Goal: Task Accomplishment & Management: Manage account settings

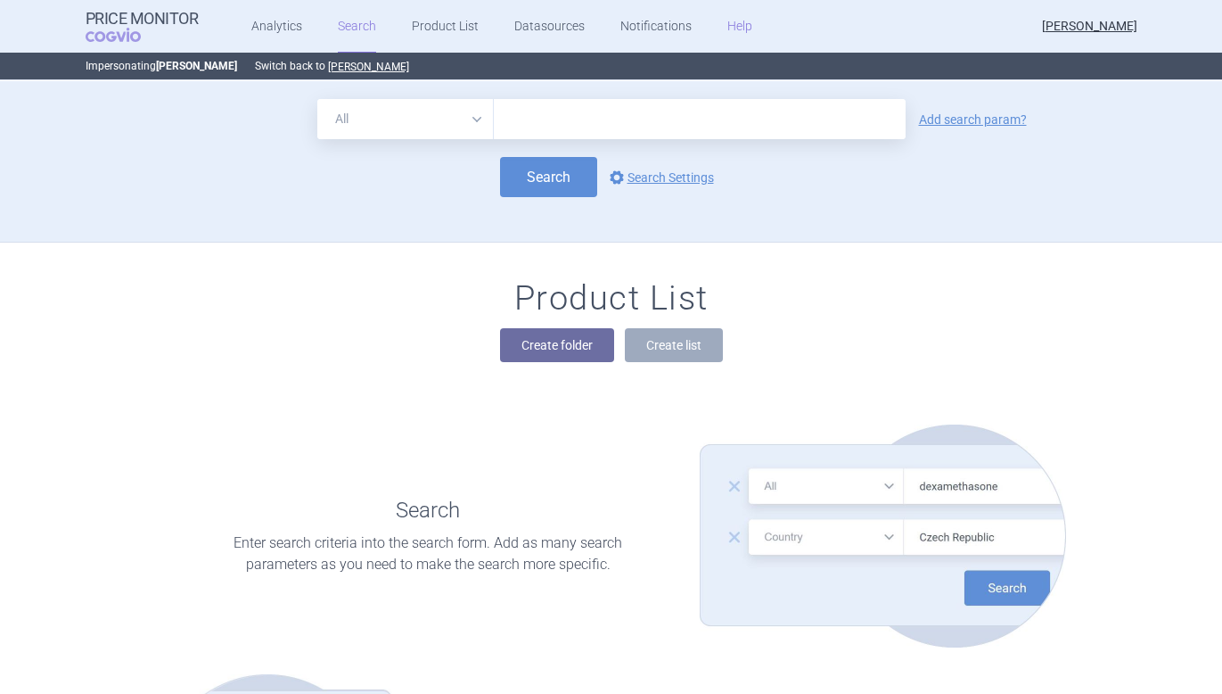
click at [727, 31] on link "Help" at bounding box center [739, 26] width 25 height 53
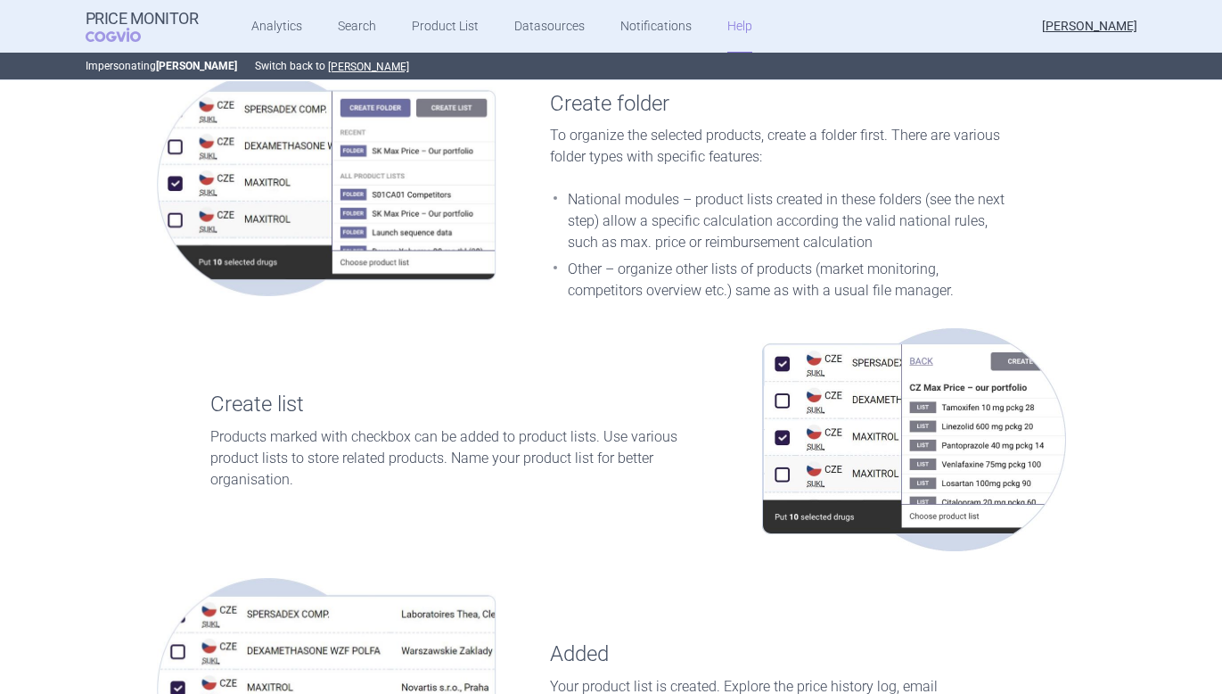
scroll to position [1106, 0]
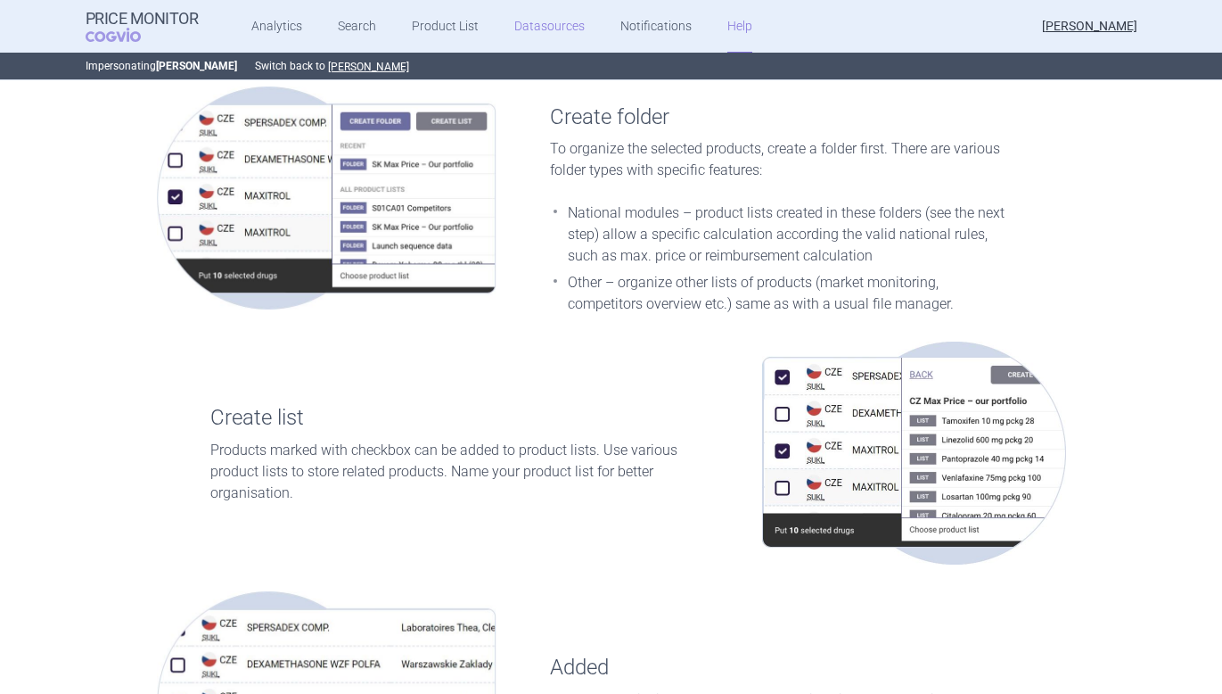
click at [556, 31] on link "Datasources" at bounding box center [549, 26] width 70 height 53
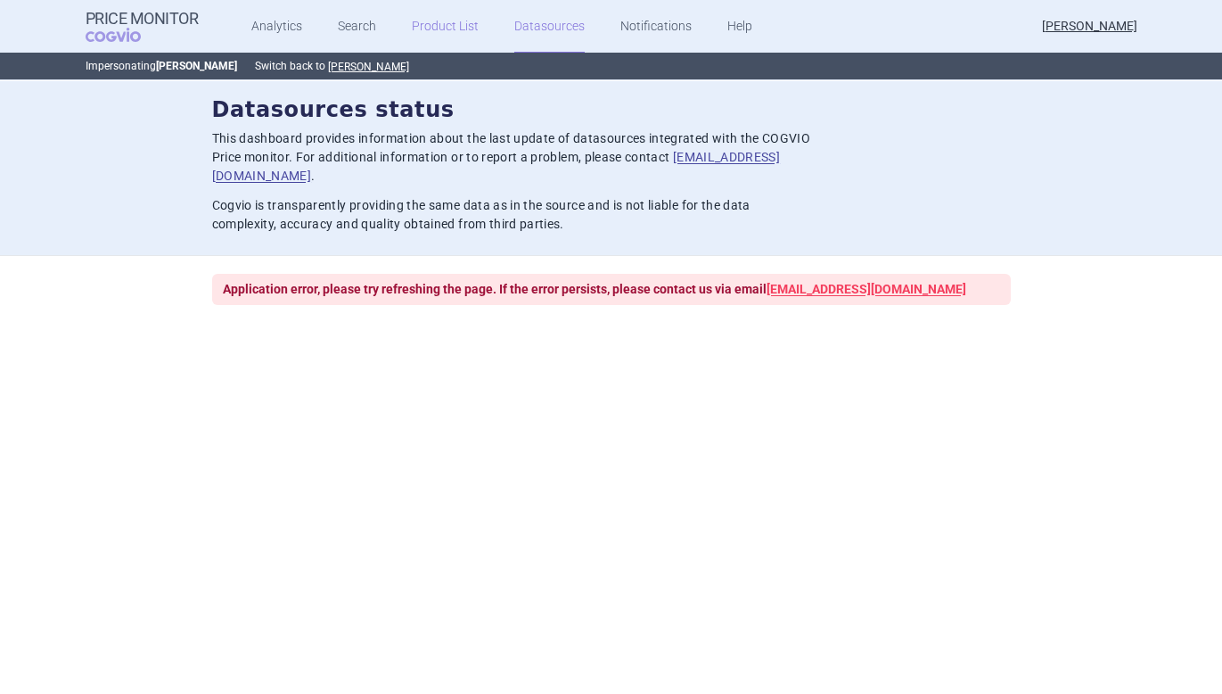
click at [430, 22] on link "Product List" at bounding box center [445, 26] width 67 height 53
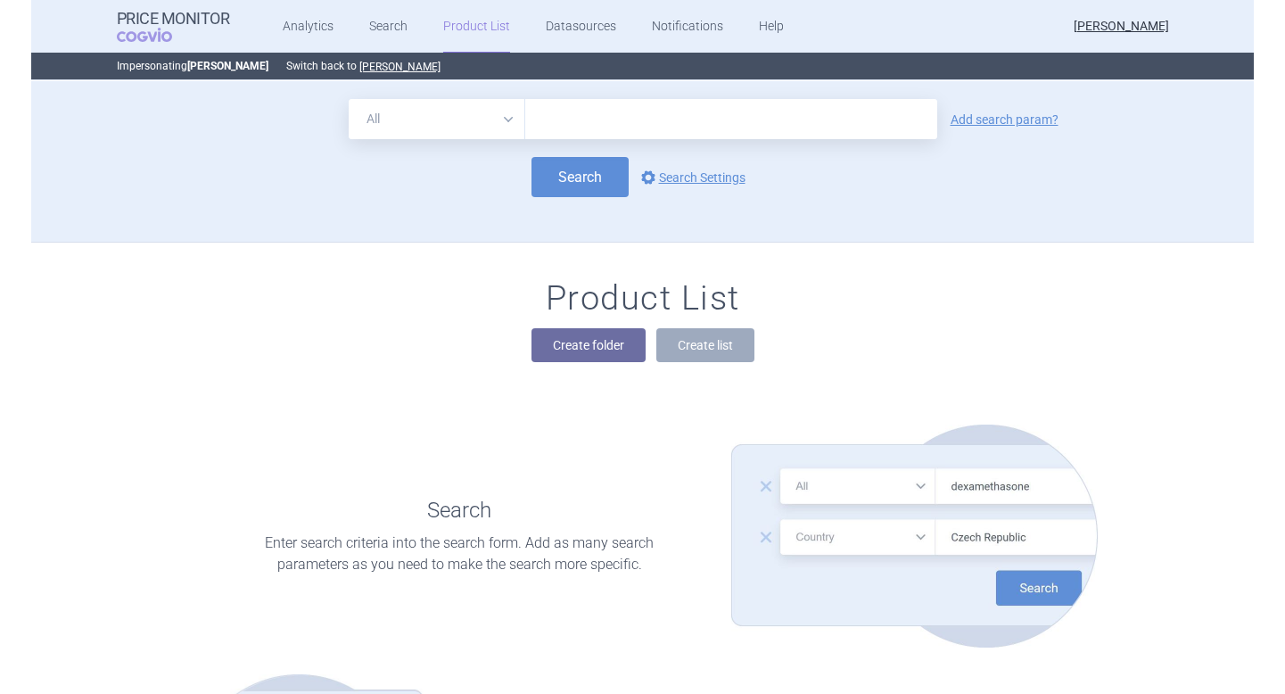
scroll to position [161, 0]
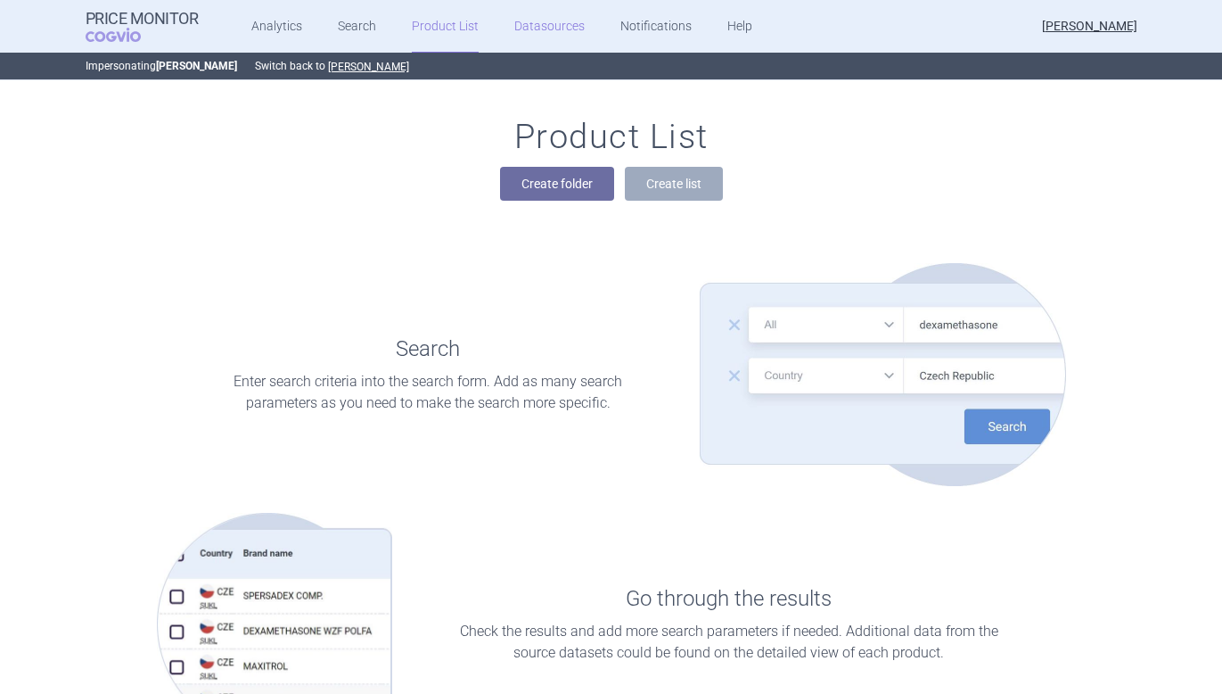
click at [550, 18] on link "Datasources" at bounding box center [549, 26] width 70 height 53
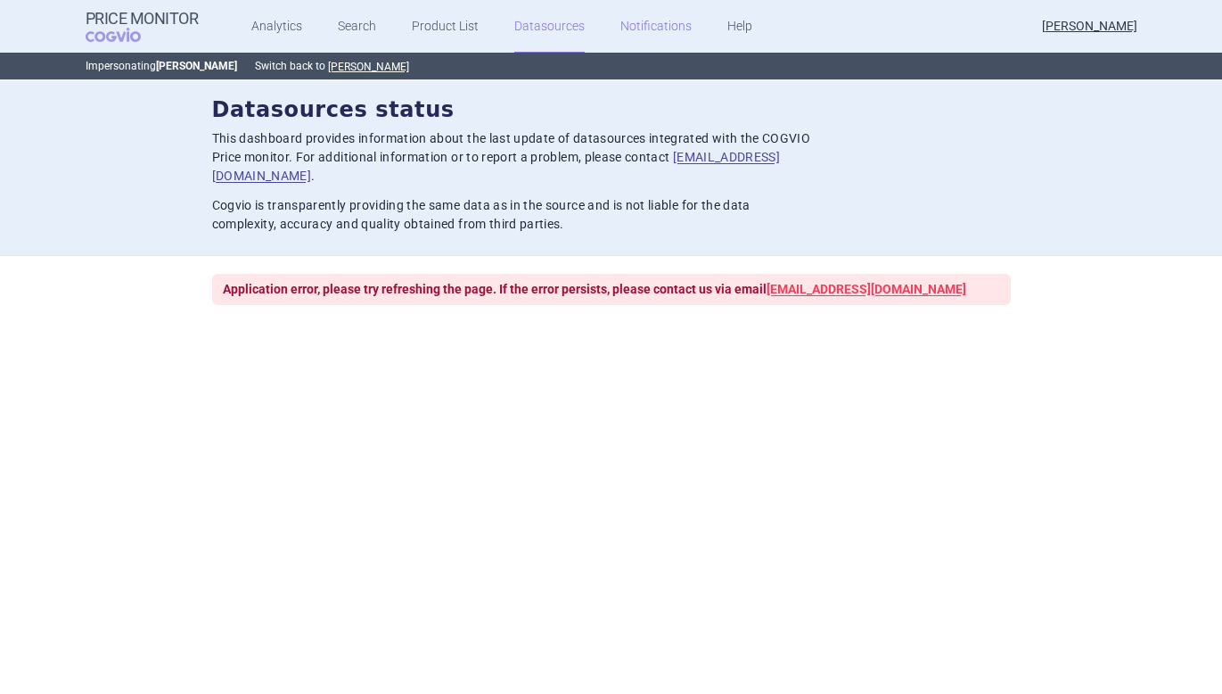
click at [666, 34] on link "Notifications" at bounding box center [655, 26] width 71 height 53
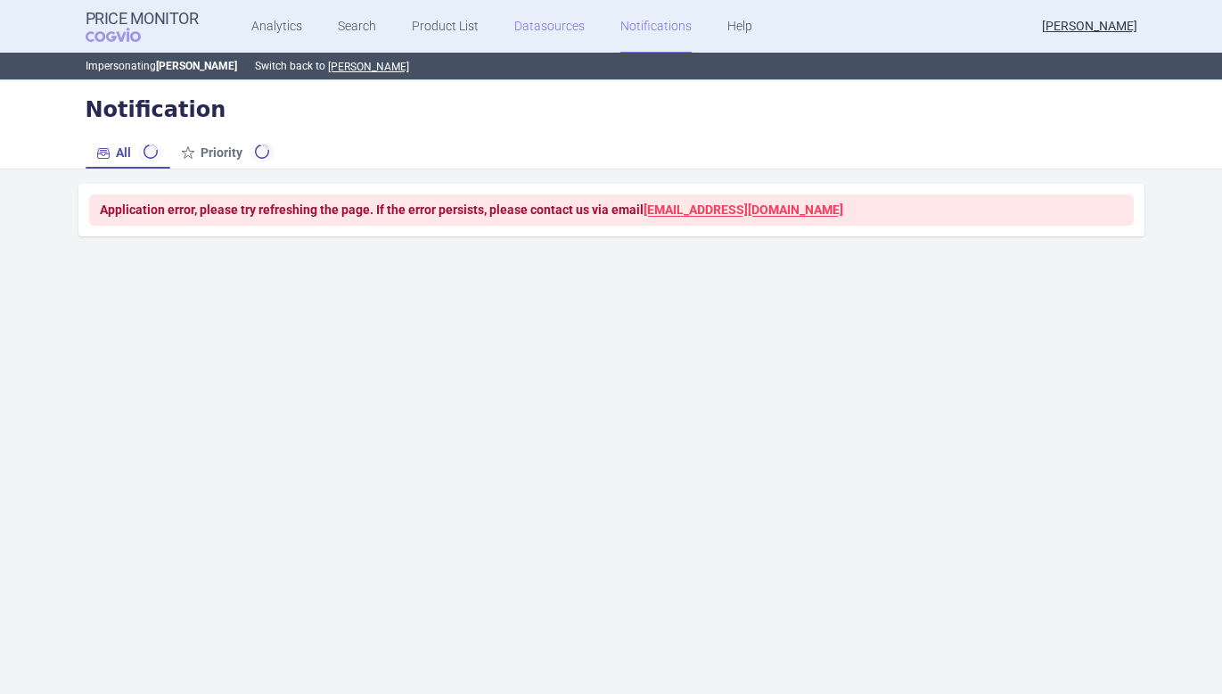
click at [554, 21] on link "Datasources" at bounding box center [549, 26] width 70 height 53
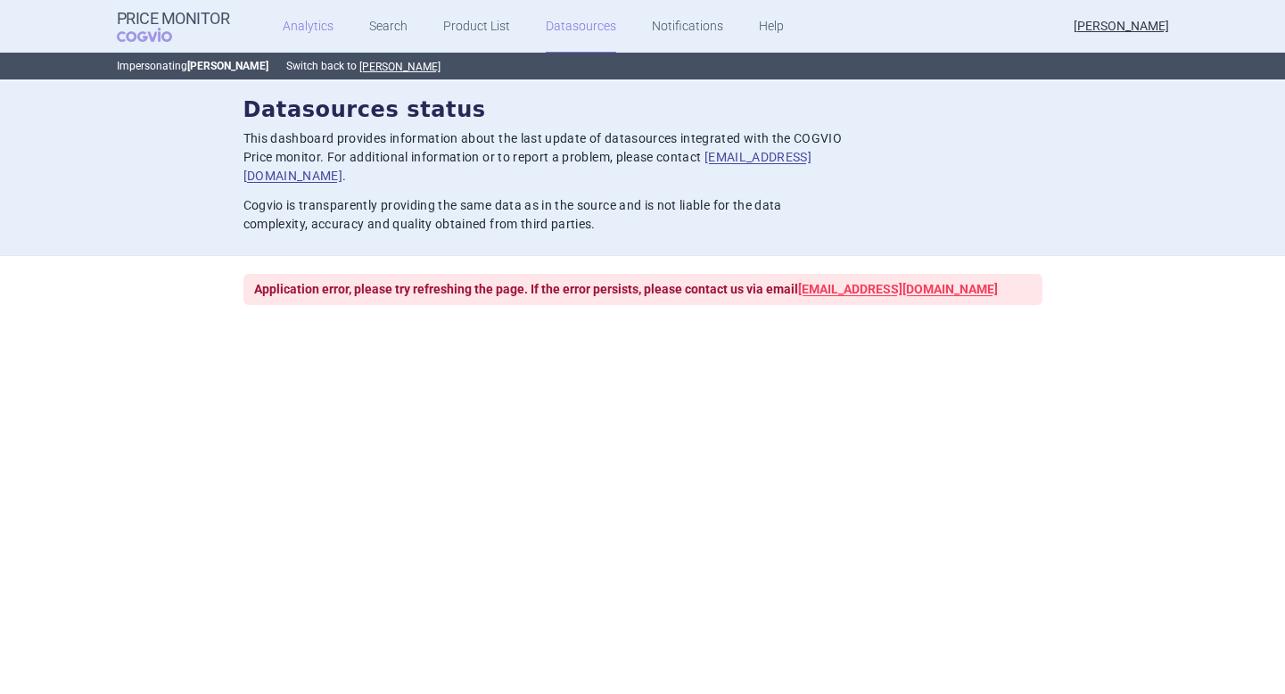
click at [310, 22] on link "Analytics" at bounding box center [308, 26] width 51 height 53
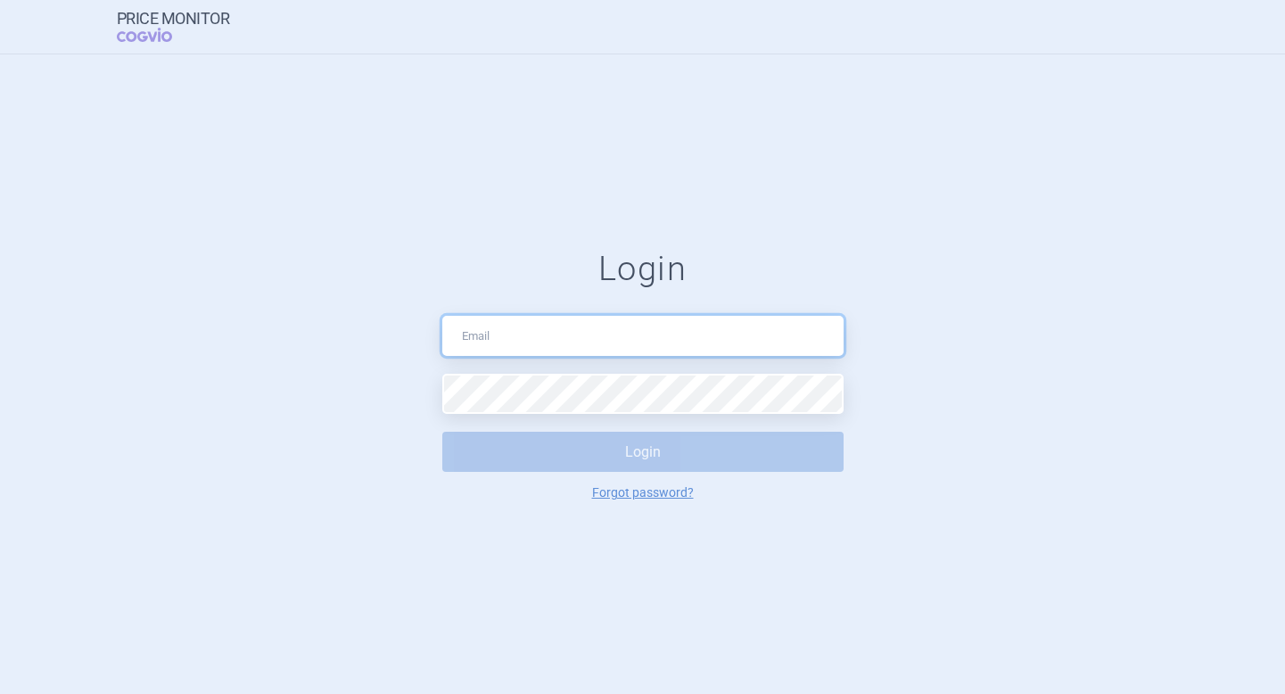
click at [512, 338] on input "text" at bounding box center [642, 336] width 401 height 40
type input "natalie.wetckeova@cogvio.com"
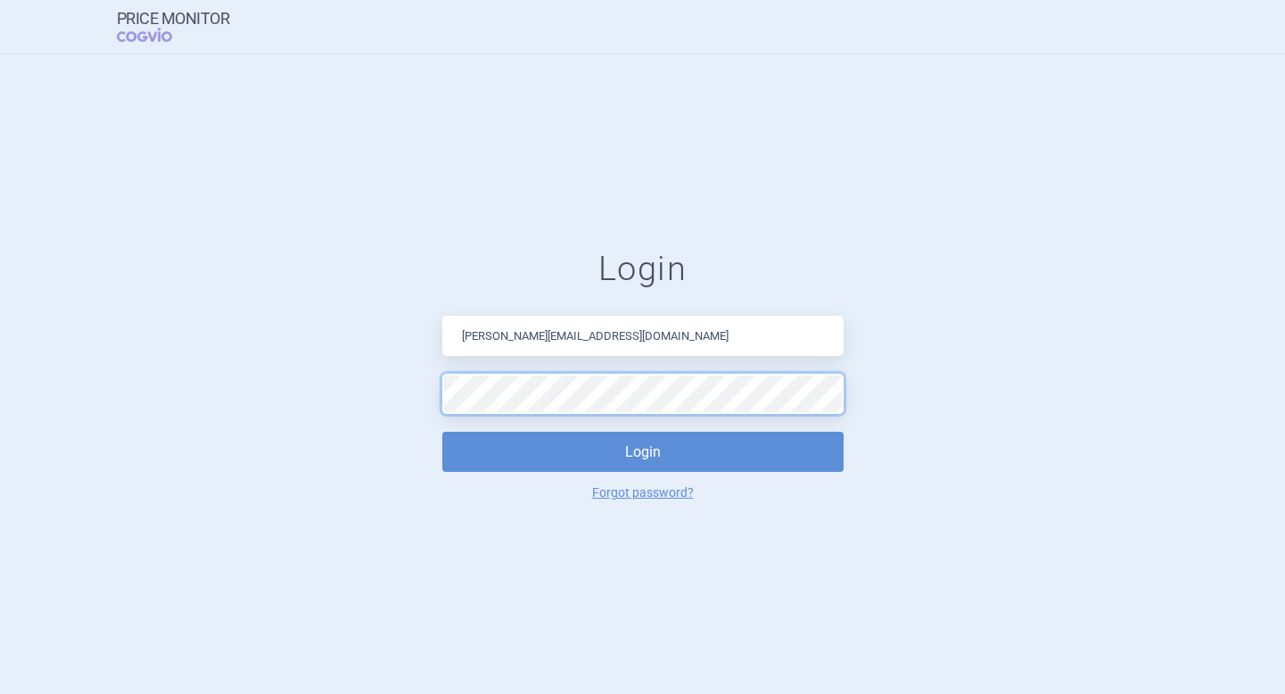
click at [442, 431] on button "Login" at bounding box center [642, 451] width 401 height 40
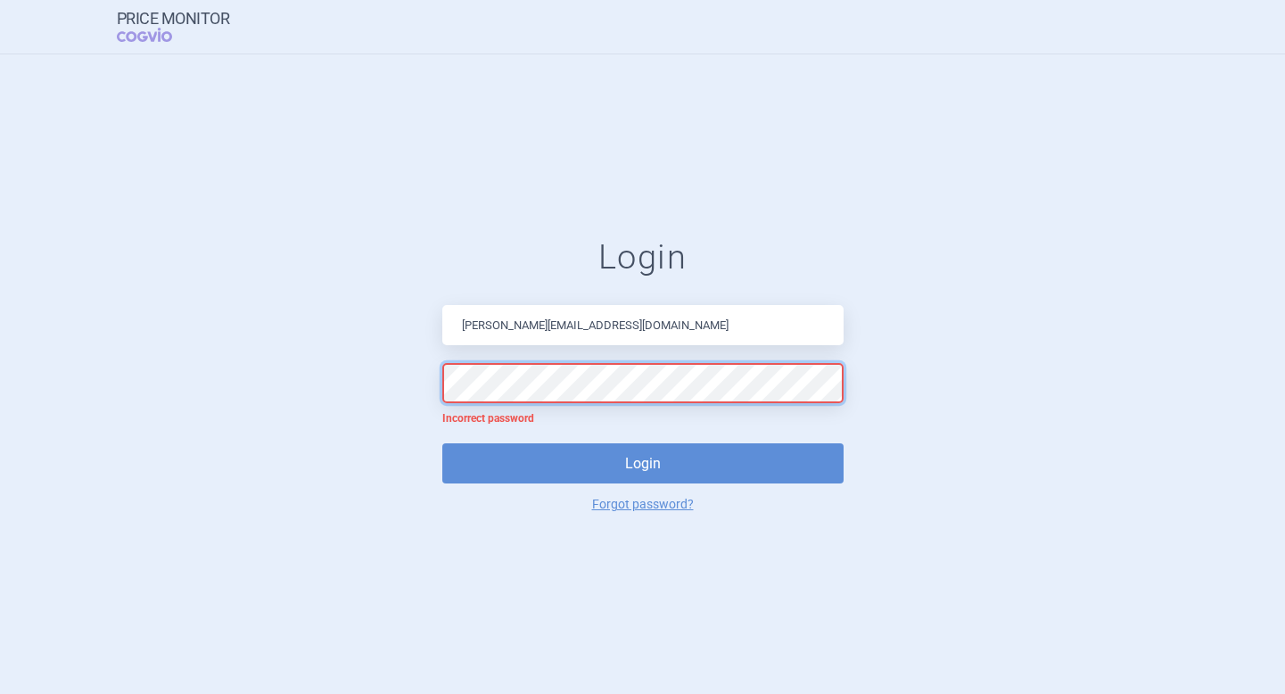
click at [415, 384] on form "Login natalie.wetckeova@cogvio.com Incorrect password Login Forgot password?" at bounding box center [642, 374] width 1213 height 274
click at [442, 443] on button "Login" at bounding box center [642, 463] width 401 height 40
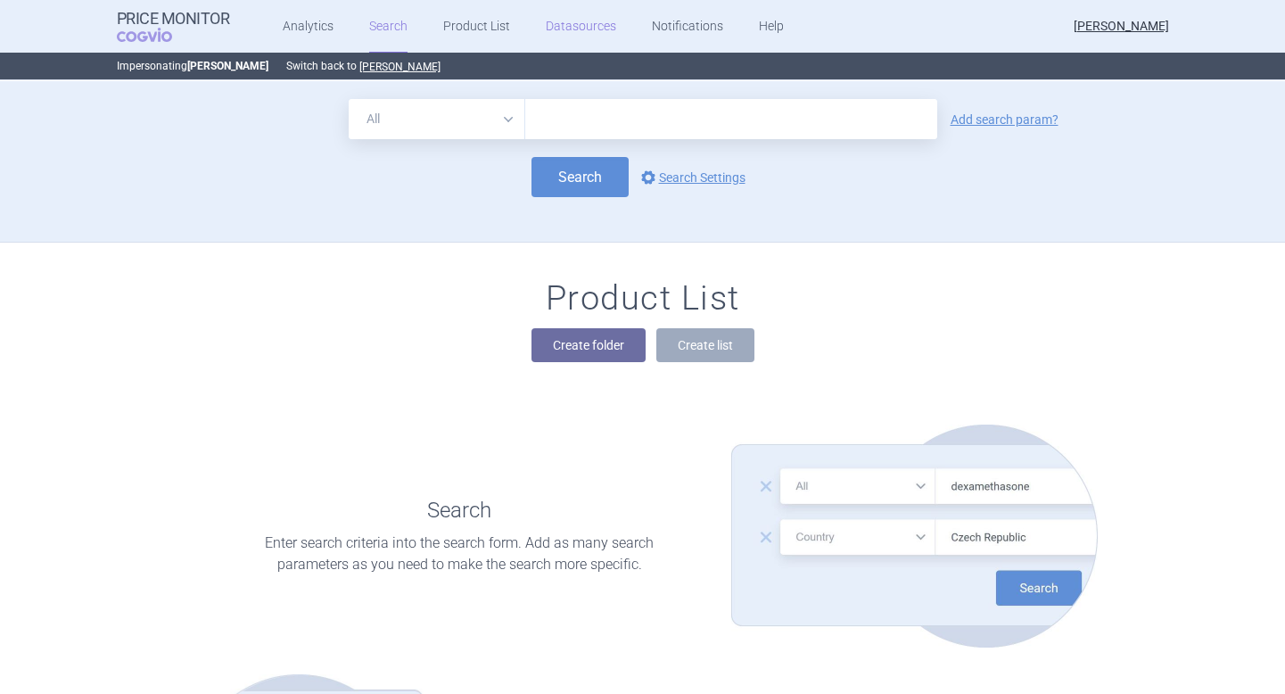
click at [585, 31] on link "Datasources" at bounding box center [581, 26] width 70 height 53
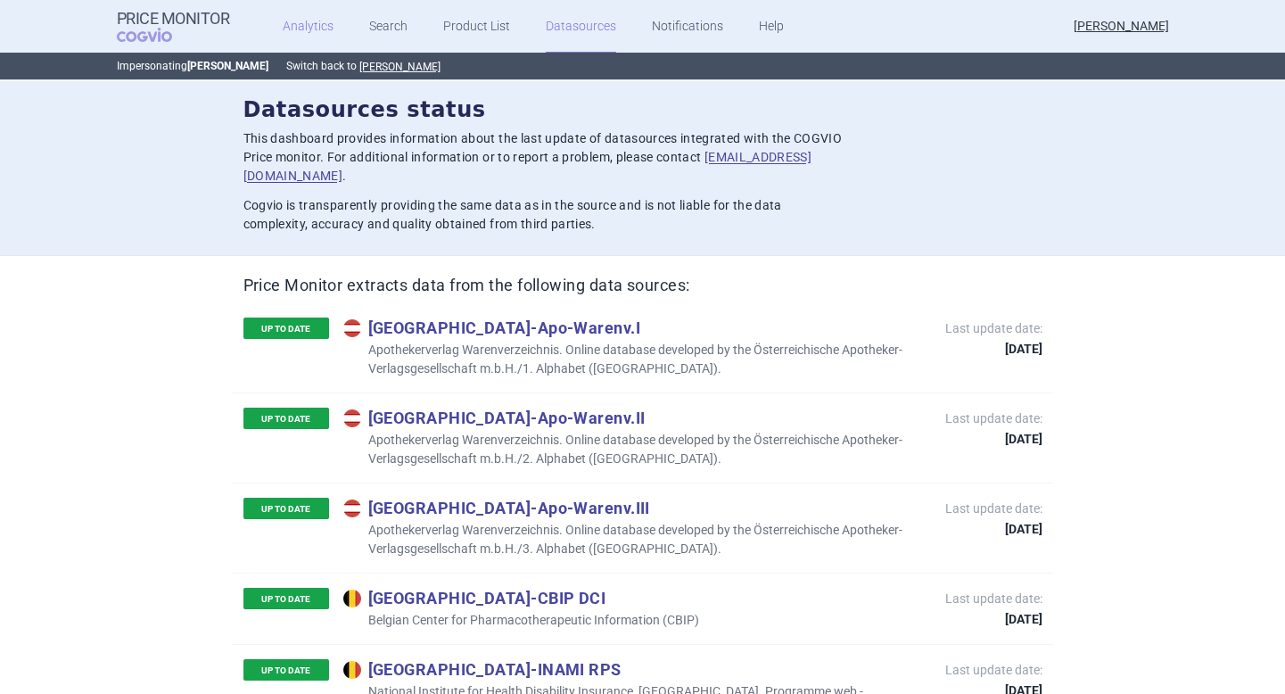
click at [287, 35] on link "Analytics" at bounding box center [308, 26] width 51 height 53
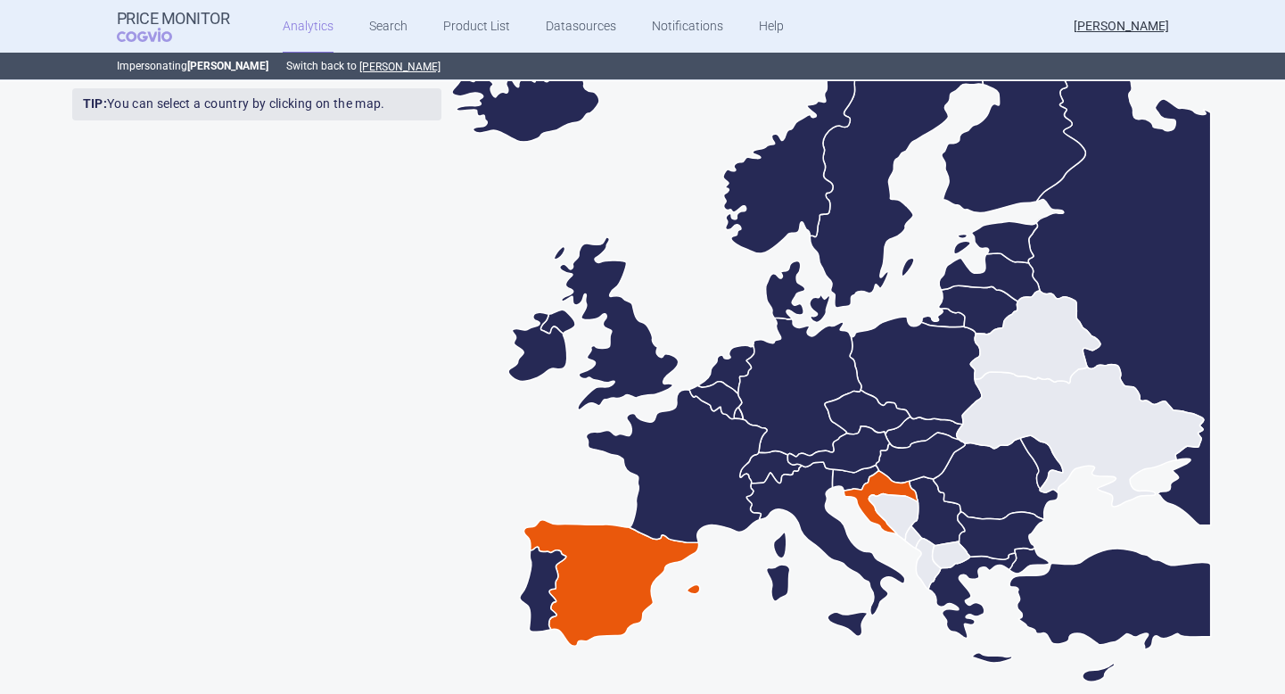
scroll to position [474, 0]
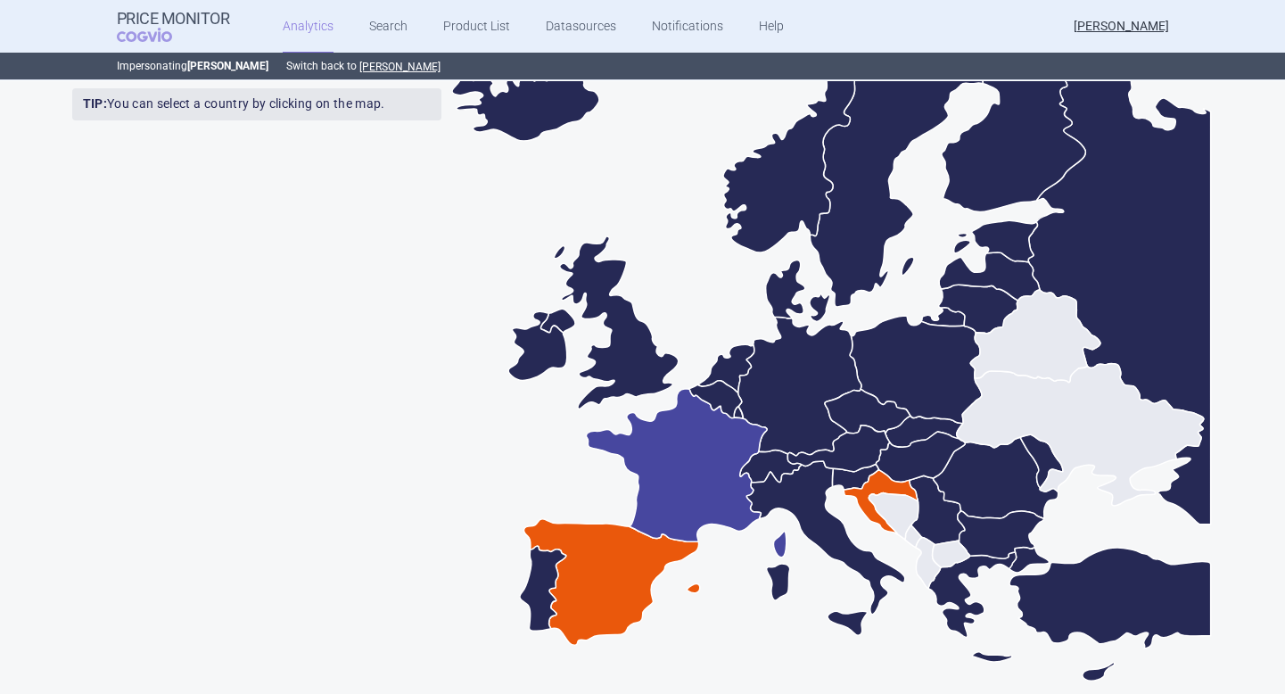
click at [692, 468] on icon at bounding box center [687, 473] width 200 height 168
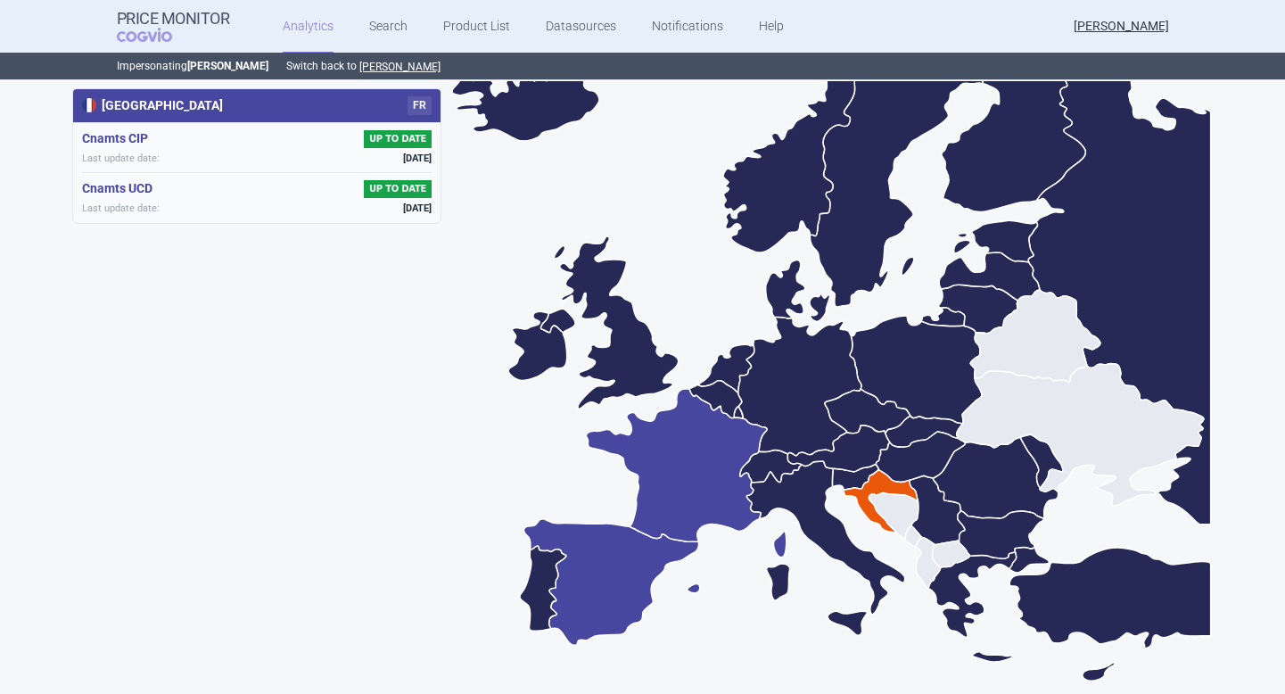
click at [622, 562] on icon at bounding box center [612, 582] width 176 height 126
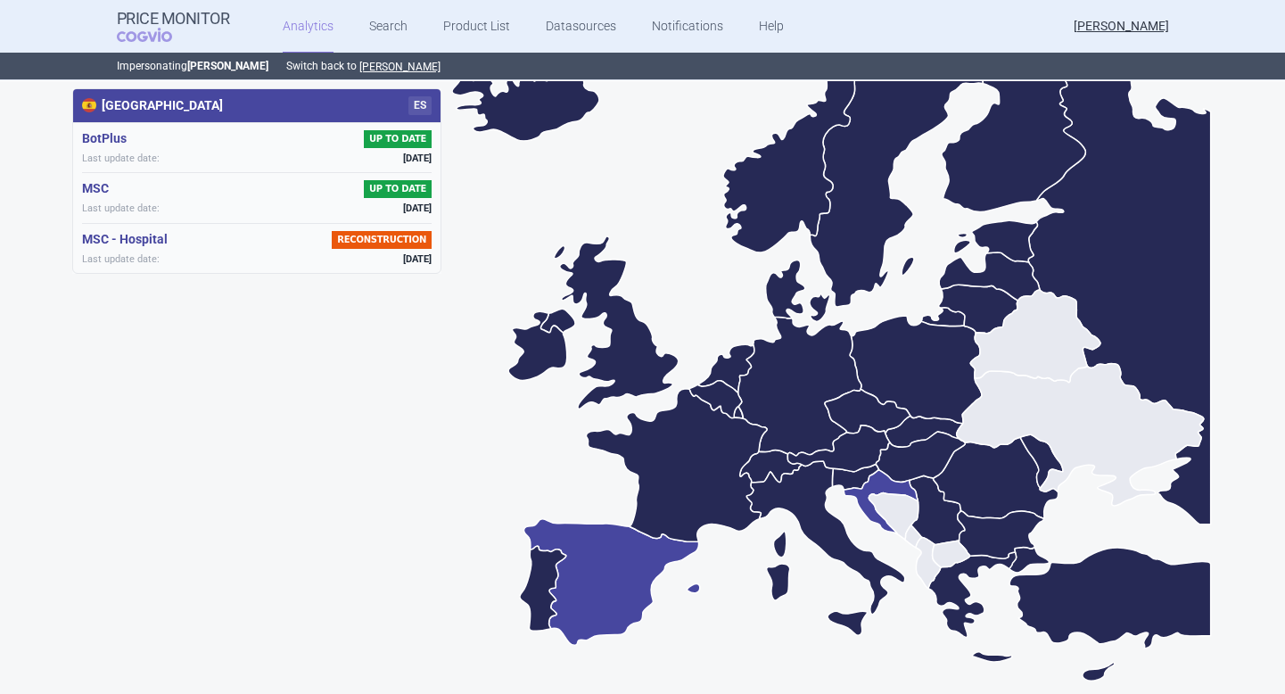
click at [889, 482] on icon at bounding box center [880, 502] width 74 height 65
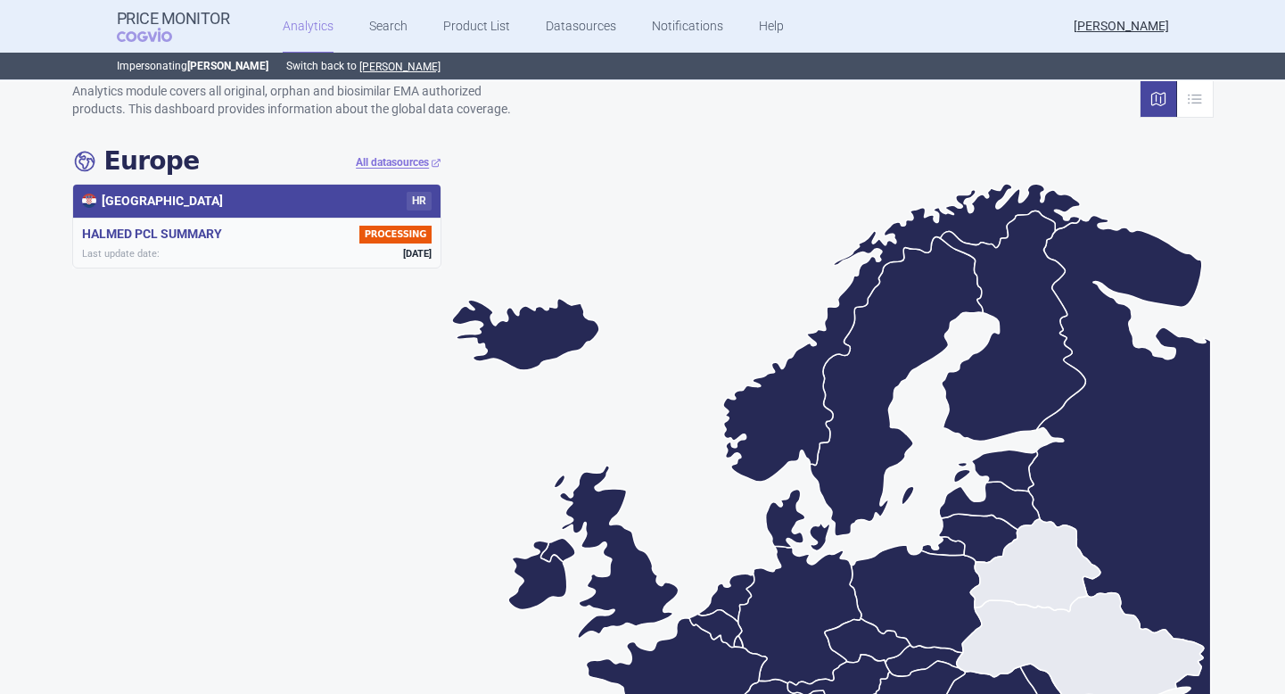
scroll to position [191, 0]
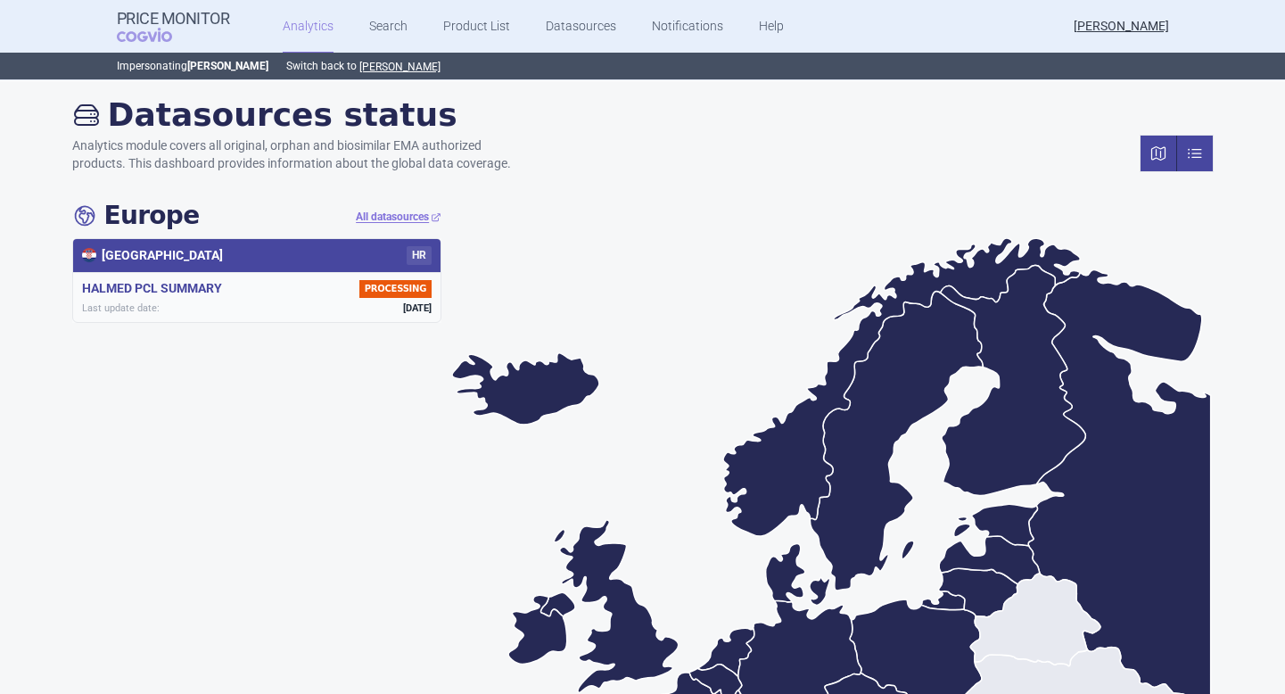
click at [1195, 160] on link at bounding box center [1195, 153] width 36 height 36
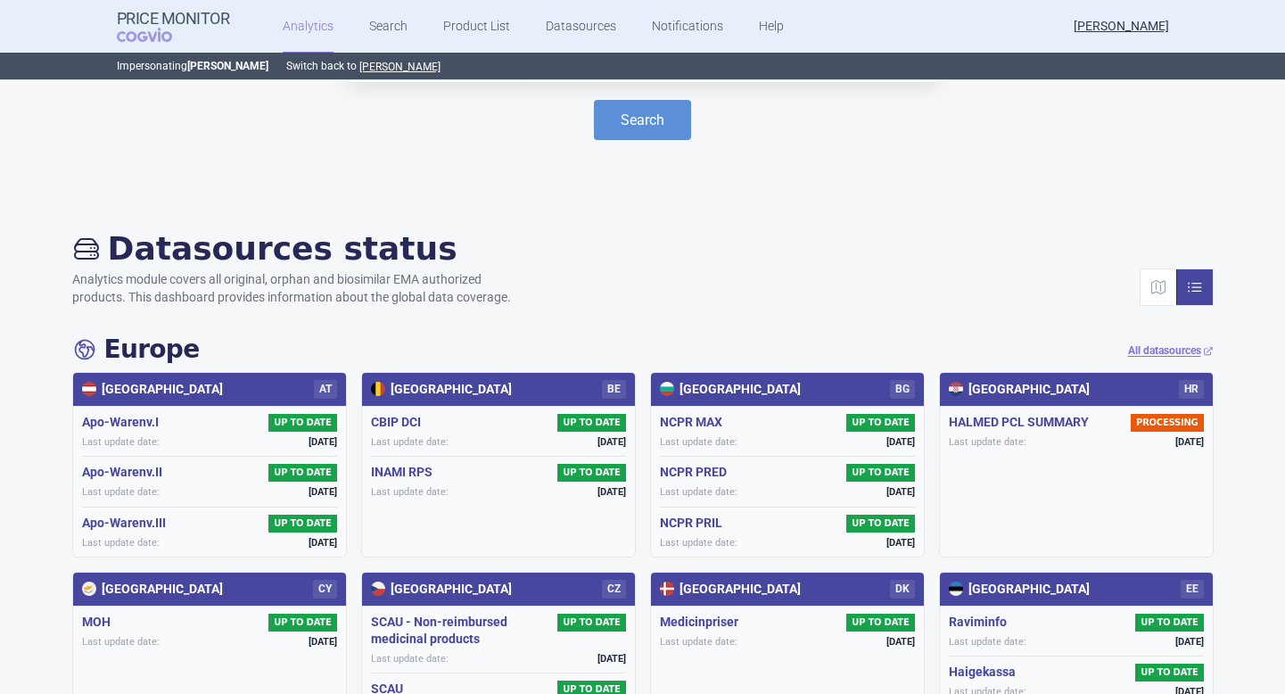
scroll to position [0, 0]
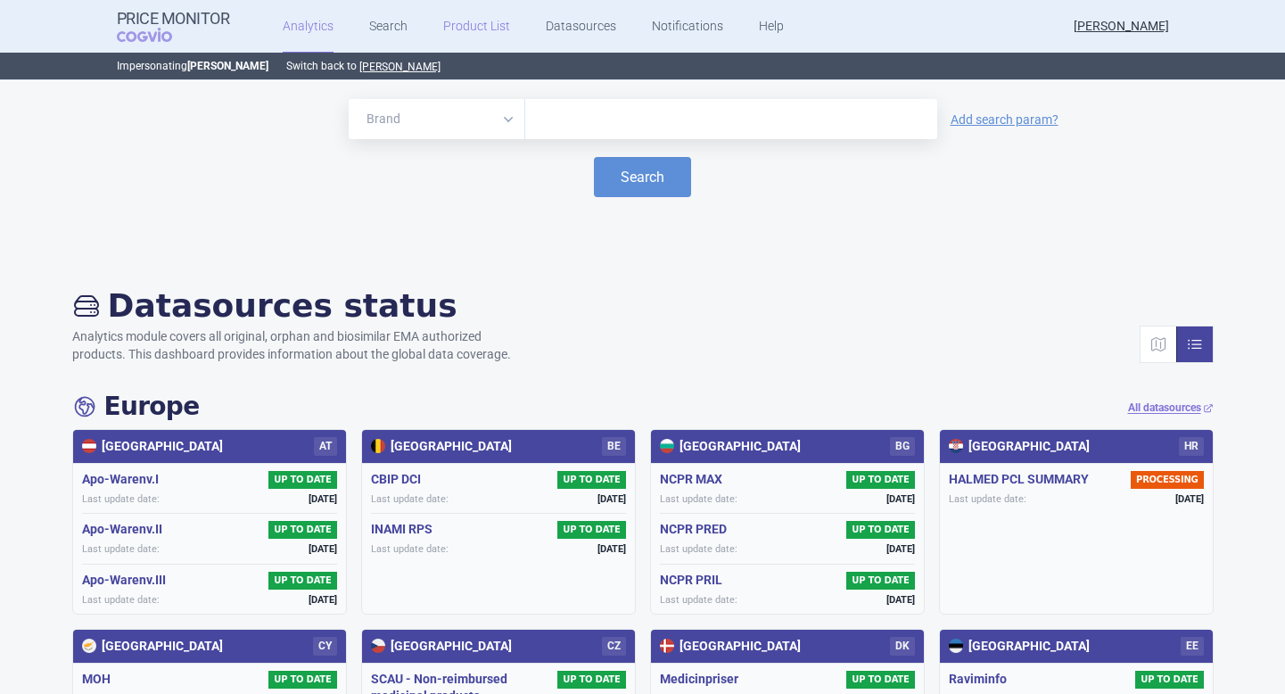
click at [450, 29] on link "Product List" at bounding box center [476, 26] width 67 height 53
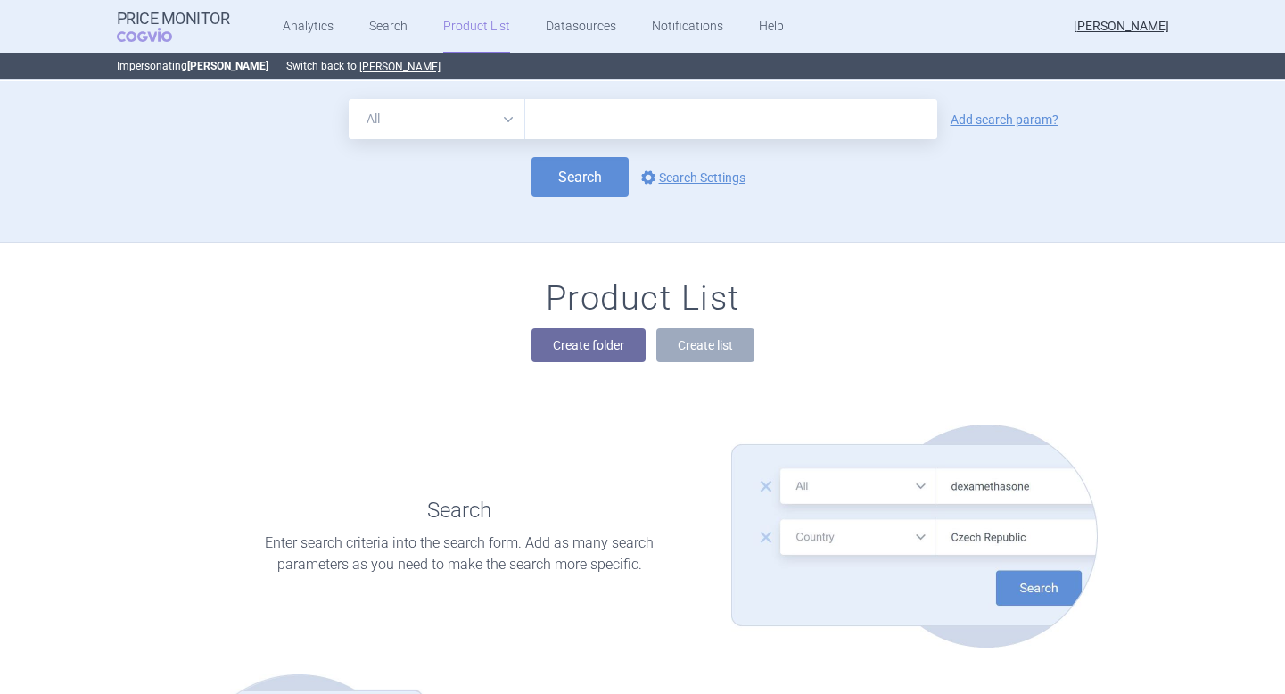
scroll to position [161, 0]
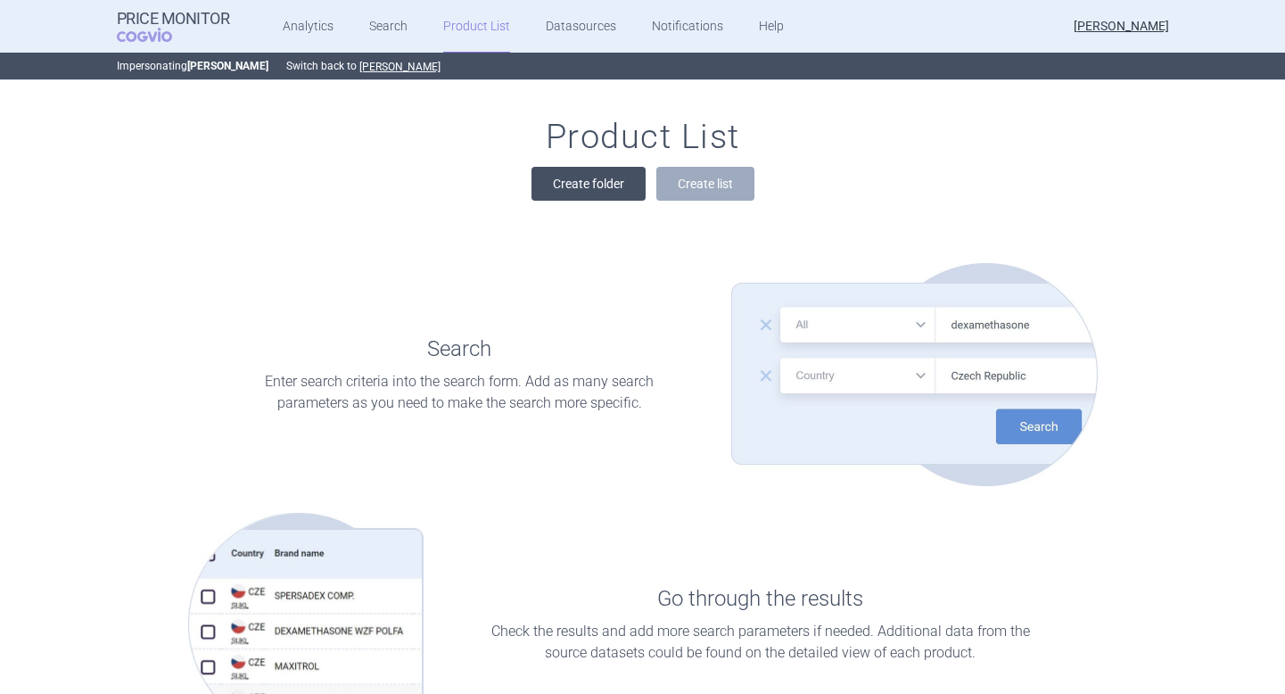
click at [592, 194] on button "Create folder" at bounding box center [588, 184] width 114 height 34
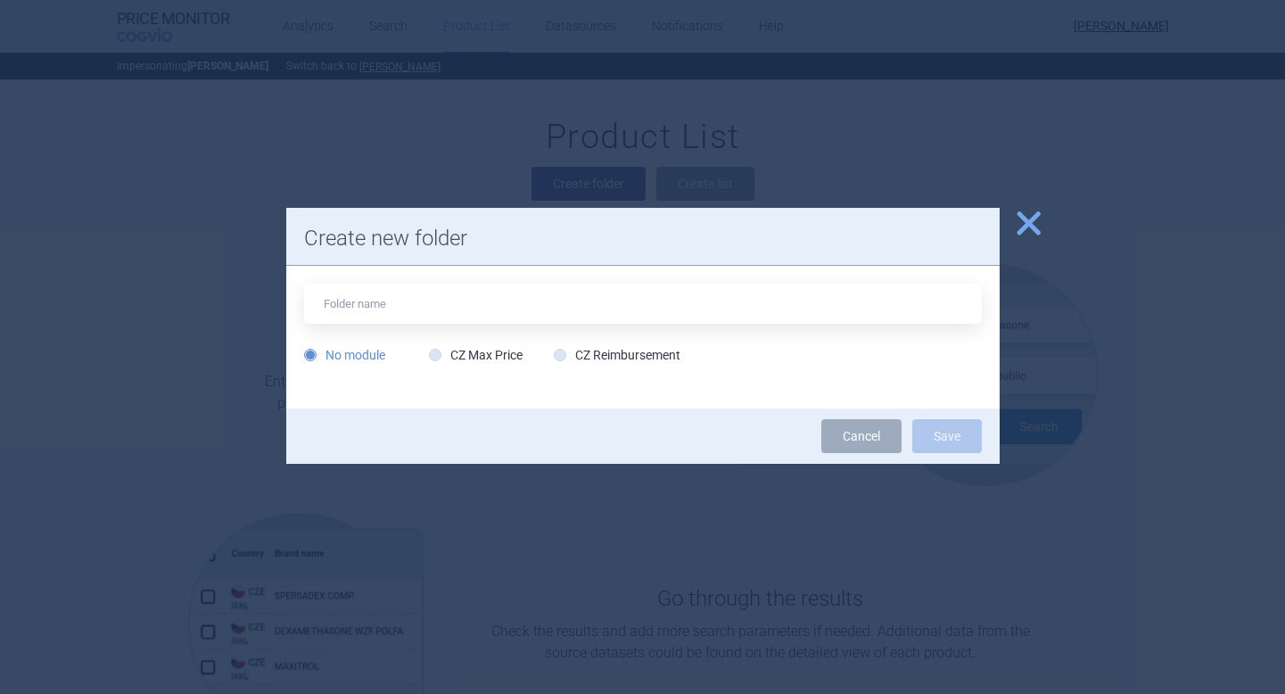
click at [1025, 219] on span "close" at bounding box center [1028, 223] width 31 height 31
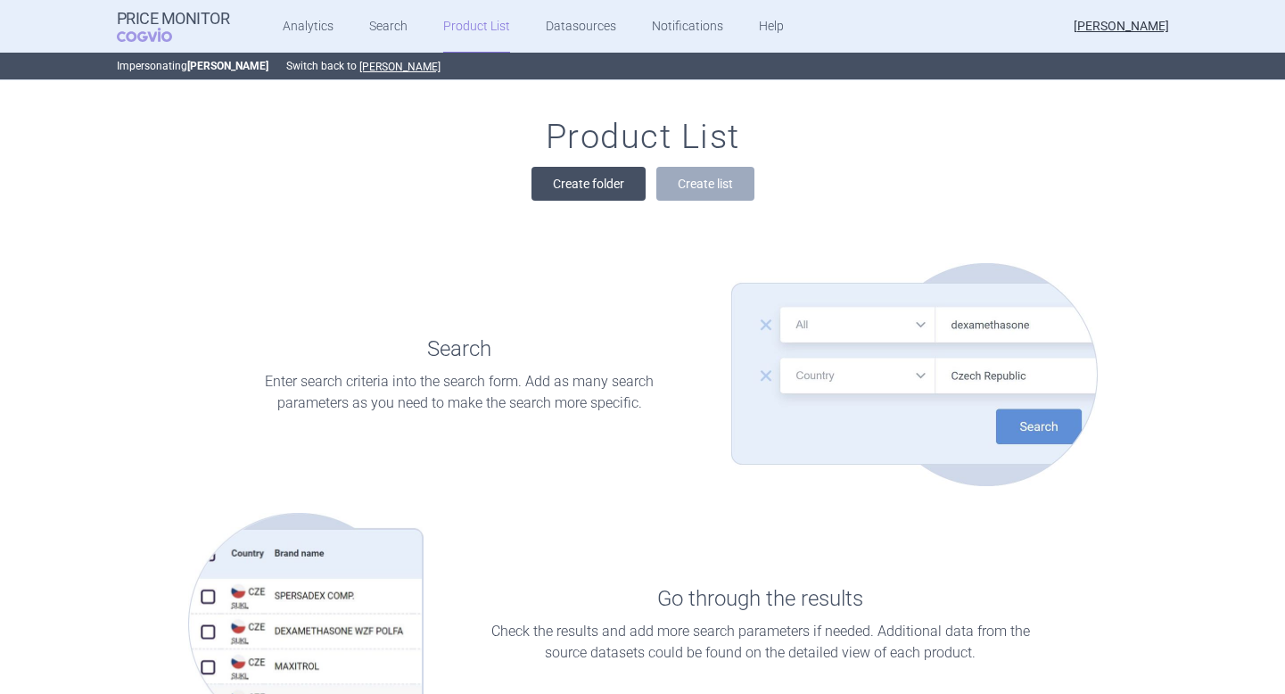
click at [574, 190] on button "Create folder" at bounding box center [588, 184] width 114 height 34
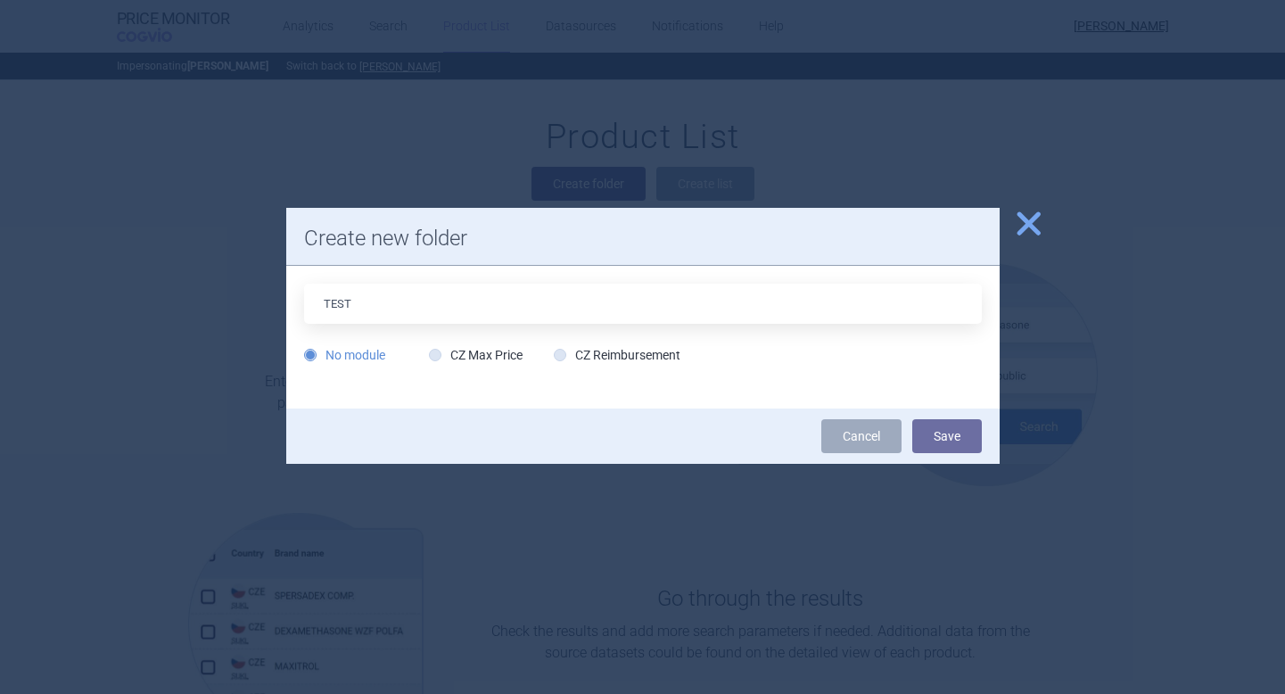
type input "TEST"
click at [776, 357] on div "No module CZ Max Price CZ Reimbursement" at bounding box center [642, 359] width 677 height 27
click at [440, 357] on label "CZ Max Price" at bounding box center [476, 355] width 94 height 18
click at [440, 357] on input "CZ Max Price" at bounding box center [439, 356] width 18 height 18
radio input "true"
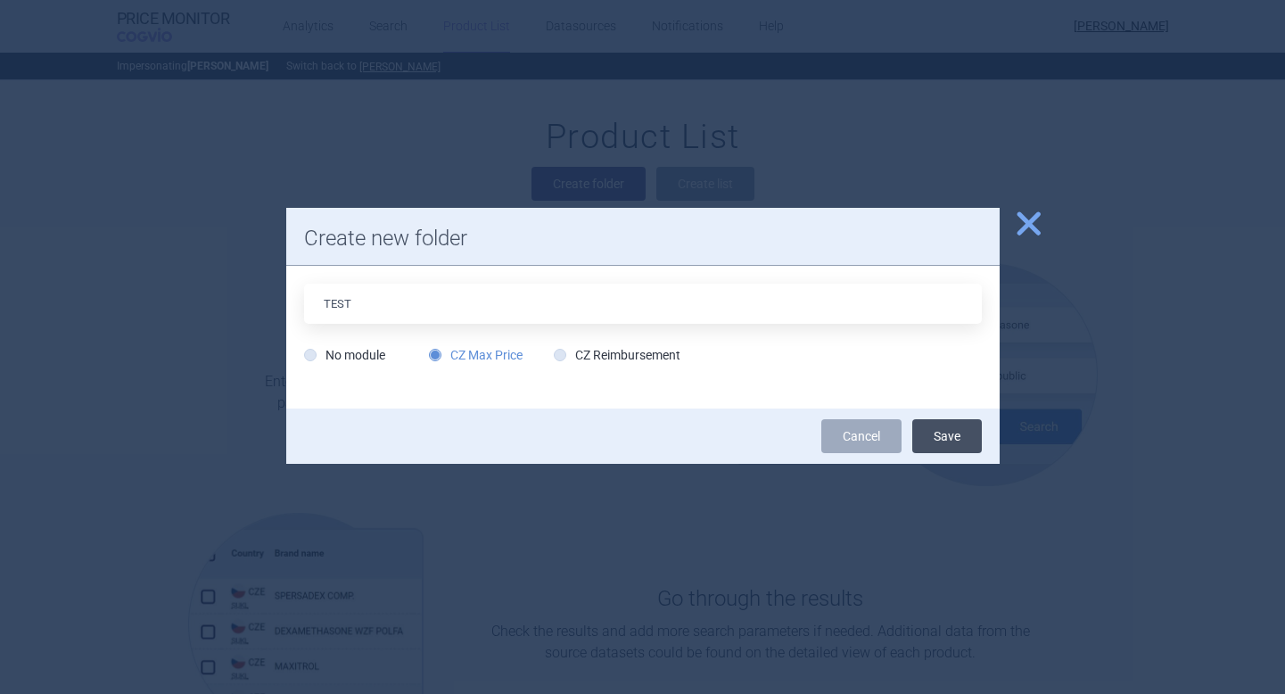
click at [943, 437] on button "Save" at bounding box center [947, 436] width 70 height 34
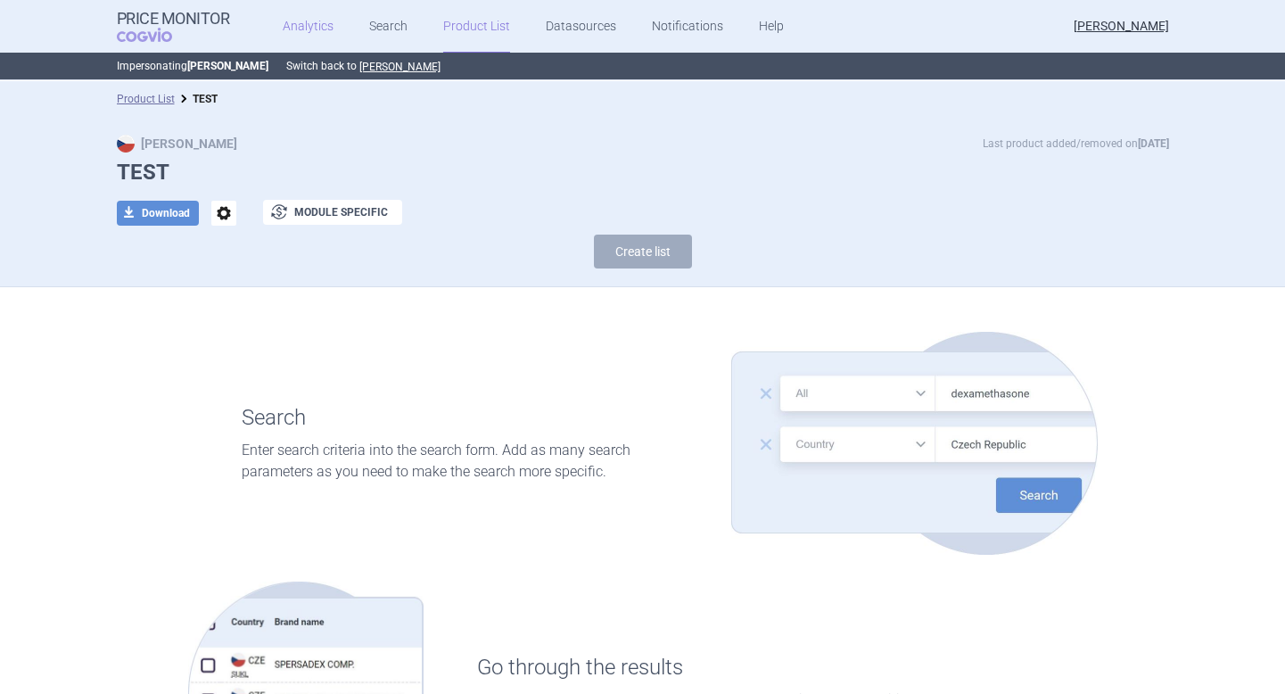
click at [291, 37] on link "Analytics" at bounding box center [308, 26] width 51 height 53
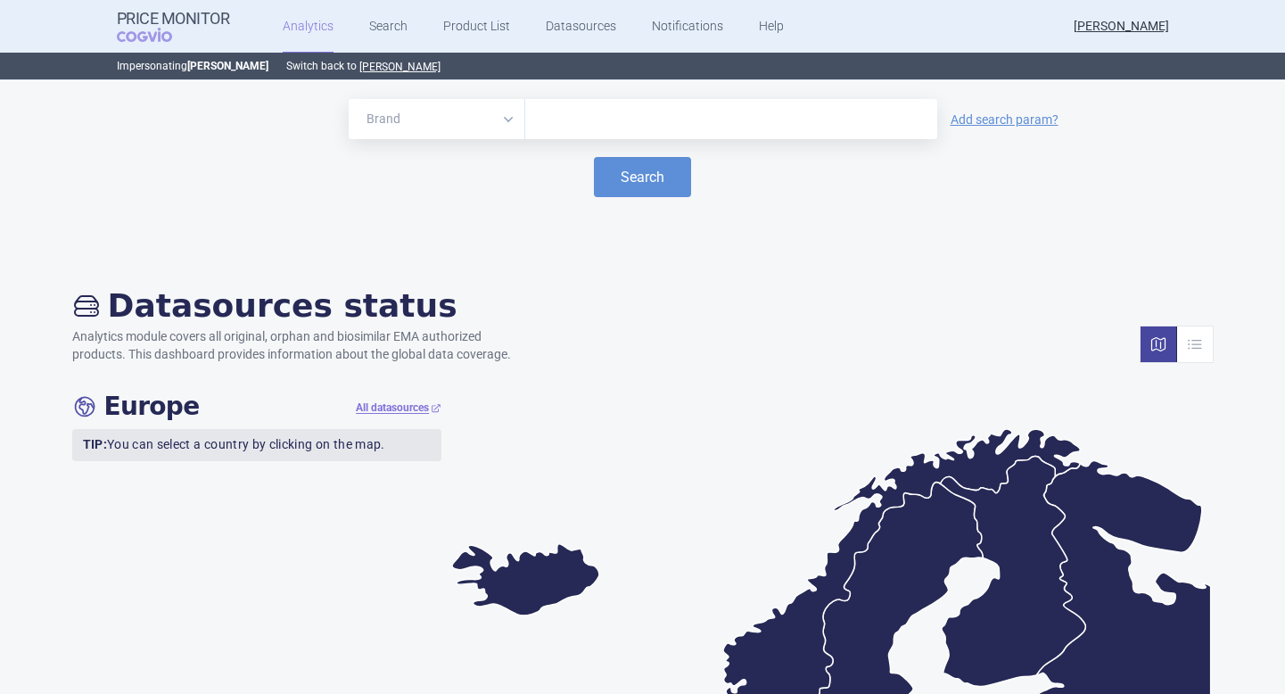
click at [559, 119] on input "text" at bounding box center [731, 119] width 394 height 23
click at [491, 127] on select "Brand ATC/Active substance Therapeutic area" at bounding box center [437, 119] width 177 height 40
click at [564, 120] on input "text" at bounding box center [731, 119] width 394 height 23
type input "humira"
click at [643, 188] on button "Search" at bounding box center [642, 177] width 97 height 40
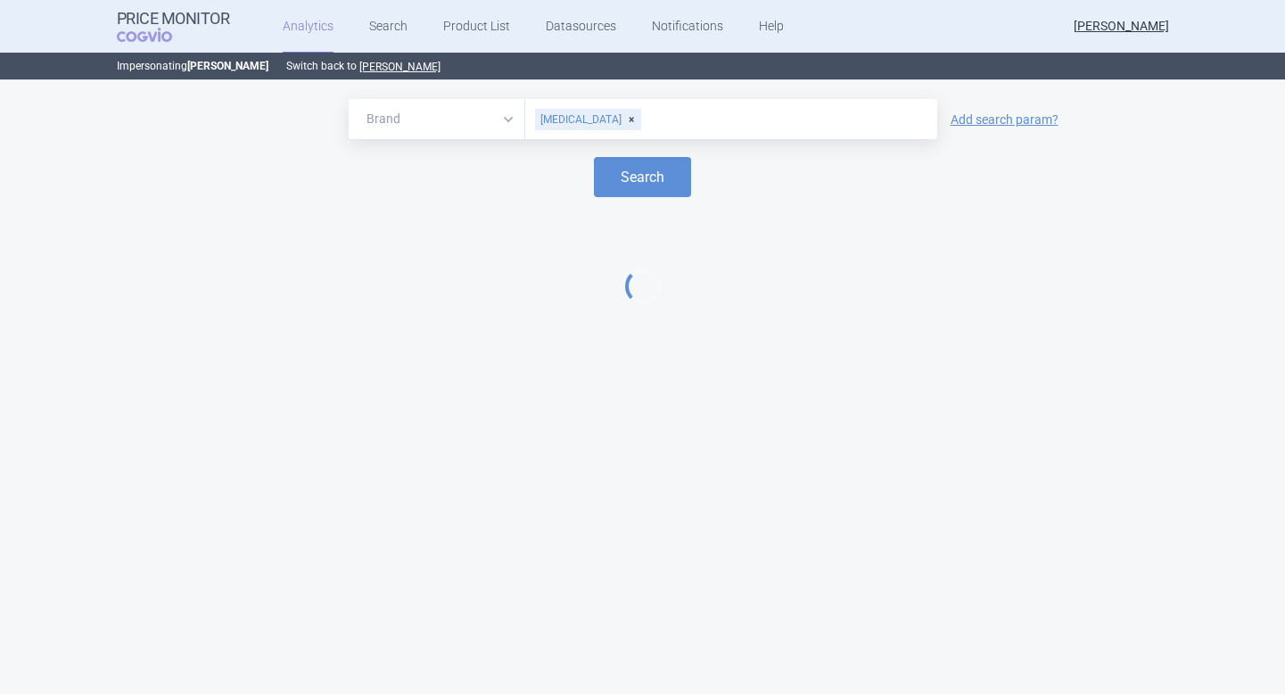
select select "EUR"
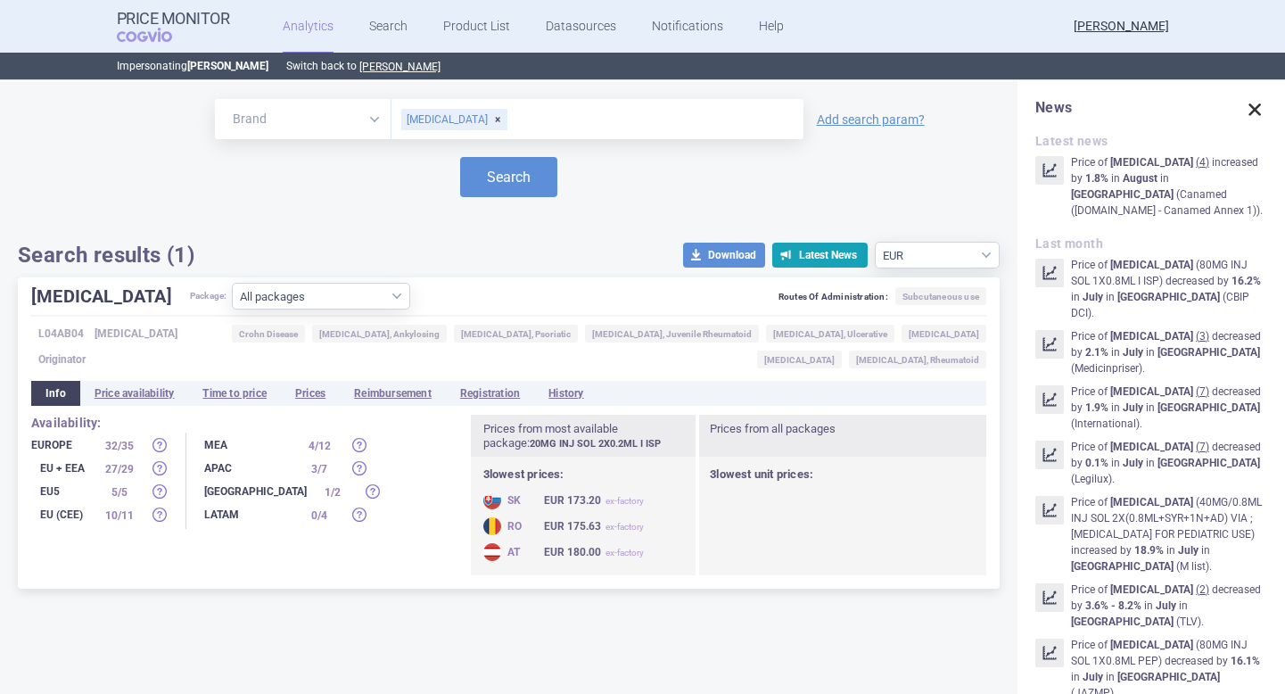
click at [1252, 111] on span at bounding box center [1254, 109] width 25 height 25
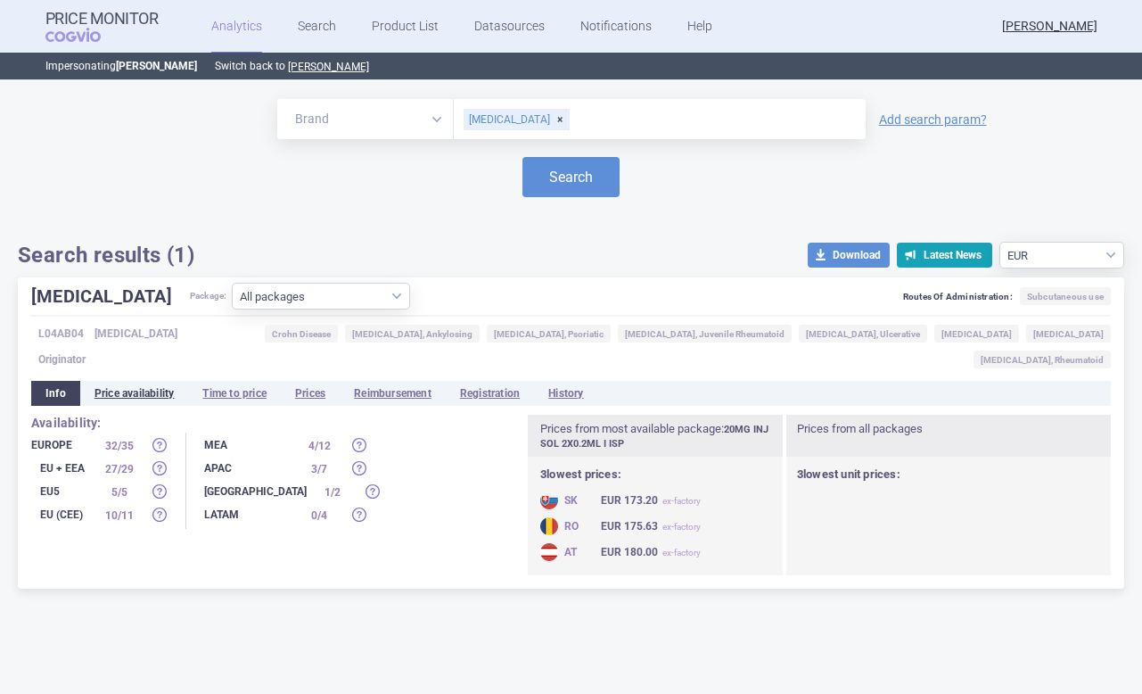
click at [121, 381] on li "Price availability" at bounding box center [134, 393] width 109 height 25
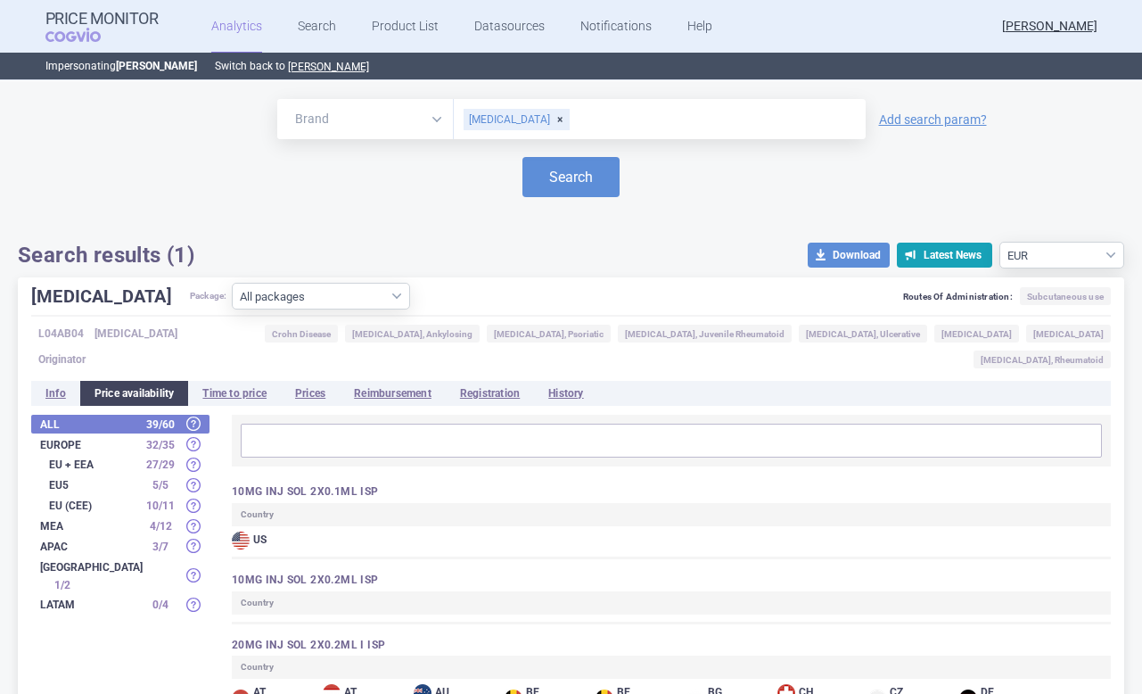
click at [69, 439] on strong "Europe" at bounding box center [89, 444] width 98 height 11
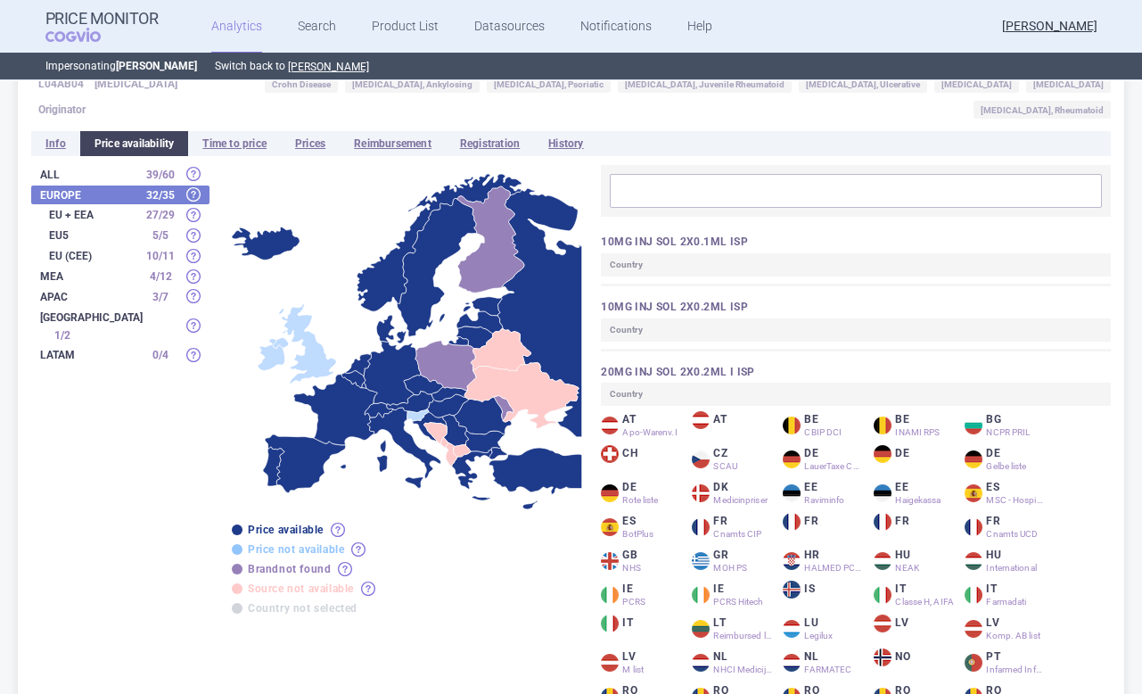
scroll to position [182, 0]
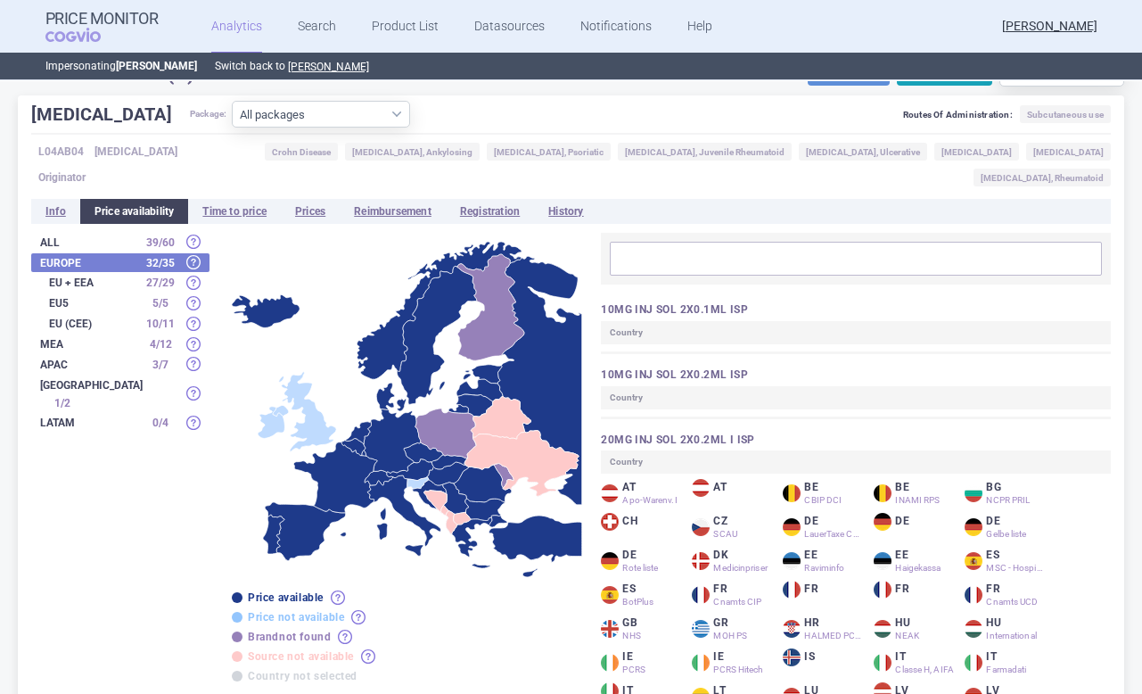
click at [645, 247] on input "text" at bounding box center [855, 258] width 481 height 23
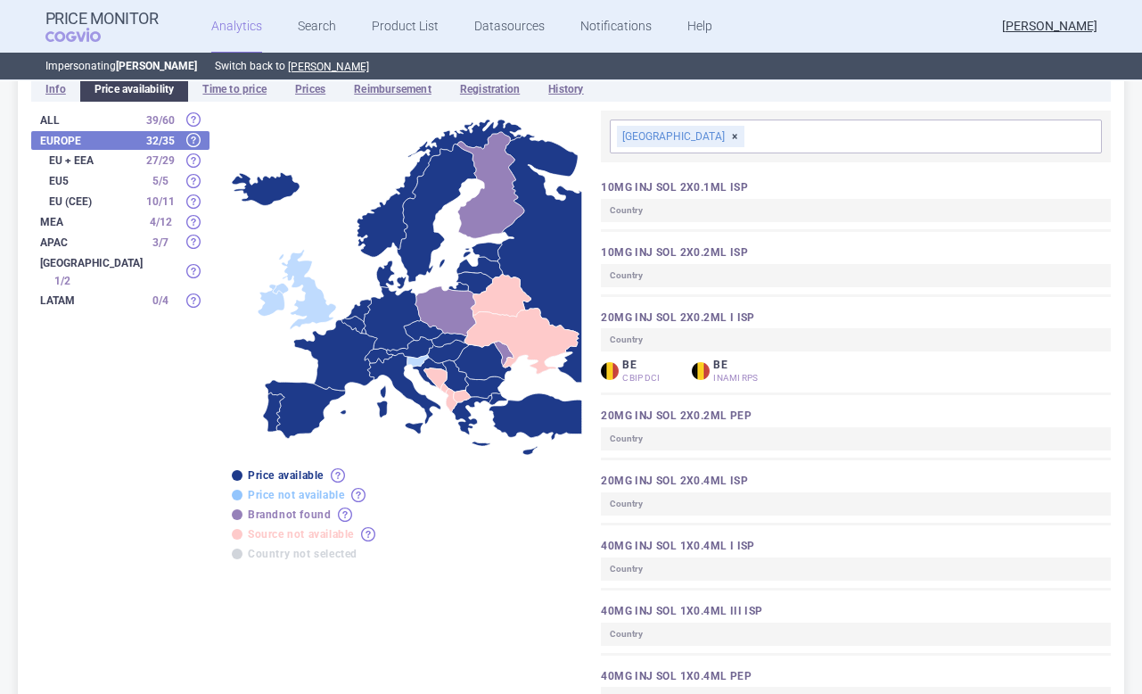
scroll to position [287, 0]
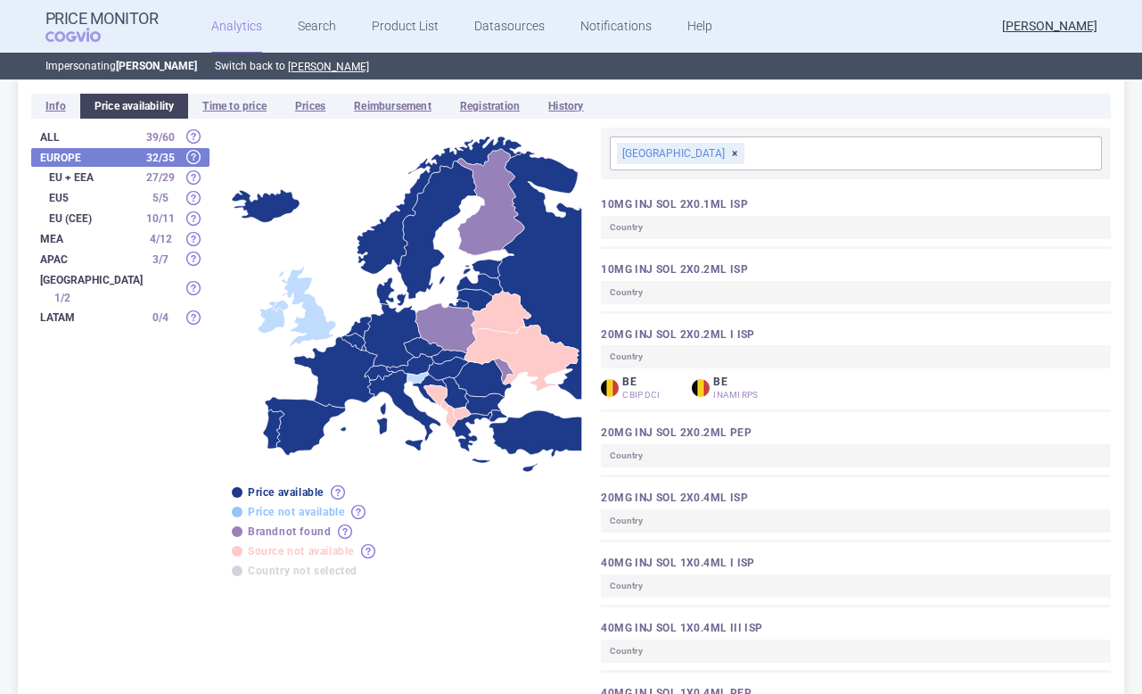
click at [61, 168] on div "EU + EEA 27 / 29" at bounding box center [120, 177] width 178 height 19
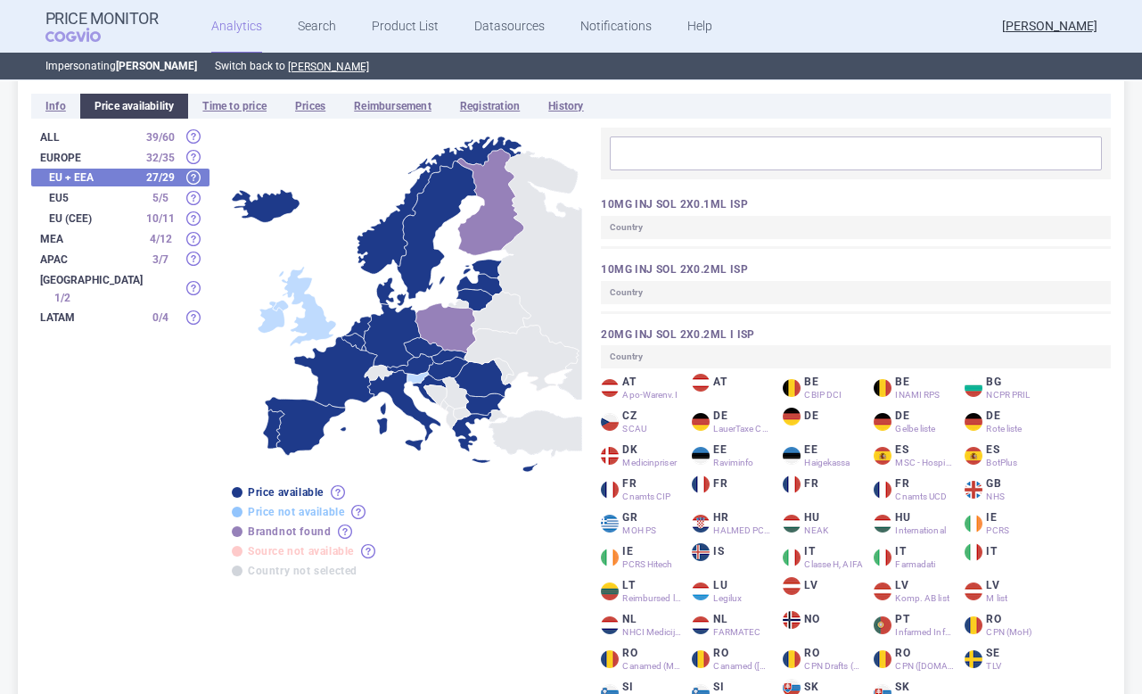
click at [66, 188] on div "EU5 5 / 5" at bounding box center [120, 197] width 178 height 19
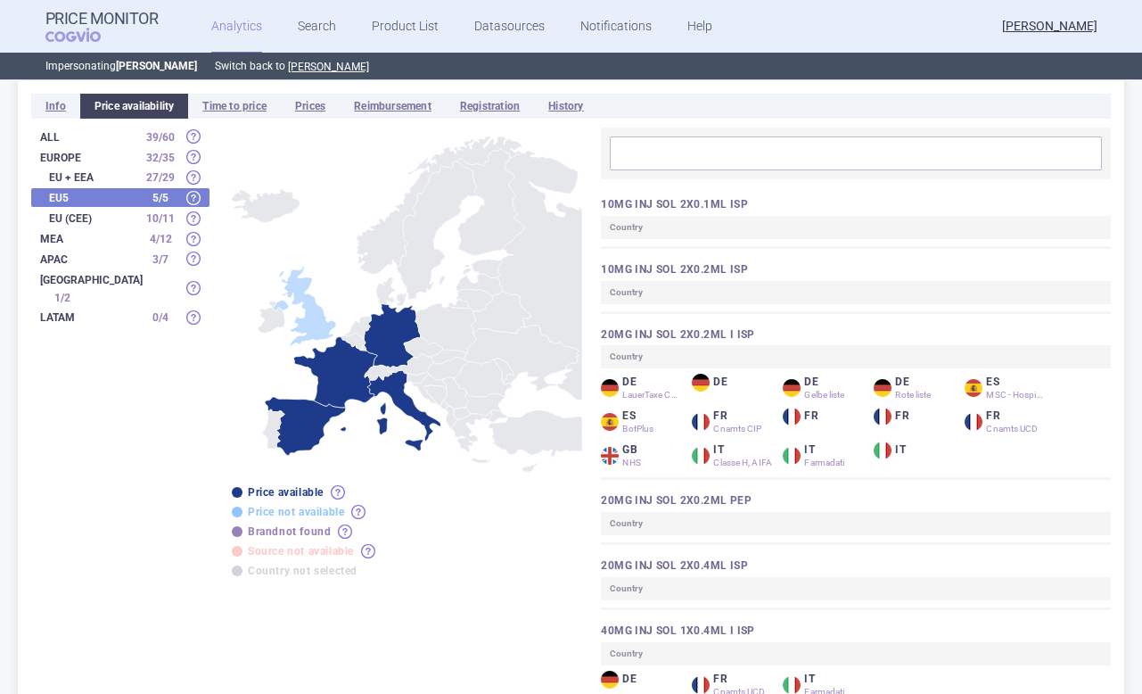
click at [65, 152] on strong "Europe" at bounding box center [89, 157] width 98 height 11
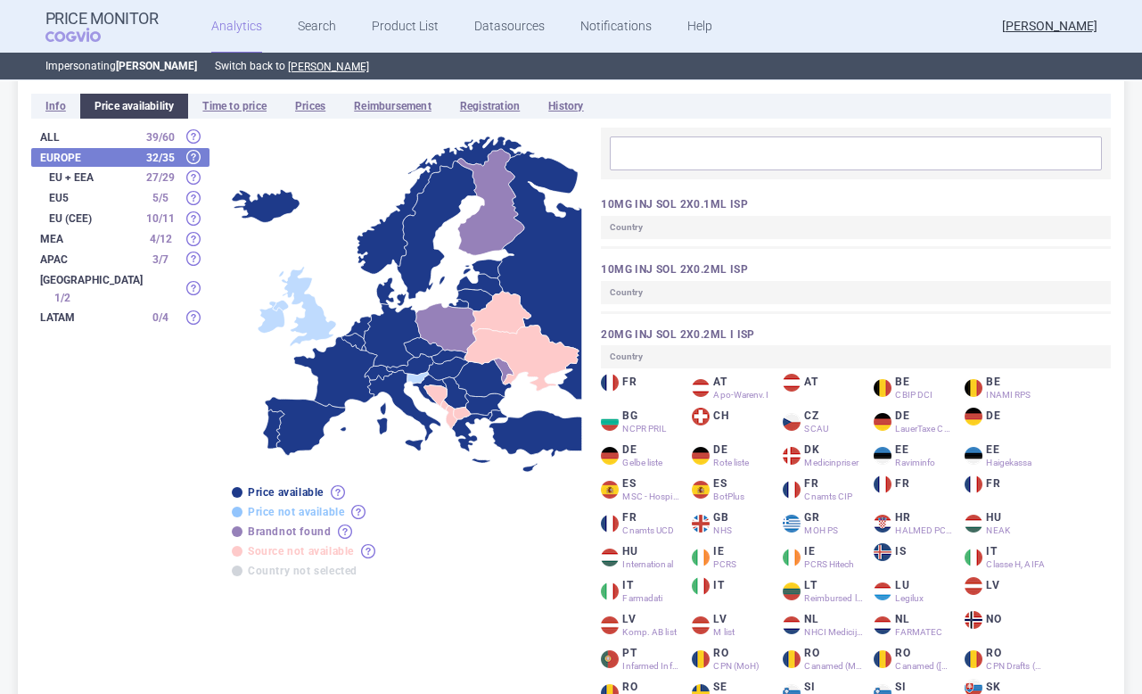
click at [692, 136] on div at bounding box center [856, 153] width 492 height 34
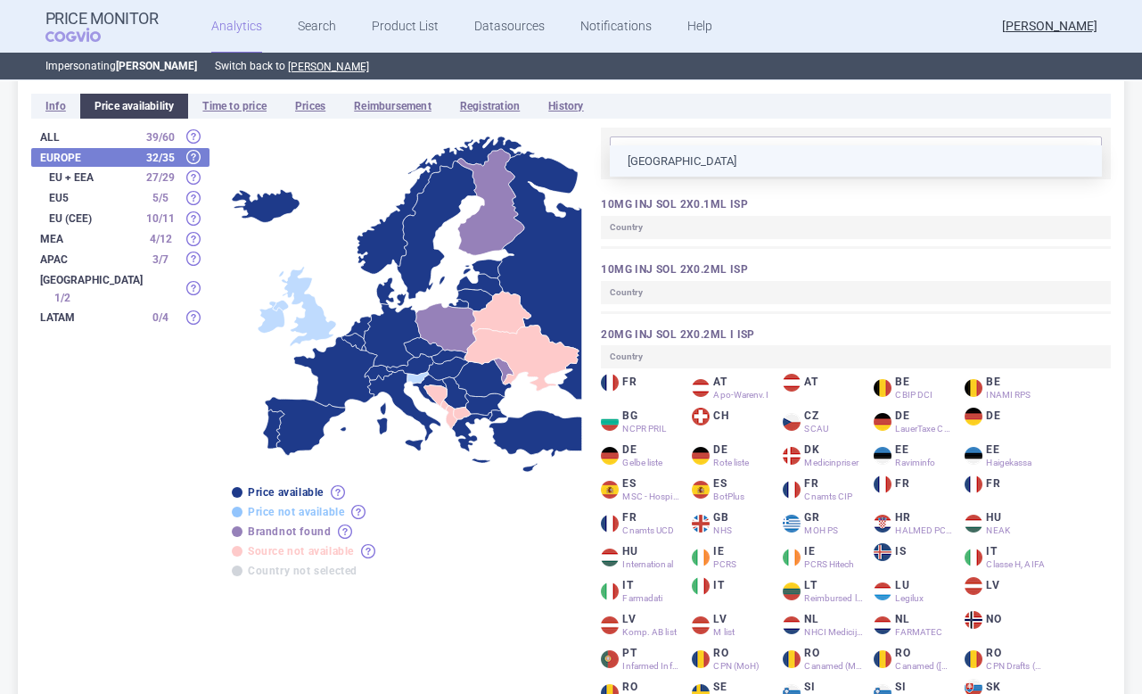
type input "belg"
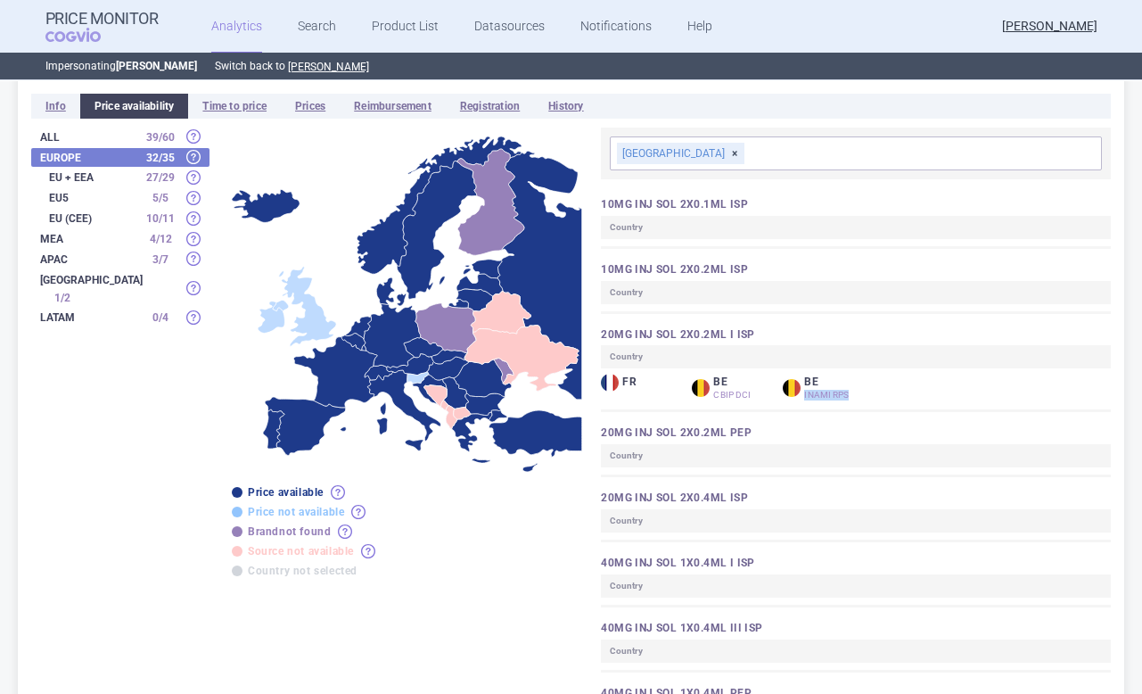
drag, startPoint x: 805, startPoint y: 366, endPoint x: 857, endPoint y: 368, distance: 51.7
click at [857, 390] on div "INAMI RPS" at bounding box center [833, 395] width 59 height 11
drag, startPoint x: 753, startPoint y: 369, endPoint x: 713, endPoint y: 369, distance: 40.1
click at [713, 390] on div "CBIP DCI" at bounding box center [742, 395] width 59 height 11
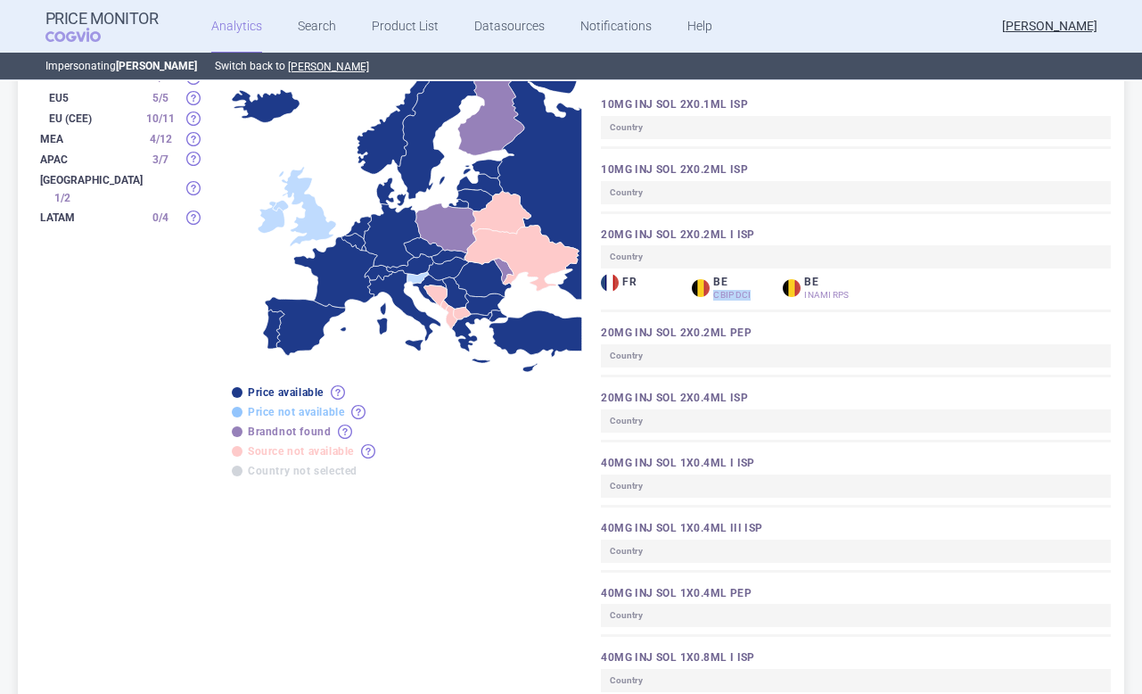
scroll to position [388, 0]
drag, startPoint x: 805, startPoint y: 269, endPoint x: 867, endPoint y: 269, distance: 62.4
click at [868, 275] on div "FR BE CBIP DCI BE INAMI RPS" at bounding box center [856, 293] width 510 height 37
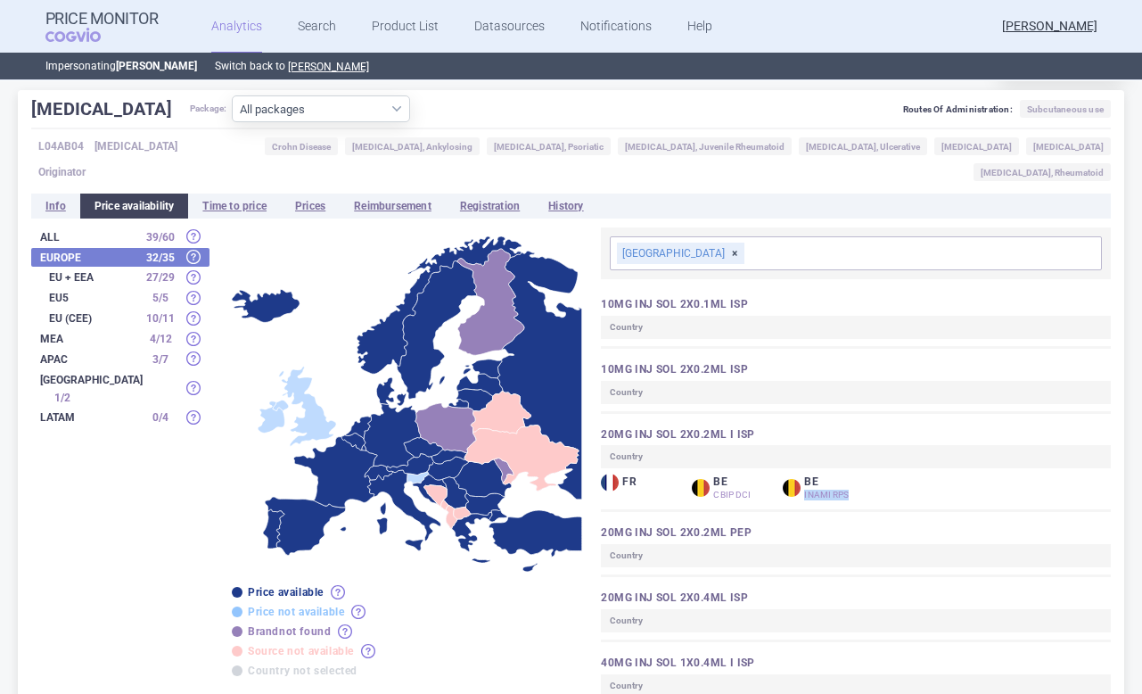
scroll to position [139, 0]
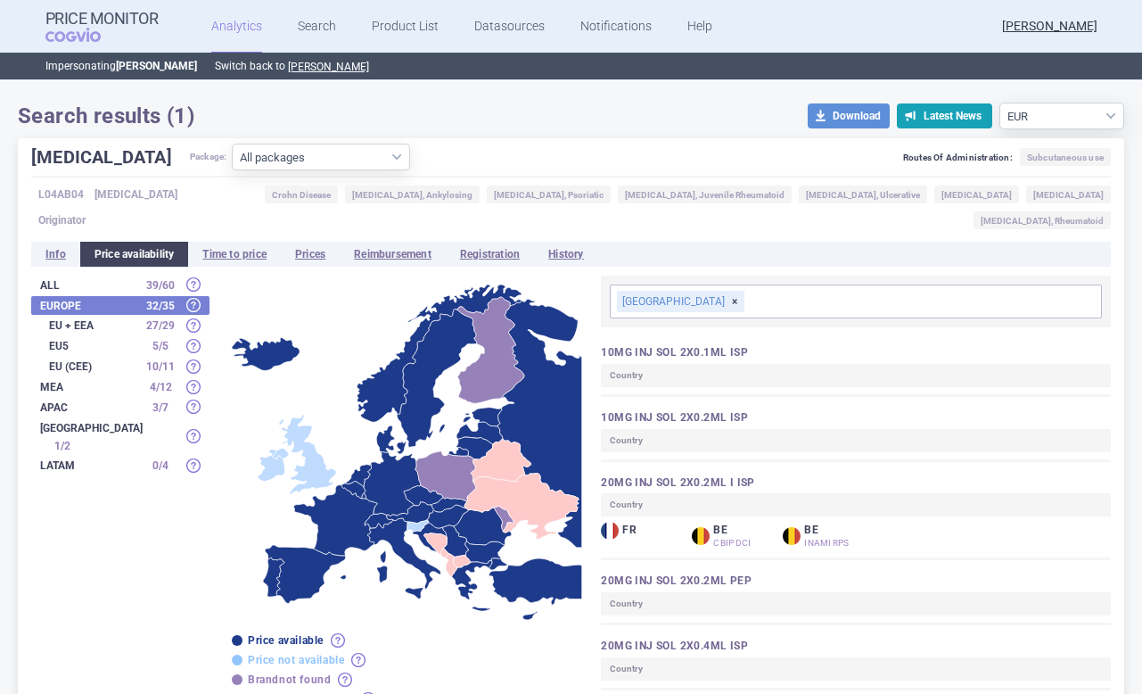
click at [56, 402] on strong "APAC" at bounding box center [89, 407] width 98 height 11
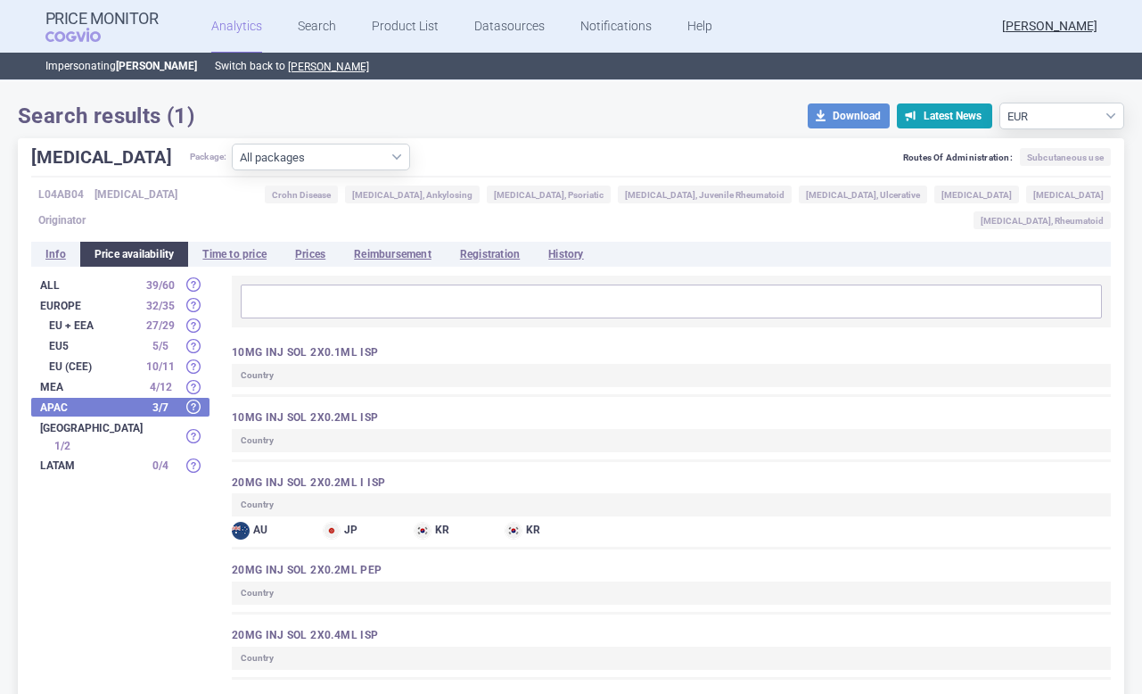
click at [73, 423] on strong "NORTH AMERICA" at bounding box center [91, 428] width 103 height 11
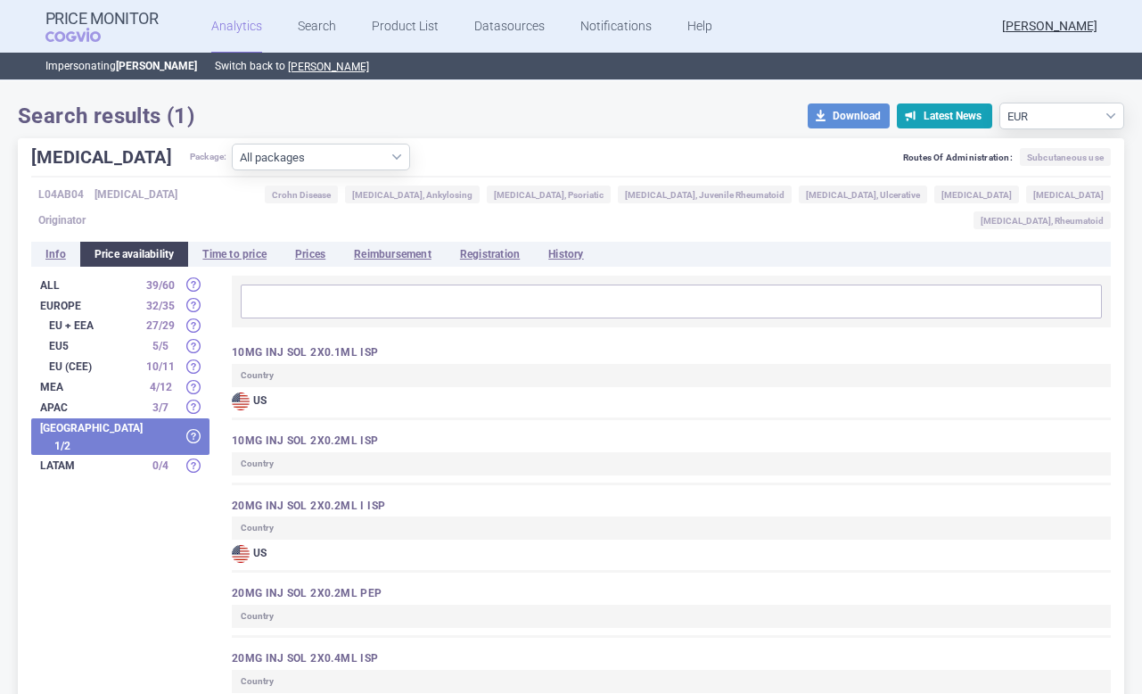
click at [67, 460] on strong "LATAM" at bounding box center [89, 465] width 98 height 11
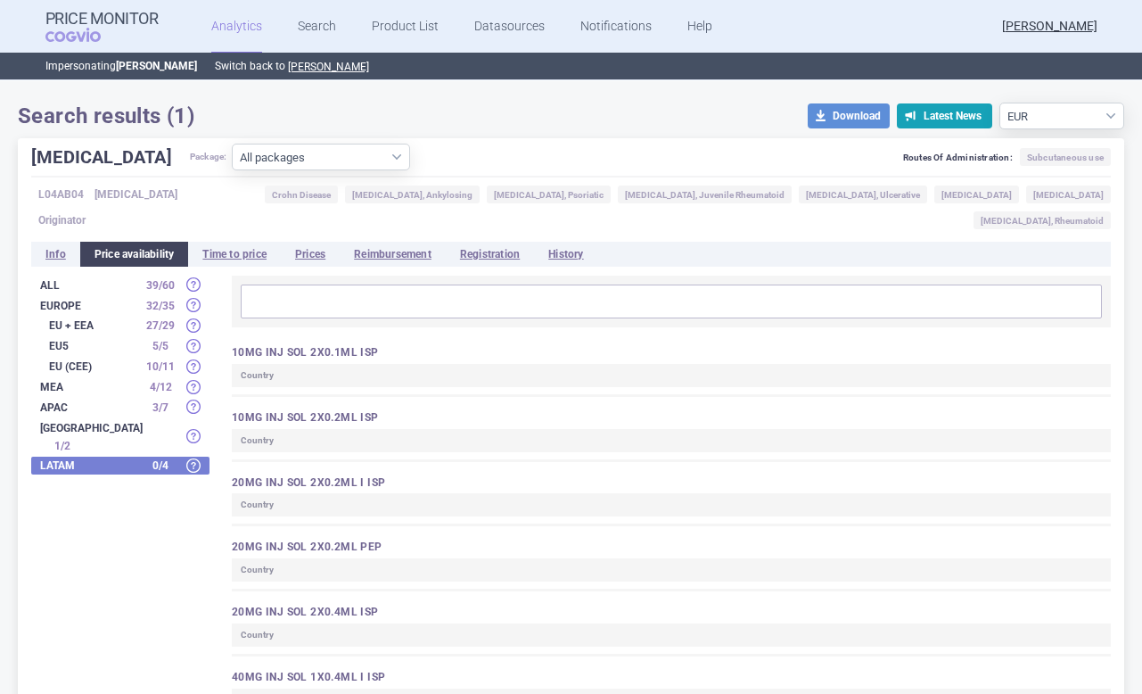
click at [55, 382] on strong "MEA" at bounding box center [89, 387] width 98 height 11
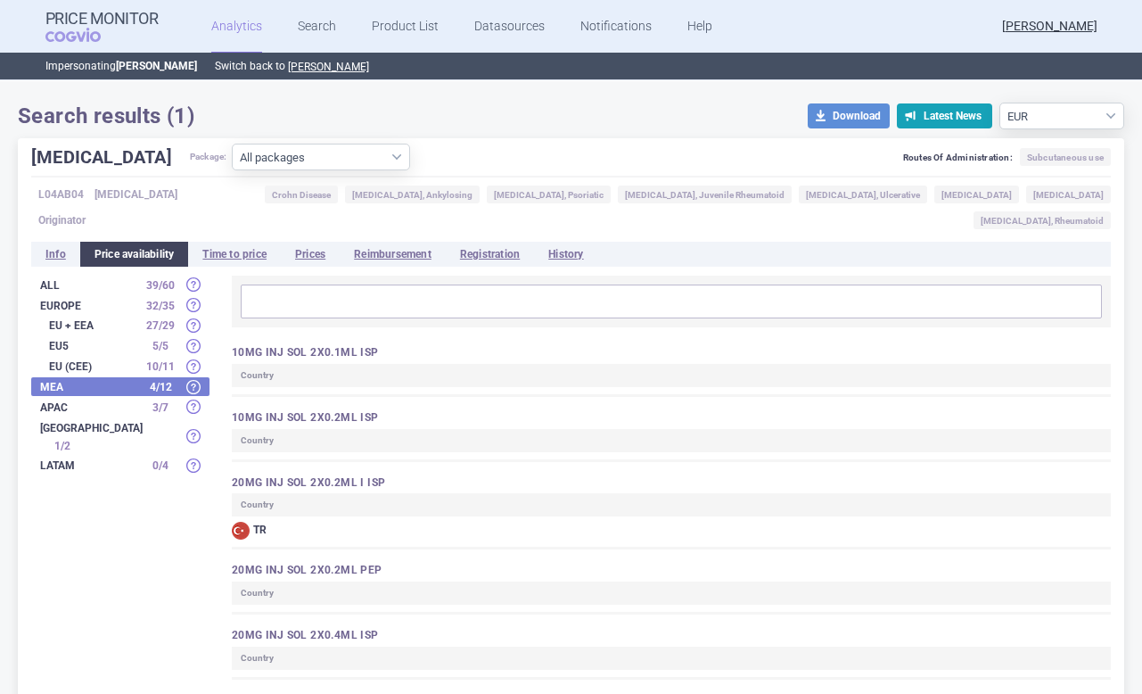
click at [66, 341] on strong "EU5" at bounding box center [93, 346] width 89 height 11
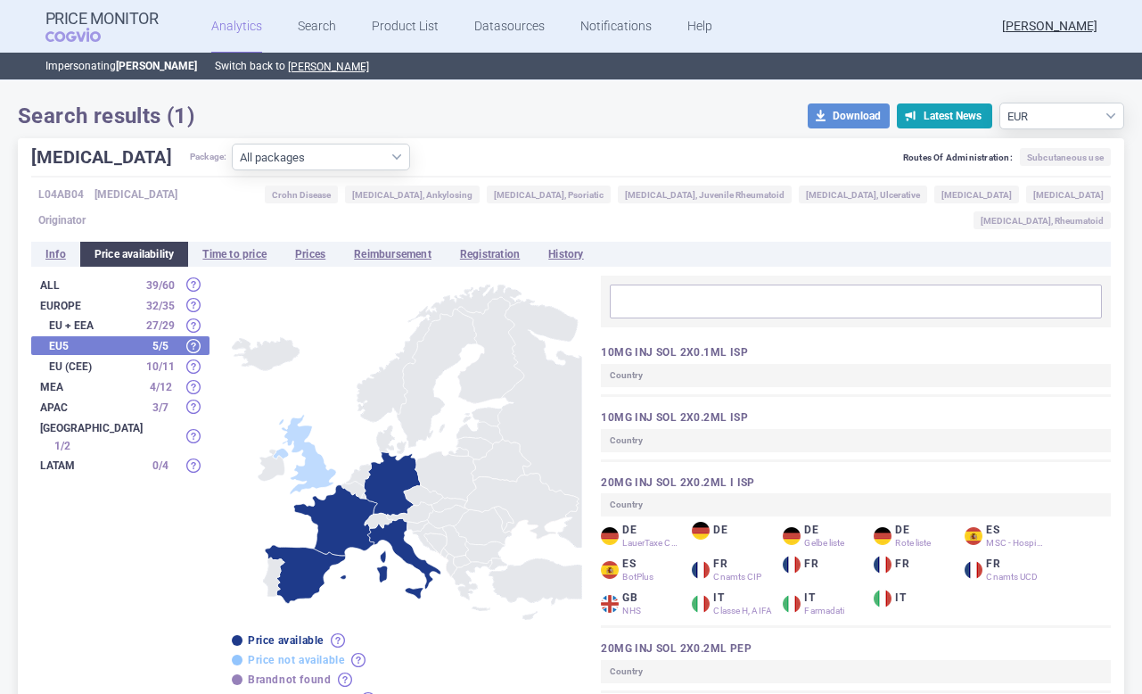
click at [52, 280] on strong "All" at bounding box center [89, 285] width 98 height 11
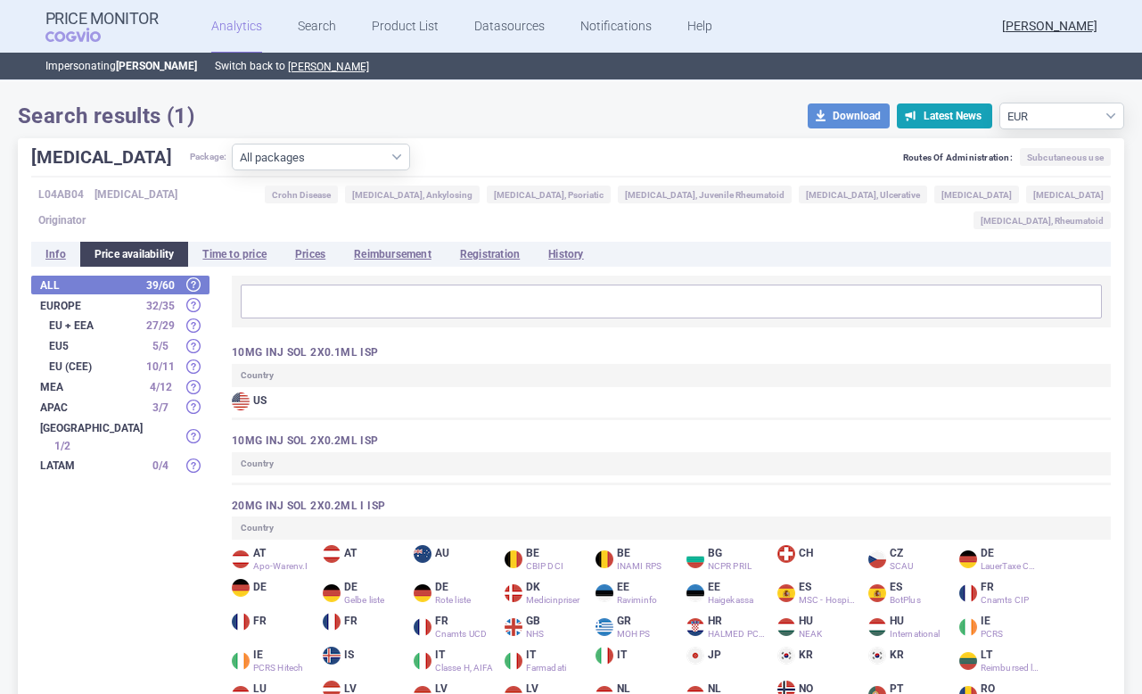
click at [294, 290] on input "text" at bounding box center [671, 301] width 850 height 23
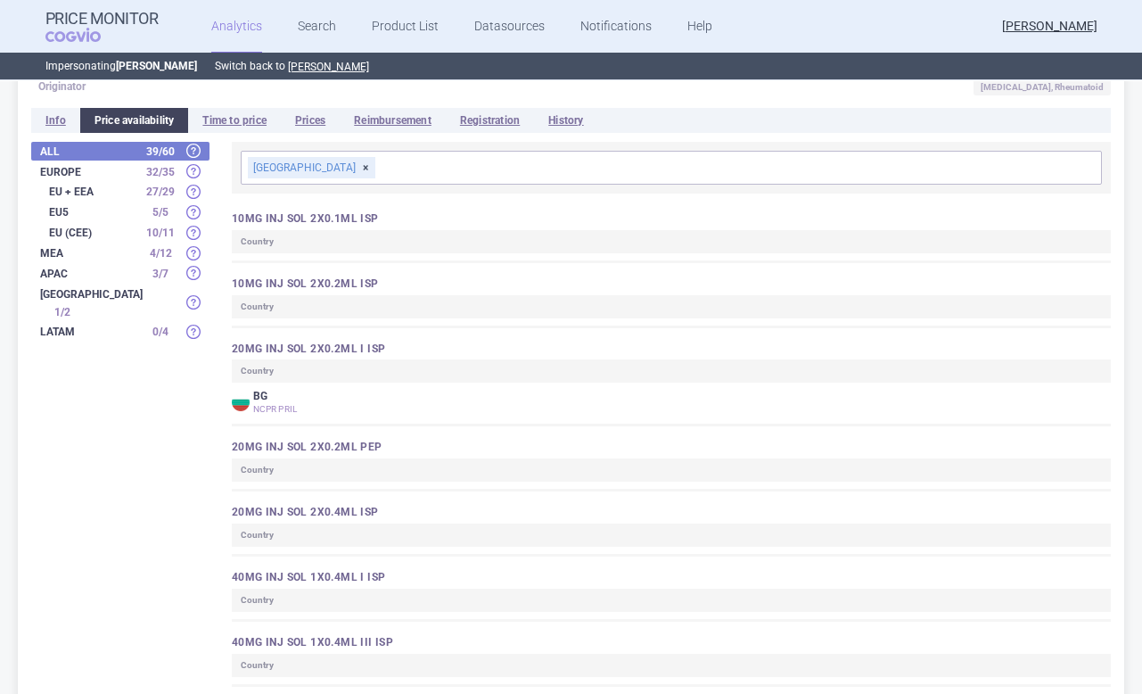
scroll to position [45, 0]
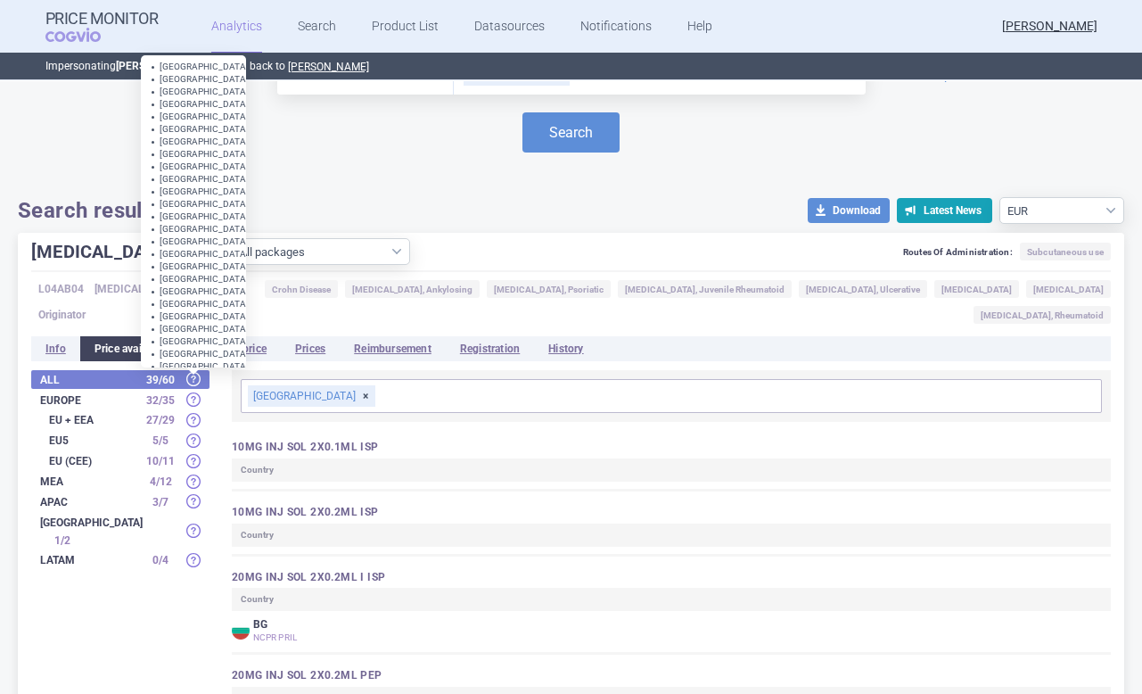
click at [242, 323] on div "Austria Belgium Bulgaria Switzerland Cyprus Czech Republic Germany Denmark Esto…" at bounding box center [193, 211] width 105 height 312
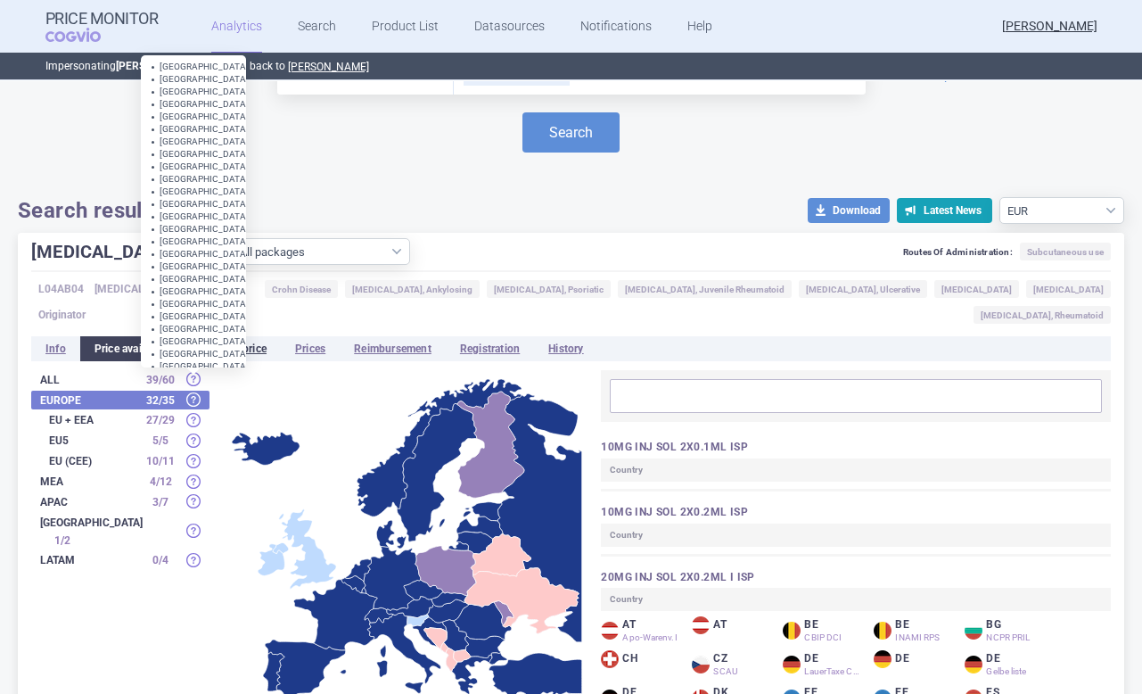
click at [264, 336] on li "Time to price" at bounding box center [234, 348] width 93 height 25
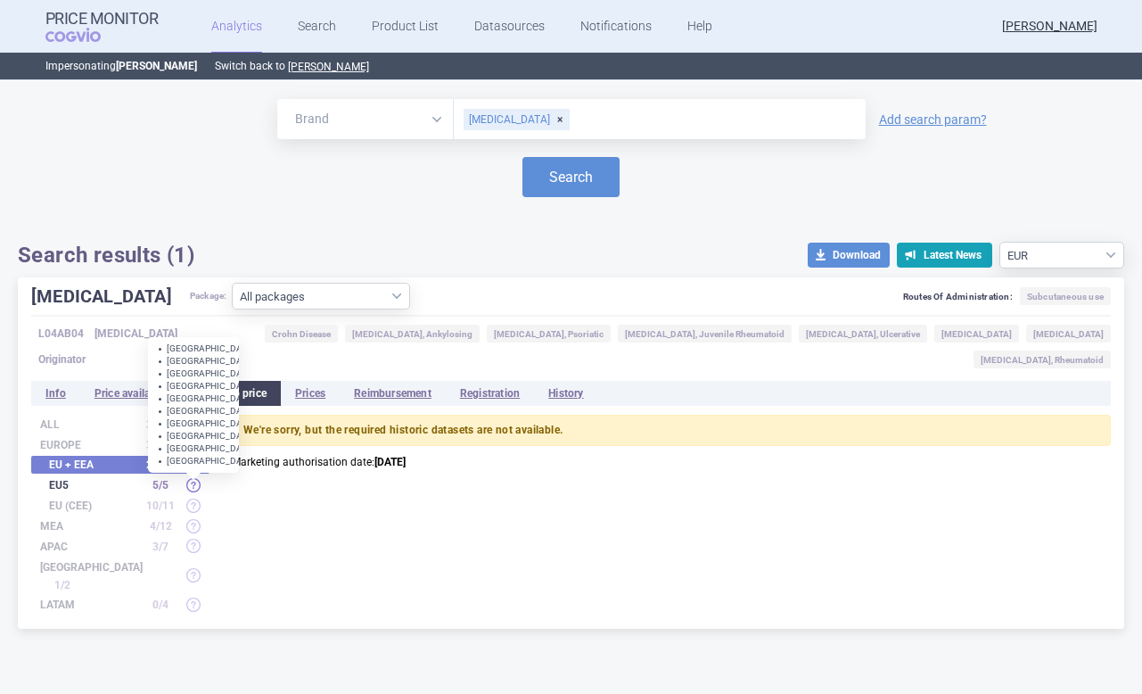
click at [145, 476] on div "5 / 5" at bounding box center [160, 485] width 45 height 18
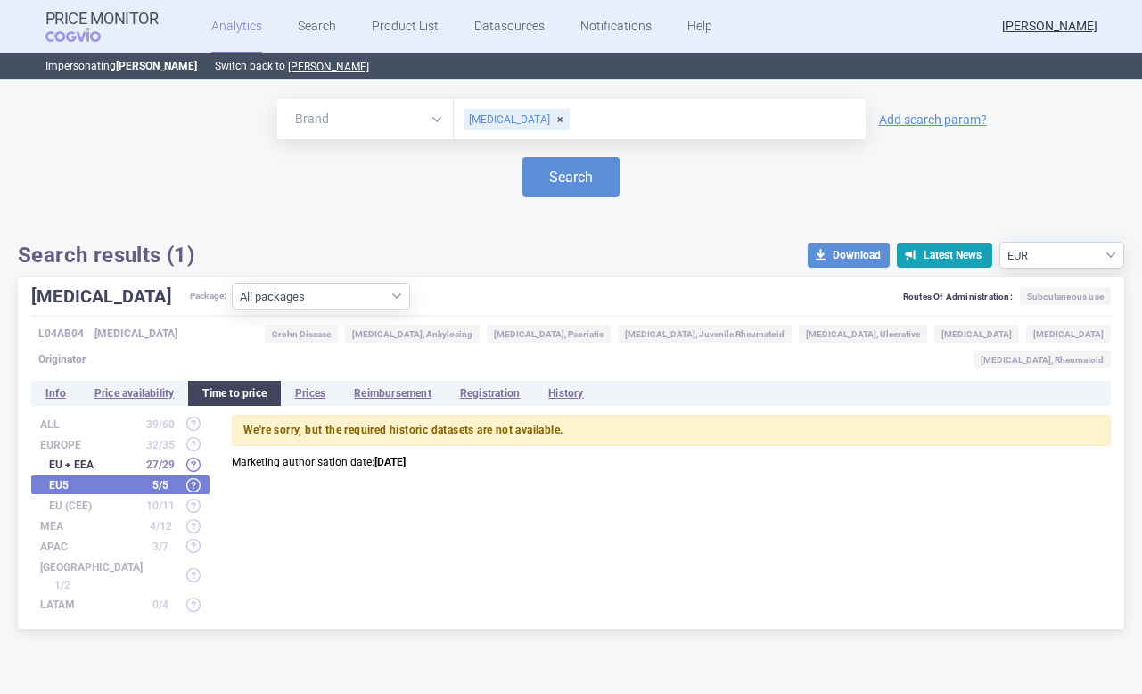
click at [111, 459] on strong "EU + EEA" at bounding box center [93, 464] width 89 height 11
click at [311, 381] on li "Prices" at bounding box center [310, 393] width 59 height 25
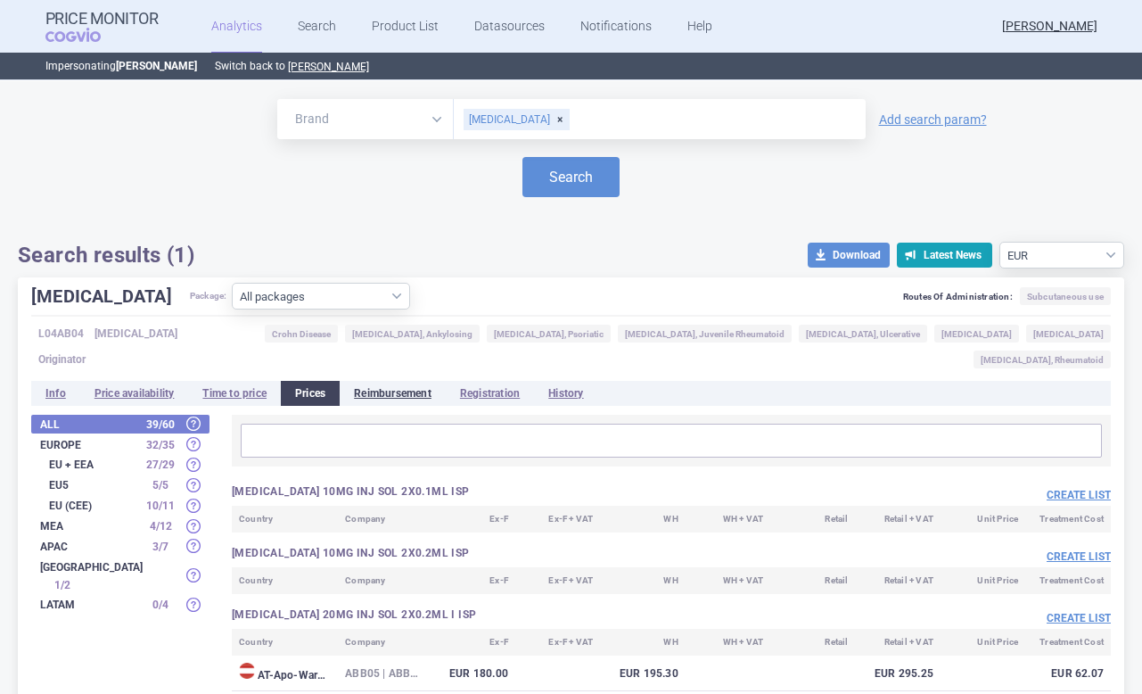
click at [390, 381] on li "Reimbursement" at bounding box center [393, 393] width 106 height 25
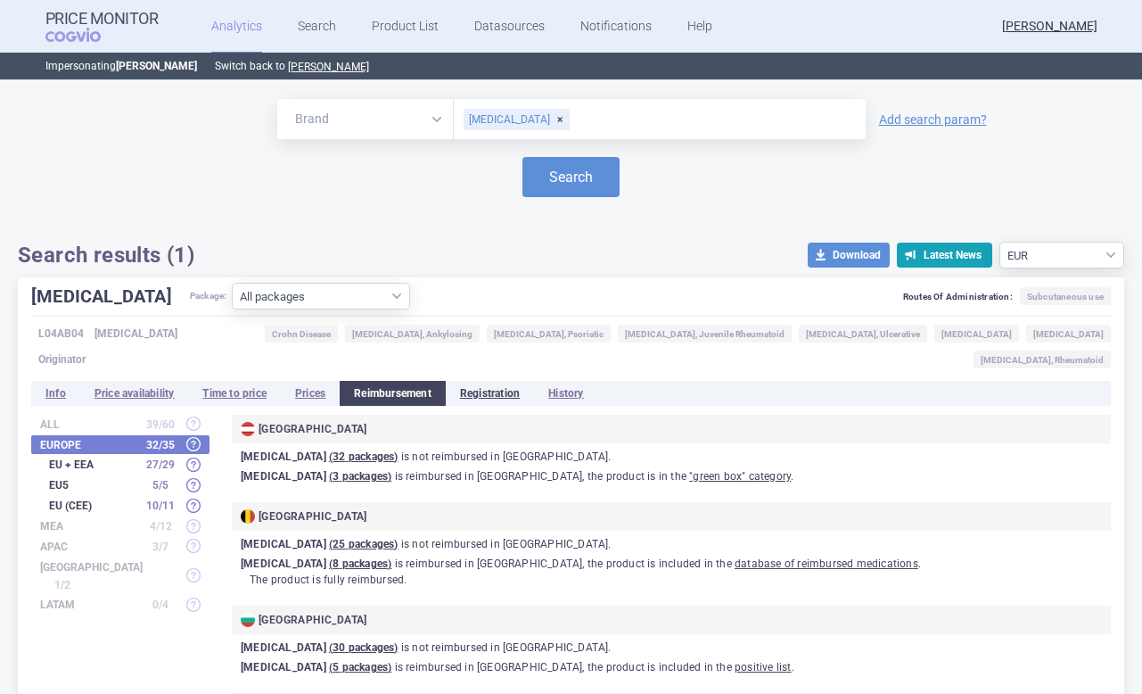
click at [505, 381] on li "Registration" at bounding box center [490, 393] width 88 height 25
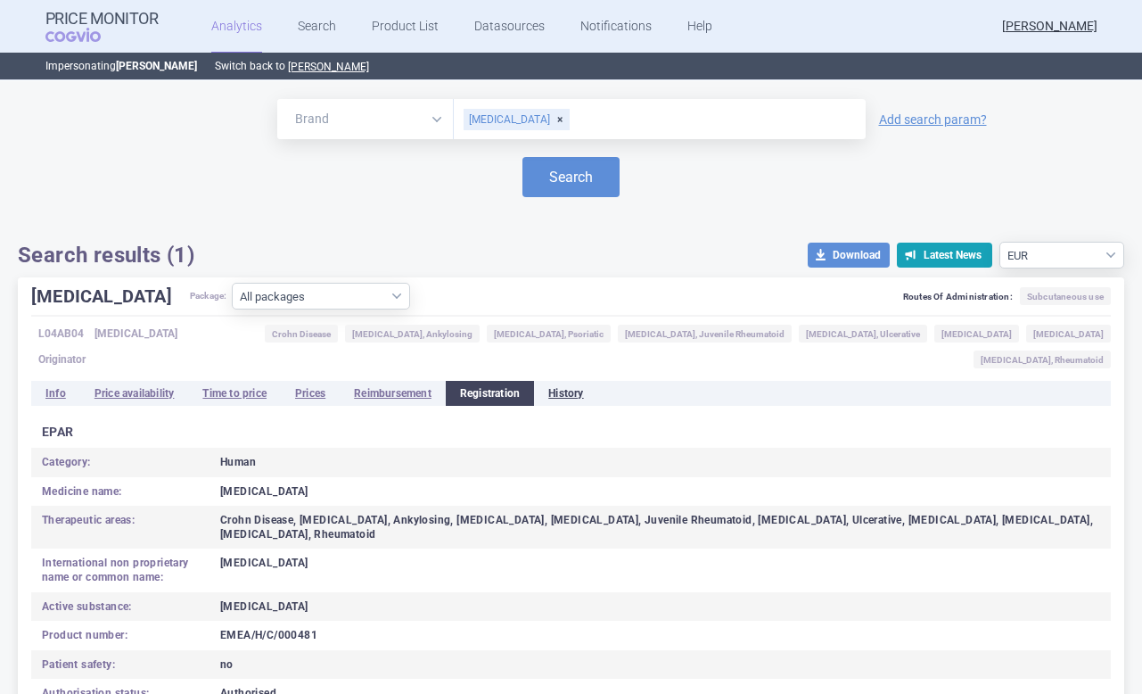
click at [557, 381] on li "History" at bounding box center [565, 393] width 63 height 25
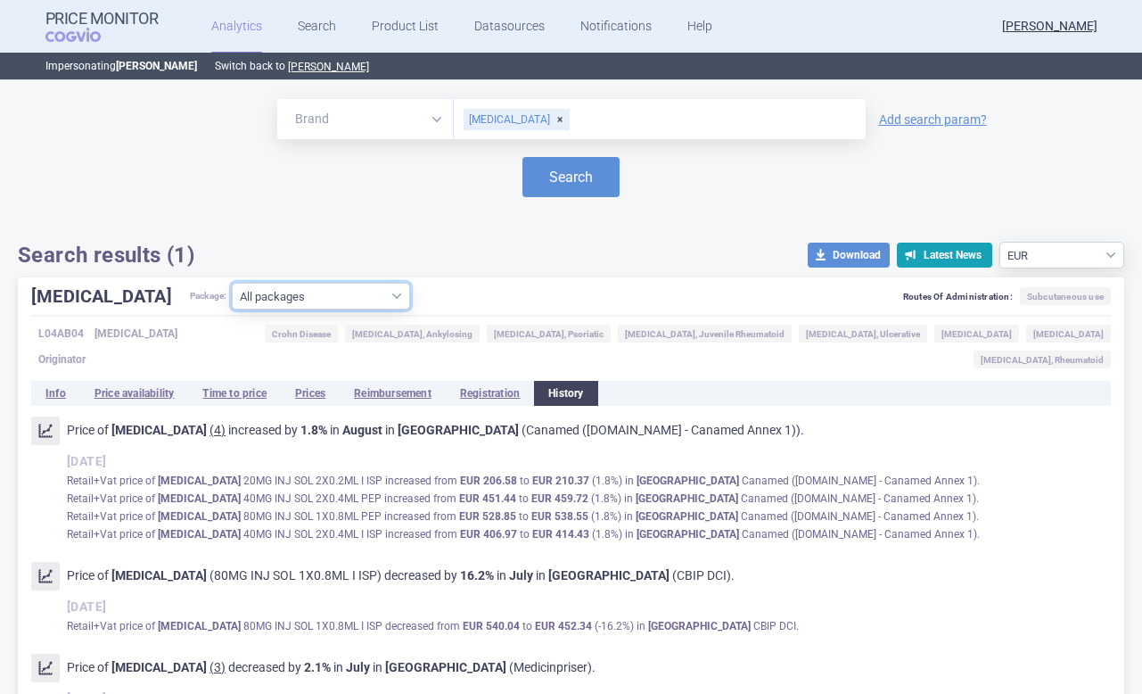
click at [256, 299] on select "All packages 10MG INJ SOL 2X0.1ML ISP ( 0 ) 10MG INJ SOL 2X0.2ML ISP ( 0 ) 20MG…" at bounding box center [321, 296] width 178 height 27
select select "8efb469c-7b88-4df4-bfa7-0dbeeff15b05"
click at [232, 309] on select "All packages 10MG INJ SOL 2X0.1ML ISP ( 0 ) 10MG INJ SOL 2X0.2ML ISP ( 0 ) 20MG…" at bounding box center [321, 296] width 178 height 27
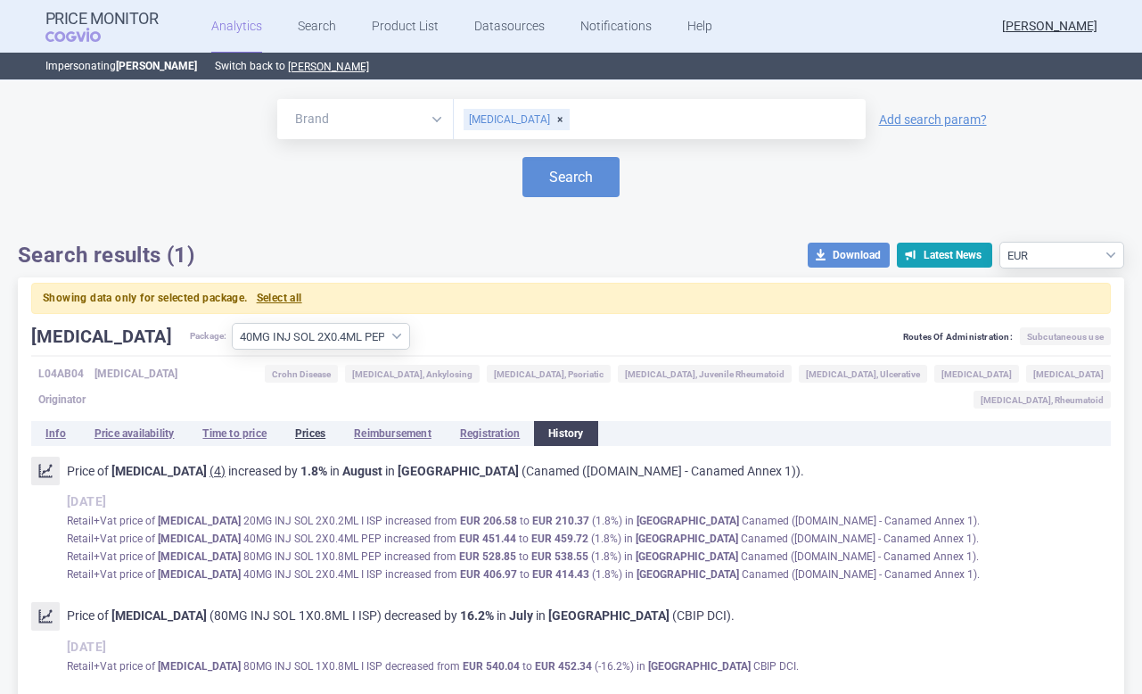
click at [315, 421] on li "Prices" at bounding box center [310, 433] width 59 height 25
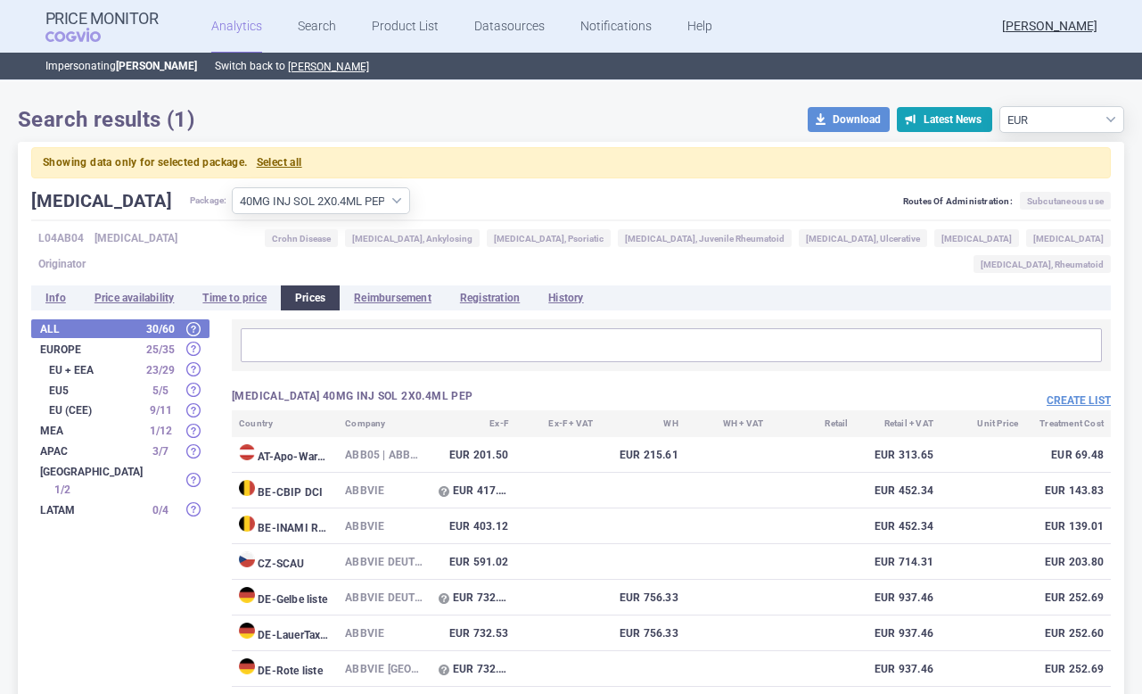
scroll to position [171, 0]
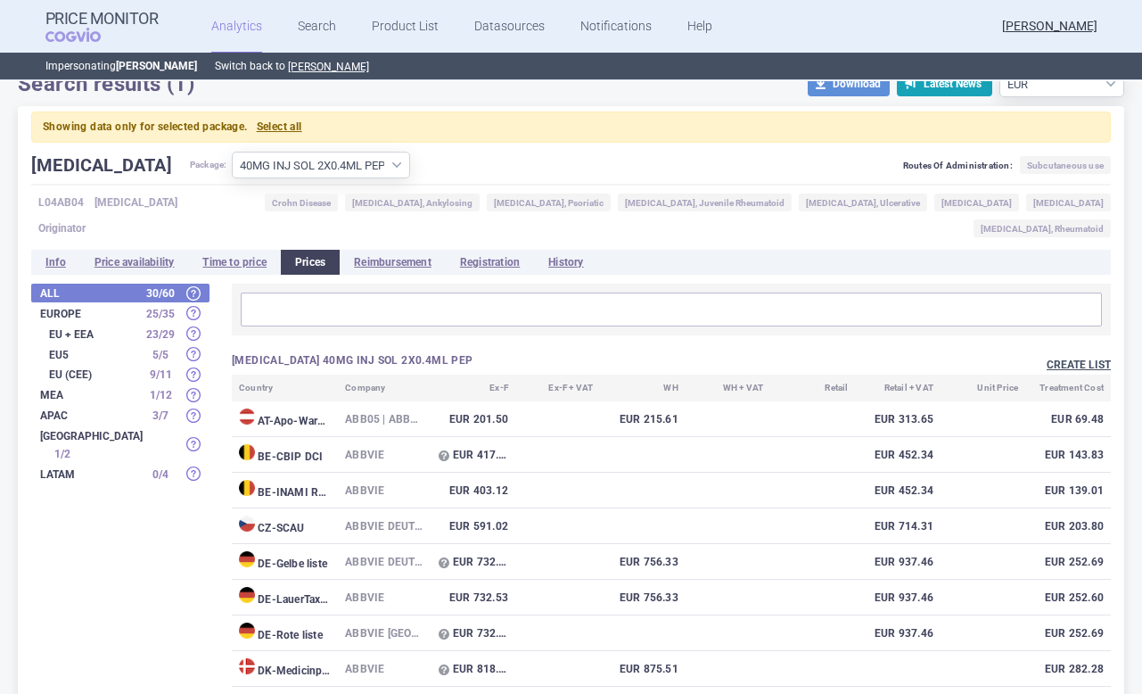
click at [1088, 357] on button "Create list" at bounding box center [1079, 364] width 64 height 15
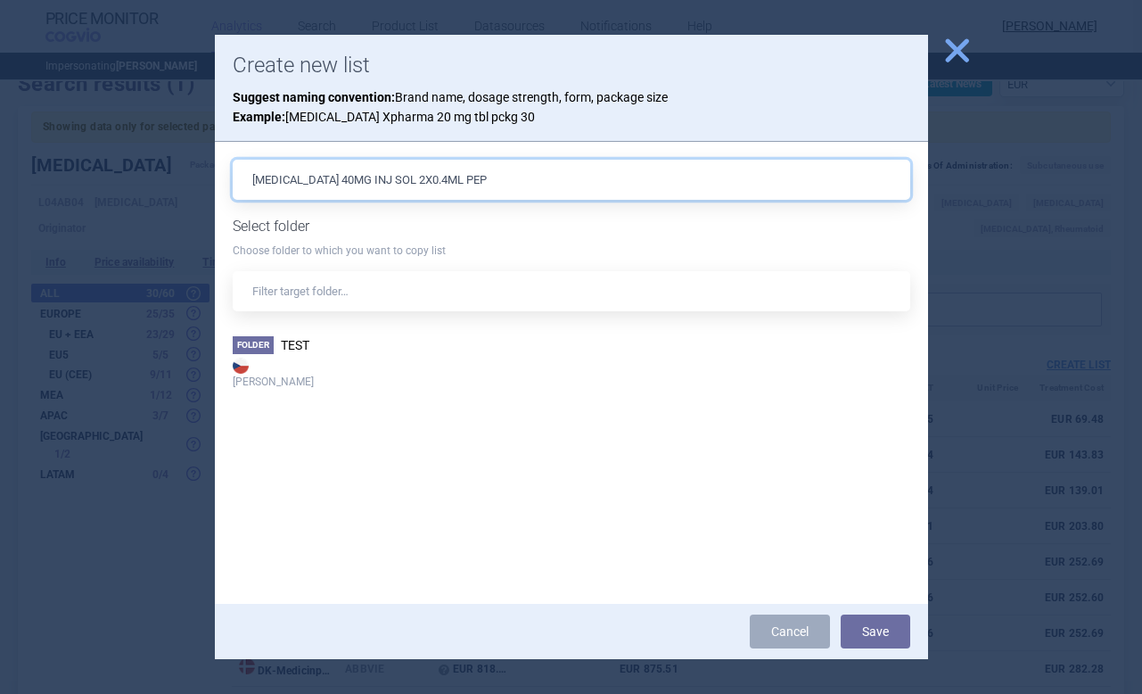
click at [452, 179] on input "HUMIRA 40MG INJ SOL 2X0.4ML PEP" at bounding box center [571, 180] width 677 height 40
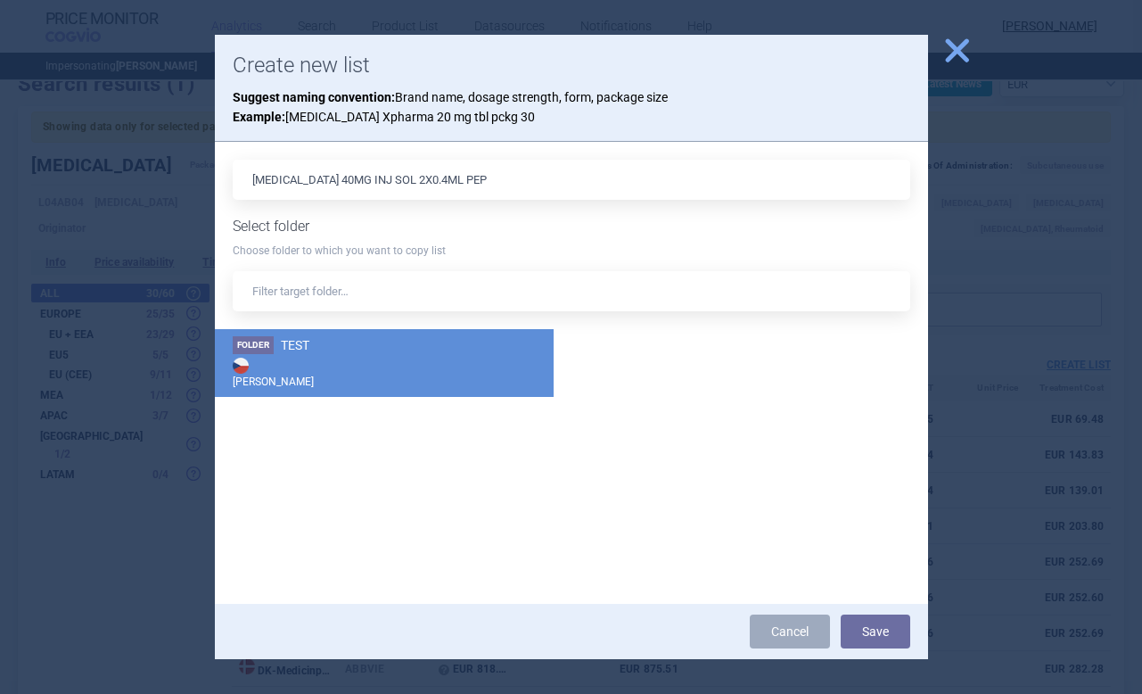
click at [289, 376] on strong "[PERSON_NAME]" at bounding box center [384, 372] width 303 height 36
click at [885, 628] on button "Save" at bounding box center [876, 631] width 70 height 34
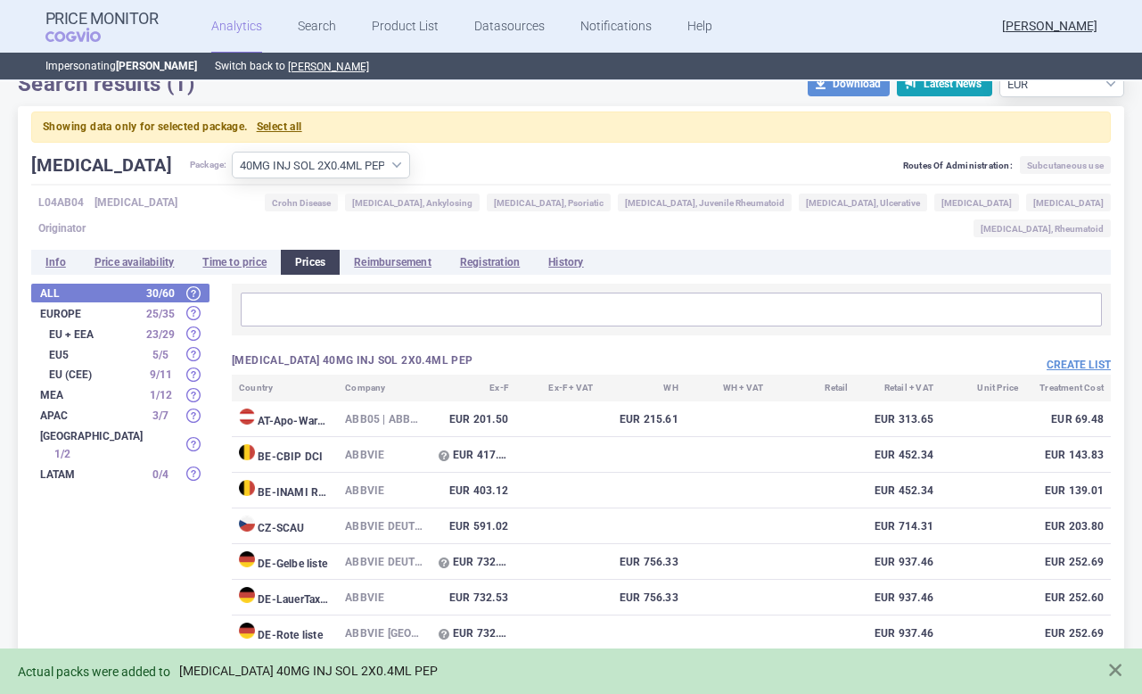
click at [277, 671] on link "HUMIRA 40MG INJ SOL 2X0.4ML PEP" at bounding box center [308, 670] width 259 height 15
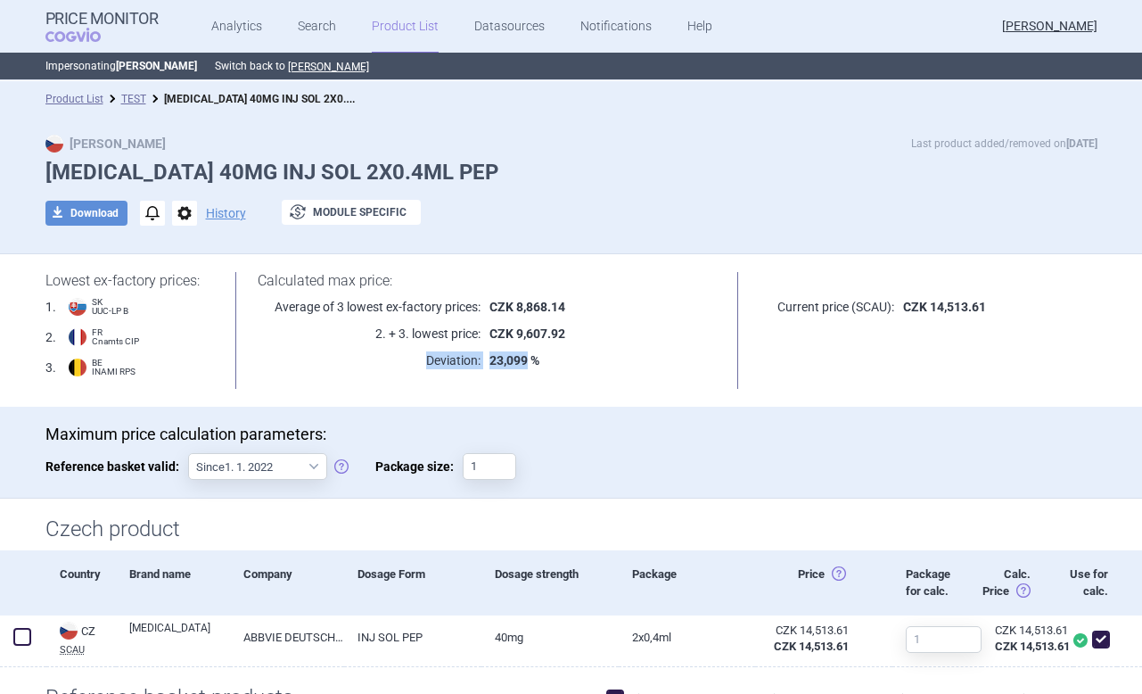
drag, startPoint x: 423, startPoint y: 359, endPoint x: 527, endPoint y: 368, distance: 104.7
click at [527, 368] on div "Deviation: 23,099 %" at bounding box center [487, 360] width 458 height 18
click at [563, 371] on div "Calculated max price: Average of 3 lowest ex-factory prices: CZK 8,868.14 2. + …" at bounding box center [486, 325] width 547 height 106
drag, startPoint x: 545, startPoint y: 362, endPoint x: 424, endPoint y: 367, distance: 120.5
click at [424, 367] on div "Deviation: 23,099 %" at bounding box center [487, 360] width 458 height 18
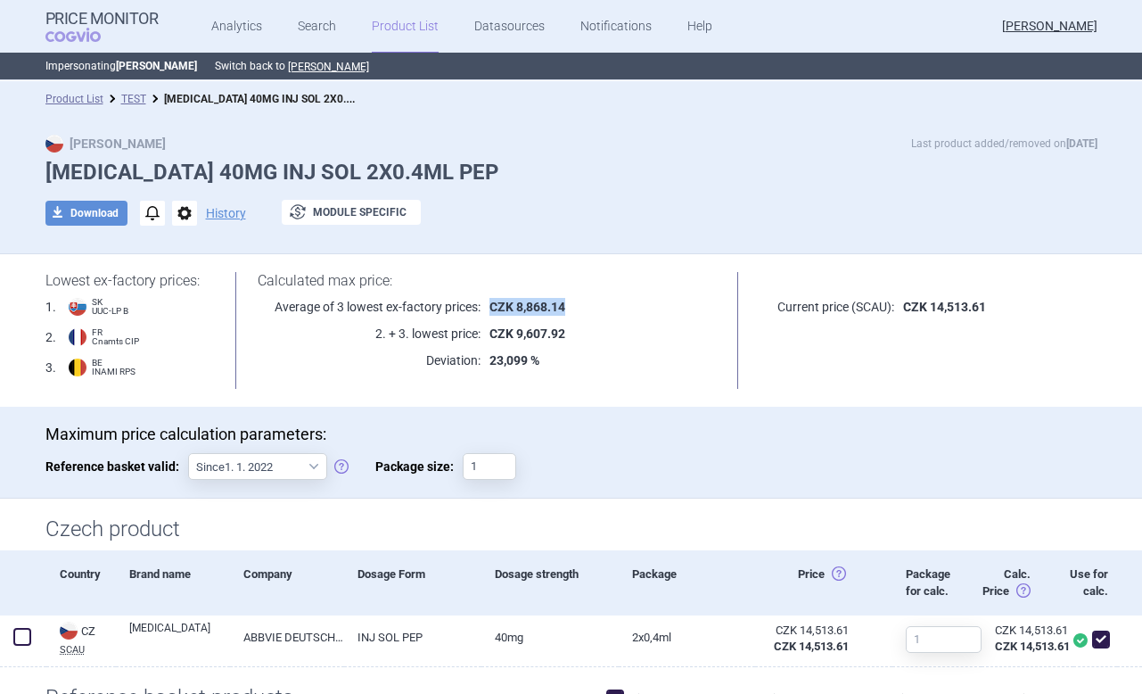
drag, startPoint x: 491, startPoint y: 308, endPoint x: 602, endPoint y: 309, distance: 110.5
click at [602, 309] on p "CZK 8,868.14" at bounding box center [597, 307] width 235 height 18
drag, startPoint x: 572, startPoint y: 335, endPoint x: 494, endPoint y: 339, distance: 78.5
click at [494, 340] on p "CZK 9,607.92" at bounding box center [597, 333] width 235 height 18
drag, startPoint x: 491, startPoint y: 336, endPoint x: 580, endPoint y: 341, distance: 89.3
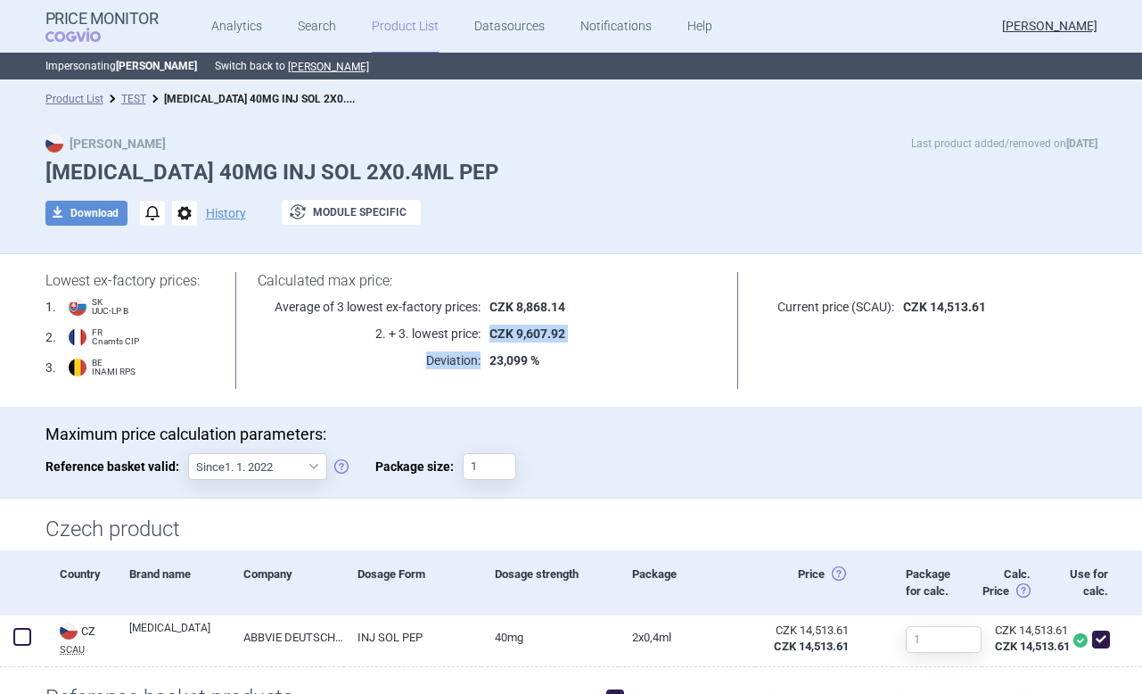
click at [581, 341] on p "CZK 9,607.92" at bounding box center [597, 333] width 235 height 18
click at [582, 365] on p "23,099 %" at bounding box center [597, 360] width 235 height 18
drag, startPoint x: 997, startPoint y: 308, endPoint x: 771, endPoint y: 308, distance: 225.5
click at [771, 309] on div "Current price (SCAU): CZK 14,513.61" at bounding box center [928, 307] width 337 height 18
drag, startPoint x: 514, startPoint y: 332, endPoint x: 583, endPoint y: 332, distance: 68.6
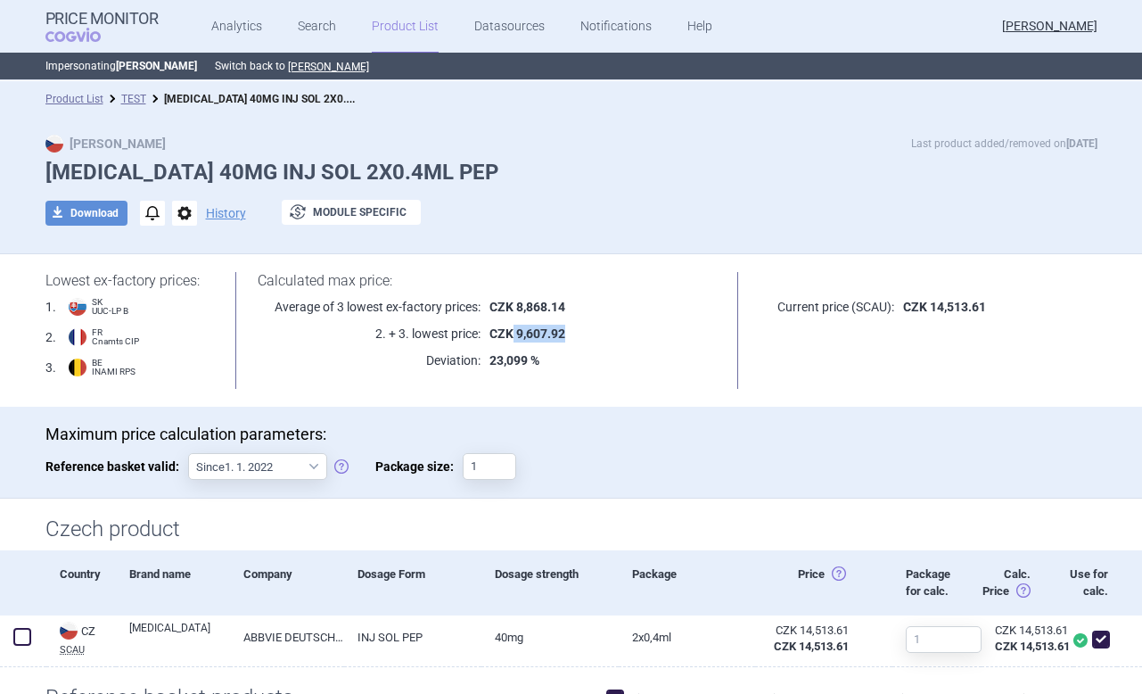
click at [583, 332] on p "CZK 9,607.92" at bounding box center [597, 333] width 235 height 18
click at [341, 219] on button "exchange Module specific" at bounding box center [351, 212] width 139 height 25
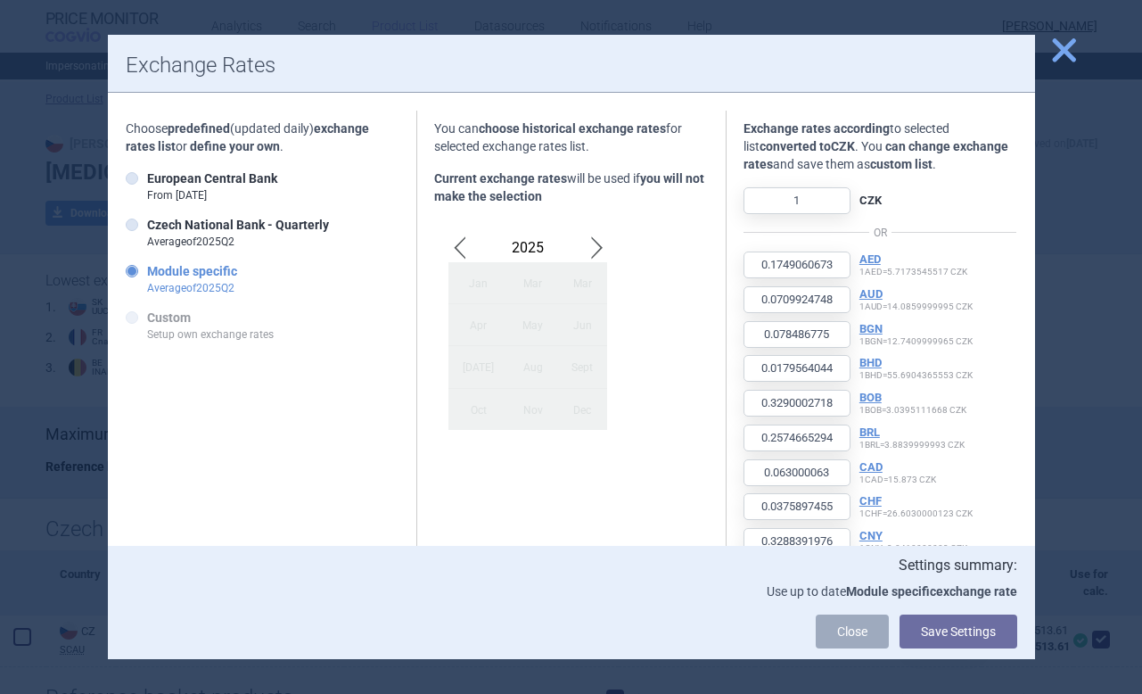
click at [1062, 49] on span "close" at bounding box center [1063, 50] width 31 height 31
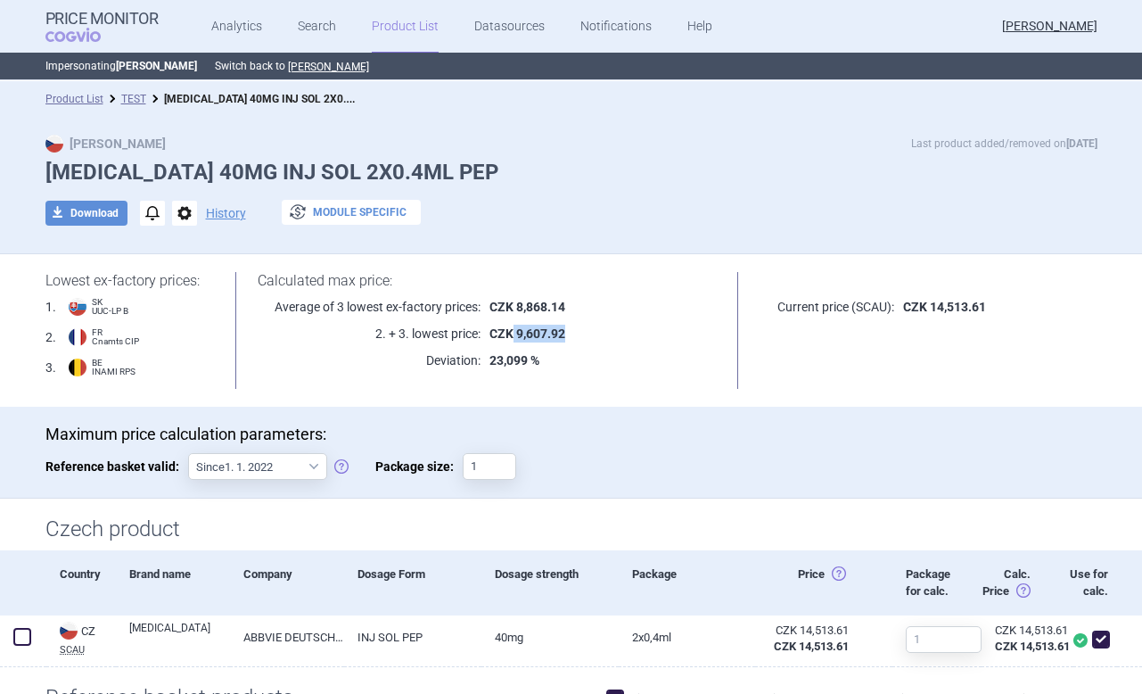
click at [357, 212] on button "exchange Module specific" at bounding box center [351, 212] width 139 height 25
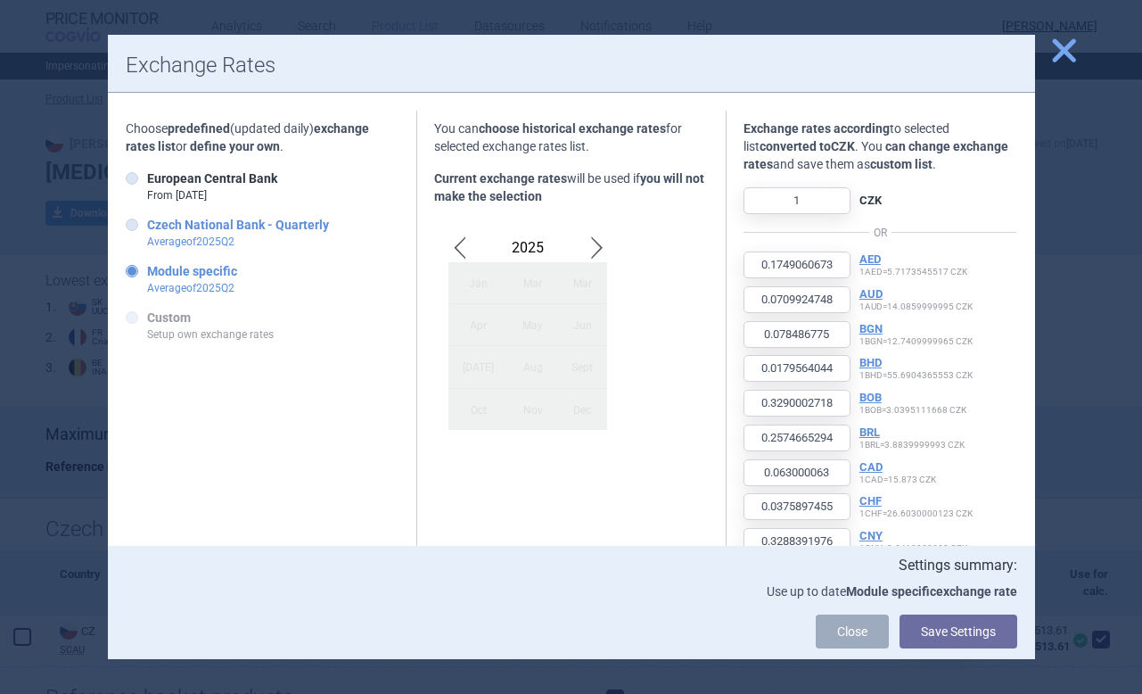
click at [133, 225] on icon at bounding box center [132, 224] width 12 height 12
click at [133, 225] on input "Czech National Bank - Quarterly Average of 2025 Q 2" at bounding box center [136, 226] width 18 height 18
radio input "true"
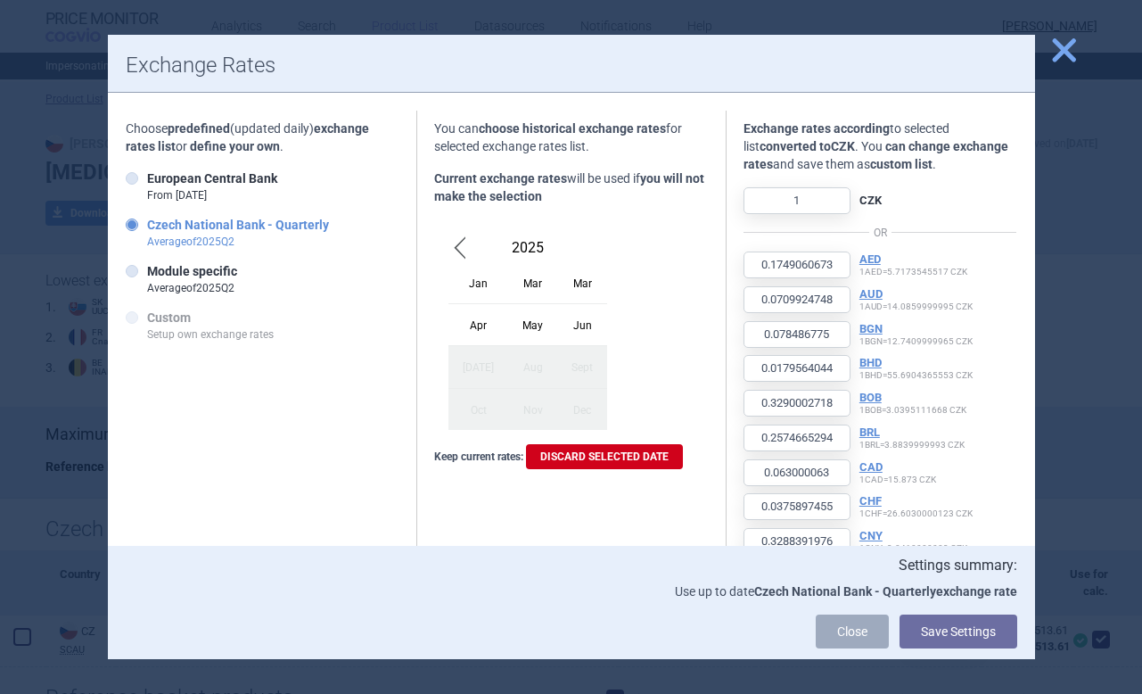
click at [1063, 37] on span "close" at bounding box center [1063, 50] width 31 height 31
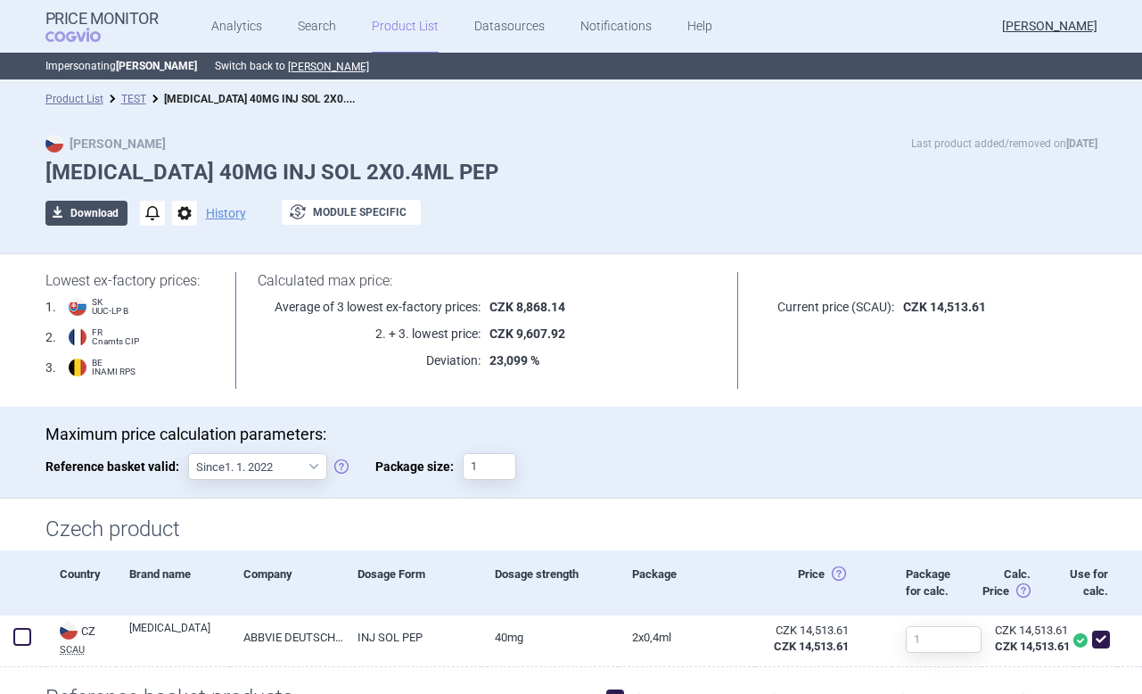
click at [119, 215] on button "download Download" at bounding box center [86, 213] width 82 height 25
select select "EUR"
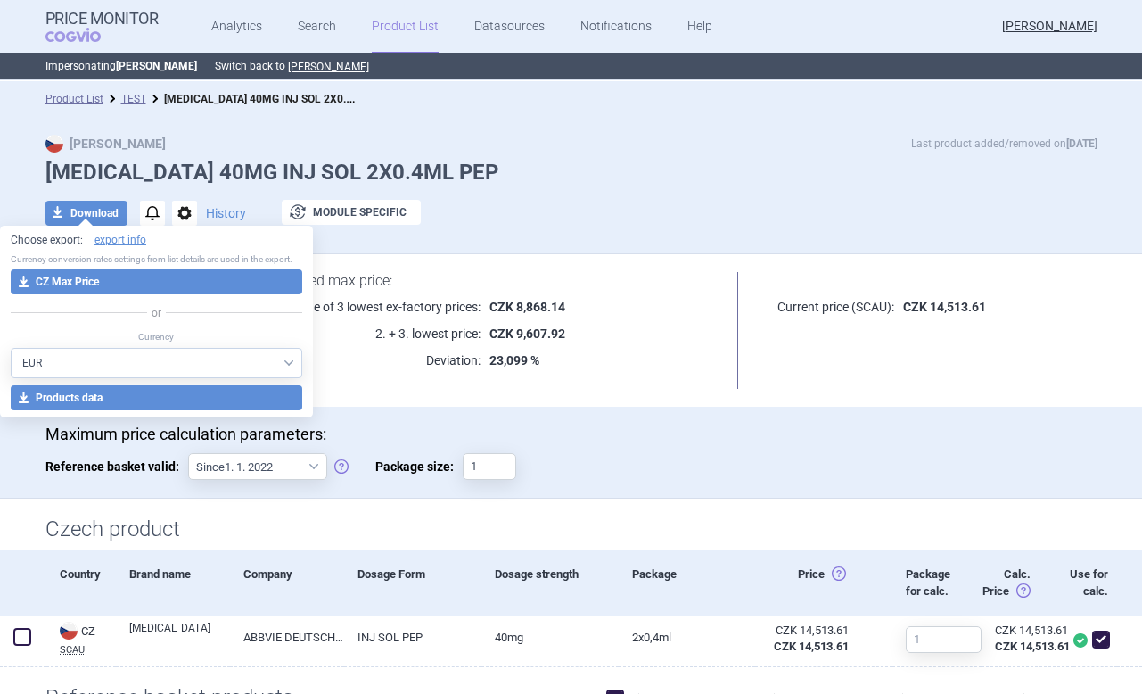
click at [152, 218] on span "notifications" at bounding box center [152, 213] width 25 height 25
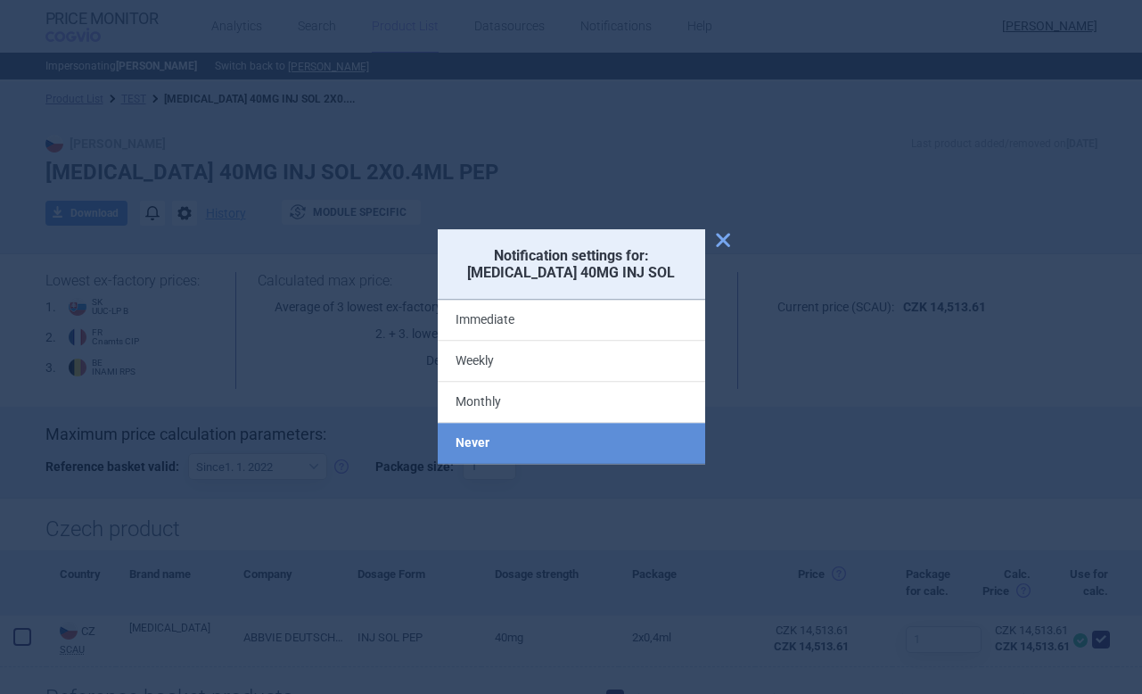
click at [723, 242] on span "close" at bounding box center [722, 239] width 21 height 21
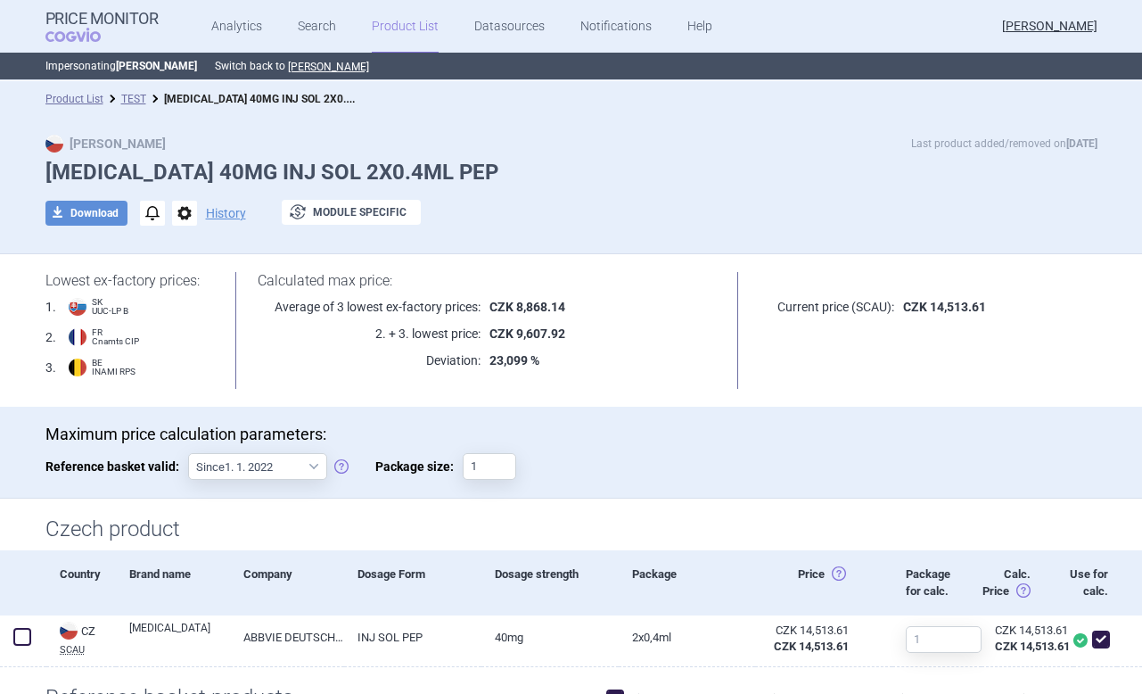
click at [157, 216] on span "notifications" at bounding box center [152, 213] width 25 height 25
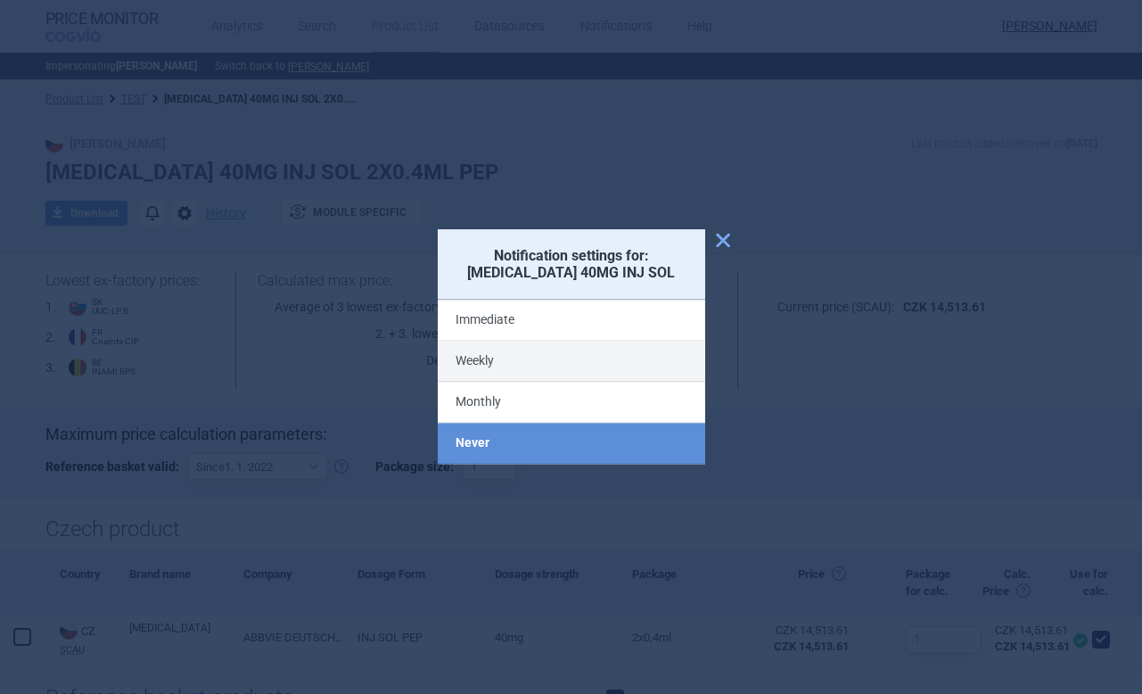
click at [513, 351] on label "Weekly" at bounding box center [571, 361] width 267 height 41
click at [0, 0] on input "Weekly" at bounding box center [0, 0] width 0 height 0
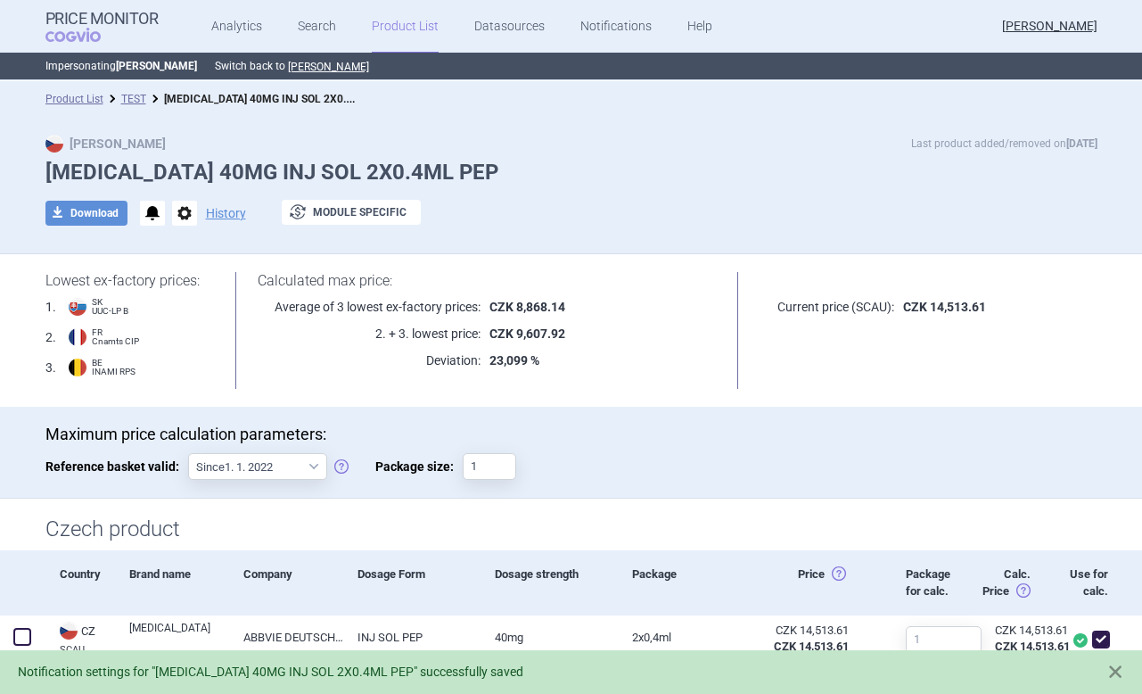
click at [155, 209] on span "notifications" at bounding box center [152, 213] width 25 height 25
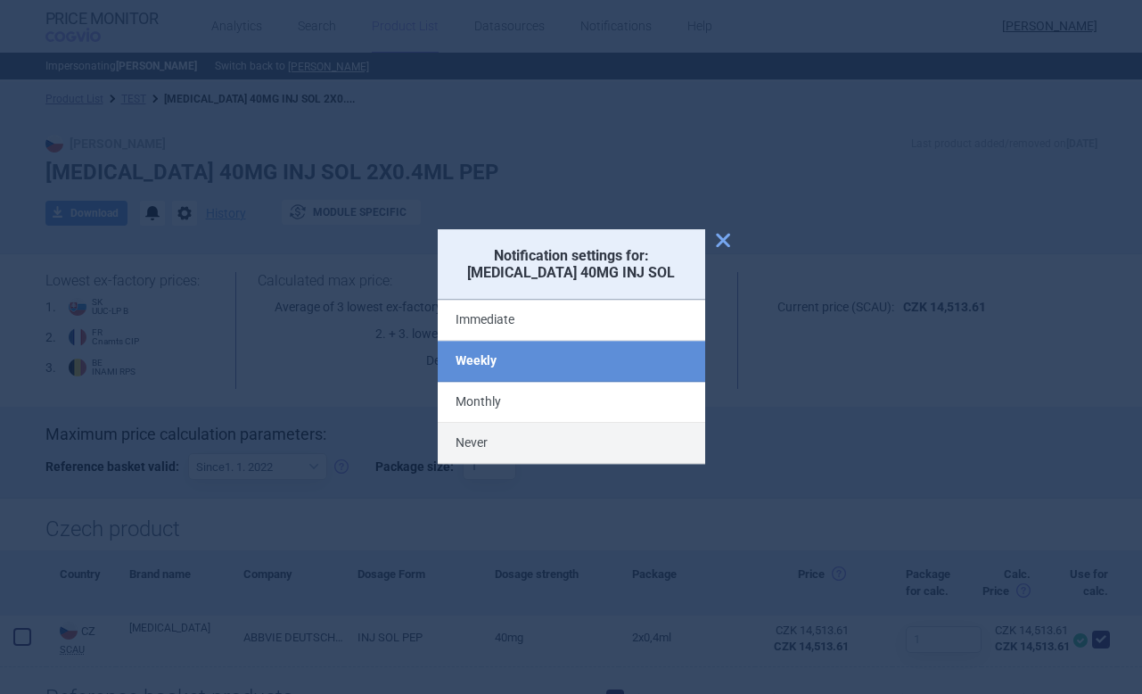
click at [503, 460] on label "Never" at bounding box center [571, 443] width 267 height 41
click at [0, 0] on input "Never" at bounding box center [0, 0] width 0 height 0
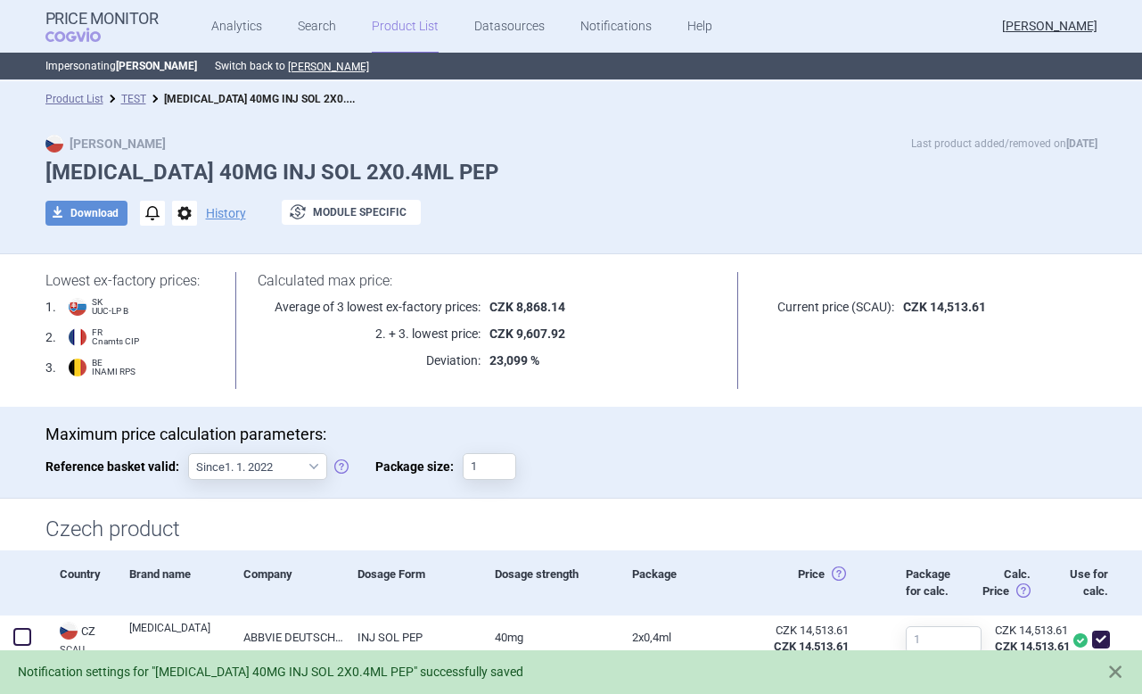
click at [181, 212] on span "options" at bounding box center [184, 213] width 25 height 25
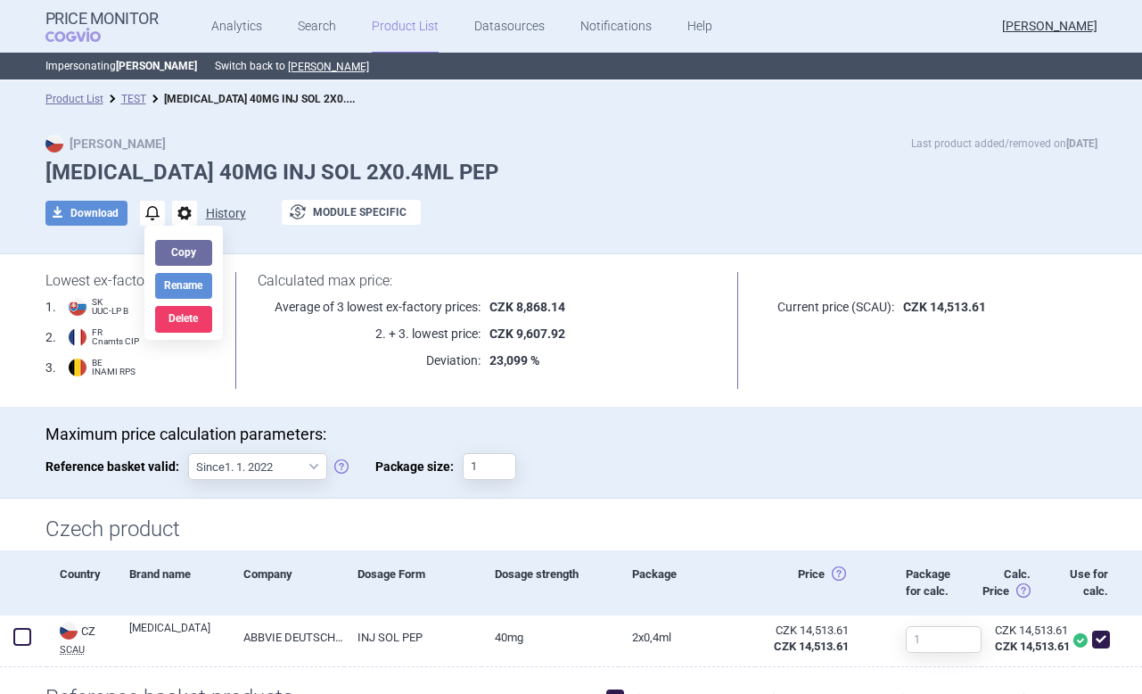
click at [220, 211] on button "History" at bounding box center [226, 213] width 40 height 12
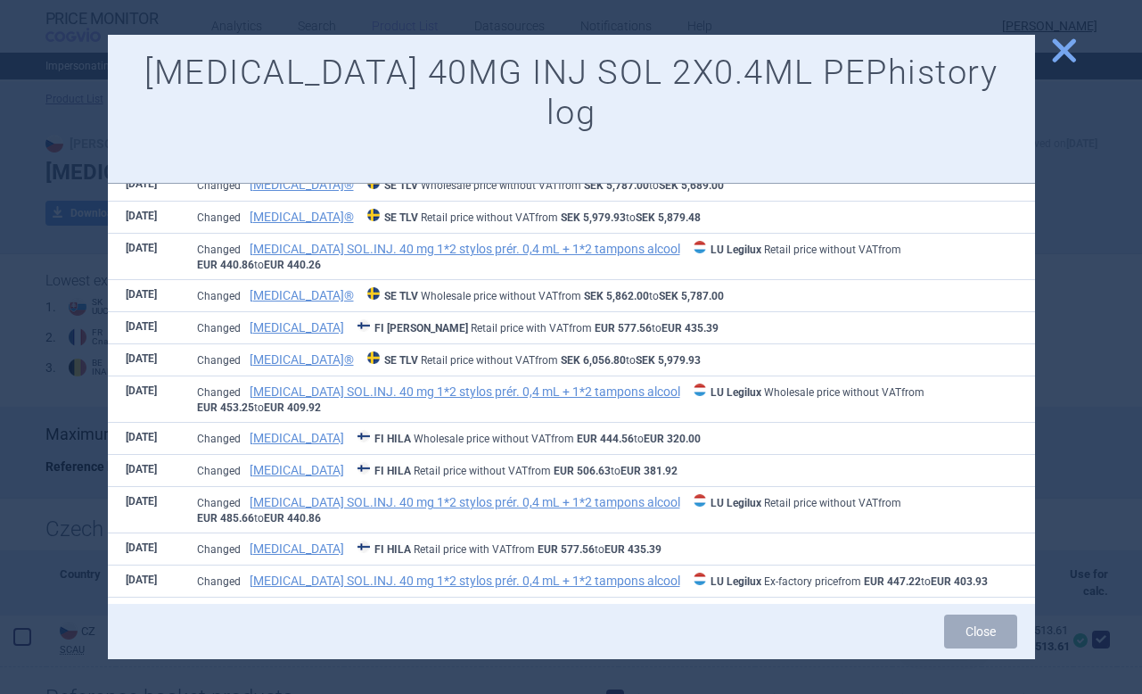
scroll to position [1550, 0]
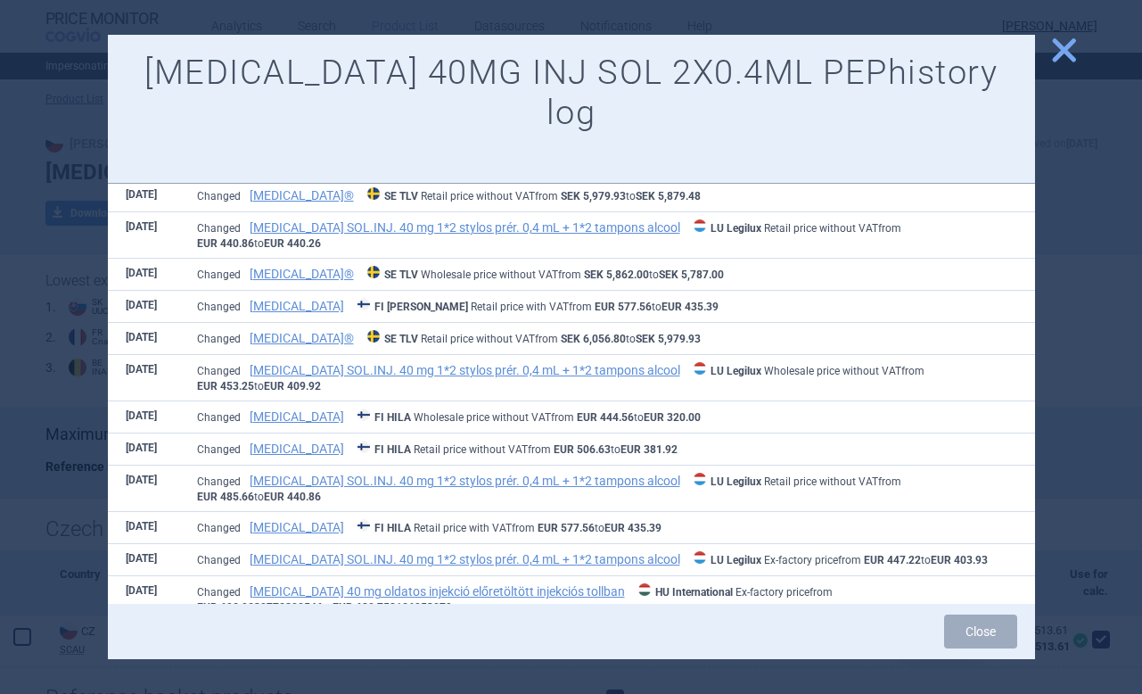
click at [1072, 60] on span "close" at bounding box center [1063, 50] width 31 height 31
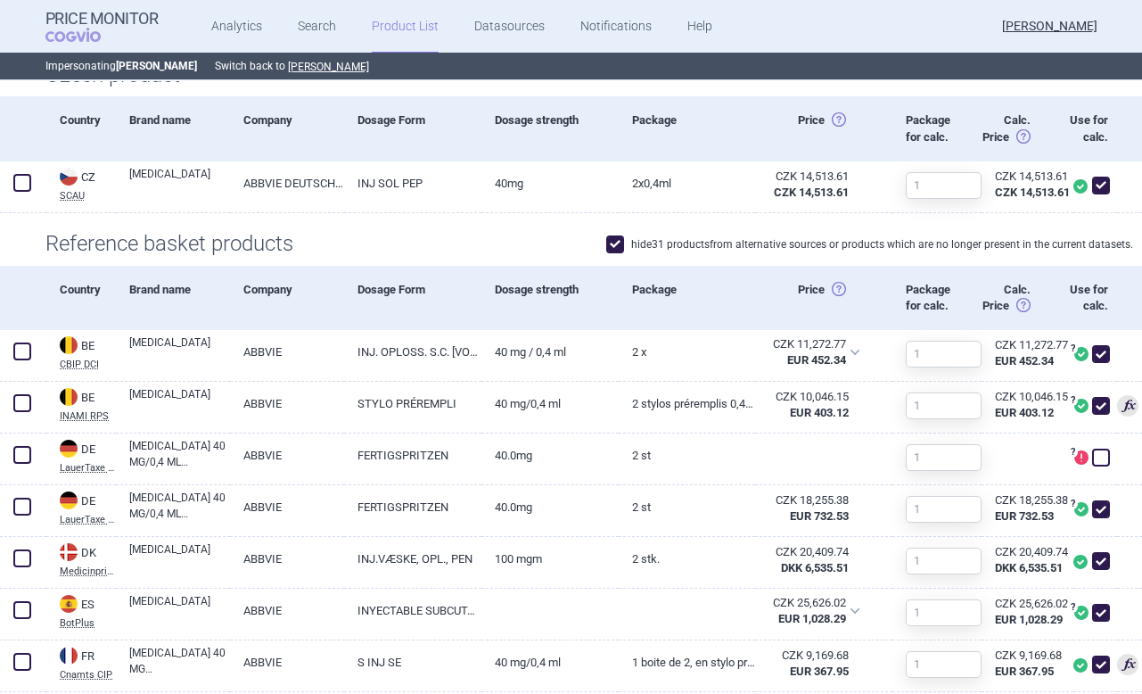
scroll to position [456, 0]
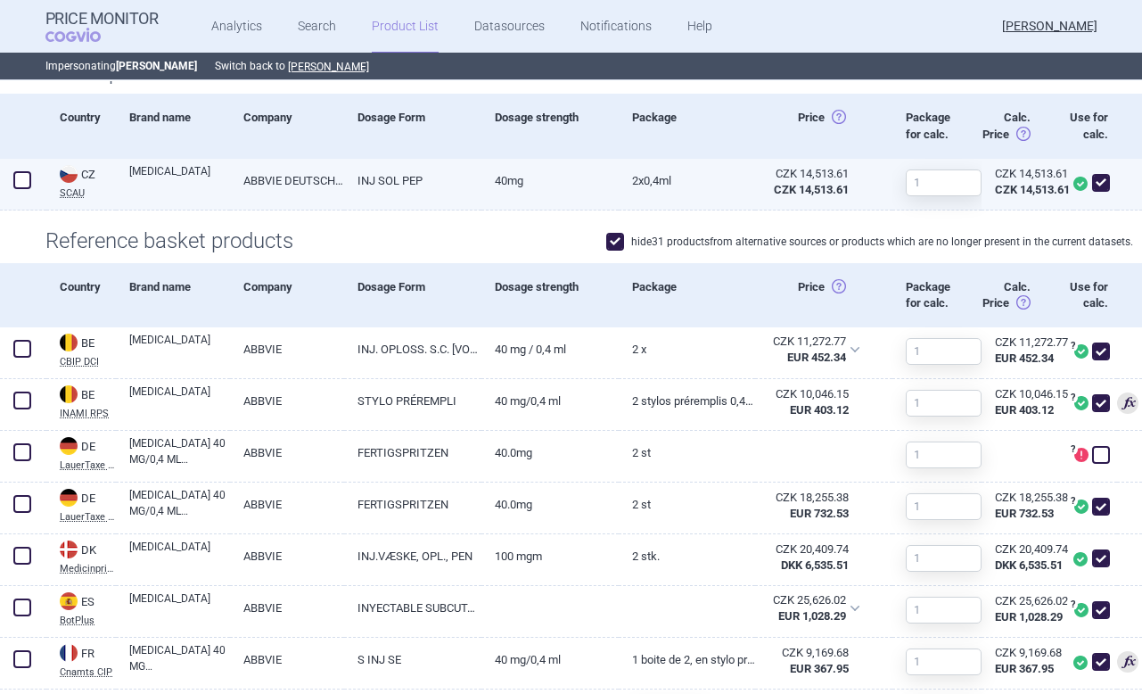
click at [356, 191] on link "INJ SOL PEP" at bounding box center [412, 181] width 137 height 44
select select "EUR"
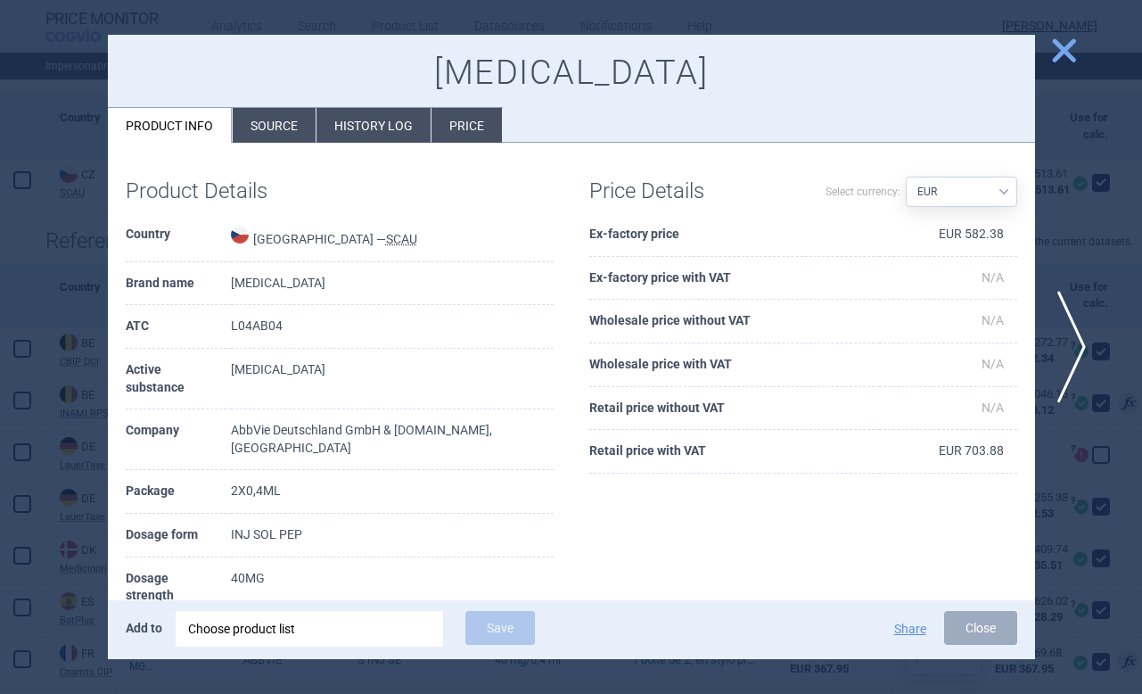
click at [998, 193] on select "Source AED AUD BGN BHD BOB BRL CAD CHF CNY COP CZK DKK DZD EUR GBP HUF ILS INR …" at bounding box center [961, 192] width 111 height 30
select select
click at [906, 177] on select "Source AED AUD BGN BHD BOB BRL CAD CHF CNY COP CZK DKK DZD EUR GBP HUF ILS INR …" at bounding box center [961, 192] width 111 height 30
click at [270, 135] on li "Source" at bounding box center [274, 125] width 83 height 35
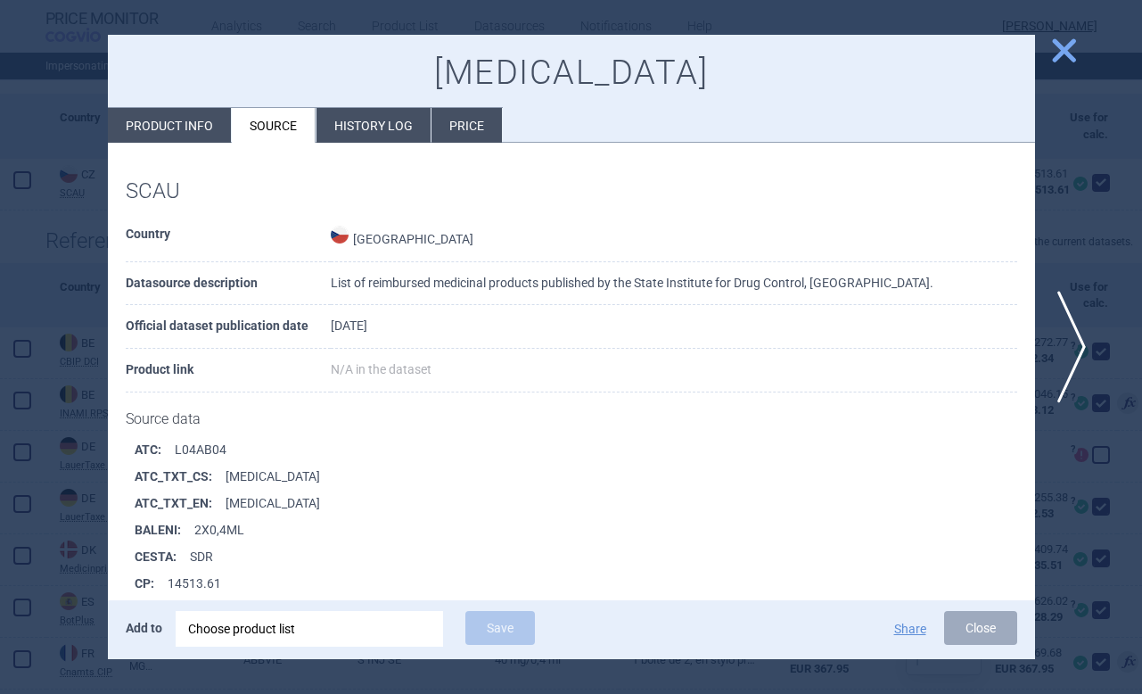
click at [367, 133] on li "History log" at bounding box center [373, 125] width 114 height 35
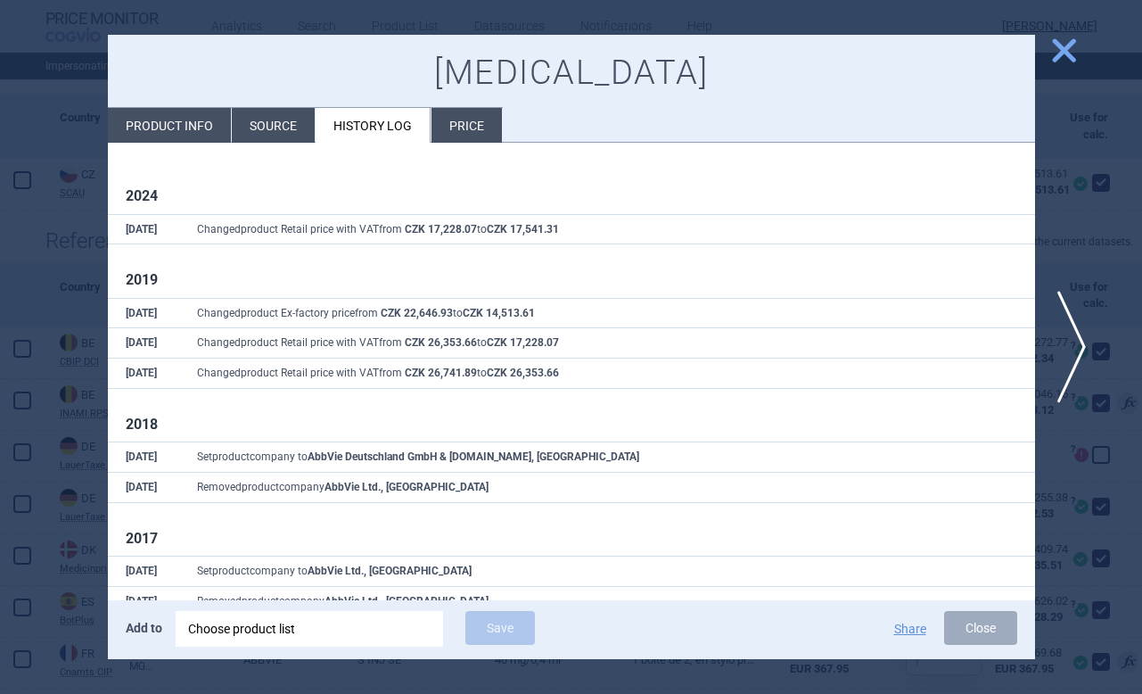
click at [448, 125] on li "Price" at bounding box center [466, 125] width 70 height 35
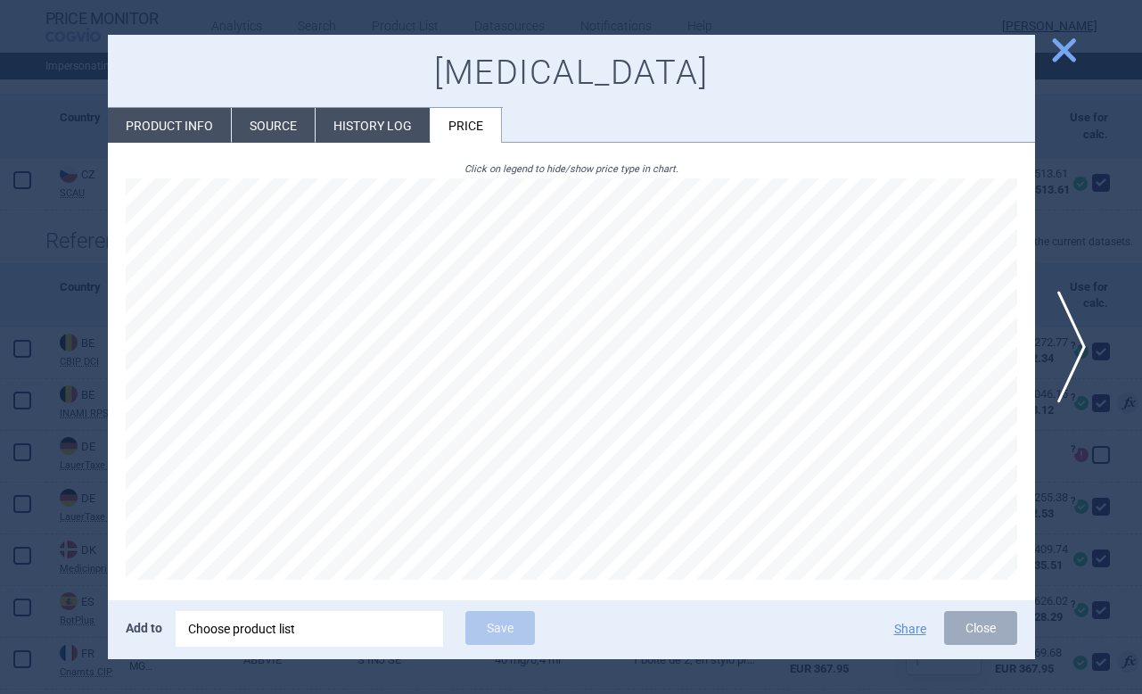
click at [1063, 52] on span "close" at bounding box center [1063, 50] width 31 height 31
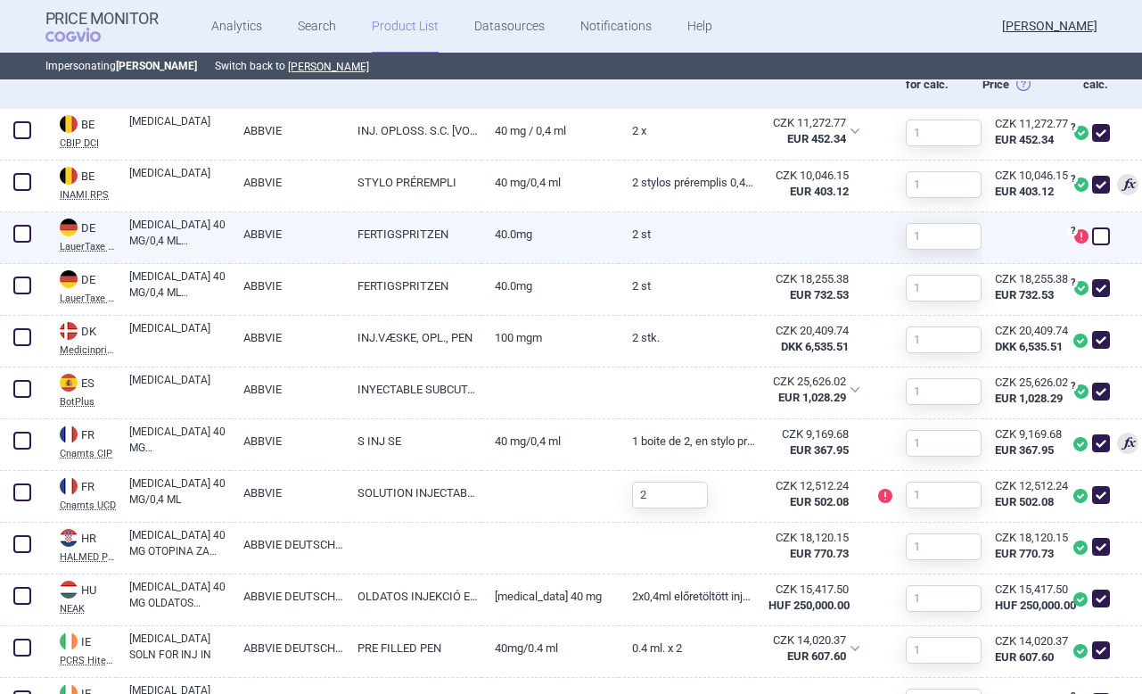
scroll to position [686, 0]
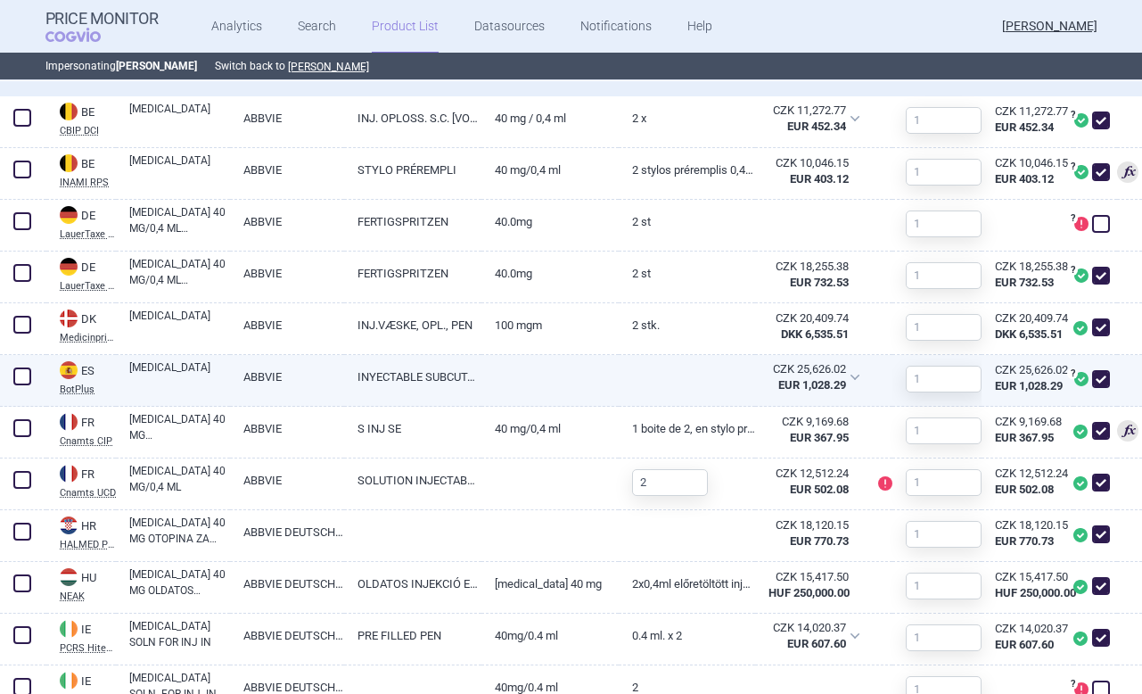
click at [27, 373] on span at bounding box center [22, 376] width 18 height 18
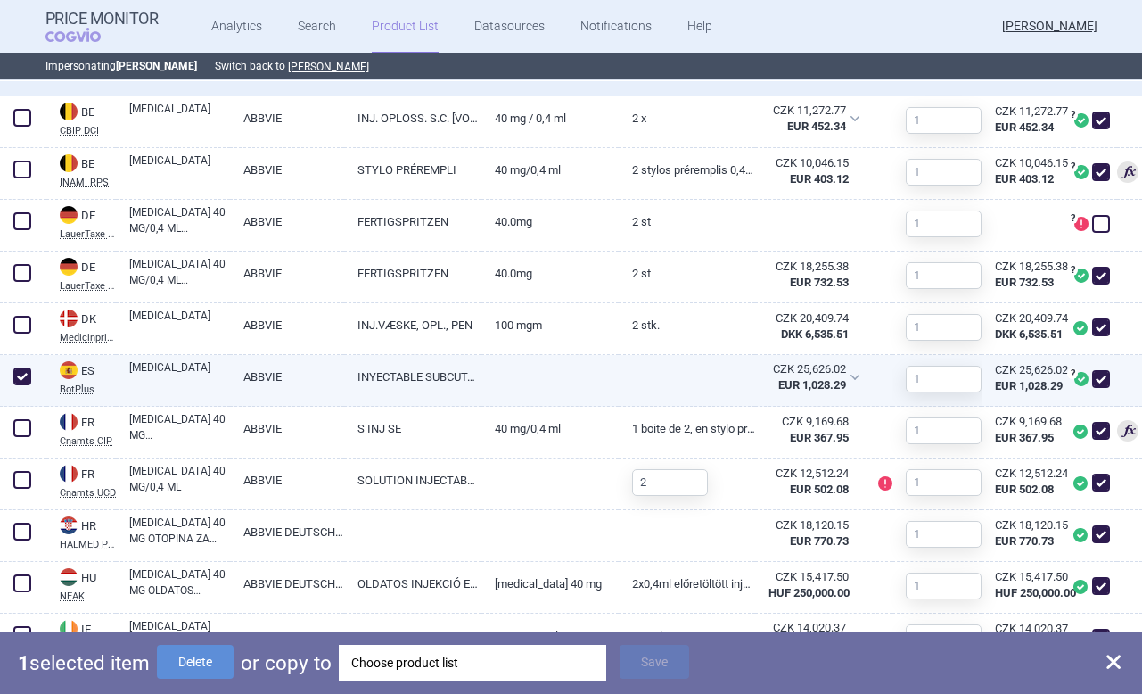
click at [21, 369] on span at bounding box center [22, 376] width 18 height 18
checkbox input "false"
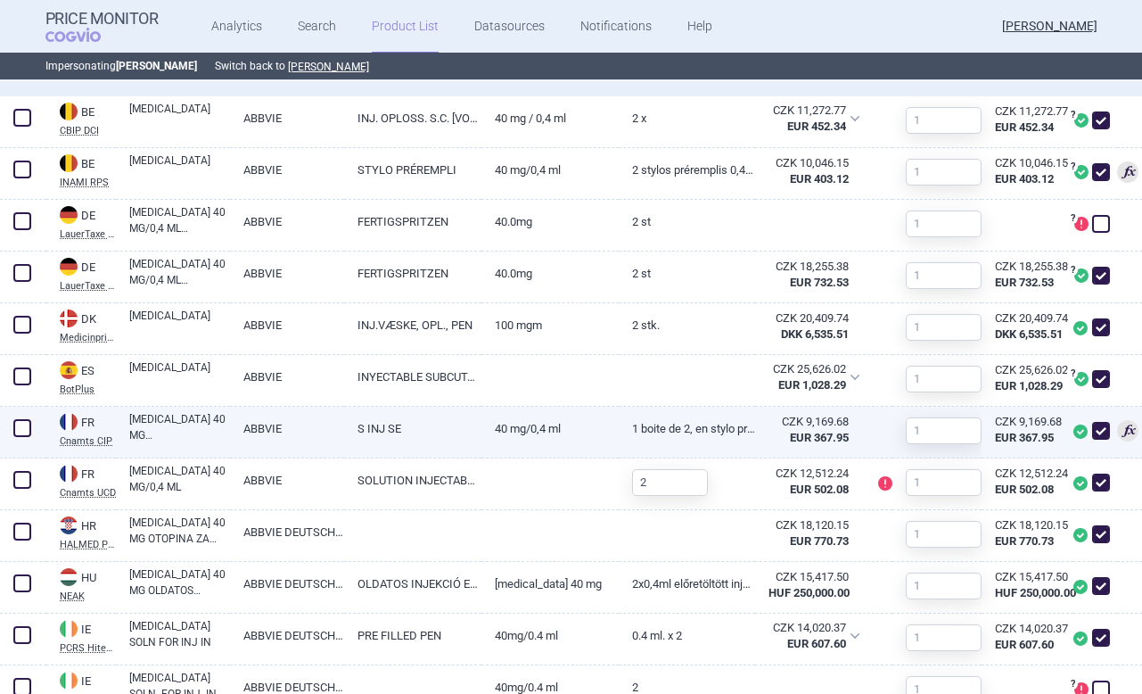
scroll to position [675, 0]
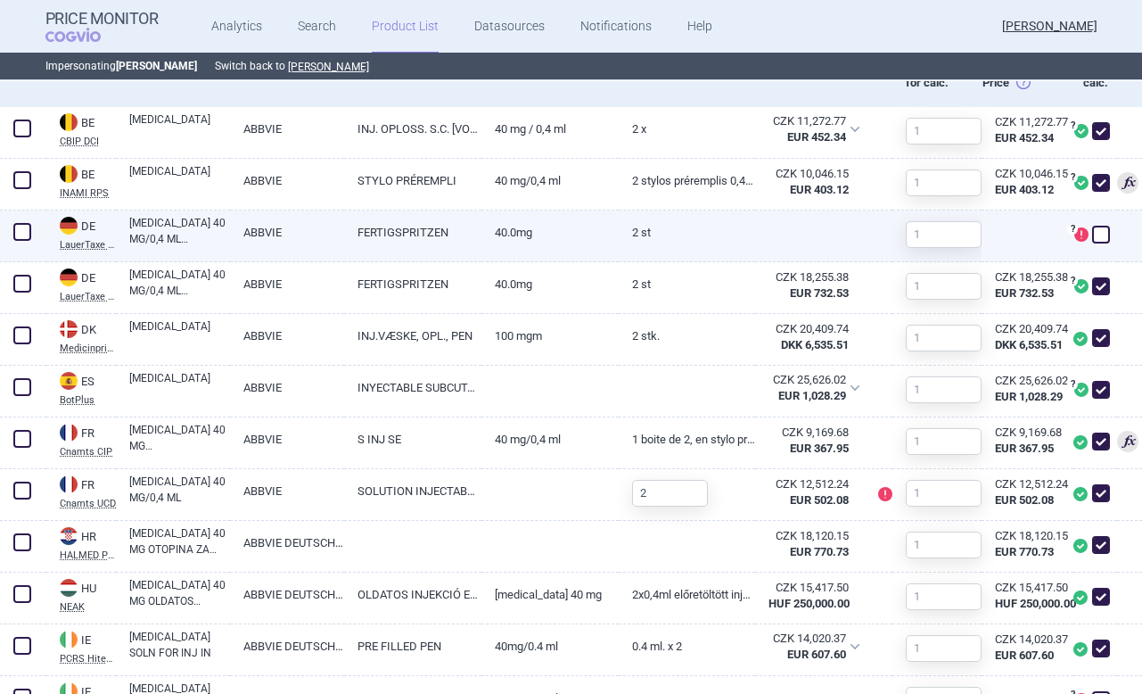
click at [21, 237] on span at bounding box center [22, 232] width 18 height 18
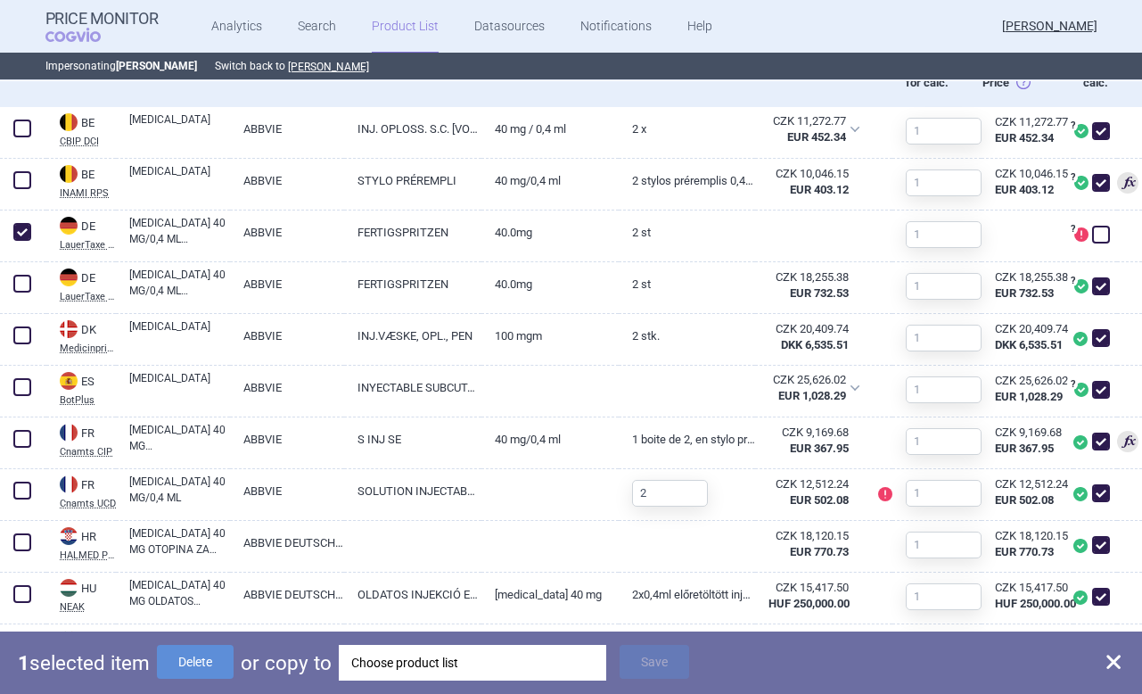
click at [481, 657] on div "Choose product list" at bounding box center [472, 662] width 242 height 36
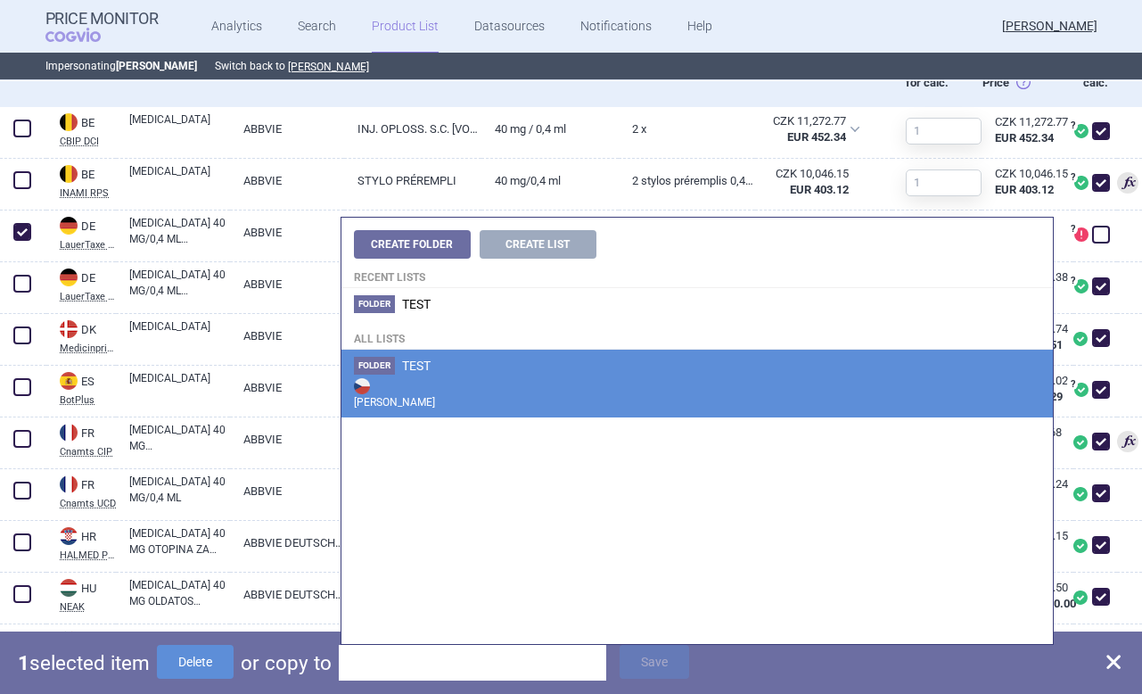
click at [426, 378] on strong "[PERSON_NAME]" at bounding box center [697, 392] width 686 height 36
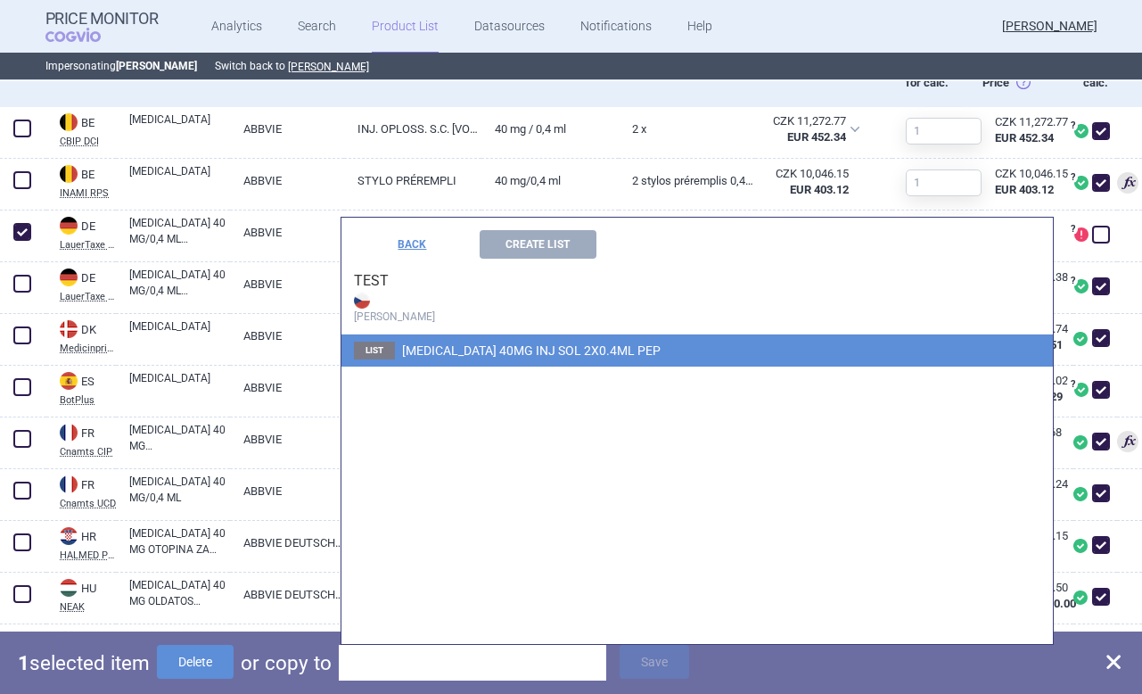
click at [449, 347] on span "HUMIRA 40MG INJ SOL 2X0.4ML PEP" at bounding box center [531, 350] width 259 height 14
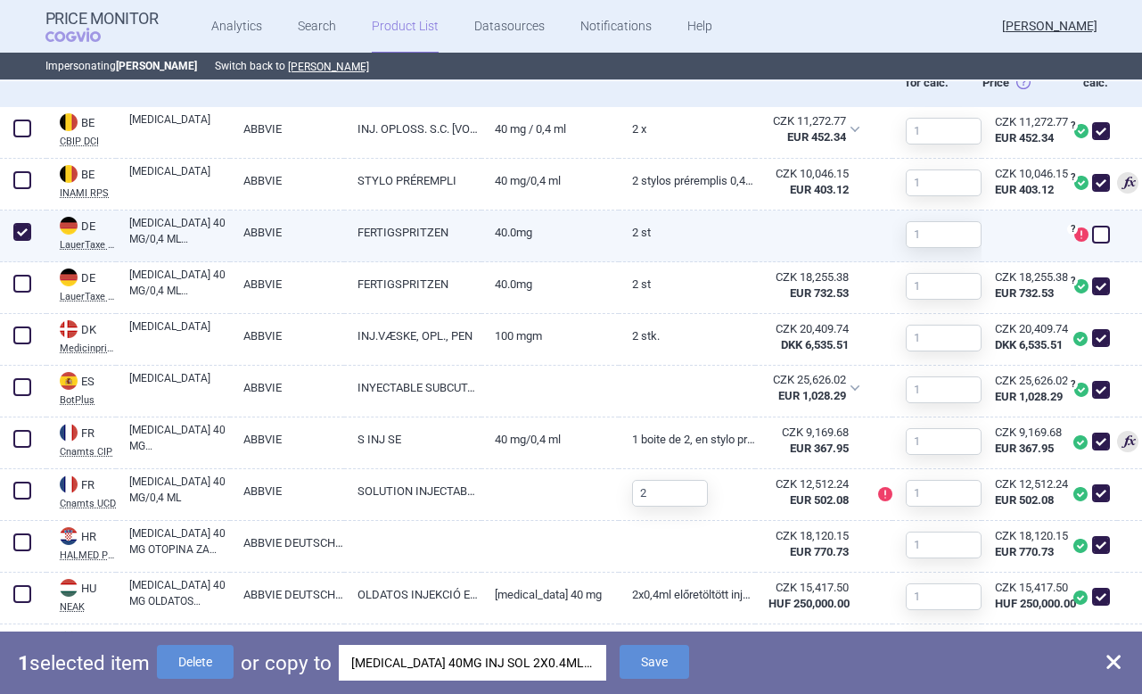
click at [19, 232] on span at bounding box center [22, 232] width 18 height 18
checkbox input "false"
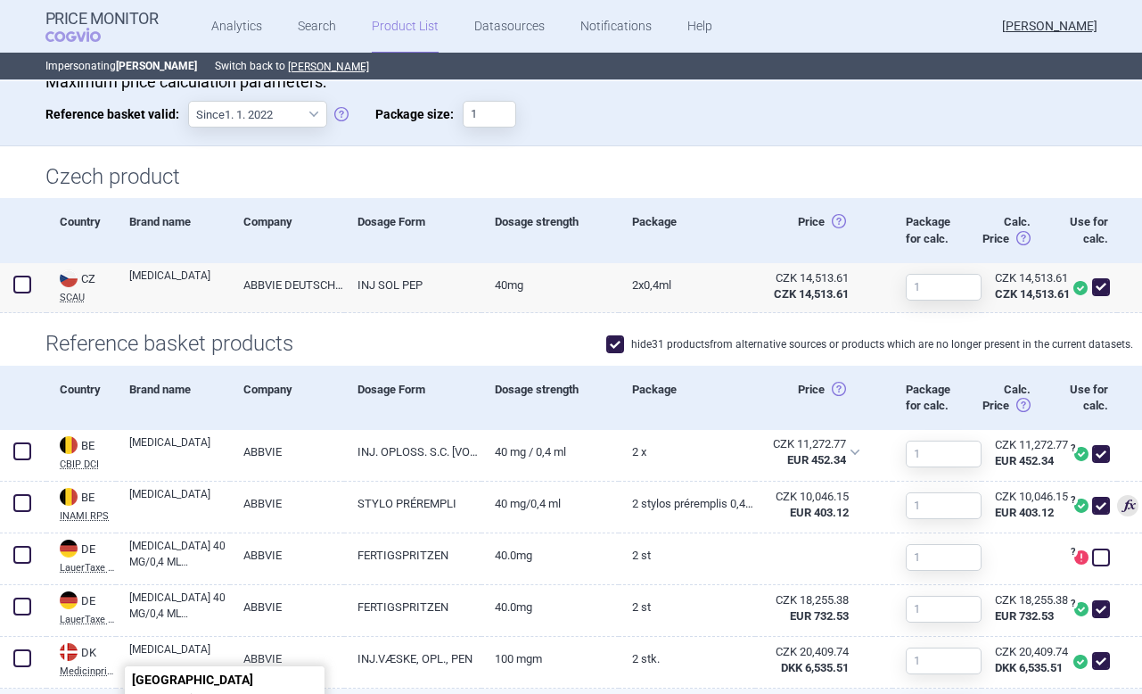
scroll to position [0, 0]
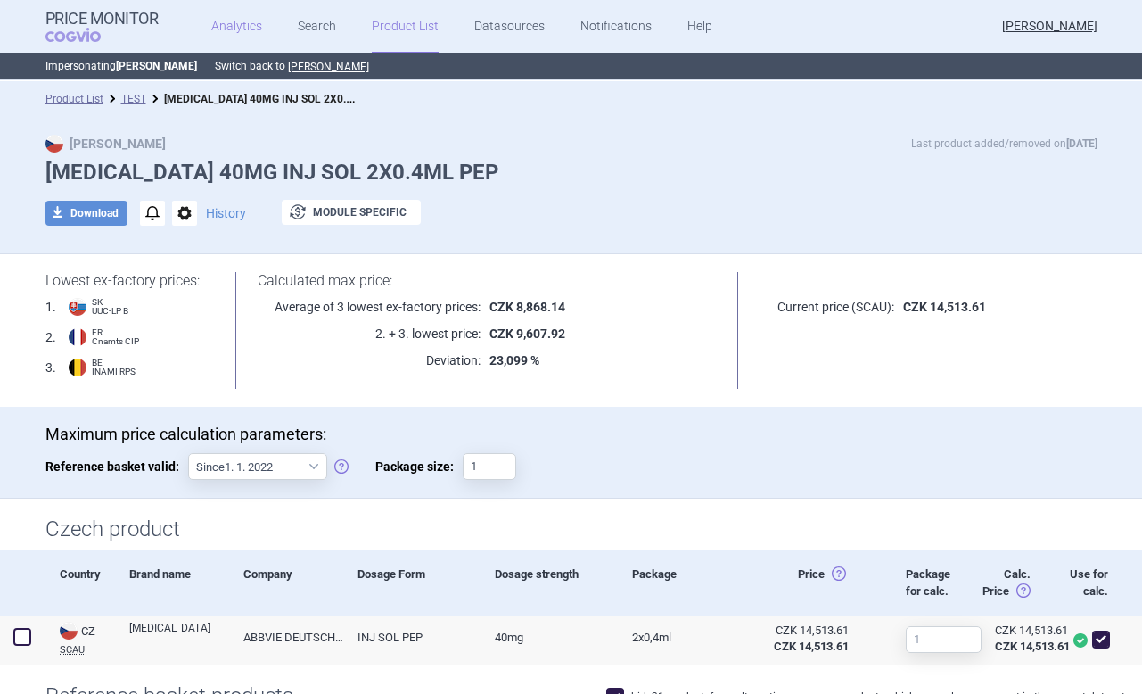
click at [236, 33] on link "Analytics" at bounding box center [236, 26] width 51 height 53
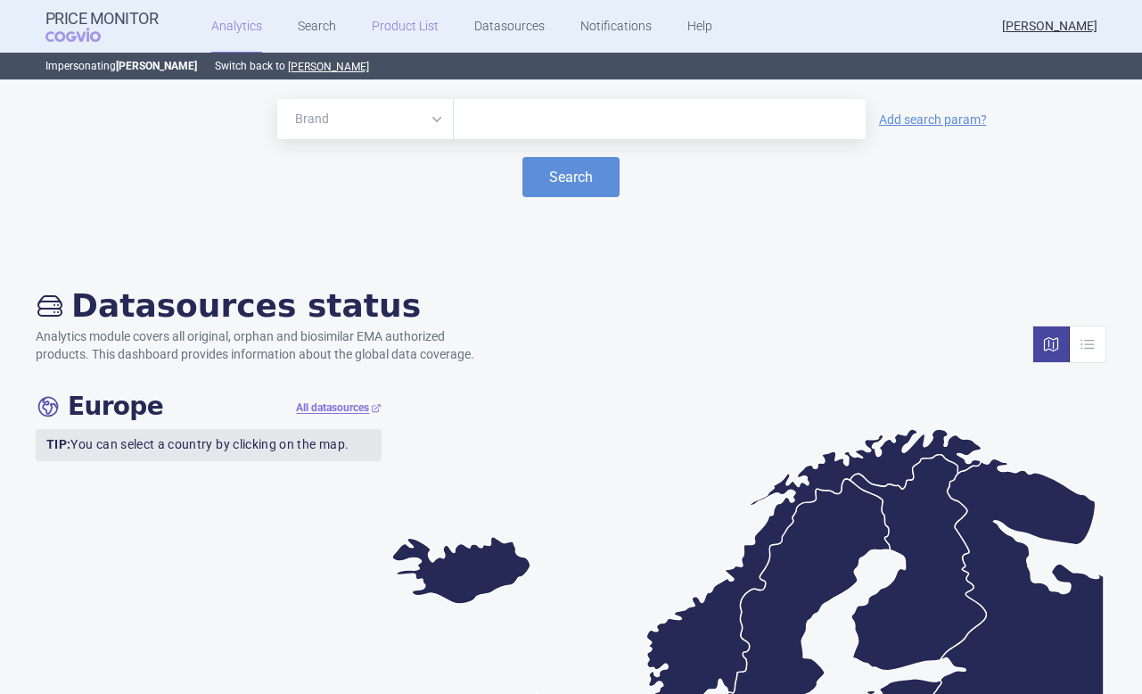
click at [400, 28] on link "Product List" at bounding box center [405, 26] width 67 height 53
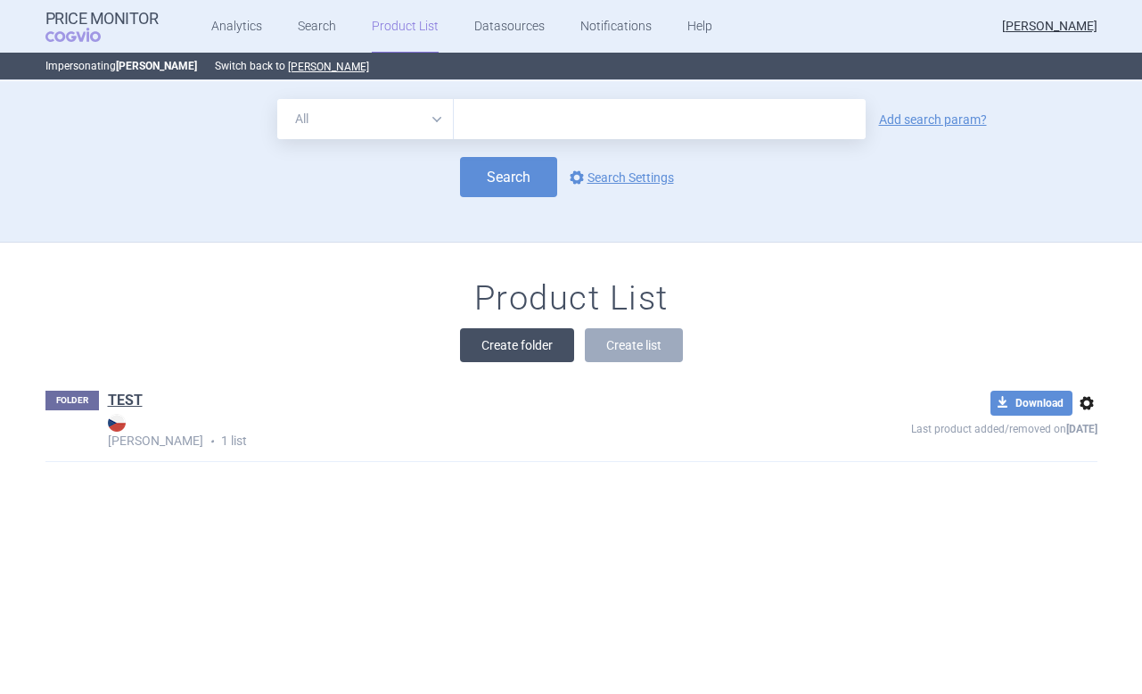
click at [521, 342] on button "Create folder" at bounding box center [517, 345] width 114 height 34
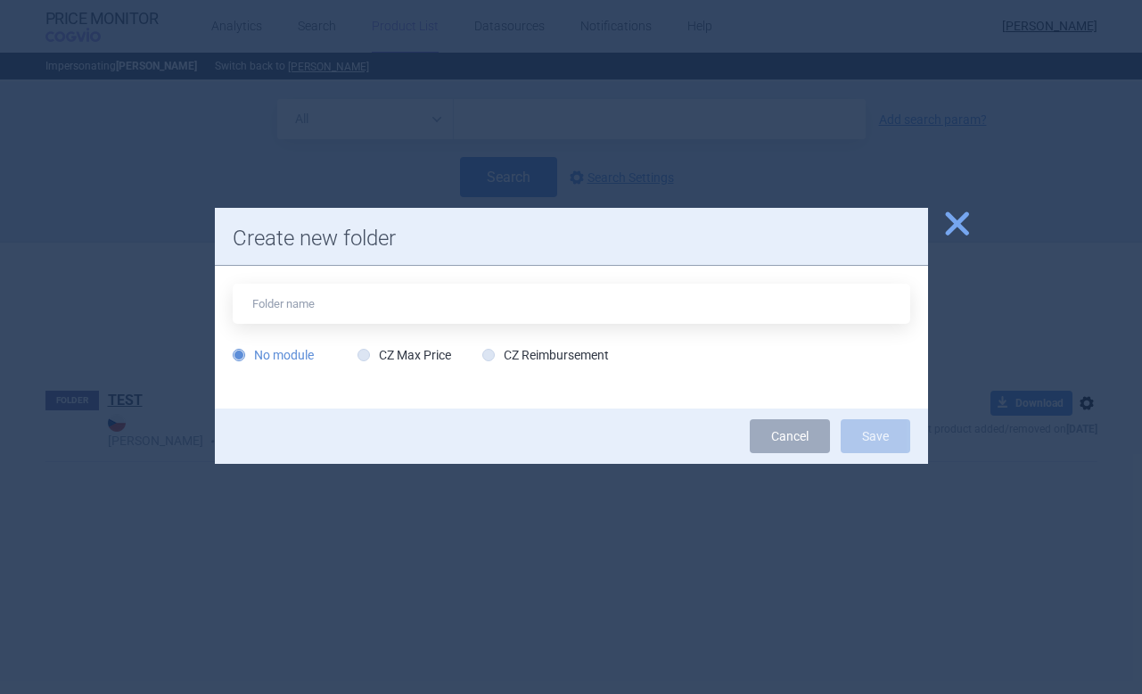
click at [954, 247] on div at bounding box center [571, 347] width 1142 height 694
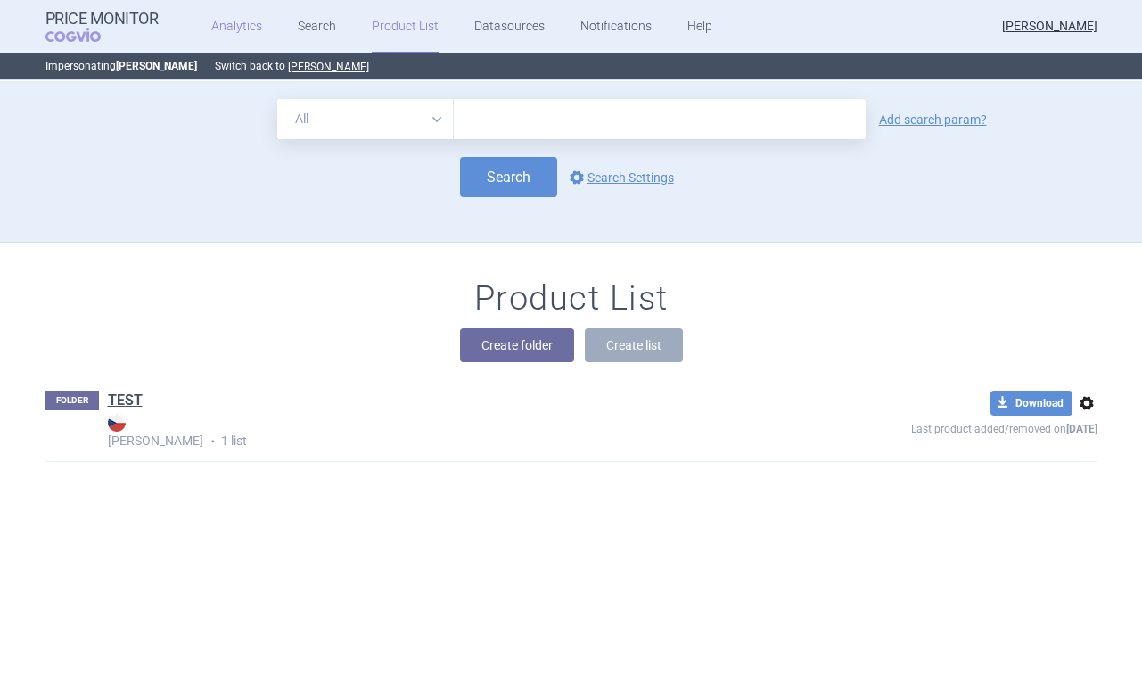
click at [254, 28] on link "Analytics" at bounding box center [236, 26] width 51 height 53
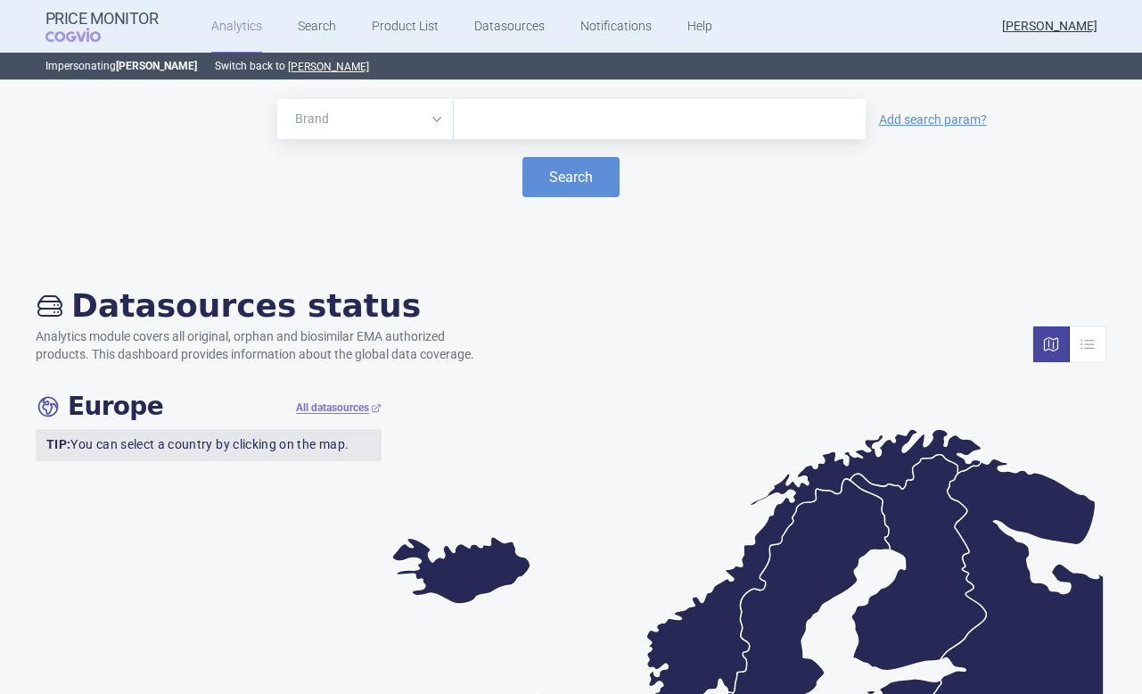
click at [511, 123] on input "text" at bounding box center [660, 119] width 394 height 23
type input "humira"
click at [544, 189] on button "Search" at bounding box center [570, 177] width 97 height 40
select select "EUR"
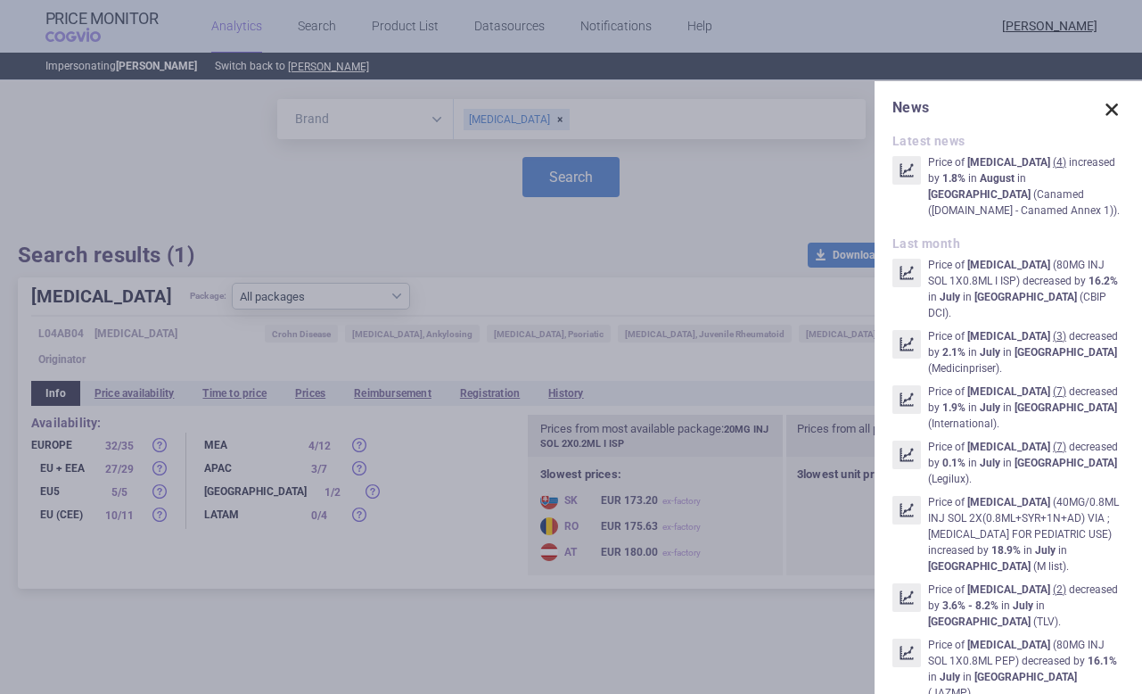
click at [1104, 113] on span at bounding box center [1111, 109] width 25 height 25
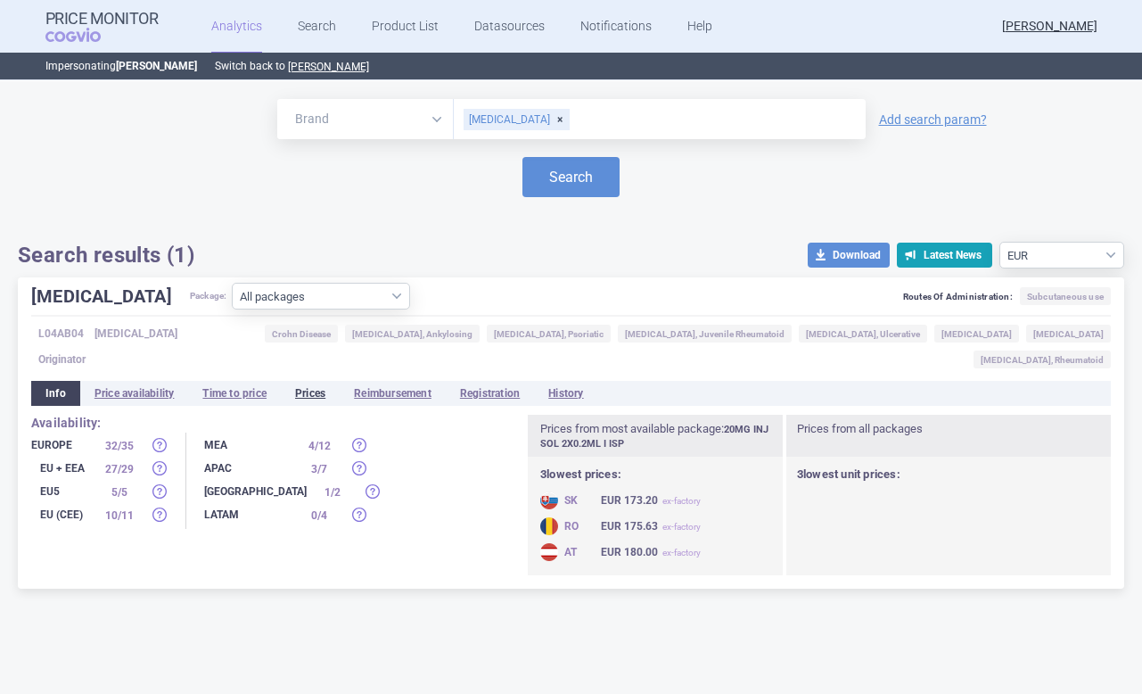
click at [310, 381] on li "Prices" at bounding box center [310, 393] width 59 height 25
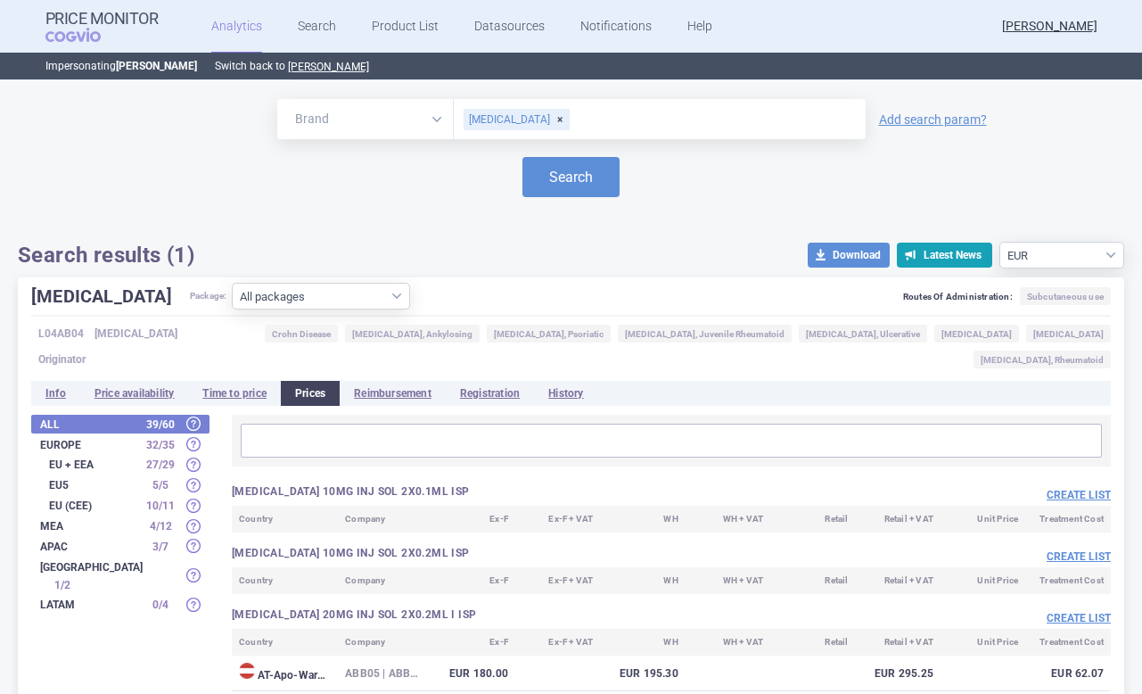
click at [1077, 488] on button "Create list" at bounding box center [1079, 495] width 64 height 15
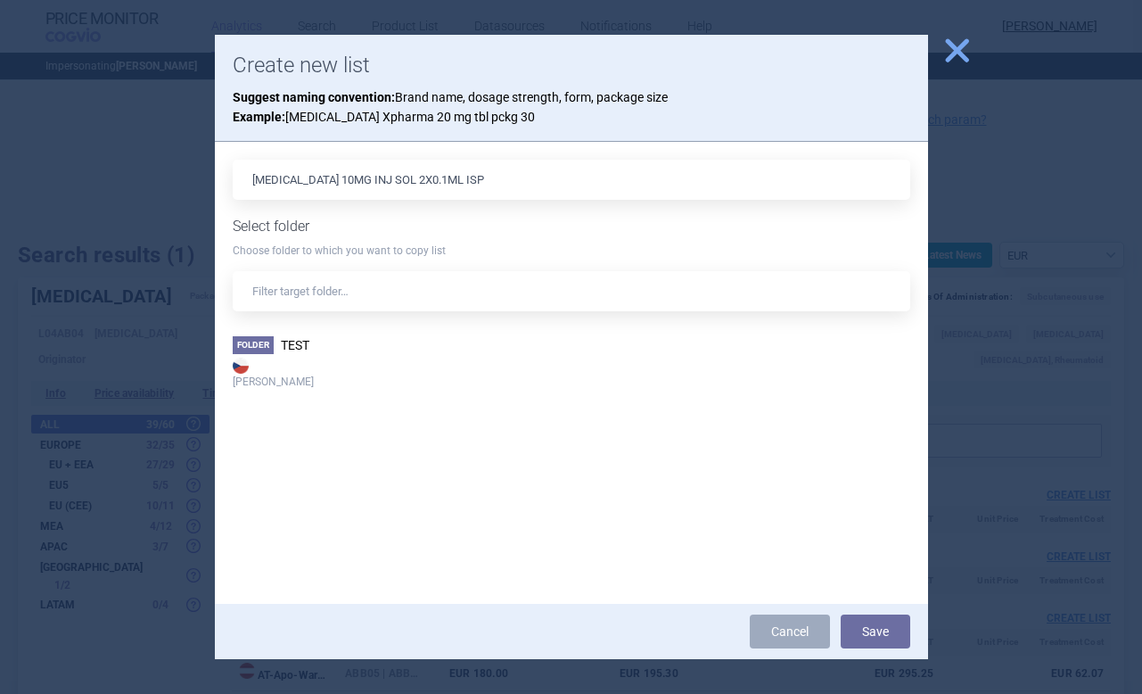
click at [963, 45] on span "close" at bounding box center [956, 50] width 31 height 31
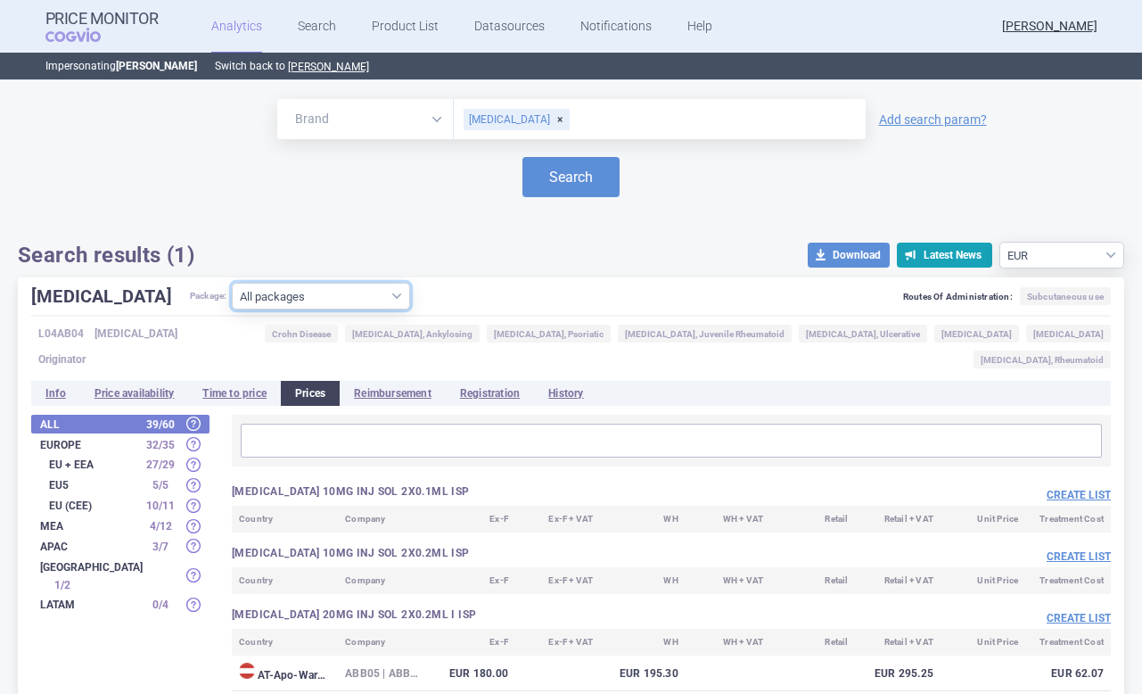
click at [241, 298] on select "All packages 10MG INJ SOL 2X0.1ML ISP ( 0 ) 10MG INJ SOL 2X0.2ML ISP ( 0 ) 20MG…" at bounding box center [321, 296] width 178 height 27
select select "50ff3c1c-b942-4a47-9056-2c04392c4aa5"
click at [232, 309] on select "All packages 10MG INJ SOL 2X0.1ML ISP ( 0 ) 10MG INJ SOL 2X0.2ML ISP ( 0 ) 20MG…" at bounding box center [321, 296] width 178 height 27
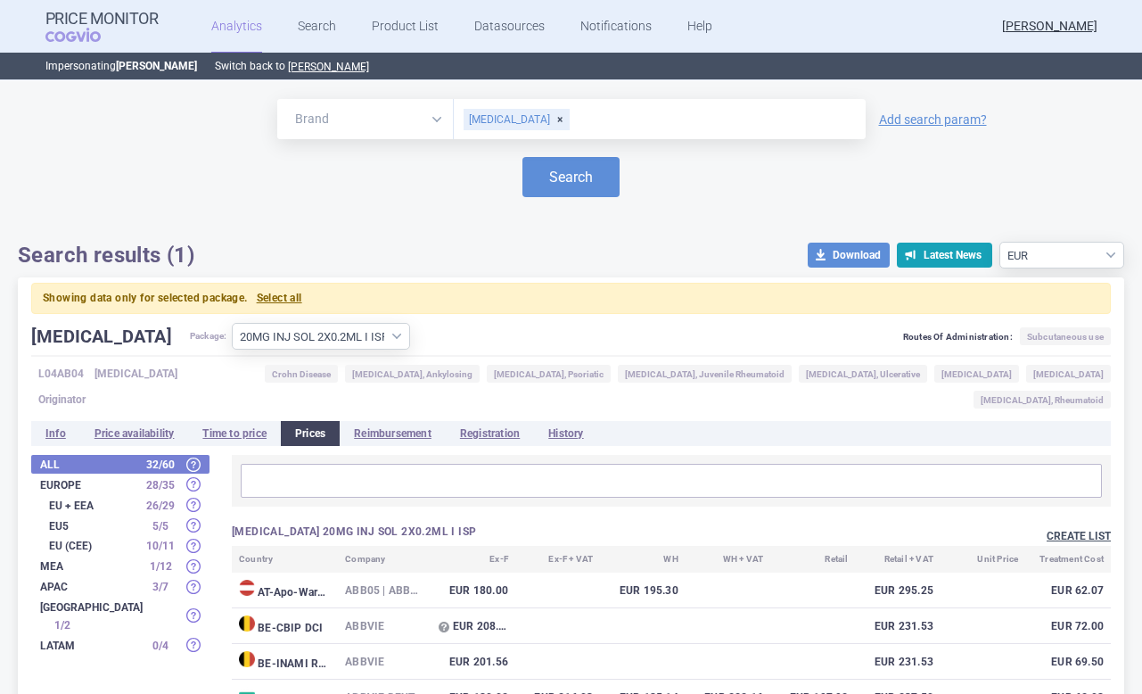
click at [1080, 529] on button "Create list" at bounding box center [1079, 536] width 64 height 15
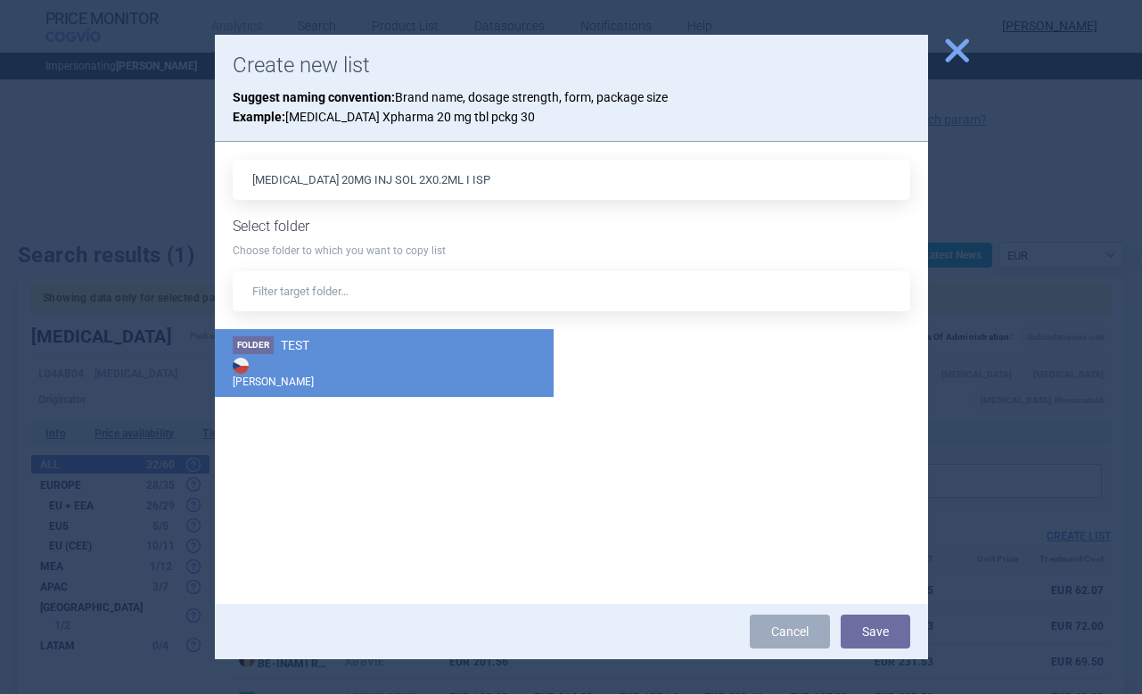
click at [284, 373] on strong "[PERSON_NAME]" at bounding box center [384, 372] width 303 height 36
click at [863, 630] on button "Save" at bounding box center [876, 631] width 70 height 34
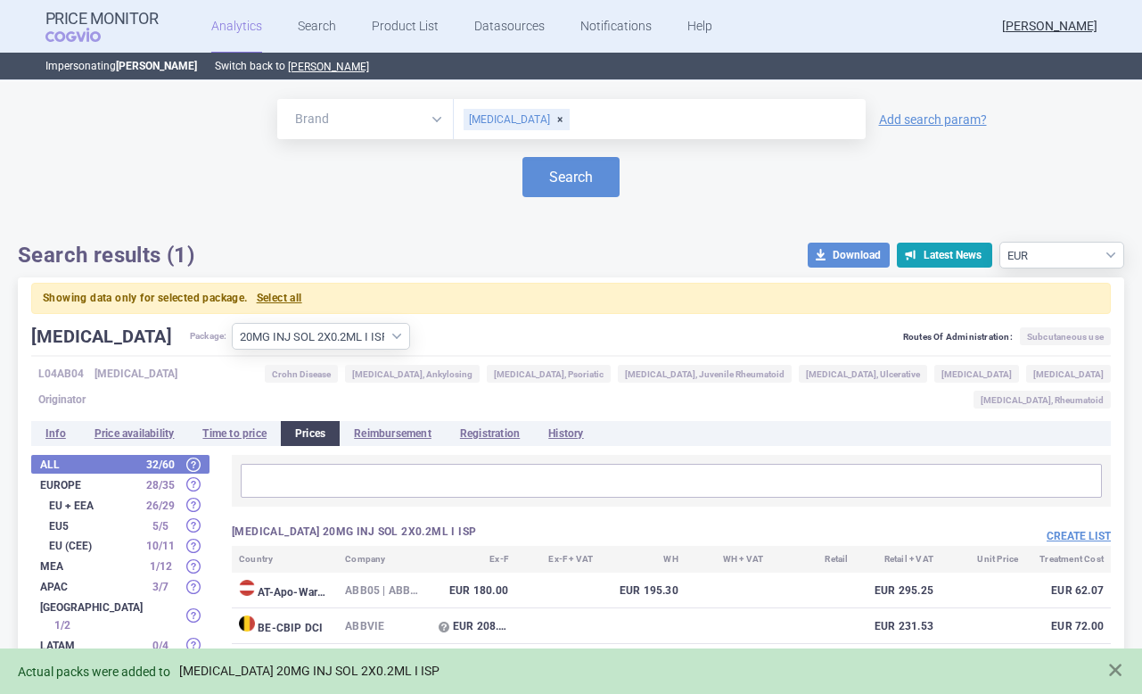
click at [278, 665] on link "HUMIRA 20MG INJ SOL 2X0.2ML I ISP" at bounding box center [309, 670] width 260 height 15
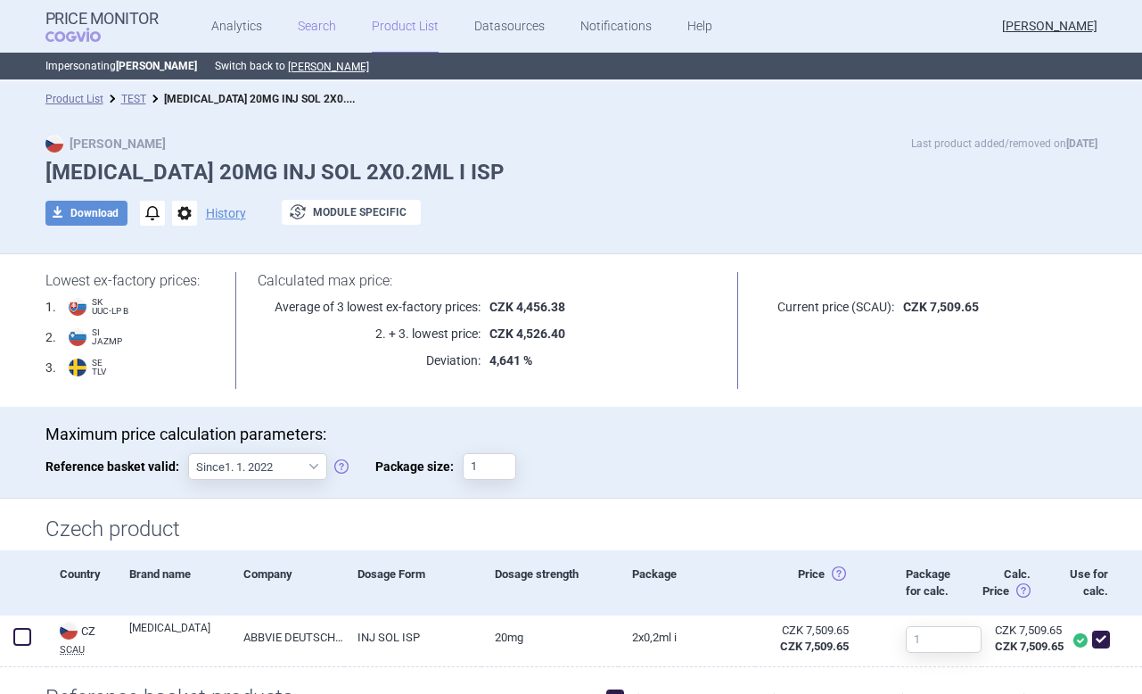
click at [323, 24] on link "Search" at bounding box center [317, 26] width 38 height 53
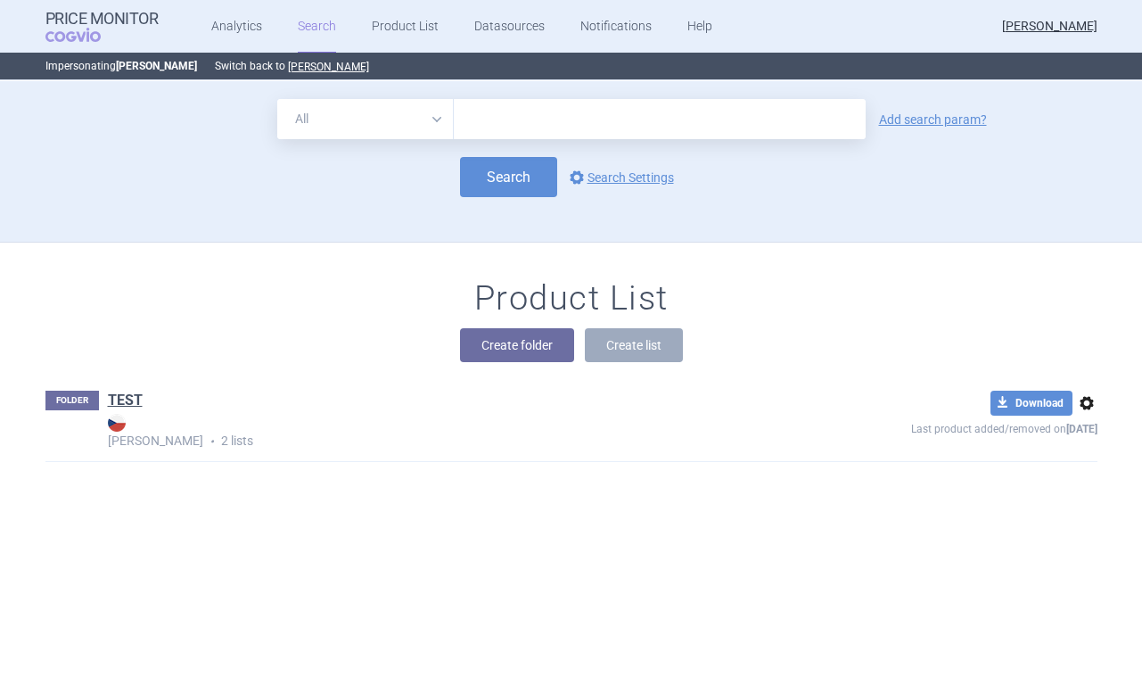
click at [390, 114] on select "All Brand Name ATC Company Active Substance Country Newer than" at bounding box center [365, 119] width 177 height 40
select select "brandName"
click at [277, 99] on select "All Brand Name ATC Company Active Substance Country Newer than" at bounding box center [365, 119] width 177 height 40
click at [495, 119] on input "text" at bounding box center [660, 119] width 412 height 40
type input "humira"
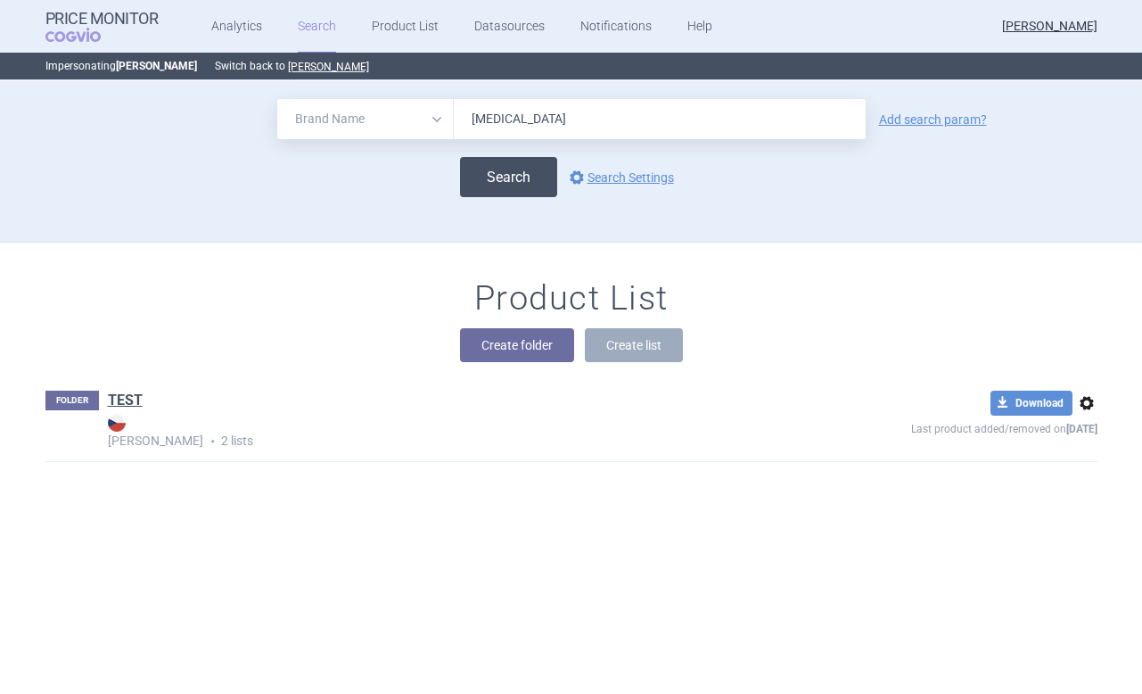
click at [495, 177] on button "Search" at bounding box center [508, 177] width 97 height 40
select select "brandName"
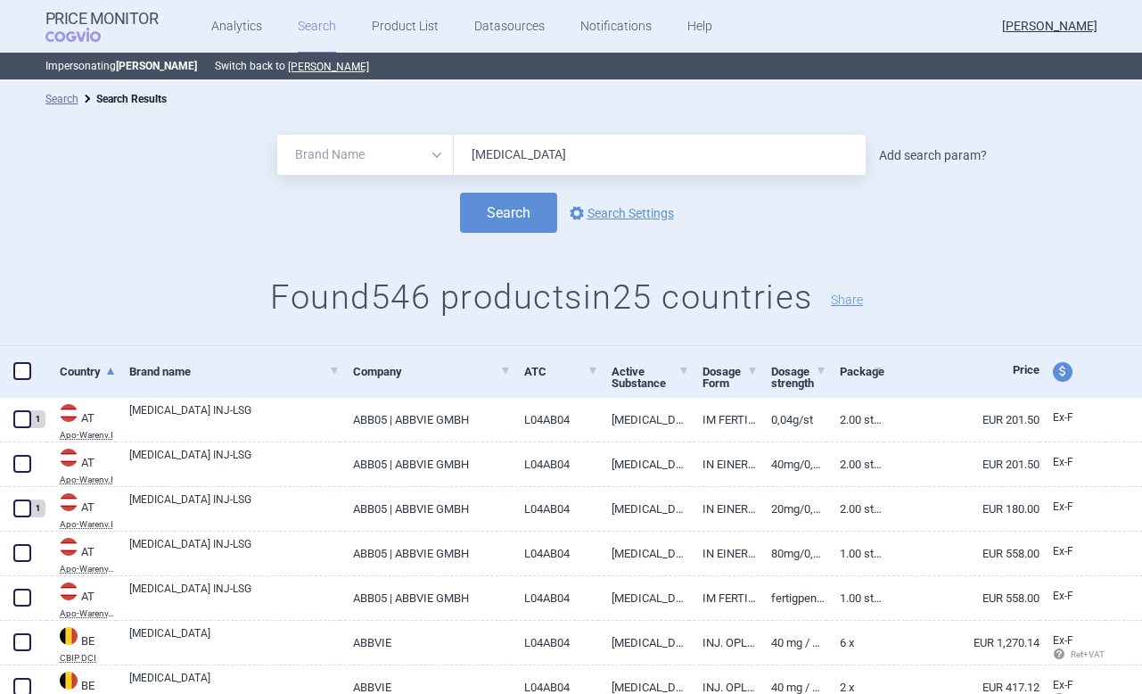
click at [935, 158] on link "Add search param?" at bounding box center [933, 155] width 108 height 12
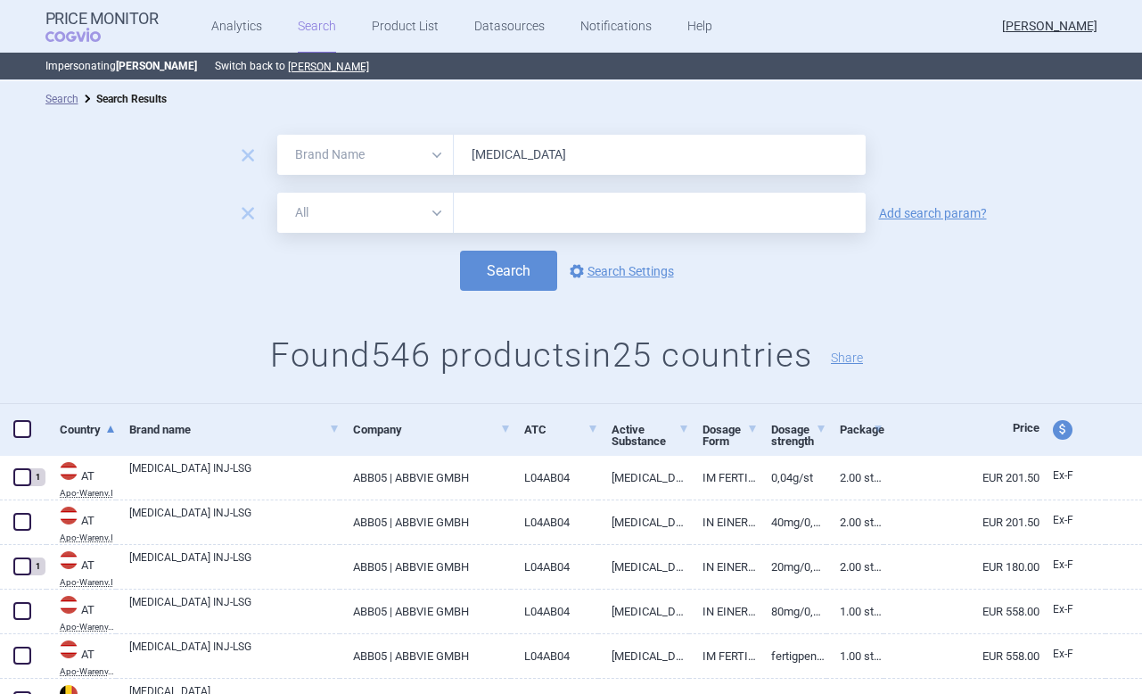
click at [351, 218] on select "All Brand Name ATC Company Active Substance Country Newer than" at bounding box center [365, 213] width 177 height 40
click at [277, 193] on select "All Brand Name ATC Company Active Substance Country Newer than" at bounding box center [365, 213] width 177 height 40
click at [484, 219] on input "text" at bounding box center [660, 213] width 412 height 40
click at [374, 223] on select "All Brand Name ATC Company Active Substance Country Newer than" at bounding box center [365, 213] width 177 height 40
select select "country"
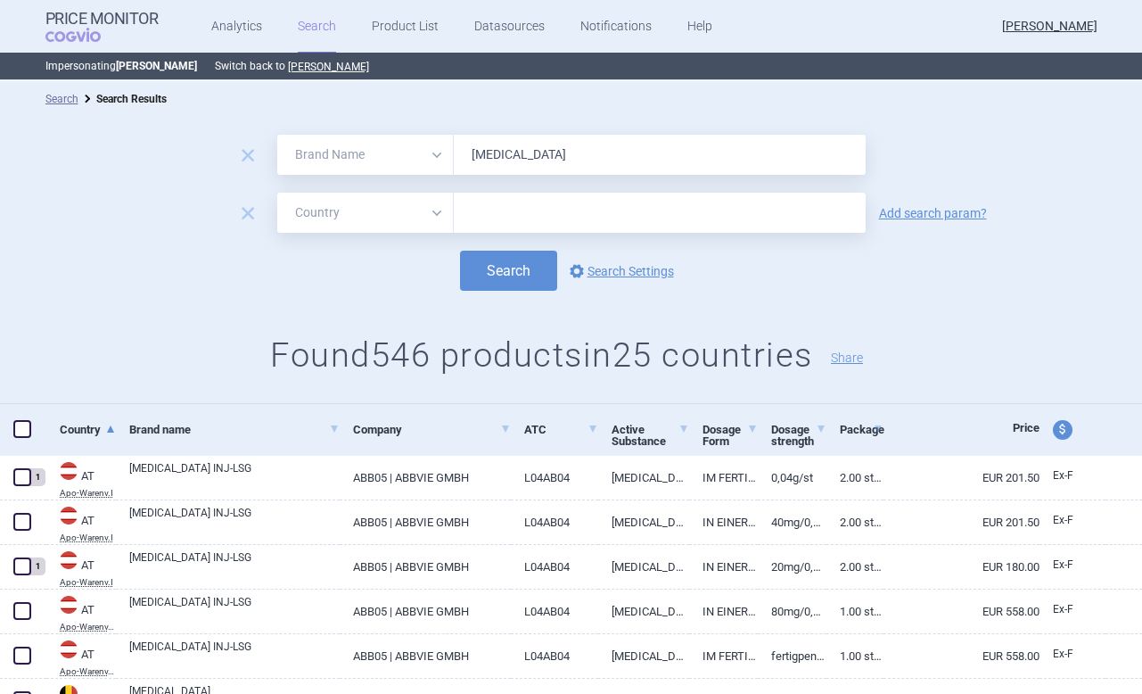
click at [277, 193] on select "All Brand Name ATC Company Active Substance Country Newer than" at bounding box center [365, 213] width 177 height 40
click at [531, 214] on input "text" at bounding box center [660, 212] width 394 height 23
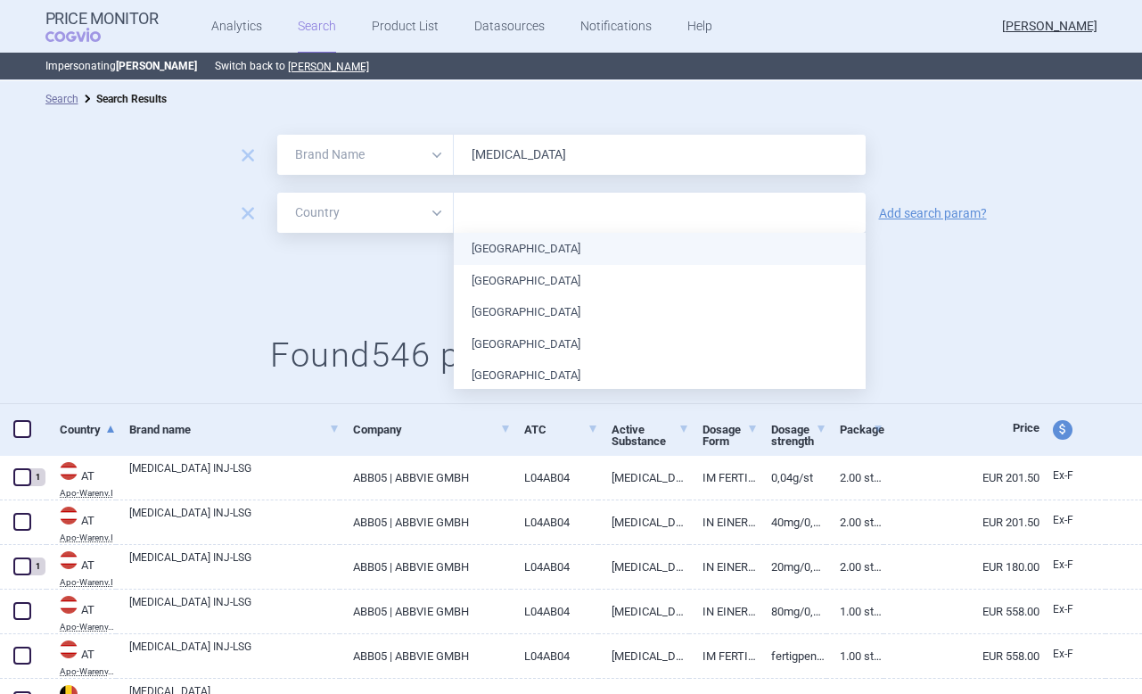
click at [513, 248] on li "Austria" at bounding box center [660, 249] width 412 height 32
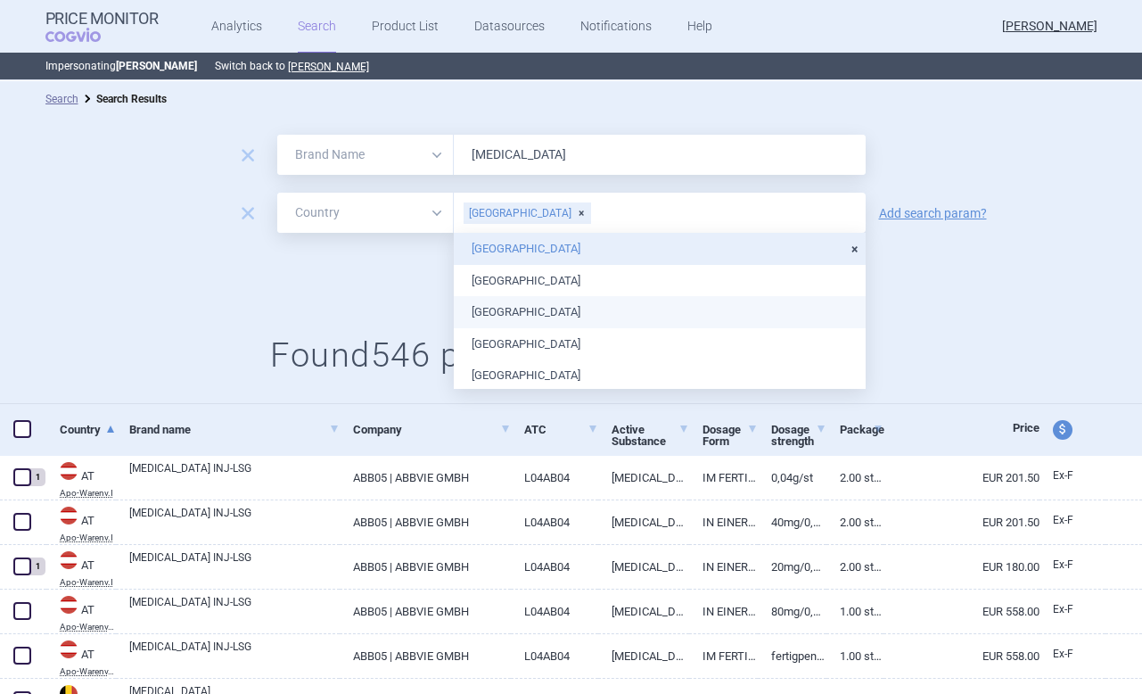
click at [367, 287] on div "Search options Search Settings" at bounding box center [571, 270] width 1142 height 40
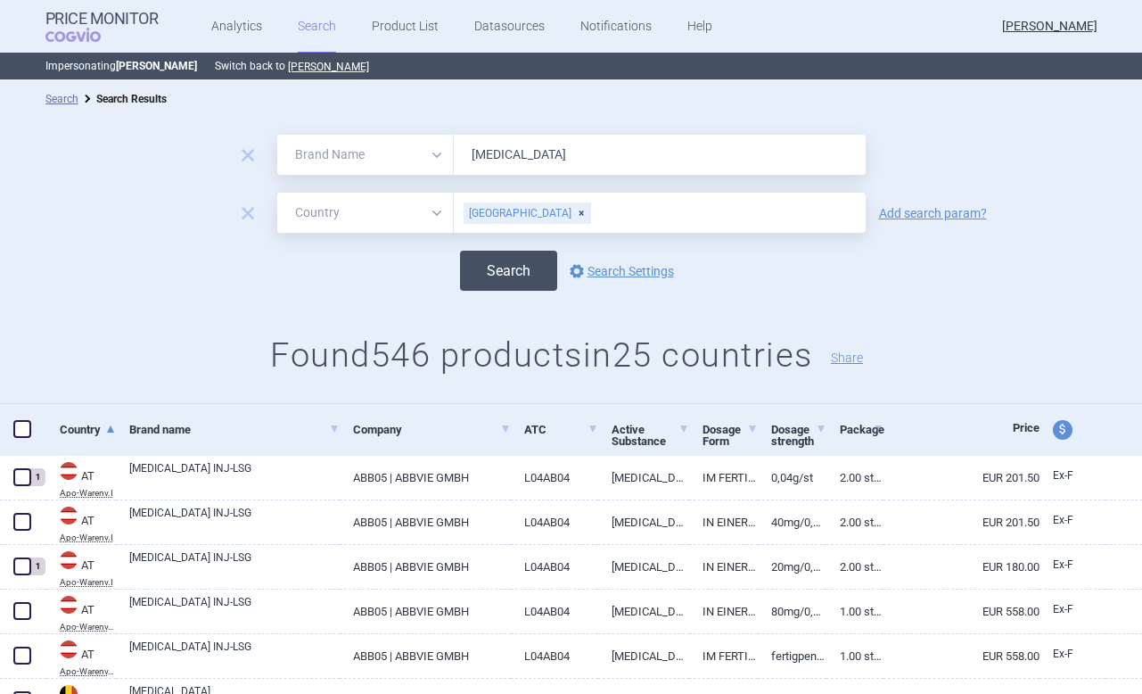
click at [498, 267] on button "Search" at bounding box center [508, 270] width 97 height 40
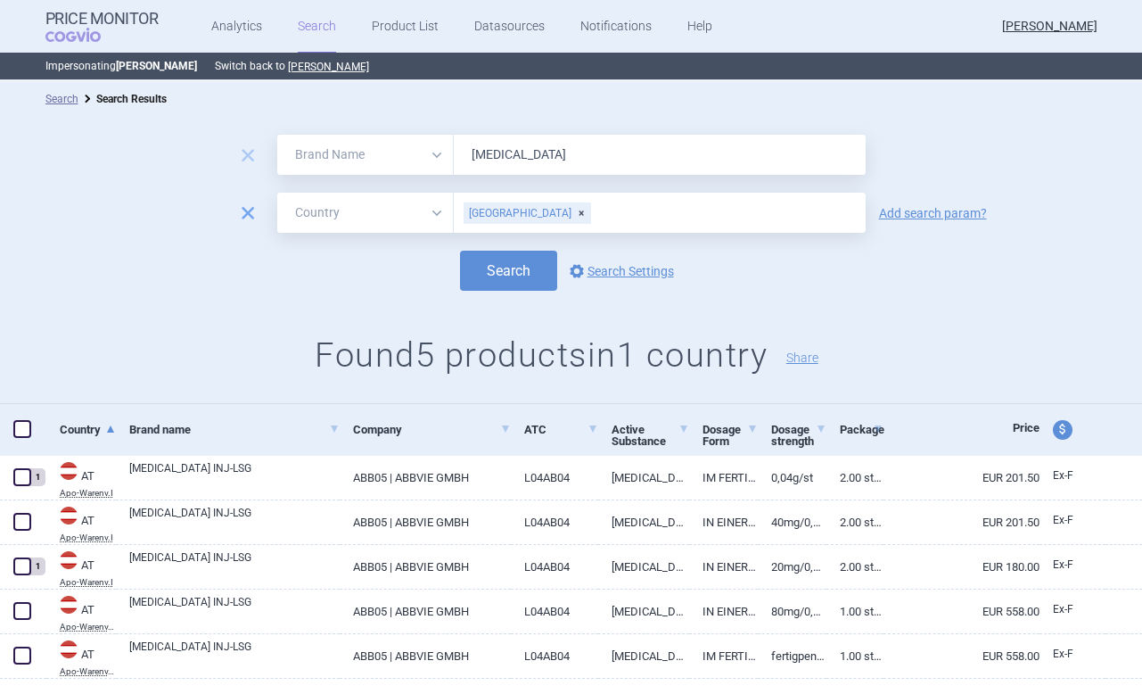
click at [250, 215] on span "remove" at bounding box center [247, 213] width 25 height 25
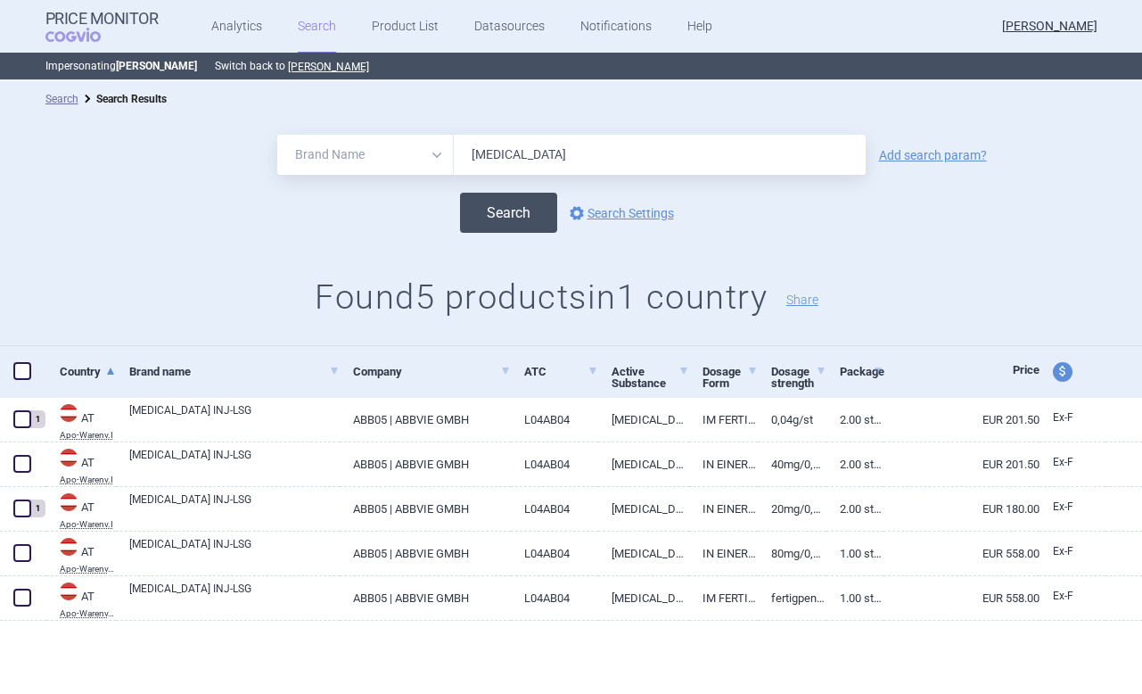
click at [497, 226] on button "Search" at bounding box center [508, 213] width 97 height 40
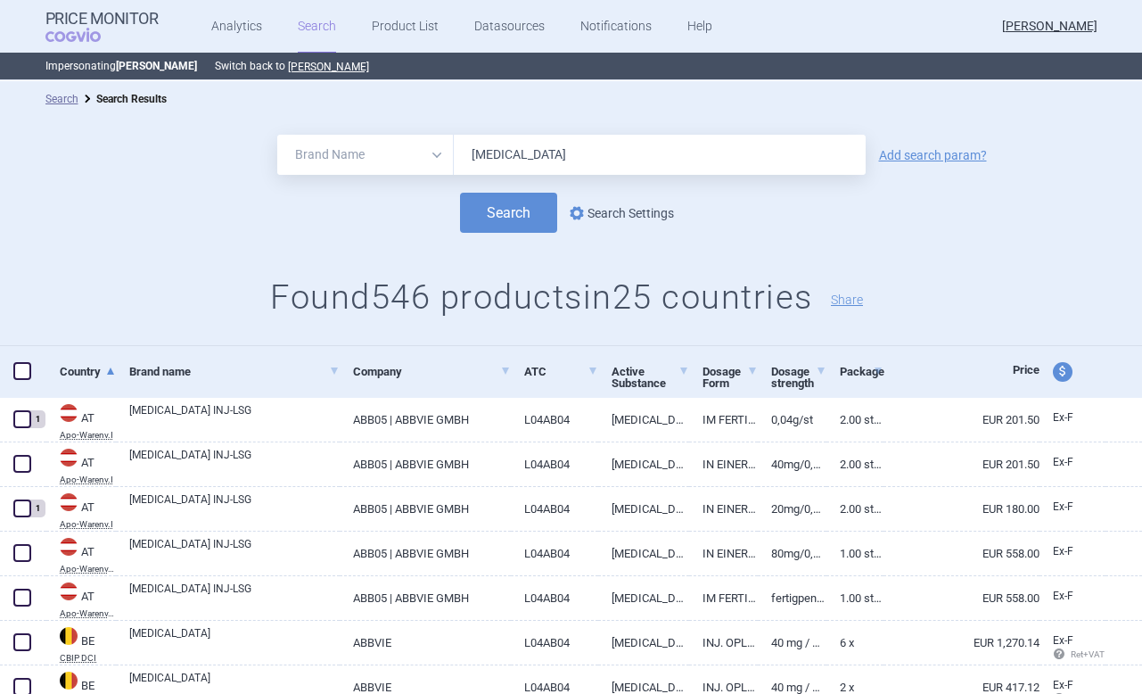
click at [636, 215] on link "options Search Settings" at bounding box center [620, 212] width 108 height 21
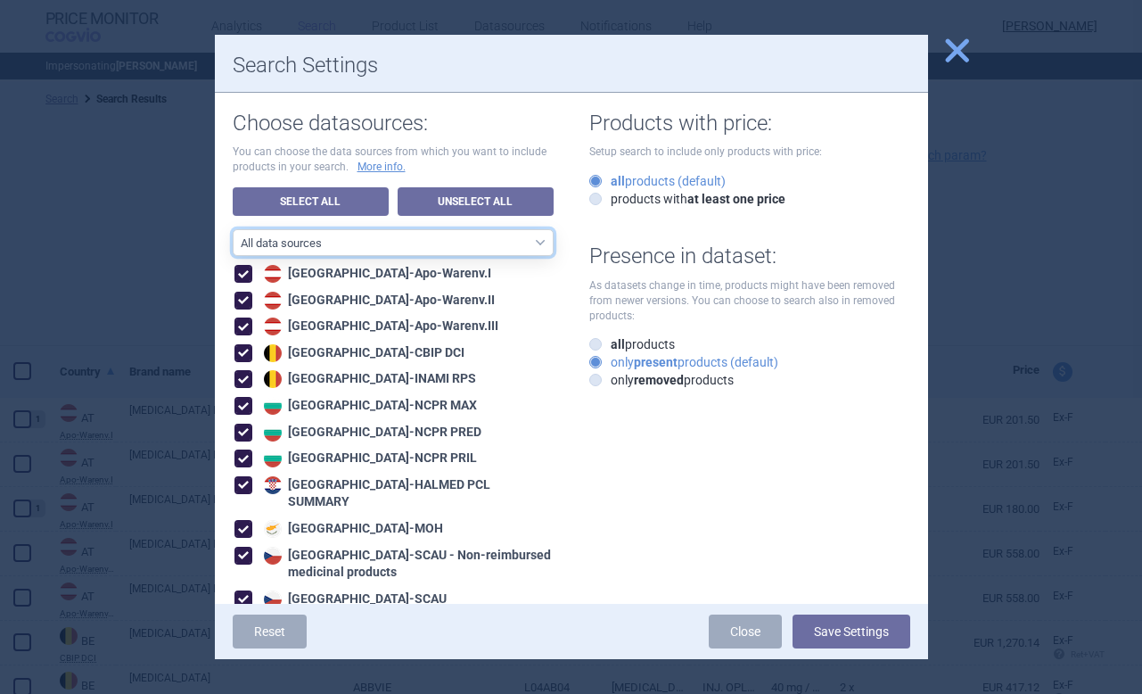
click at [482, 234] on select "All data sources CZ reference sources - Reimbursement SK reference sources - Of…" at bounding box center [393, 242] width 321 height 27
select select "6cb7ebdd-8316-4592-b8fd-6e46f801a11b"
click at [233, 229] on select "All data sources CZ reference sources - Reimbursement SK reference sources - Of…" at bounding box center [393, 242] width 321 height 27
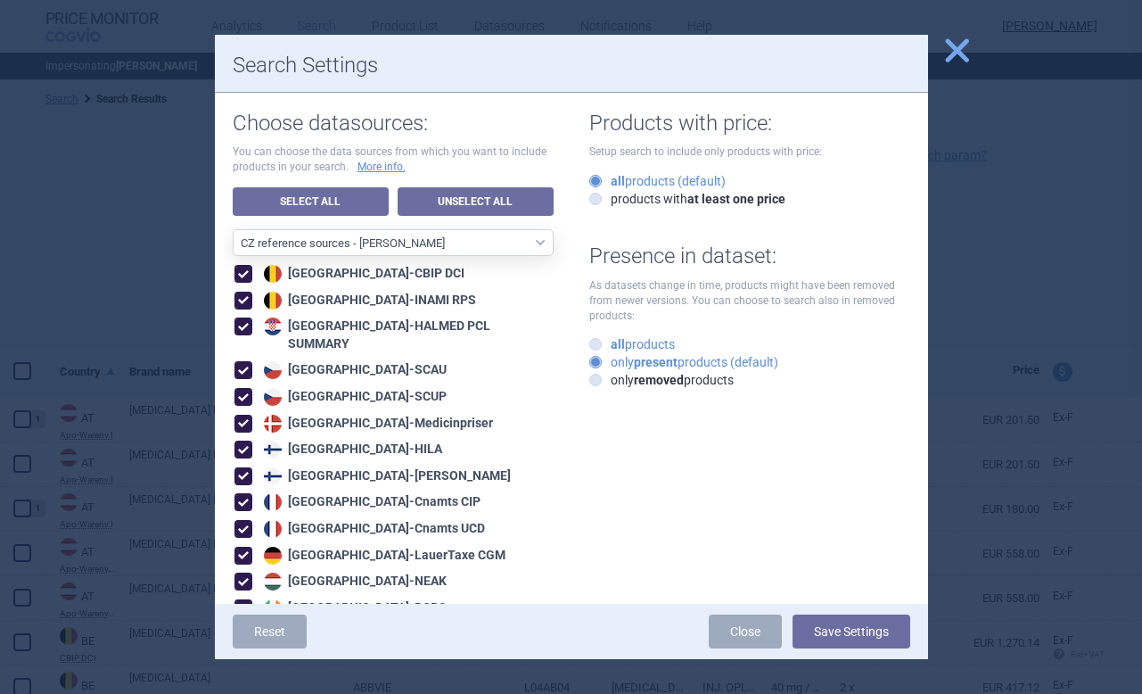
click at [599, 346] on icon at bounding box center [595, 344] width 12 height 12
click at [599, 346] on input "all products" at bounding box center [599, 345] width 18 height 18
radio input "true"
click at [850, 618] on button "Save Settings" at bounding box center [851, 631] width 118 height 34
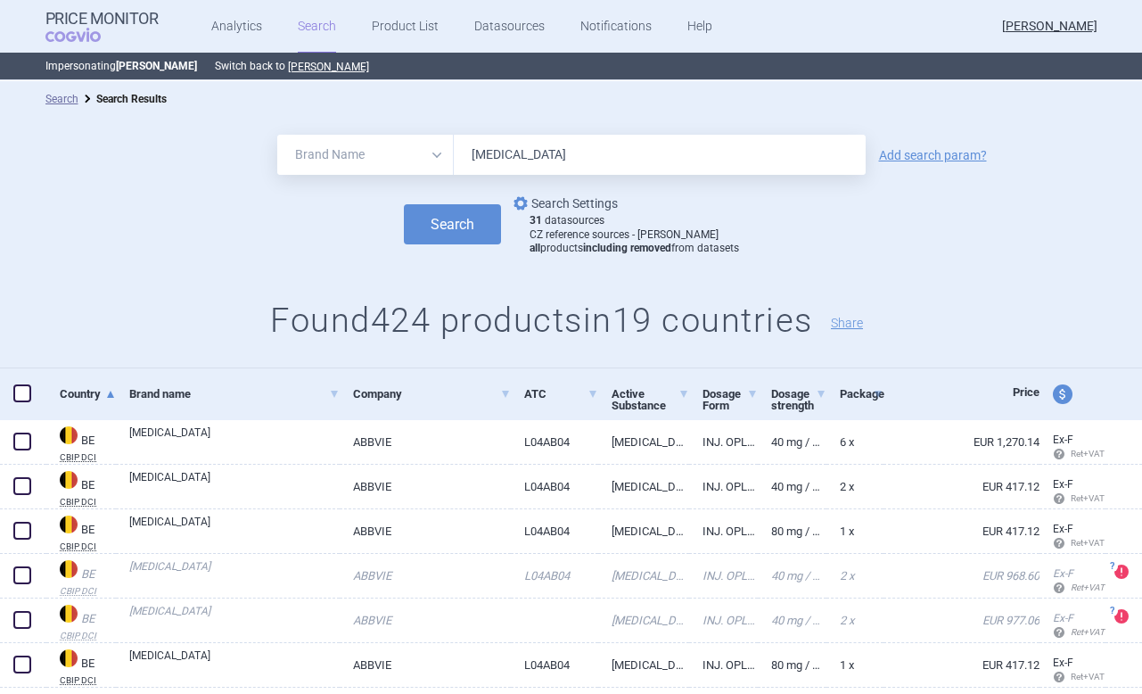
click at [542, 206] on link "options Search Settings" at bounding box center [564, 203] width 108 height 21
select select "6cb7ebdd-8316-4592-b8fd-6e46f801a11b"
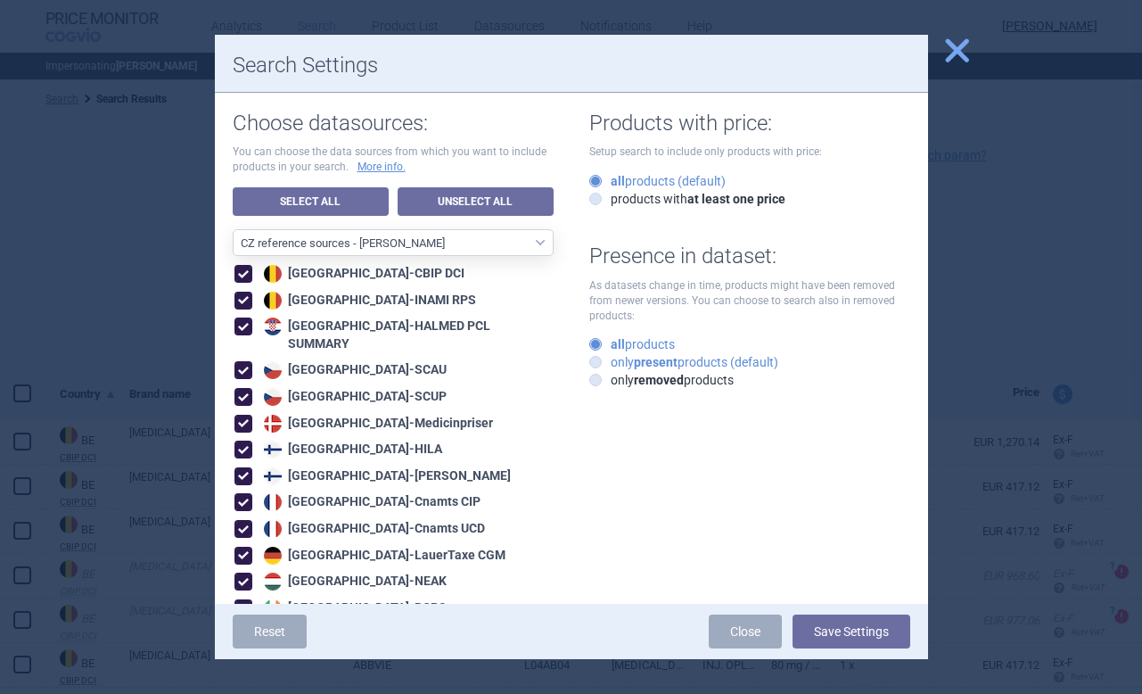
click at [612, 364] on label "only present products (default)" at bounding box center [683, 362] width 189 height 18
click at [608, 364] on input "only present products (default)" at bounding box center [599, 363] width 18 height 18
radio input "true"
click at [833, 636] on button "Save Settings" at bounding box center [851, 631] width 118 height 34
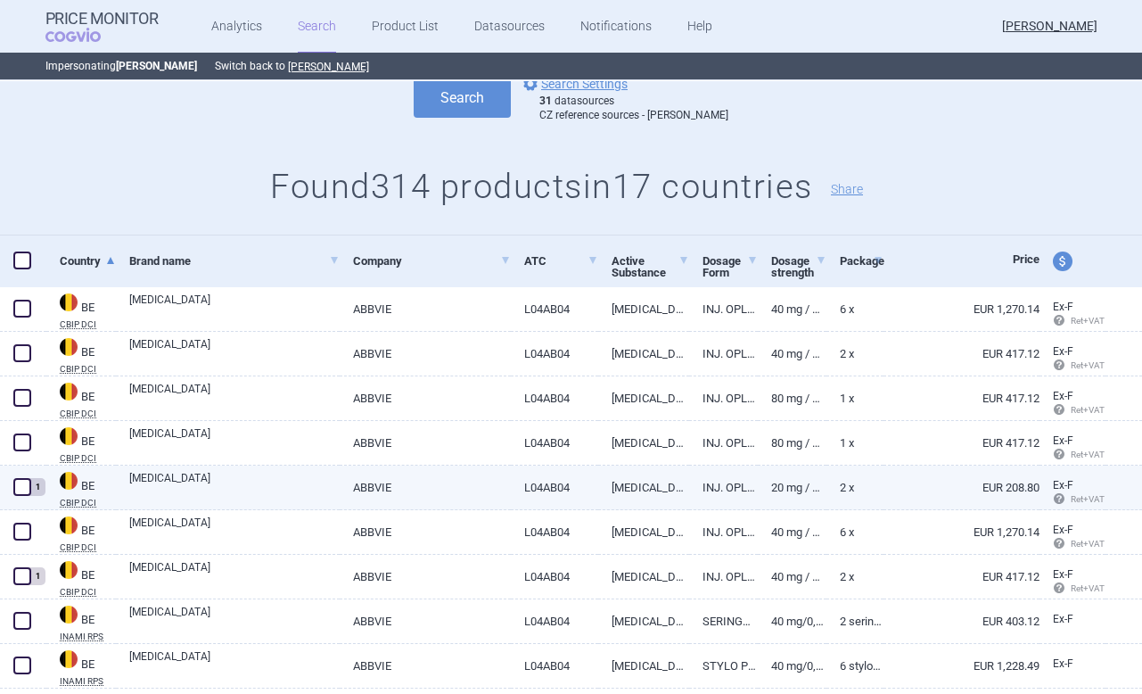
scroll to position [121, 0]
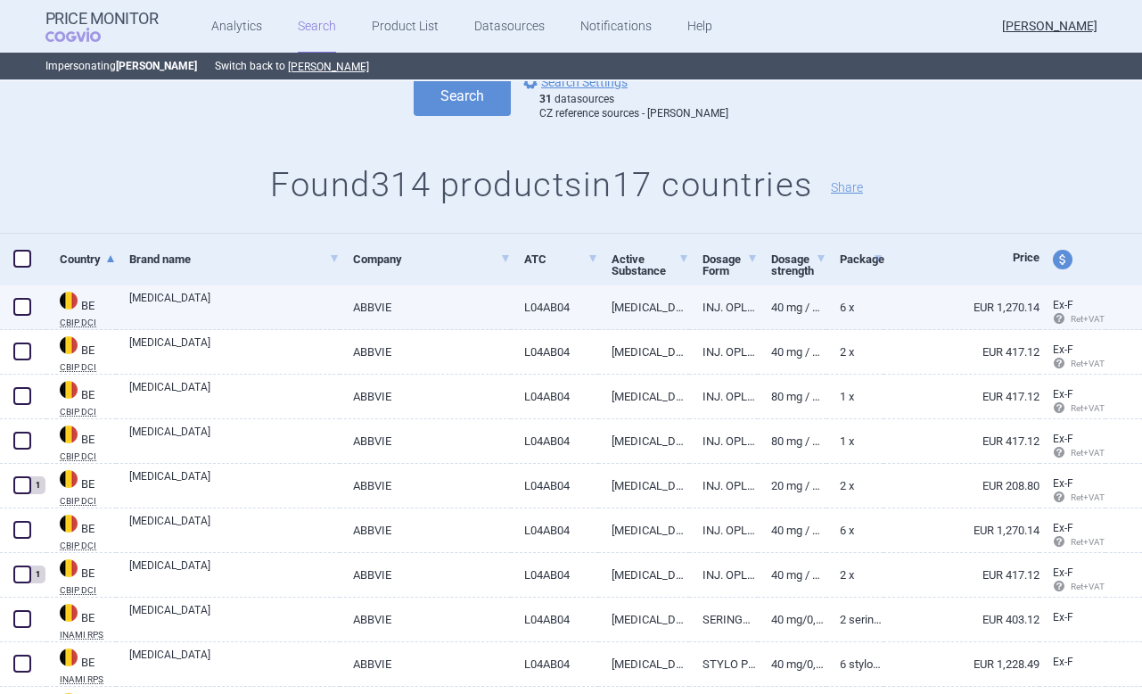
click at [18, 310] on span at bounding box center [22, 307] width 18 height 18
checkbox input "true"
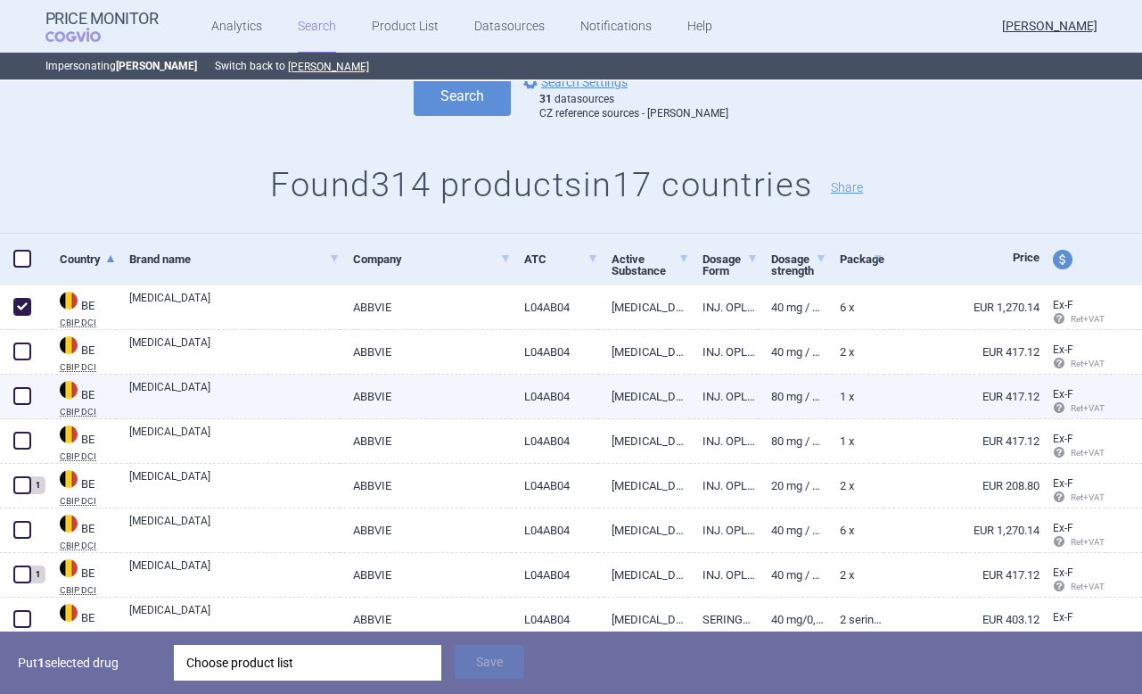
click at [29, 398] on span at bounding box center [22, 396] width 18 height 18
checkbox input "true"
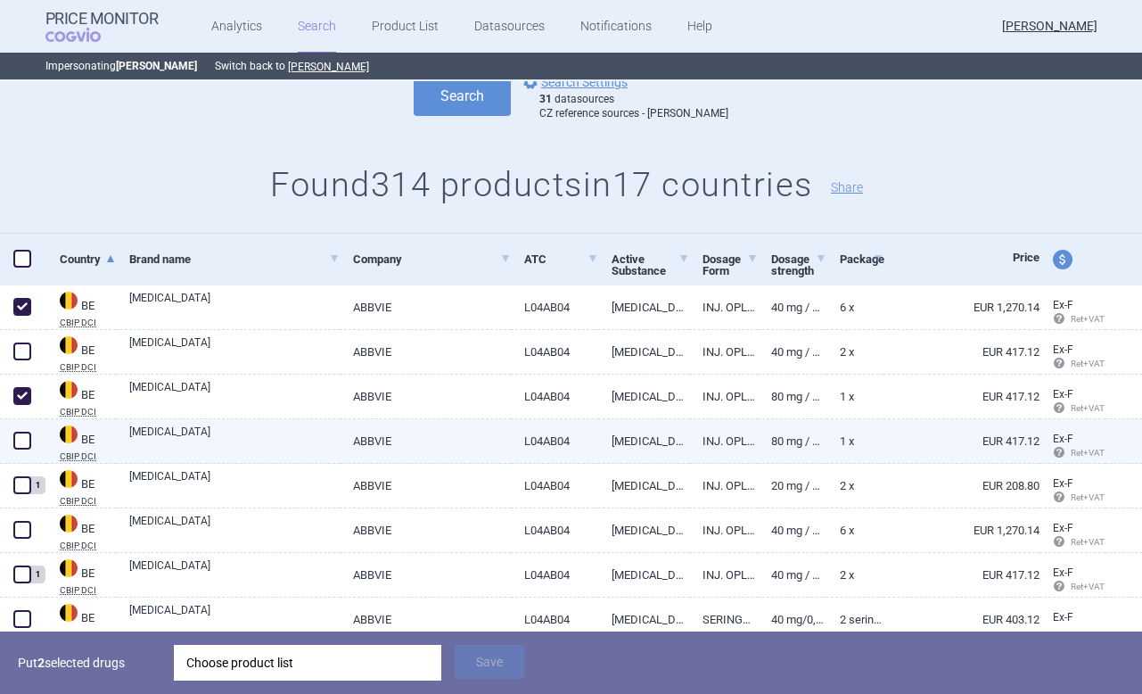
click at [27, 441] on span at bounding box center [22, 440] width 18 height 18
checkbox input "true"
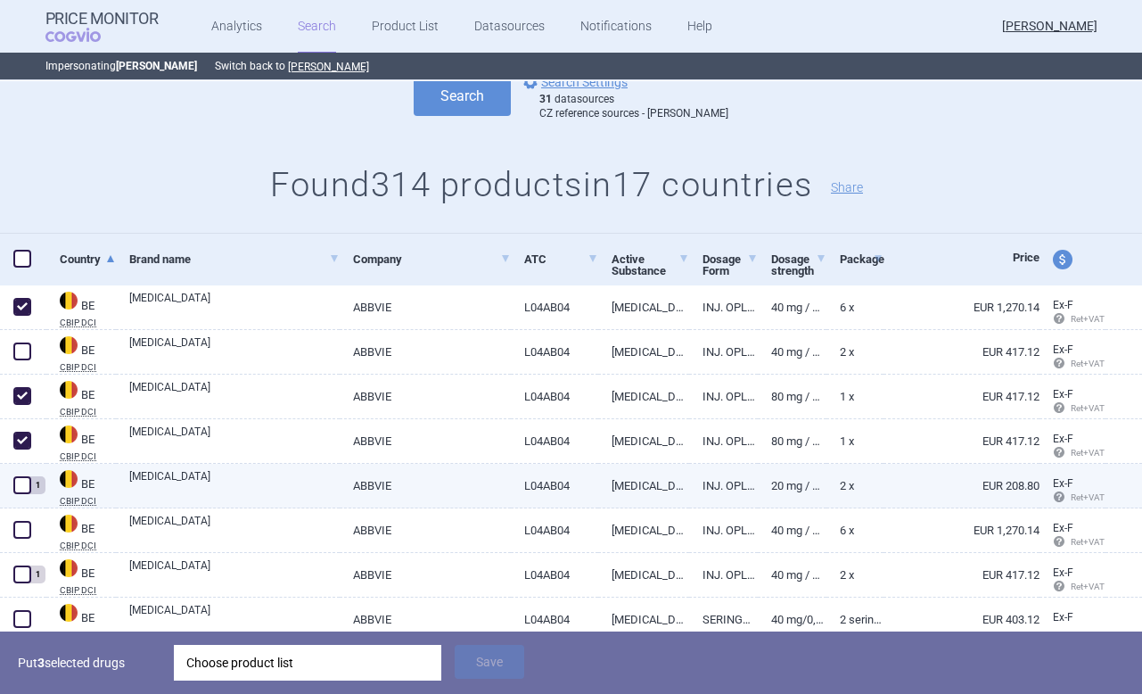
click at [23, 482] on span at bounding box center [22, 485] width 18 height 18
checkbox input "true"
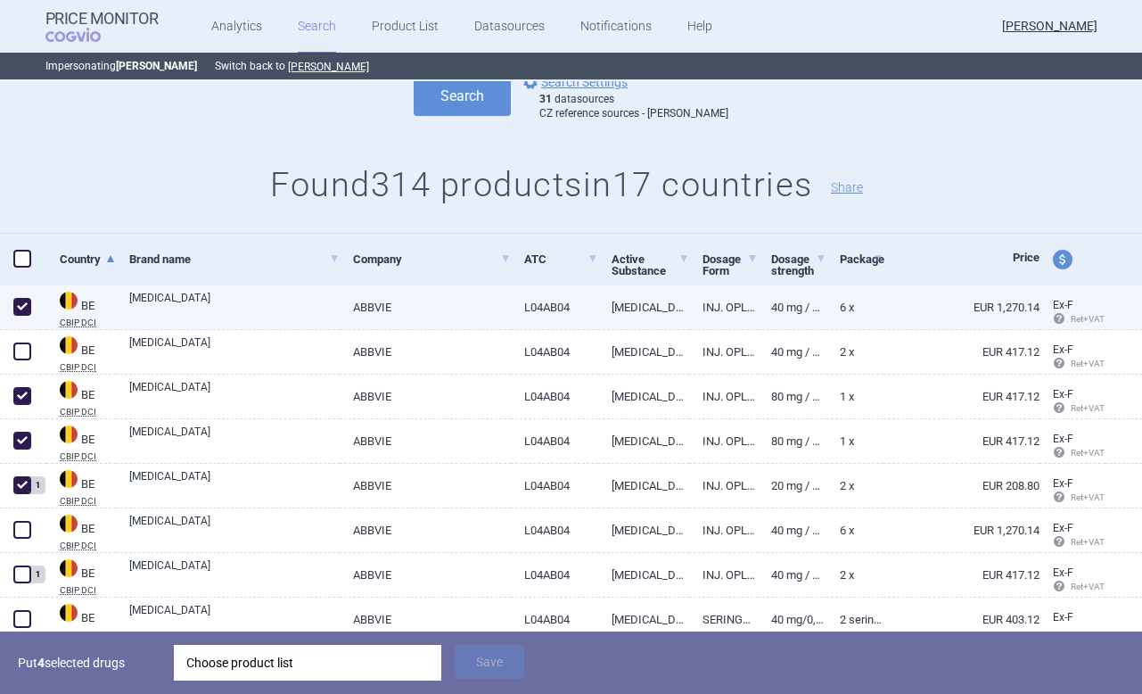
click at [19, 301] on span at bounding box center [22, 307] width 18 height 18
checkbox input "false"
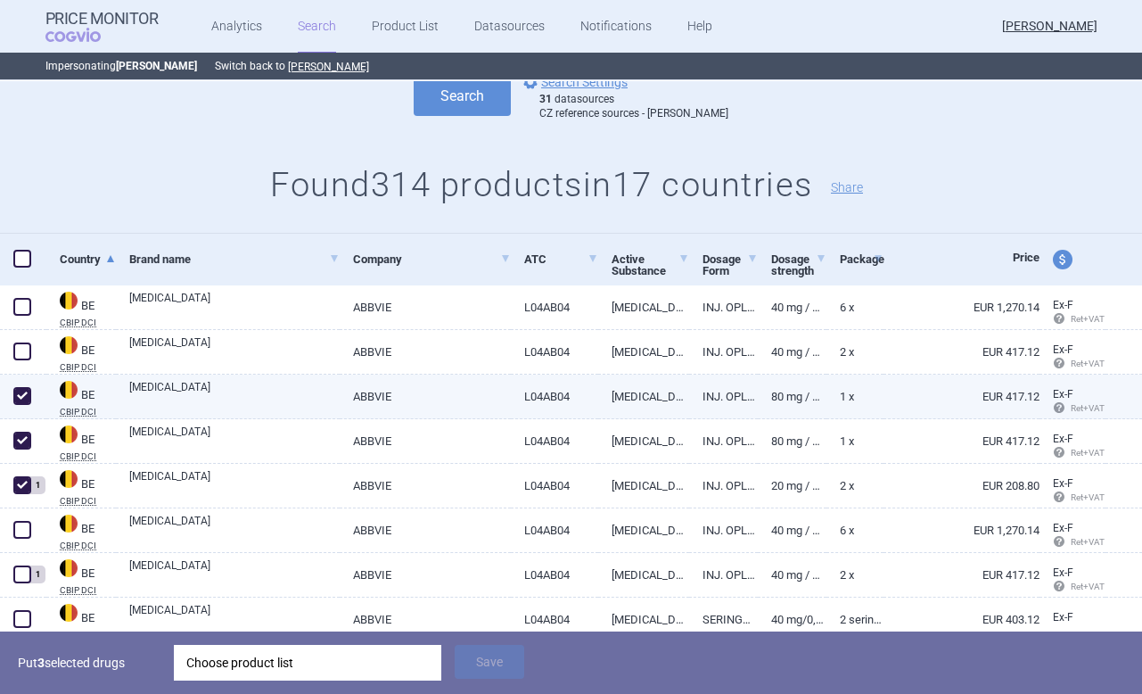
click at [23, 399] on span at bounding box center [22, 396] width 18 height 18
checkbox input "false"
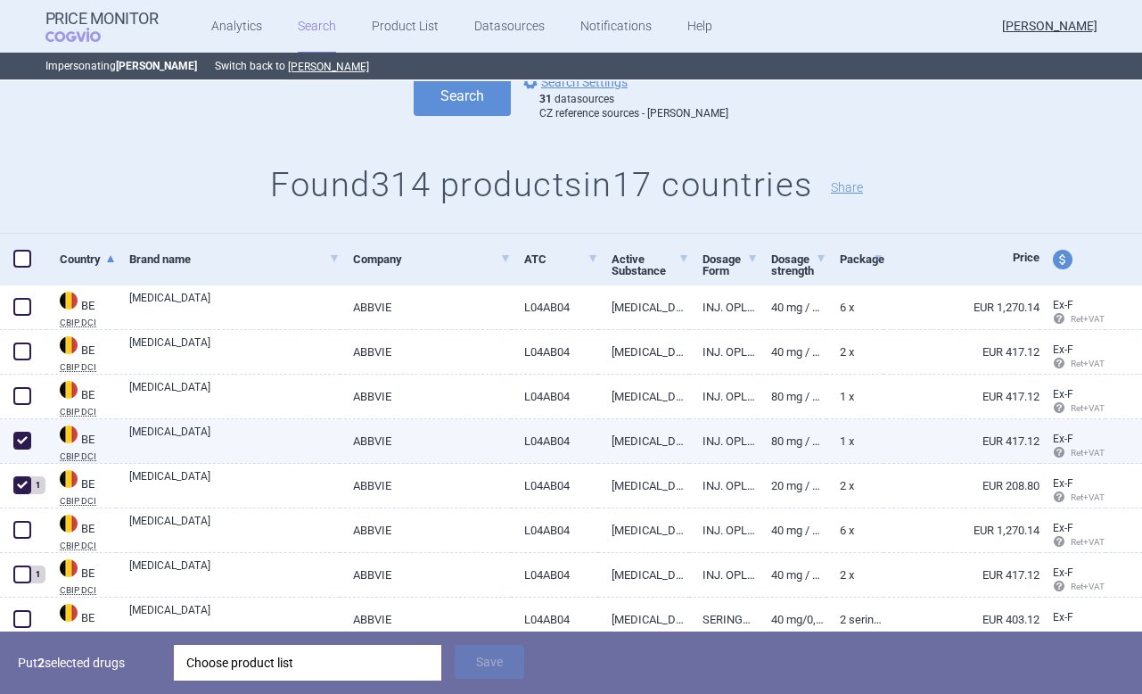
click at [23, 447] on span at bounding box center [22, 440] width 18 height 18
checkbox input "false"
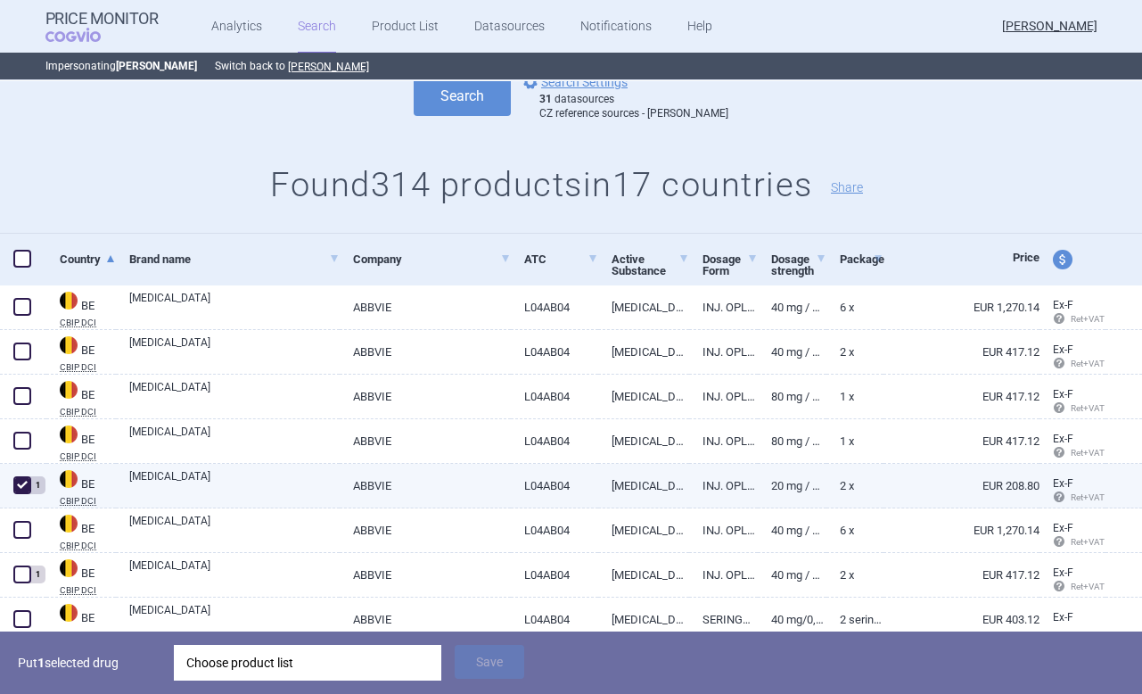
click at [21, 474] on span at bounding box center [22, 485] width 27 height 27
checkbox input "false"
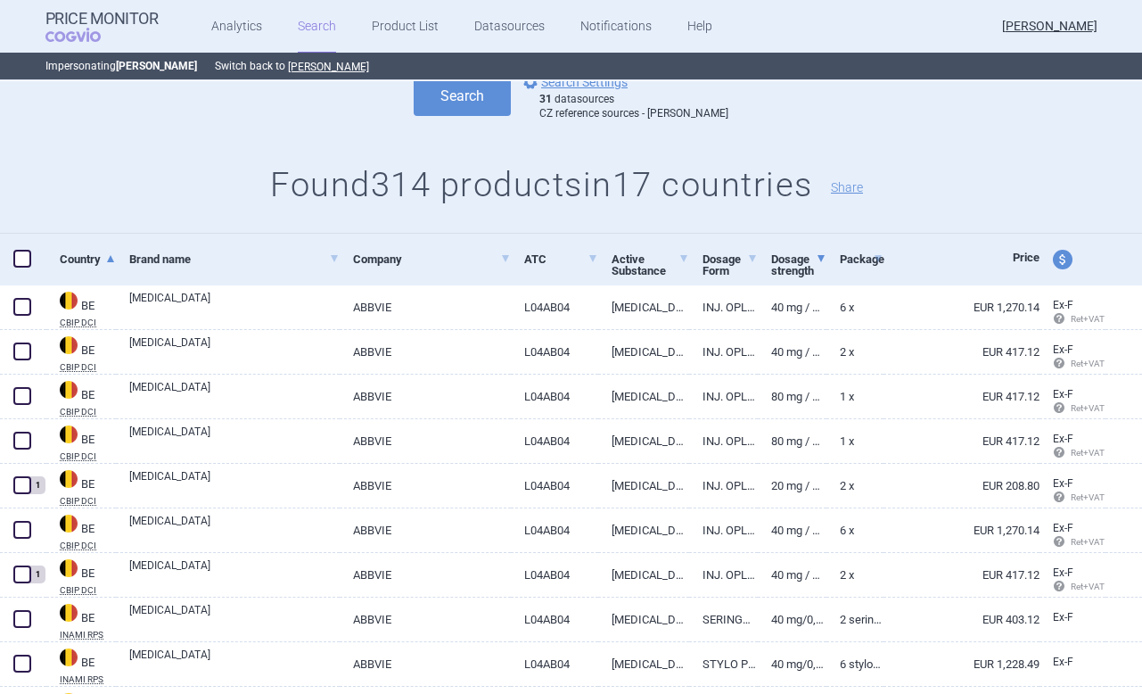
click at [815, 270] on link "Dosage strength" at bounding box center [798, 264] width 55 height 55
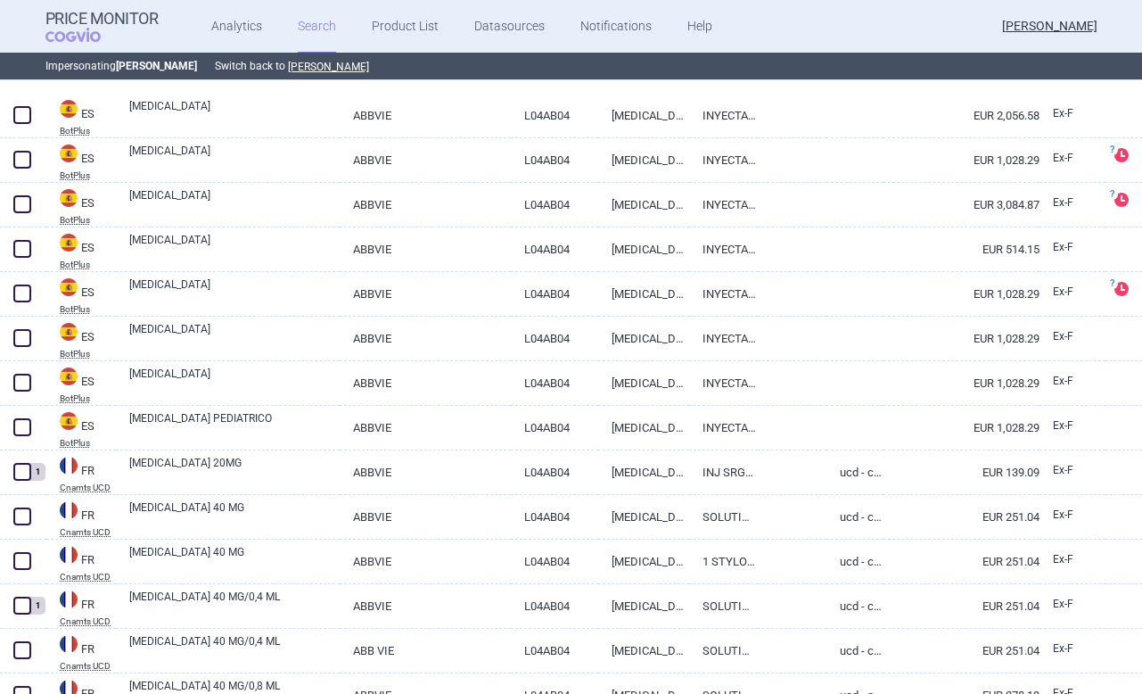
select select "brandName"
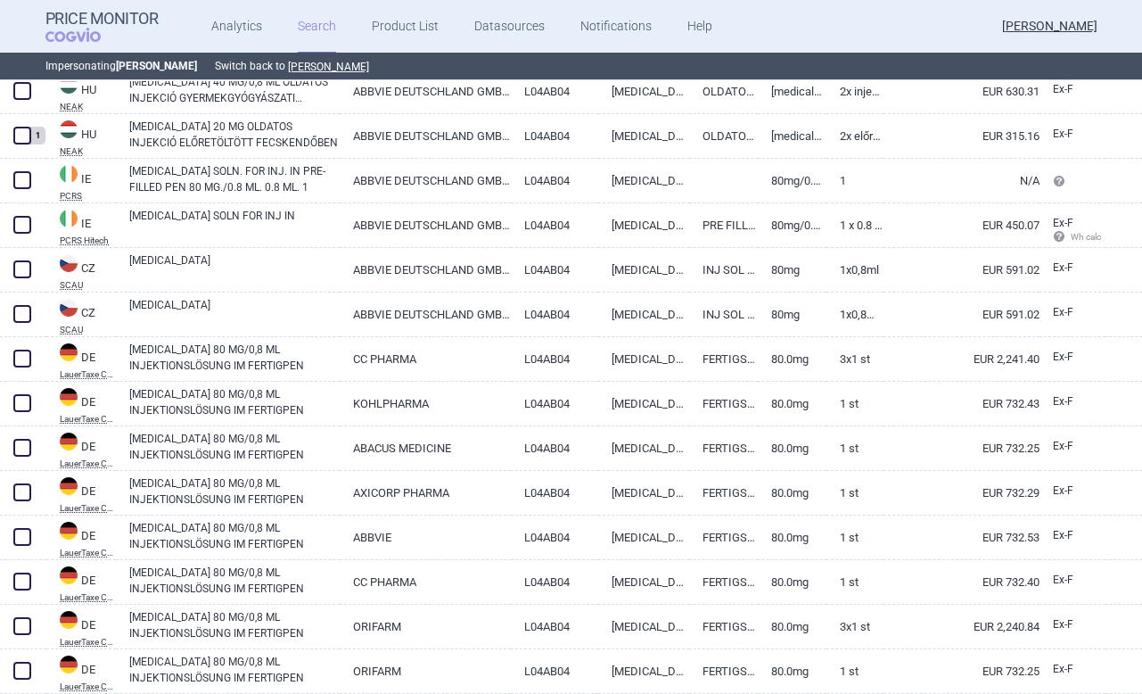
scroll to position [2656, 0]
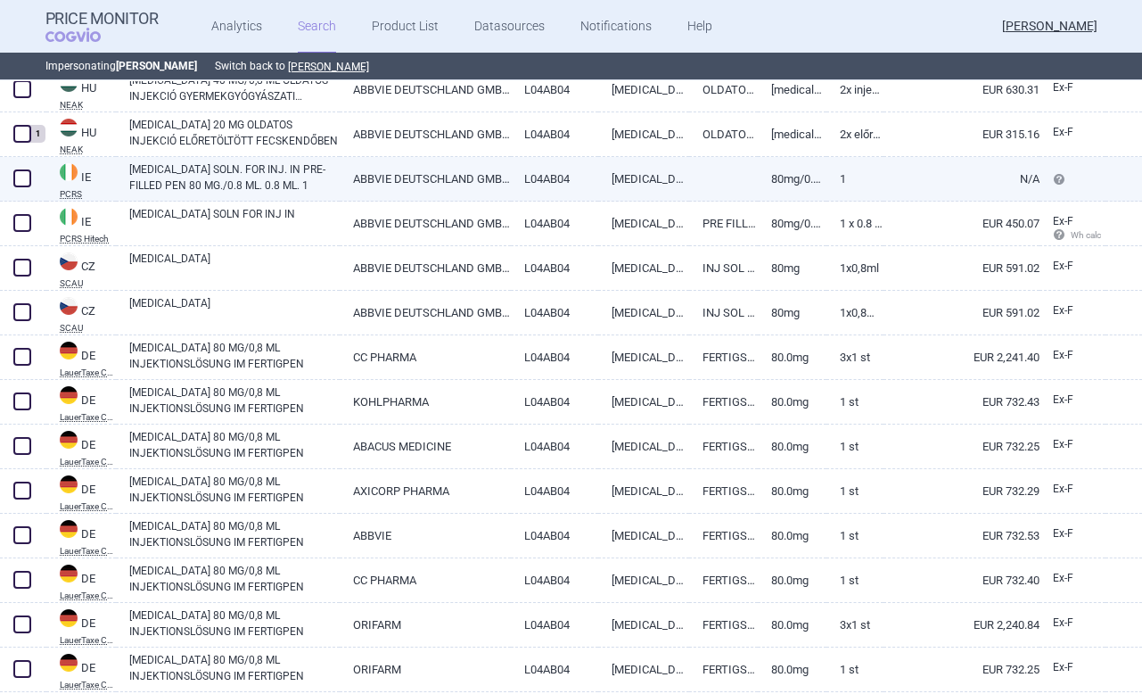
click at [25, 179] on span at bounding box center [22, 178] width 18 height 18
checkbox input "true"
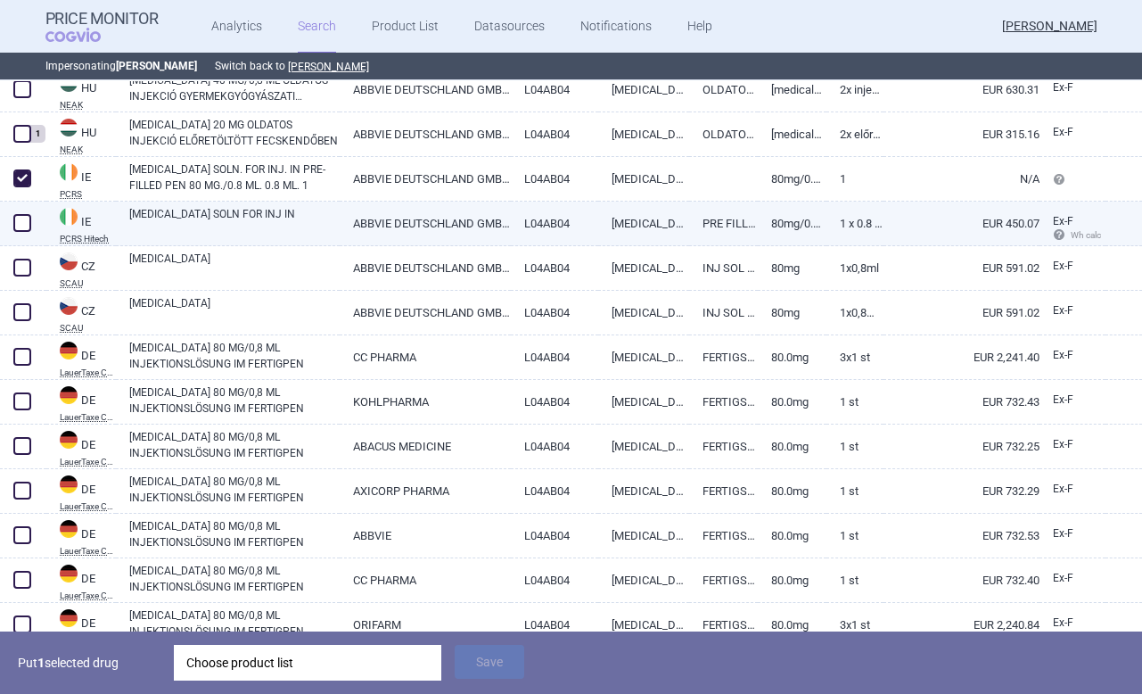
click at [26, 221] on span at bounding box center [22, 223] width 18 height 18
checkbox input "true"
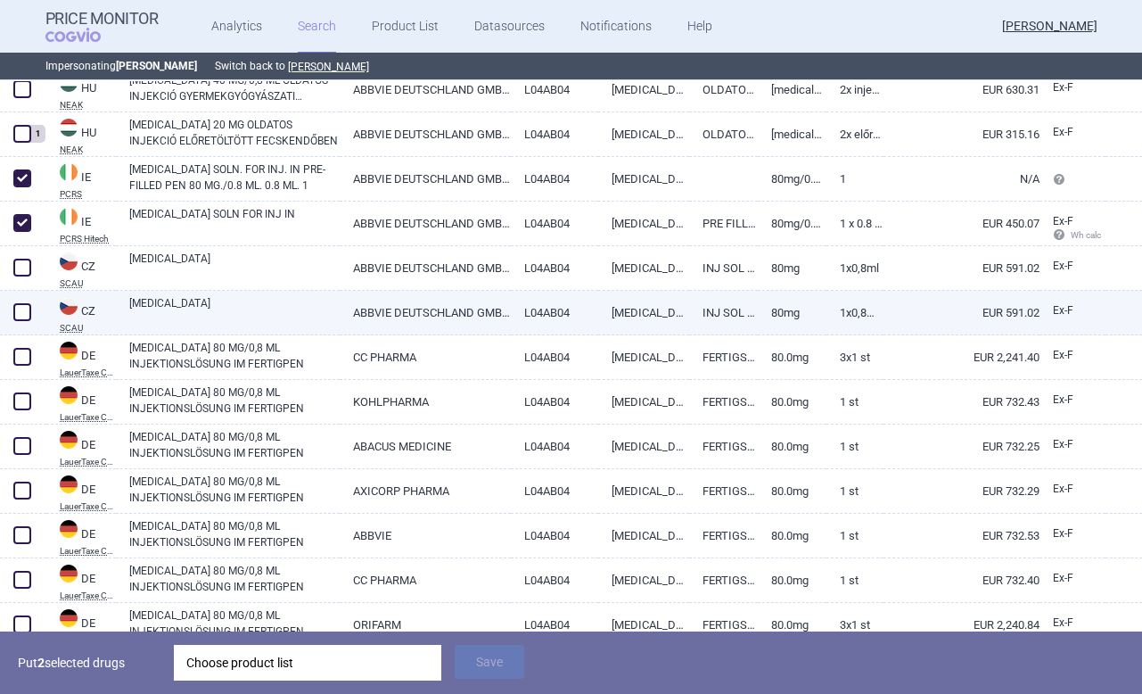
click at [4, 314] on div at bounding box center [23, 313] width 46 height 45
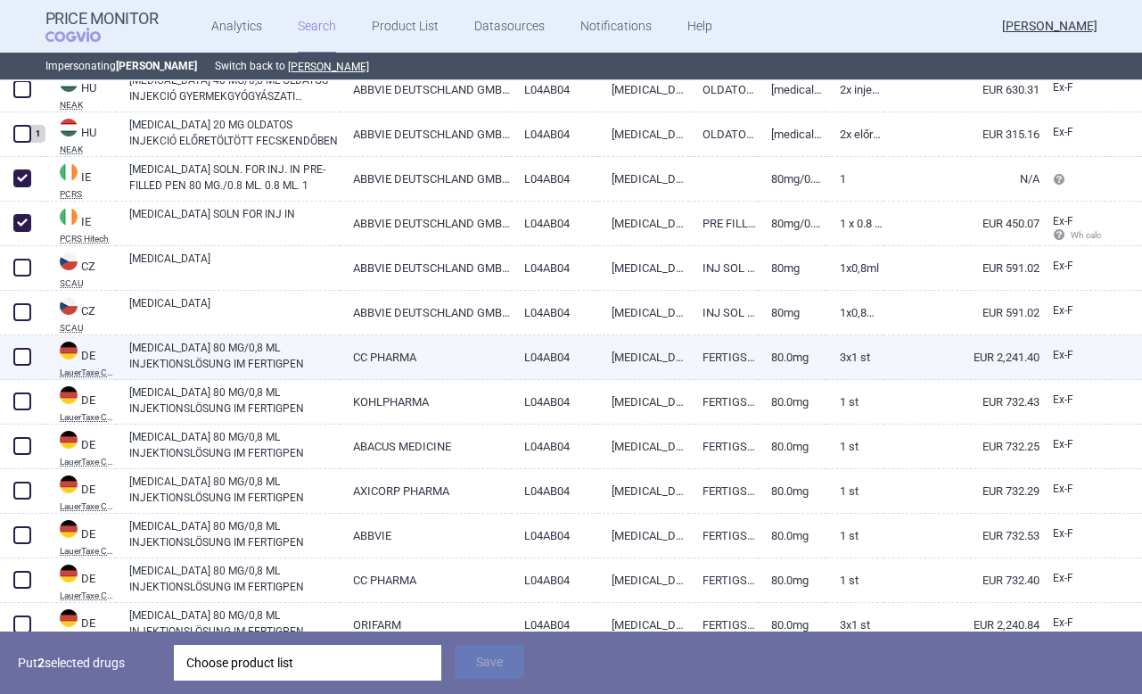
click at [21, 361] on span at bounding box center [22, 357] width 18 height 18
checkbox input "true"
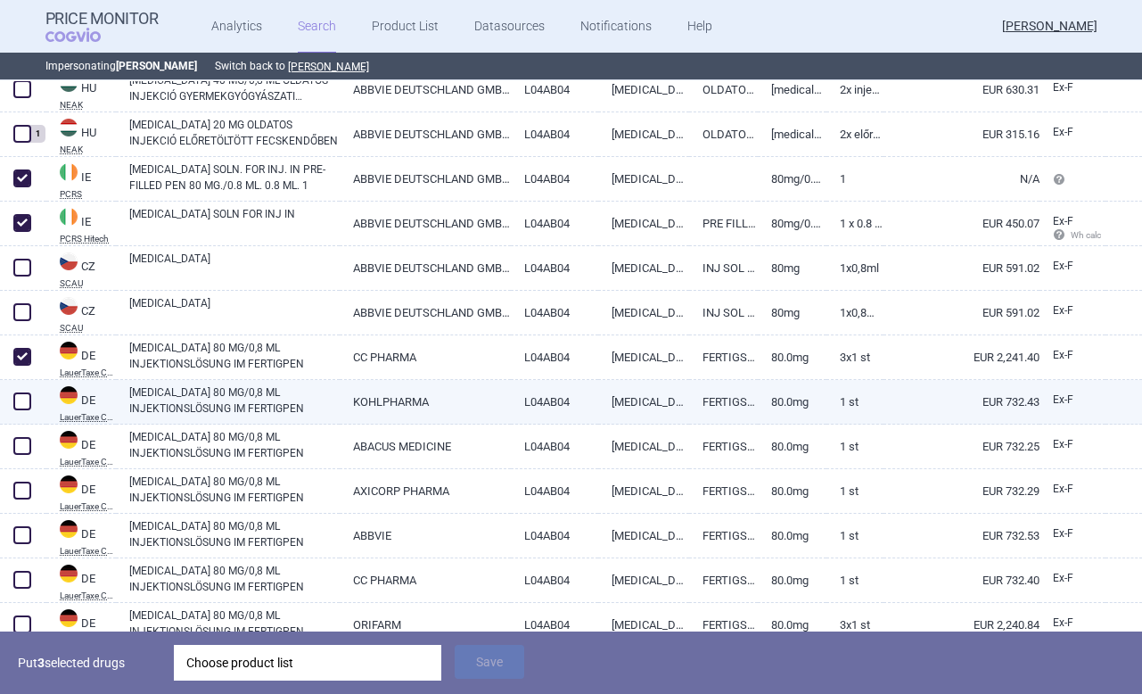
click at [19, 398] on span at bounding box center [22, 401] width 18 height 18
checkbox input "true"
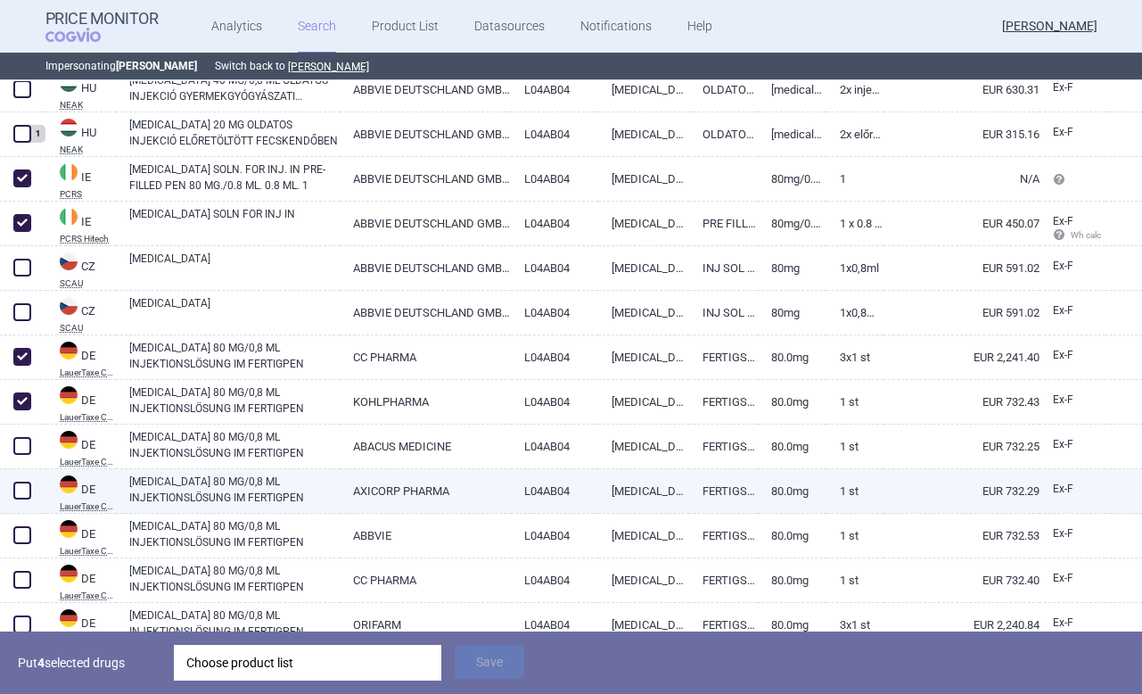
click at [24, 506] on div at bounding box center [23, 491] width 46 height 45
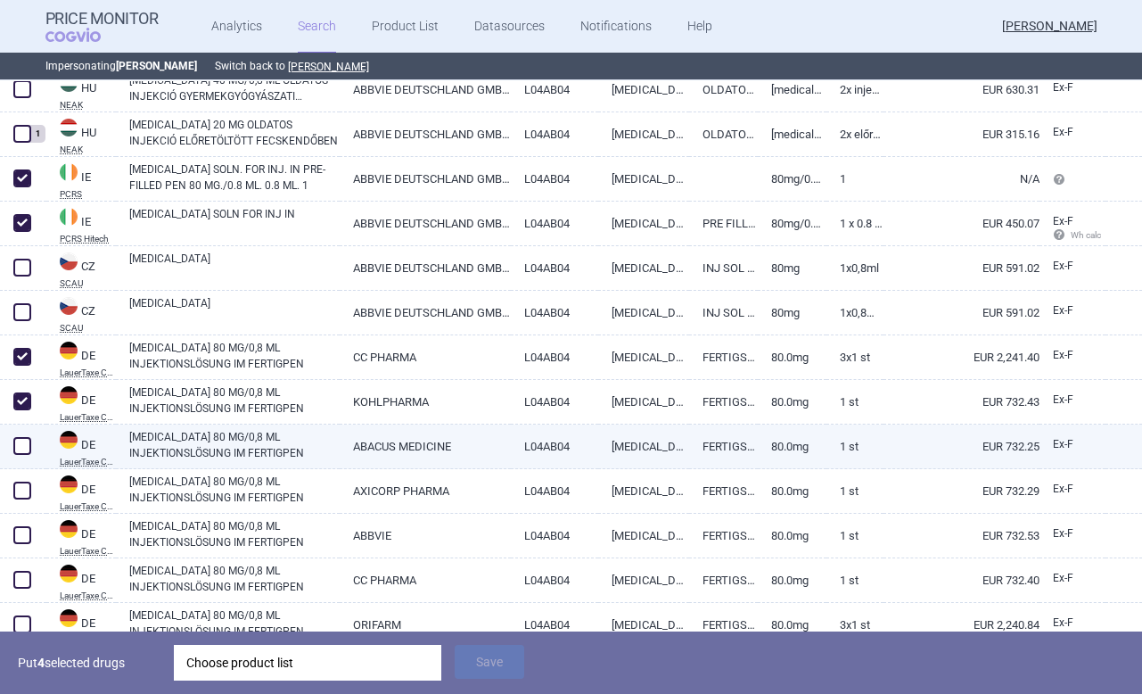
click at [24, 455] on span at bounding box center [22, 445] width 27 height 27
checkbox input "true"
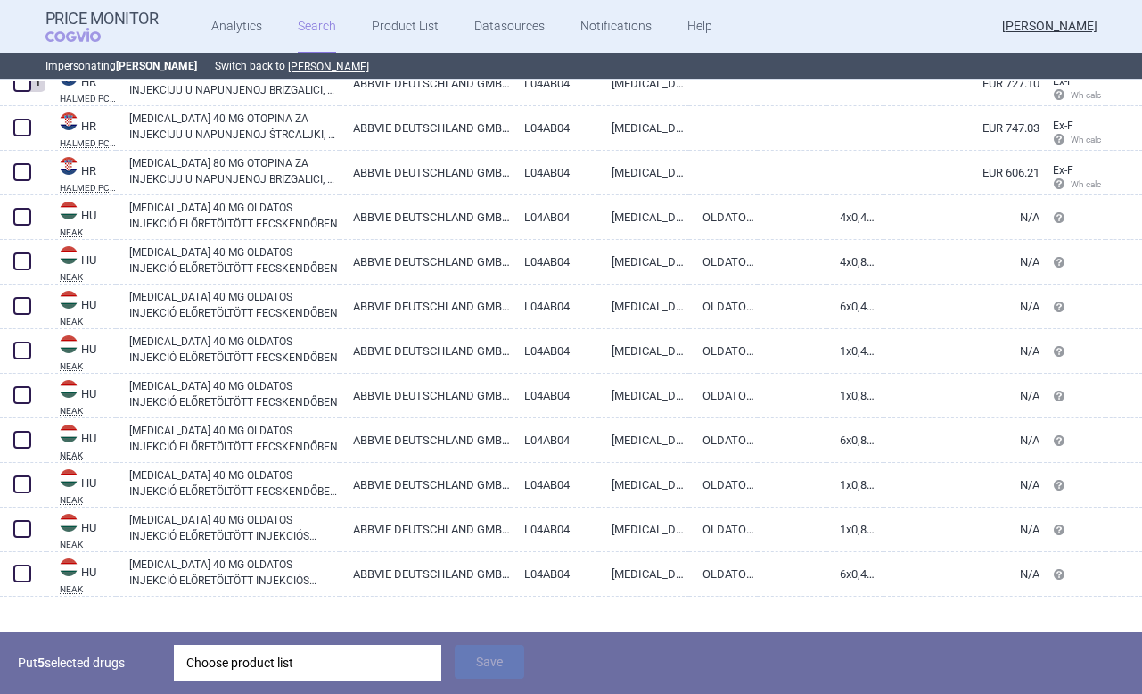
scroll to position [809, 0]
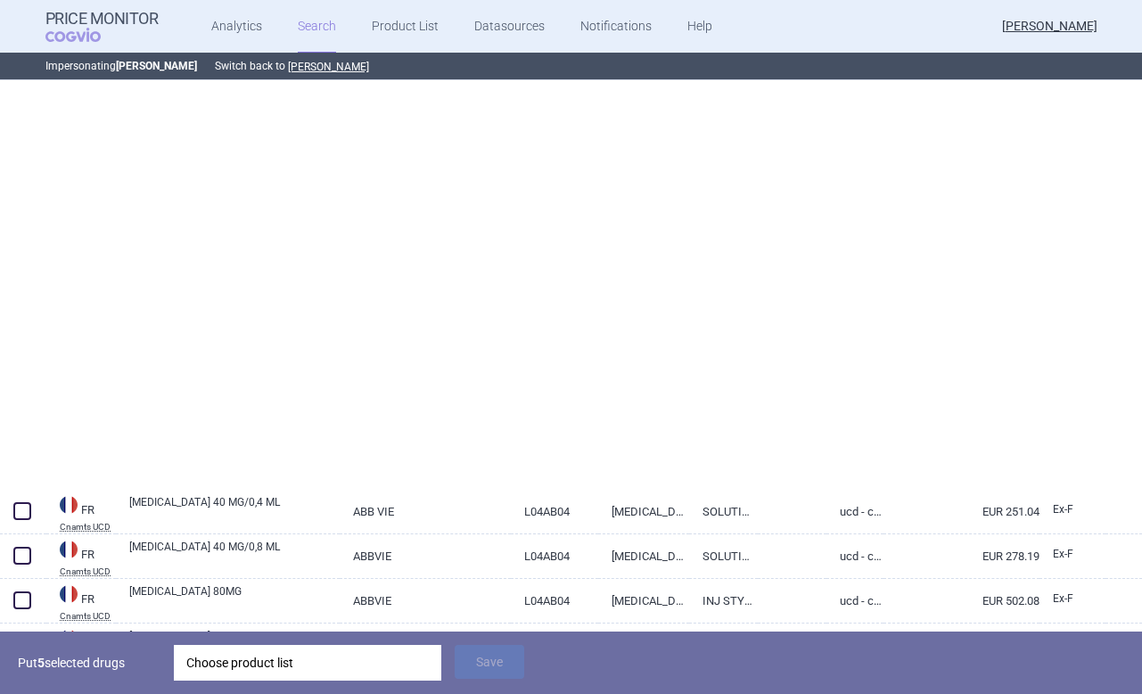
select select "brandName"
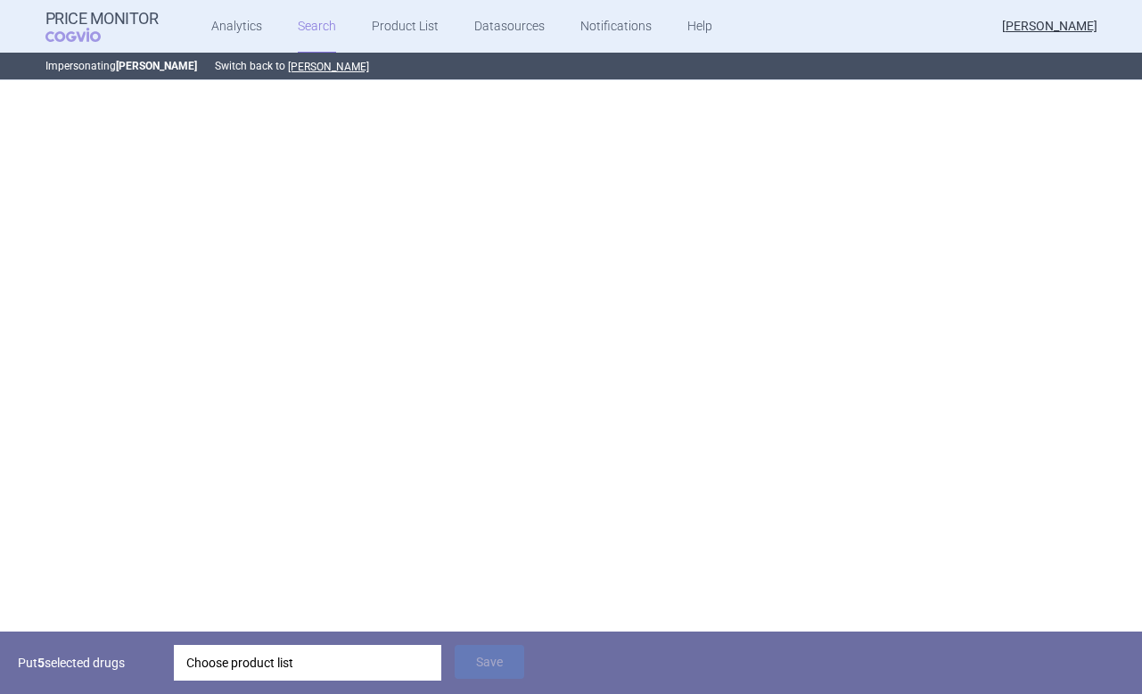
scroll to position [0, 0]
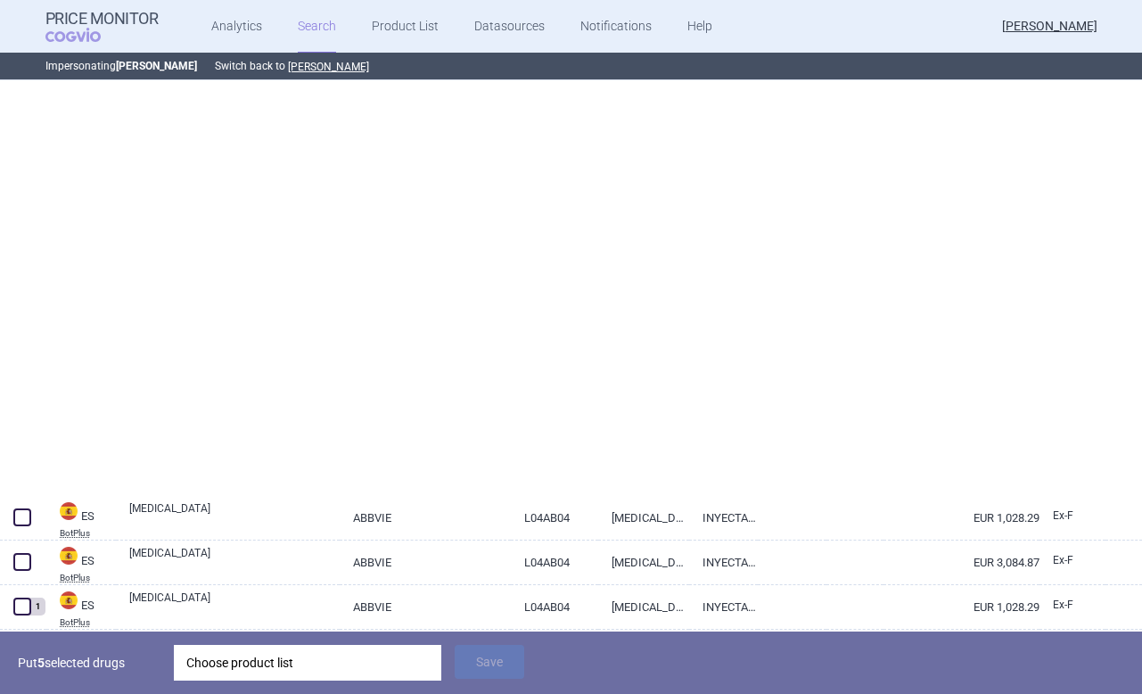
select select "brandName"
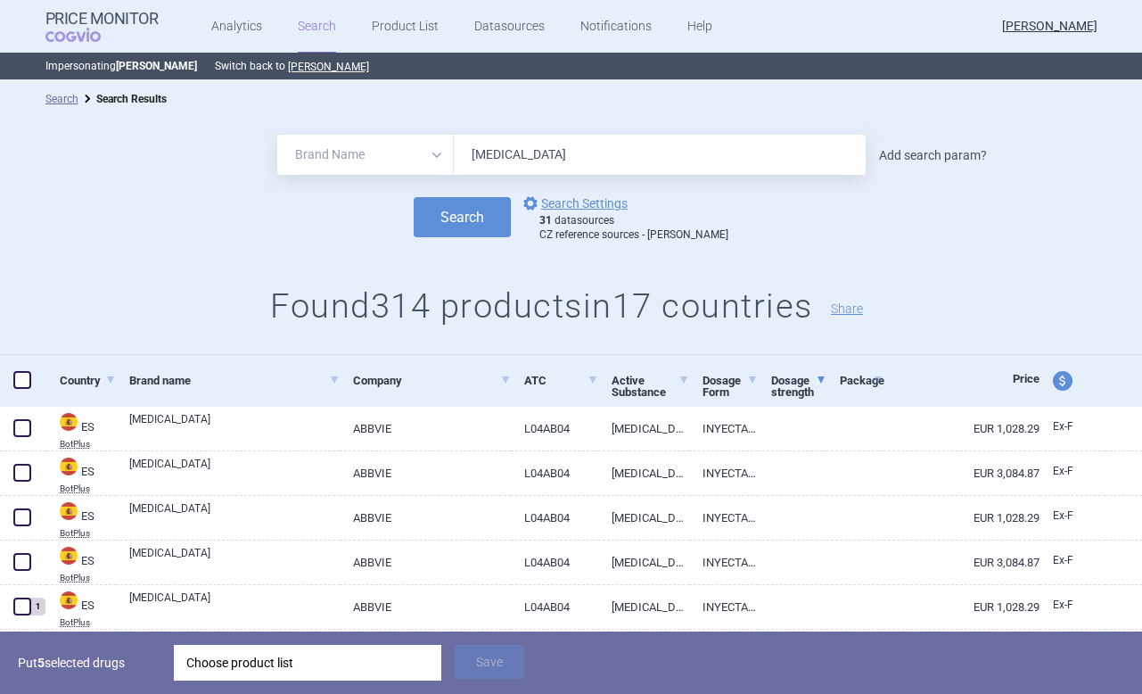
click at [950, 161] on link "Add search param?" at bounding box center [933, 155] width 108 height 12
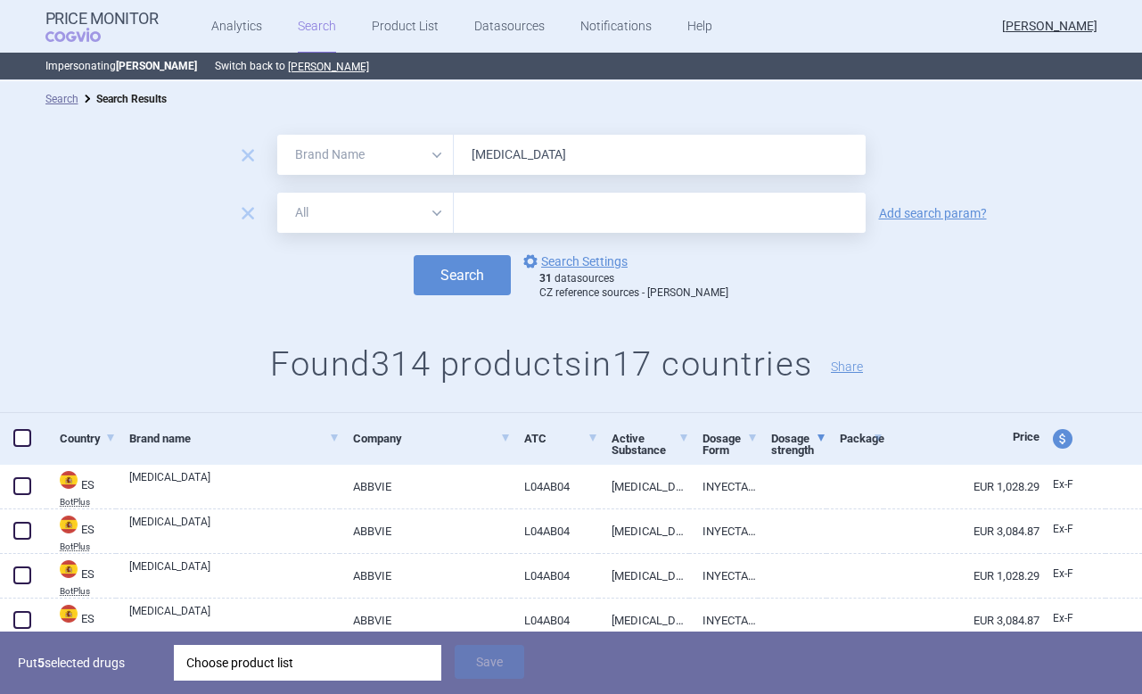
click at [398, 221] on select "All Brand Name ATC Company Active Substance Country Newer than" at bounding box center [365, 213] width 177 height 40
select select "mah"
click at [277, 193] on select "All Brand Name ATC Company Active Substance Country Newer than" at bounding box center [365, 213] width 177 height 40
click at [543, 201] on input "text" at bounding box center [660, 213] width 412 height 40
type input "abbvie"
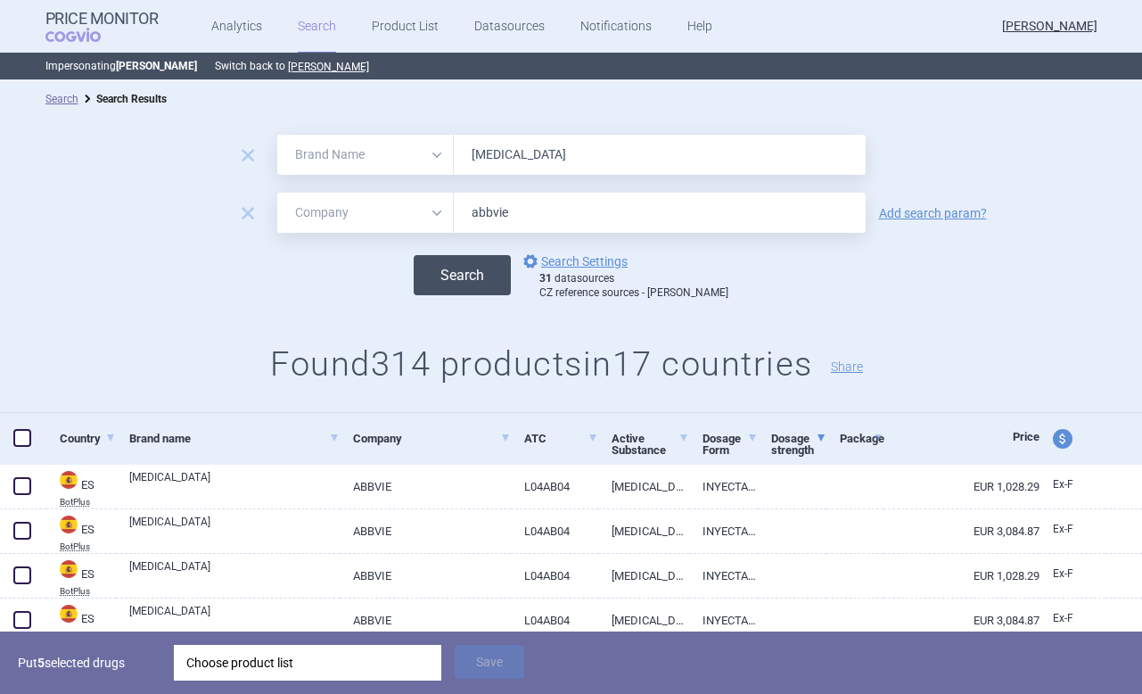
click at [497, 284] on button "Search" at bounding box center [462, 275] width 97 height 40
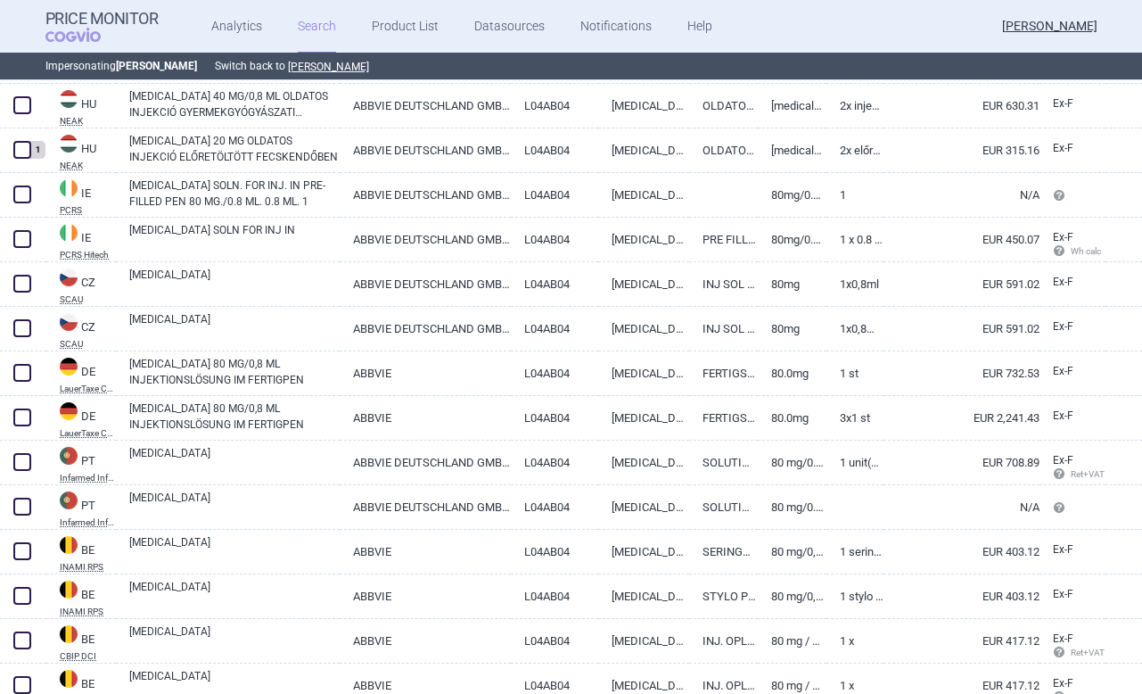
scroll to position [2616, 0]
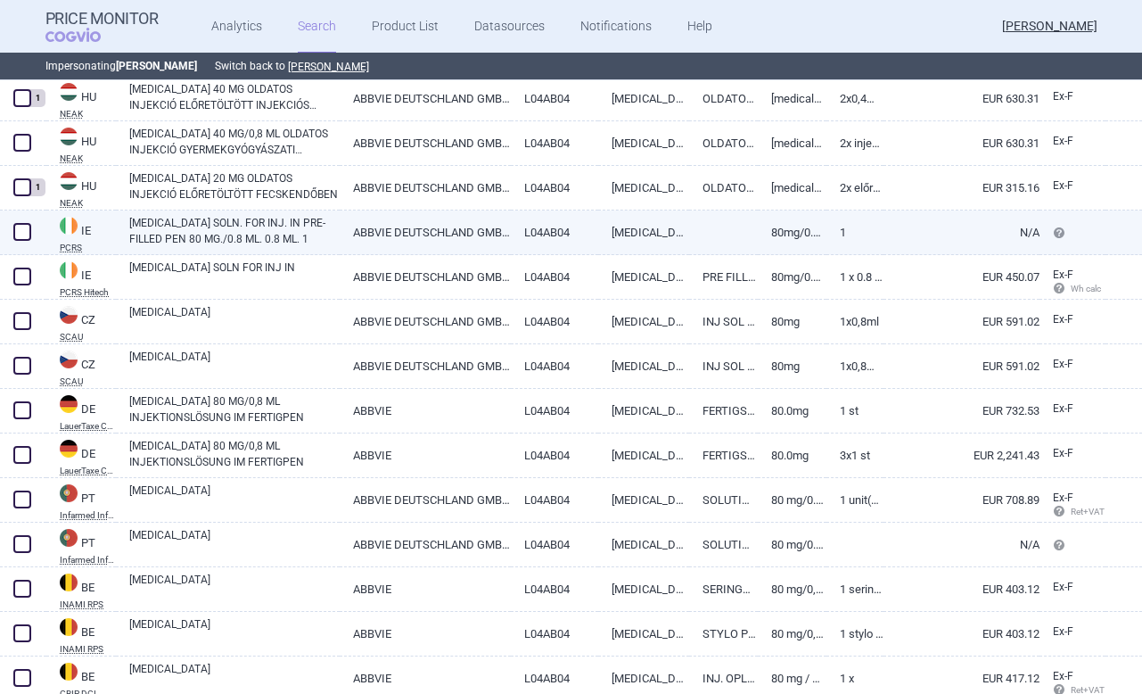
click at [13, 236] on span at bounding box center [22, 232] width 18 height 18
checkbox input "true"
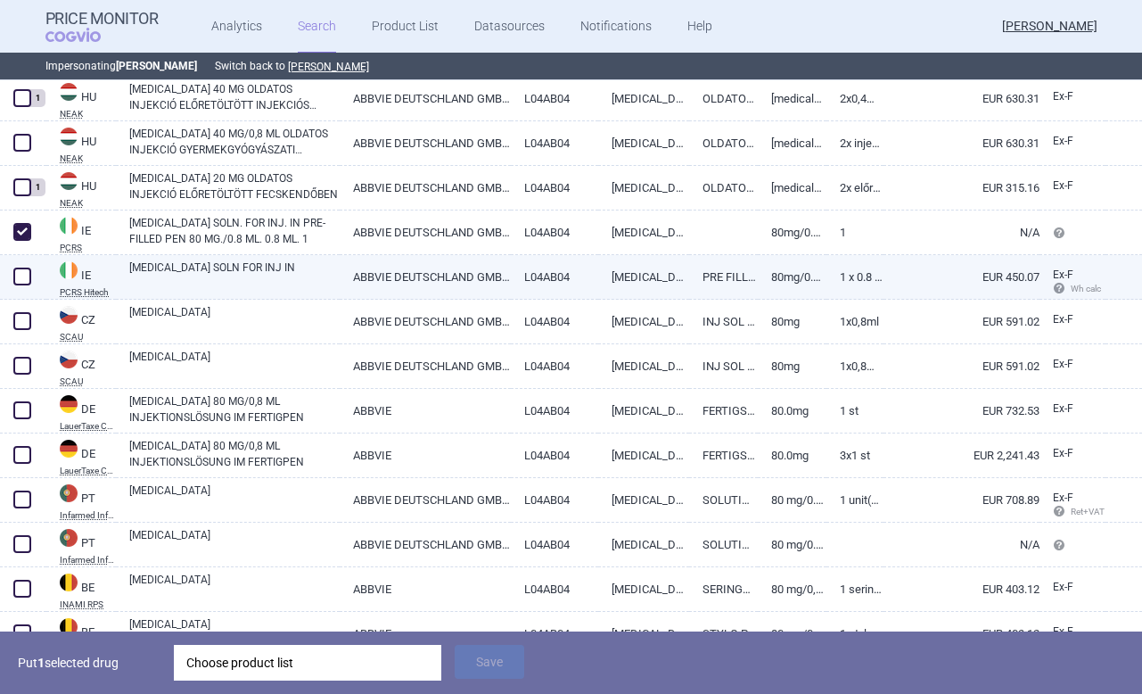
click at [18, 282] on span at bounding box center [22, 276] width 18 height 18
checkbox input "true"
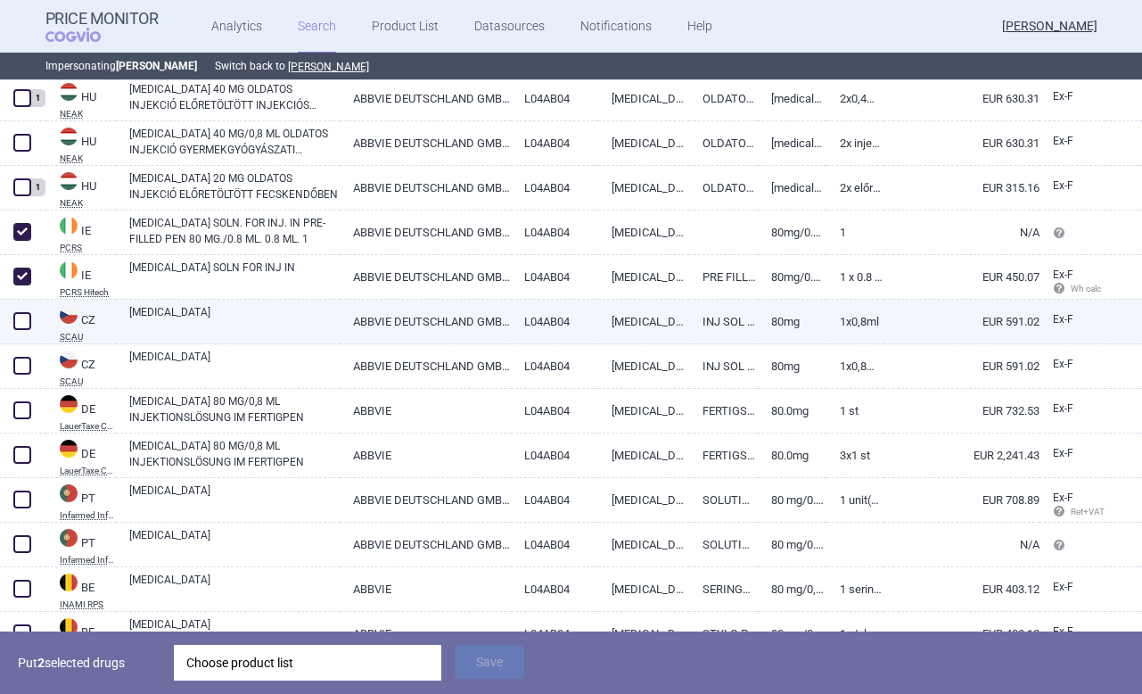
click at [18, 319] on span at bounding box center [22, 321] width 18 height 18
checkbox input "true"
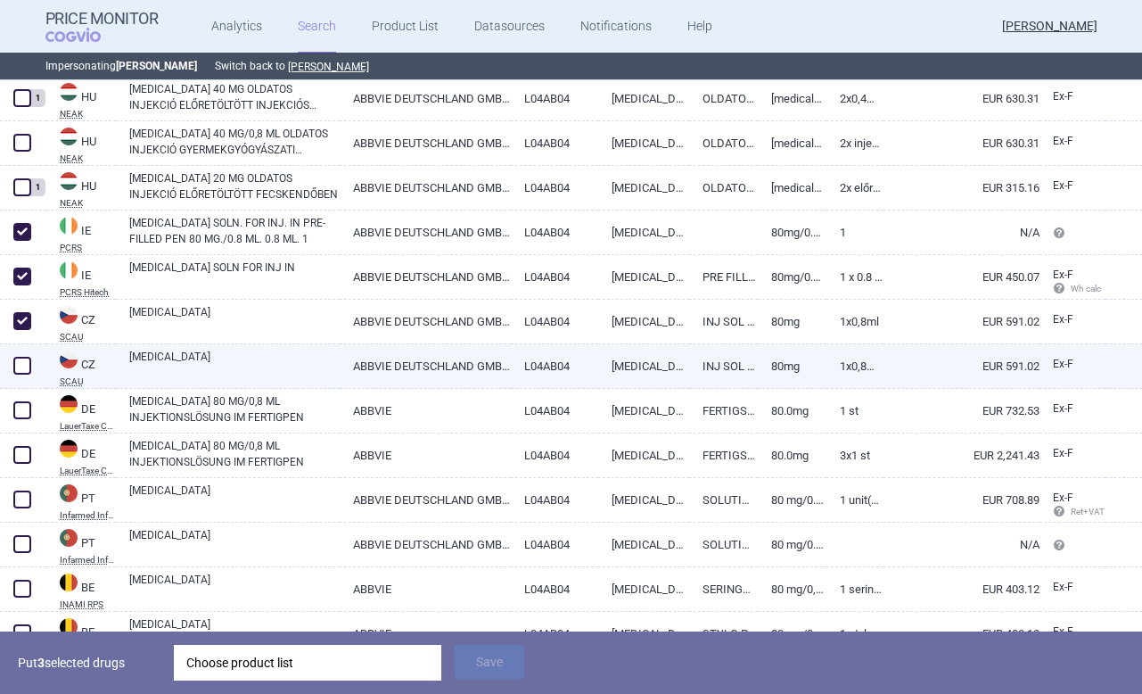
click at [23, 370] on span at bounding box center [22, 366] width 18 height 18
checkbox input "true"
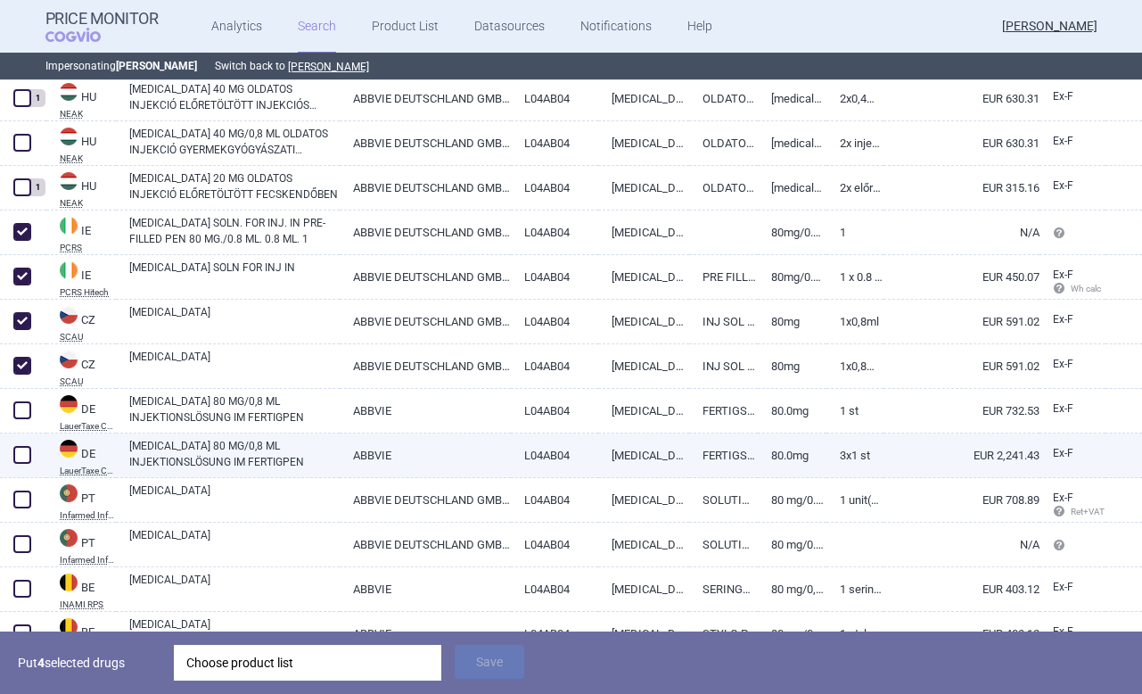
scroll to position [2651, 0]
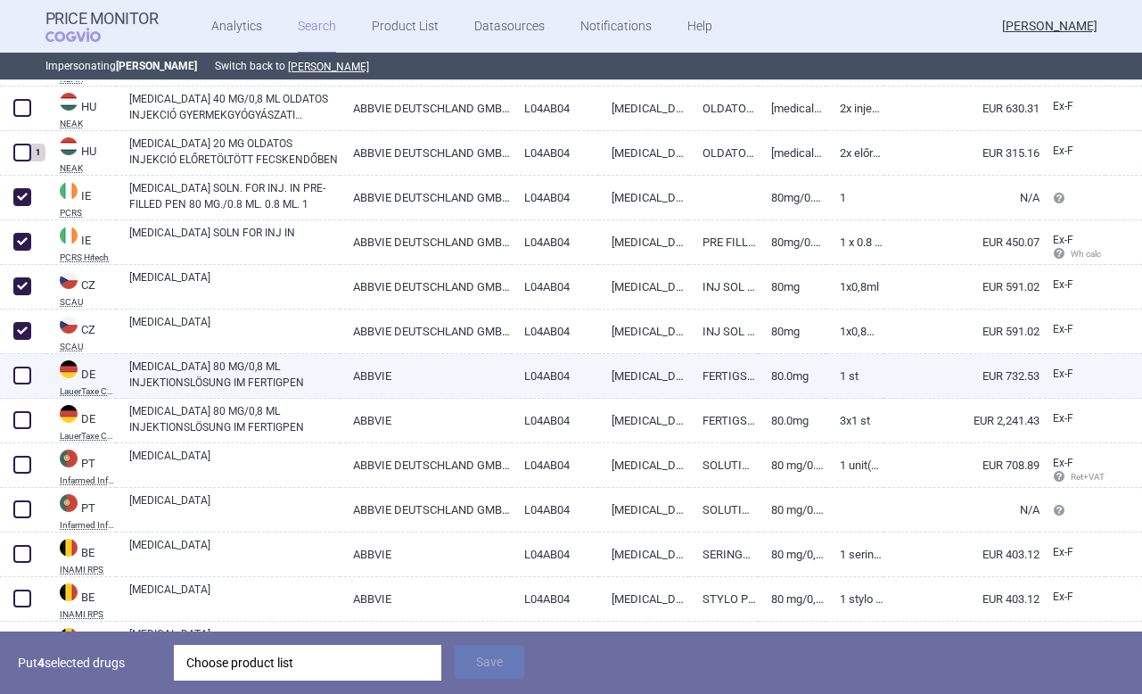
click at [18, 371] on span at bounding box center [22, 375] width 18 height 18
checkbox input "true"
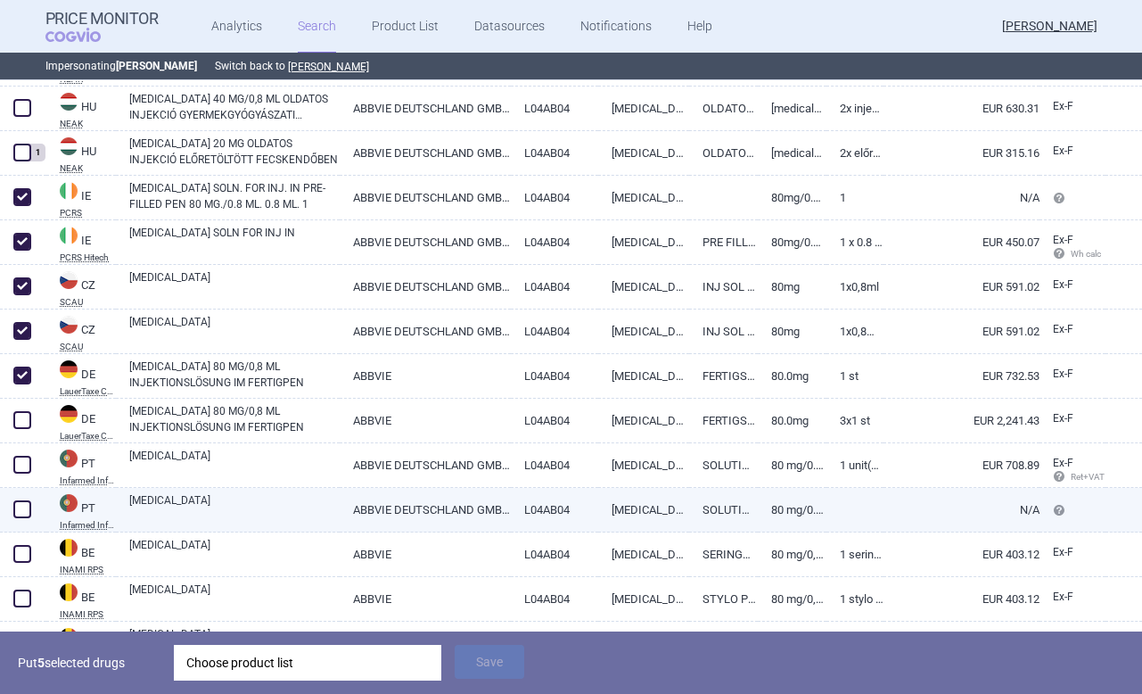
scroll to position [2691, 0]
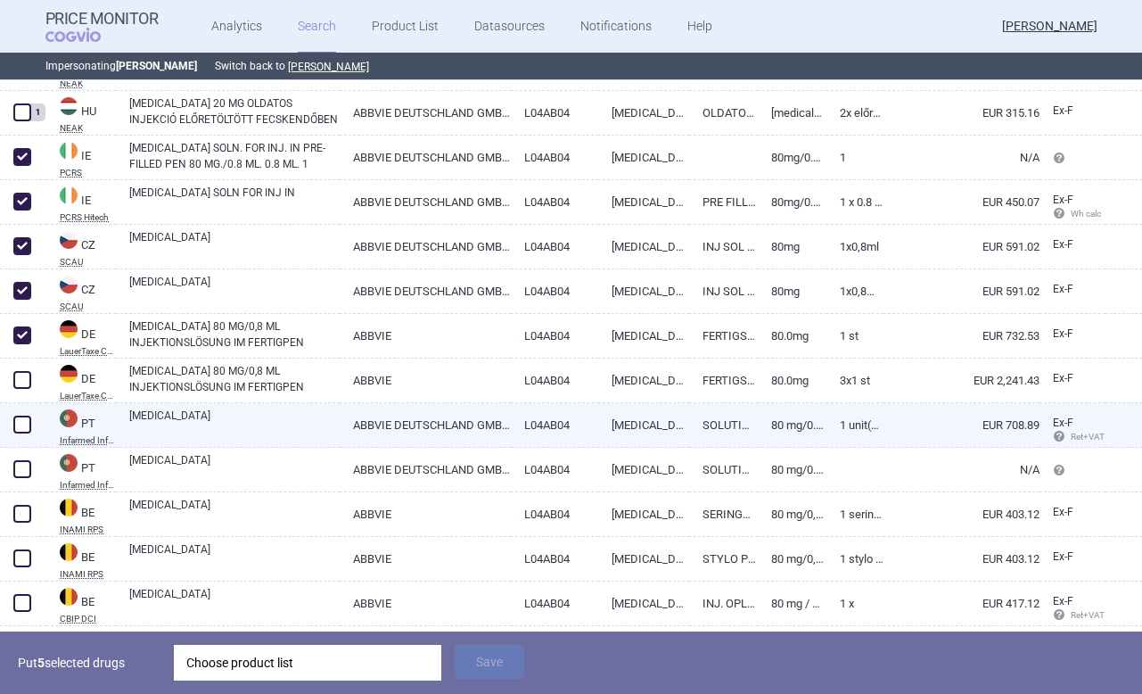
click at [22, 425] on span at bounding box center [22, 424] width 18 height 18
checkbox input "true"
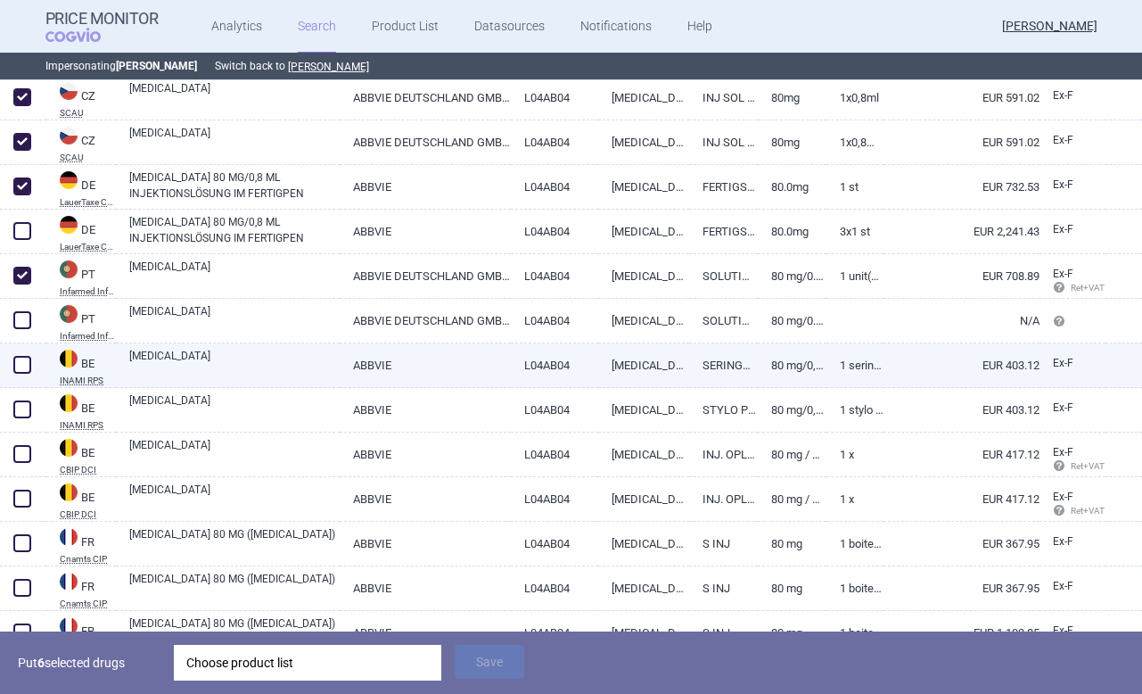
scroll to position [2845, 0]
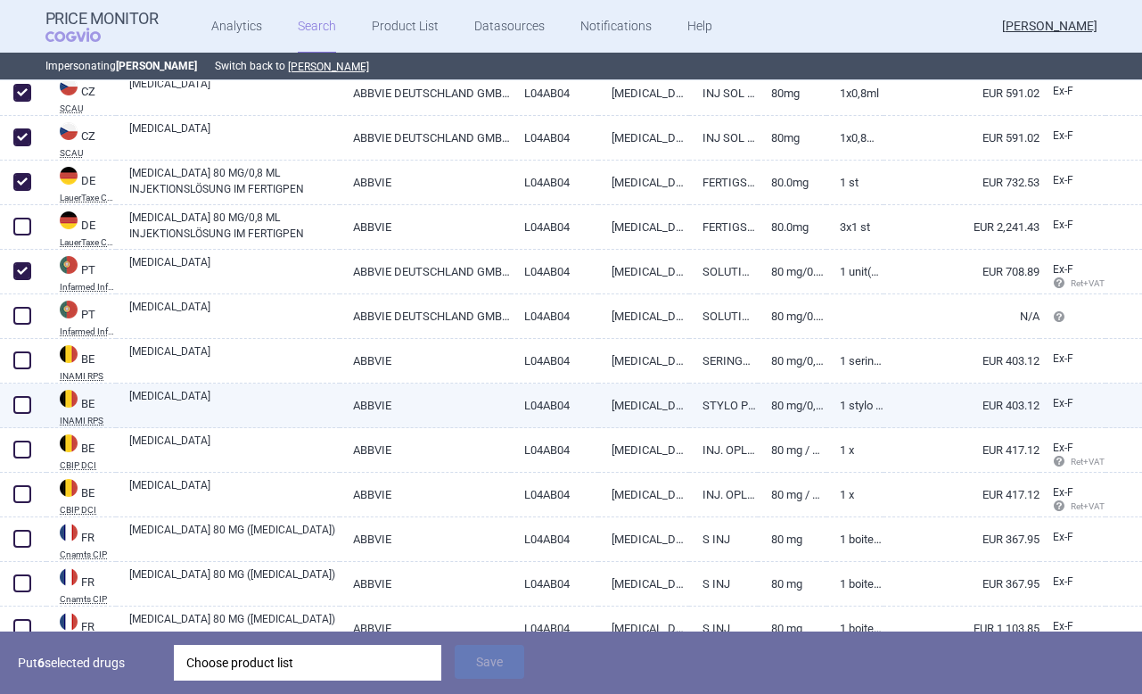
click at [23, 400] on span at bounding box center [22, 405] width 18 height 18
checkbox input "true"
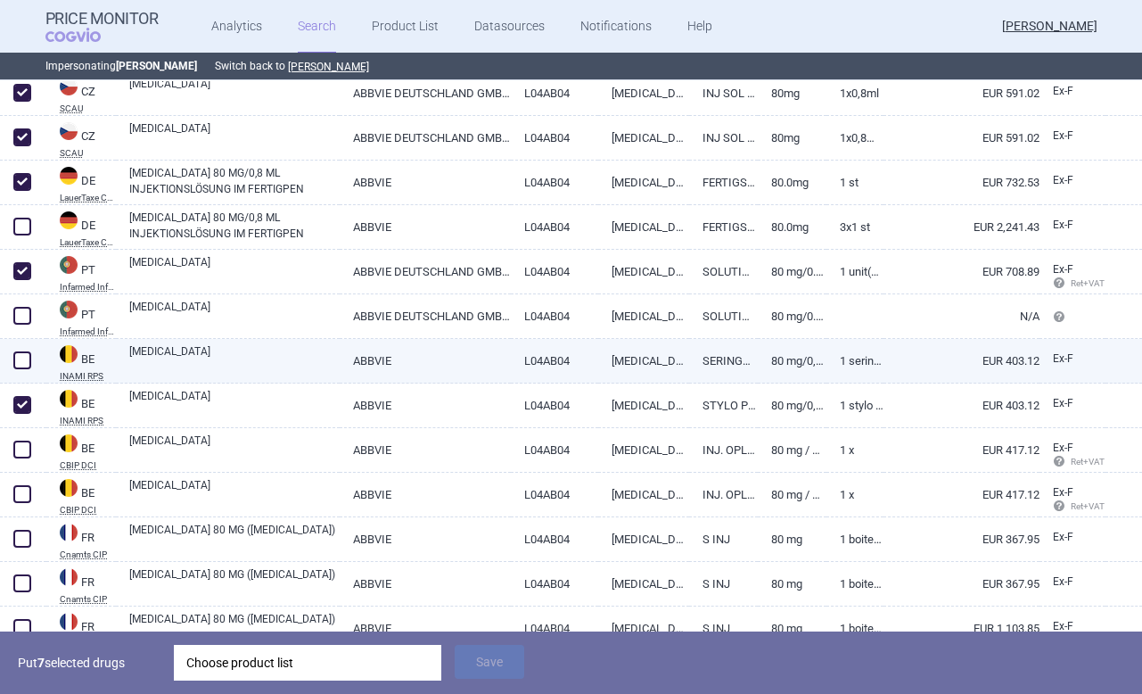
click at [23, 364] on span at bounding box center [22, 360] width 18 height 18
checkbox input "true"
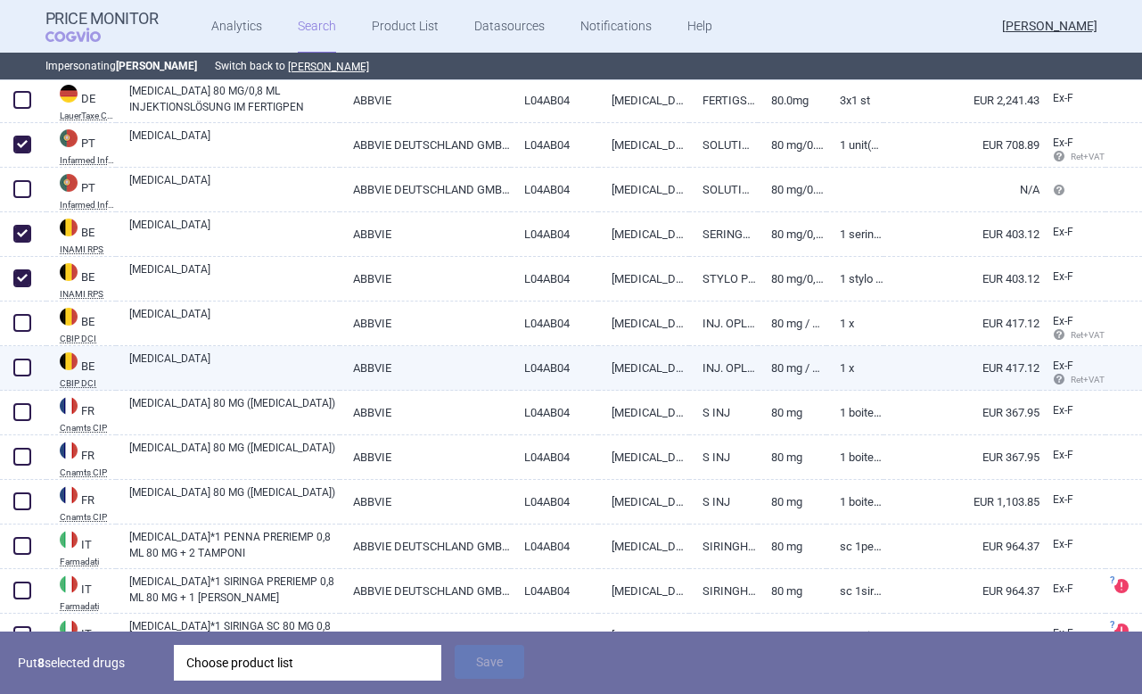
scroll to position [2988, 0]
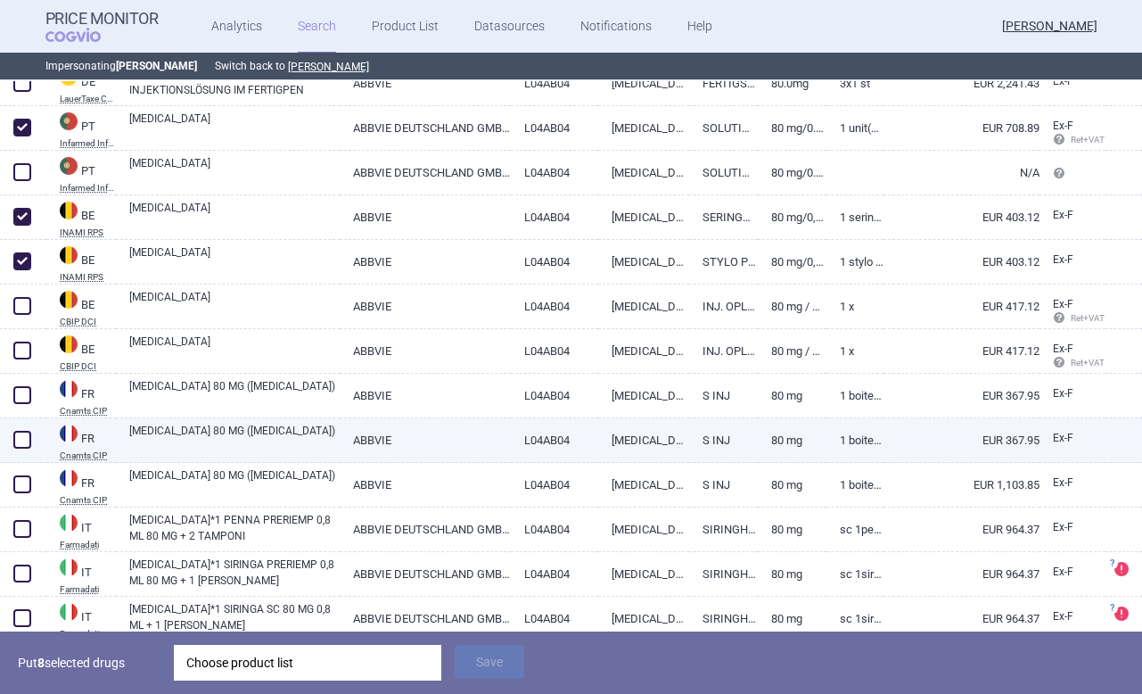
click at [21, 437] on span at bounding box center [22, 440] width 18 height 18
checkbox input "true"
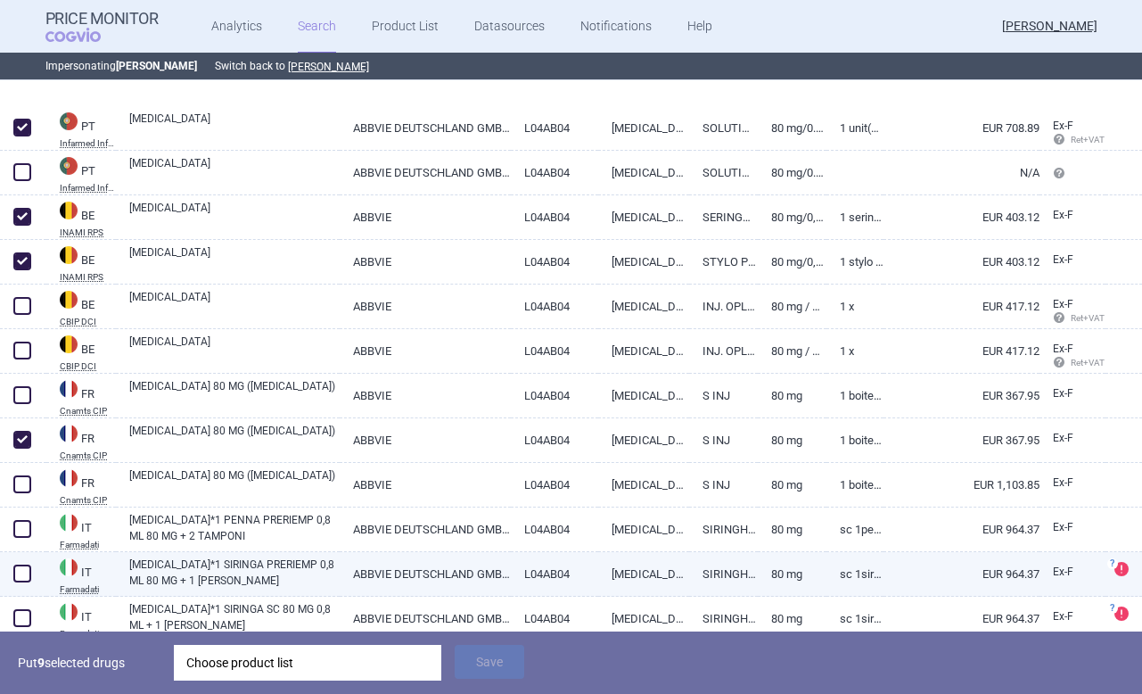
scroll to position [3098, 0]
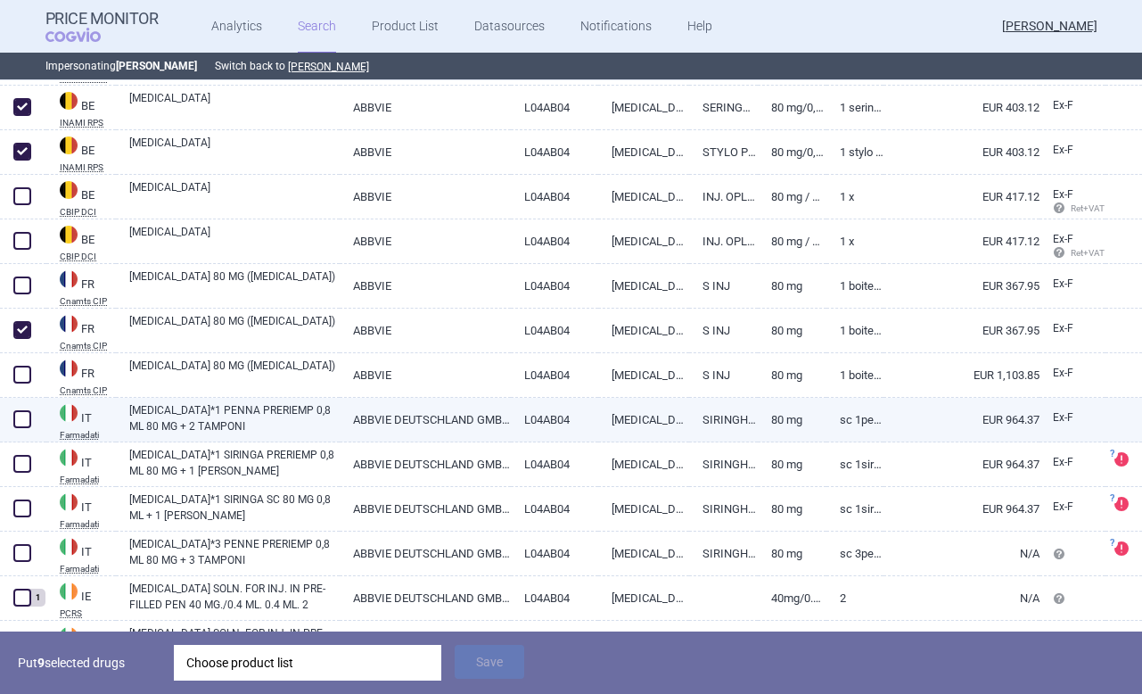
click at [23, 414] on span at bounding box center [22, 419] width 18 height 18
checkbox input "true"
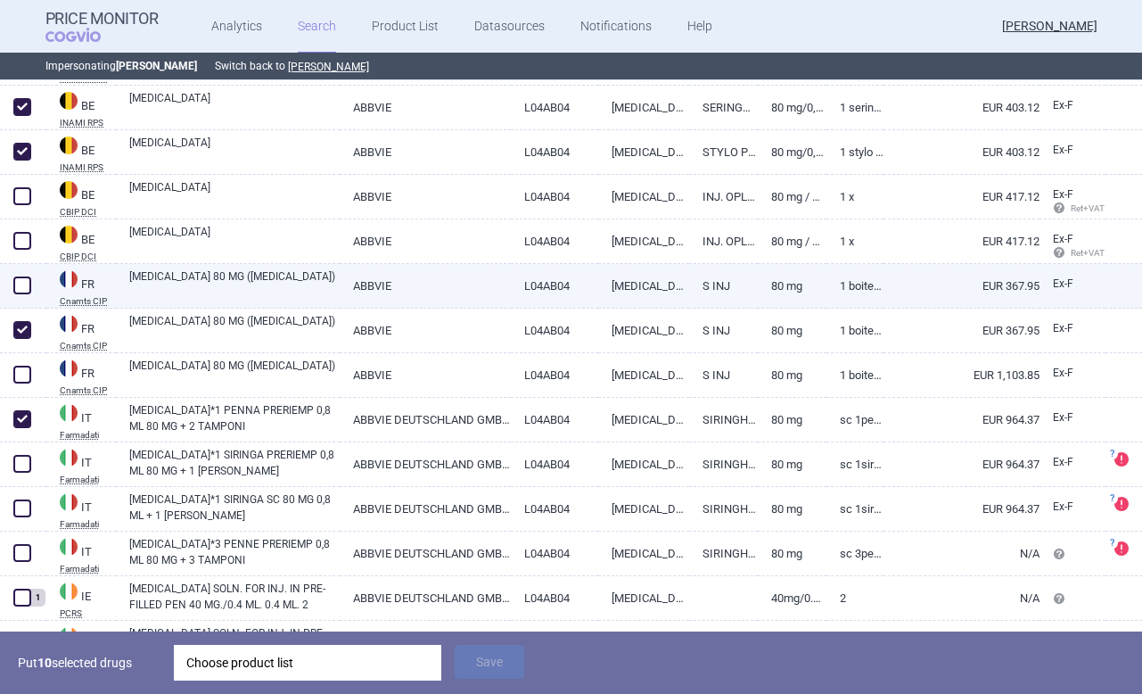
click at [16, 284] on span at bounding box center [22, 285] width 18 height 18
checkbox input "true"
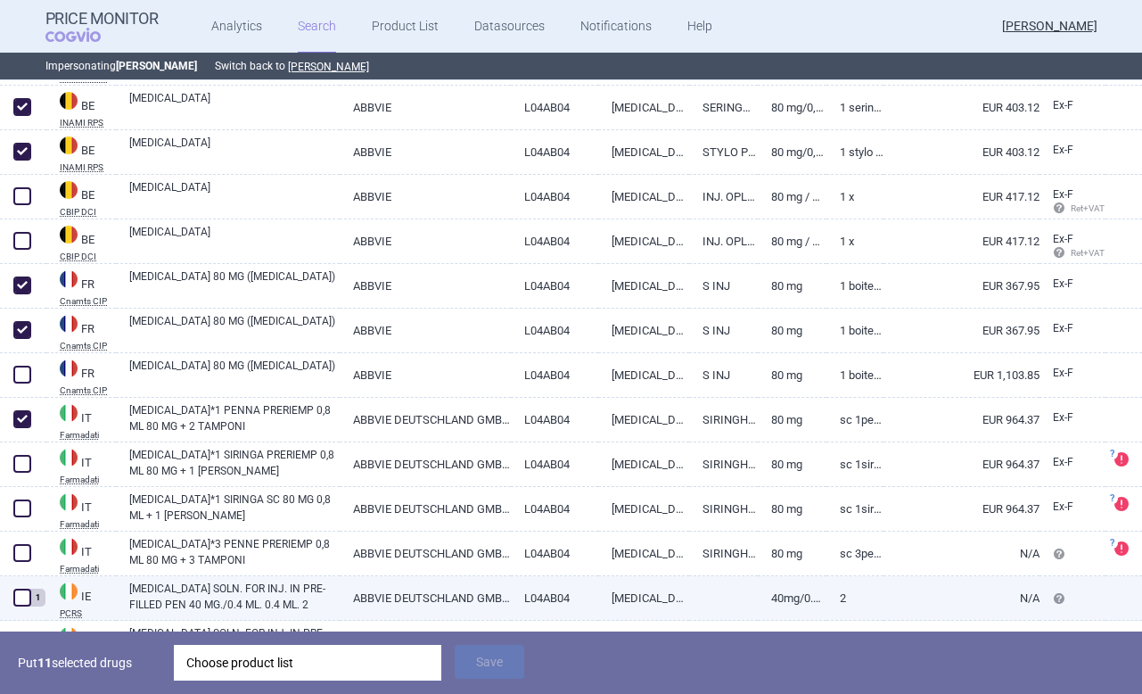
scroll to position [3174, 0]
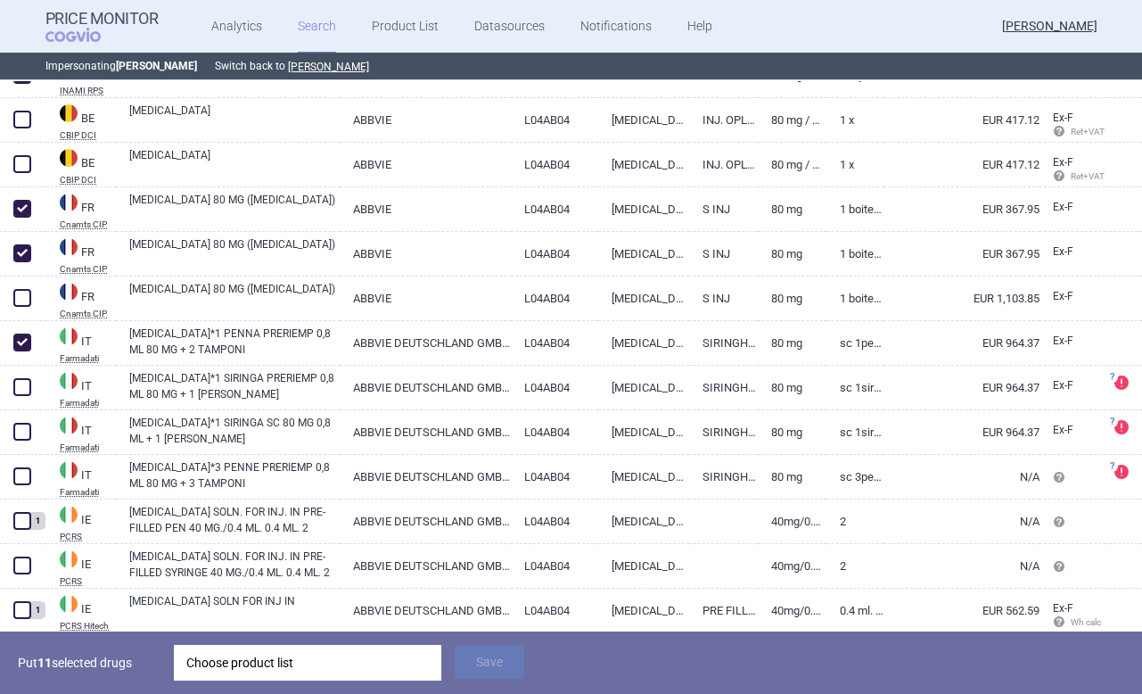
click at [347, 657] on div "Choose product list" at bounding box center [307, 662] width 242 height 36
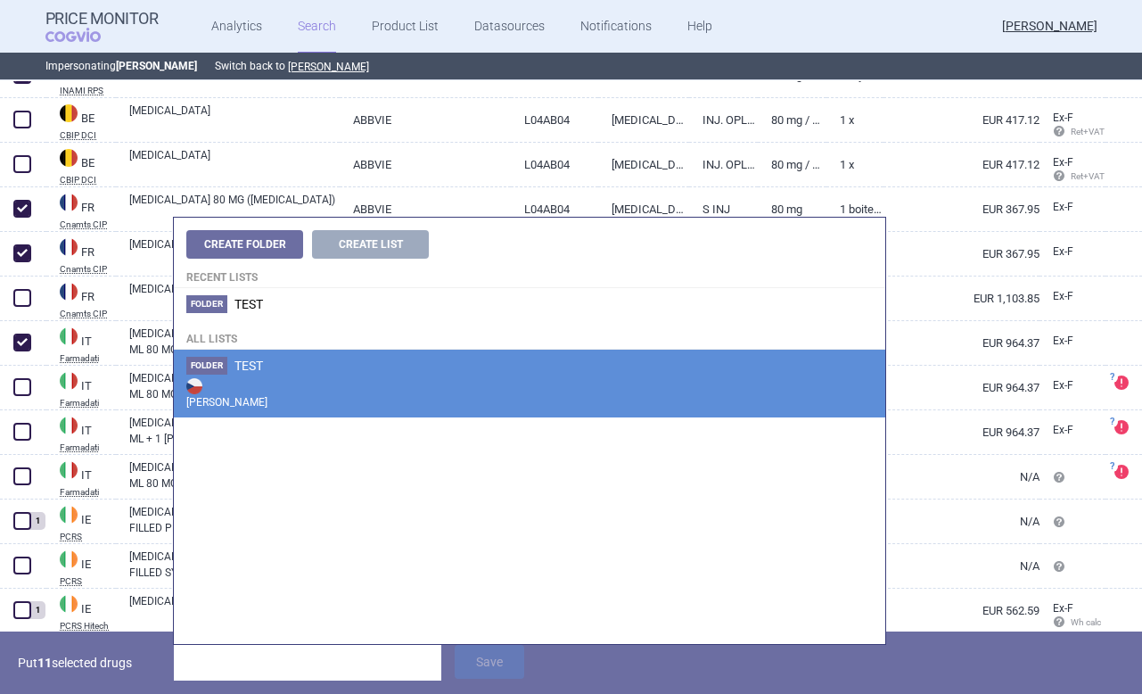
click at [263, 361] on span "TEST" at bounding box center [248, 365] width 29 height 14
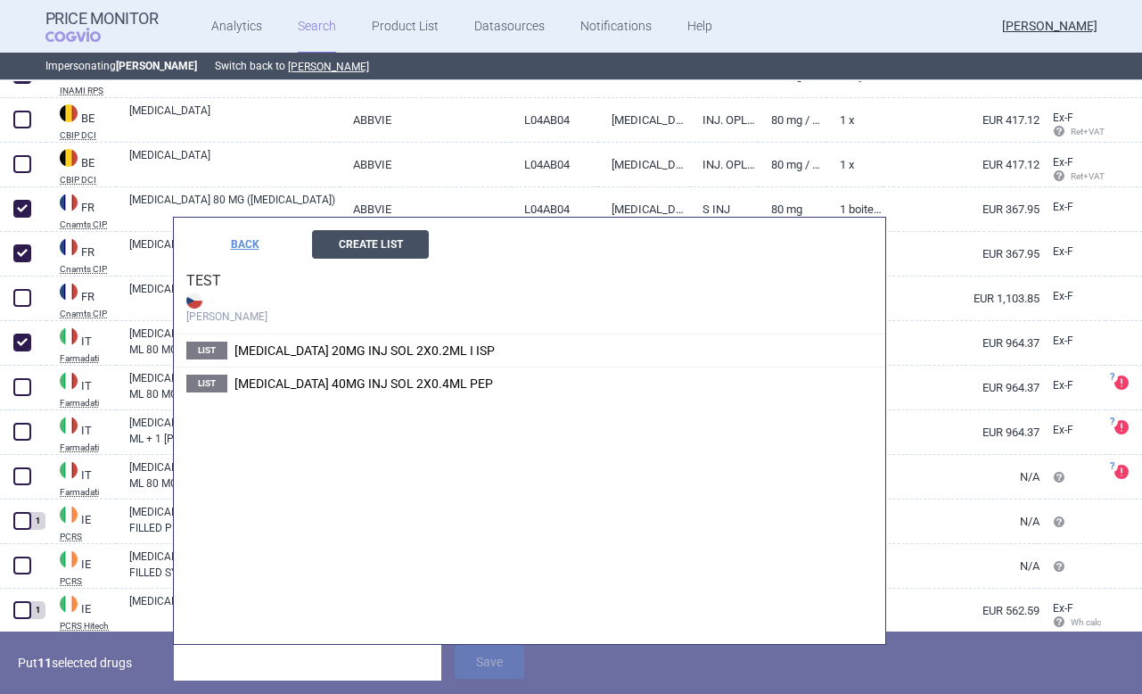
click at [350, 251] on button "Create List" at bounding box center [370, 244] width 117 height 29
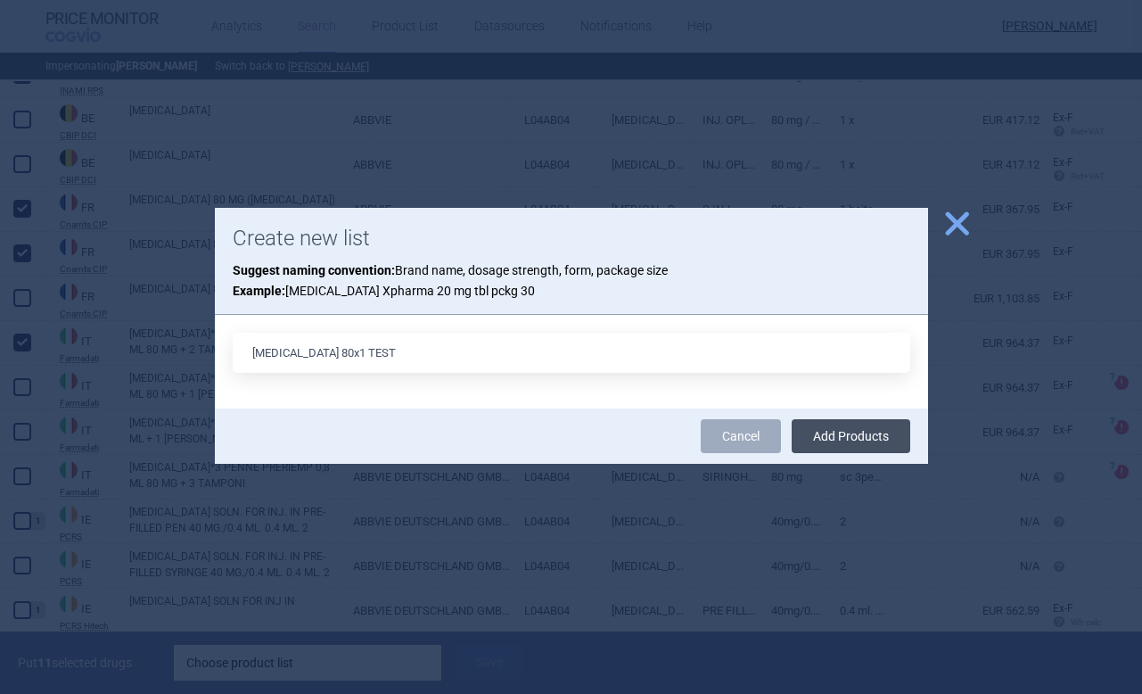
type input "Humira 80x1 TEST"
click at [890, 438] on button "Add Products" at bounding box center [851, 436] width 119 height 34
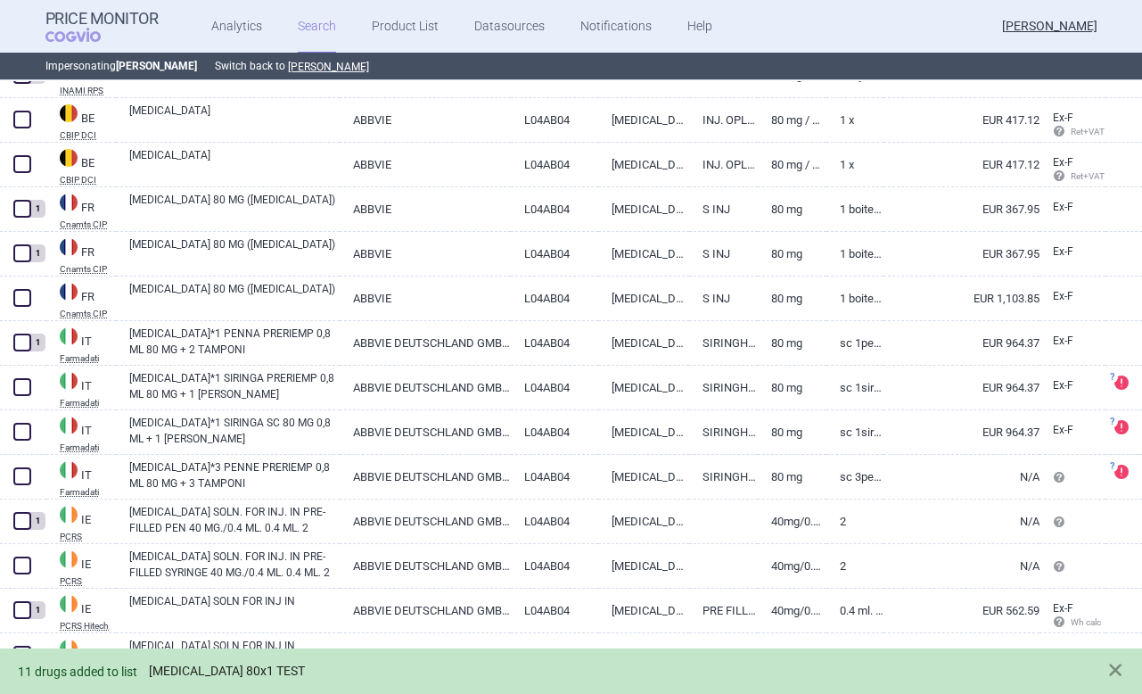
click at [222, 670] on link "Humira 80x1 TEST" at bounding box center [227, 670] width 156 height 15
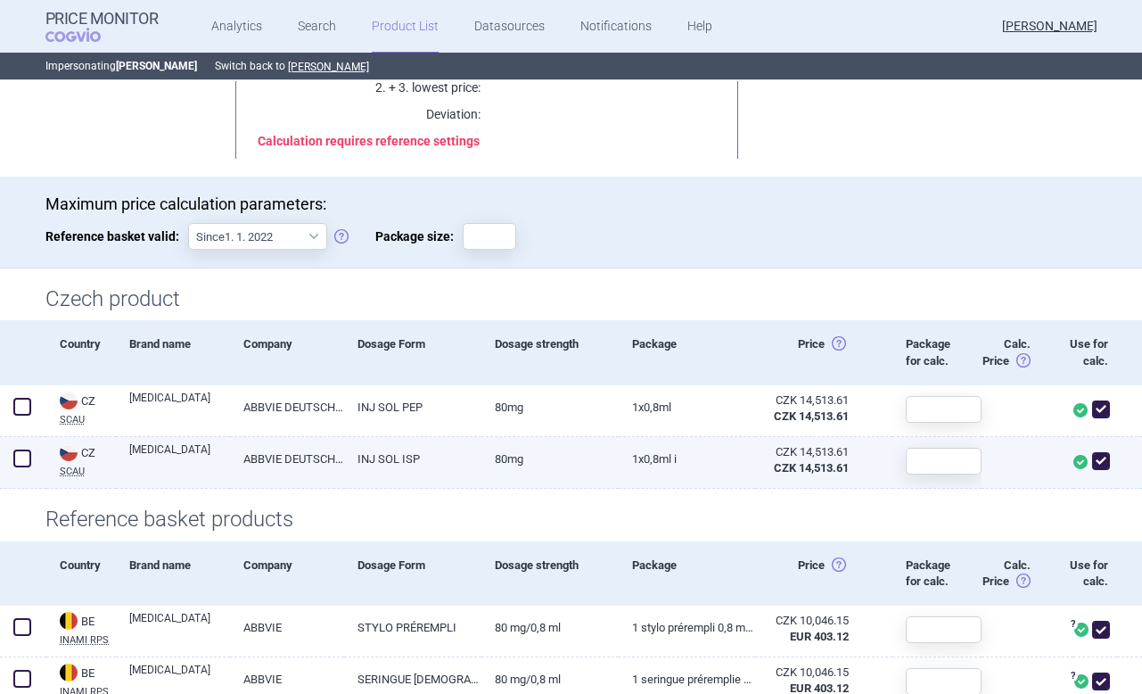
scroll to position [202, 0]
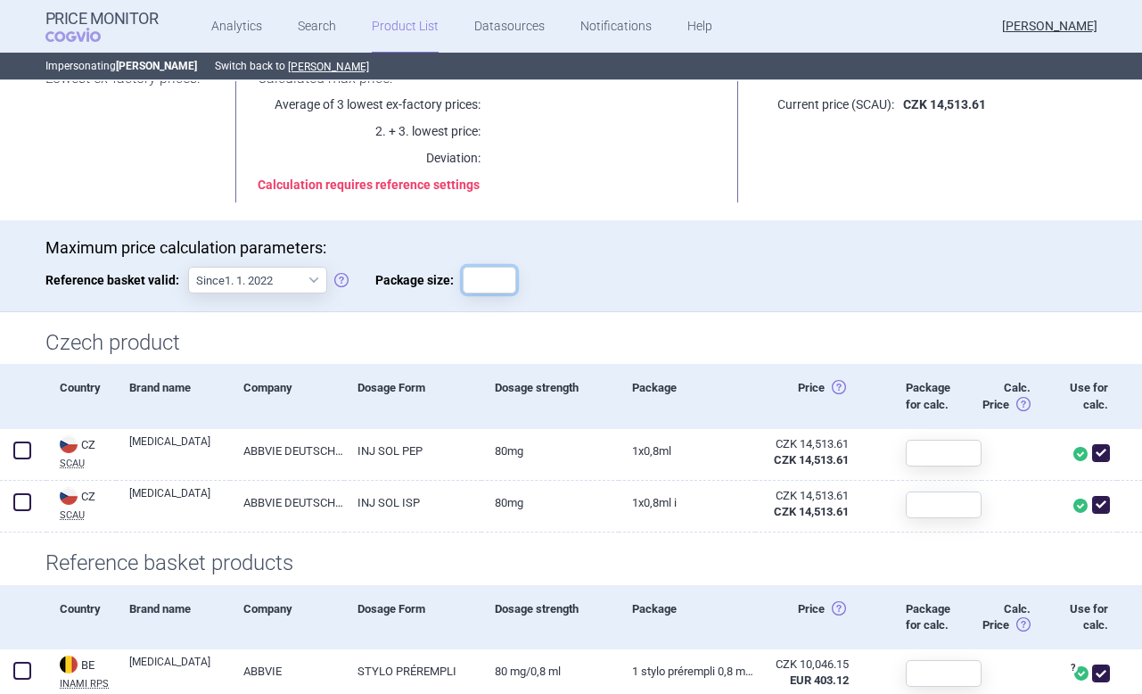
click at [483, 268] on input "Package size:" at bounding box center [489, 280] width 53 height 27
type input "1"
click at [555, 285] on div "Saving…" at bounding box center [587, 280] width 89 height 27
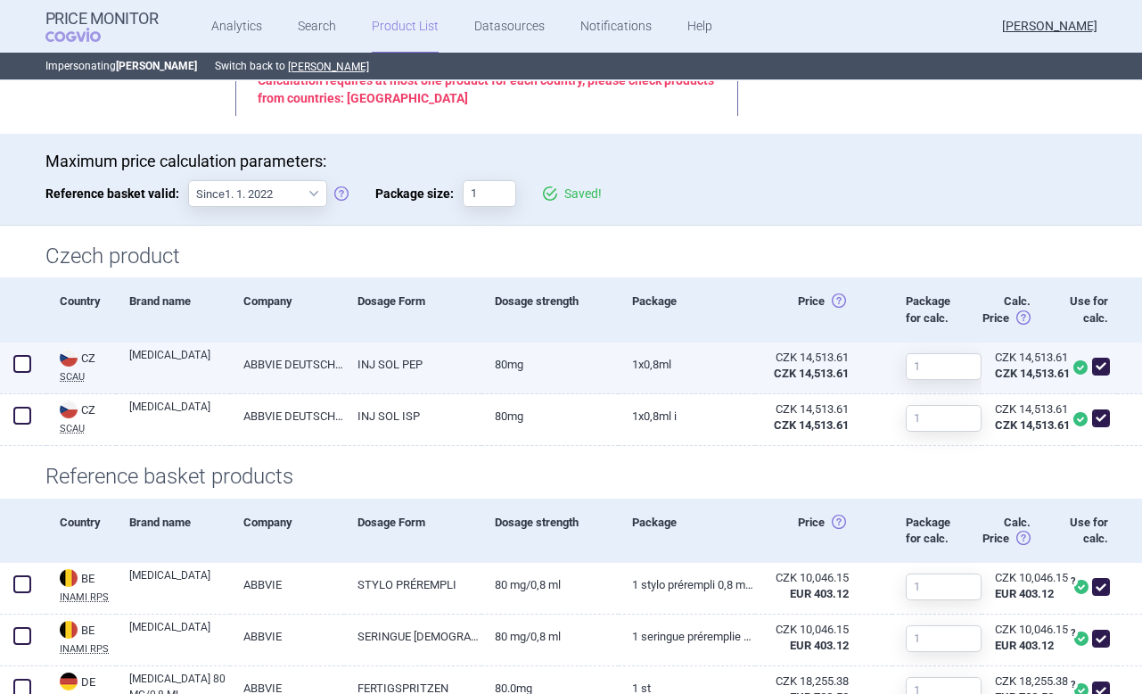
scroll to position [306, 0]
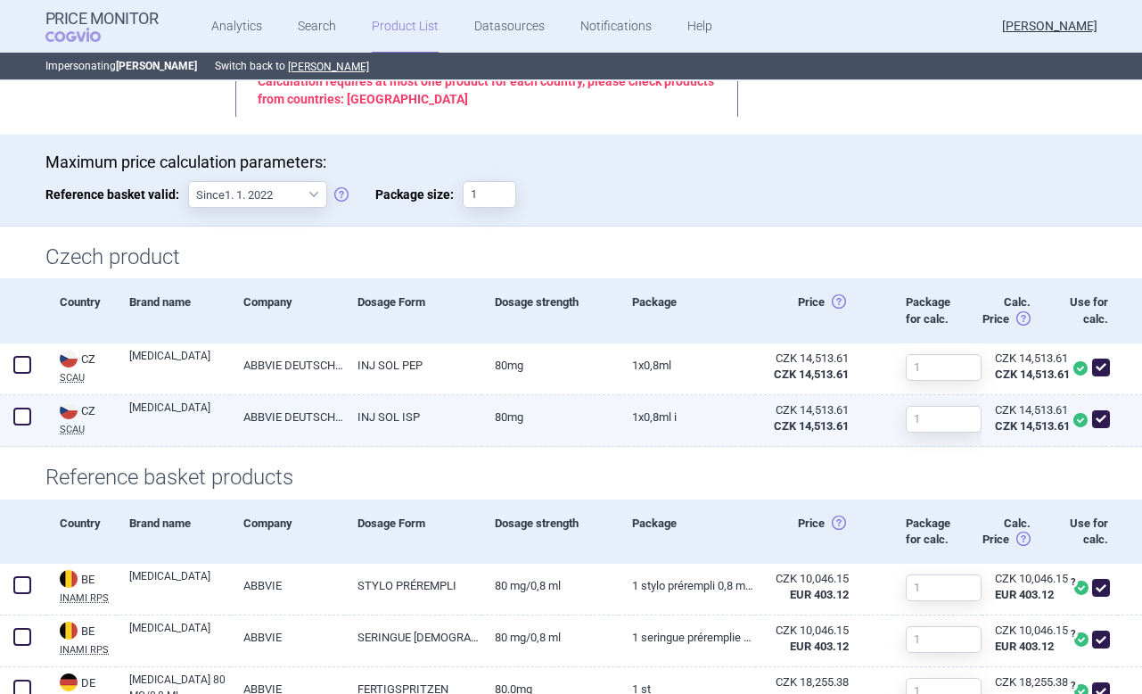
click at [1104, 423] on span at bounding box center [1101, 419] width 18 height 18
checkbox input "false"
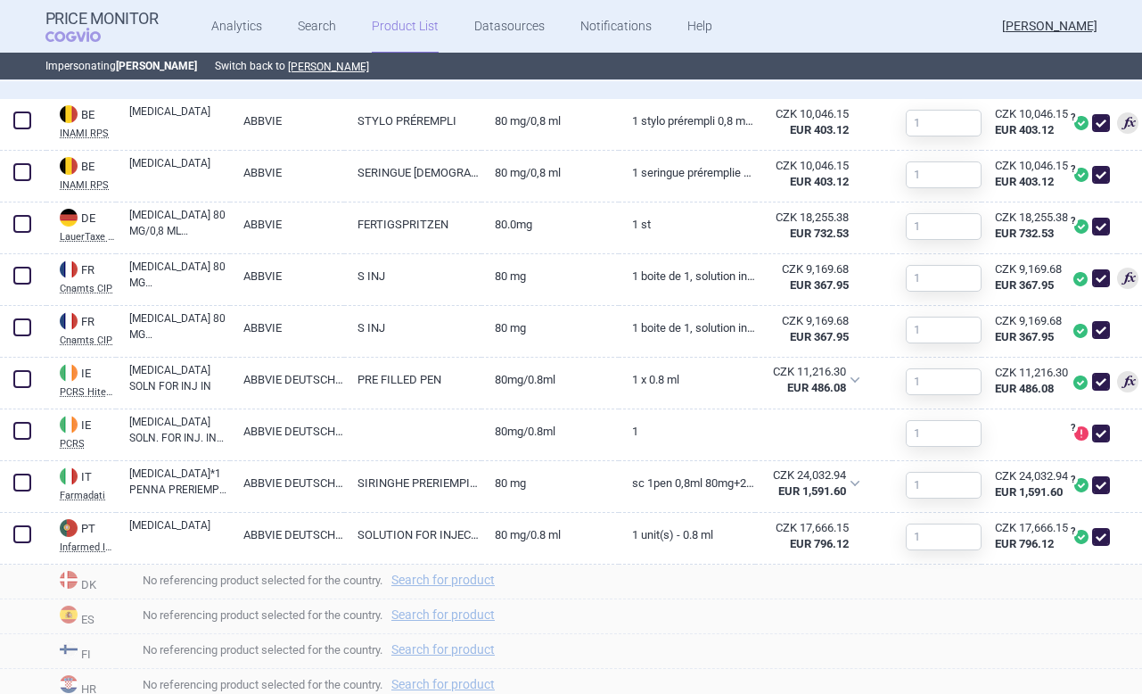
scroll to position [734, 0]
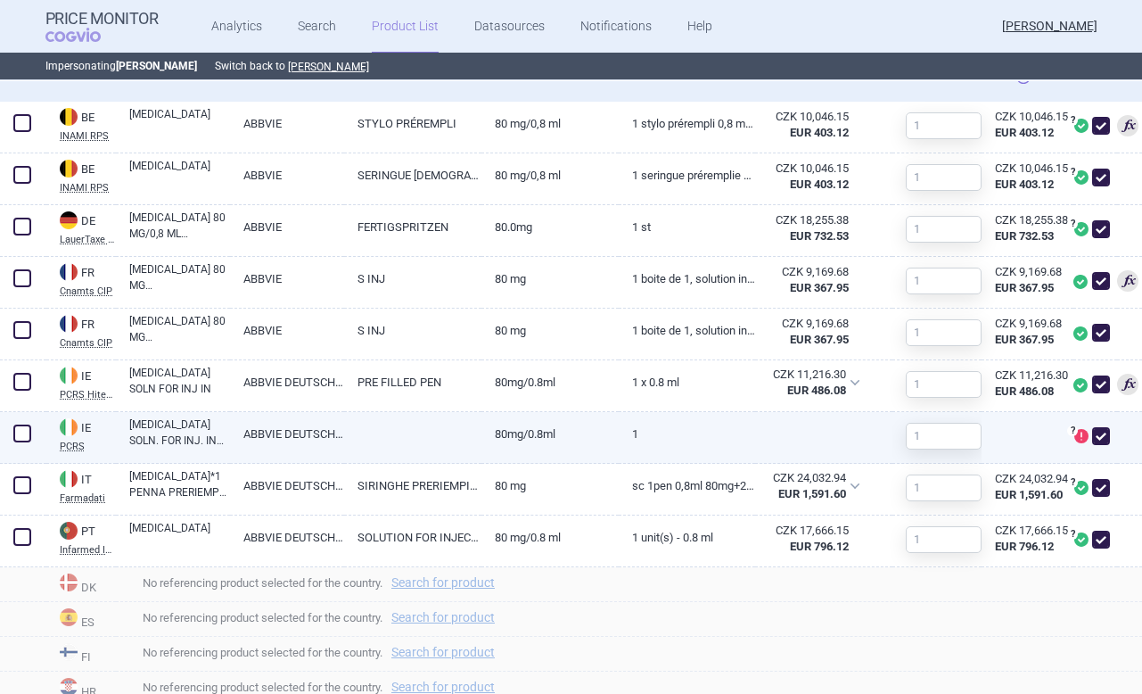
click at [1101, 438] on span at bounding box center [1101, 436] width 18 height 18
checkbox input "false"
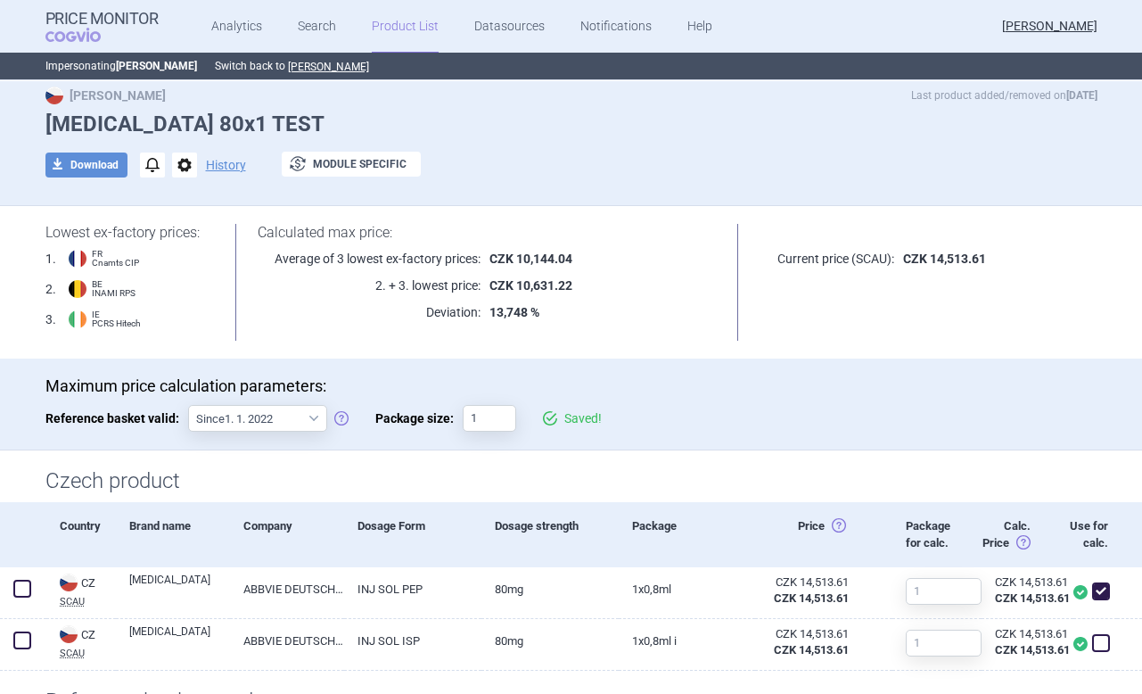
scroll to position [48, 0]
click at [324, 16] on link "Search" at bounding box center [317, 26] width 38 height 53
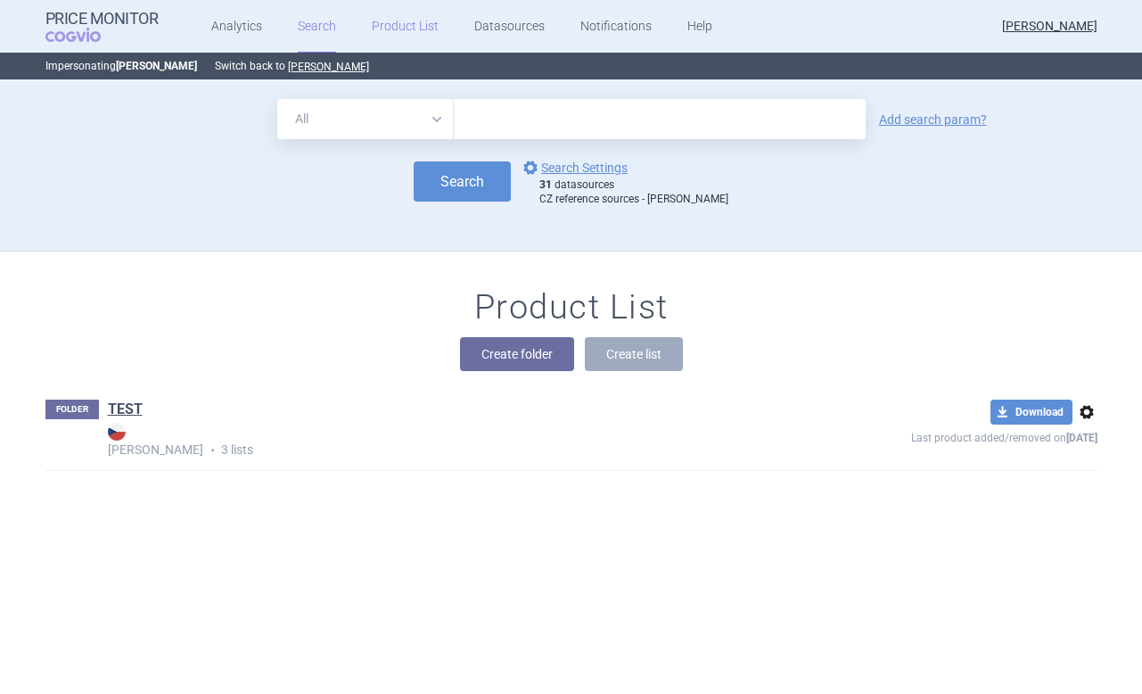
click at [394, 29] on link "Product List" at bounding box center [405, 26] width 67 height 53
click at [501, 357] on button "Create folder" at bounding box center [517, 354] width 114 height 34
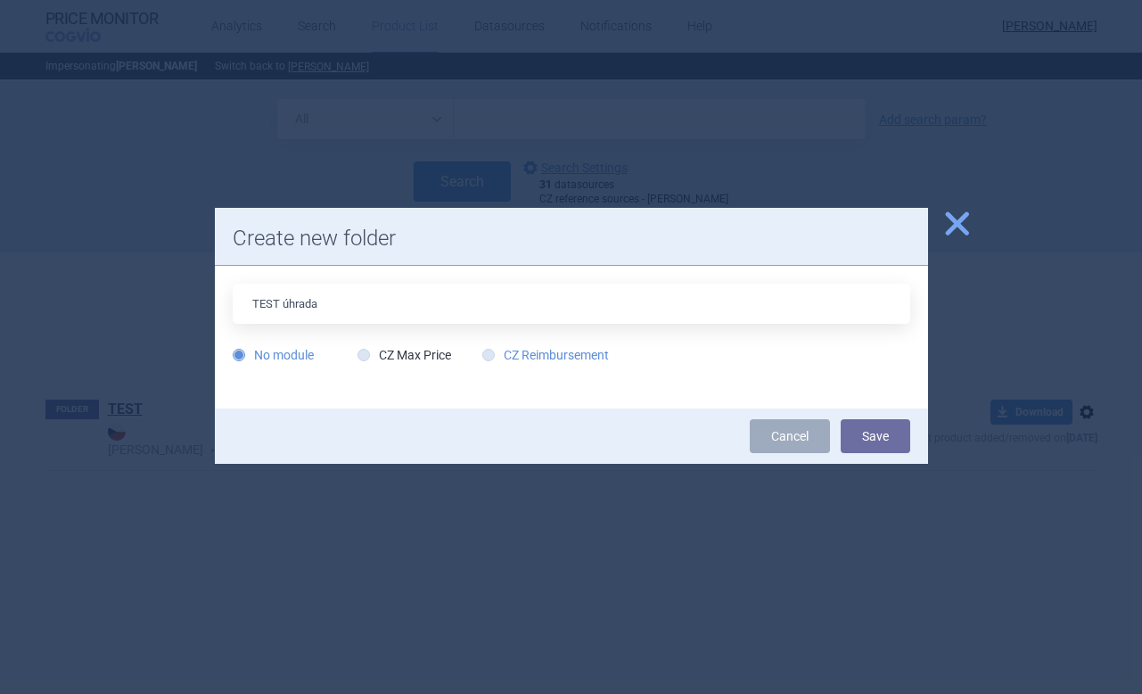
type input "TEST úhrada"
click at [504, 361] on label "CZ Reimbursement" at bounding box center [545, 355] width 127 height 18
click at [501, 361] on input "CZ Reimbursement" at bounding box center [492, 356] width 18 height 18
radio input "true"
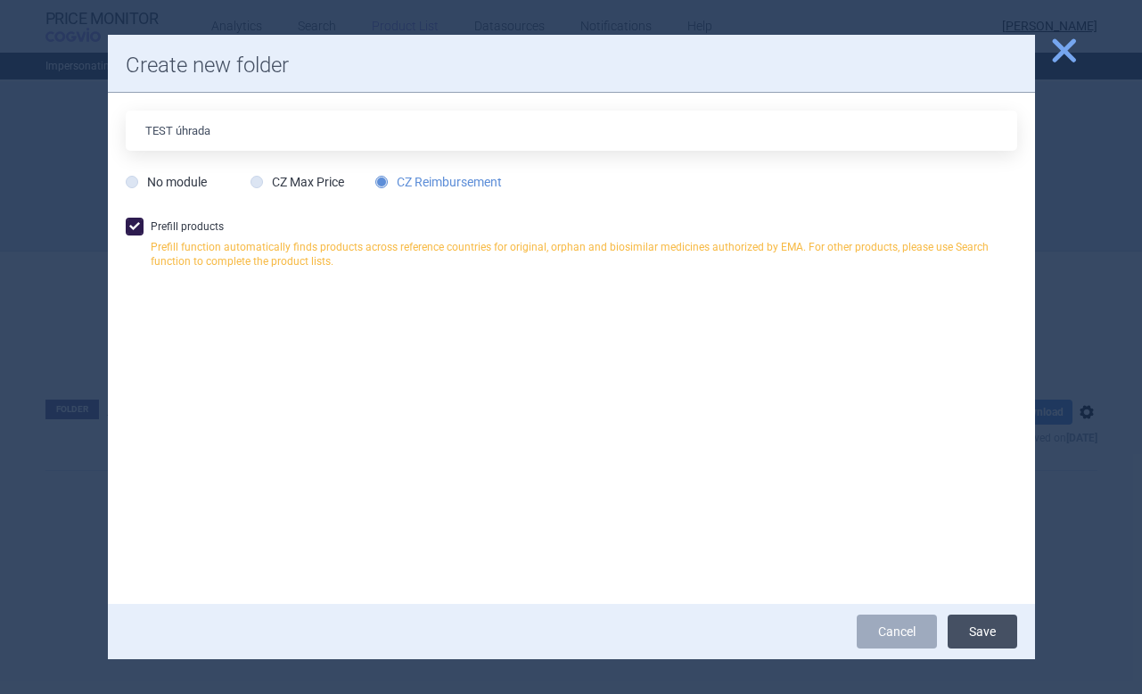
click at [981, 634] on button "Save" at bounding box center [983, 631] width 70 height 34
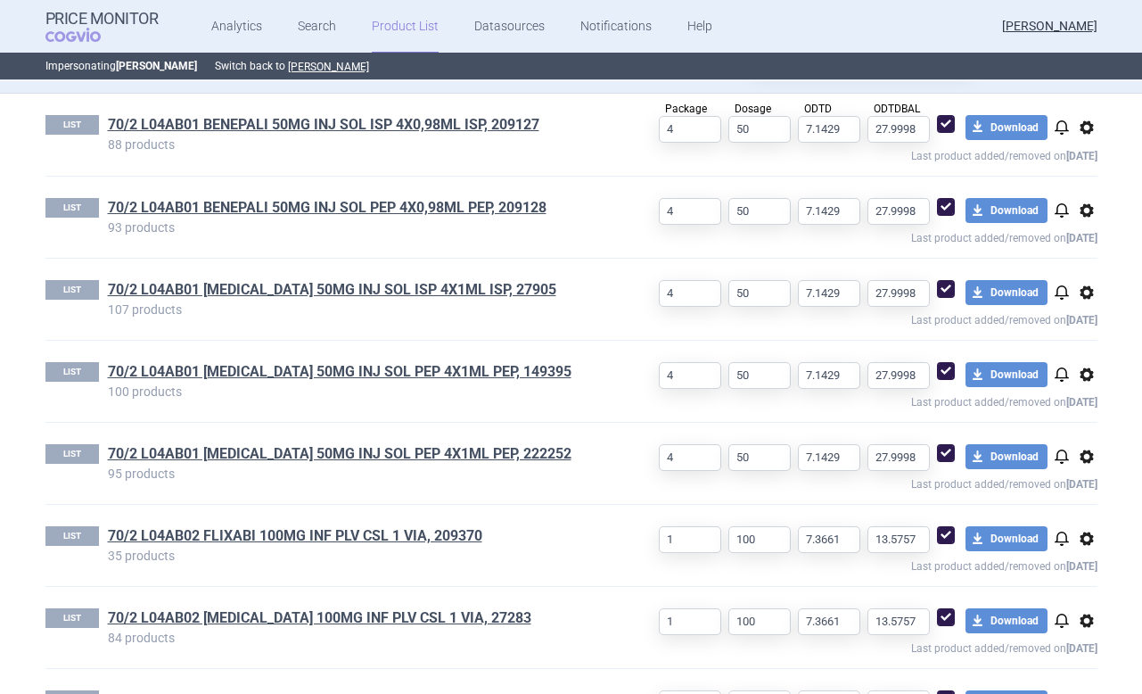
scroll to position [701, 0]
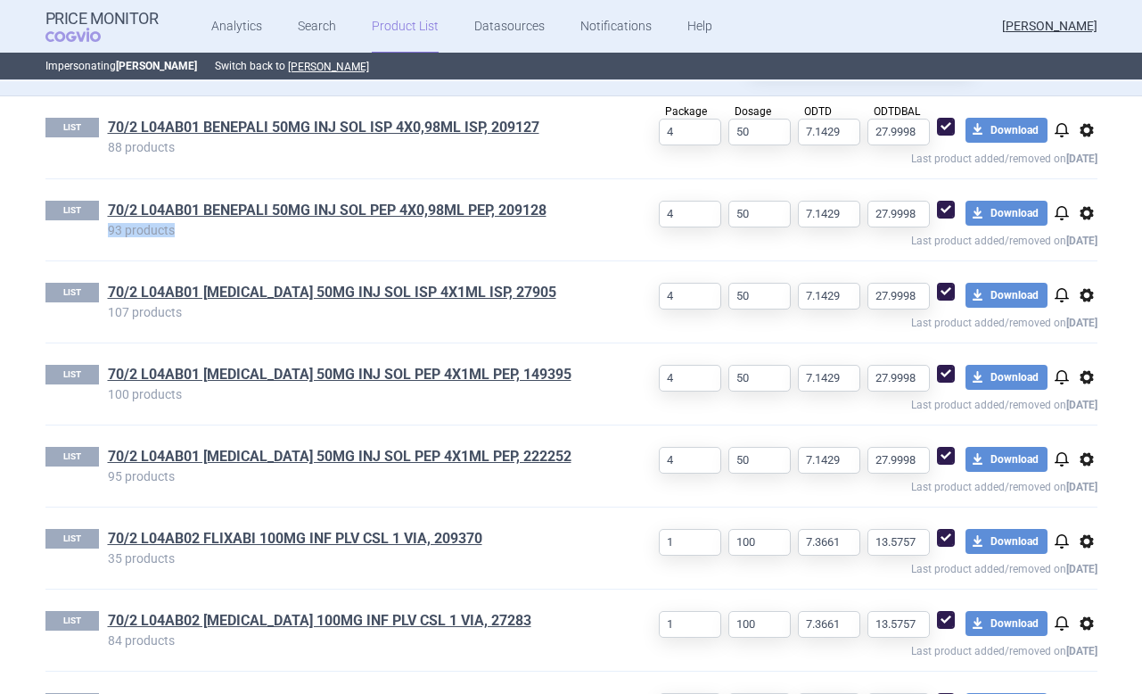
drag, startPoint x: 107, startPoint y: 226, endPoint x: 178, endPoint y: 235, distance: 71.9
click at [178, 235] on p "93 products" at bounding box center [355, 230] width 495 height 12
drag, startPoint x: 176, startPoint y: 231, endPoint x: 104, endPoint y: 232, distance: 71.3
click at [104, 232] on div "LIST 70/2 L04AB01 BENEPALI 50MG INJ SOL PEP 4X0,98ML PEP, 209128 93 products" at bounding box center [323, 219] width 557 height 37
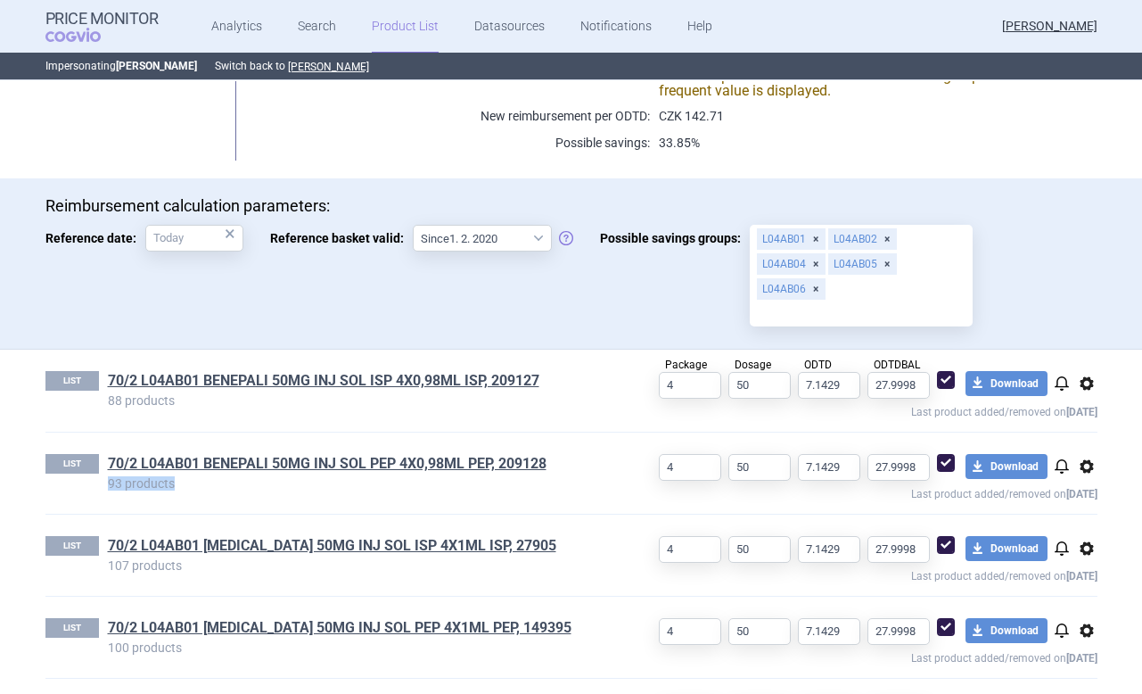
scroll to position [0, 0]
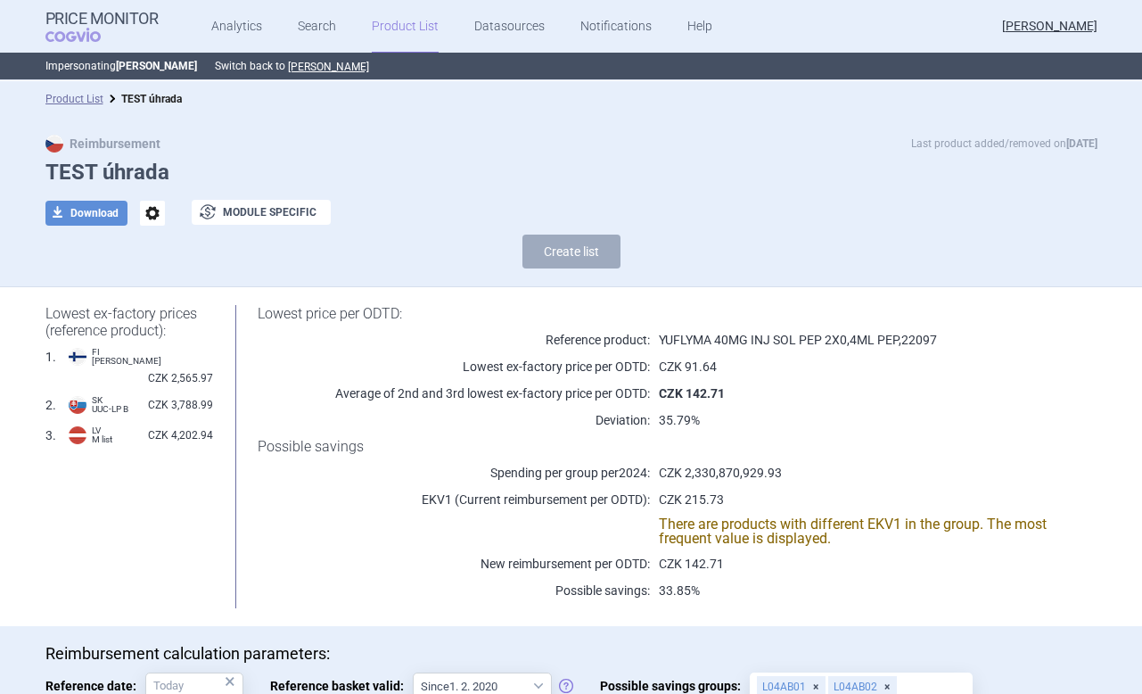
click at [301, 135] on div "Reimbursement Last product added/removed on 29 Aug" at bounding box center [571, 144] width 1052 height 18
click at [413, 35] on link "Product List" at bounding box center [405, 26] width 67 height 53
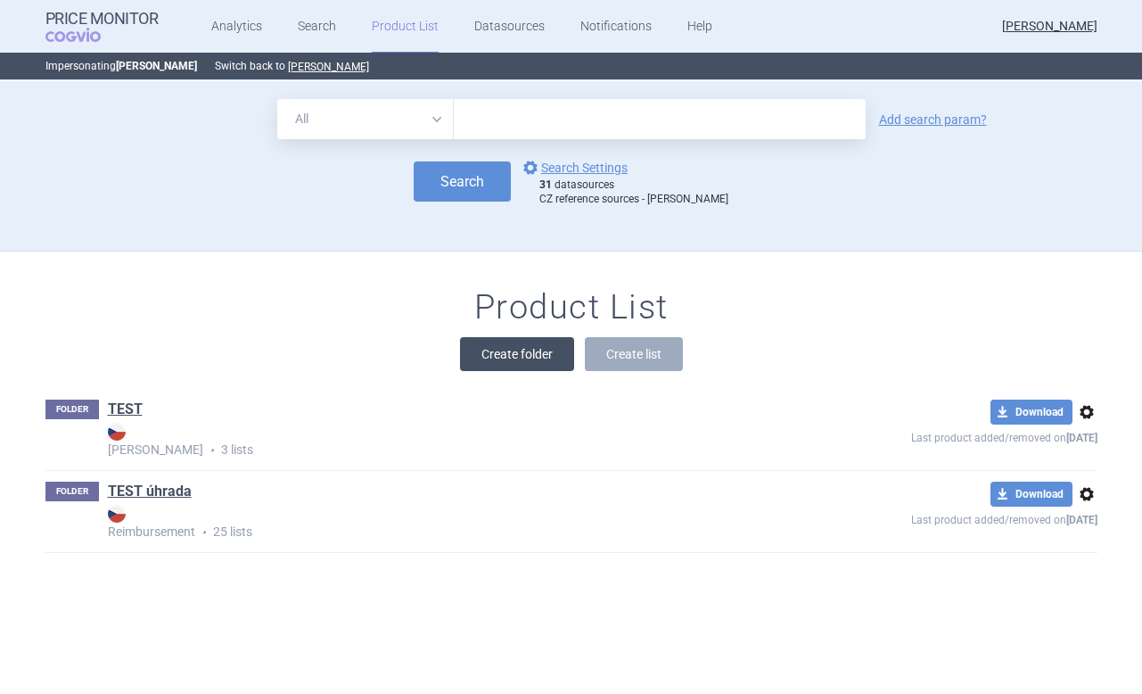
click at [523, 352] on button "Create folder" at bounding box center [517, 354] width 114 height 34
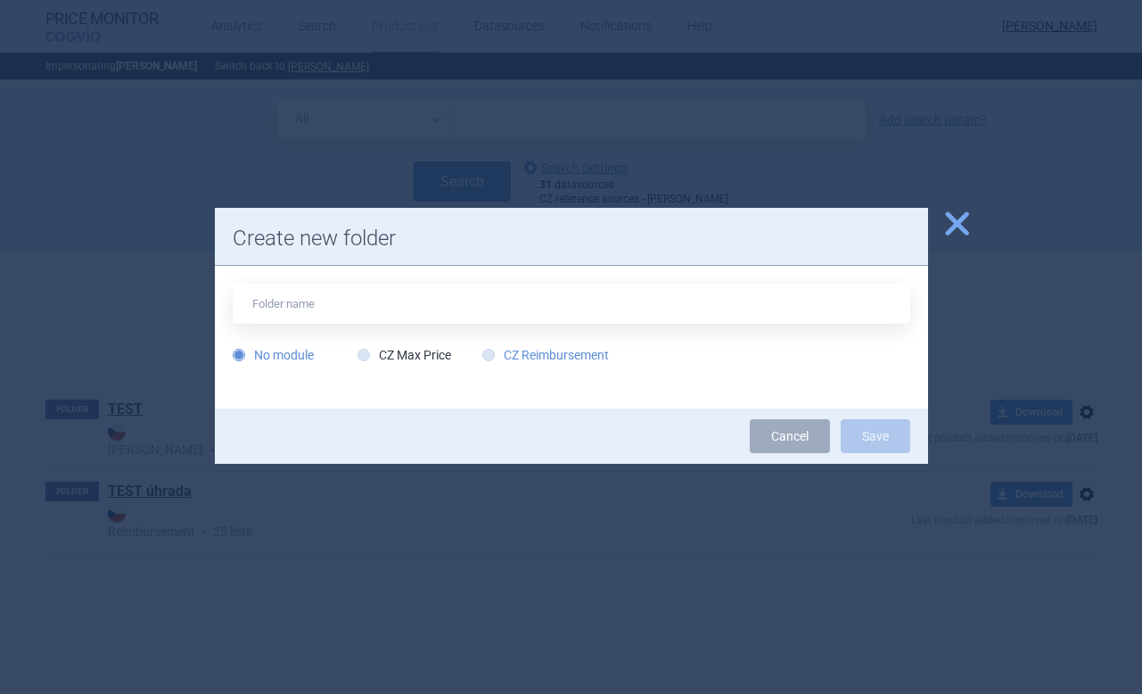
click at [516, 356] on label "CZ Reimbursement" at bounding box center [545, 355] width 127 height 18
click at [501, 356] on input "CZ Reimbursement" at bounding box center [492, 356] width 18 height 18
radio input "true"
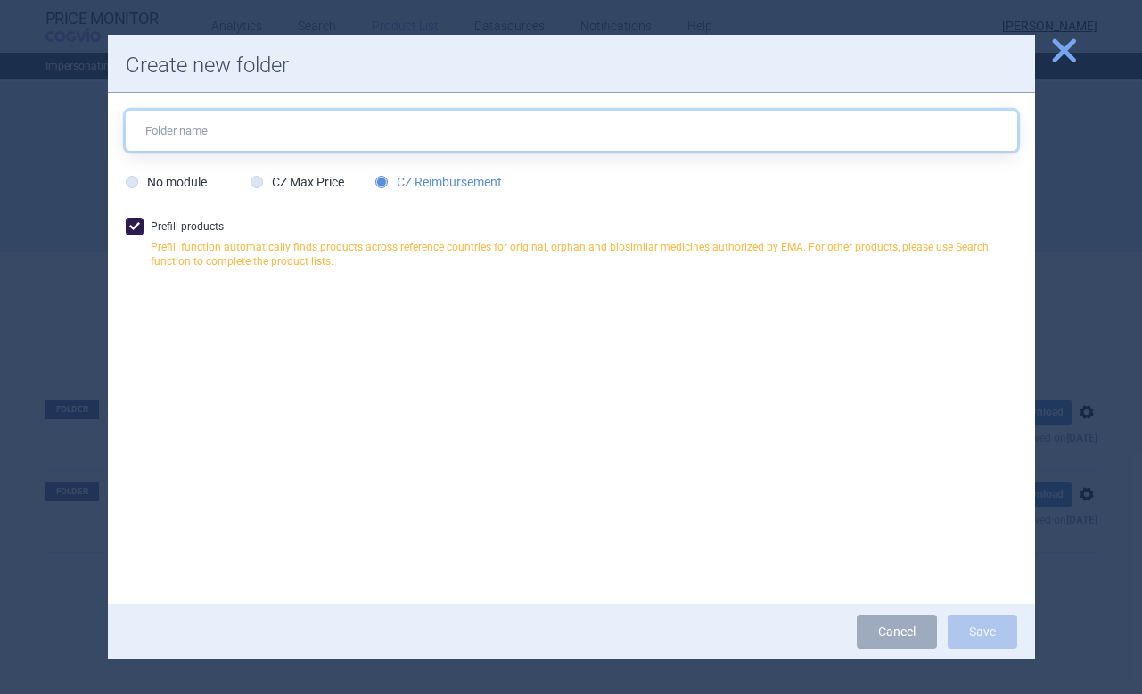
click at [282, 134] on input "text" at bounding box center [571, 131] width 891 height 40
type input "TEST 2"
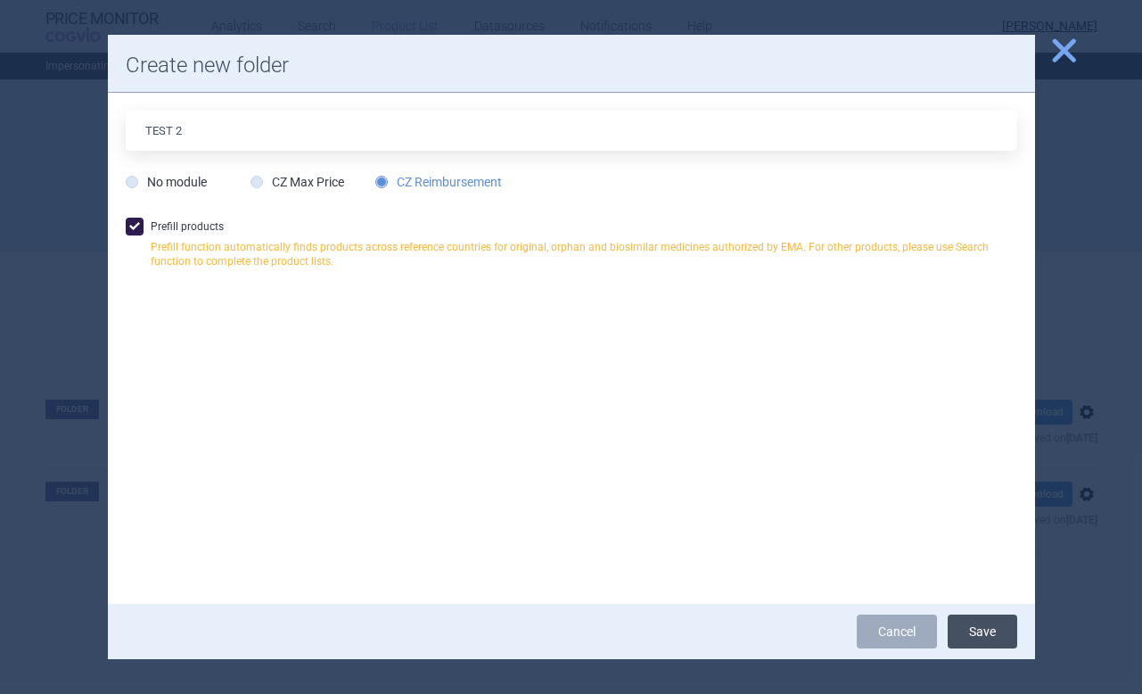
click at [975, 627] on button "Save" at bounding box center [983, 631] width 70 height 34
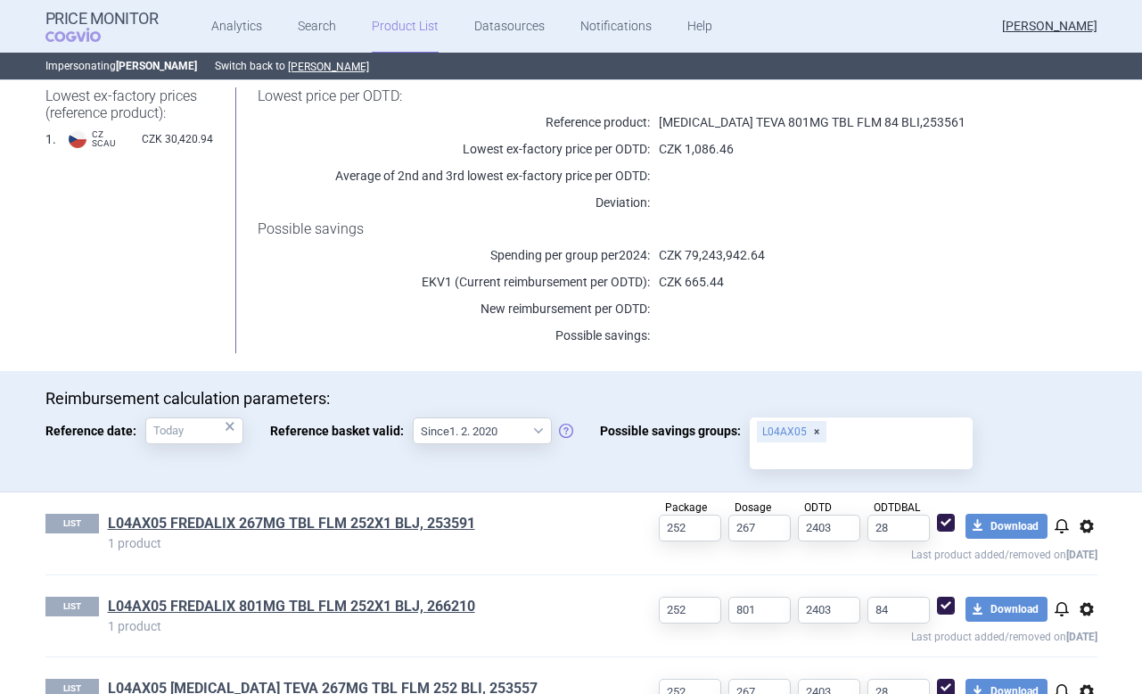
scroll to position [194, 0]
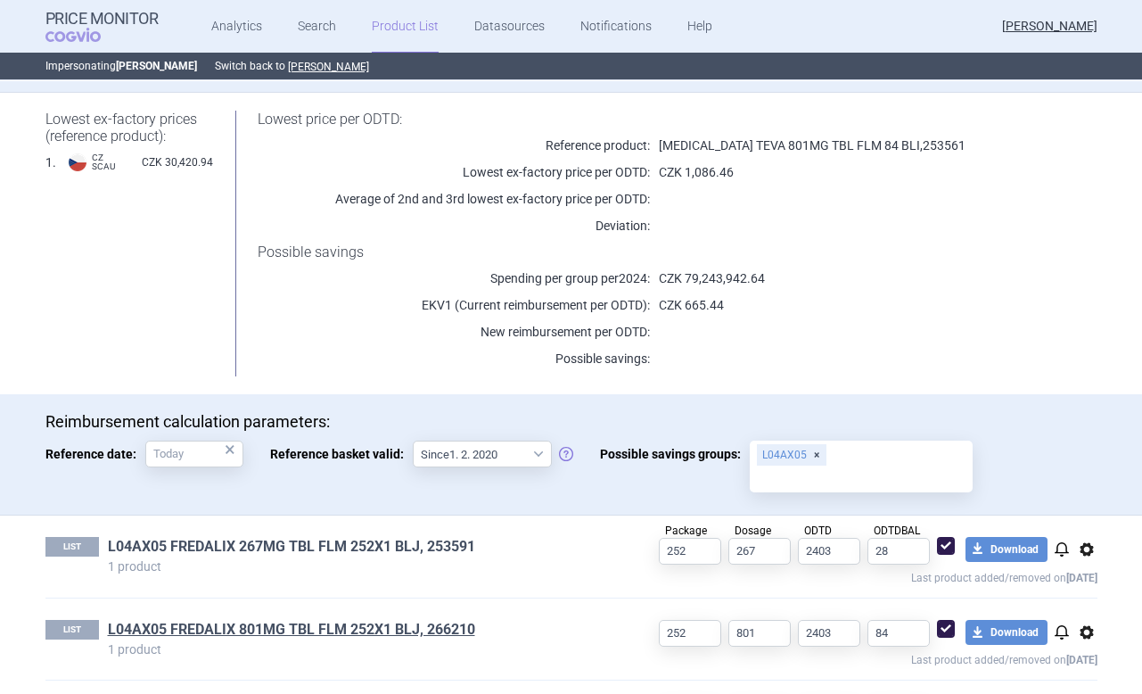
click at [169, 554] on link "L04AX05 FREDALIX 267MG TBL FLM 252X1 BLJ, 253591" at bounding box center [291, 547] width 367 height 20
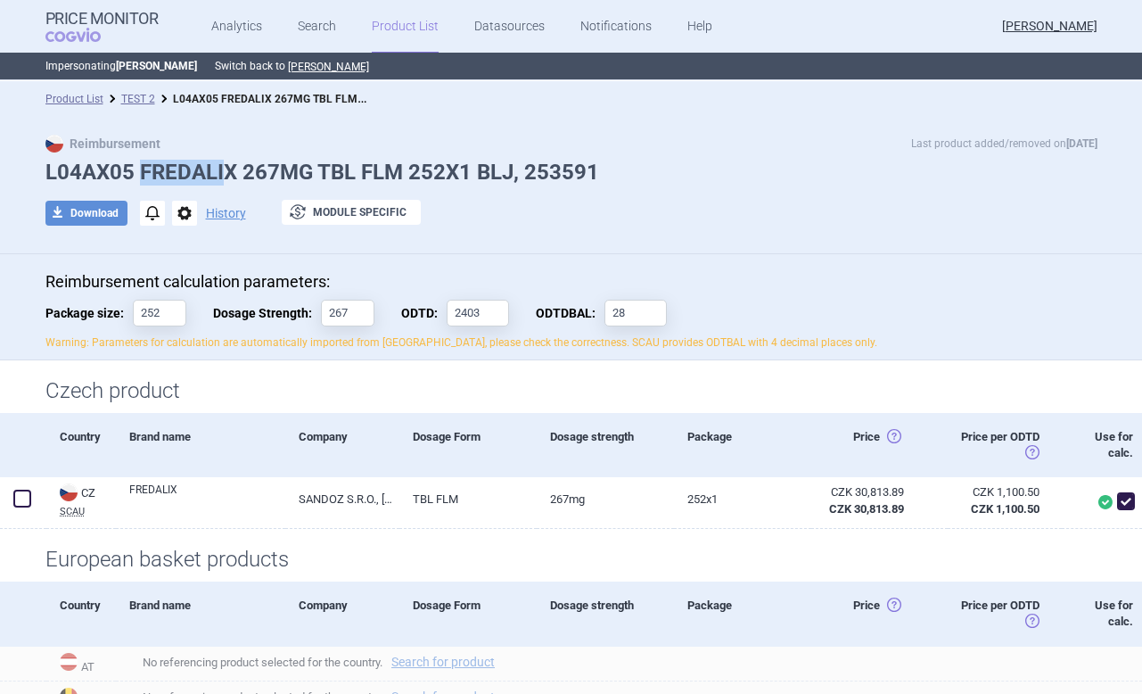
drag, startPoint x: 142, startPoint y: 173, endPoint x: 228, endPoint y: 175, distance: 86.5
click at [228, 175] on h1 "L04AX05 FREDALIX 267MG TBL FLM 252X1 BLJ, 253591" at bounding box center [571, 173] width 1052 height 26
drag, startPoint x: 234, startPoint y: 173, endPoint x: 144, endPoint y: 172, distance: 89.1
click at [144, 172] on h1 "L04AX05 FREDALIX 267MG TBL FLM 252X1 BLJ, 253591" at bounding box center [571, 173] width 1052 height 26
click at [137, 174] on h1 "L04AX05 FREDALIX 267MG TBL FLM 252X1 BLJ, 253591" at bounding box center [571, 173] width 1052 height 26
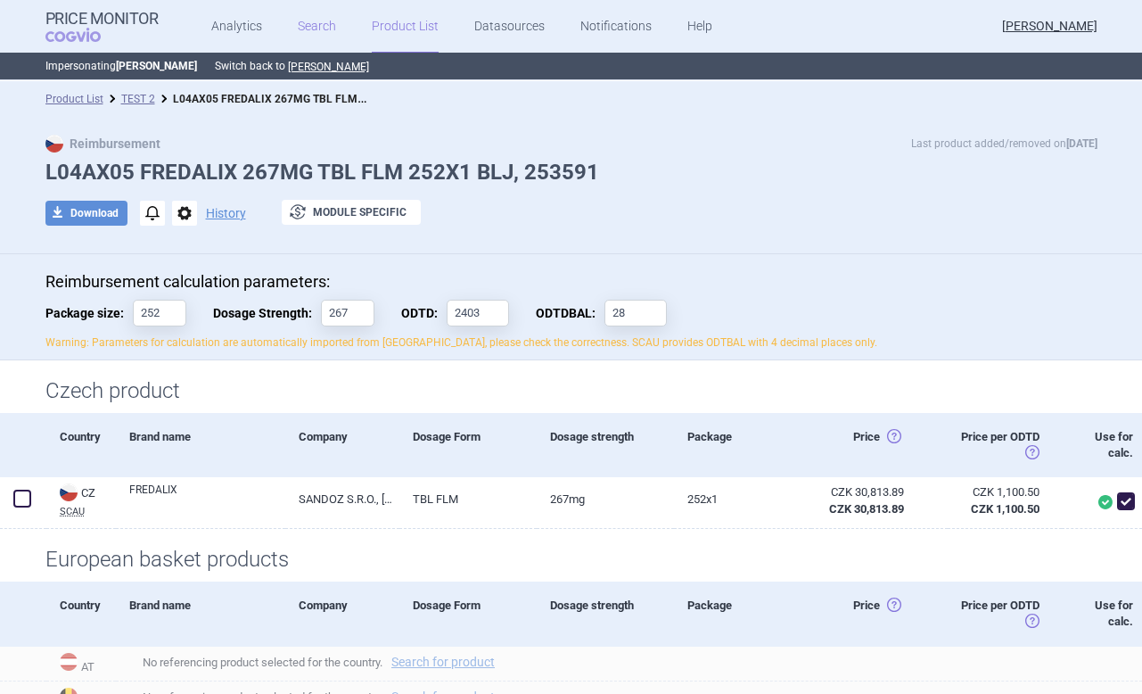
click at [325, 19] on link "Search" at bounding box center [317, 26] width 38 height 53
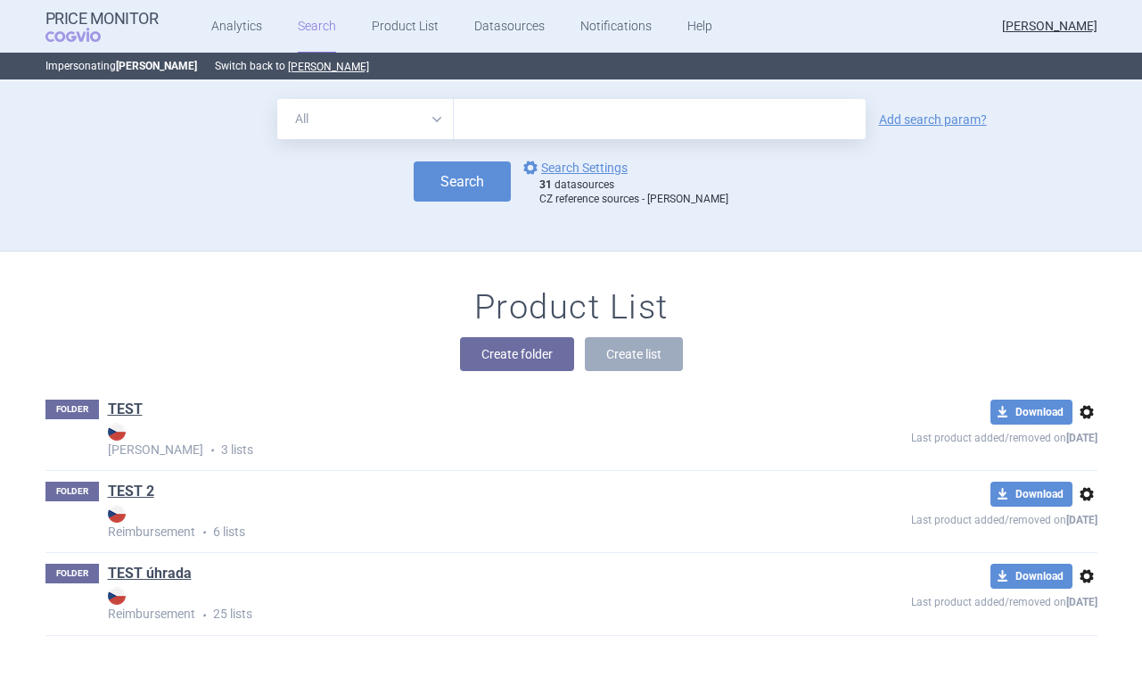
click at [431, 105] on select "All Brand Name ATC Company Active Substance Country Newer than" at bounding box center [365, 119] width 177 height 40
select select "brandName"
click at [277, 99] on select "All Brand Name ATC Company Active Substance Country Newer than" at bounding box center [365, 119] width 177 height 40
click at [517, 122] on input "text" at bounding box center [660, 119] width 412 height 40
type input "fredalix"
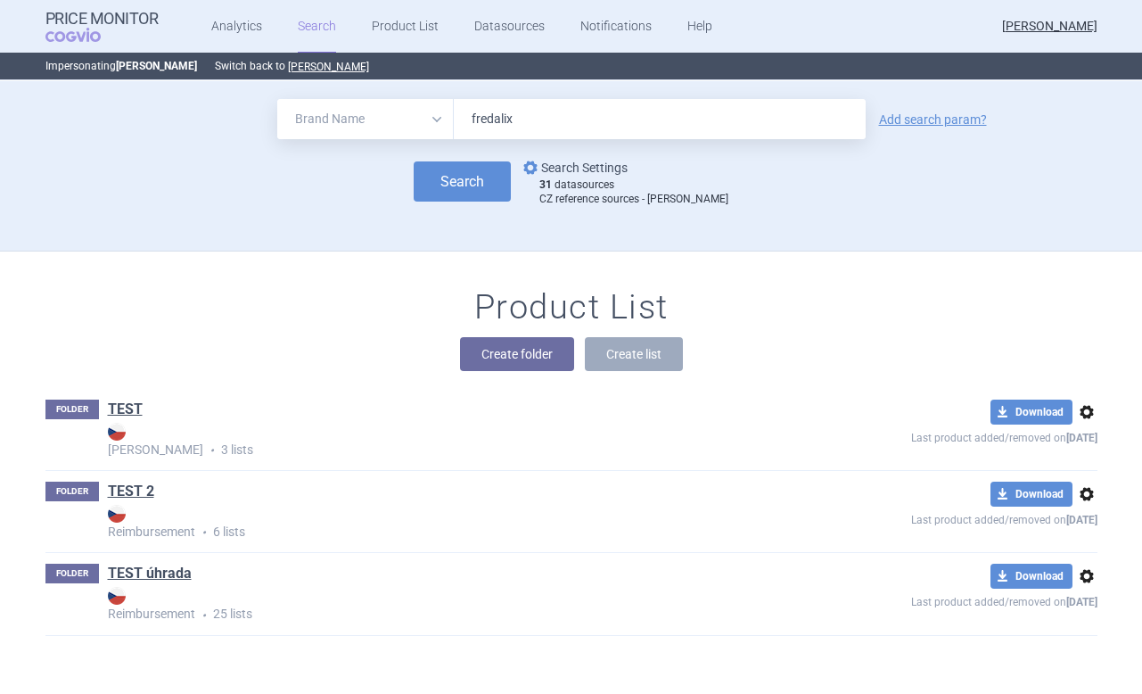
click at [610, 168] on link "options Search Settings" at bounding box center [574, 167] width 108 height 21
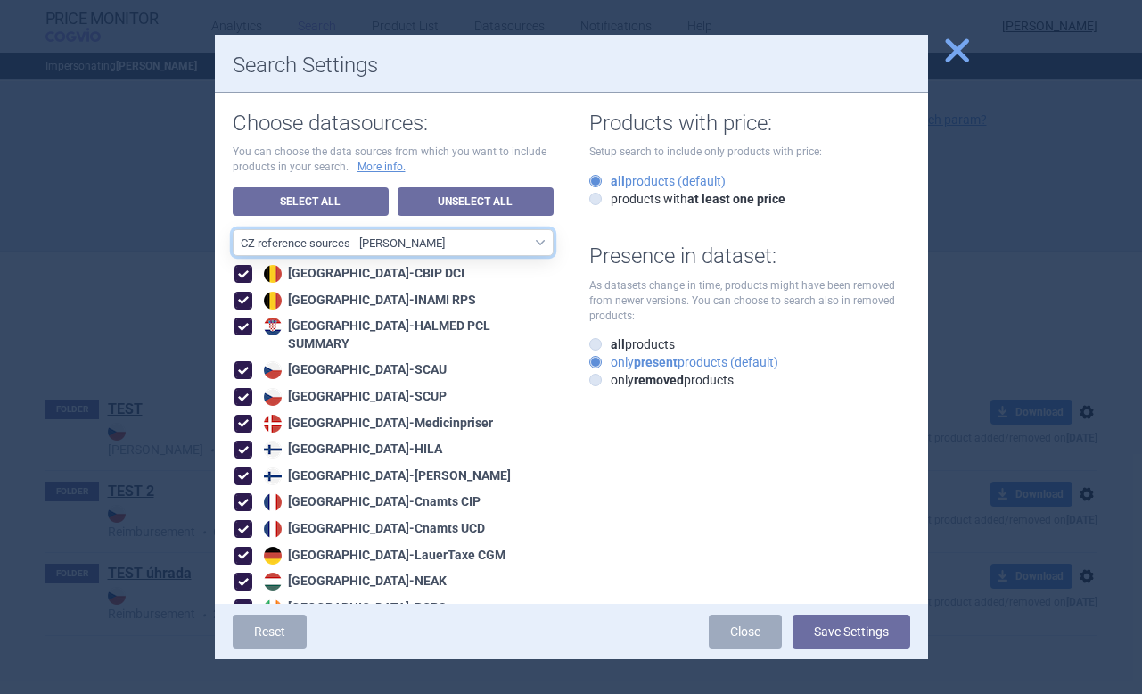
click at [379, 250] on select "All data sources CZ reference sources - Reimbursement SK reference sources - Of…" at bounding box center [393, 242] width 321 height 27
select select "9dbb7c6e-ea10-47e4-ac46-e28bda984dcc"
click at [233, 229] on select "All data sources CZ reference sources - Reimbursement SK reference sources - Of…" at bounding box center [393, 242] width 321 height 27
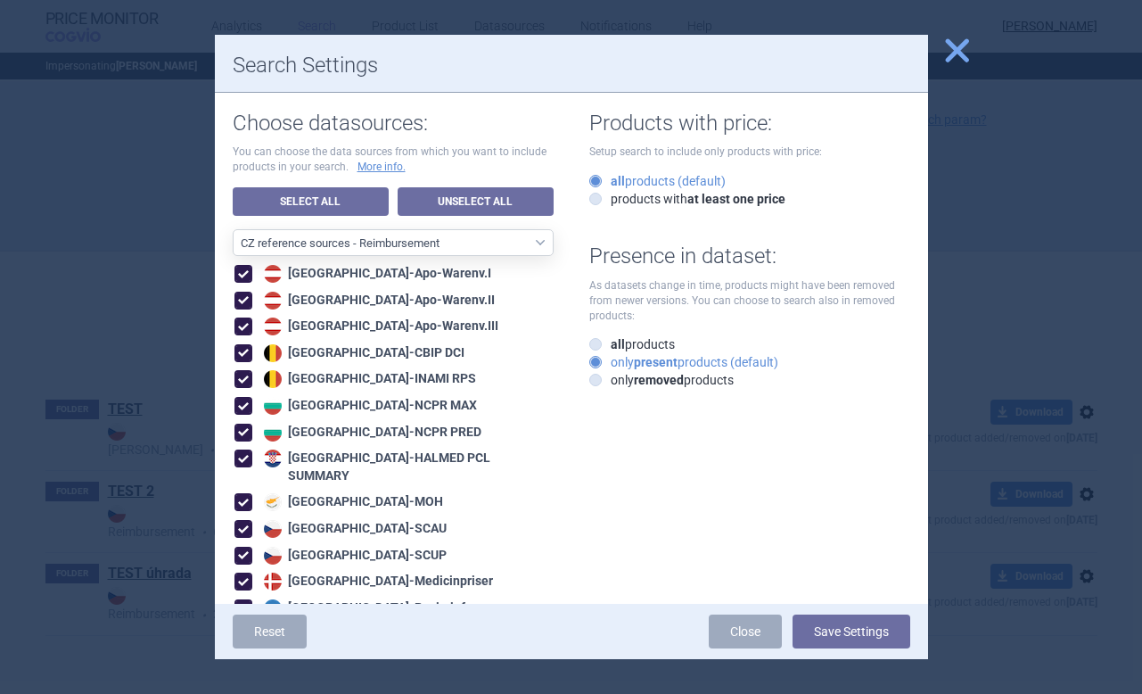
click at [842, 640] on button "Save Settings" at bounding box center [851, 631] width 118 height 34
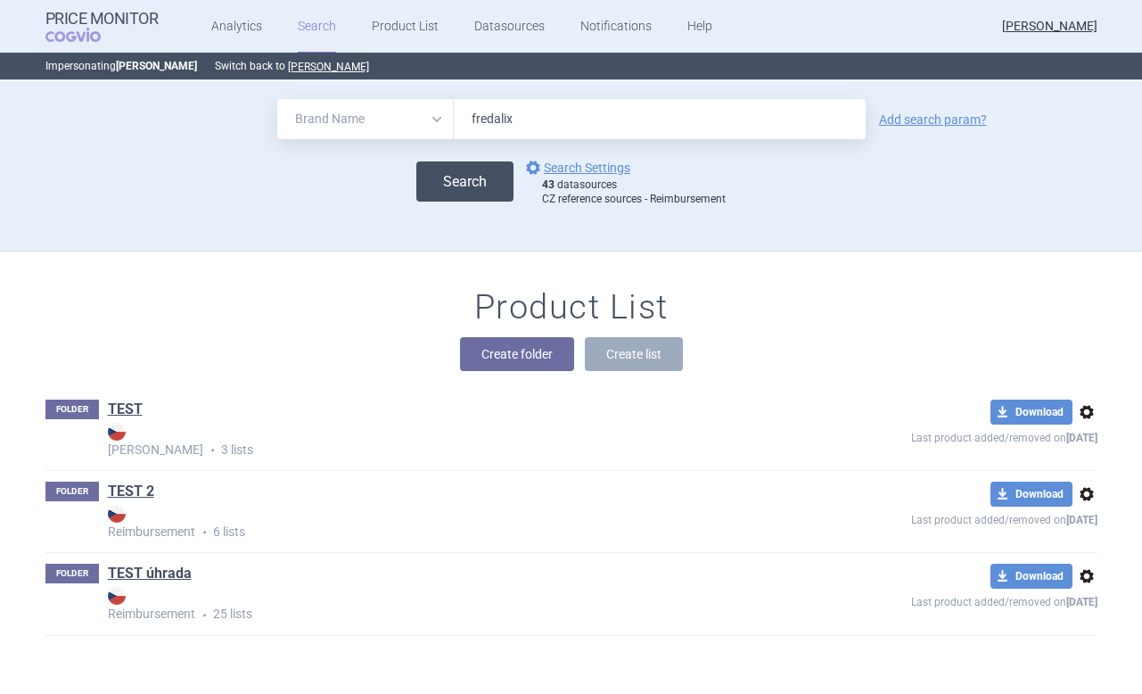
drag, startPoint x: 621, startPoint y: 480, endPoint x: 480, endPoint y: 176, distance: 335.4
click at [480, 176] on button "Search" at bounding box center [464, 181] width 97 height 40
select select "brandName"
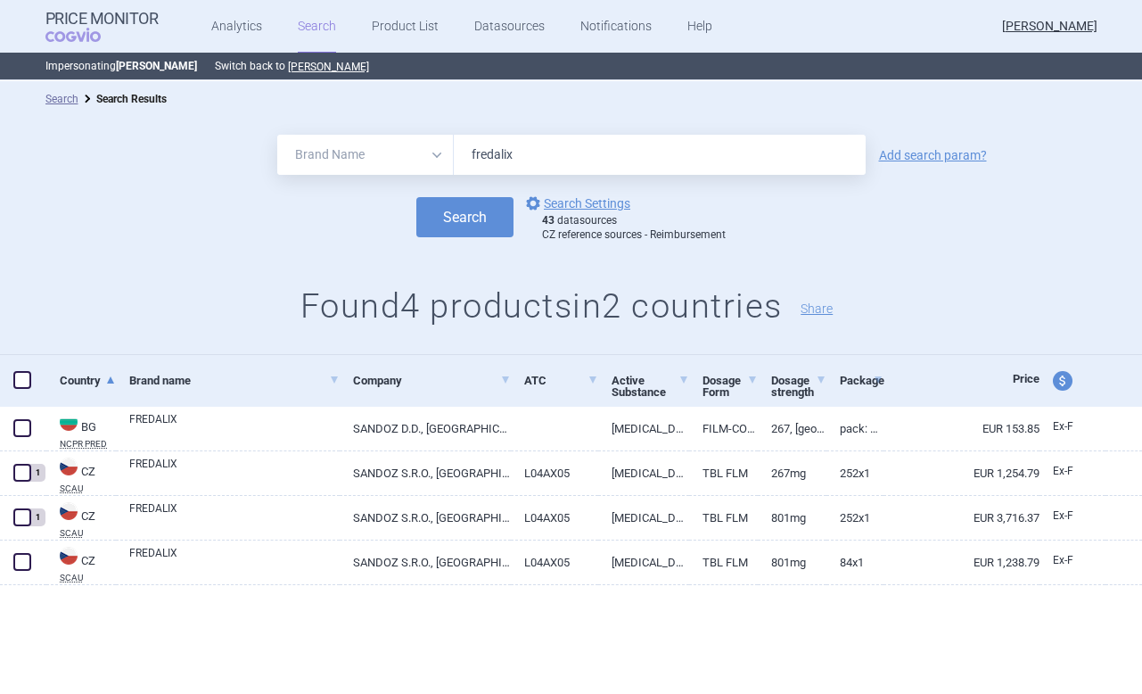
click at [384, 161] on select "All Brand Name ATC Company Active Substance Country Newer than" at bounding box center [365, 155] width 177 height 40
click at [277, 135] on select "All Brand Name ATC Company Active Substance Country Newer than" at bounding box center [365, 155] width 177 height 40
click at [497, 152] on input "fredalix" at bounding box center [660, 155] width 412 height 40
type input "jardiance"
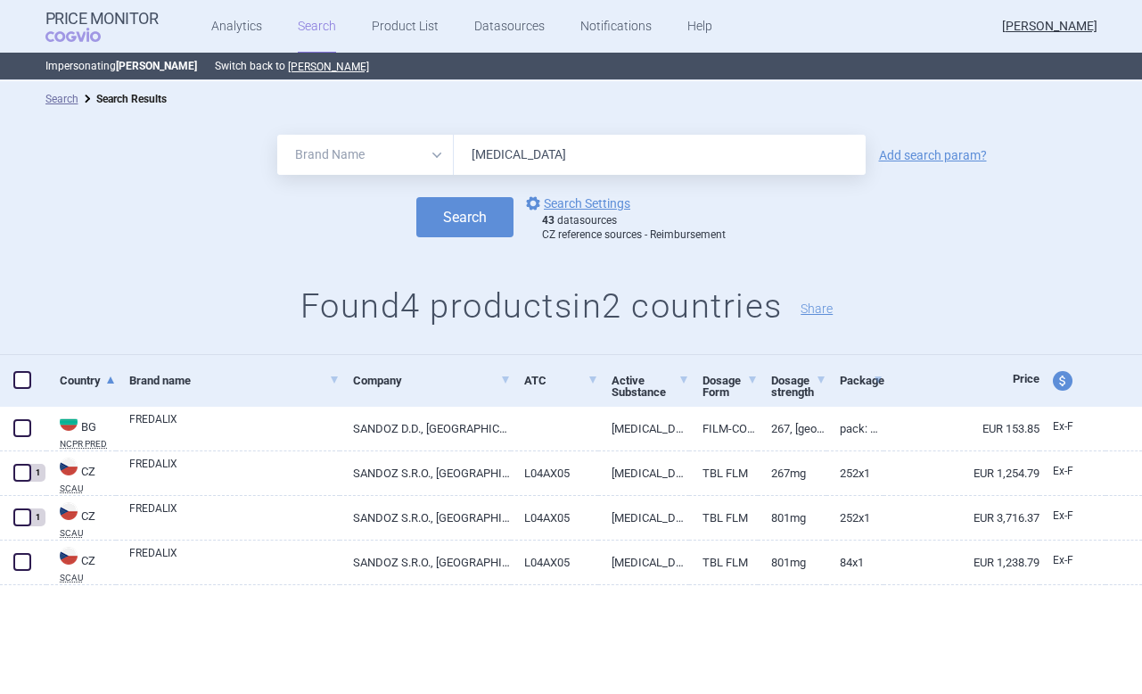
click at [416, 197] on button "Search" at bounding box center [464, 217] width 97 height 40
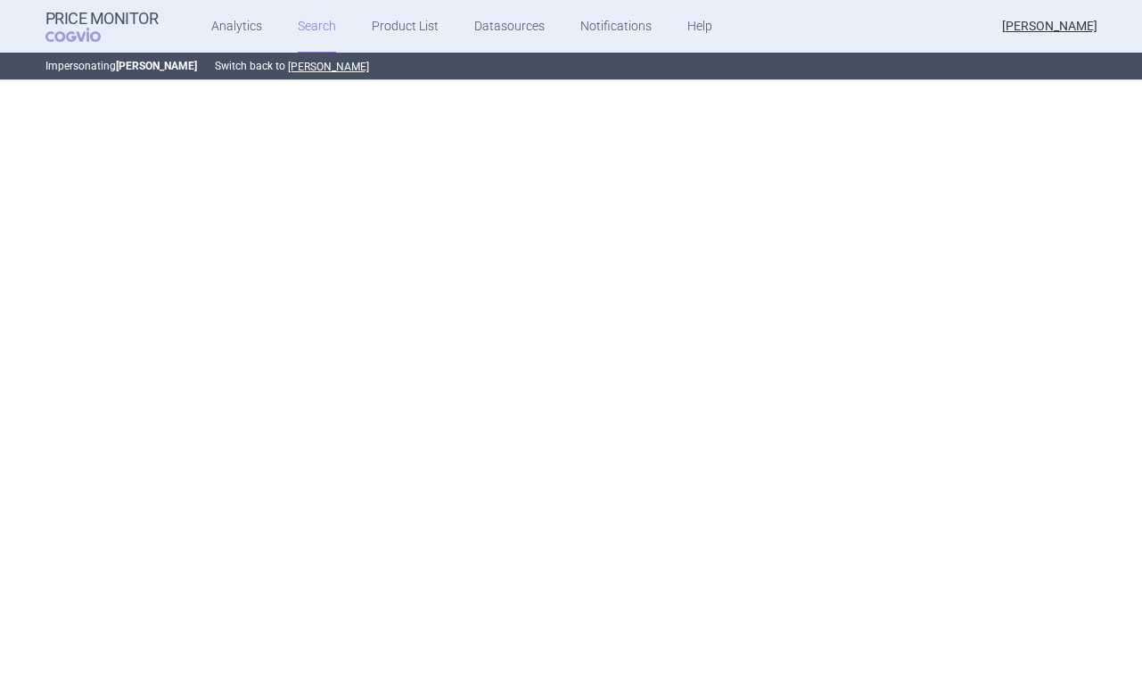
select select "brandName"
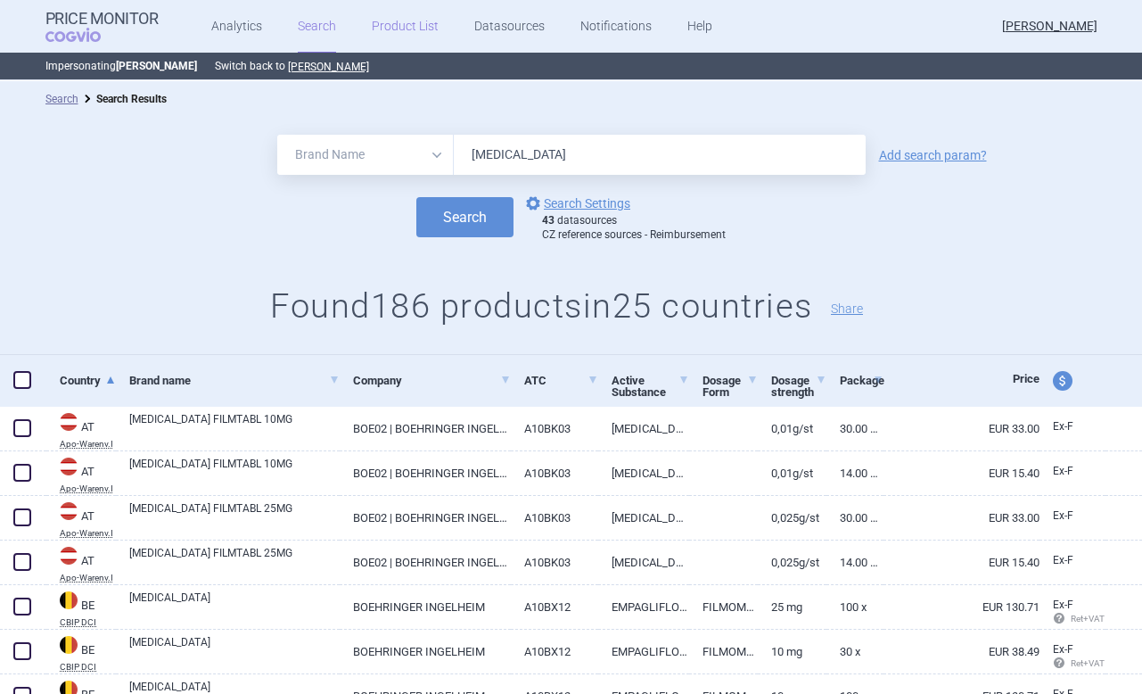
click at [402, 29] on link "Product List" at bounding box center [405, 26] width 67 height 53
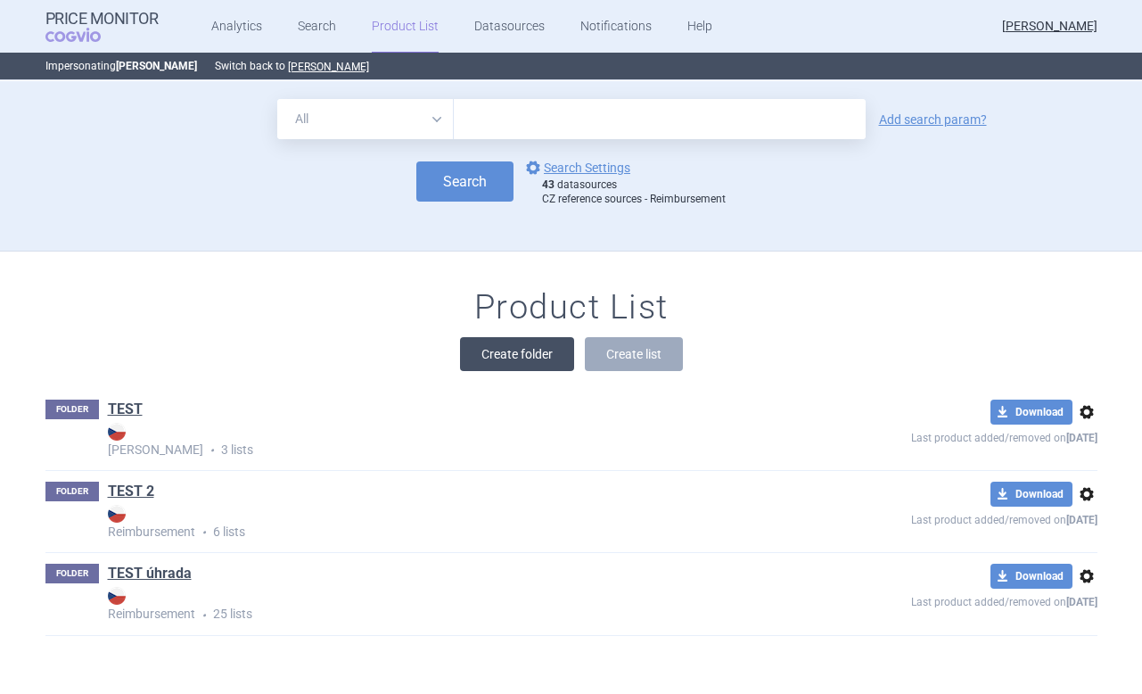
click at [482, 350] on button "Create folder" at bounding box center [517, 354] width 114 height 34
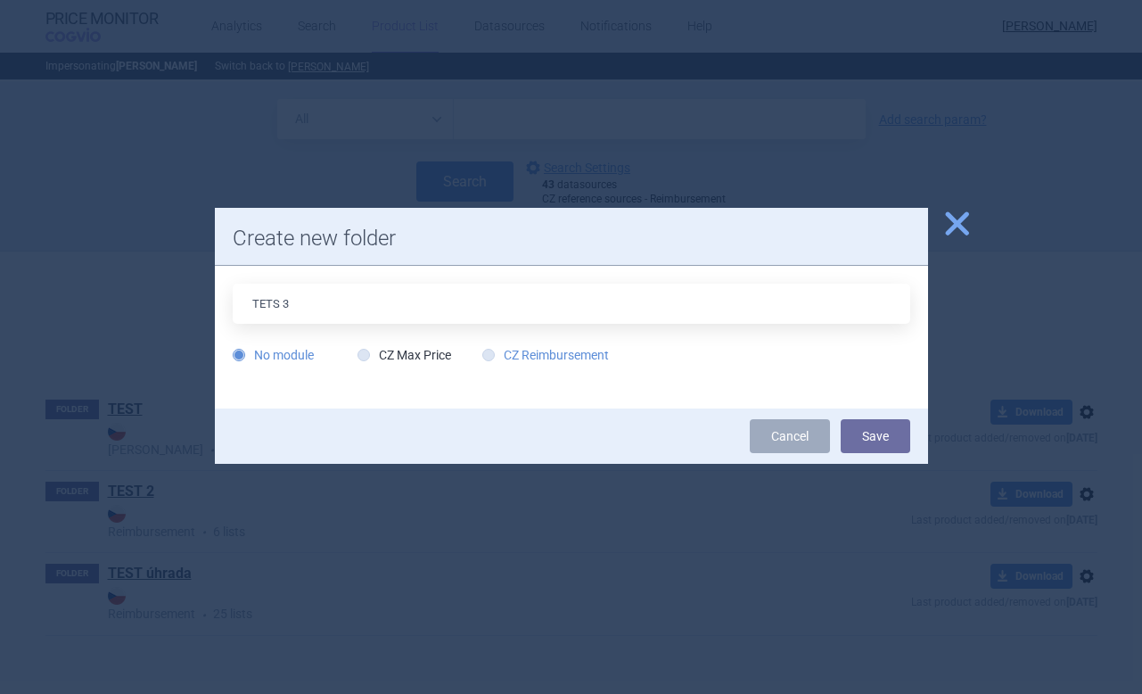
type input "TETS 3"
click at [505, 354] on label "CZ Reimbursement" at bounding box center [545, 355] width 127 height 18
click at [501, 354] on input "CZ Reimbursement" at bounding box center [492, 356] width 18 height 18
radio input "true"
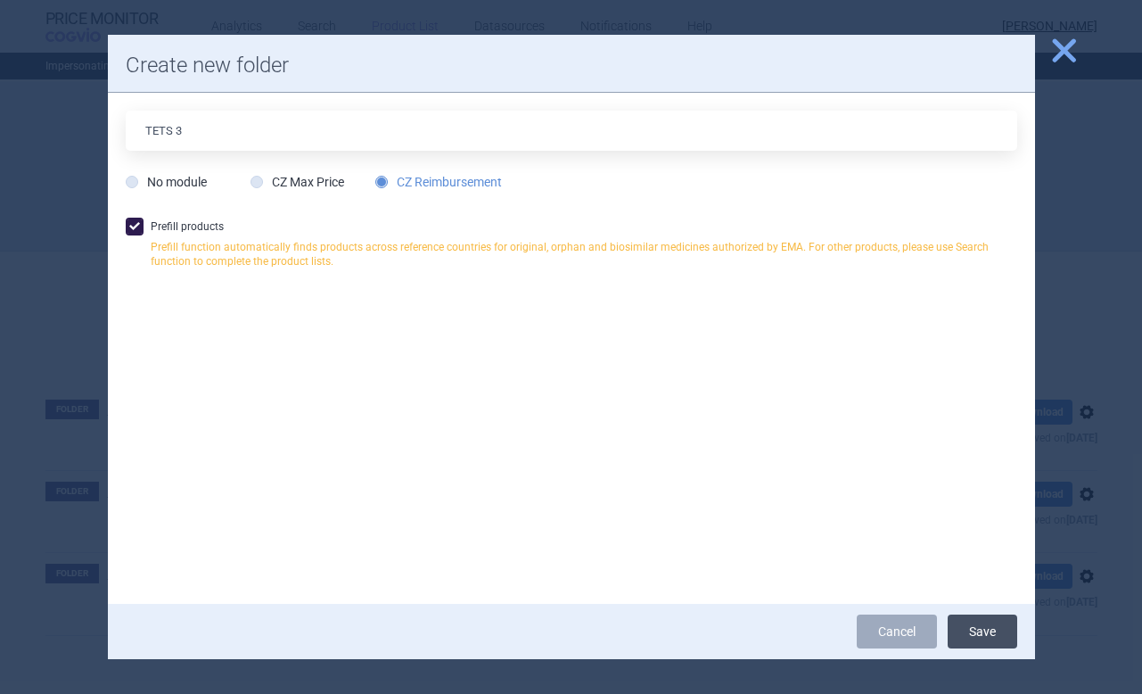
click at [993, 628] on button "Save" at bounding box center [983, 631] width 70 height 34
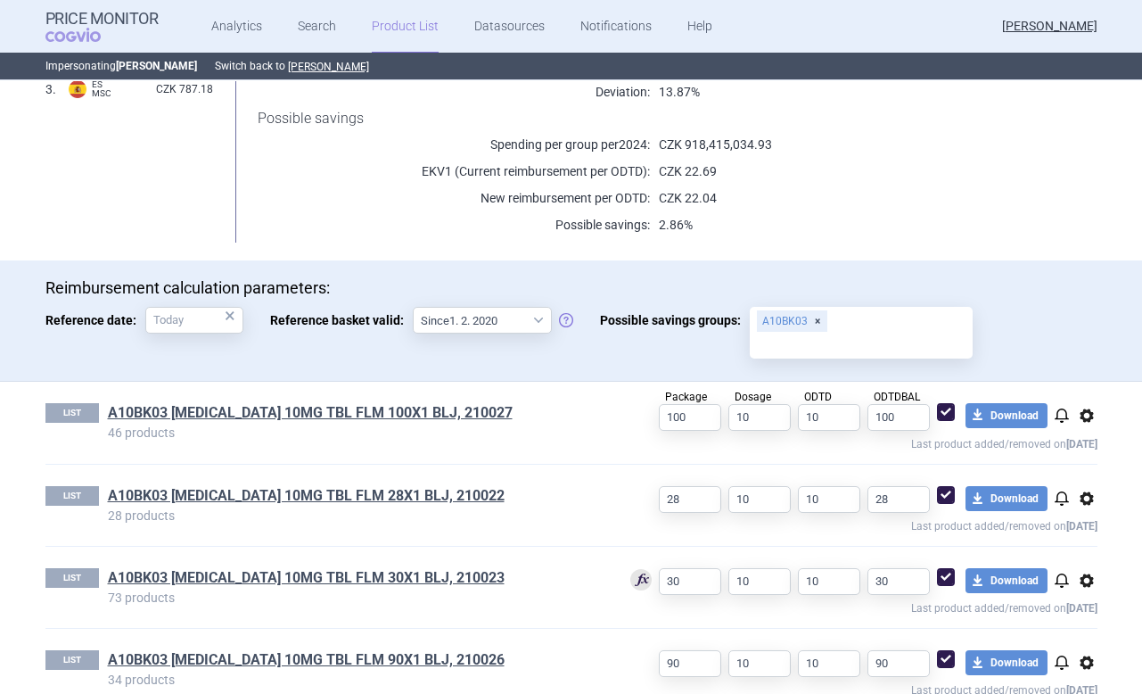
scroll to position [363, 0]
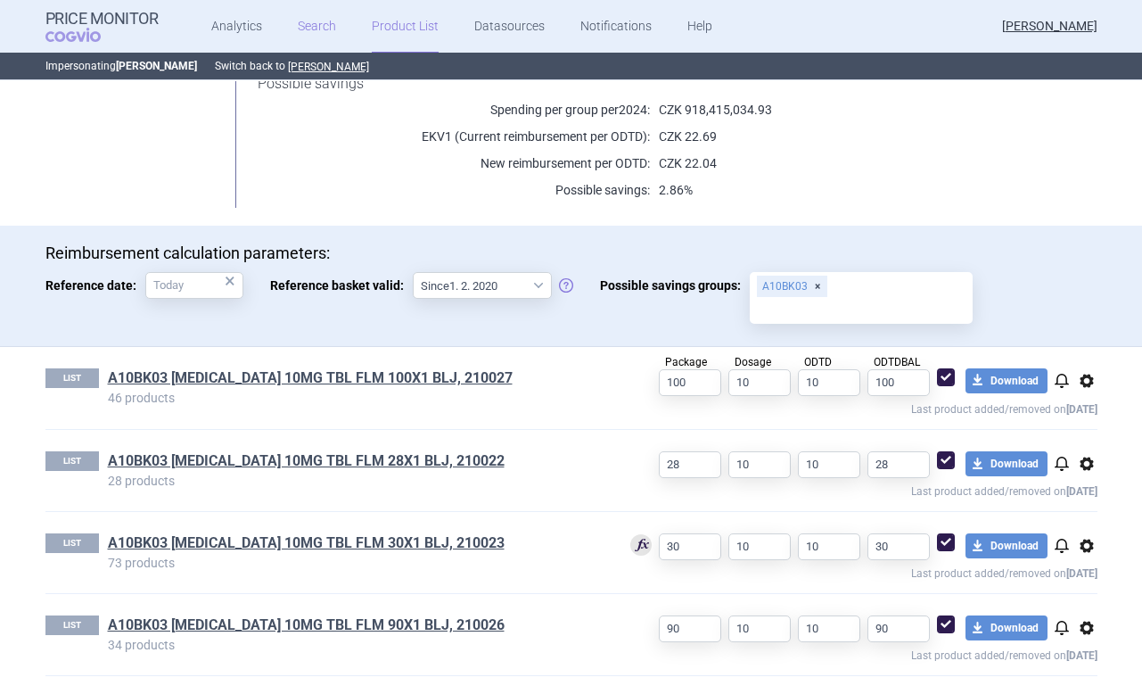
click at [324, 29] on link "Search" at bounding box center [317, 26] width 38 height 53
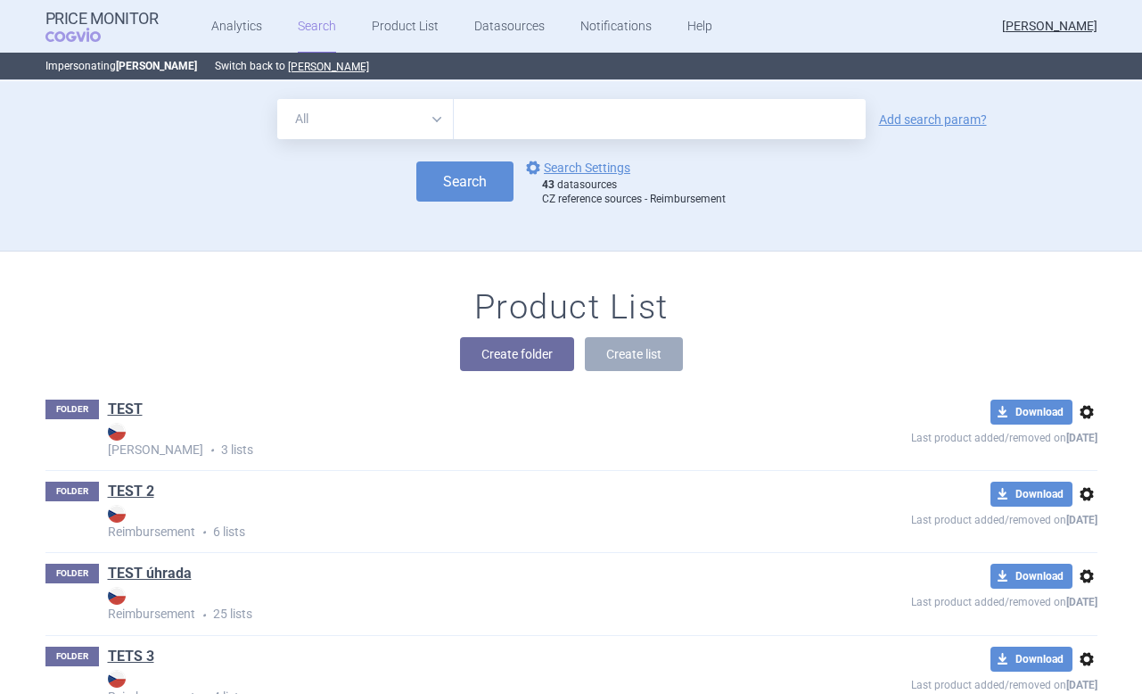
click at [428, 122] on select "All Brand Name ATC Company Active Substance Country Newer than" at bounding box center [365, 119] width 177 height 40
select select "brandName"
click at [277, 99] on select "All Brand Name ATC Company Active Substance Country Newer than" at bounding box center [365, 119] width 177 height 40
click at [544, 124] on input "text" at bounding box center [660, 119] width 412 height 40
type input "obdivo"
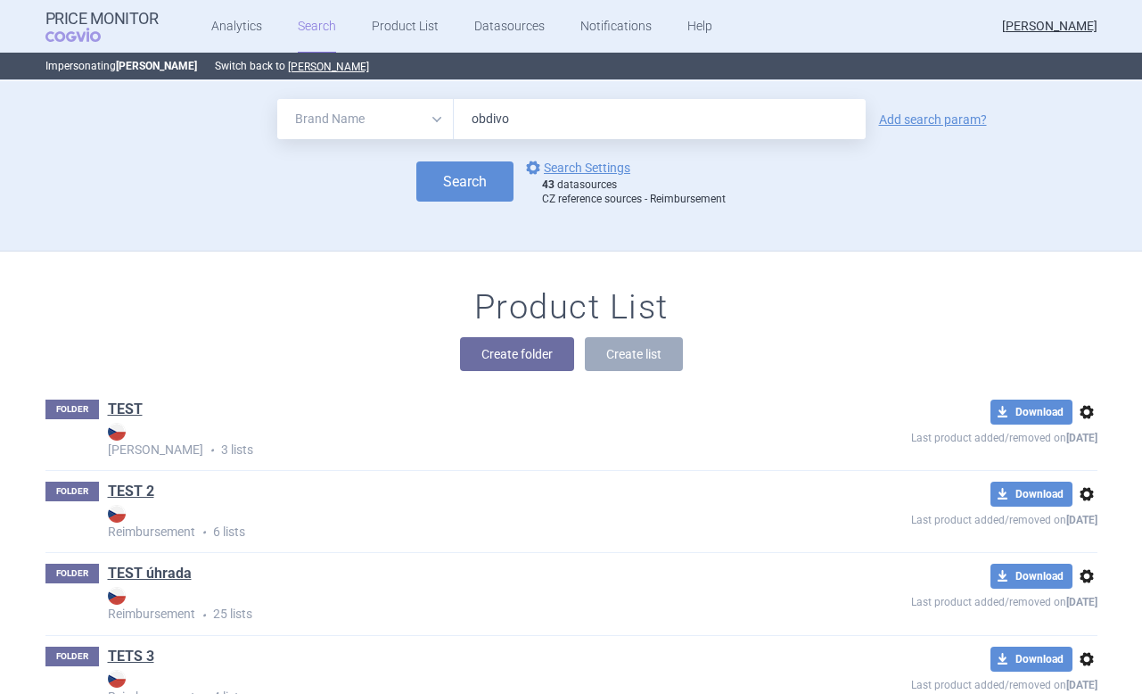
click button "Search" at bounding box center [464, 181] width 97 height 40
select select "brandName"
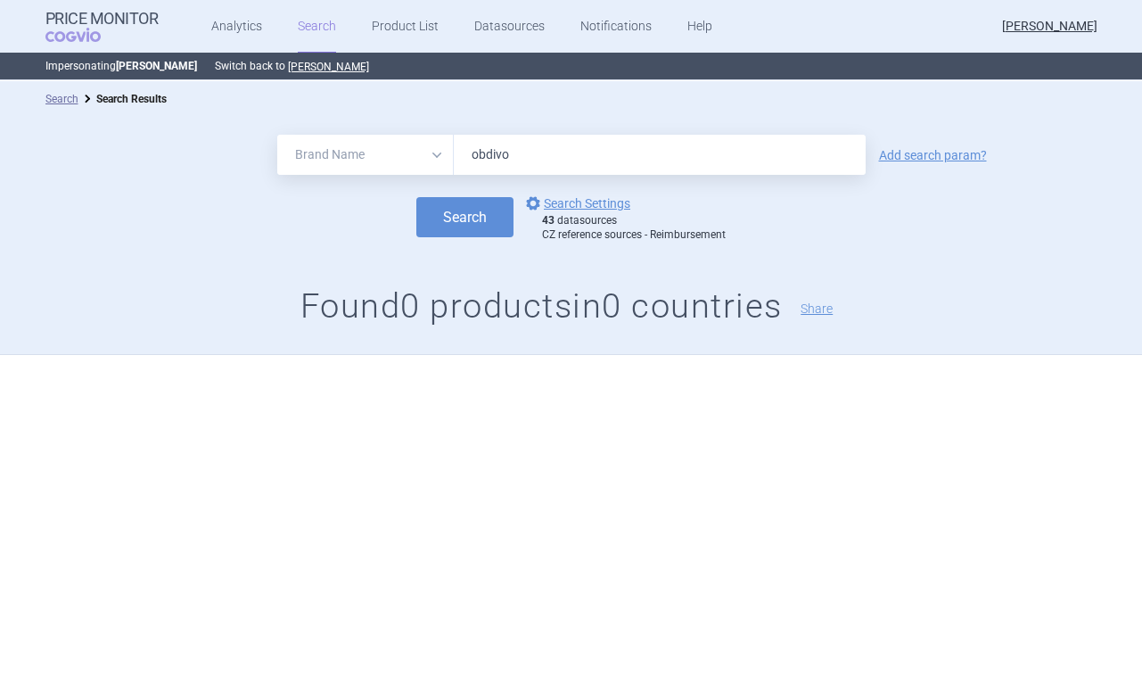
click at [511, 152] on input "obdivo" at bounding box center [660, 155] width 412 height 40
drag, startPoint x: 511, startPoint y: 152, endPoint x: 476, endPoint y: 152, distance: 34.8
click at [476, 152] on input "obdivo" at bounding box center [660, 155] width 412 height 40
type input "opdivo"
click at [416, 197] on button "Search" at bounding box center [464, 217] width 97 height 40
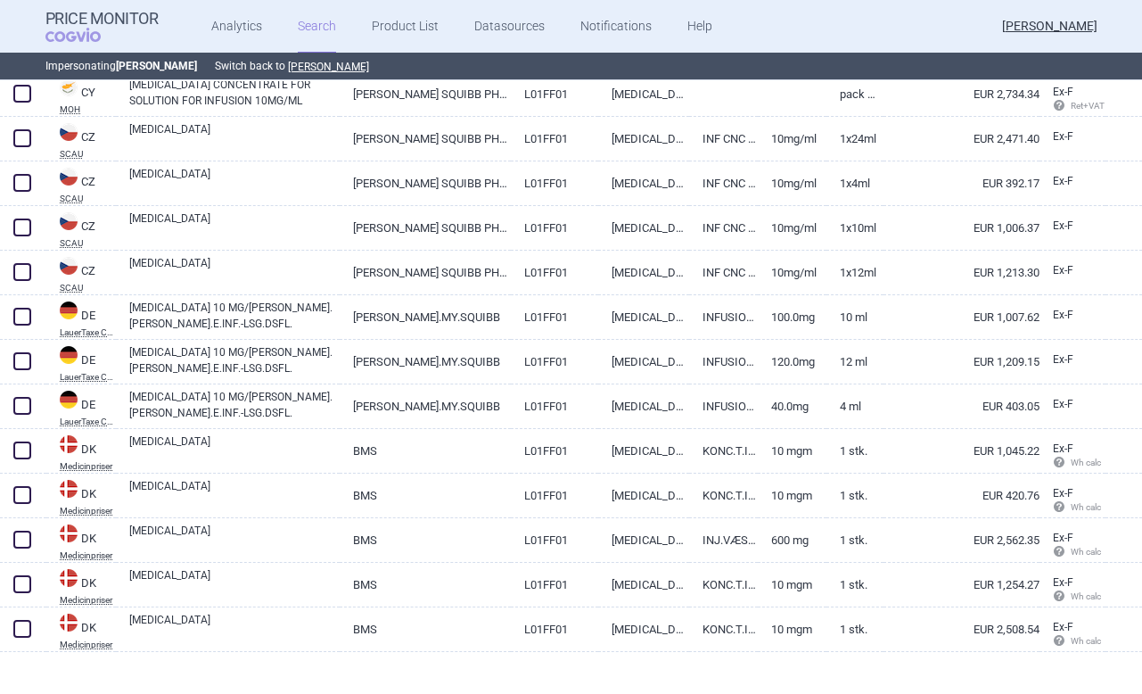
scroll to position [663, 0]
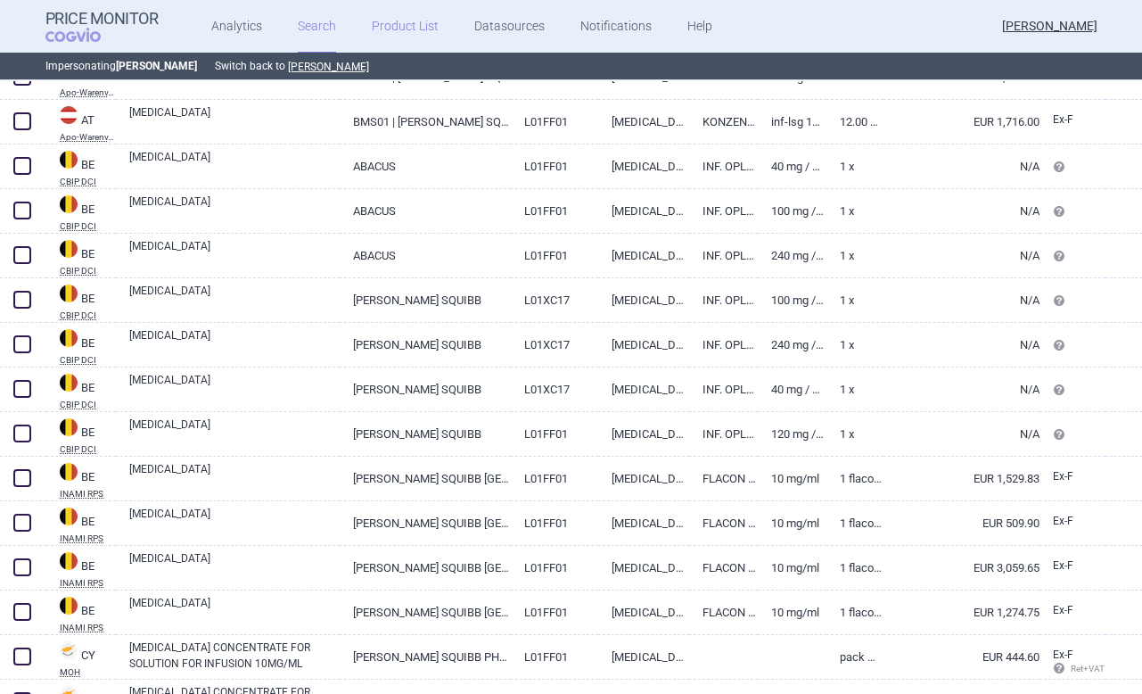
click at [398, 30] on link "Product List" at bounding box center [405, 26] width 67 height 53
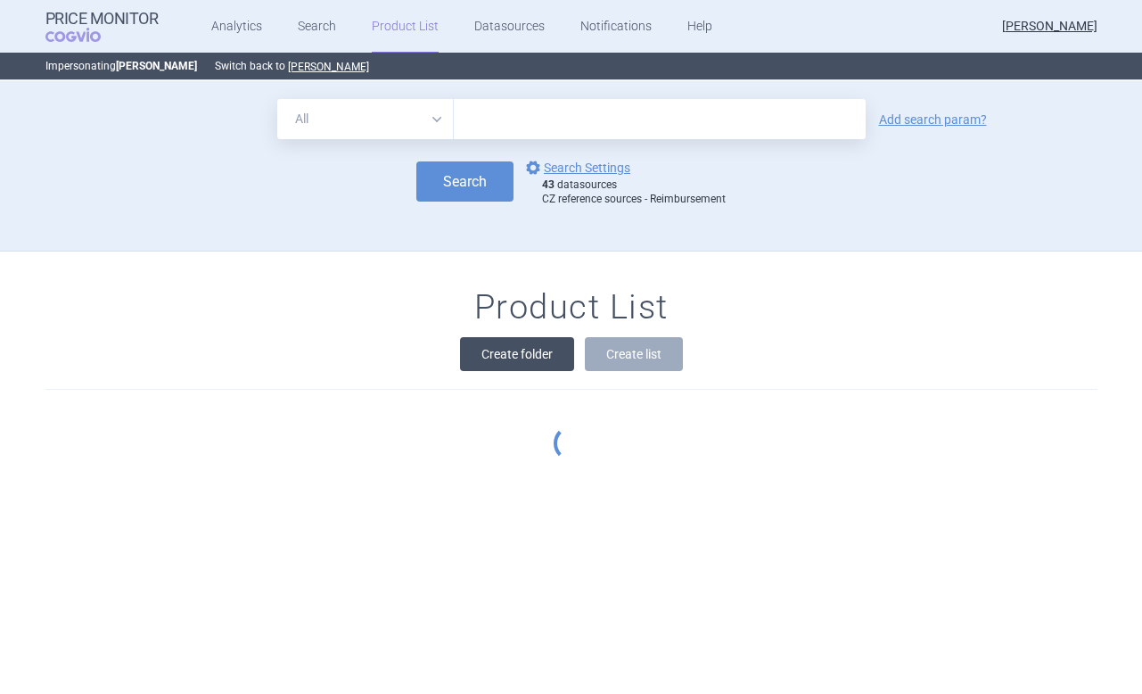
scroll to position [78, 0]
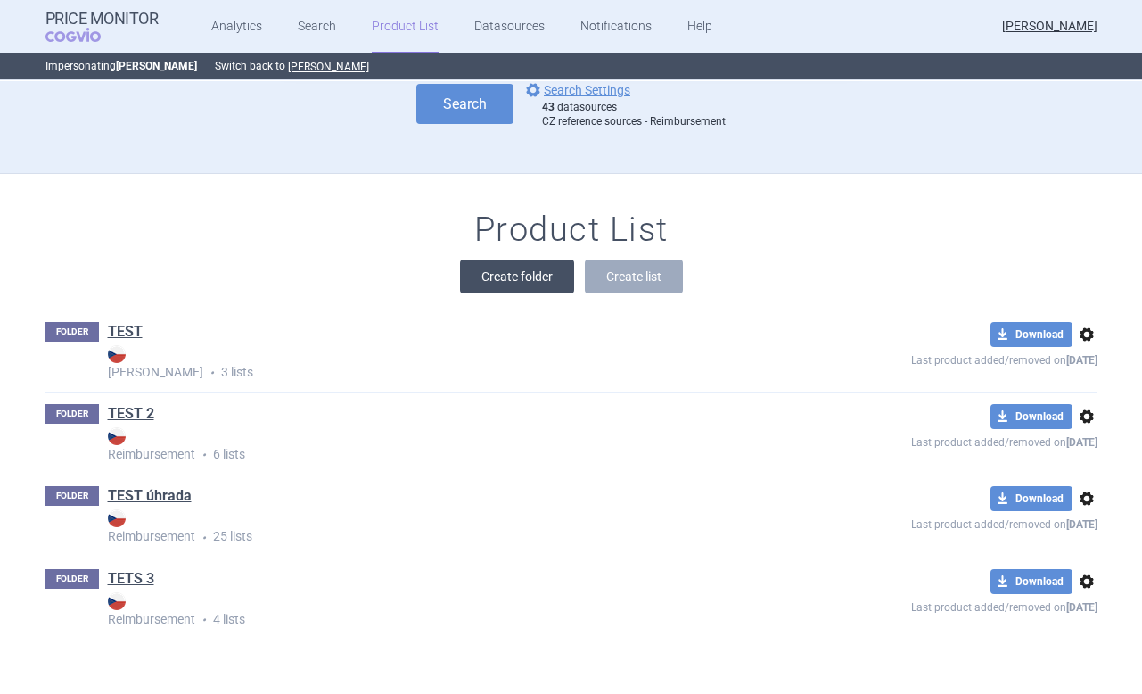
click at [497, 278] on button "Create folder" at bounding box center [517, 276] width 114 height 34
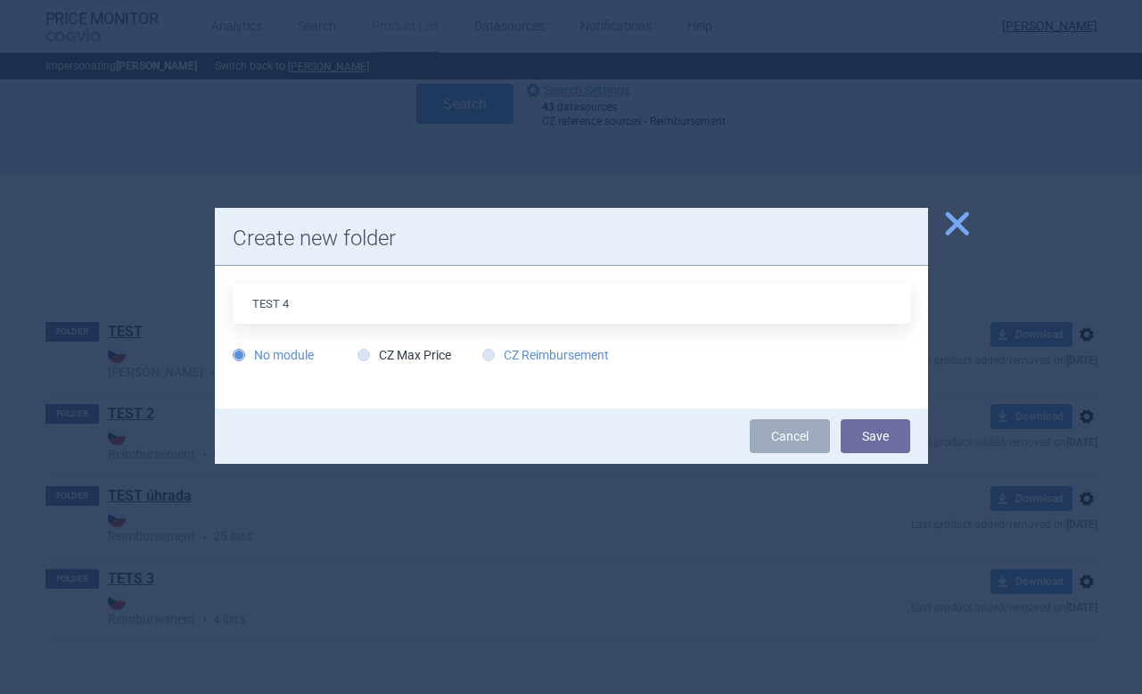
type input "TEST 4"
click at [520, 357] on label "CZ Reimbursement" at bounding box center [545, 355] width 127 height 18
click at [501, 357] on input "CZ Reimbursement" at bounding box center [492, 356] width 18 height 18
radio input "true"
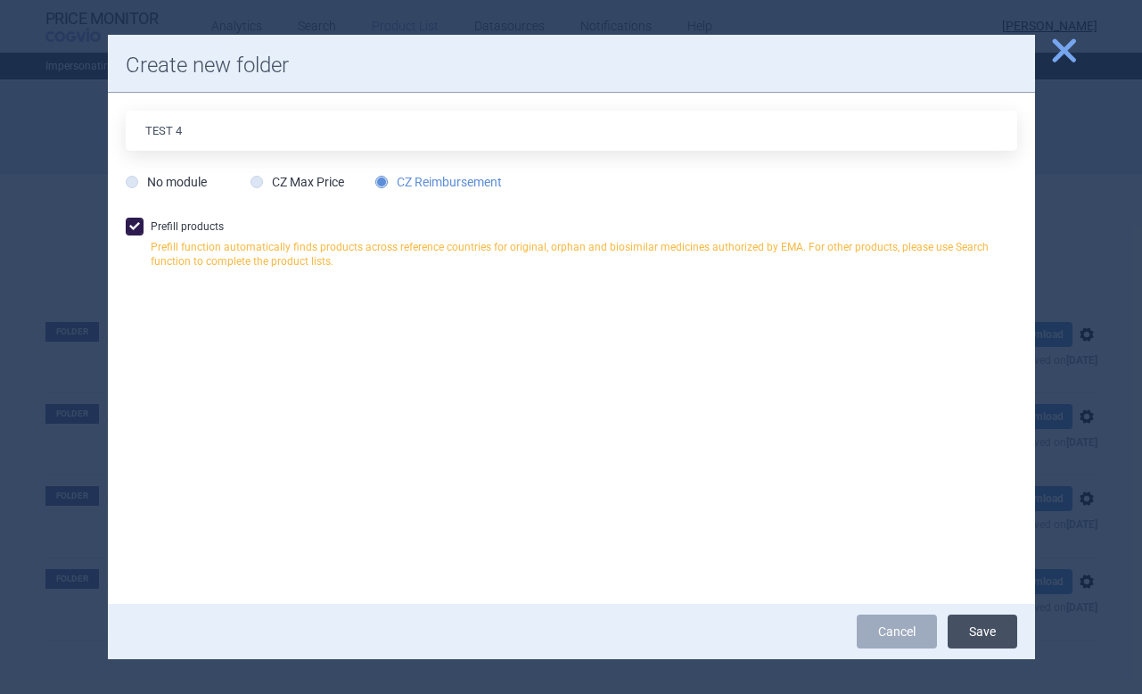
click at [968, 627] on button "Save" at bounding box center [983, 631] width 70 height 34
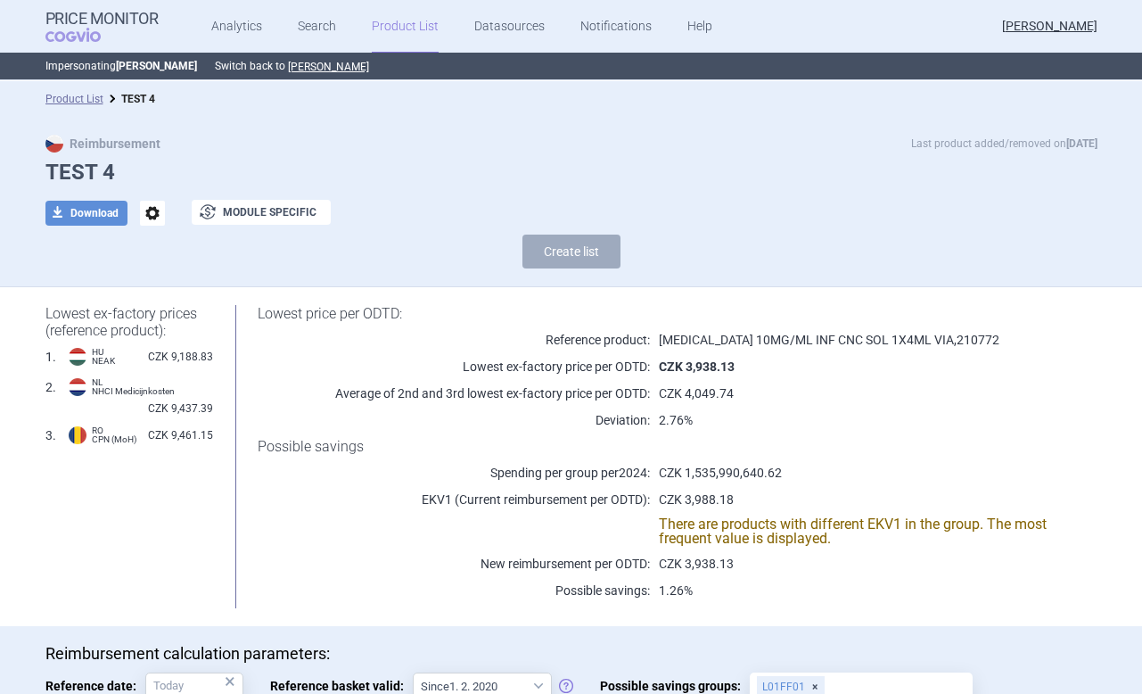
click at [153, 213] on span "options" at bounding box center [152, 213] width 25 height 25
click at [274, 132] on div "Reimbursement Last product added/removed on 29 Aug TEST 4 download Download opt…" at bounding box center [571, 202] width 1142 height 170
click at [397, 17] on link "Product List" at bounding box center [405, 26] width 67 height 53
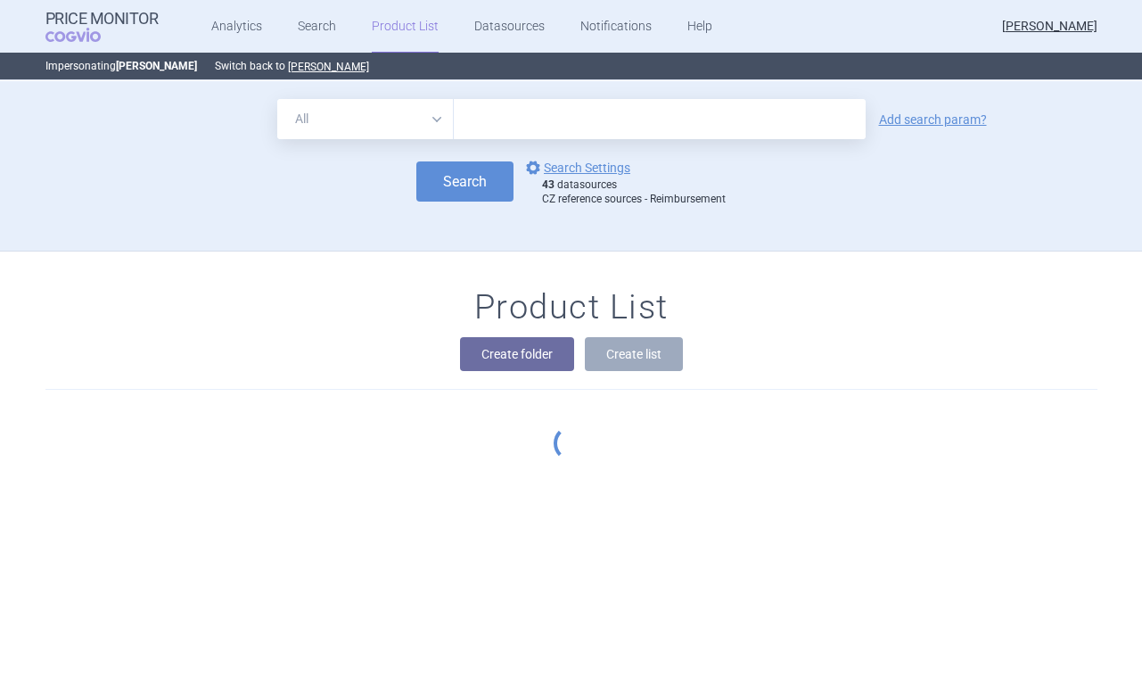
scroll to position [160, 0]
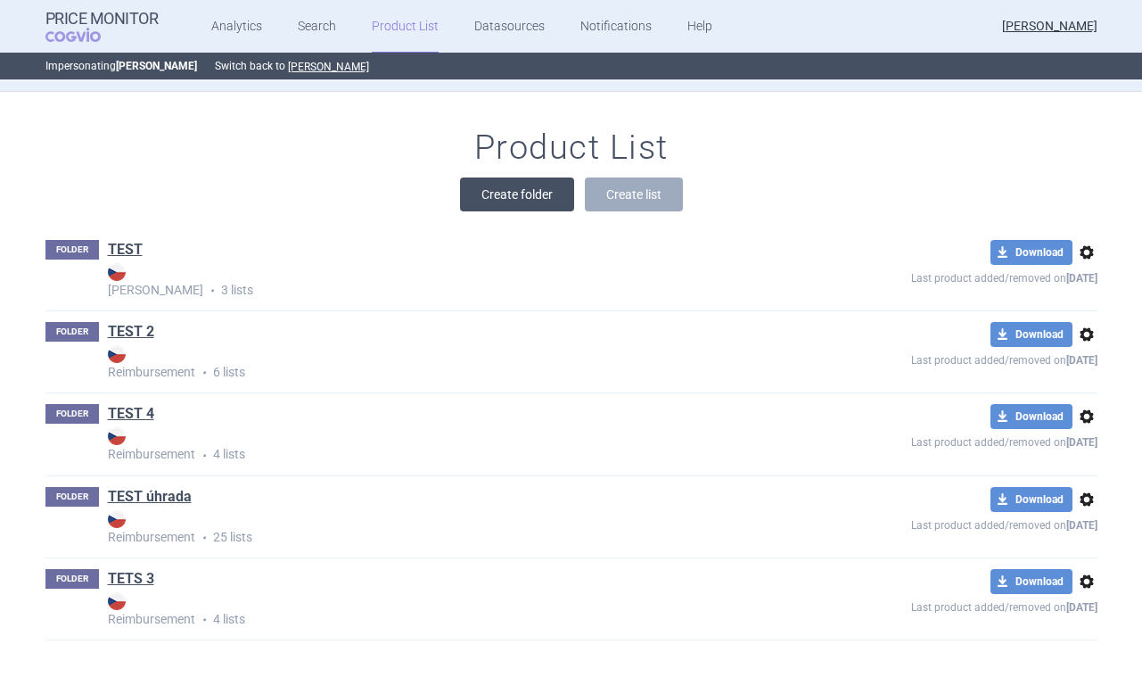
click at [535, 192] on button "Create folder" at bounding box center [517, 194] width 114 height 34
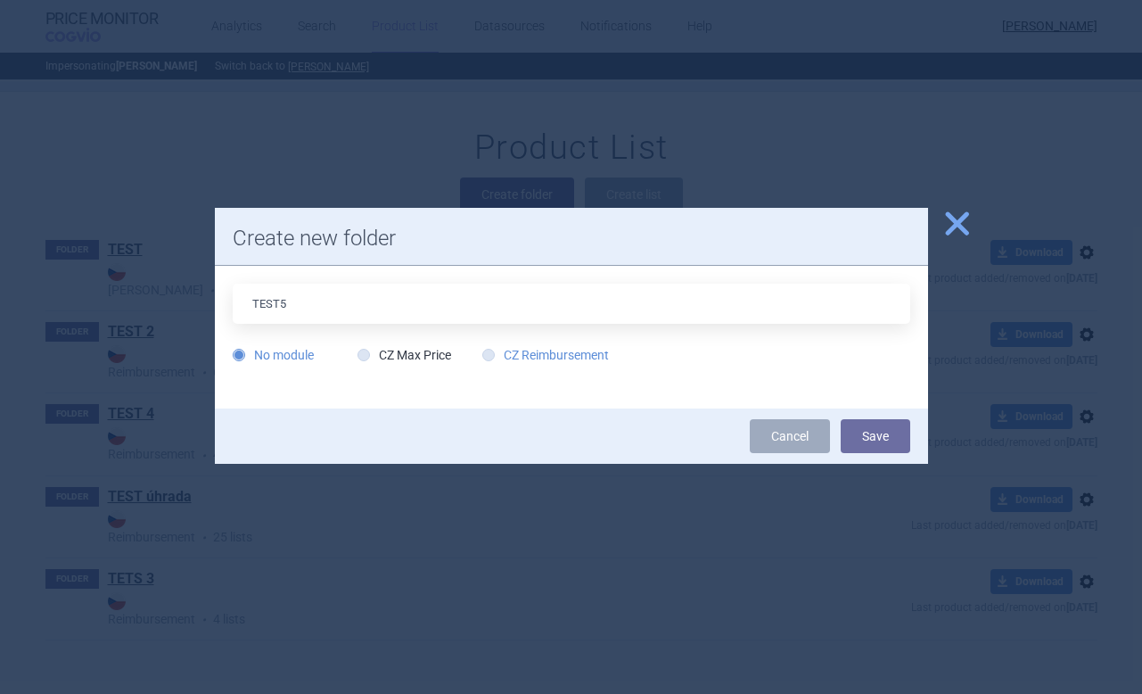
type input "TEST5"
click at [571, 352] on label "CZ Reimbursement" at bounding box center [545, 355] width 127 height 18
click at [501, 352] on input "CZ Reimbursement" at bounding box center [492, 356] width 18 height 18
radio input "true"
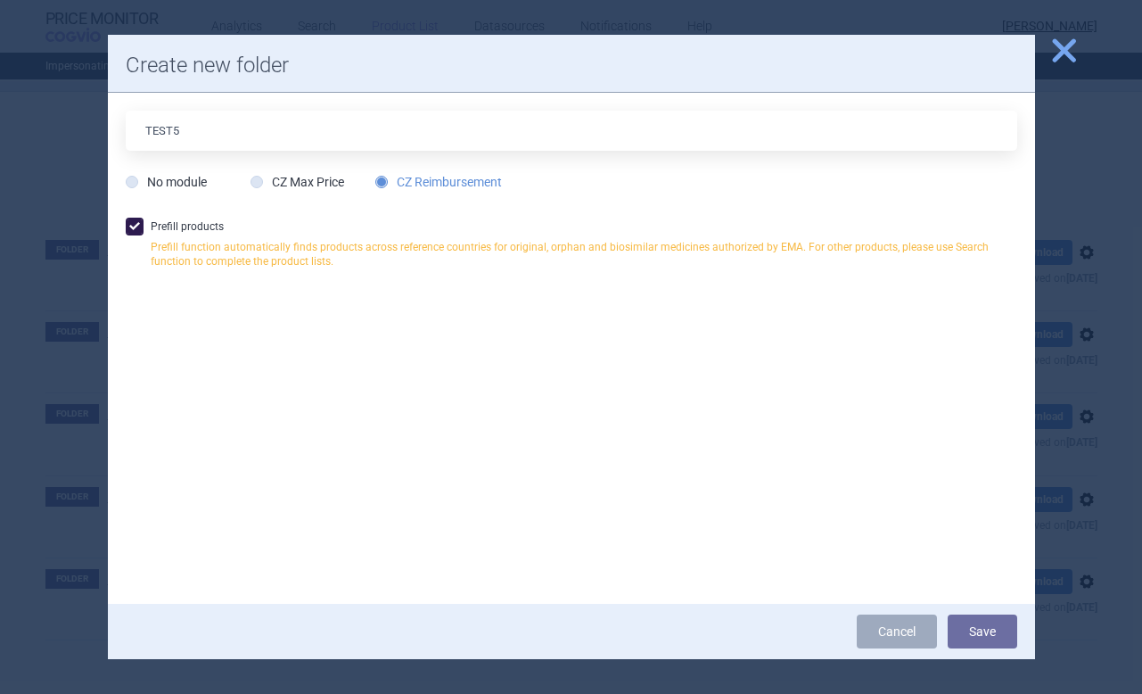
click at [779, 274] on label "Prefill products Prefill function automatically finds products across reference…" at bounding box center [571, 249] width 891 height 62
checkbox input "false"
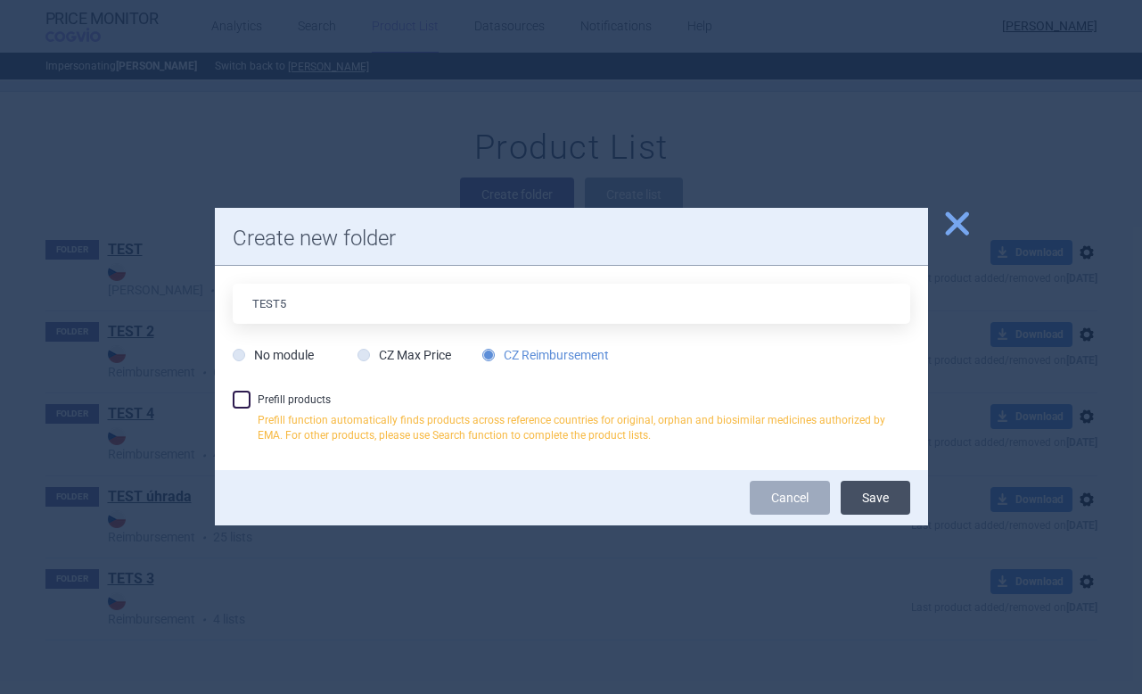
click at [893, 483] on button "Save" at bounding box center [876, 497] width 70 height 34
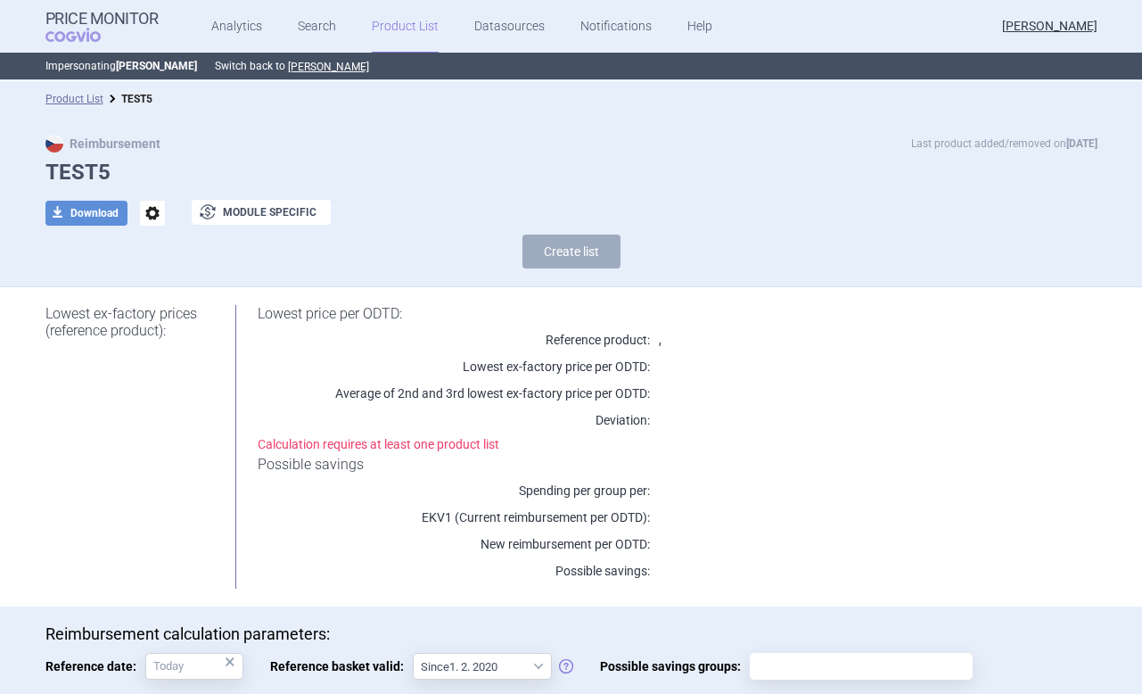
click at [414, 26] on link "Product List" at bounding box center [405, 26] width 67 height 53
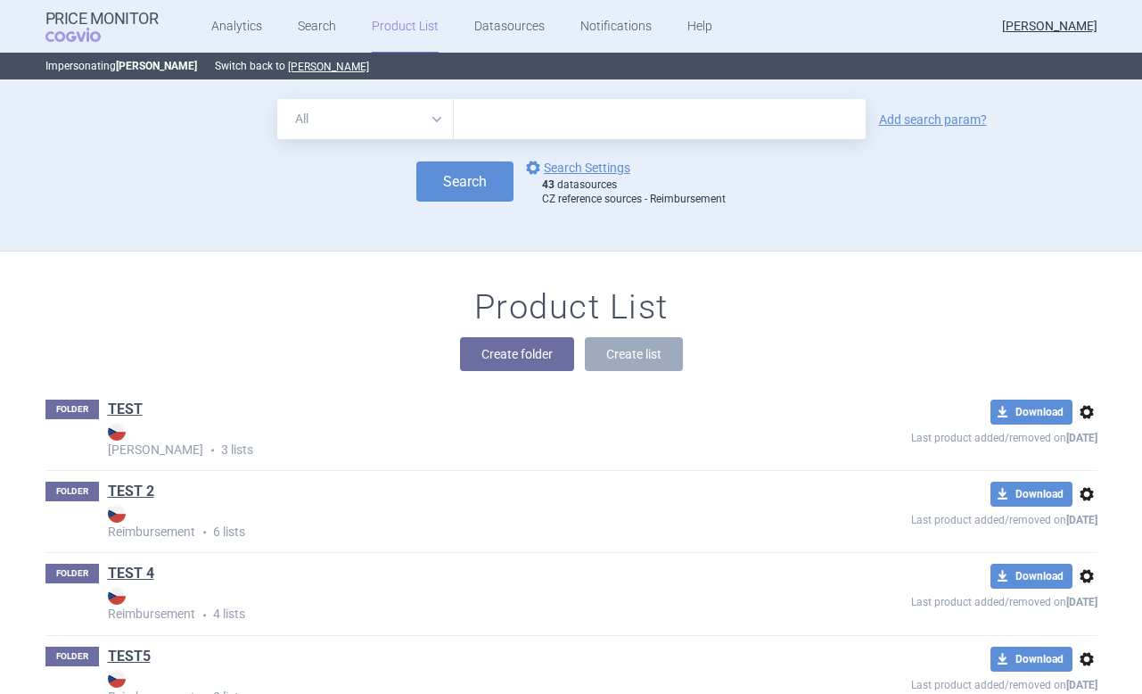
scroll to position [170, 0]
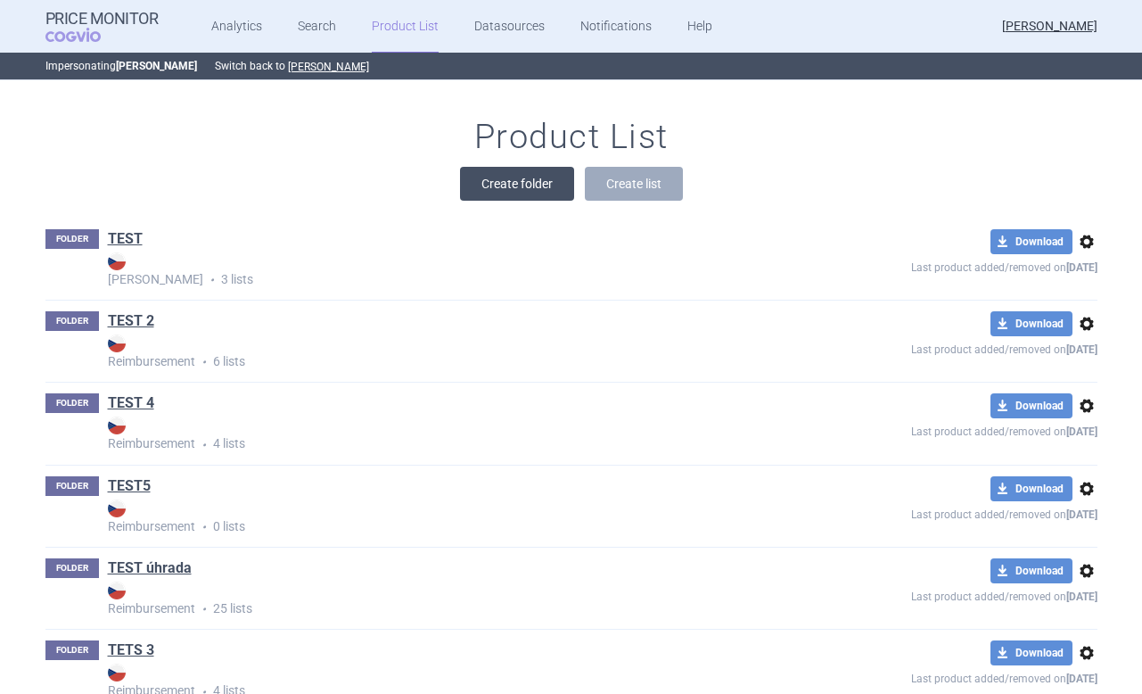
click at [502, 188] on button "Create folder" at bounding box center [517, 184] width 114 height 34
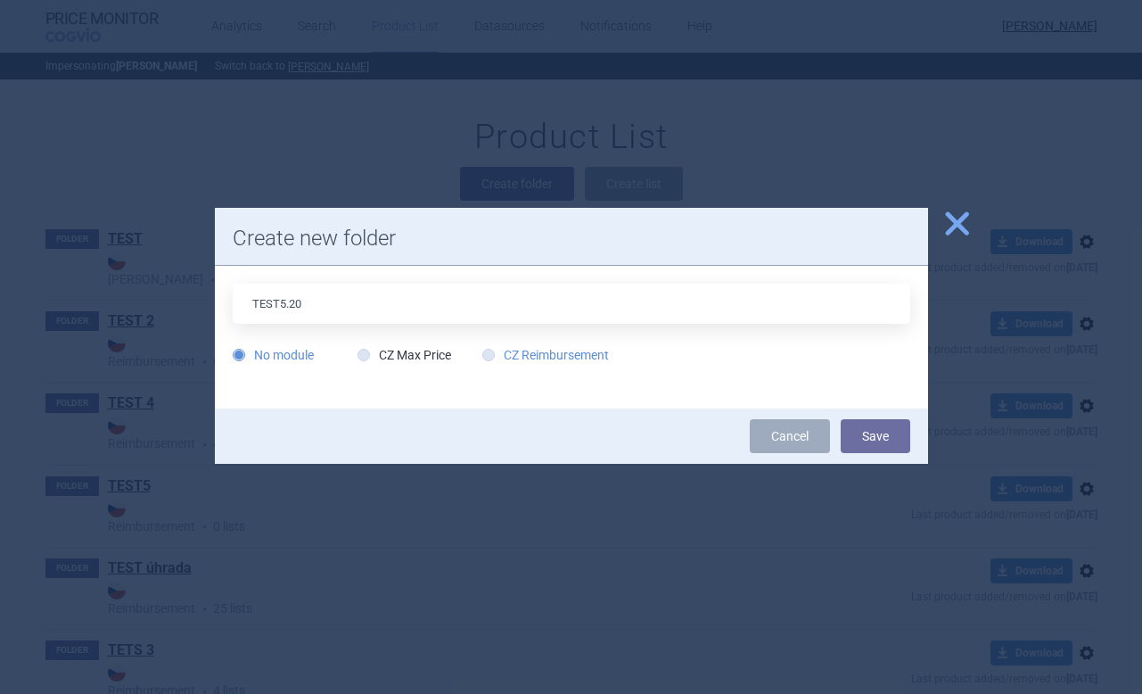
type input "TEST5.20"
click at [506, 355] on label "CZ Reimbursement" at bounding box center [545, 355] width 127 height 18
click at [501, 355] on input "CZ Reimbursement" at bounding box center [492, 356] width 18 height 18
radio input "true"
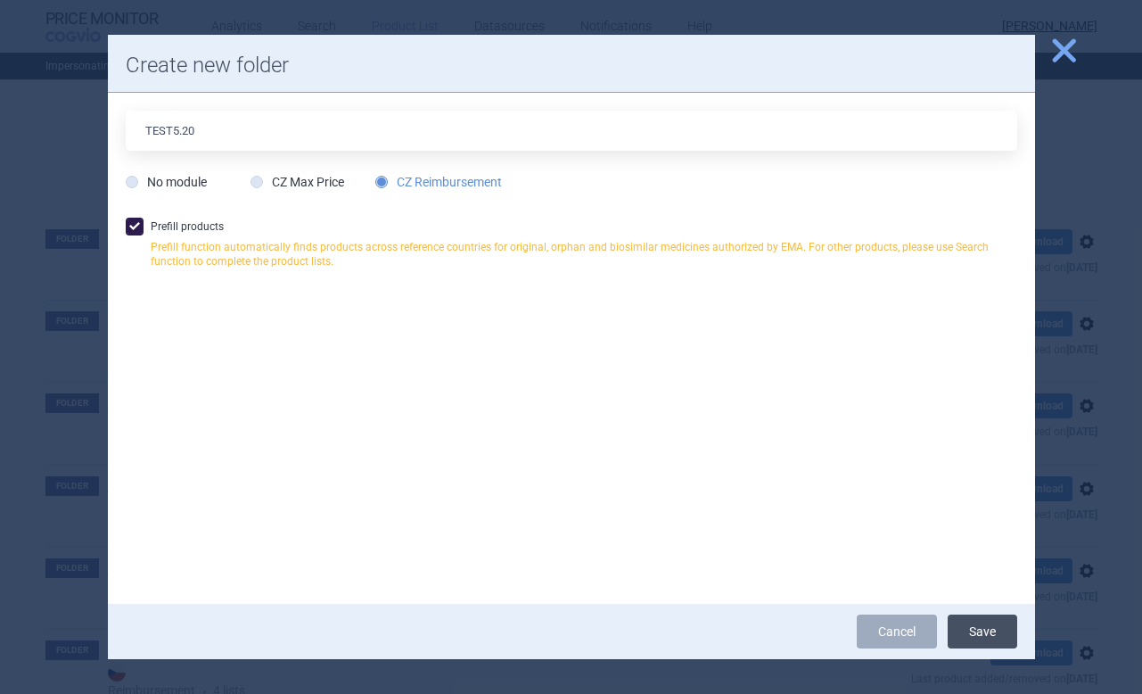
click at [981, 641] on button "Save" at bounding box center [983, 631] width 70 height 34
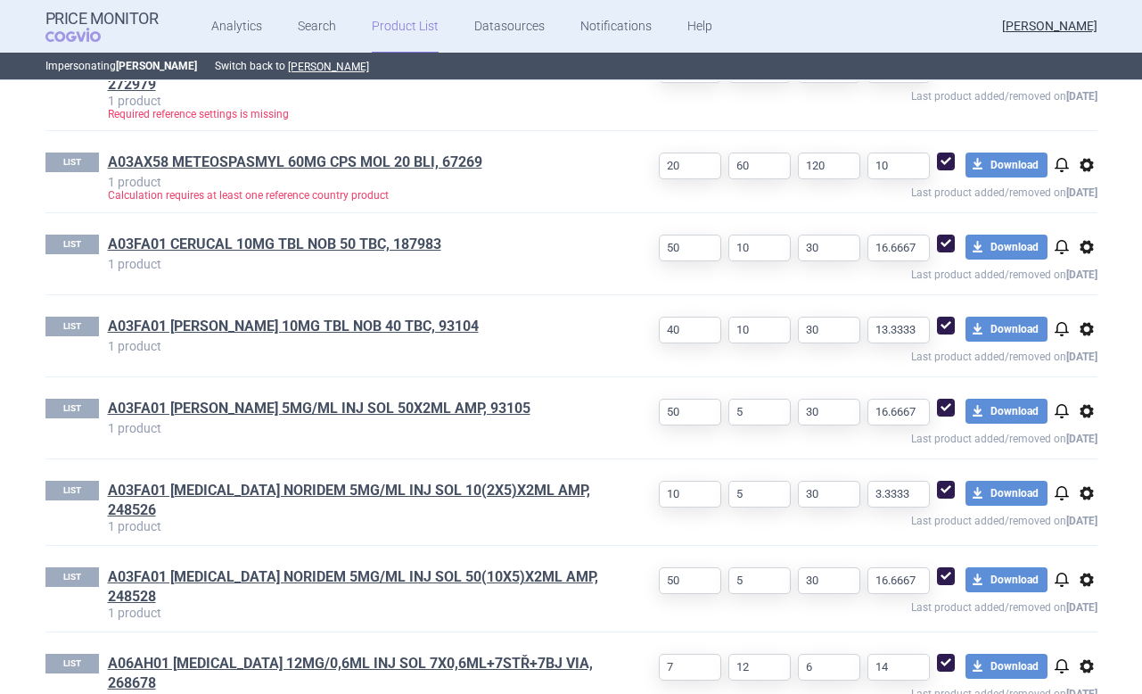
scroll to position [794, 0]
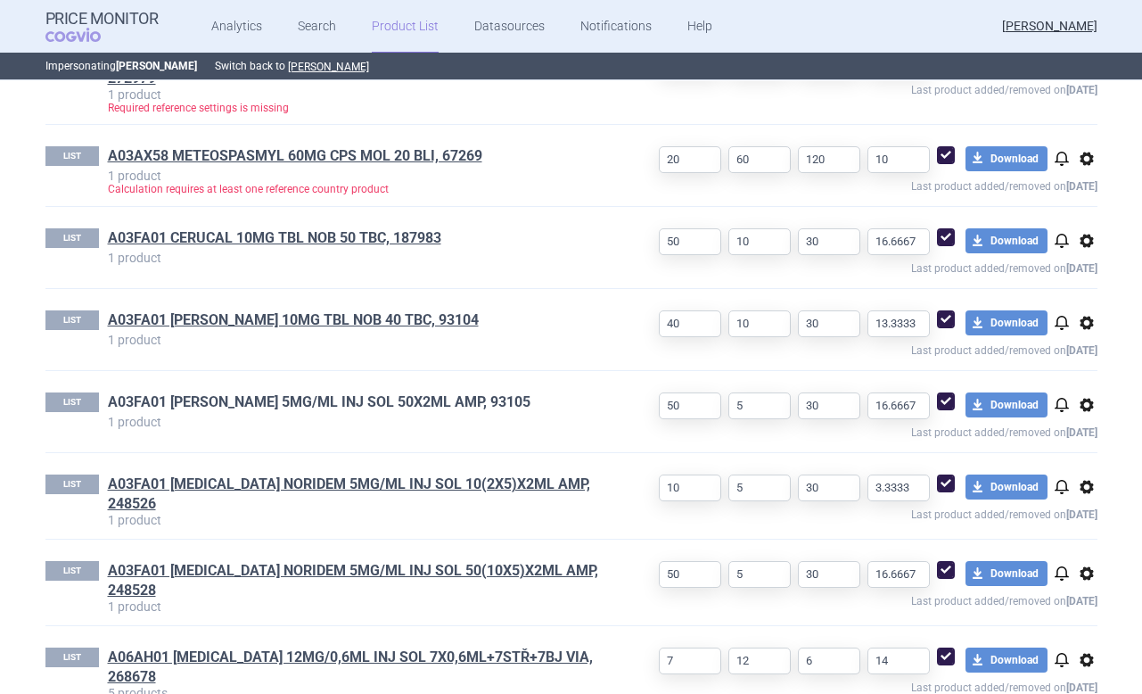
click at [144, 396] on link "A03FA01 DEGAN 5MG/ML INJ SOL 50X2ML AMP, 93105" at bounding box center [319, 402] width 423 height 20
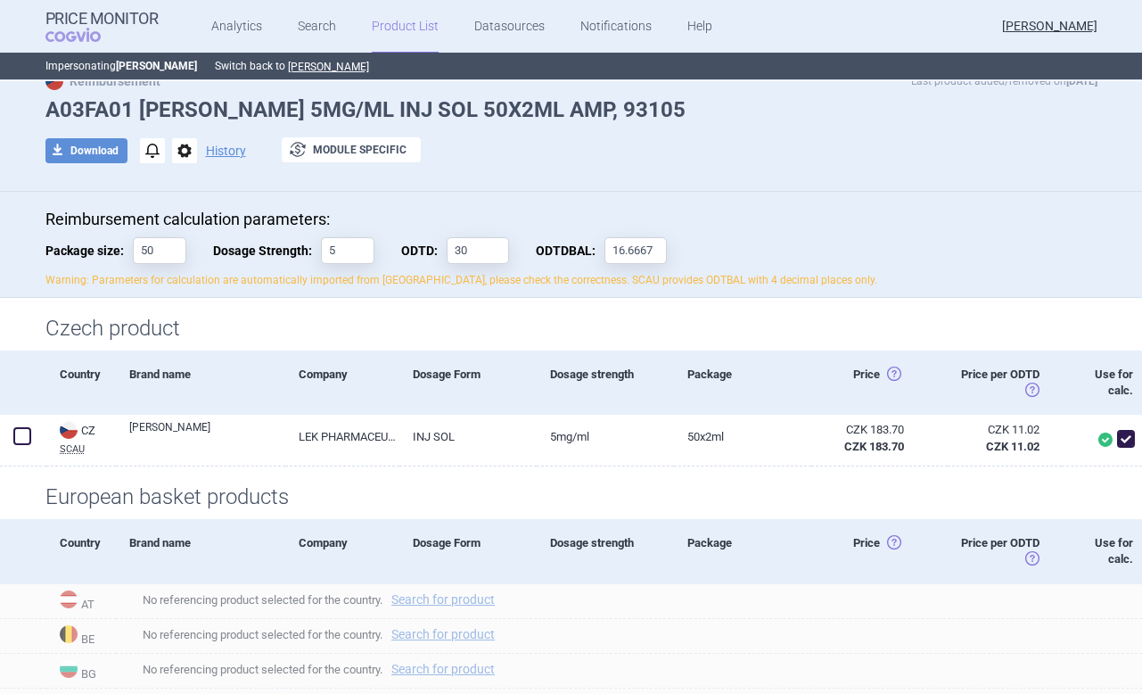
scroll to position [58, 0]
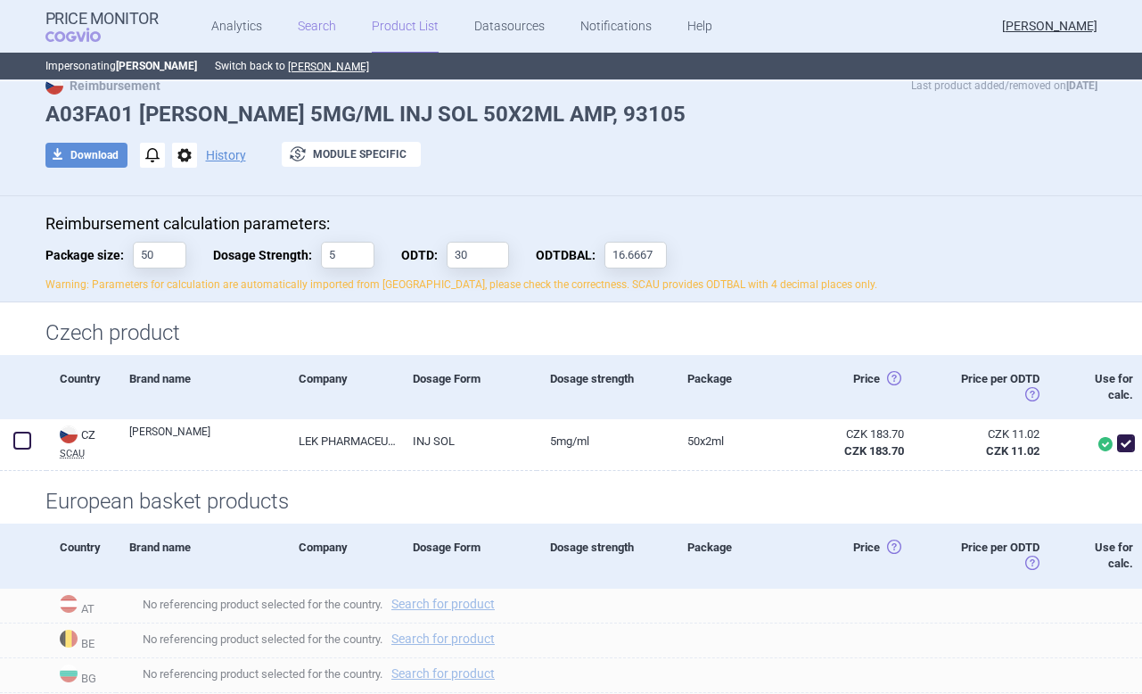
click at [323, 24] on link "Search" at bounding box center [317, 26] width 38 height 53
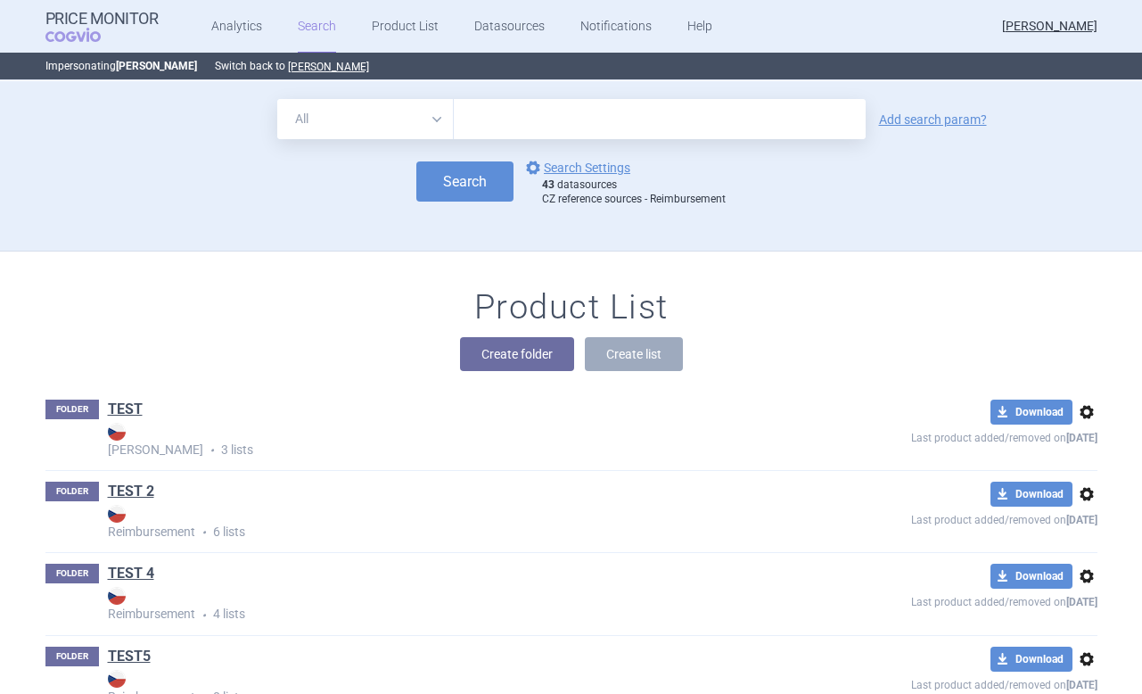
click at [352, 121] on select "All Brand Name ATC Company Active Substance Country Newer than" at bounding box center [365, 119] width 177 height 40
select select "brandName"
click at [277, 99] on select "All Brand Name ATC Company Active Substance Country Newer than" at bounding box center [365, 119] width 177 height 40
click at [487, 116] on input "text" at bounding box center [660, 119] width 412 height 40
type input "degan"
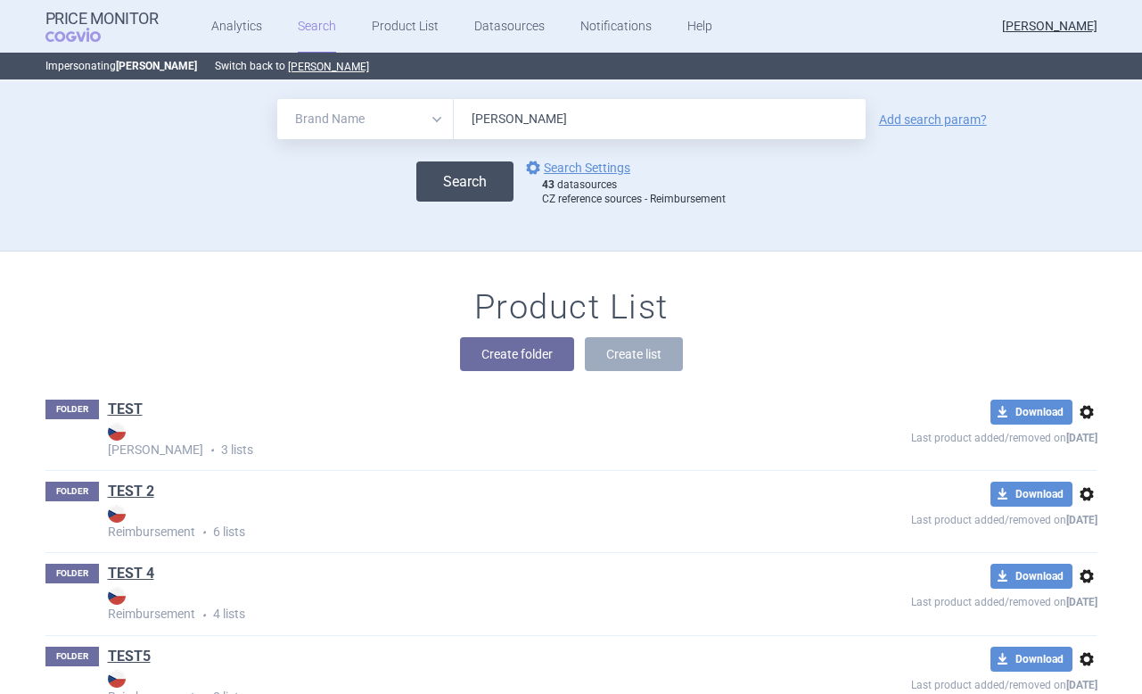
click at [479, 173] on button "Search" at bounding box center [464, 181] width 97 height 40
select select "brandName"
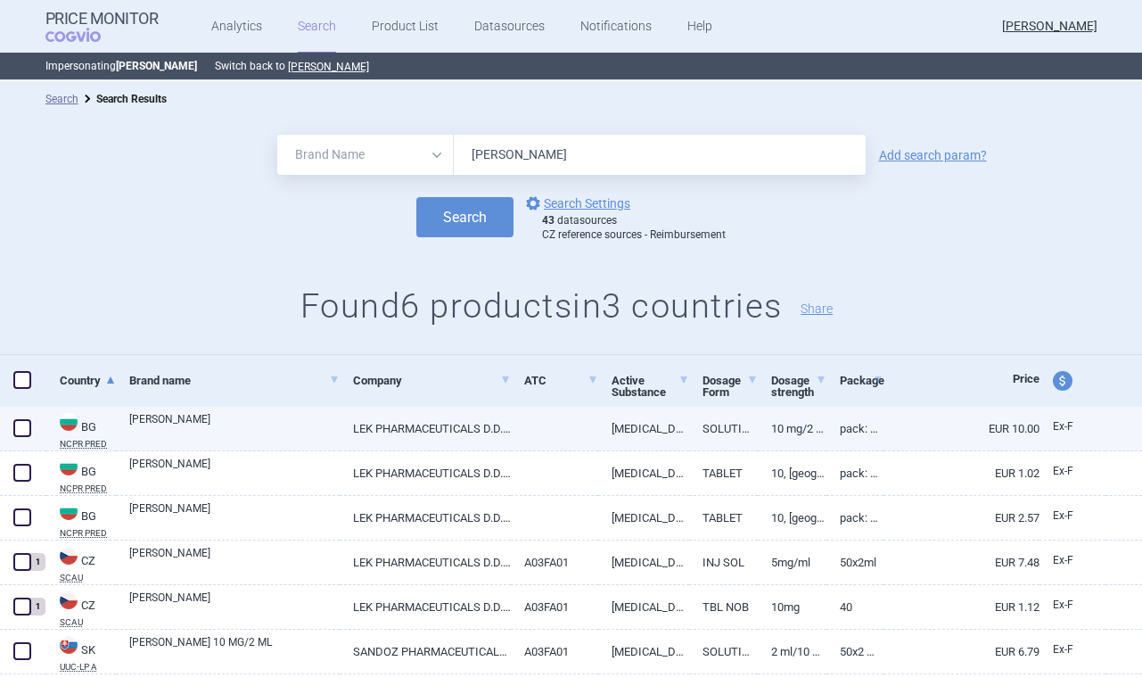
scroll to position [38, 0]
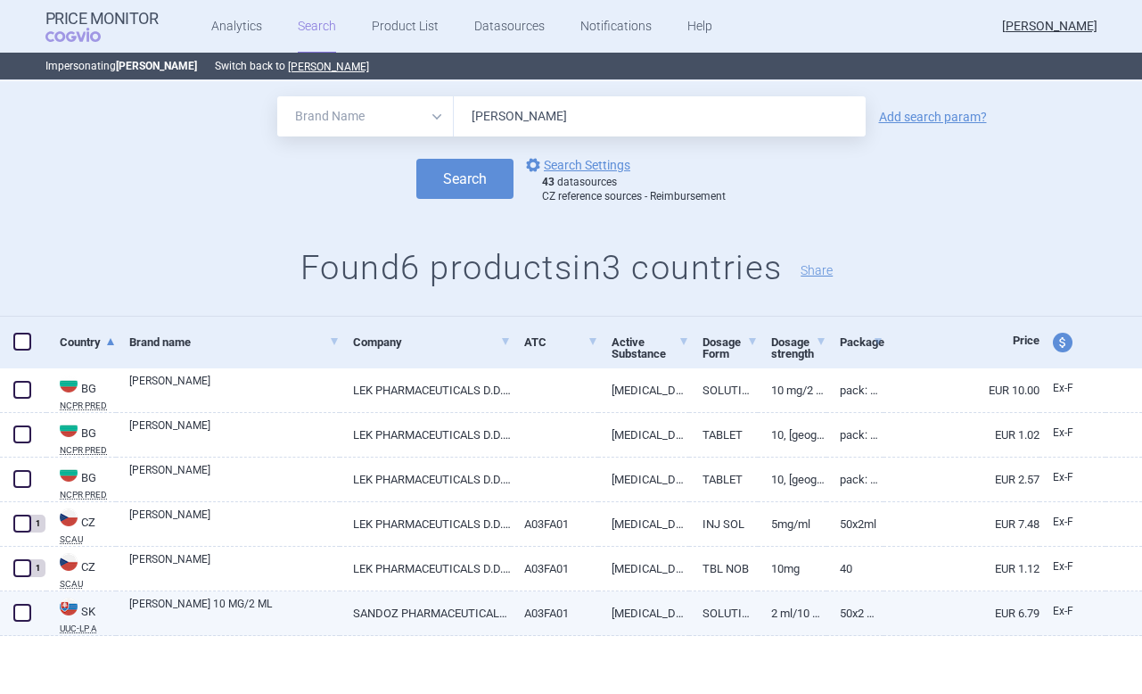
click at [21, 616] on span at bounding box center [22, 612] width 18 height 18
checkbox input "true"
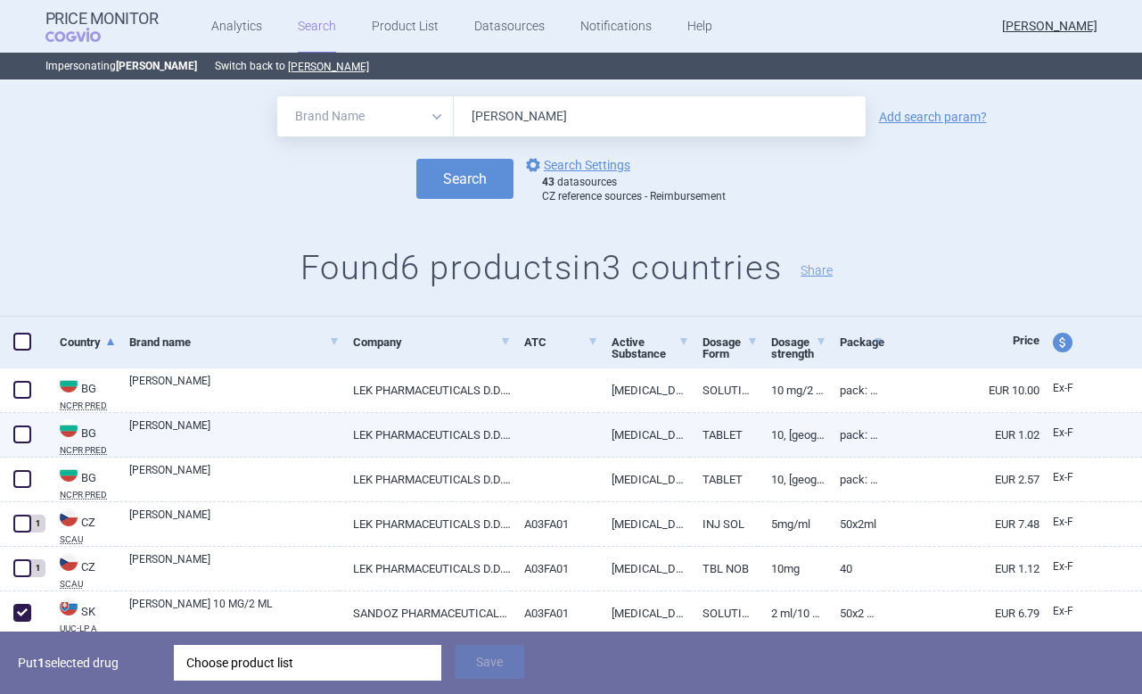
click at [22, 434] on span at bounding box center [22, 434] width 18 height 18
checkbox input "true"
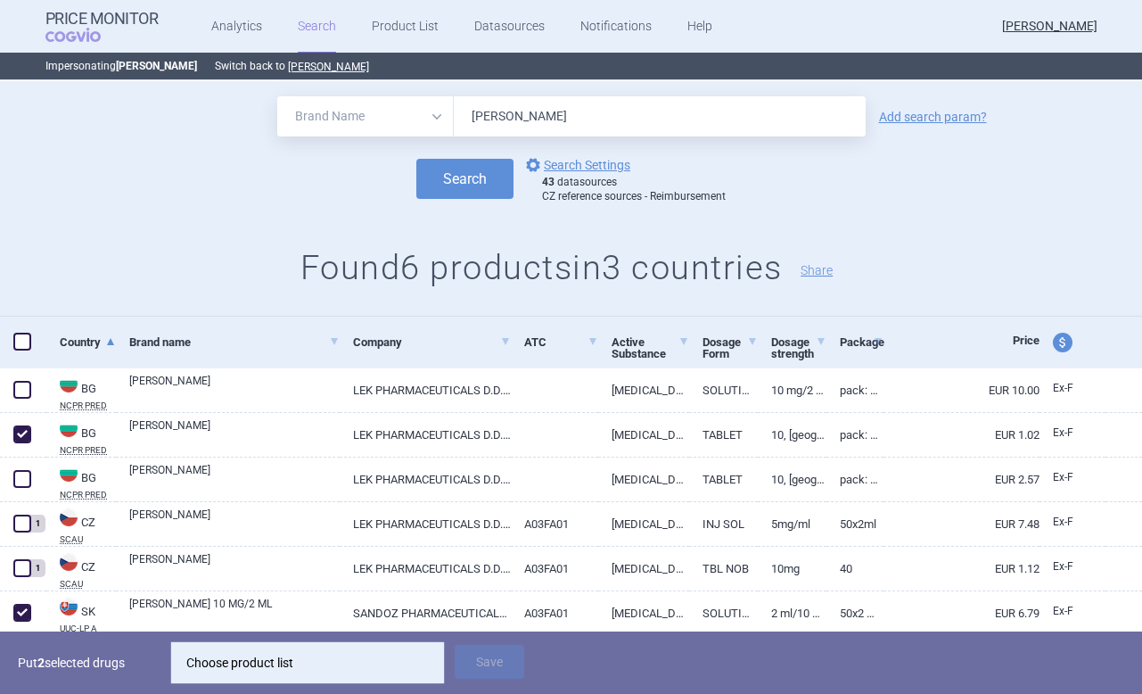
click at [242, 661] on div "Choose product list" at bounding box center [307, 662] width 242 height 36
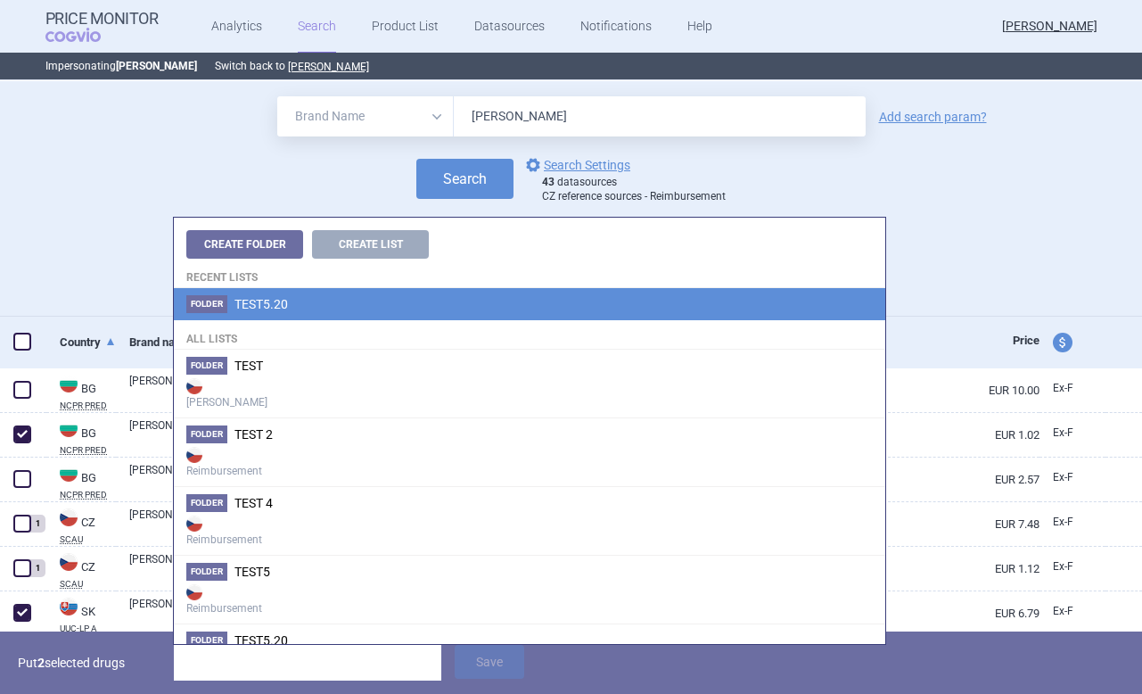
click at [278, 313] on li "Folder TEST5.20" at bounding box center [529, 304] width 711 height 32
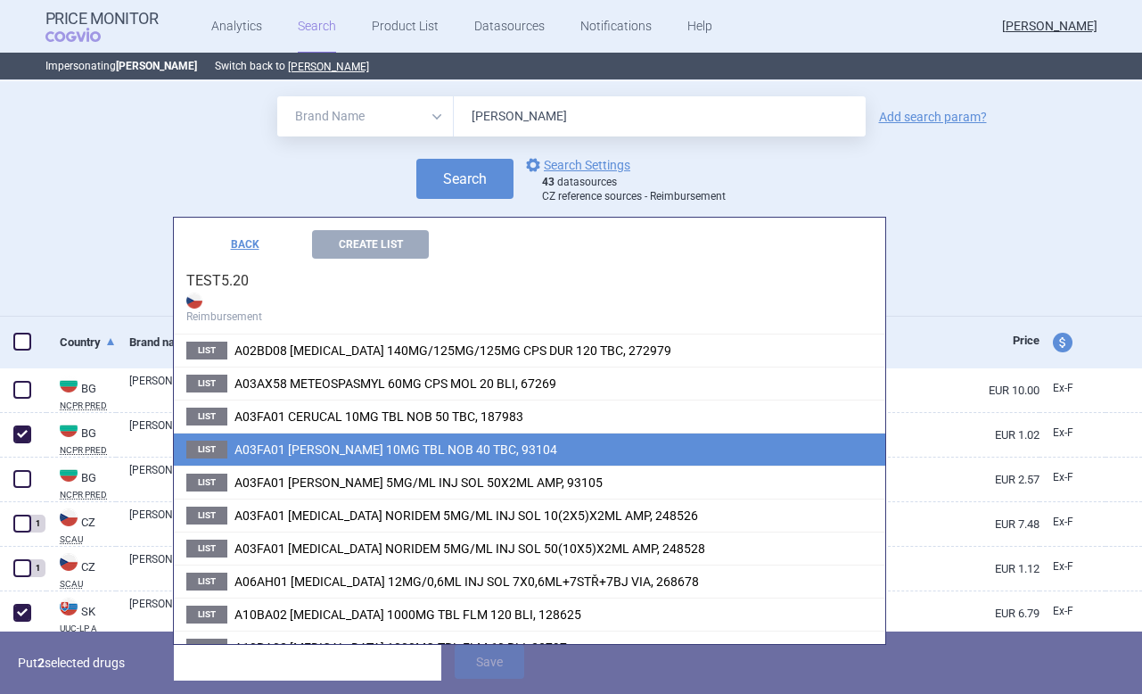
click at [324, 454] on span "A03FA01 DEGAN 10MG TBL NOB 40 TBC, 93104" at bounding box center [395, 449] width 323 height 14
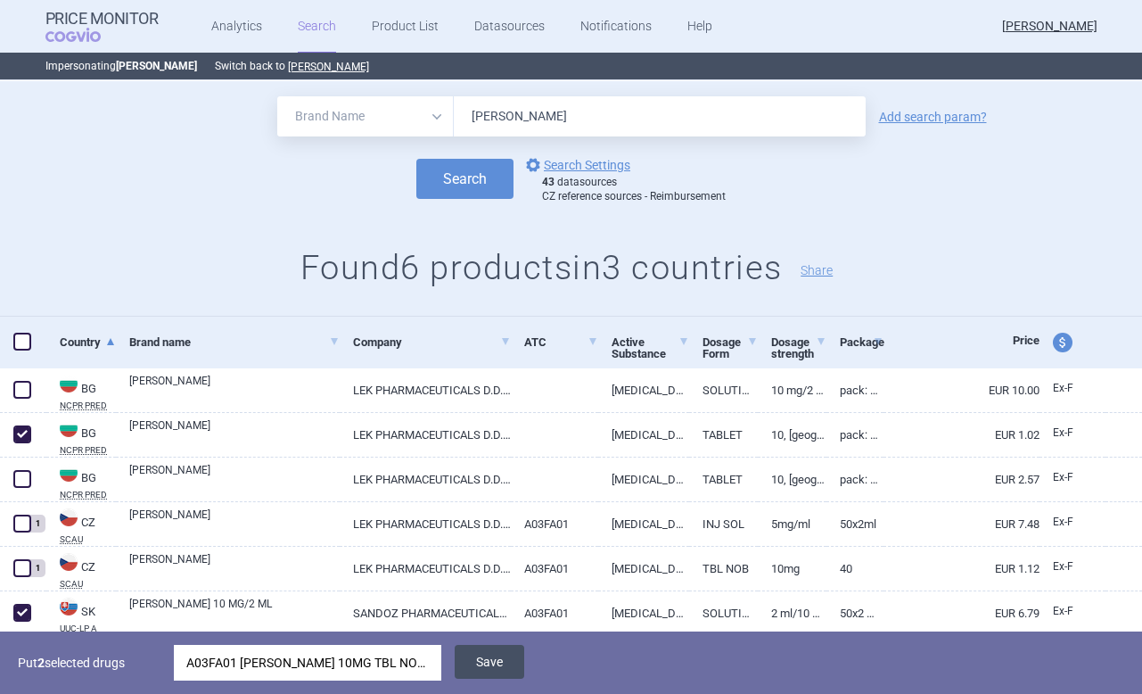
click at [494, 657] on button "Save" at bounding box center [490, 661] width 70 height 34
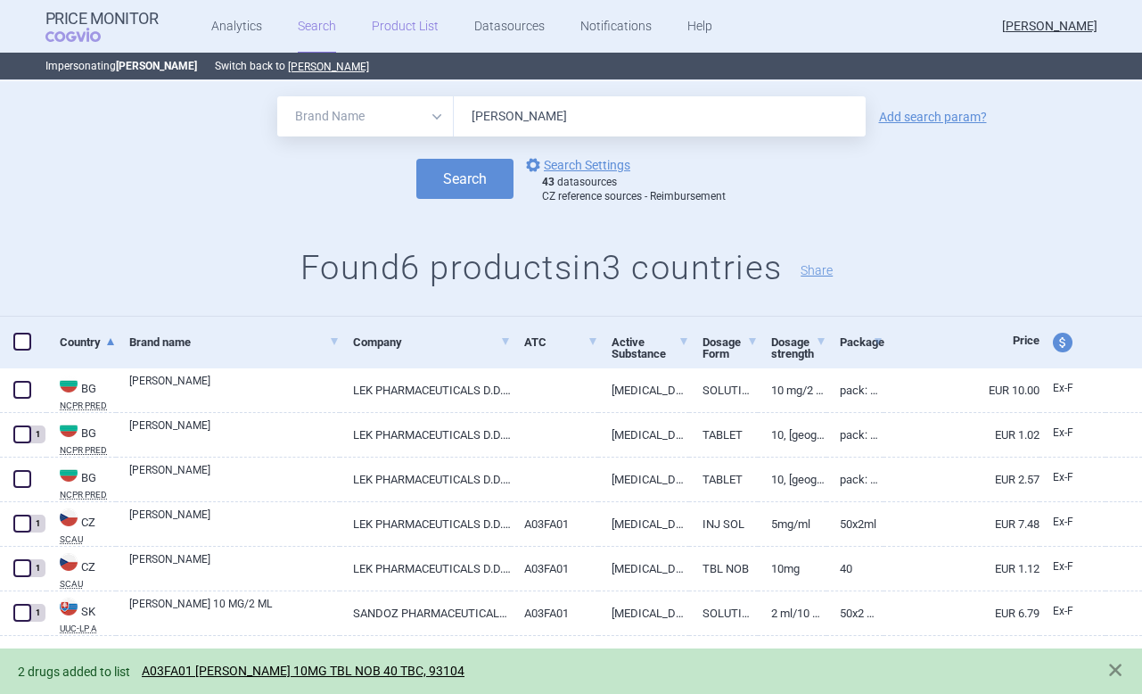
click at [418, 30] on link "Product List" at bounding box center [405, 26] width 67 height 53
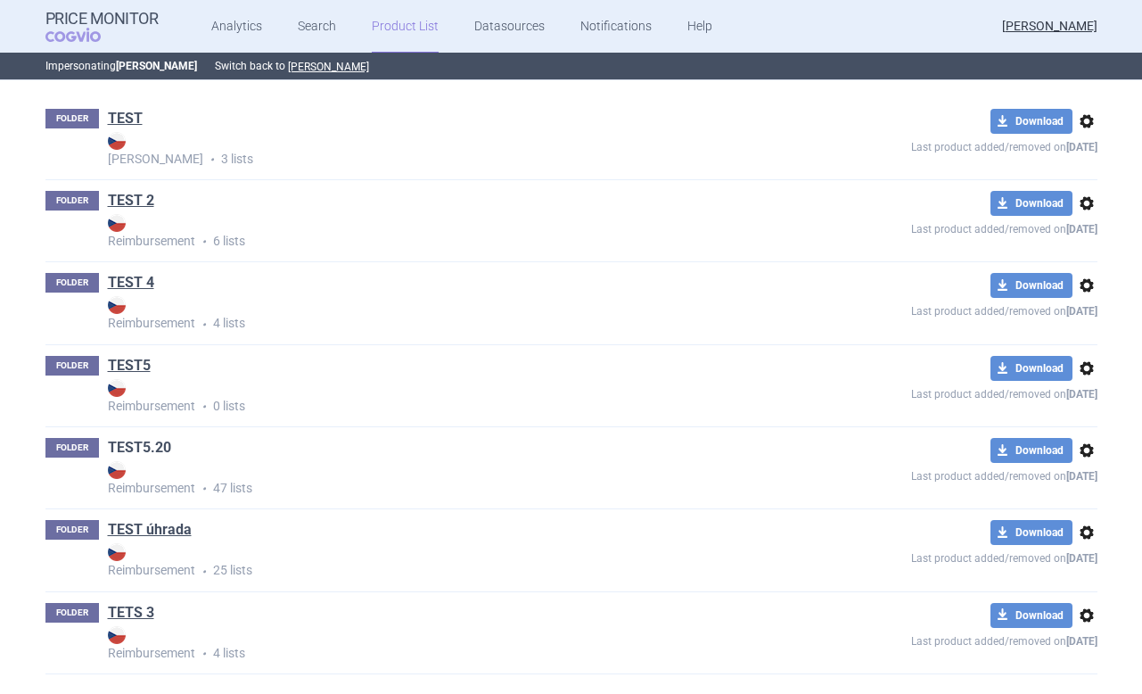
scroll to position [320, 0]
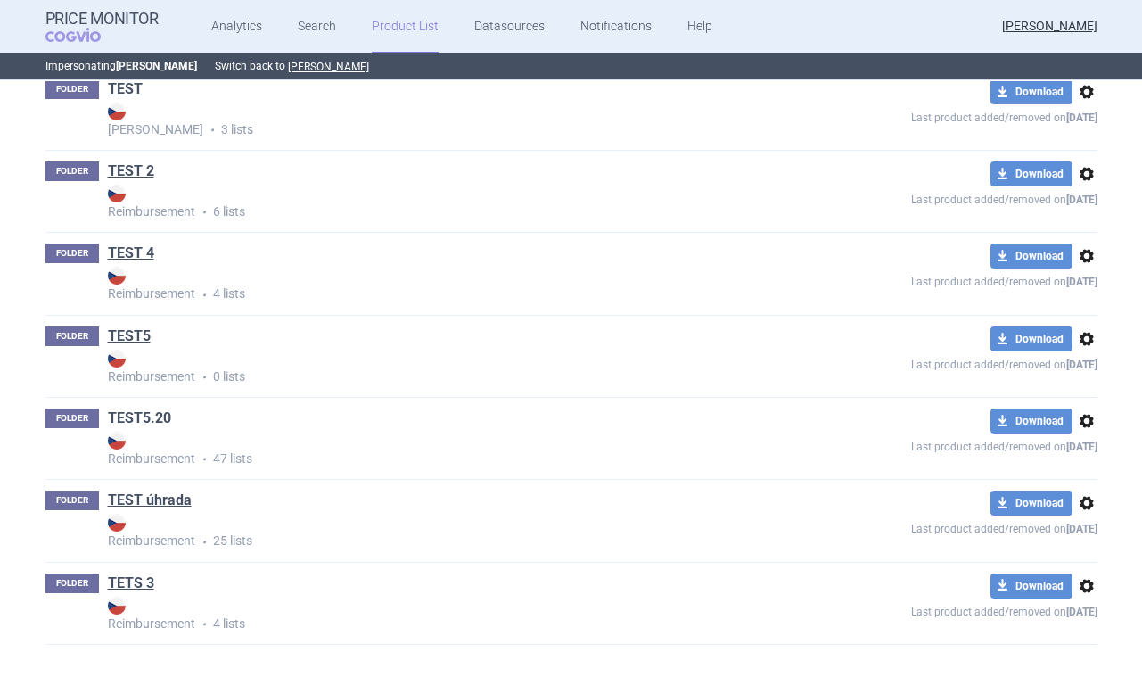
click at [136, 416] on link "TEST5.20" at bounding box center [139, 418] width 63 height 20
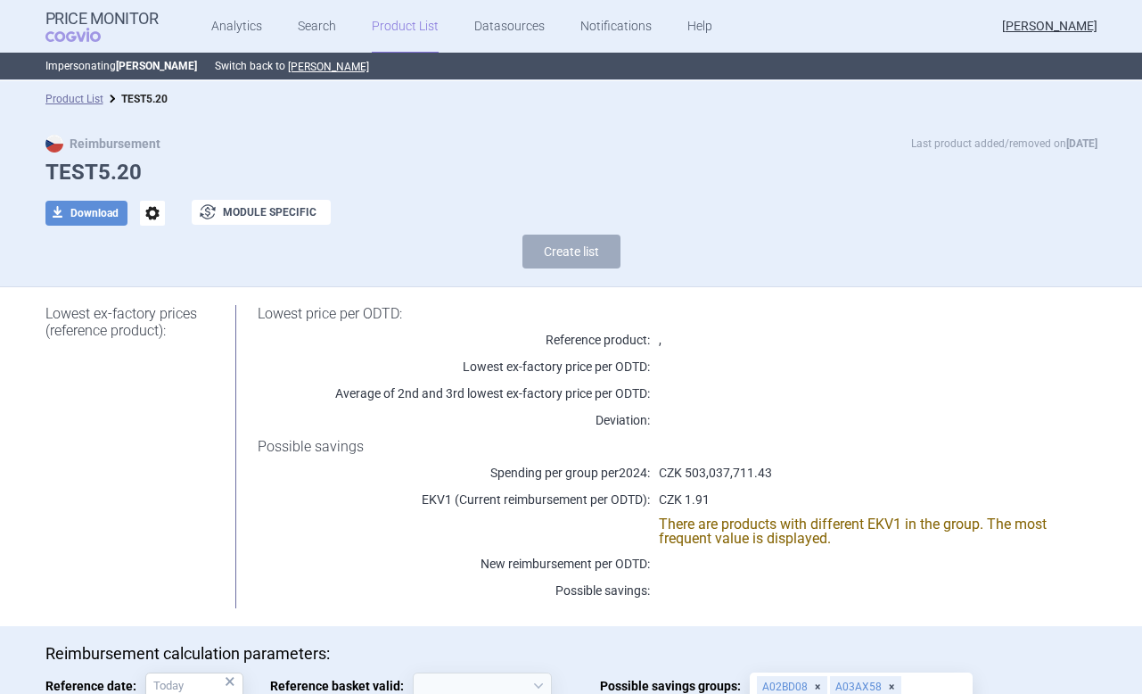
select select "2020-02-01"
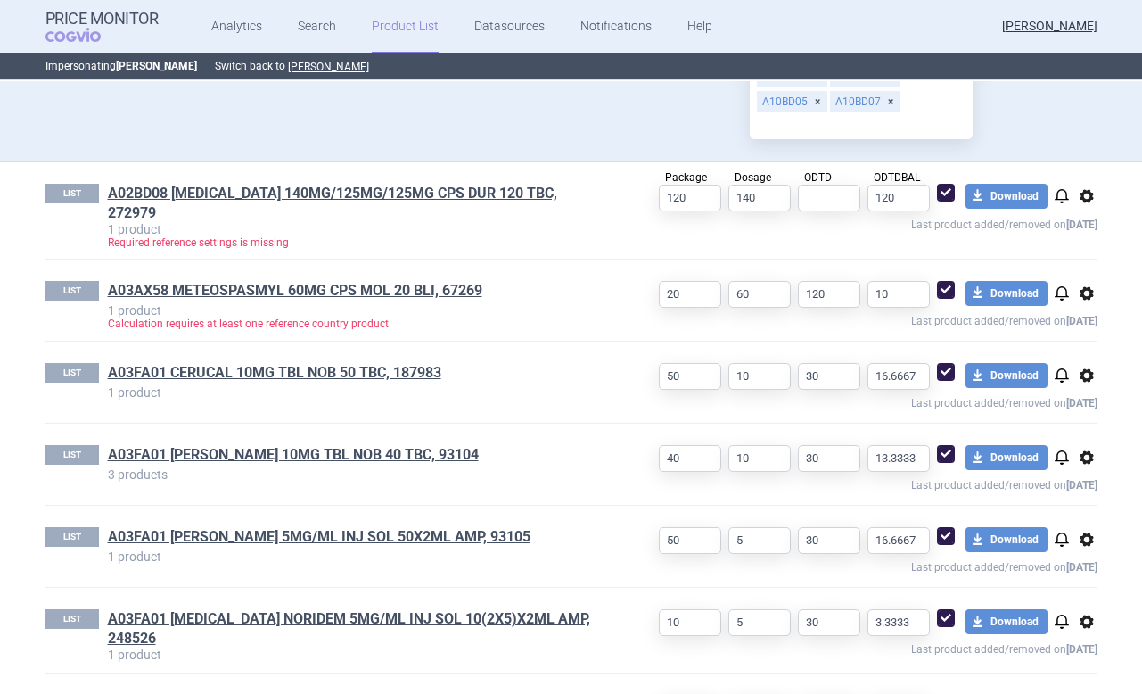
scroll to position [768, 0]
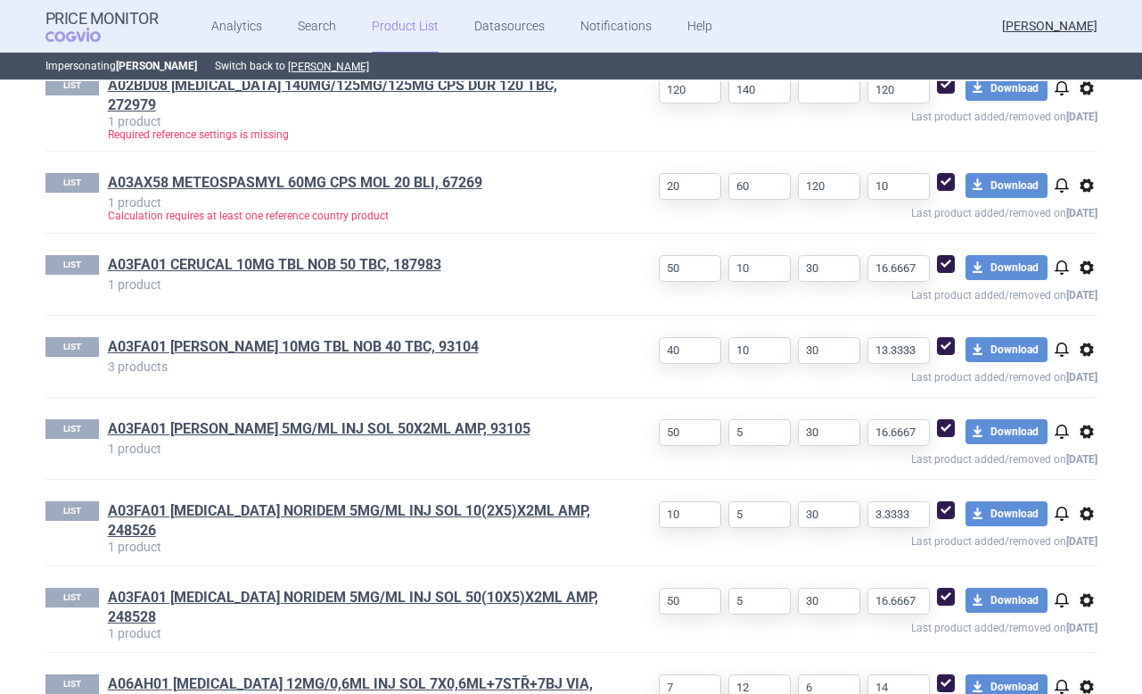
click at [166, 342] on h1 "A03FA01 DEGAN 10MG TBL NOB 40 TBC, 93104" at bounding box center [355, 348] width 495 height 23
click at [160, 337] on link "A03FA01 DEGAN 10MG TBL NOB 40 TBC, 93104" at bounding box center [293, 347] width 371 height 20
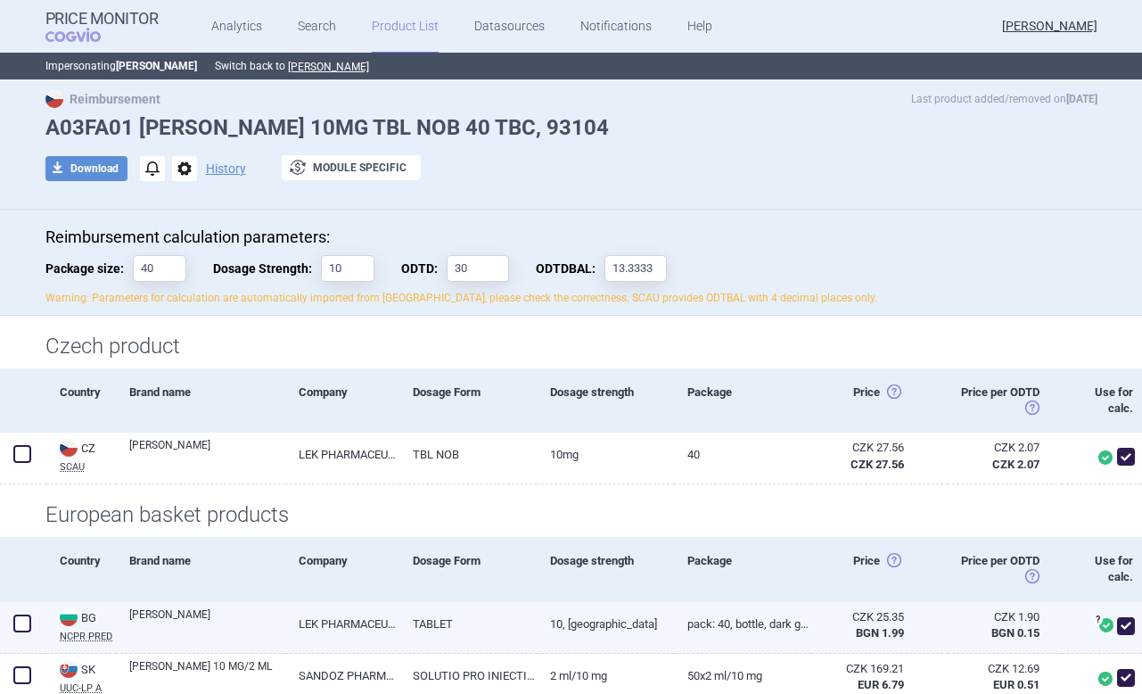
scroll to position [34, 0]
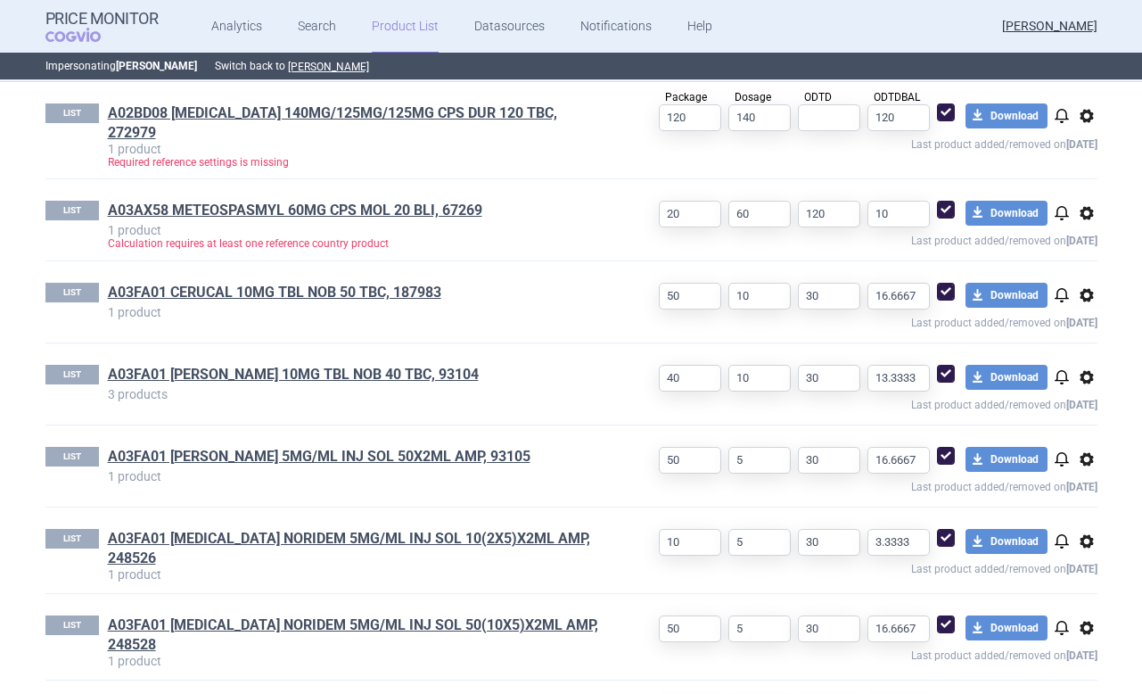
scroll to position [727, 0]
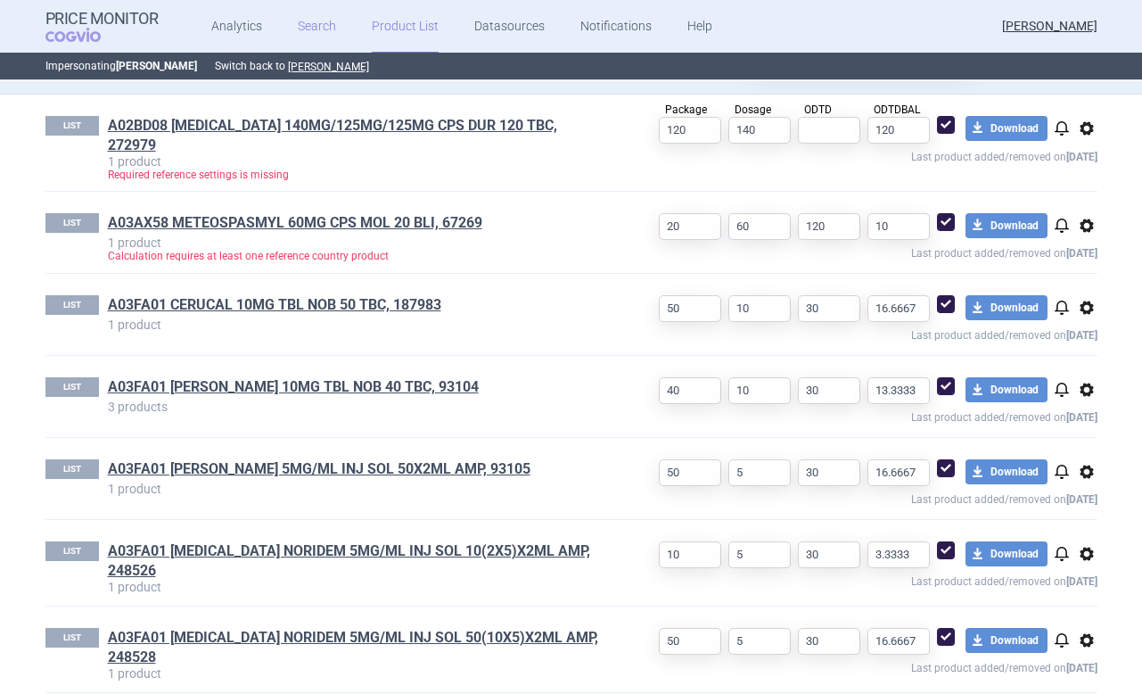
click at [308, 19] on link "Search" at bounding box center [317, 26] width 38 height 53
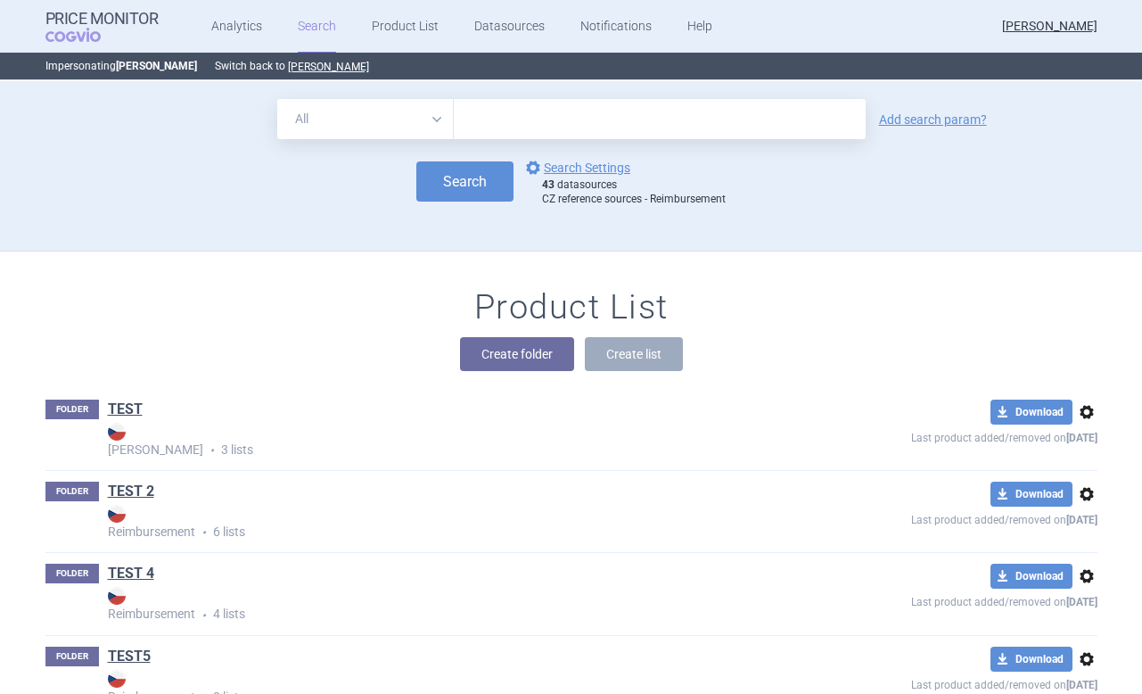
click at [433, 115] on select "All Brand Name ATC Company Active Substance Country Newer than" at bounding box center [365, 119] width 177 height 40
select select "brandName"
click at [277, 99] on select "All Brand Name ATC Company Active Substance Country Newer than" at bounding box center [365, 119] width 177 height 40
click at [499, 115] on input "text" at bounding box center [660, 119] width 412 height 40
type input "cerucal"
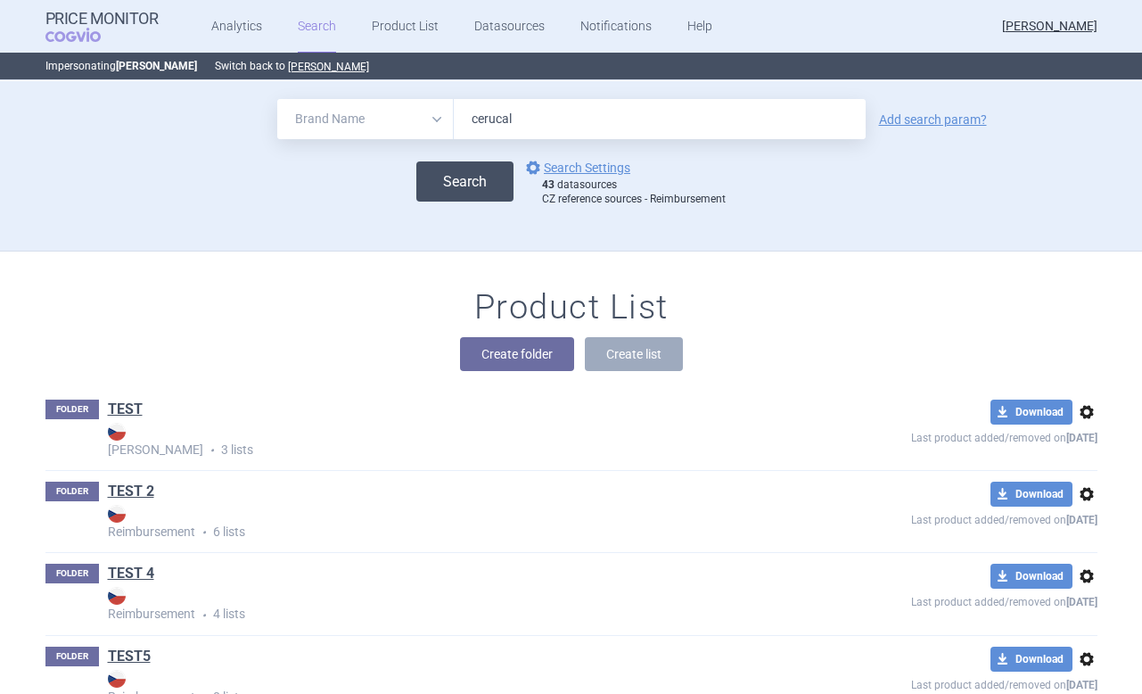
click at [480, 167] on button "Search" at bounding box center [464, 181] width 97 height 40
select select "brandName"
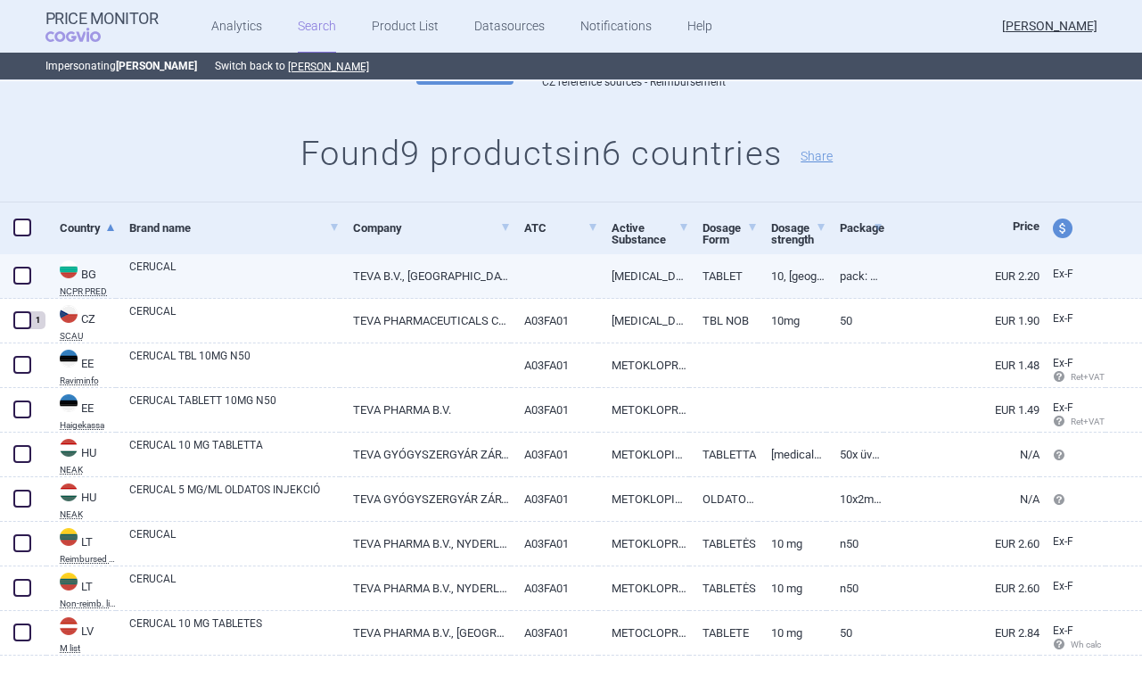
scroll to position [172, 0]
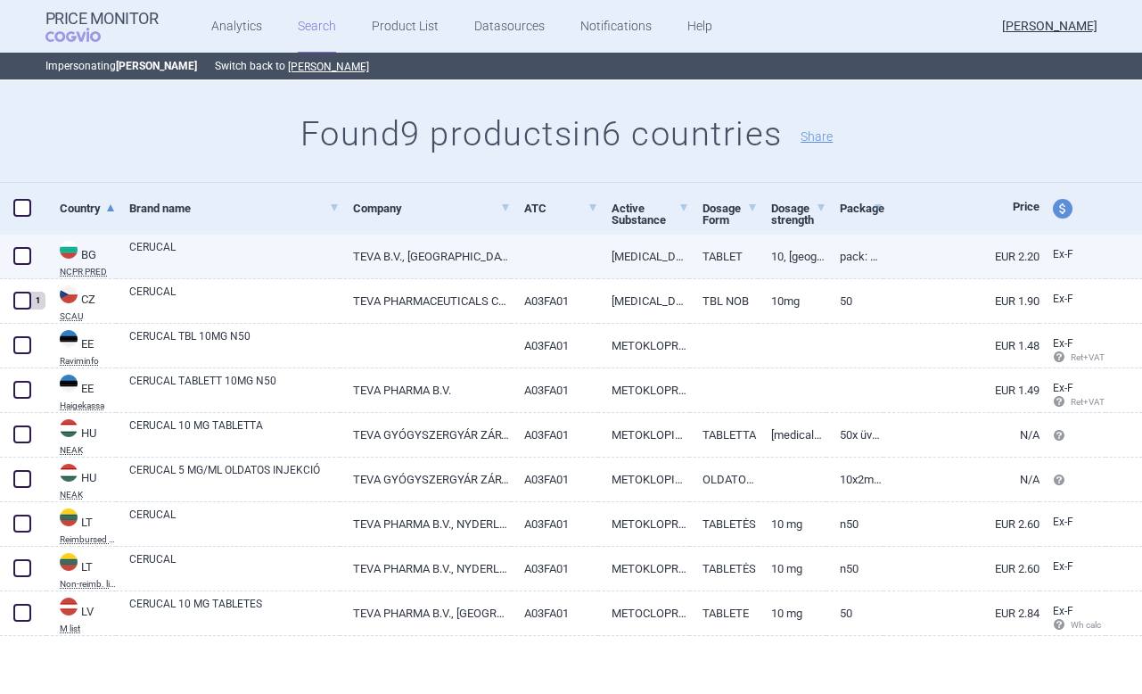
click at [15, 253] on span at bounding box center [22, 256] width 18 height 18
checkbox input "true"
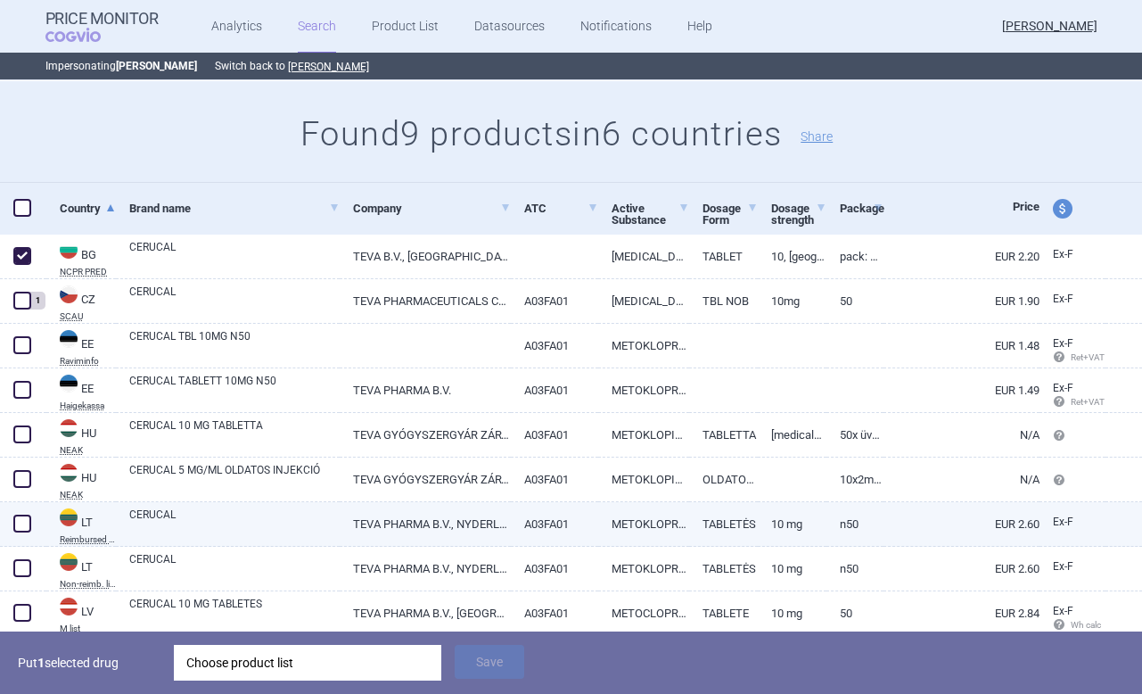
click at [29, 519] on span at bounding box center [22, 523] width 18 height 18
checkbox input "true"
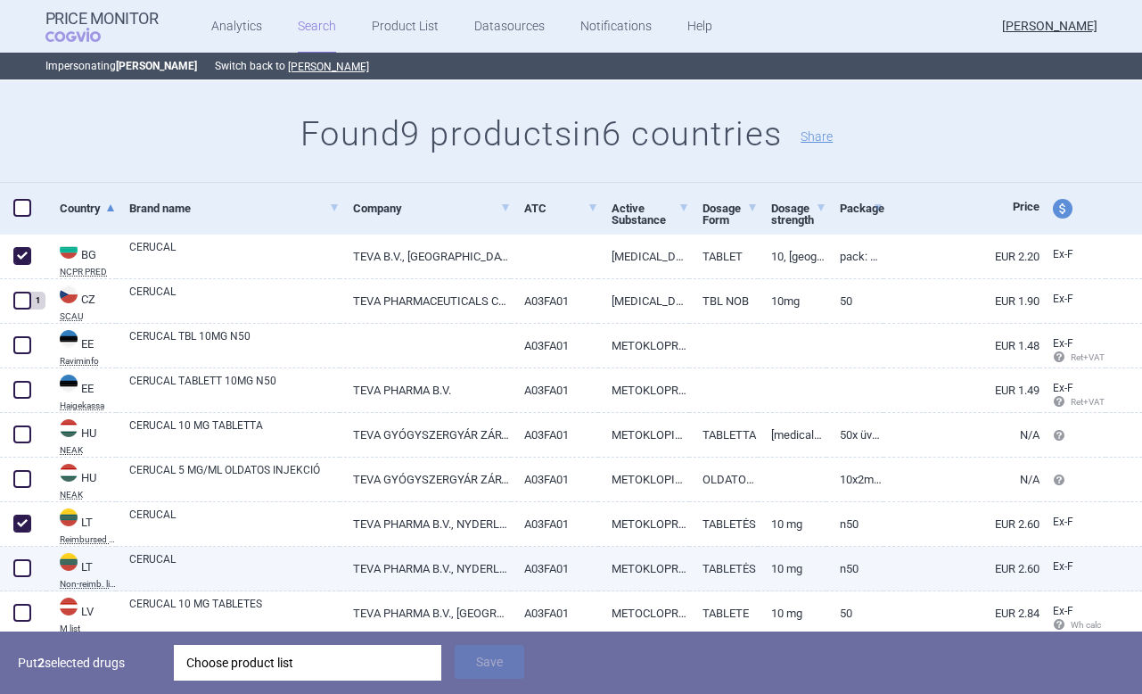
click at [26, 566] on span at bounding box center [22, 568] width 18 height 18
checkbox input "true"
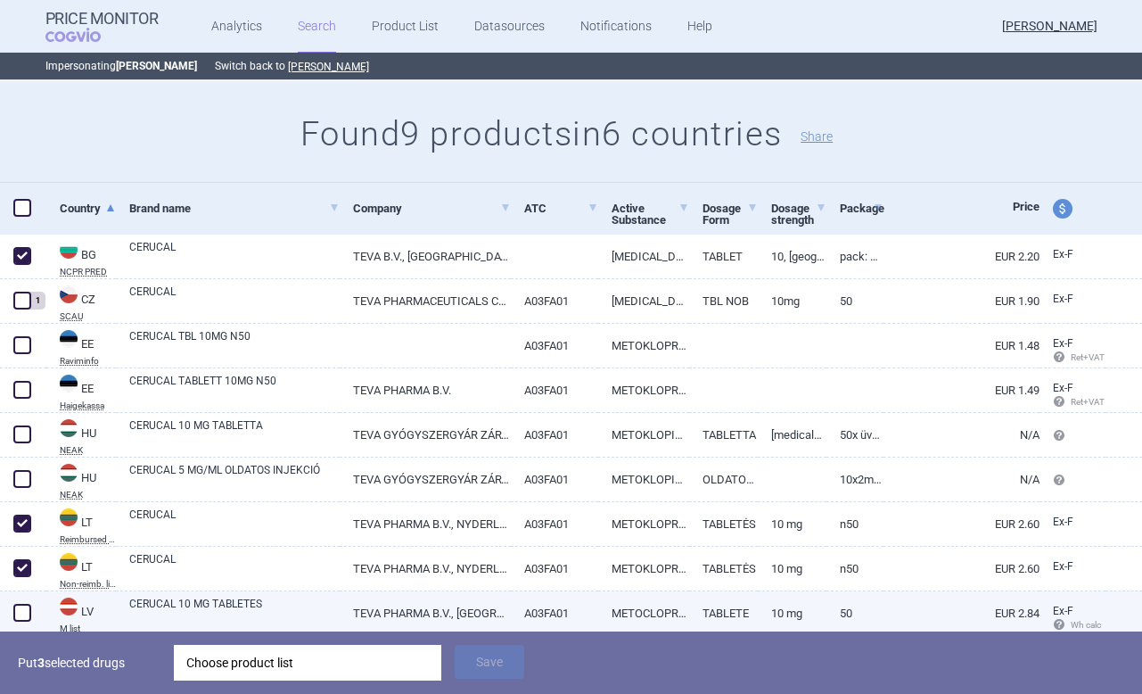
click at [24, 609] on span at bounding box center [22, 612] width 18 height 18
checkbox input "true"
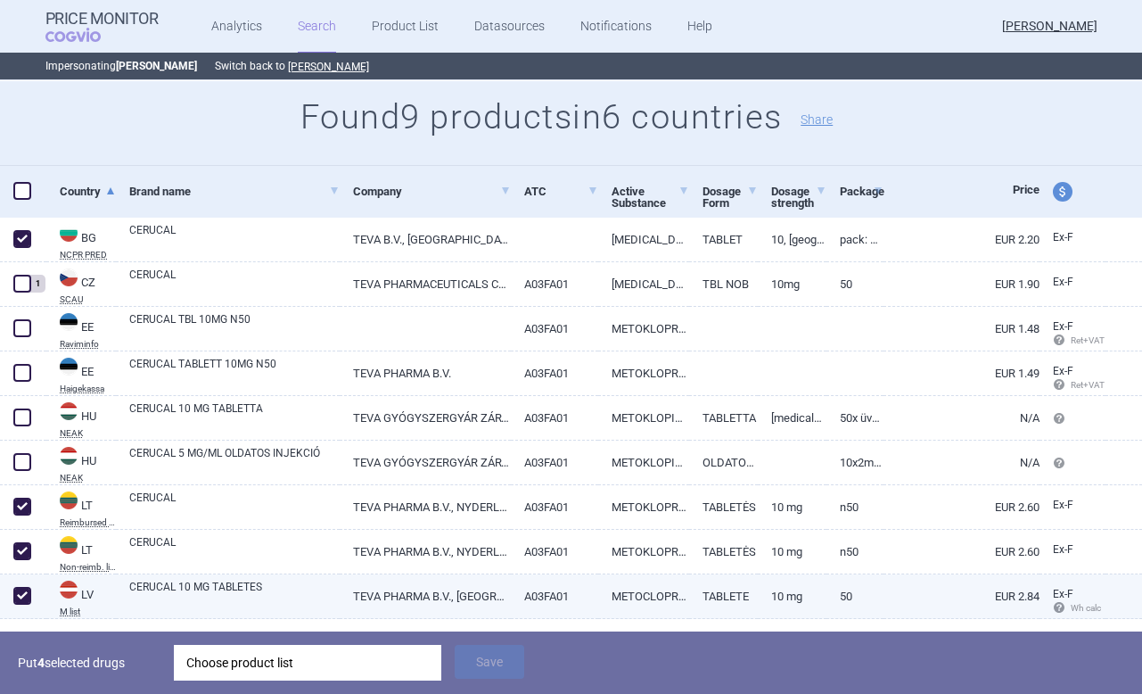
scroll to position [234, 0]
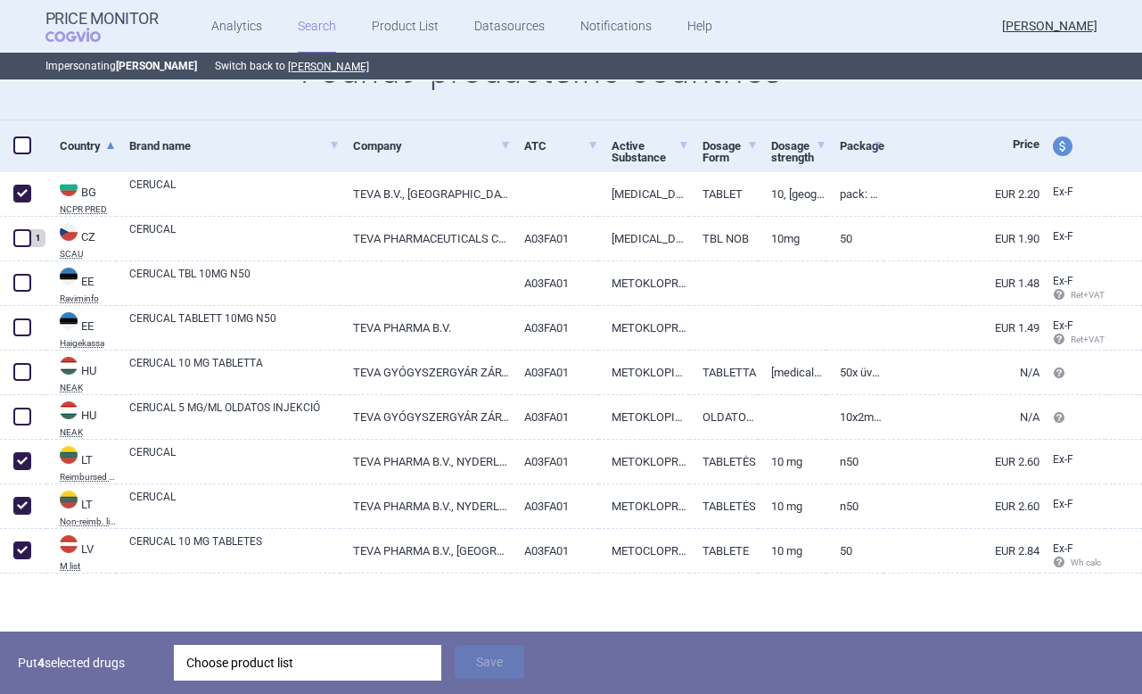
click at [403, 662] on div "Choose product list" at bounding box center [307, 662] width 242 height 36
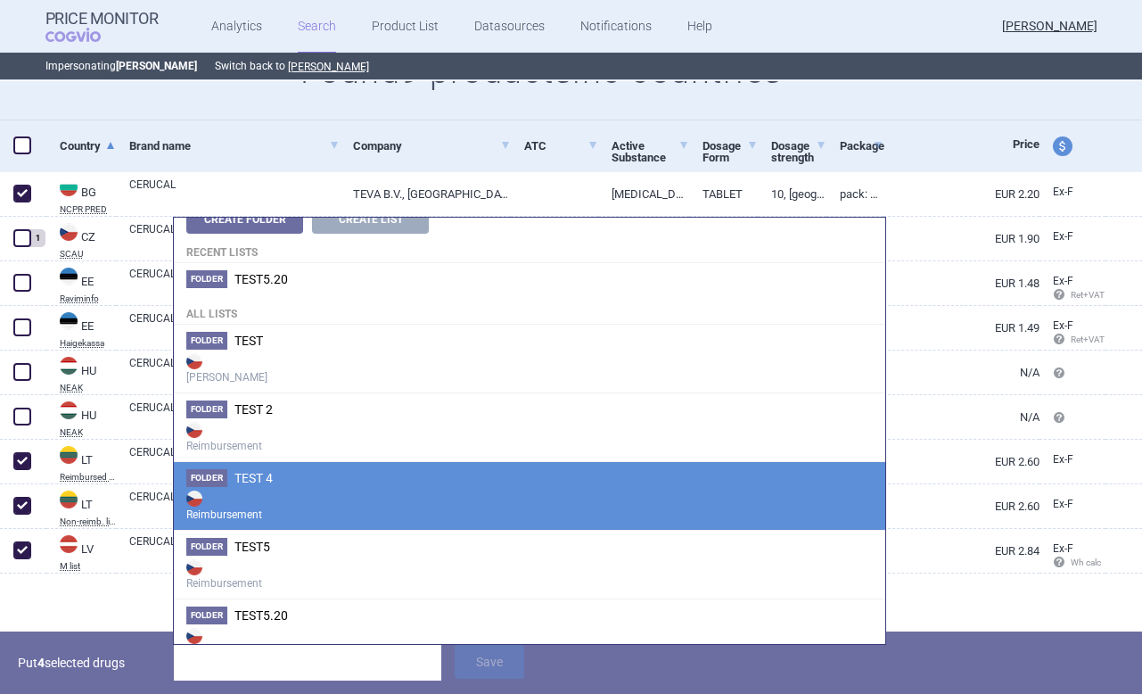
scroll to position [0, 0]
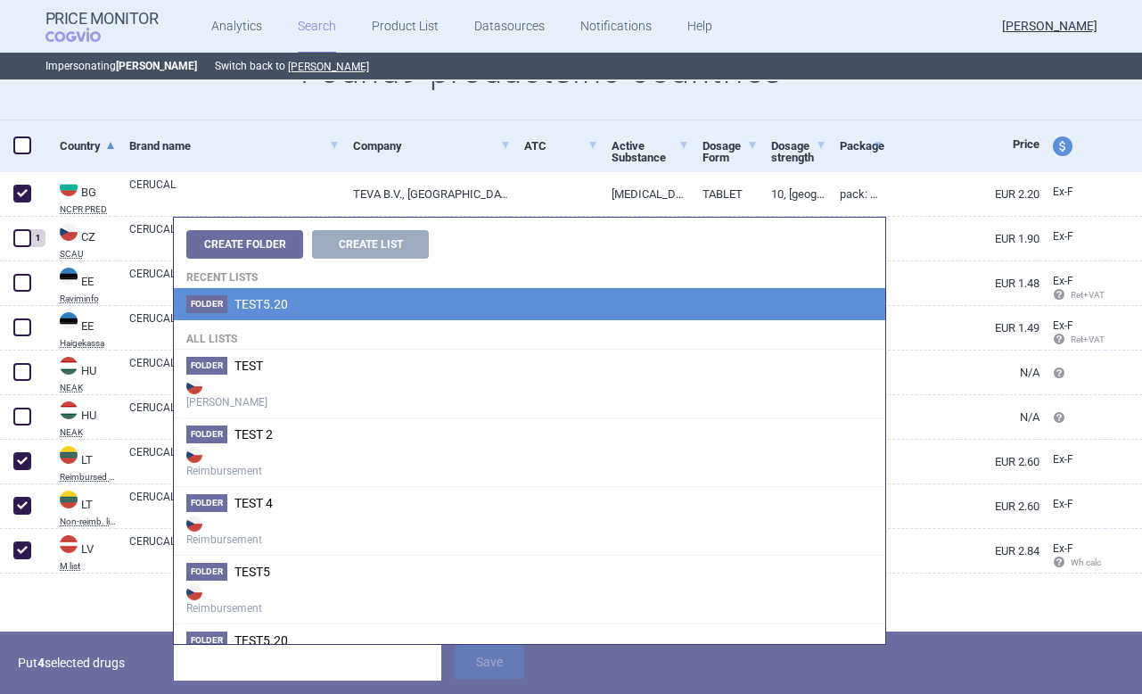
click at [256, 315] on li "Folder TEST5.20" at bounding box center [529, 304] width 711 height 32
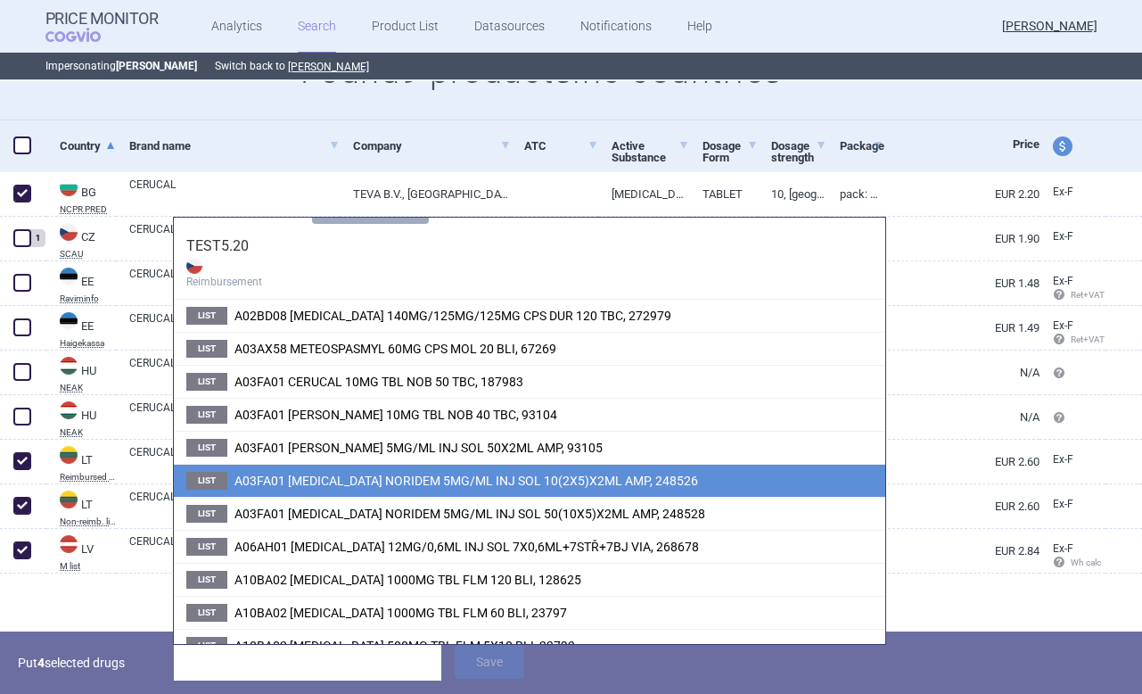
scroll to position [36, 0]
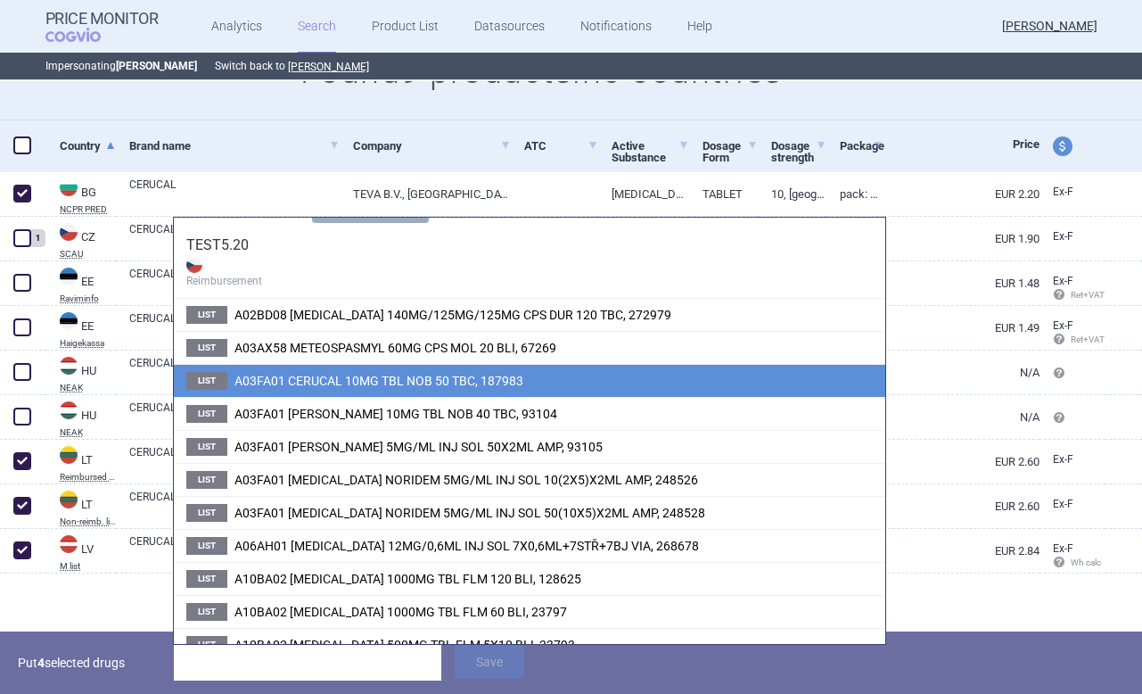
click at [313, 387] on span "A03FA01 CERUCAL 10MG TBL NOB 50 TBC, 187983" at bounding box center [378, 381] width 289 height 14
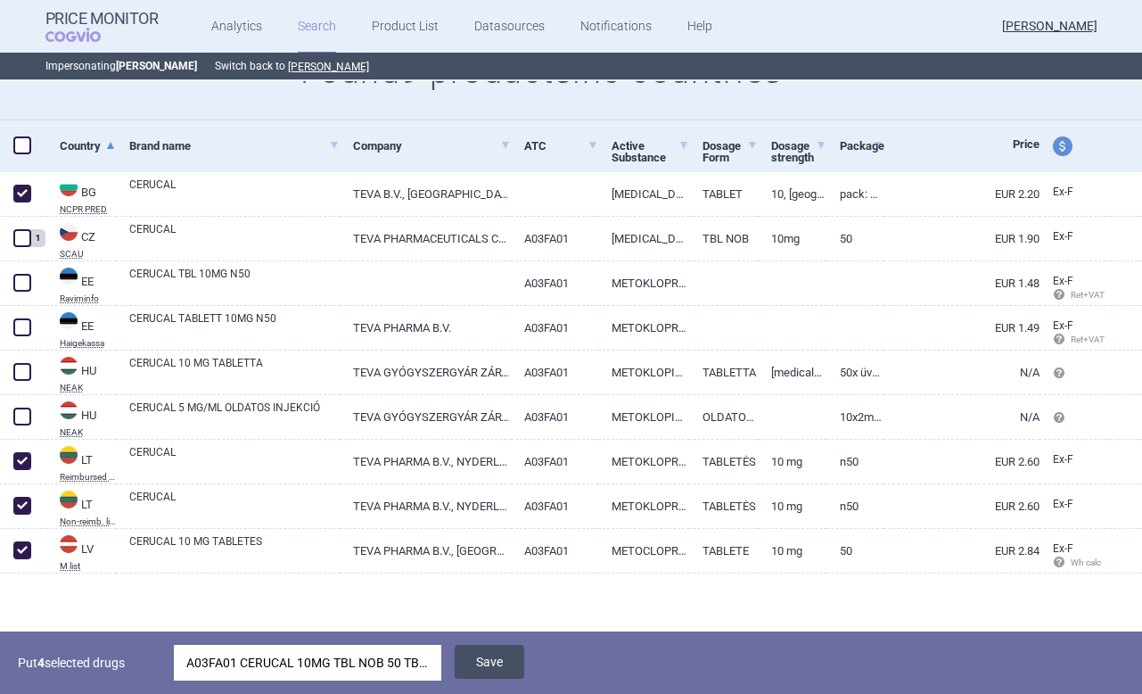
click at [478, 674] on button "Save" at bounding box center [490, 661] width 70 height 34
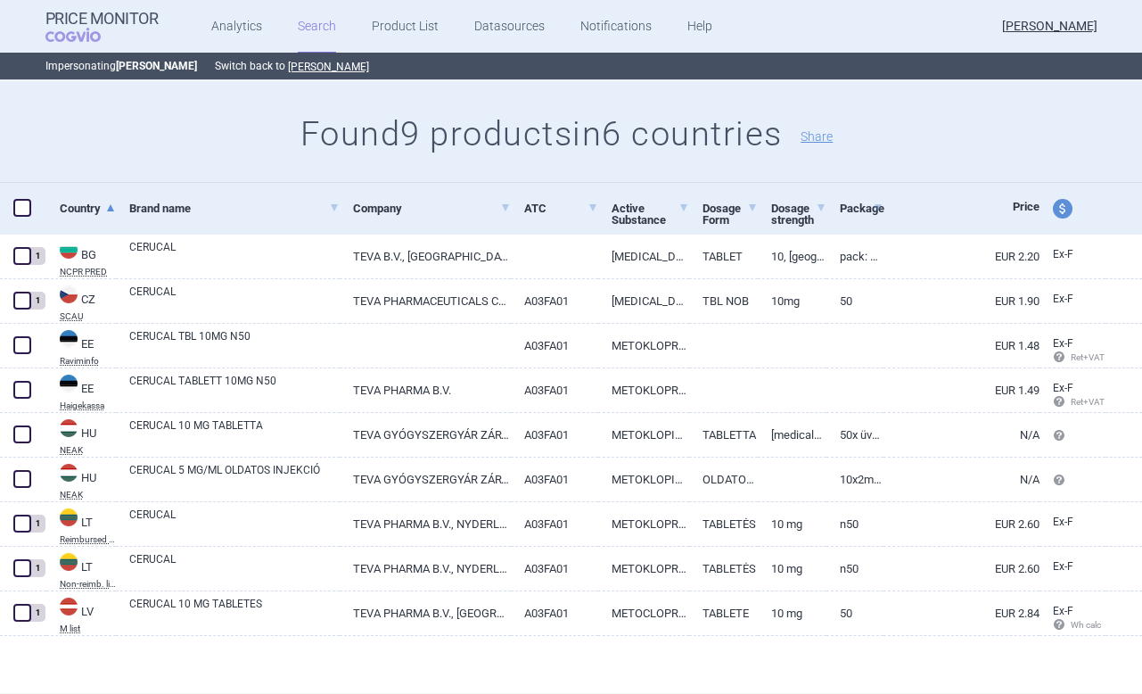
scroll to position [172, 0]
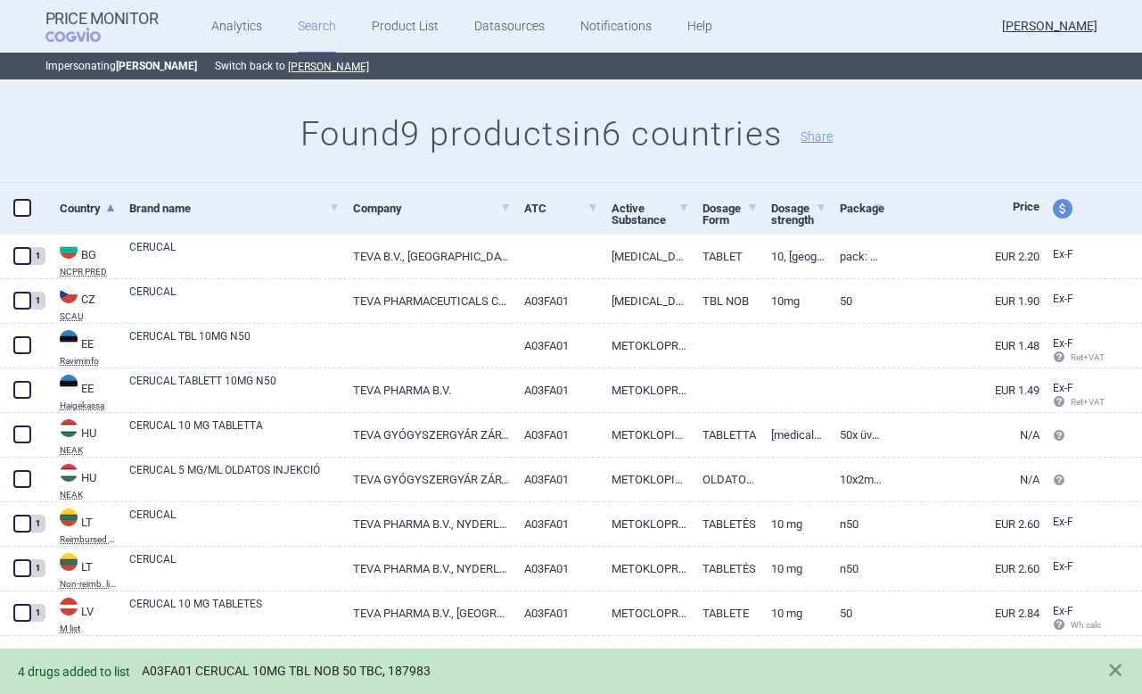
click at [321, 673] on link "A03FA01 CERUCAL 10MG TBL NOB 50 TBC, 187983" at bounding box center [286, 670] width 289 height 15
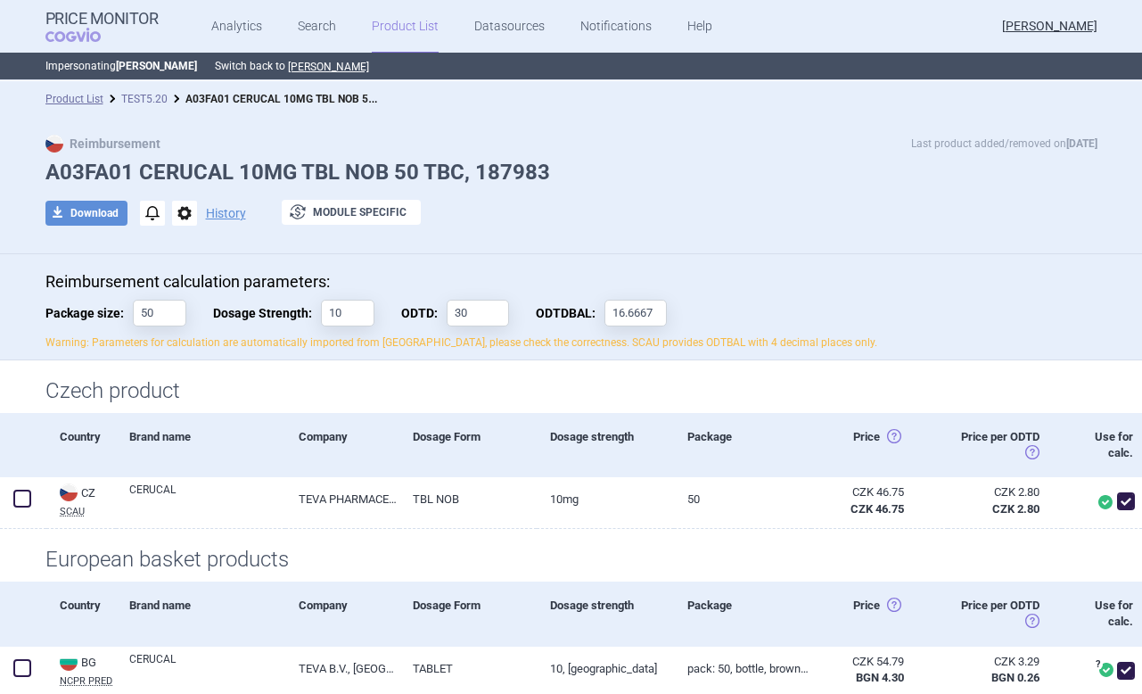
click at [137, 95] on link "TEST5.20" at bounding box center [144, 99] width 46 height 12
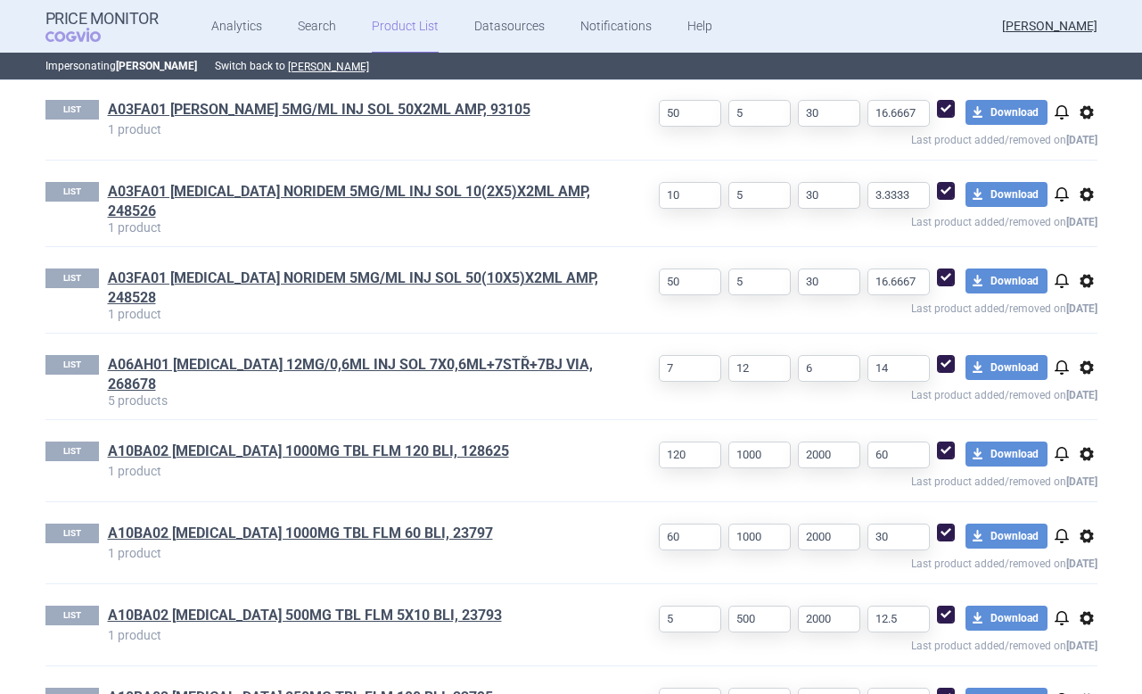
scroll to position [1096, 0]
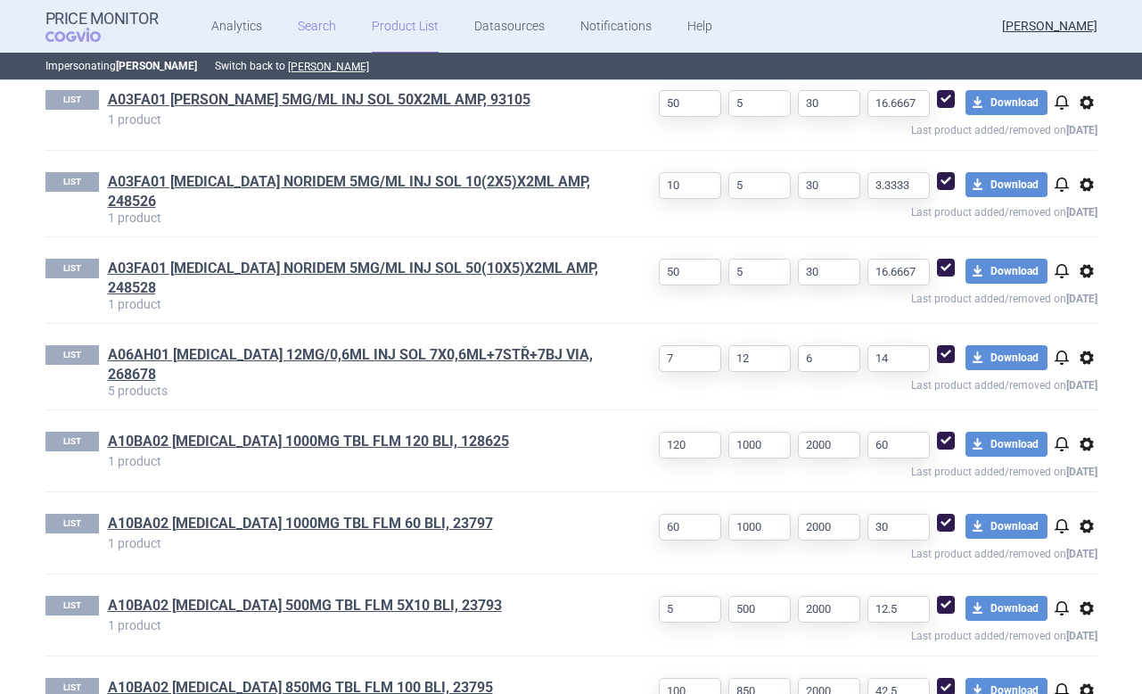
click at [319, 28] on link "Search" at bounding box center [317, 26] width 38 height 53
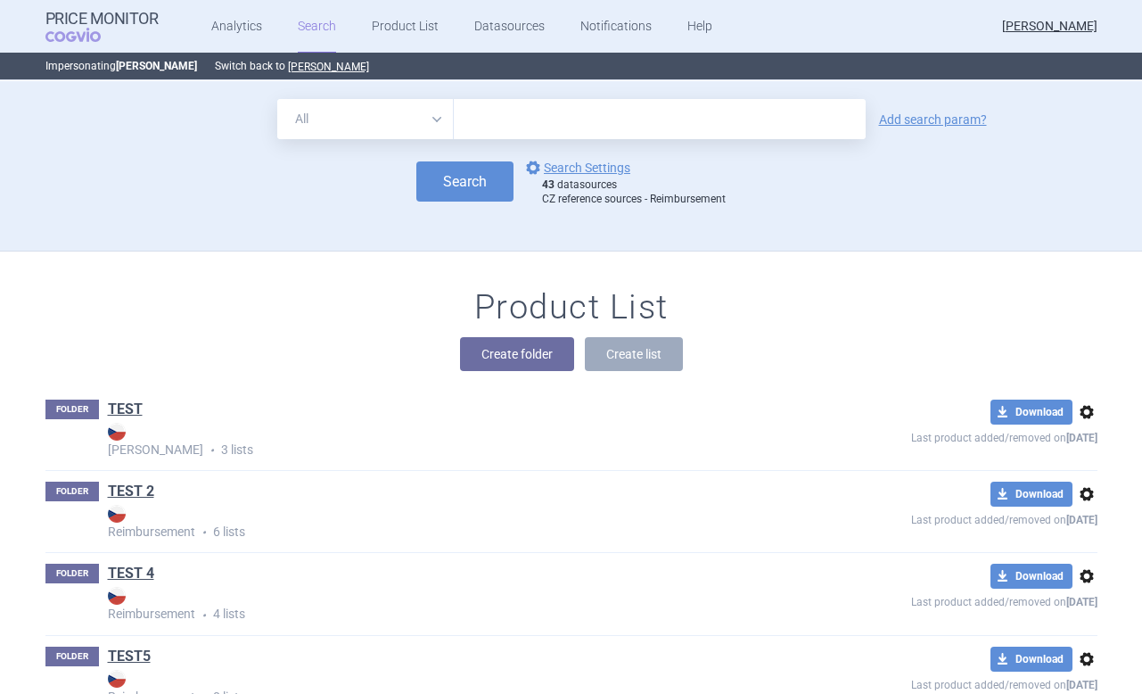
click at [422, 122] on select "All Brand Name ATC Company Active Substance Country Newer than" at bounding box center [365, 119] width 177 height 40
select select "brandName"
click at [277, 99] on select "All Brand Name ATC Company Active Substance Country Newer than" at bounding box center [365, 119] width 177 height 40
click at [492, 127] on input "text" at bounding box center [660, 119] width 412 height 40
type input "glucophage"
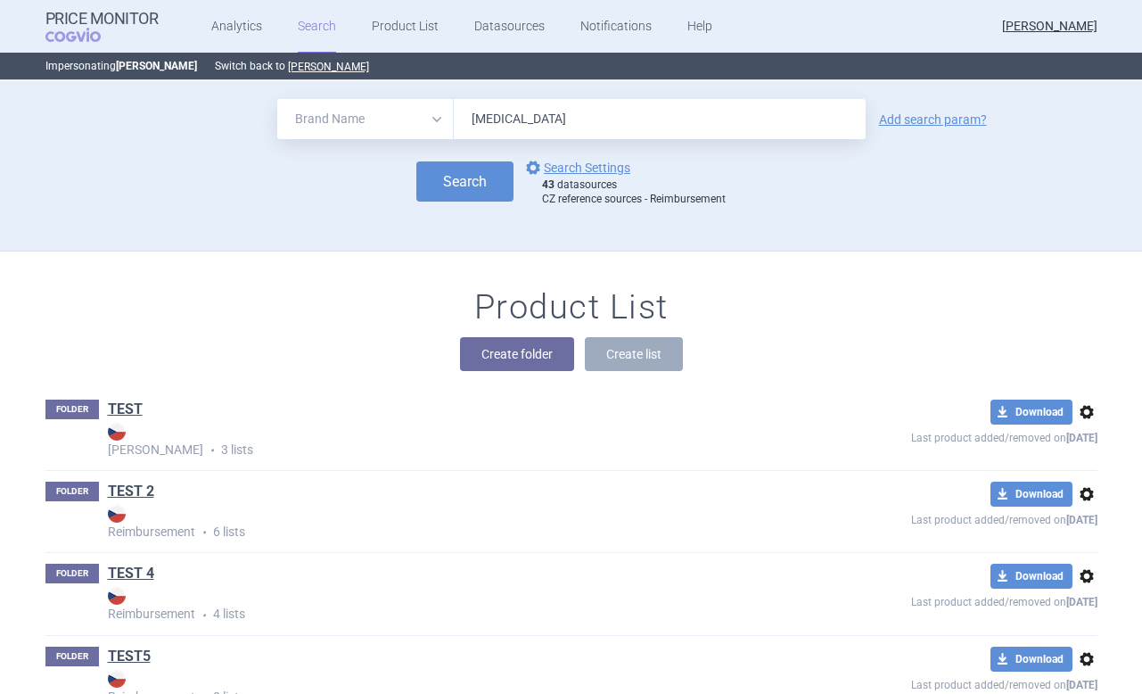
click button "Search" at bounding box center [464, 181] width 97 height 40
select select "brandName"
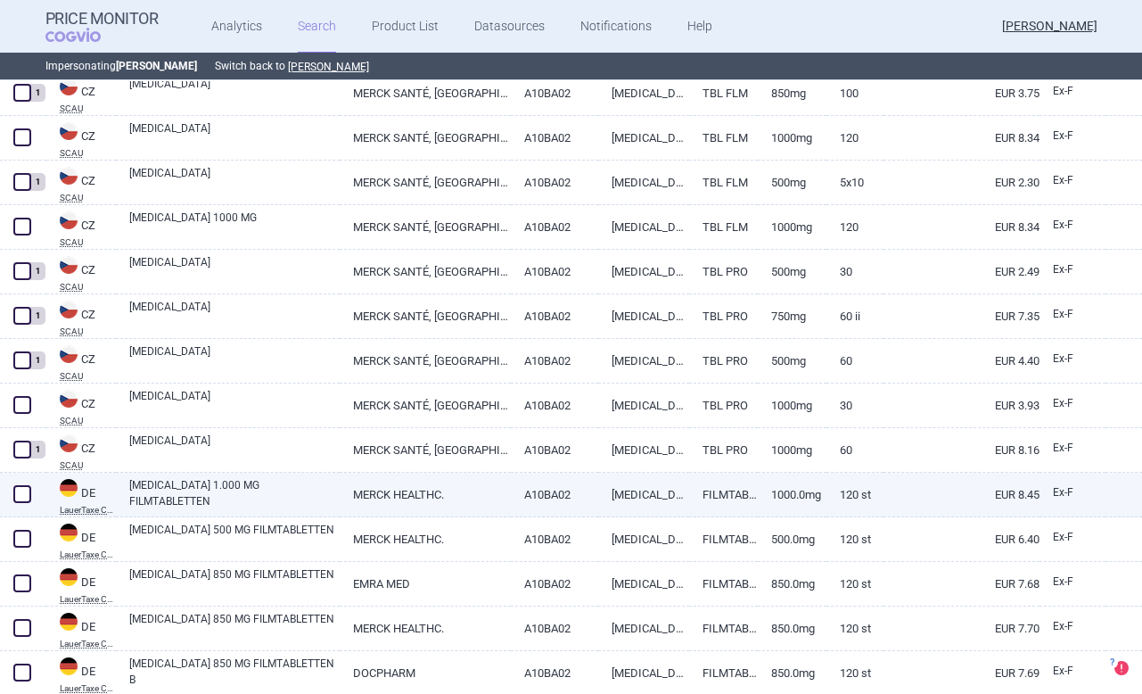
scroll to position [957, 0]
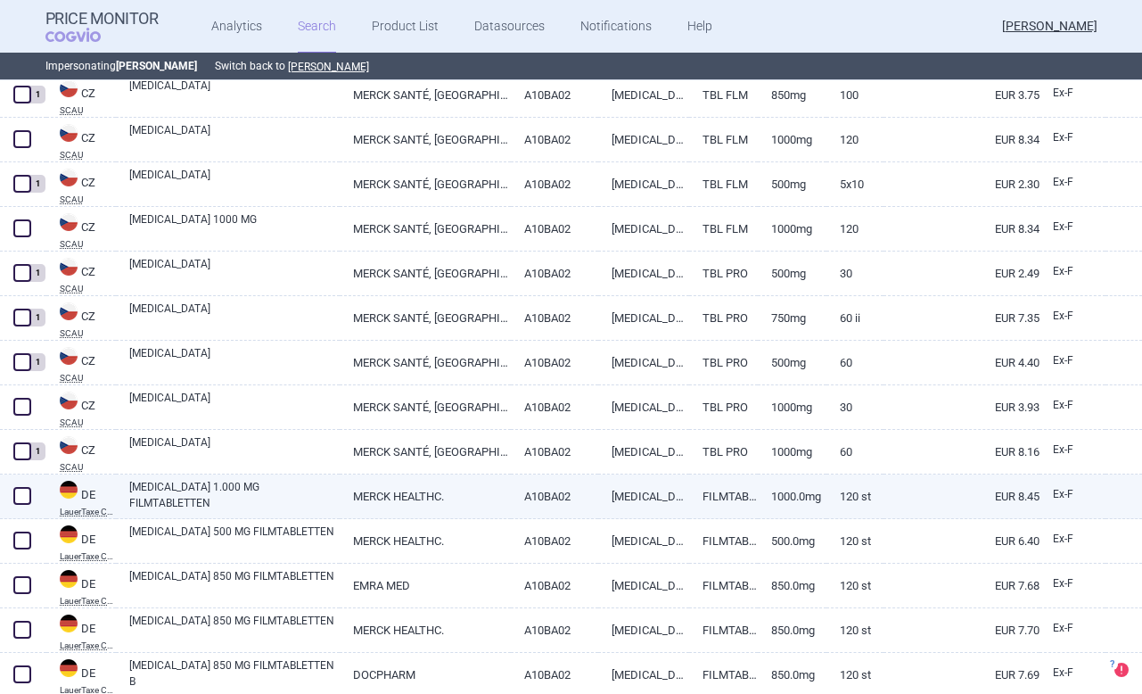
click at [22, 496] on span at bounding box center [22, 496] width 18 height 18
checkbox input "true"
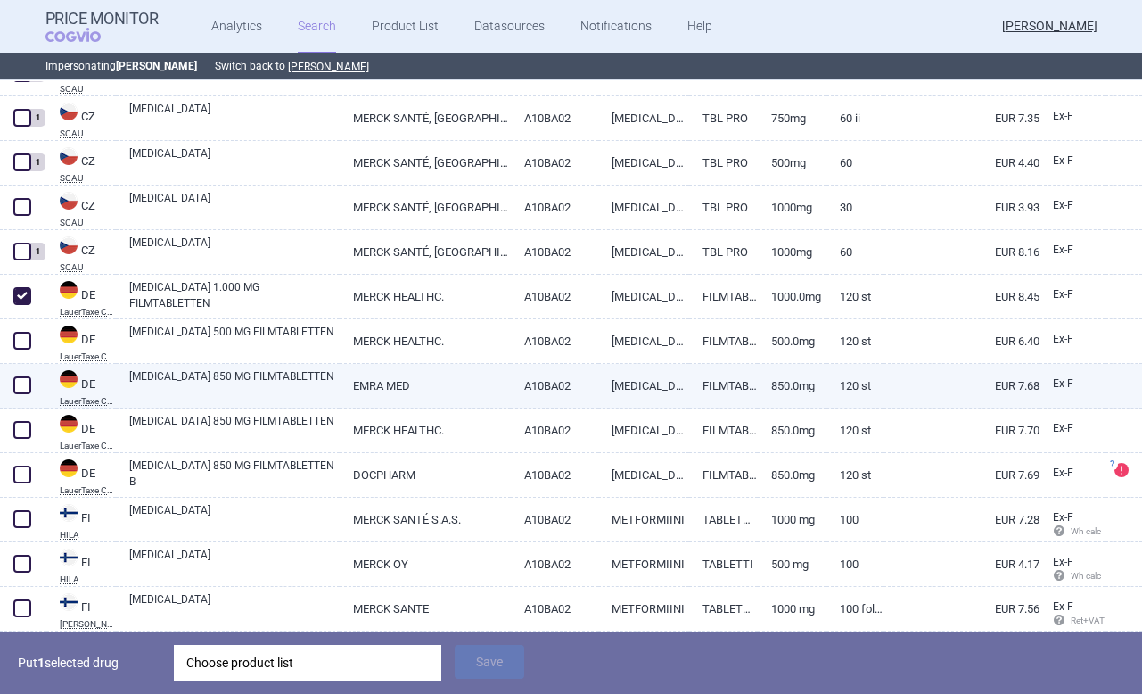
scroll to position [1173, 0]
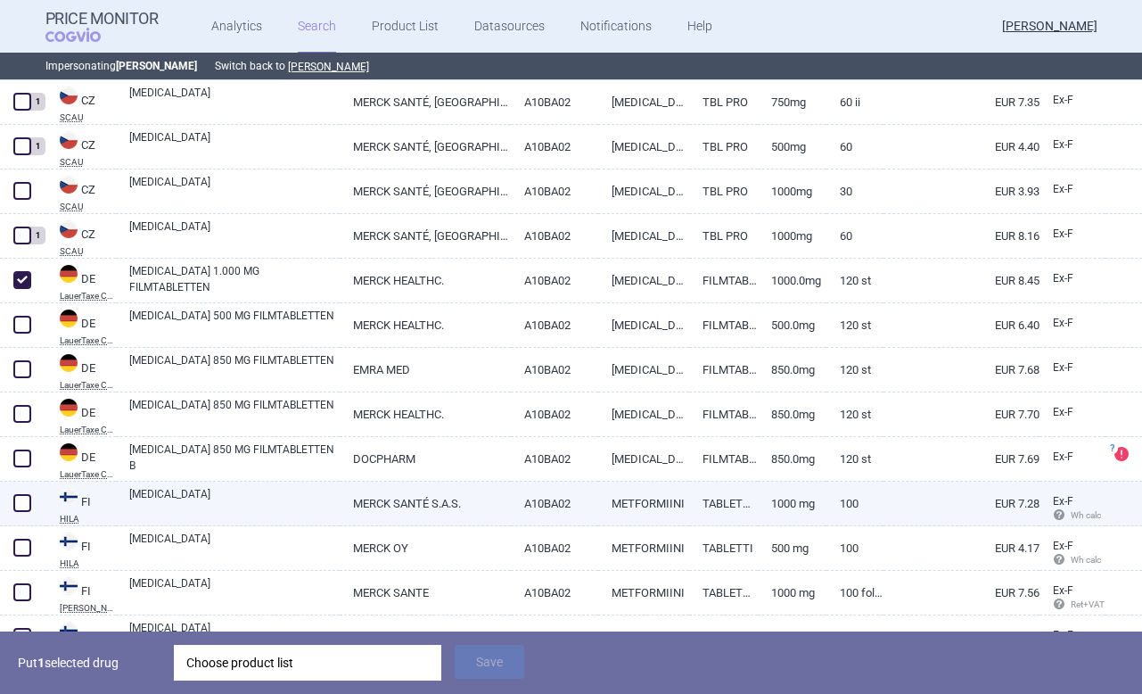
click at [20, 496] on span at bounding box center [22, 503] width 18 height 18
checkbox input "true"
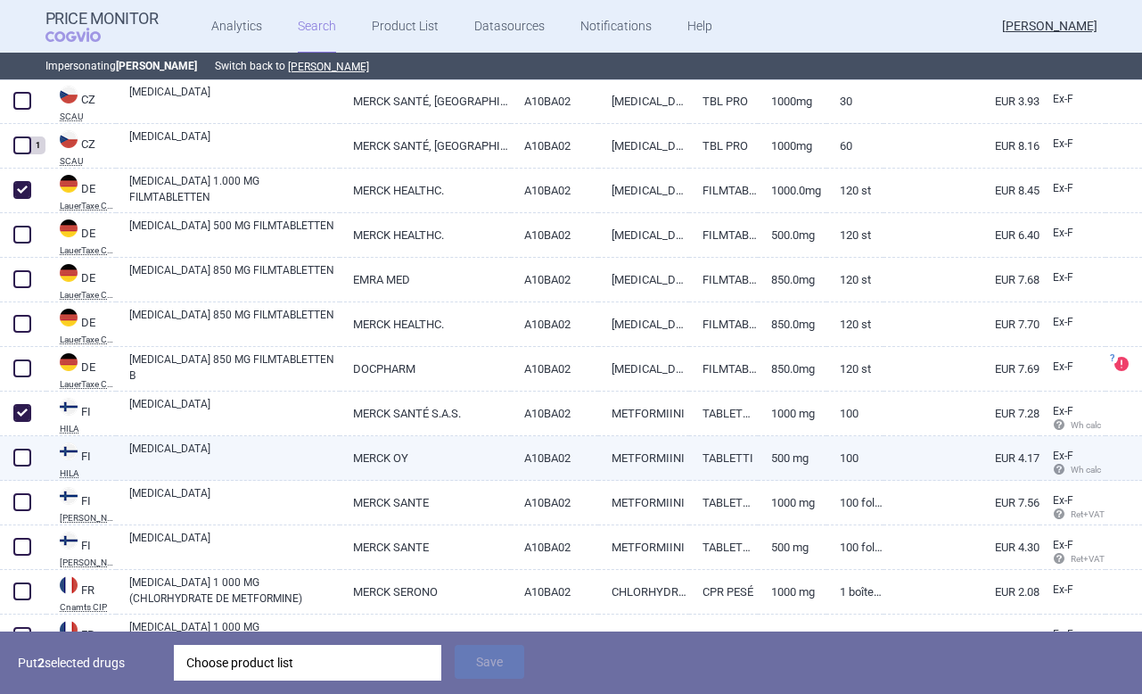
scroll to position [1262, 0]
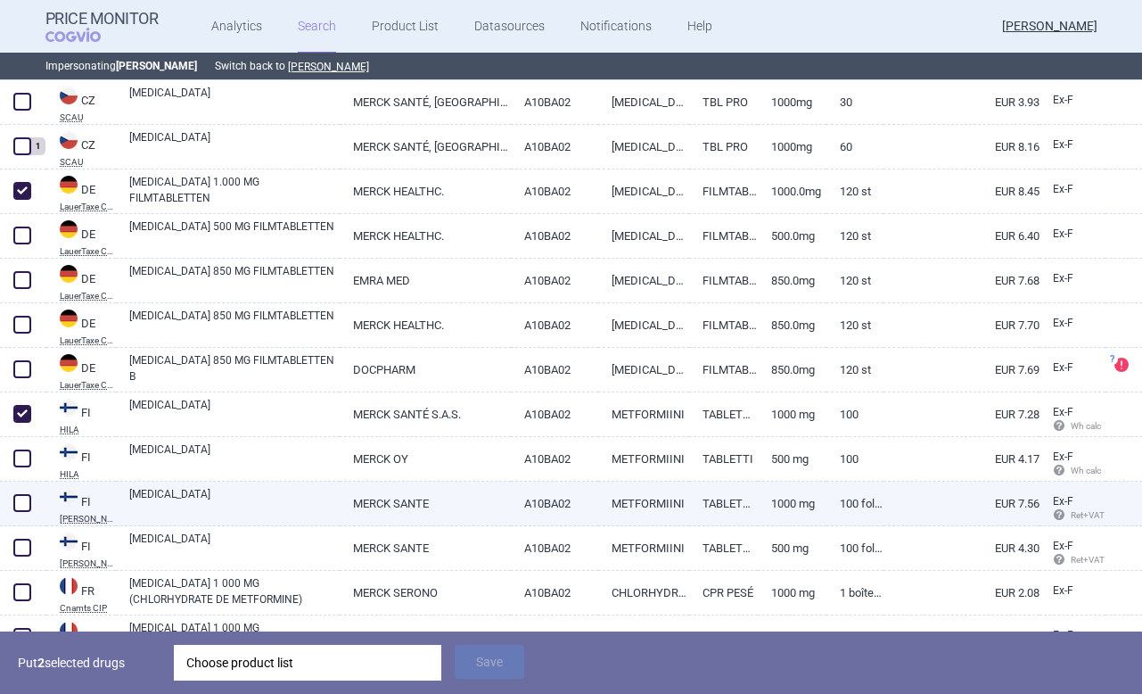
click at [23, 503] on span at bounding box center [22, 503] width 18 height 18
checkbox input "true"
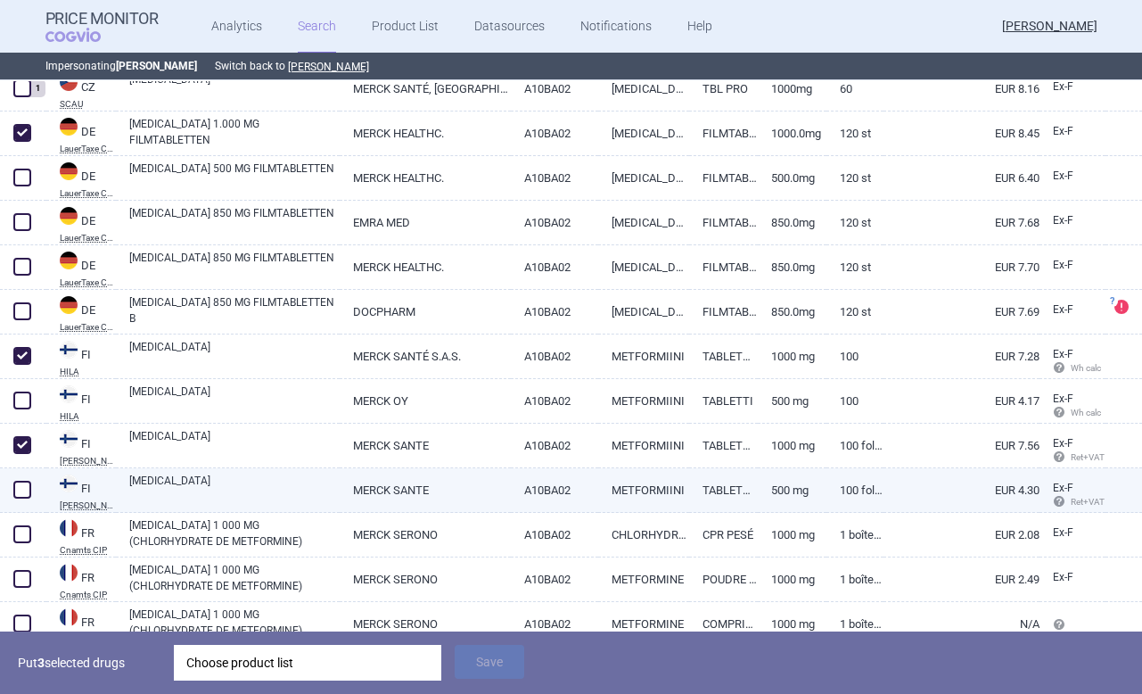
scroll to position [1323, 0]
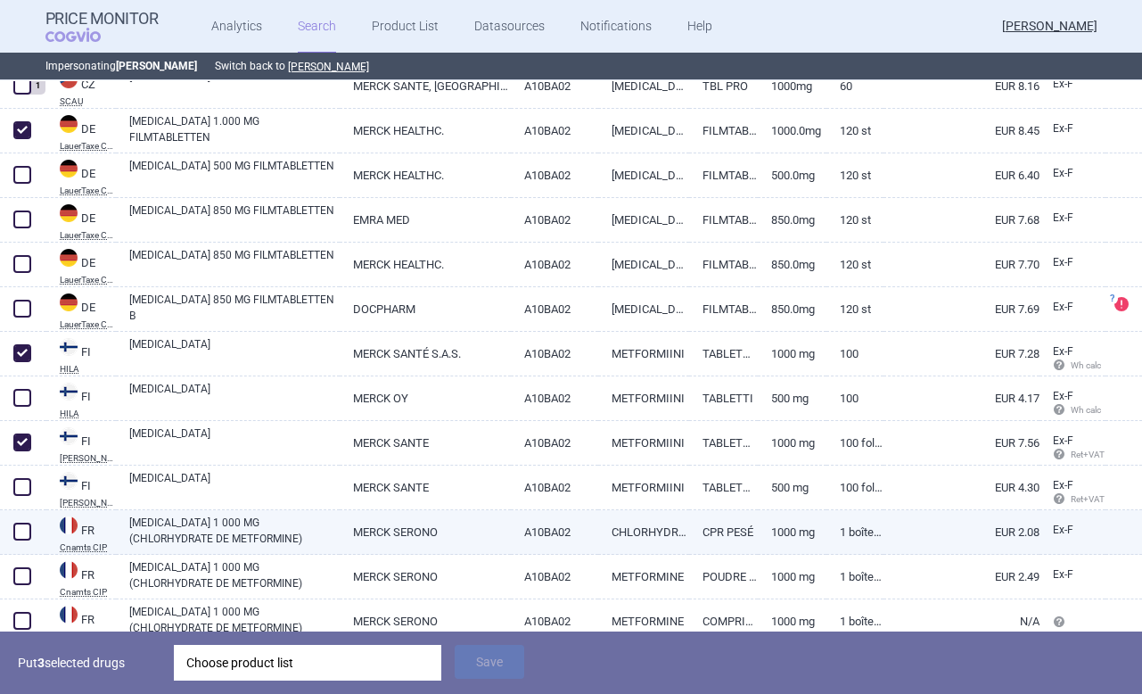
click at [20, 527] on span at bounding box center [22, 531] width 18 height 18
checkbox input "true"
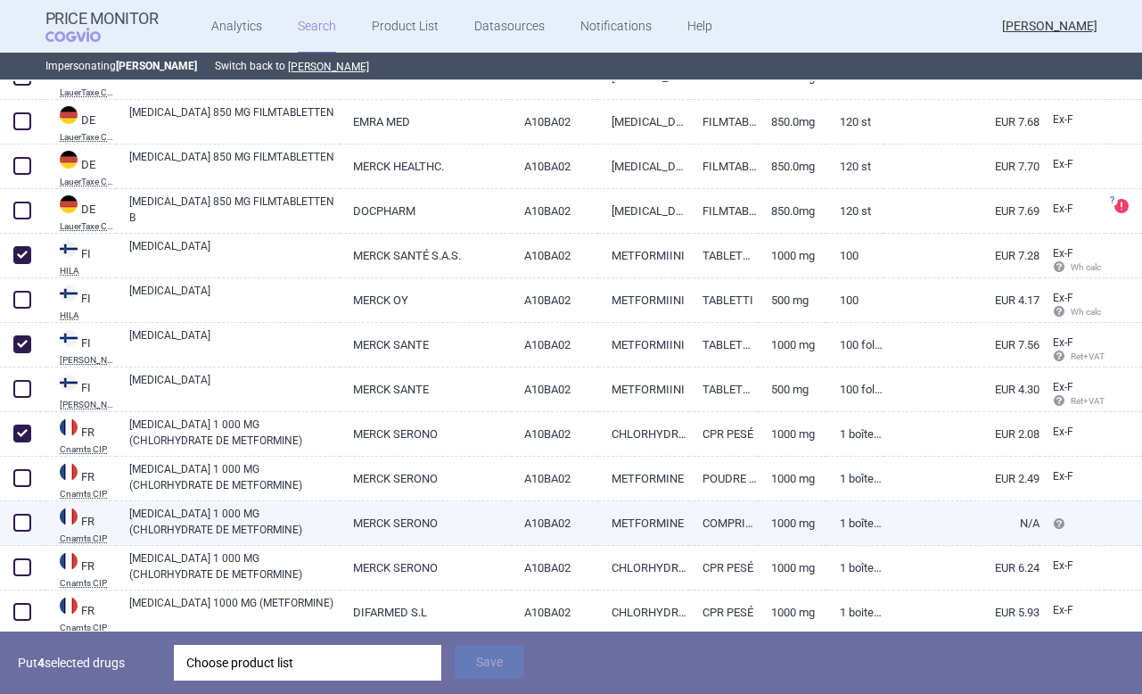
click at [30, 521] on span at bounding box center [22, 522] width 18 height 18
checkbox input "true"
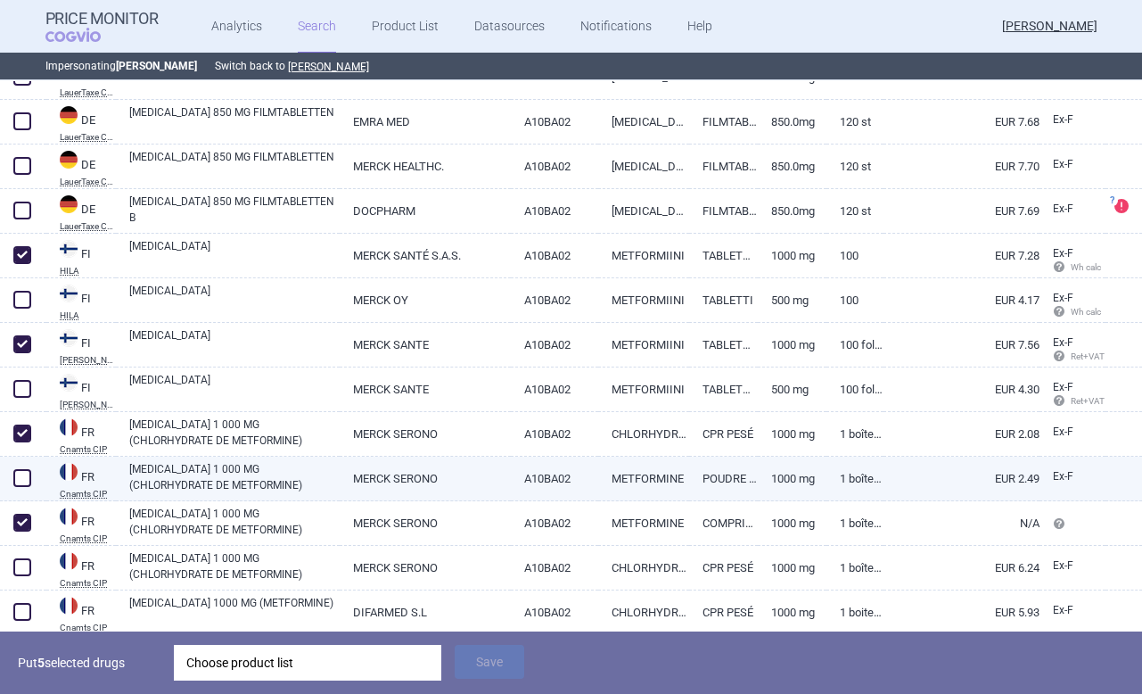
click at [24, 483] on span at bounding box center [22, 478] width 18 height 18
checkbox input "true"
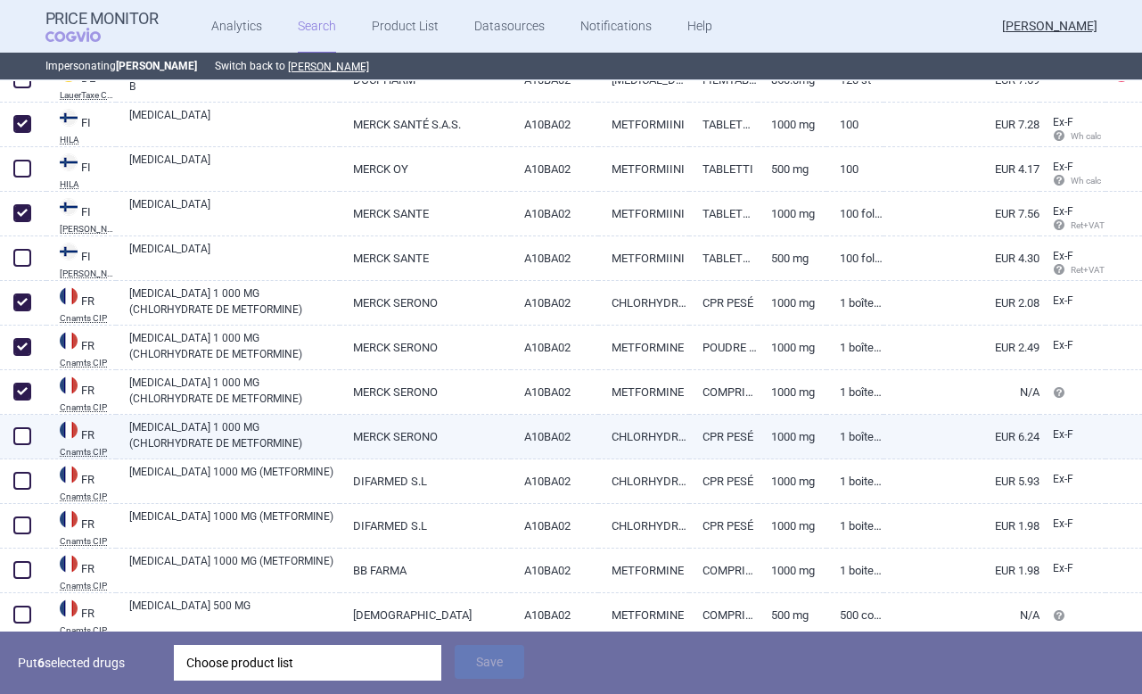
scroll to position [1555, 0]
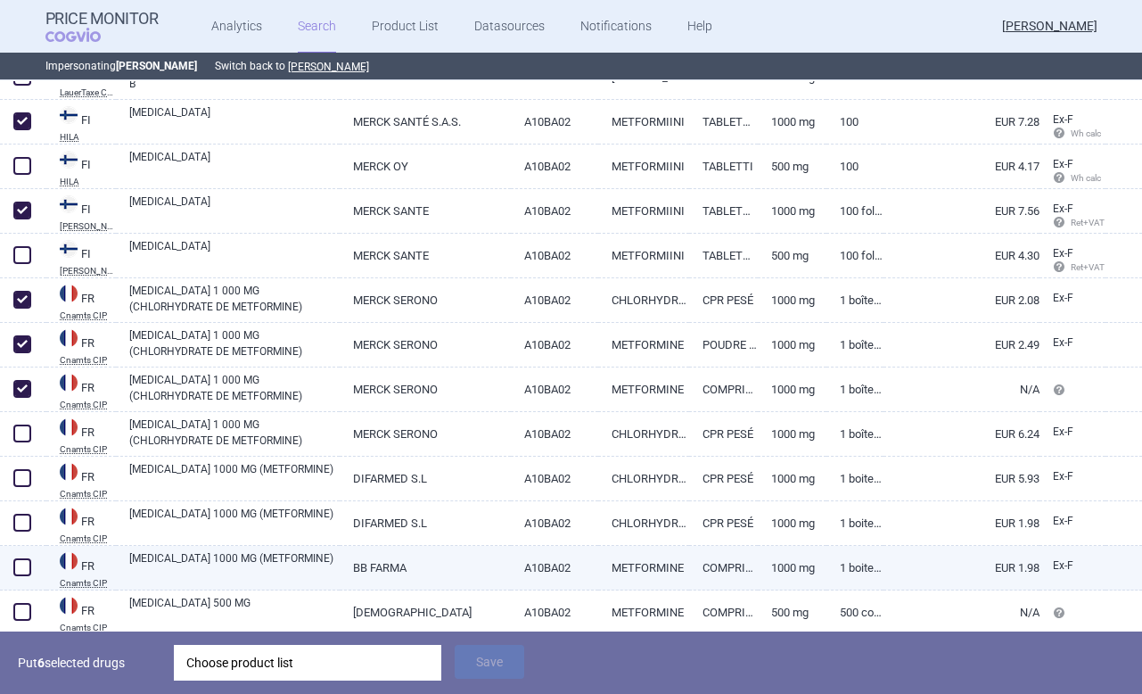
click at [28, 563] on span at bounding box center [22, 567] width 18 height 18
checkbox input "true"
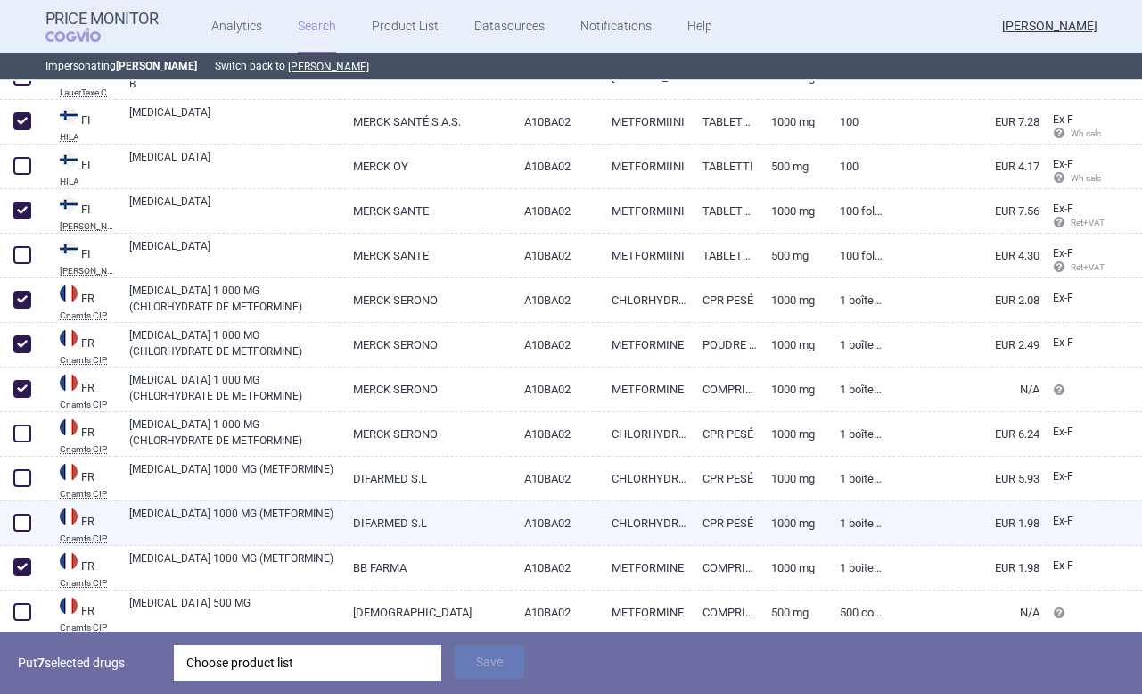
click at [15, 530] on span at bounding box center [22, 522] width 18 height 18
checkbox input "true"
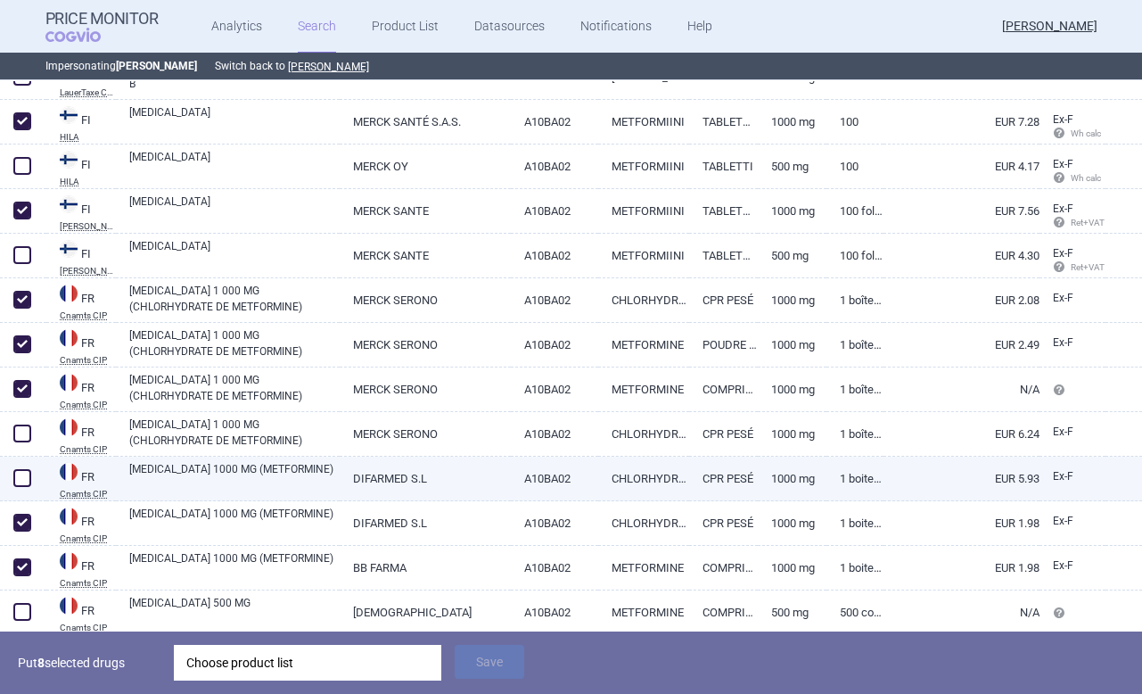
click at [16, 482] on span at bounding box center [22, 478] width 18 height 18
checkbox input "true"
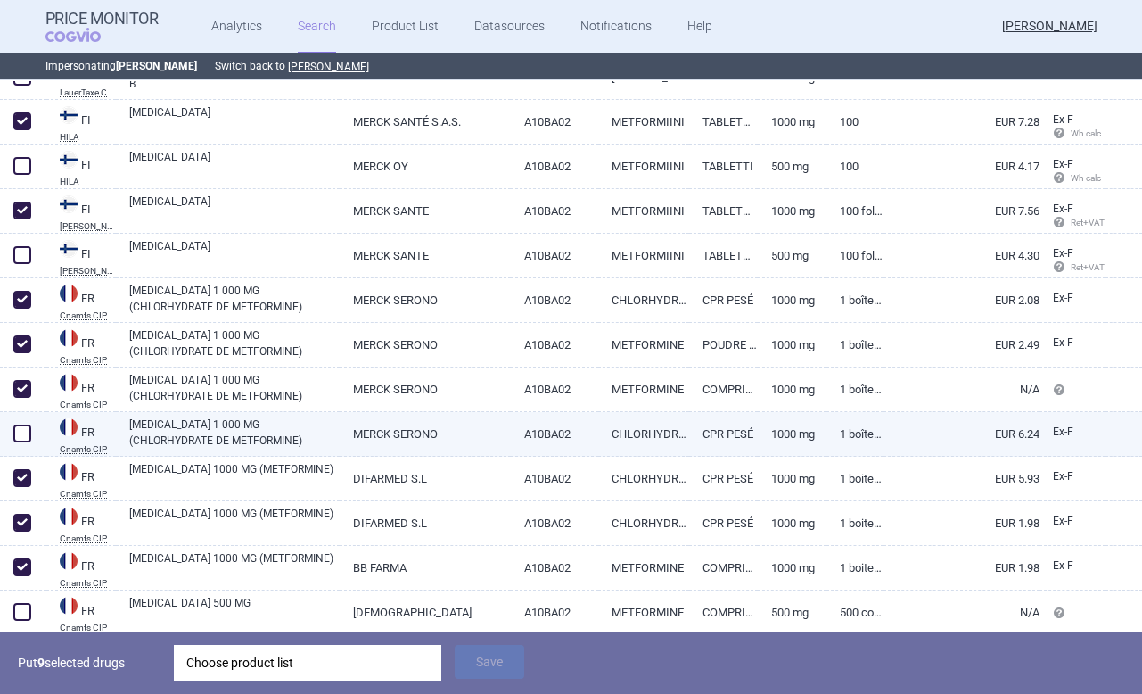
click at [21, 427] on span at bounding box center [22, 433] width 18 height 18
checkbox input "true"
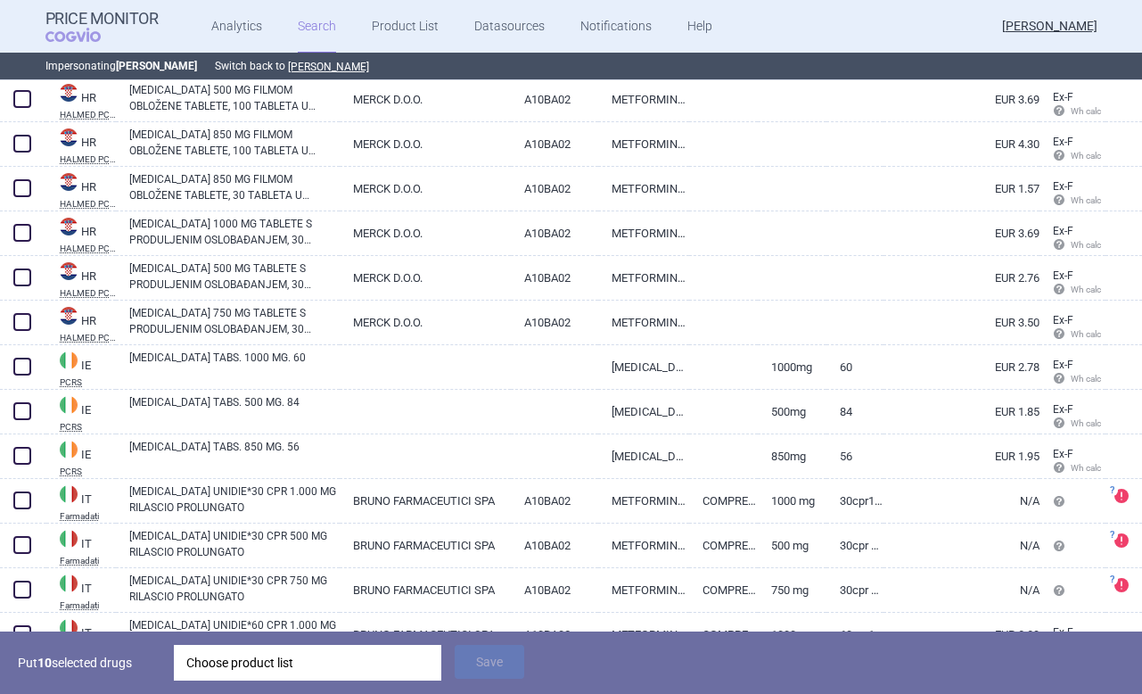
scroll to position [2770, 0]
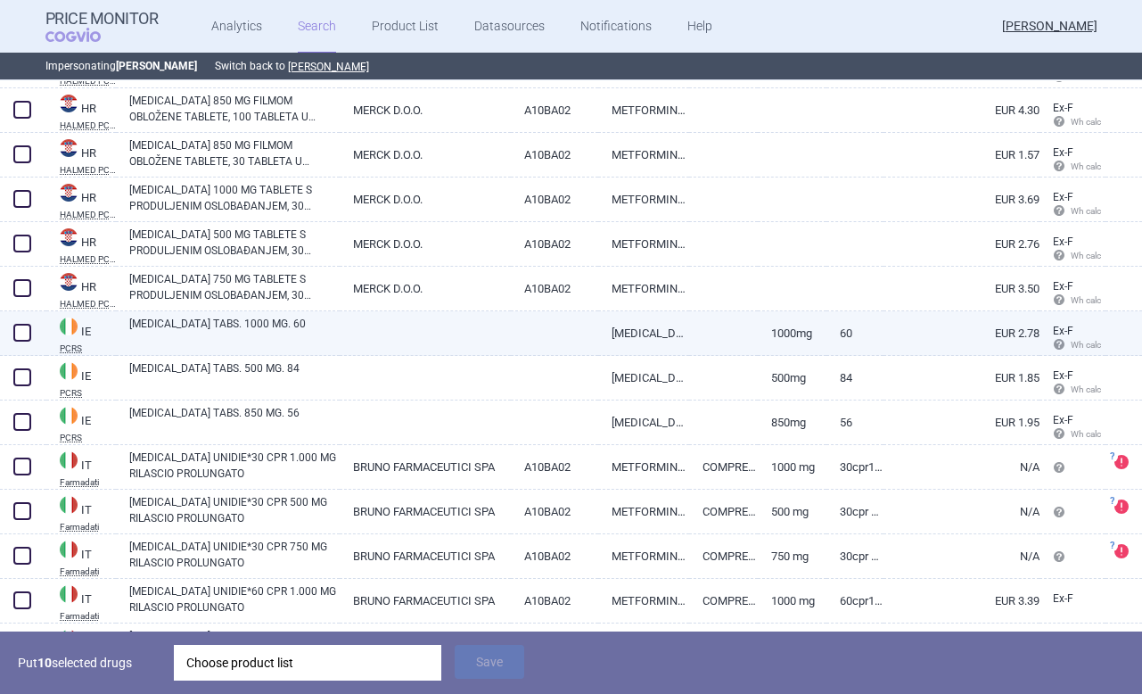
click at [16, 326] on span at bounding box center [22, 333] width 18 height 18
checkbox input "true"
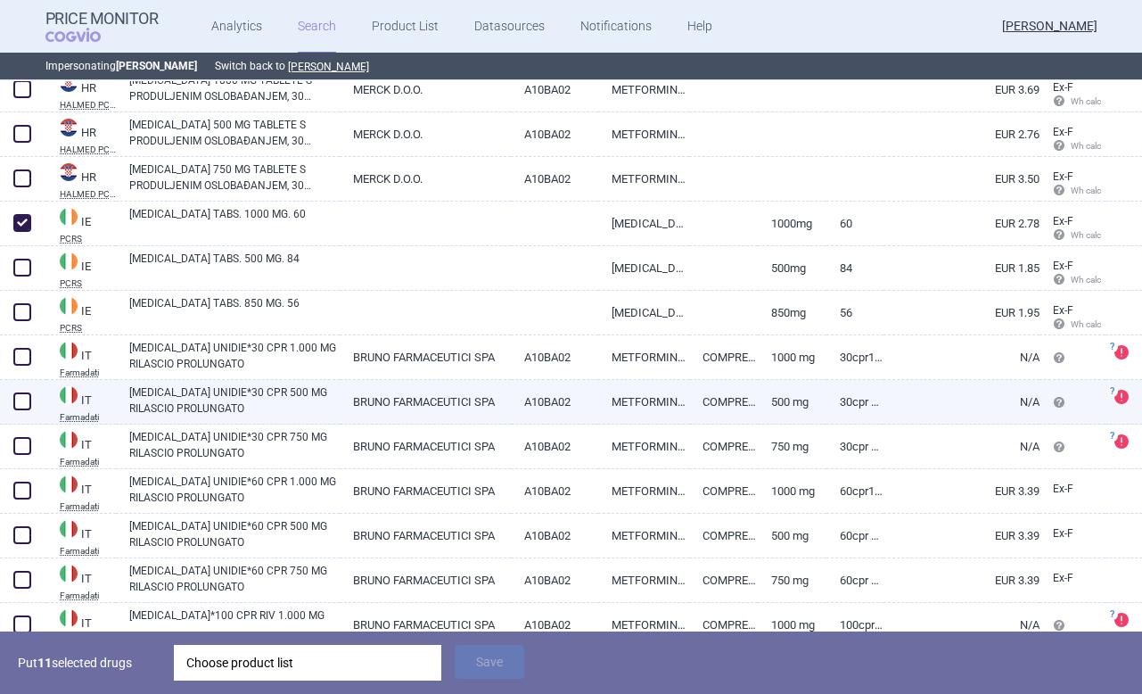
scroll to position [2901, 0]
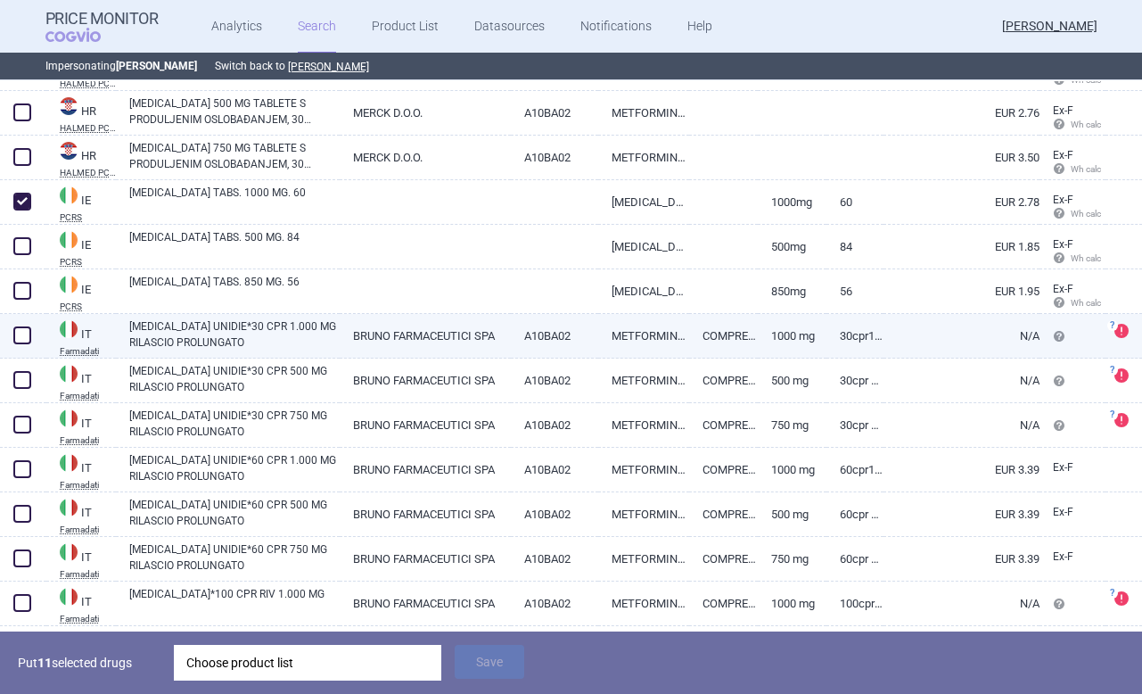
click at [28, 335] on span at bounding box center [22, 335] width 18 height 18
checkbox input "true"
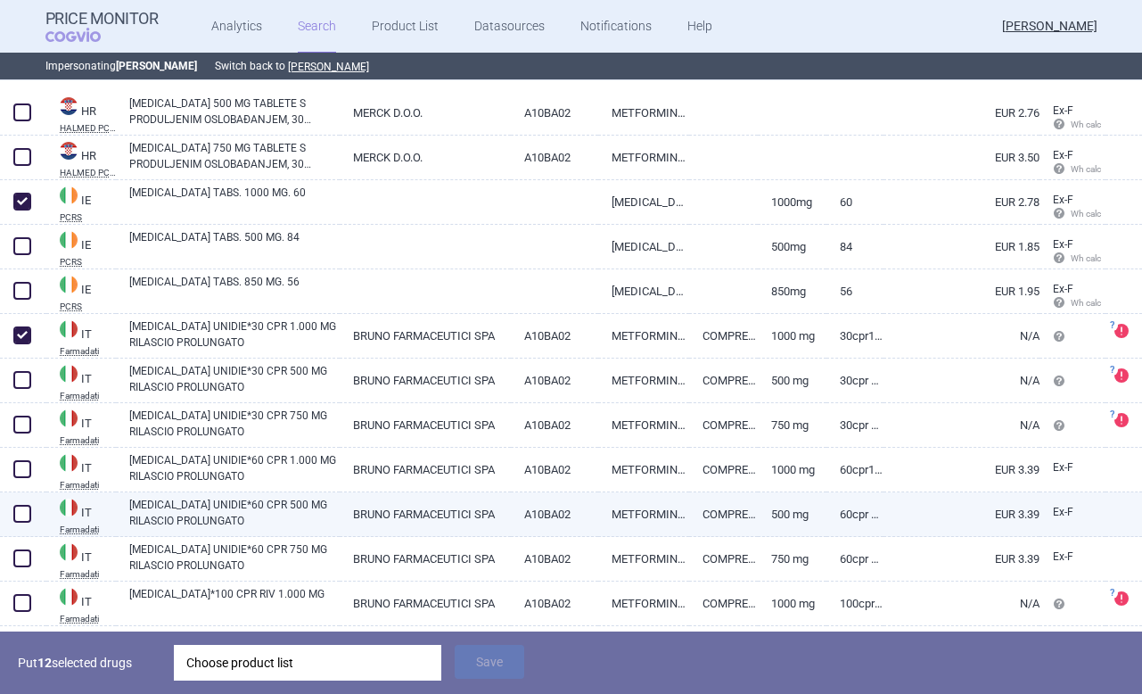
scroll to position [3018, 0]
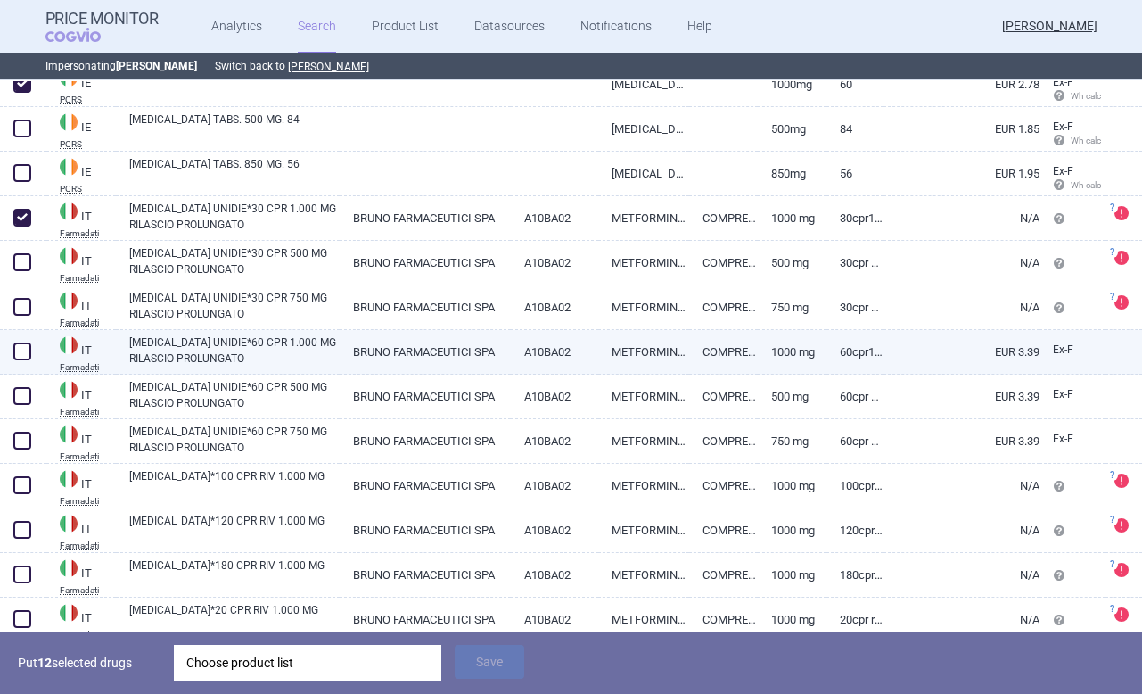
click at [19, 349] on span at bounding box center [22, 351] width 18 height 18
checkbox input "true"
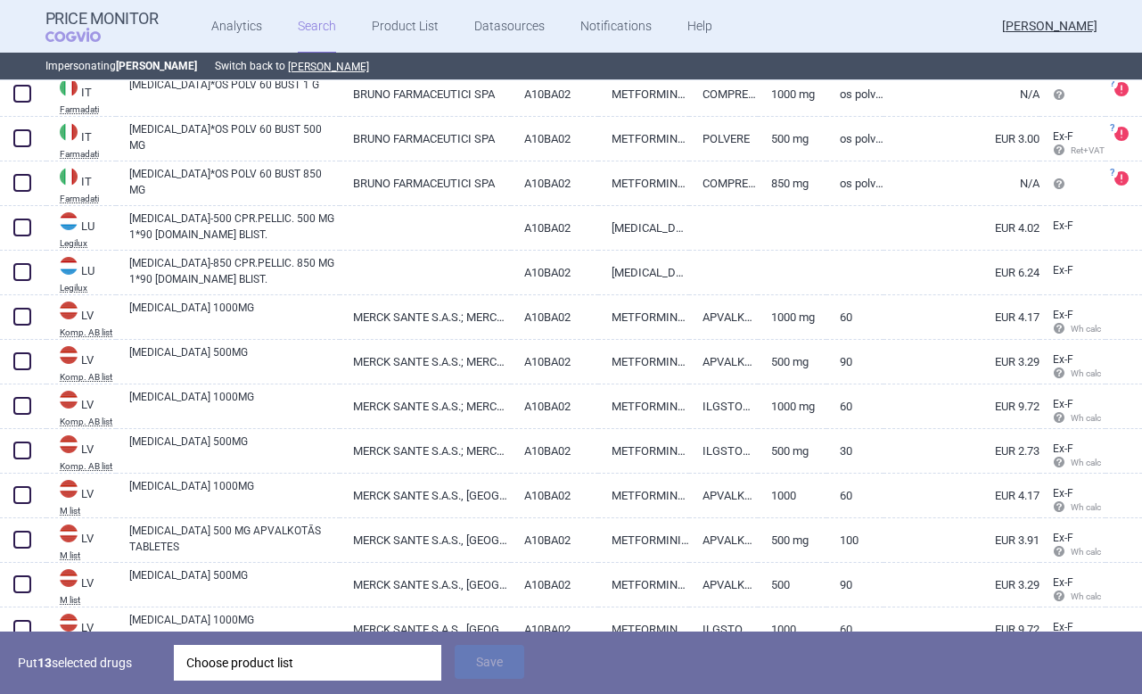
scroll to position [4111, 0]
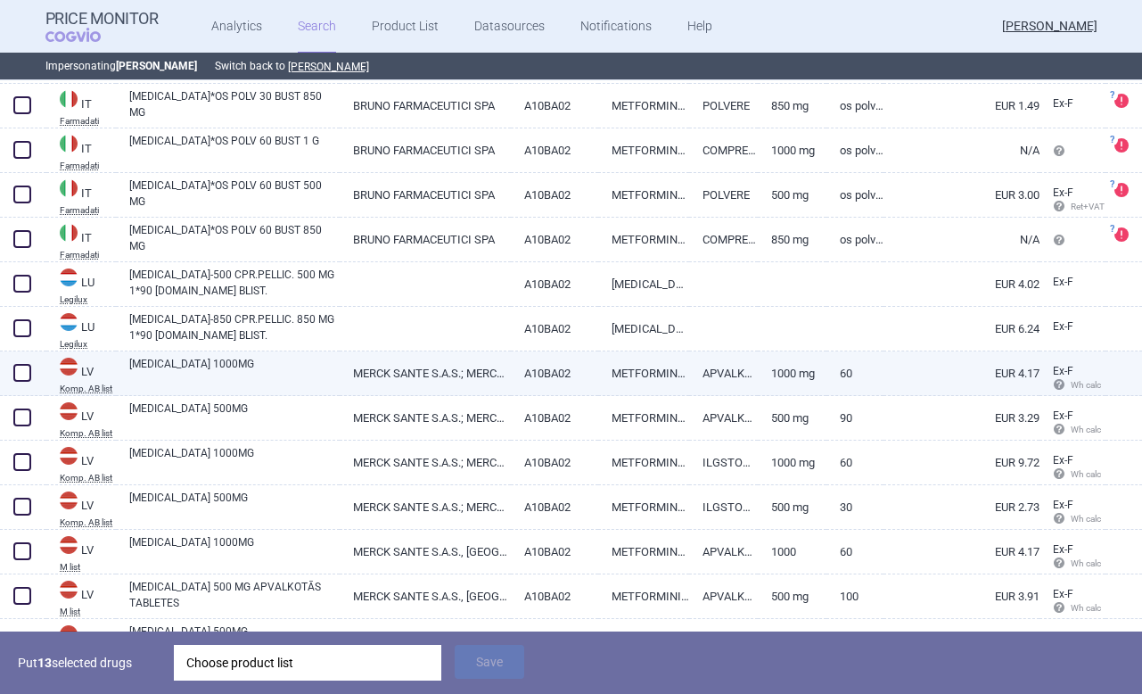
click at [19, 367] on span at bounding box center [22, 373] width 18 height 18
checkbox input "true"
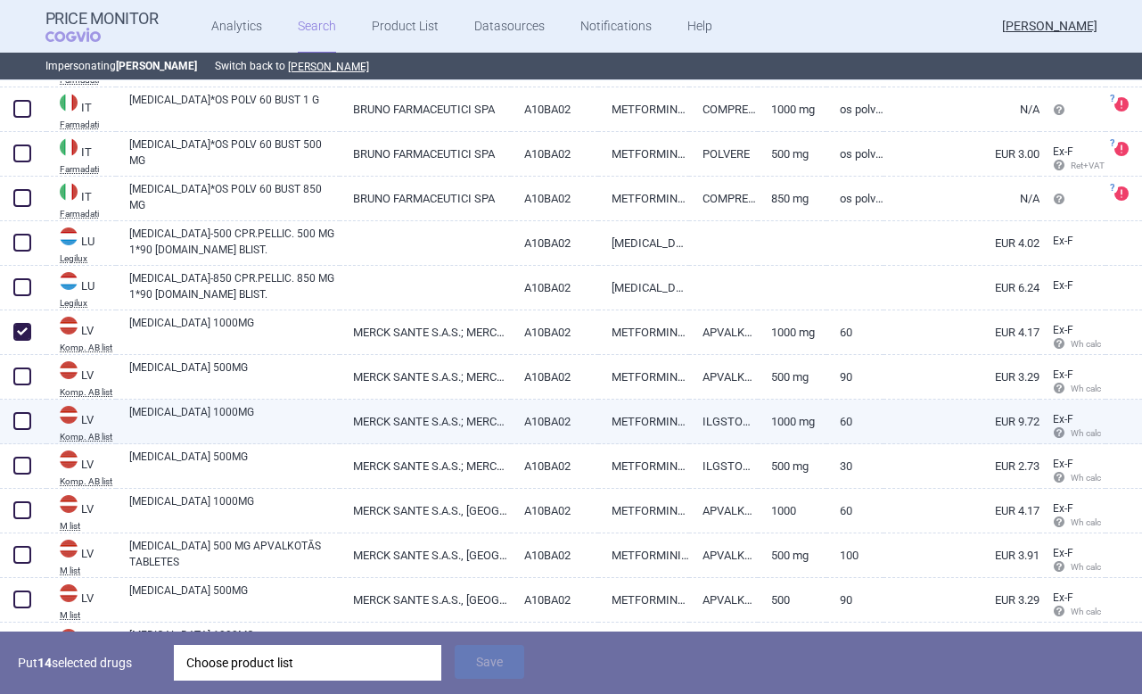
scroll to position [4181, 0]
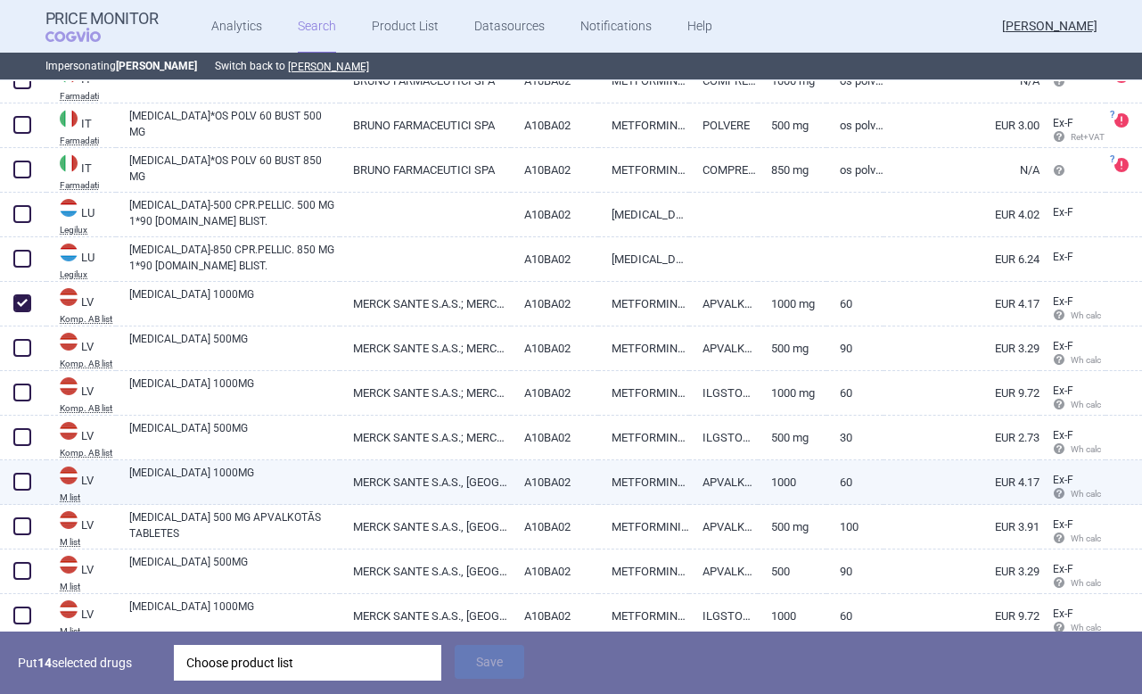
click at [25, 480] on span at bounding box center [22, 481] width 18 height 18
checkbox input "true"
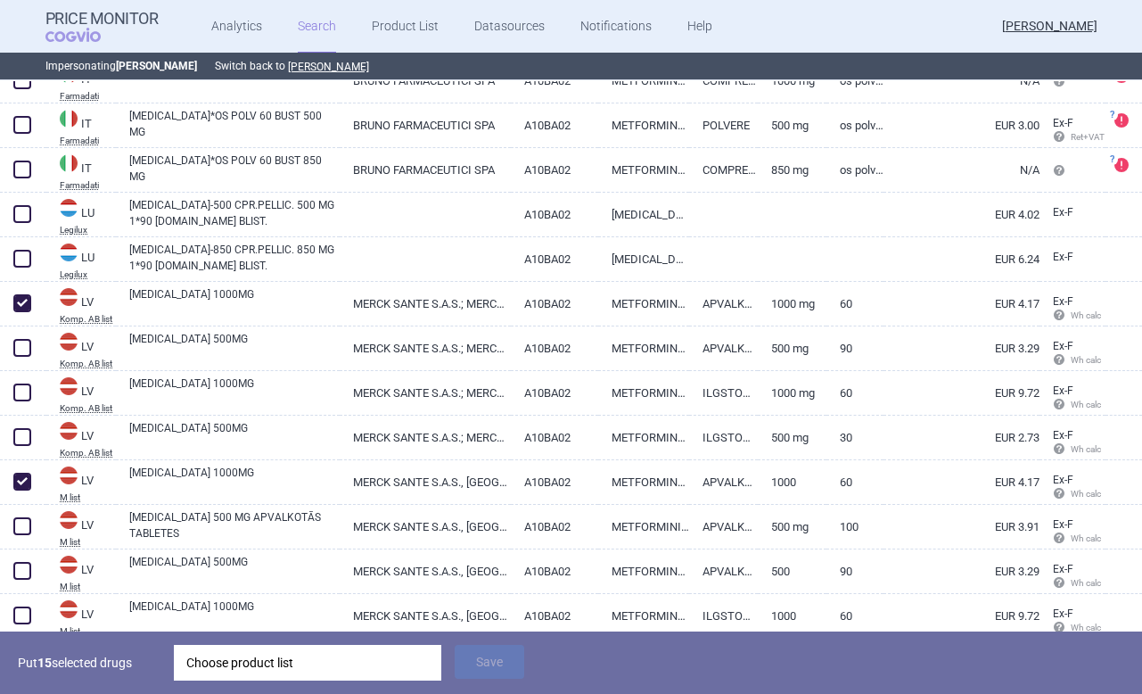
click at [254, 669] on div "Choose product list" at bounding box center [307, 662] width 242 height 36
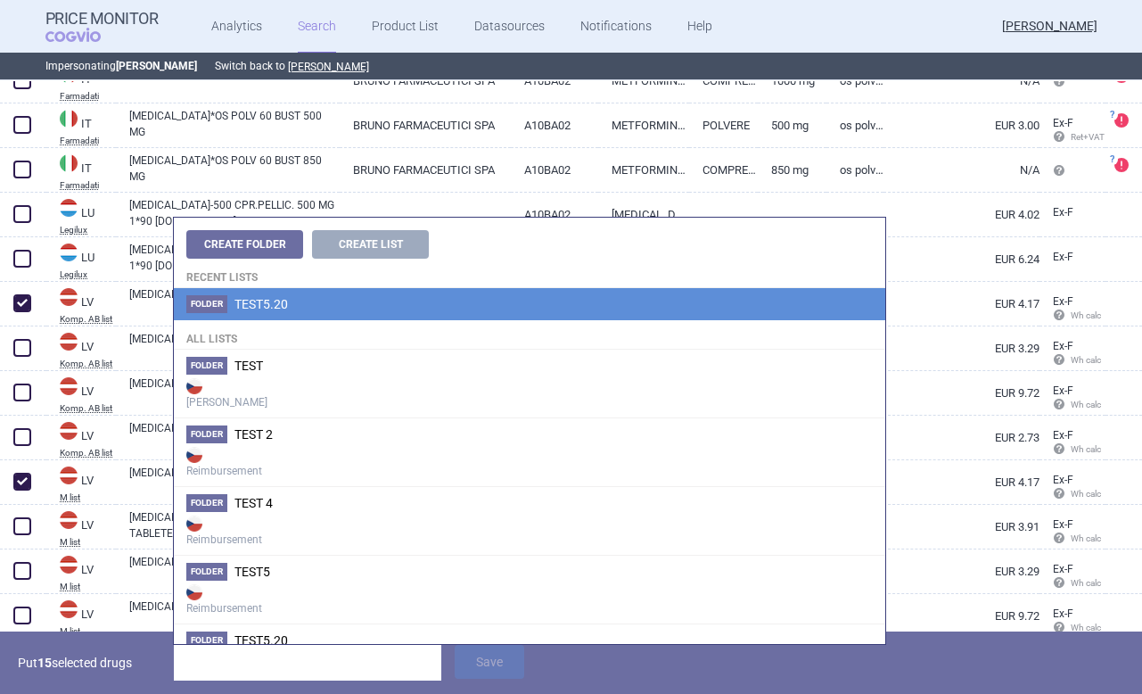
click at [291, 305] on li "Folder TEST5.20" at bounding box center [529, 304] width 711 height 32
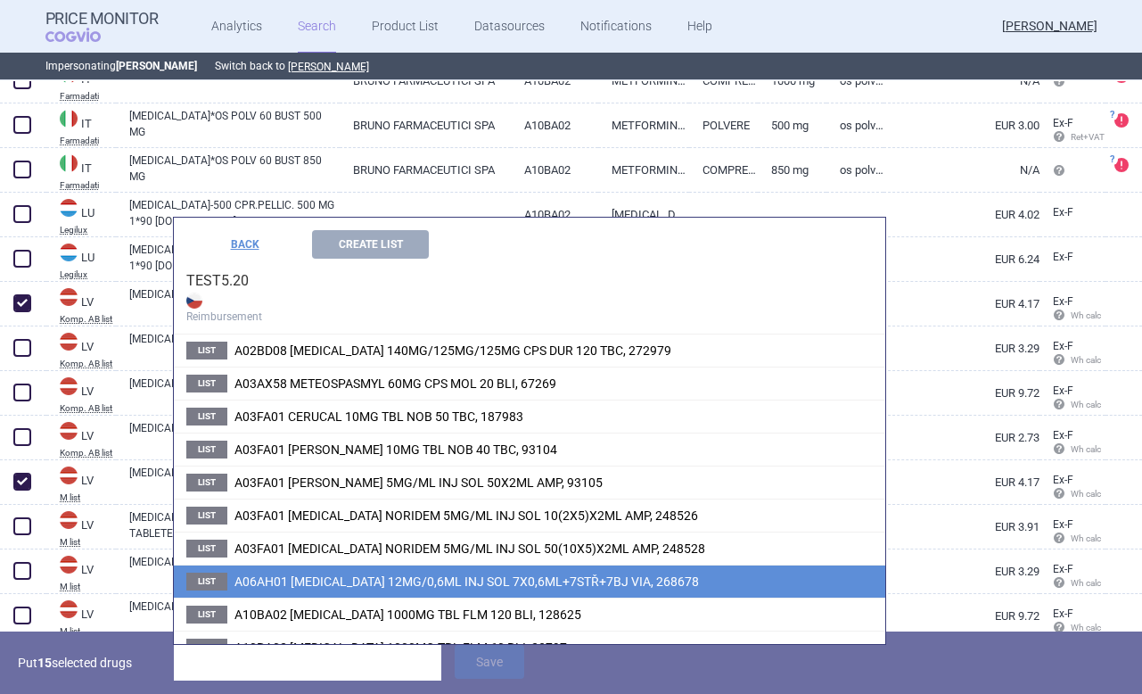
scroll to position [34, 0]
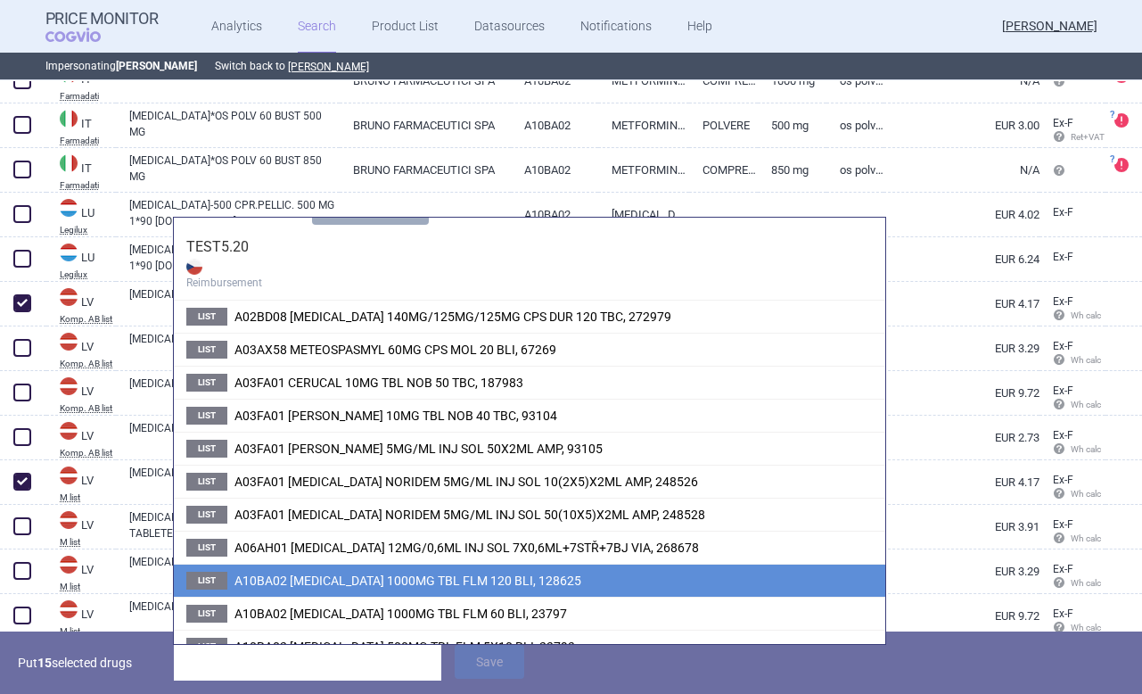
click at [349, 577] on span "A10BA02 GLUCOPHAGE 1000MG TBL FLM 120 BLI, 128625" at bounding box center [407, 580] width 347 height 14
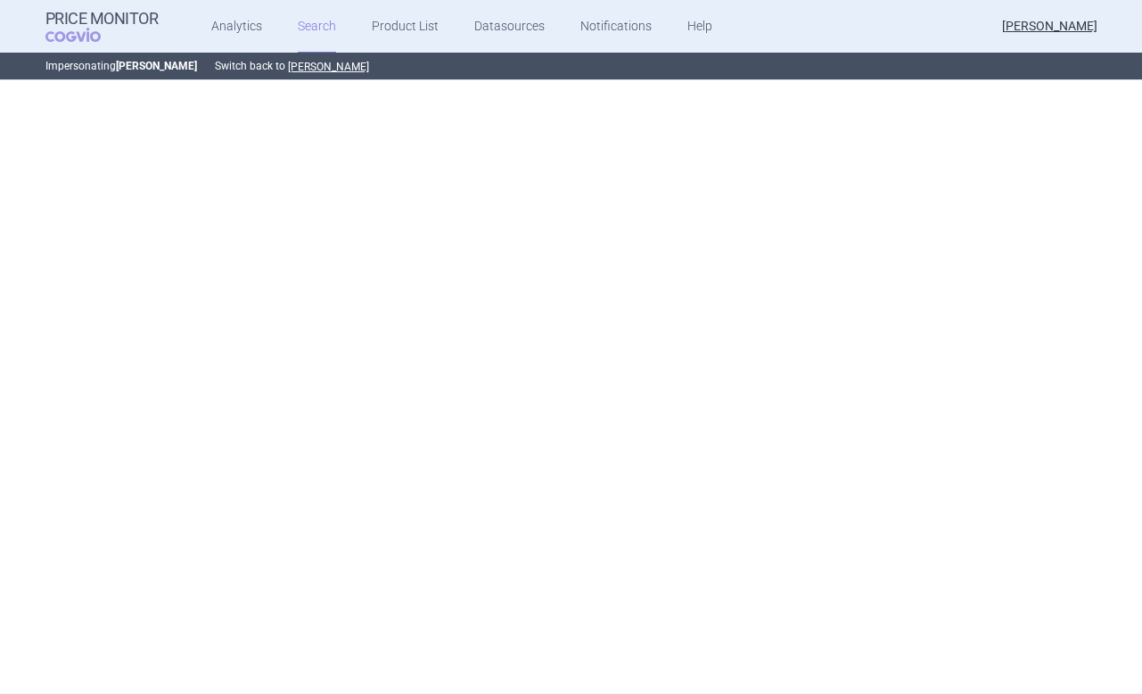
scroll to position [4181, 0]
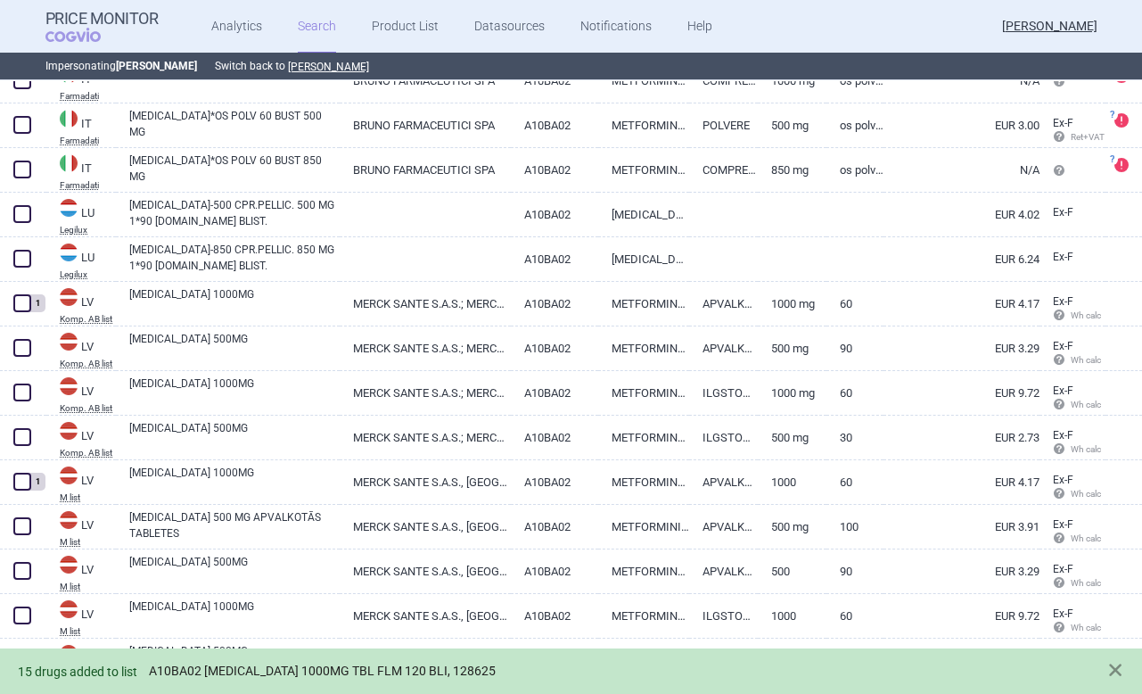
click at [237, 668] on link "A10BA02 GLUCOPHAGE 1000MG TBL FLM 120 BLI, 128625" at bounding box center [322, 670] width 347 height 15
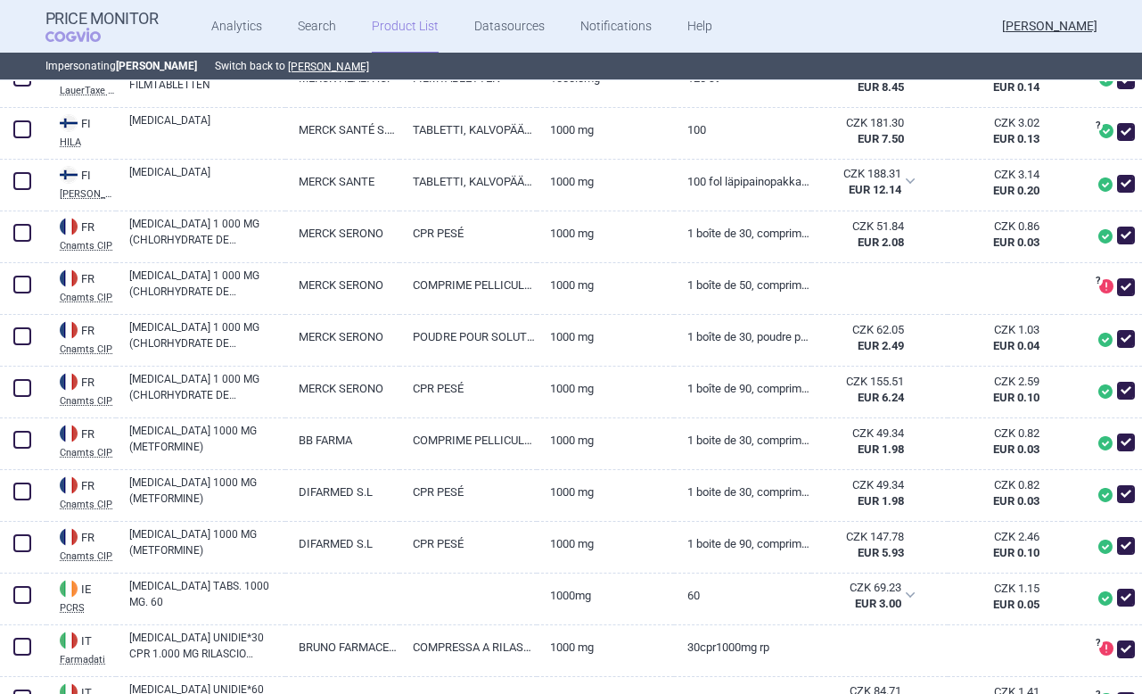
scroll to position [606, 0]
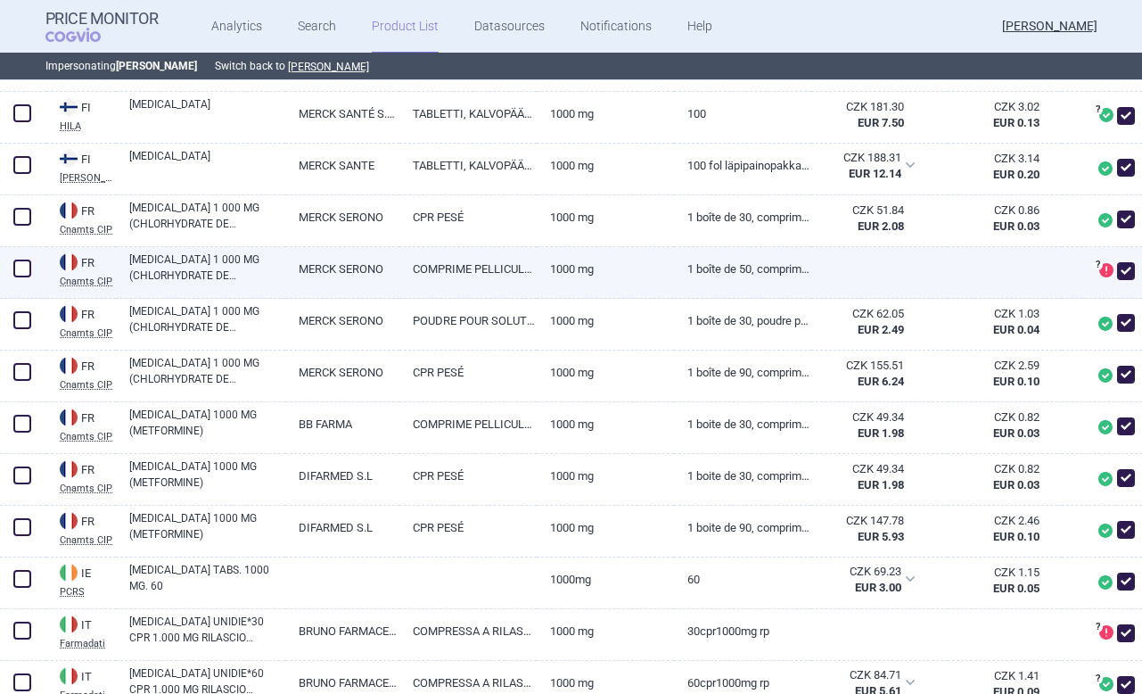
click at [1129, 272] on span at bounding box center [1126, 271] width 18 height 18
checkbox input "false"
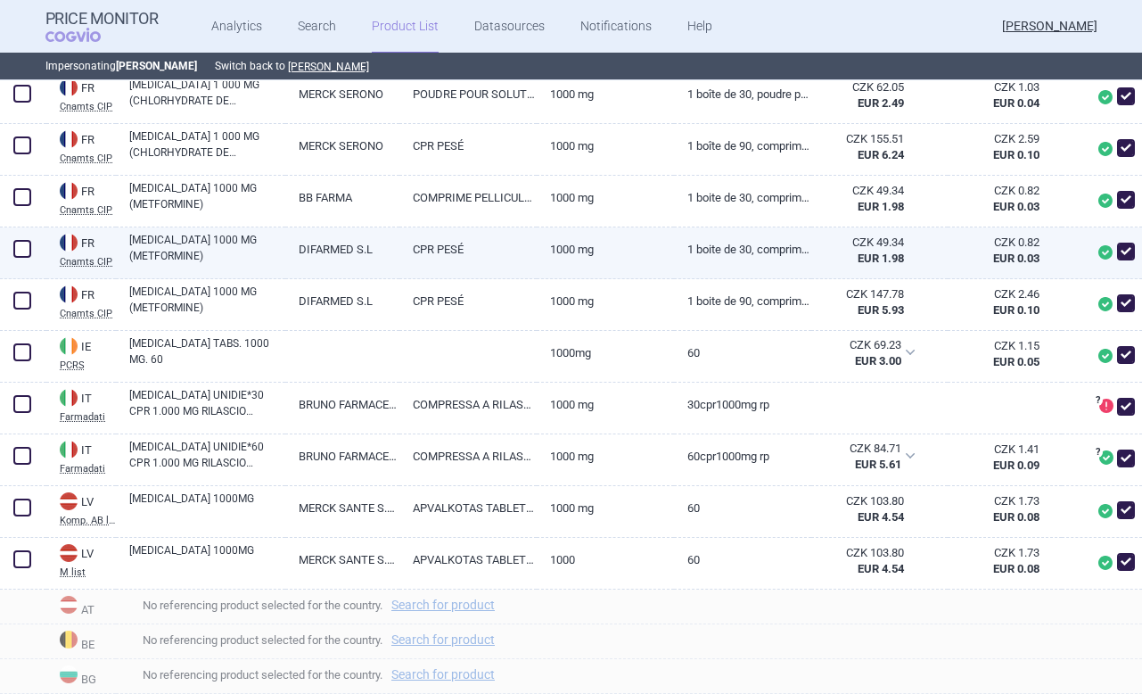
scroll to position [834, 0]
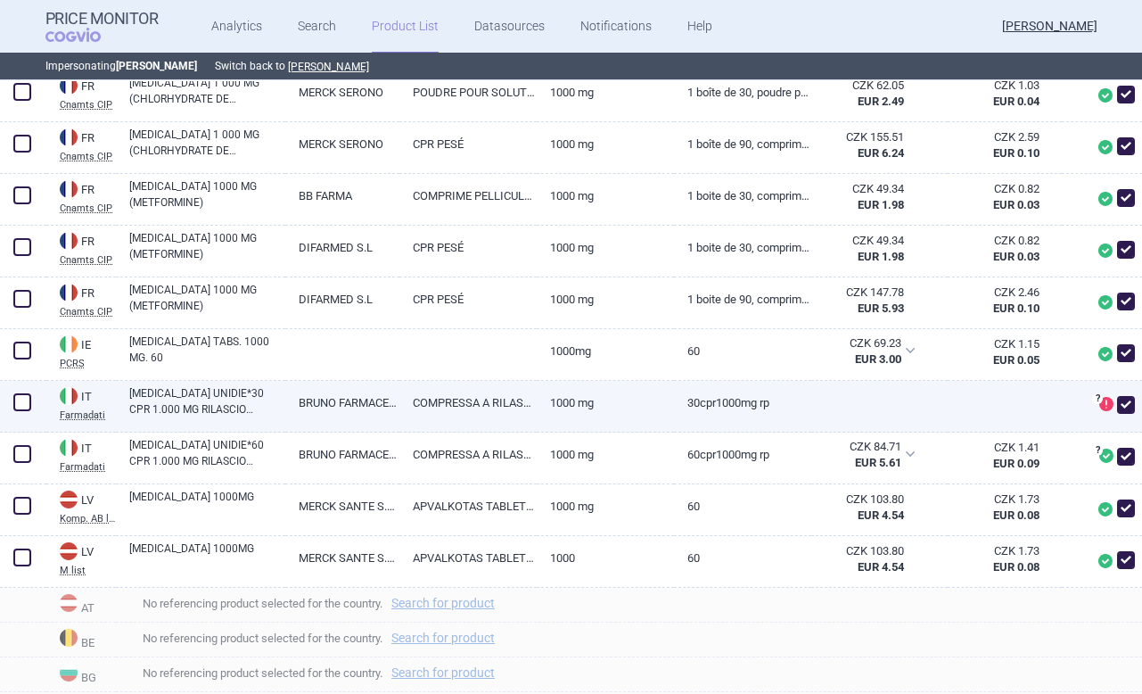
click at [1124, 407] on span at bounding box center [1126, 405] width 18 height 18
checkbox input "false"
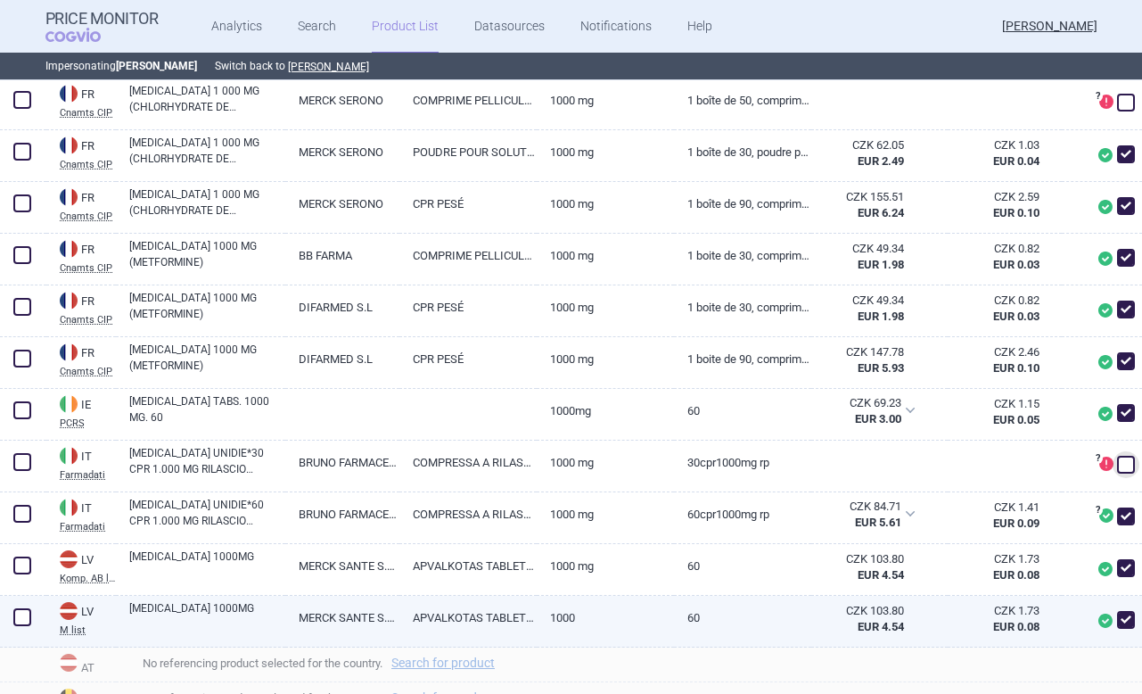
scroll to position [0, 0]
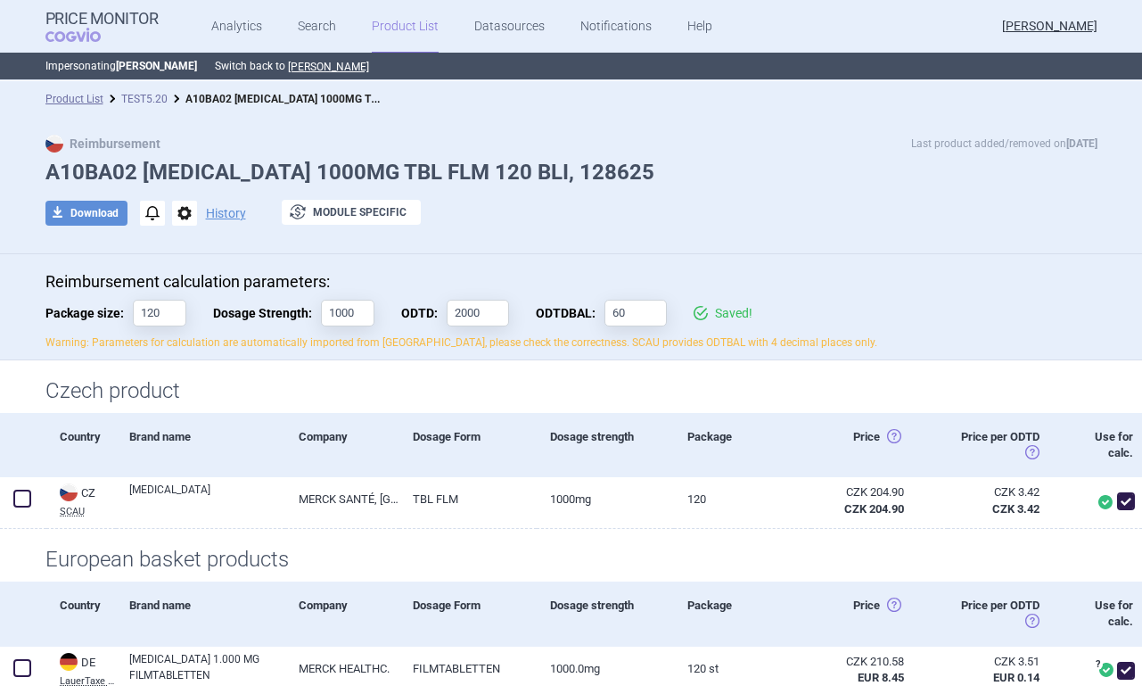
click at [156, 94] on link "TEST5.20" at bounding box center [144, 99] width 46 height 12
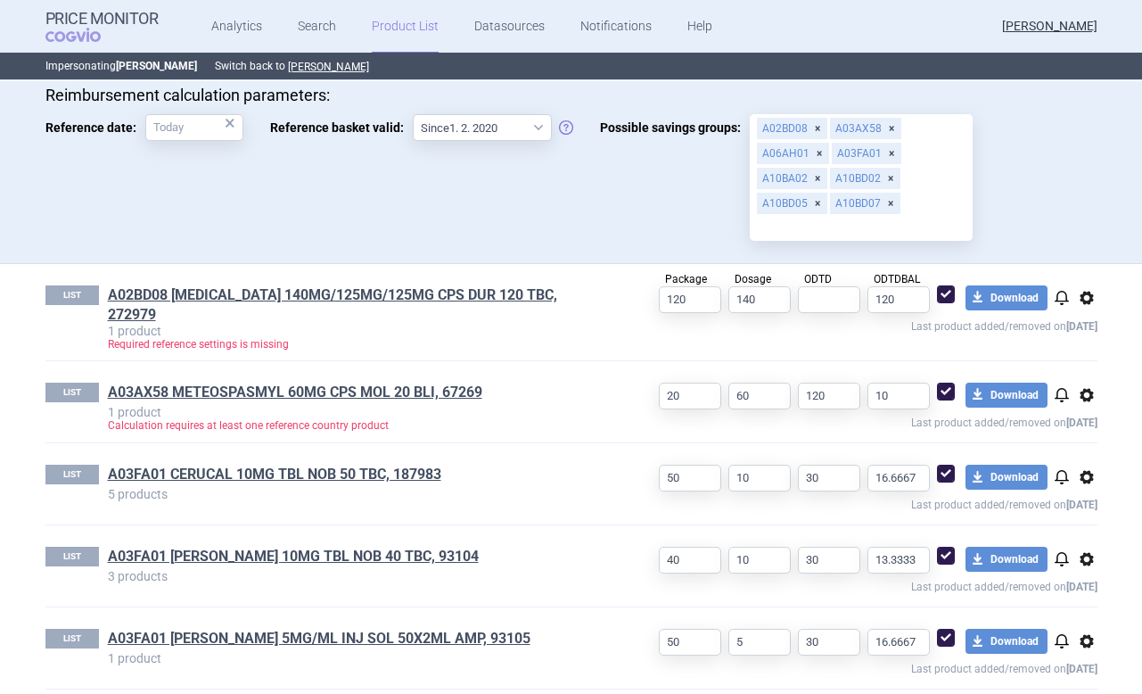
scroll to position [555, 0]
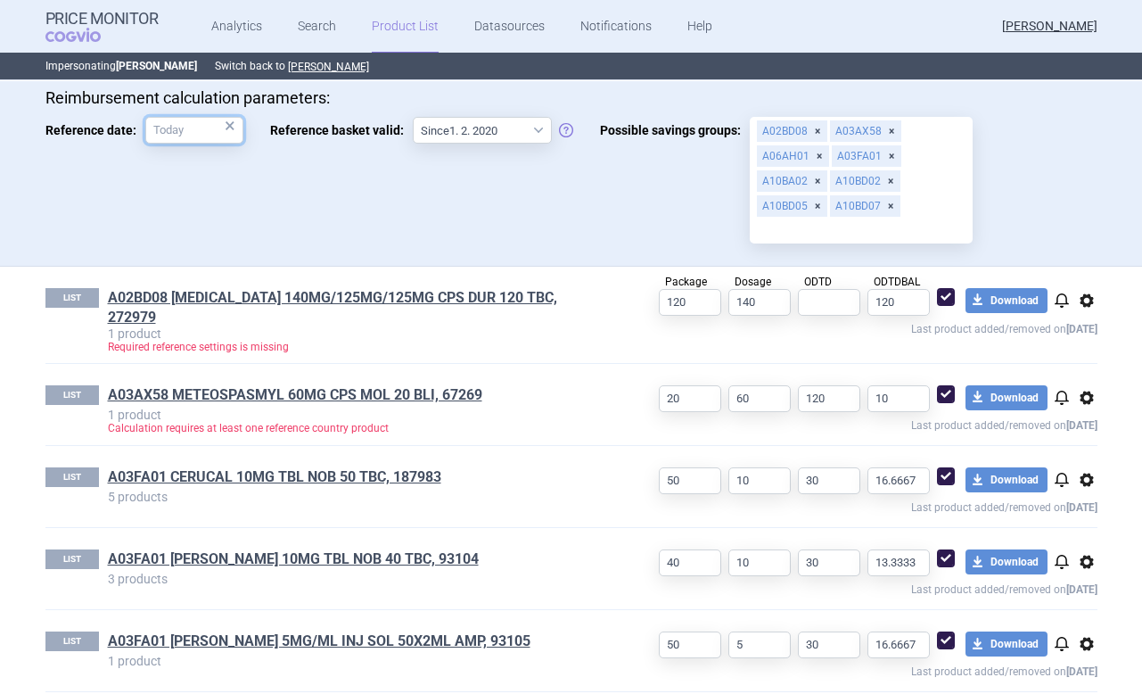
click at [191, 129] on input "Reference date: ×" at bounding box center [194, 130] width 98 height 27
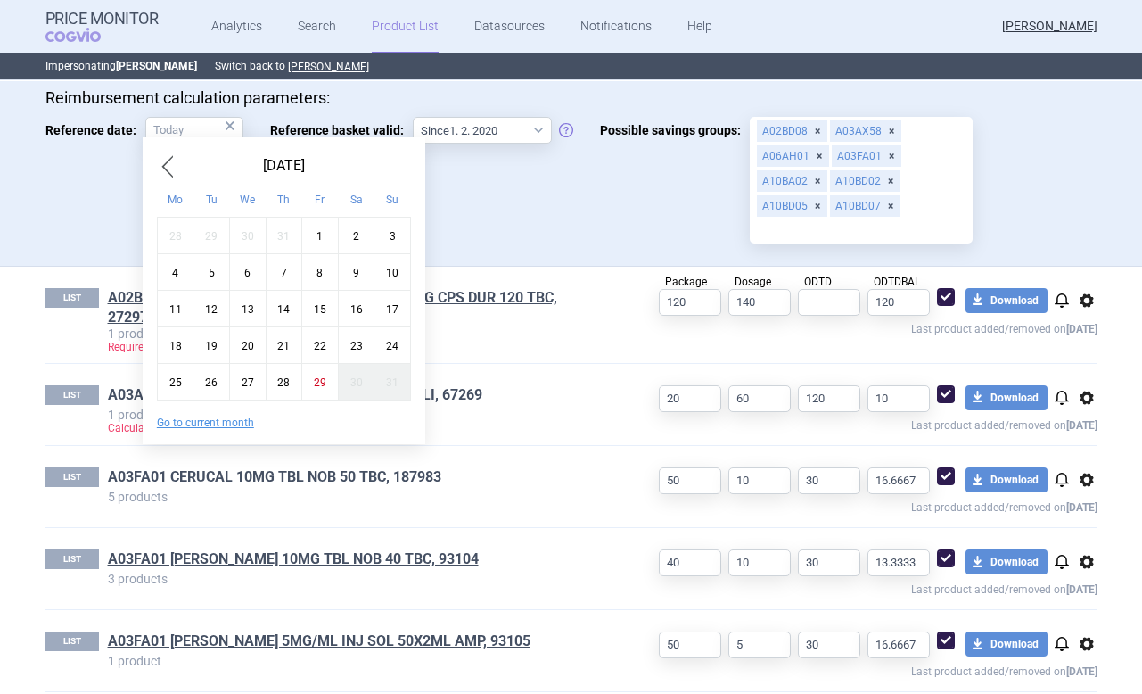
click at [310, 381] on div "29" at bounding box center [320, 382] width 37 height 37
type input "29. 8. 2025"
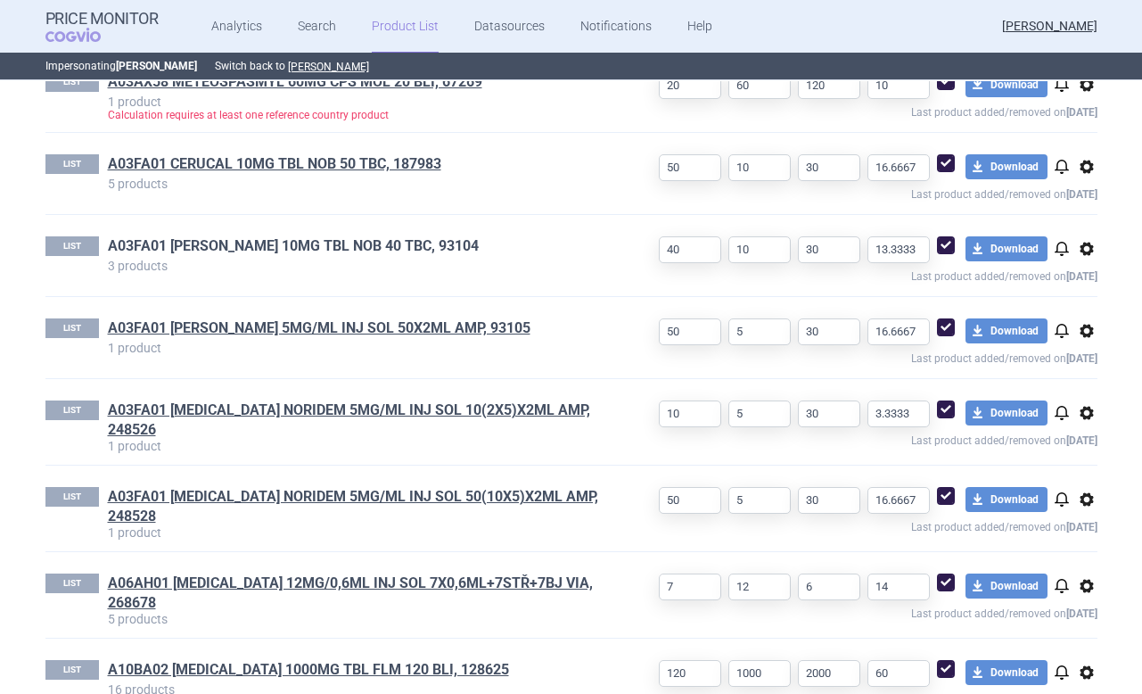
scroll to position [877, 0]
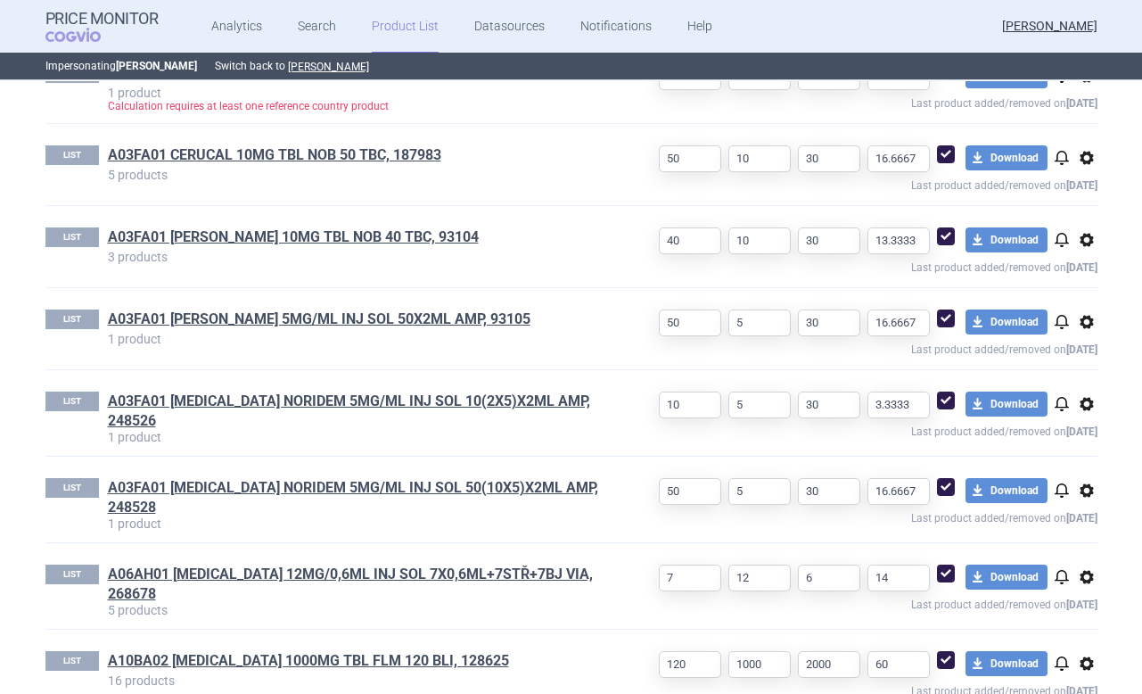
click at [1063, 229] on span "notifications" at bounding box center [1061, 239] width 21 height 21
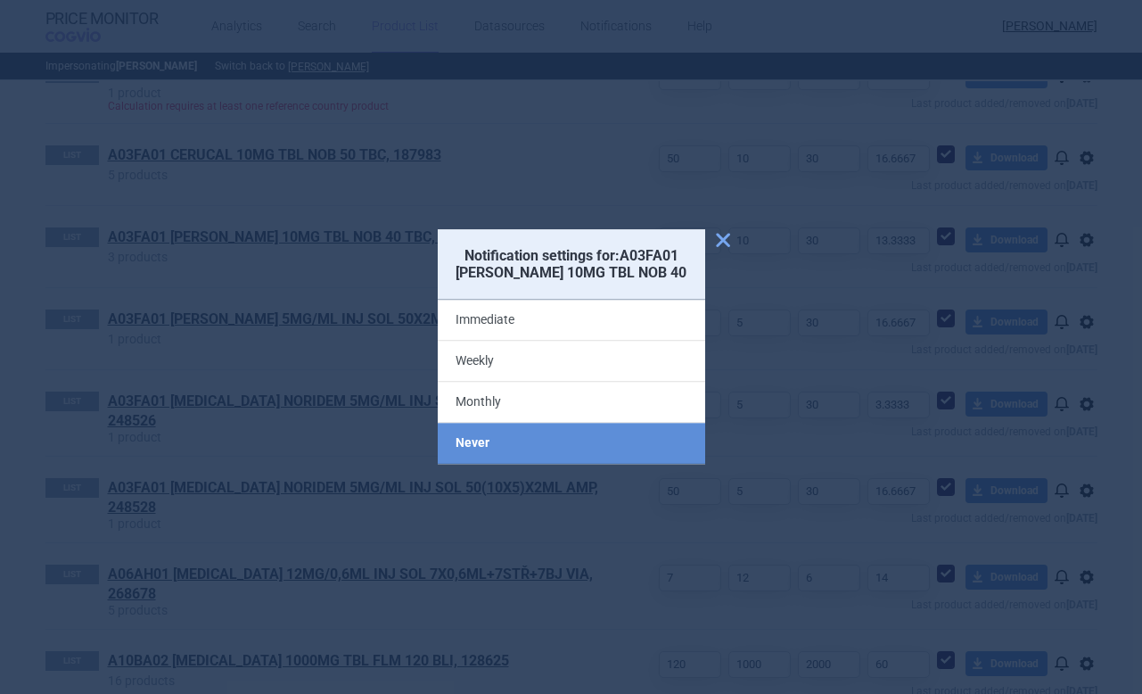
click at [718, 240] on span "close" at bounding box center [722, 239] width 21 height 21
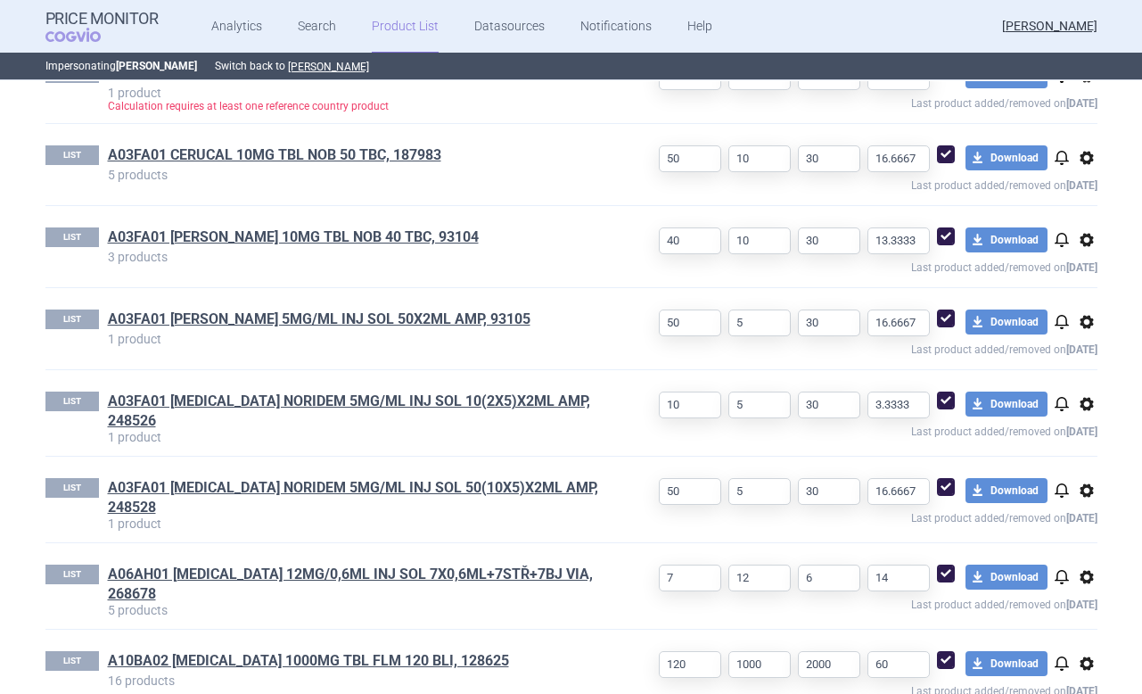
click at [1062, 229] on span "notifications" at bounding box center [1061, 239] width 21 height 21
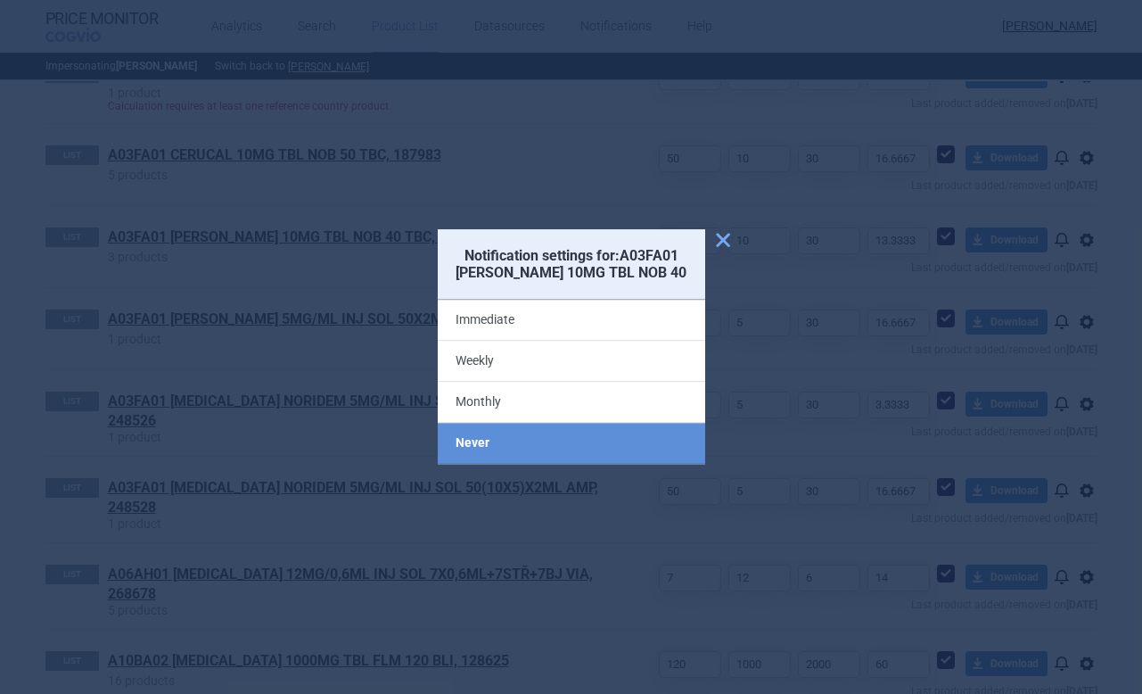
click at [716, 236] on span "close" at bounding box center [722, 239] width 21 height 21
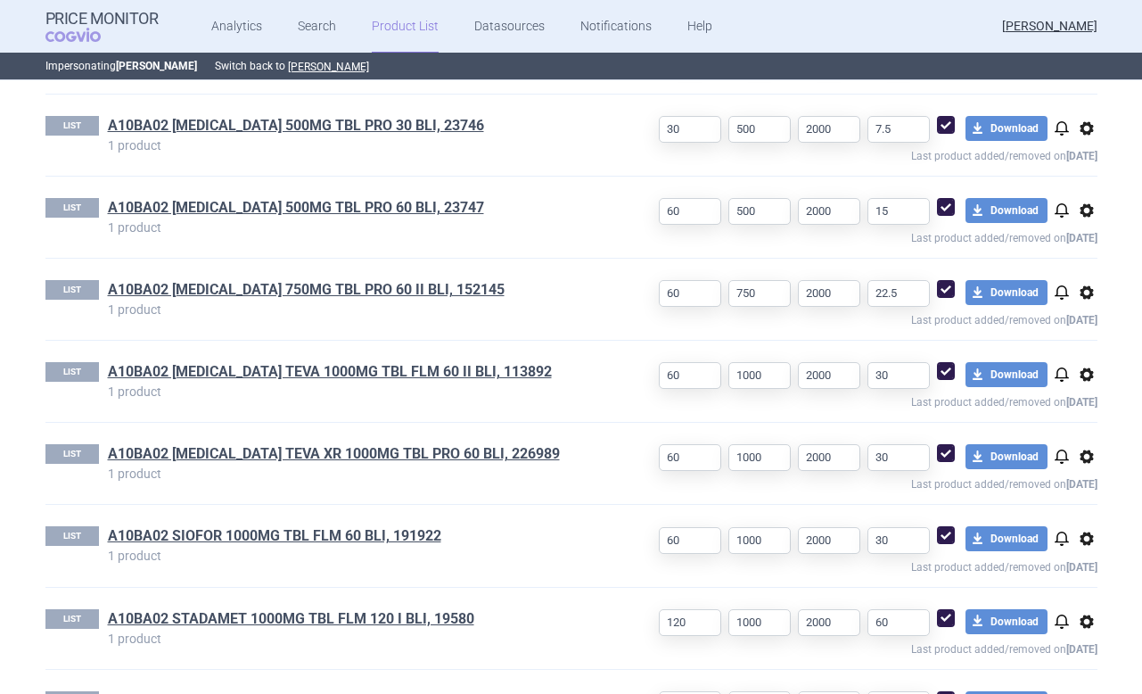
scroll to position [0, 0]
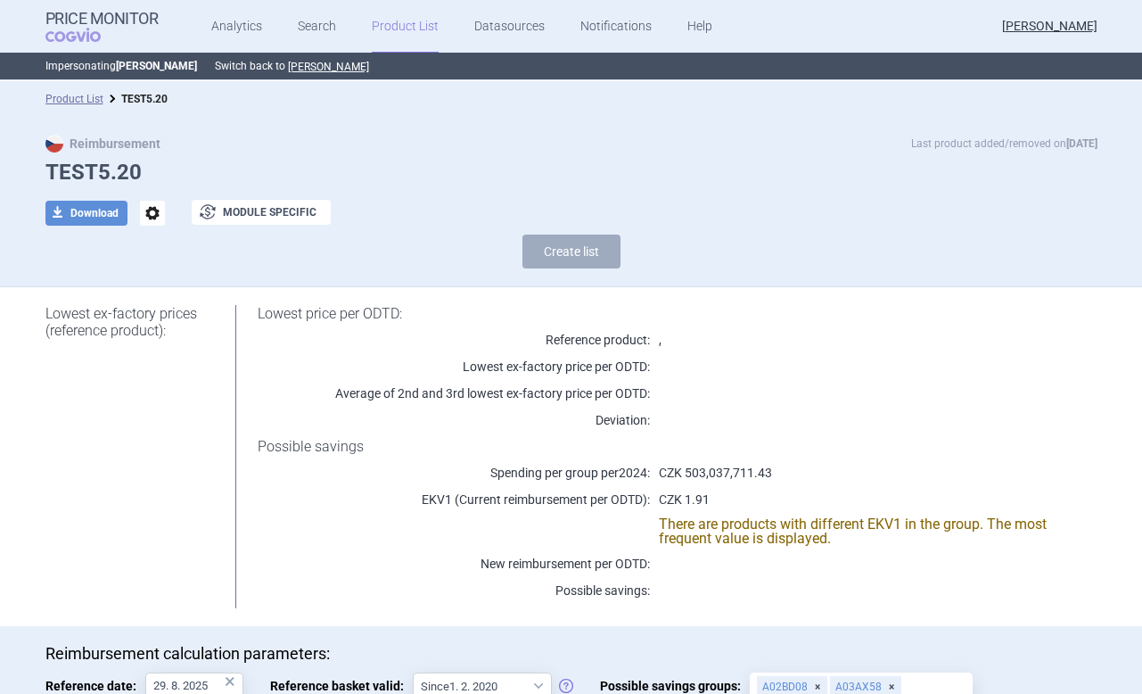
click at [405, 29] on link "Product List" at bounding box center [405, 26] width 67 height 53
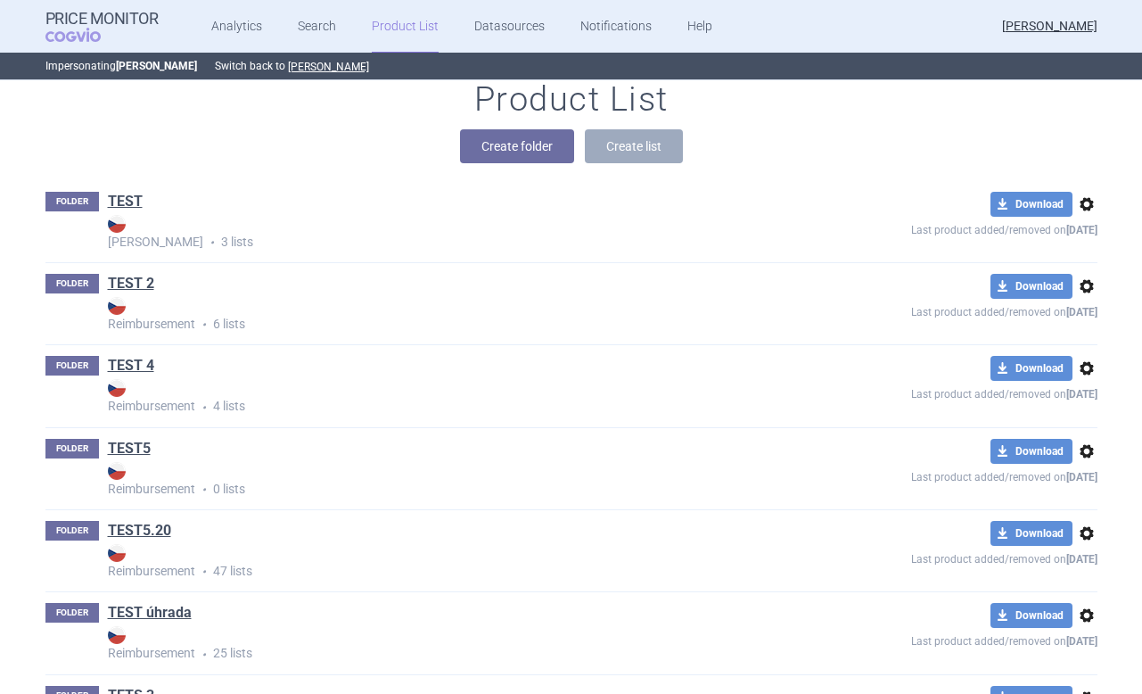
scroll to position [306, 0]
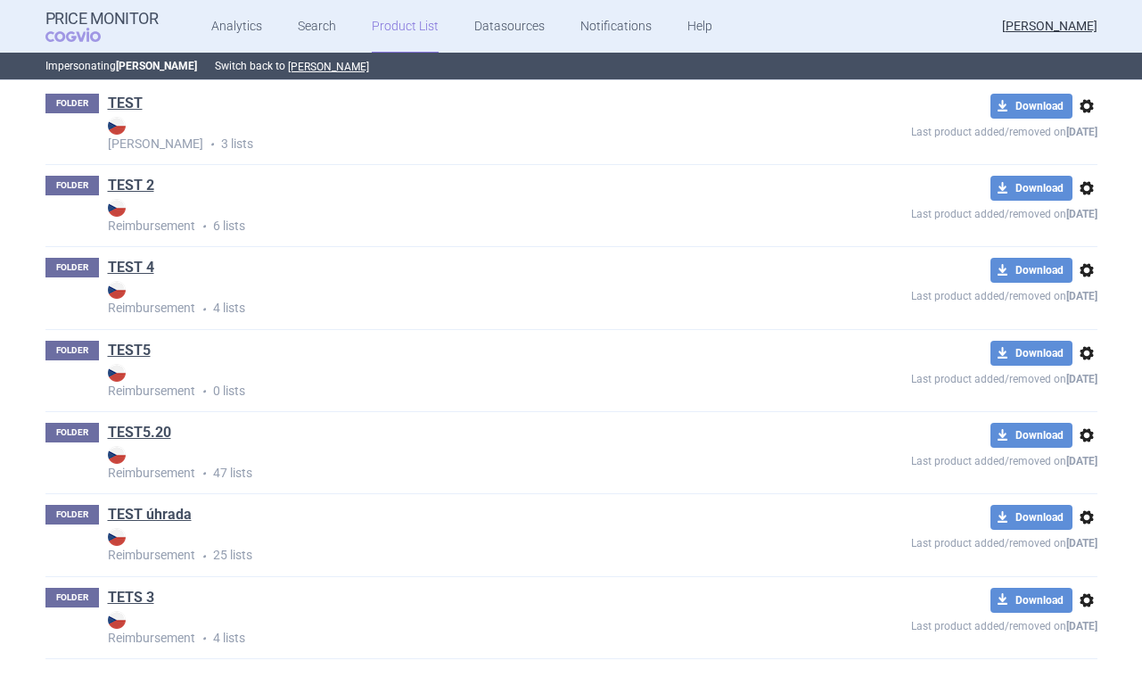
click at [1080, 186] on span "options" at bounding box center [1086, 187] width 21 height 21
click at [1076, 296] on button "Delete" at bounding box center [1085, 293] width 57 height 26
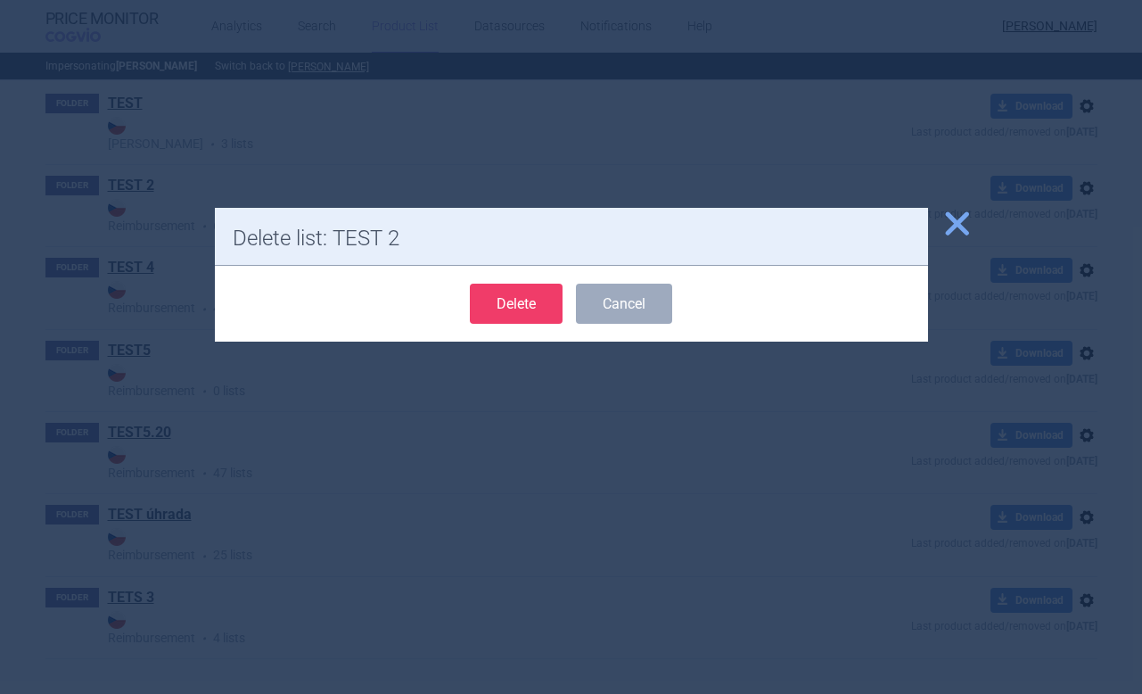
click at [518, 293] on button "Delete" at bounding box center [516, 303] width 93 height 40
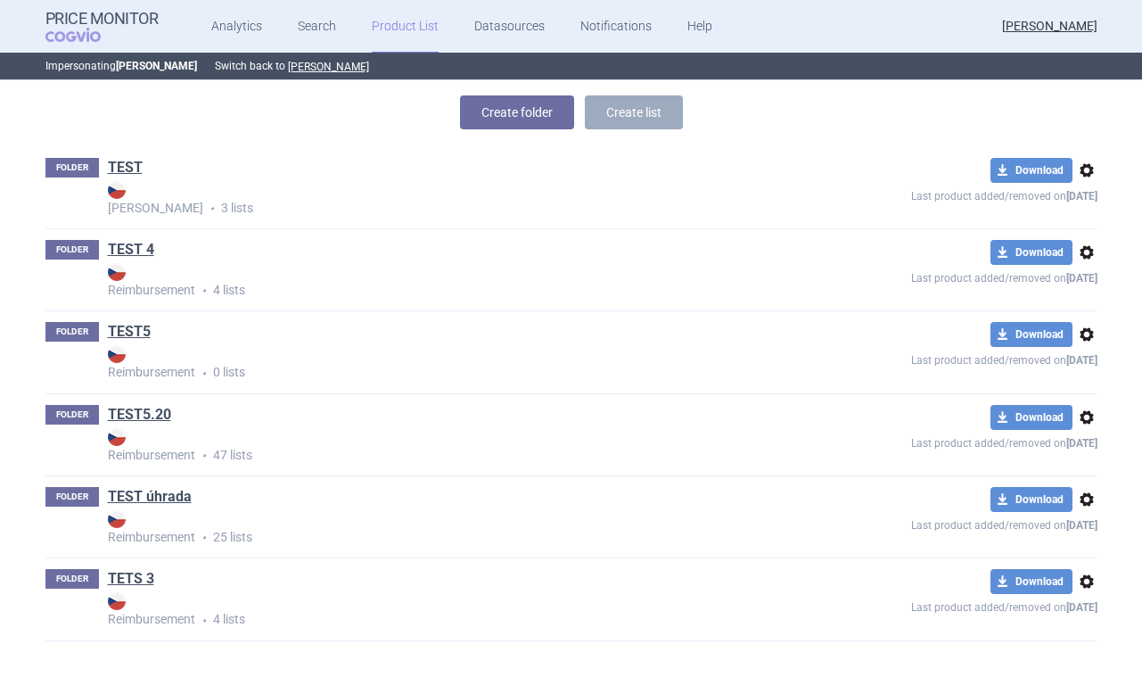
click at [1088, 251] on span "options" at bounding box center [1086, 252] width 21 height 21
click at [1094, 349] on button "Delete" at bounding box center [1085, 356] width 57 height 26
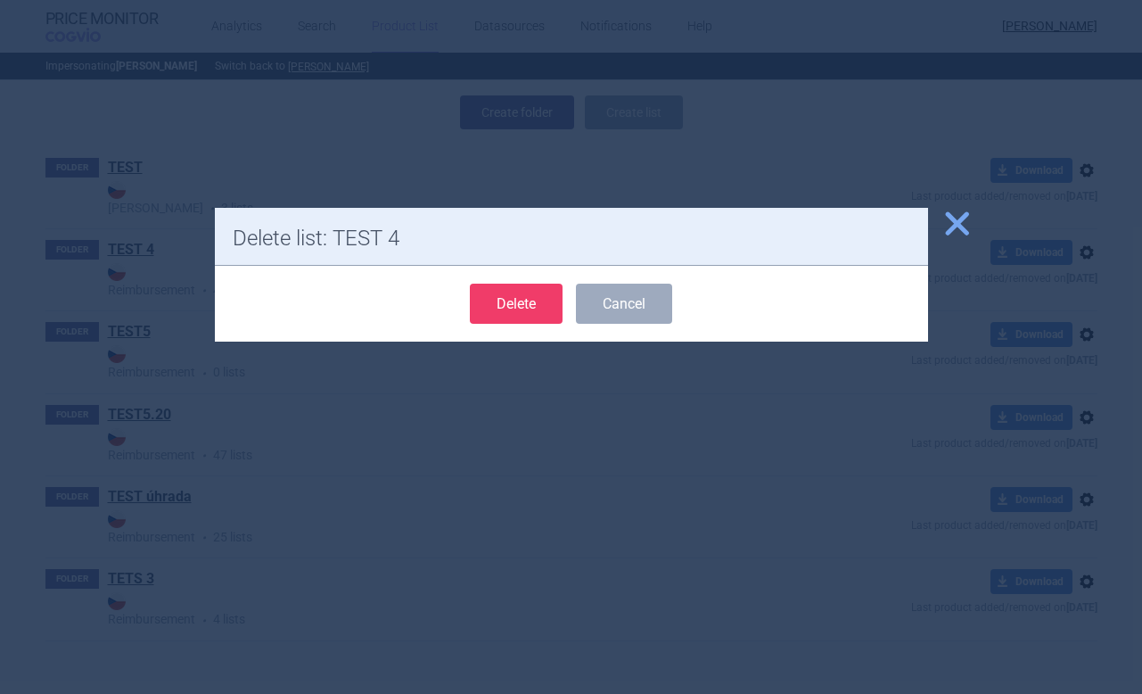
click at [505, 289] on button "Delete" at bounding box center [516, 303] width 93 height 40
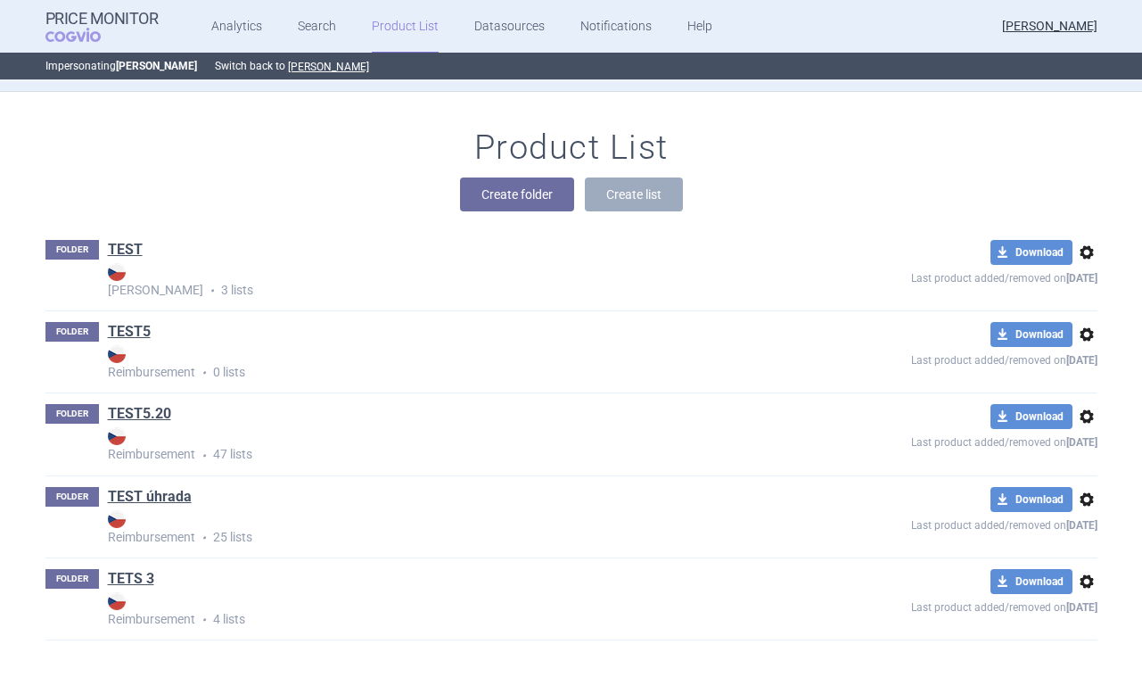
click at [1088, 499] on span "options" at bounding box center [1086, 498] width 21 height 21
click at [1080, 603] on button "Delete" at bounding box center [1085, 603] width 57 height 26
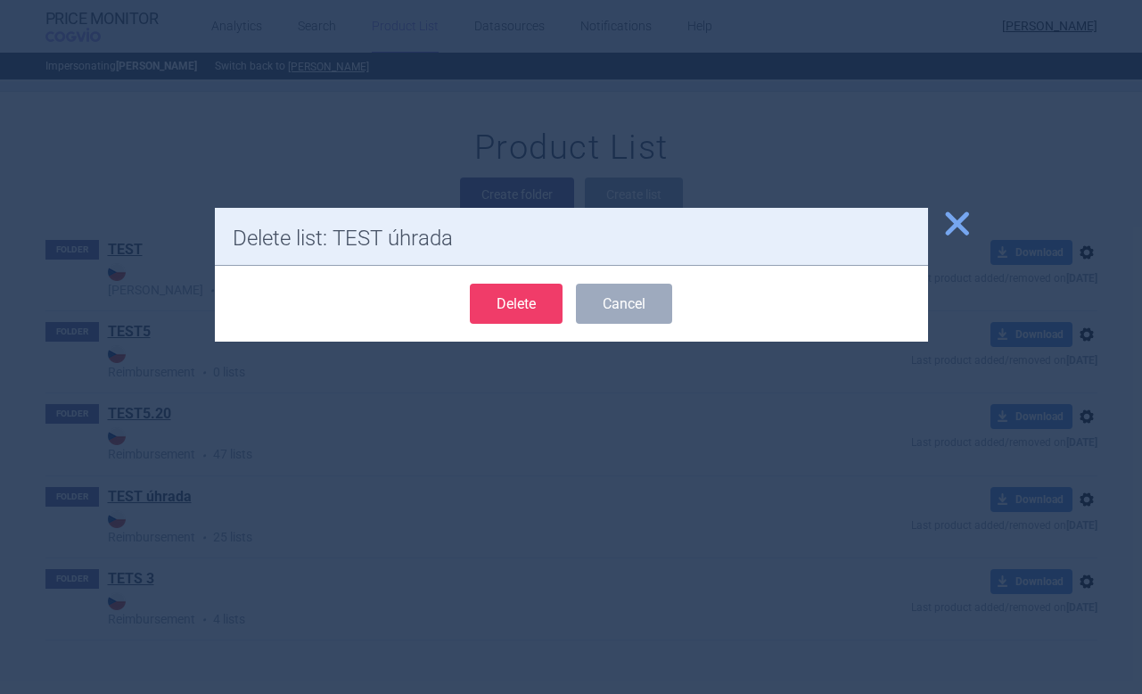
click at [530, 306] on button "Delete" at bounding box center [516, 303] width 93 height 40
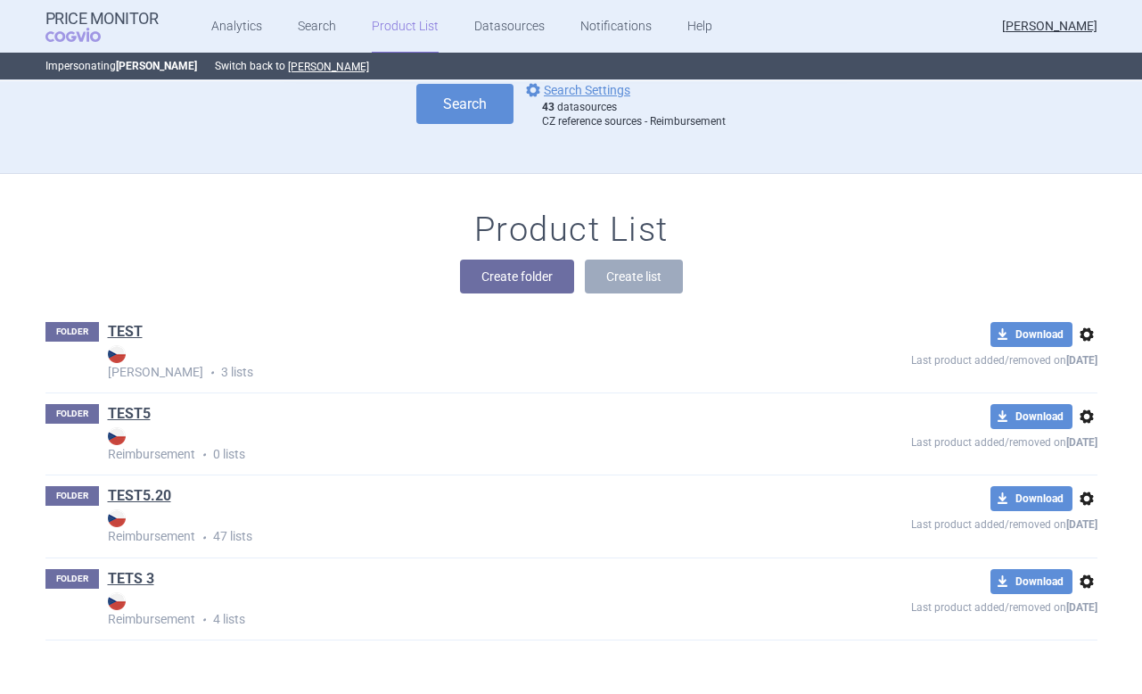
scroll to position [78, 0]
click at [1095, 576] on span "options" at bounding box center [1086, 581] width 21 height 21
click at [1072, 653] on button "Delete" at bounding box center [1085, 665] width 57 height 26
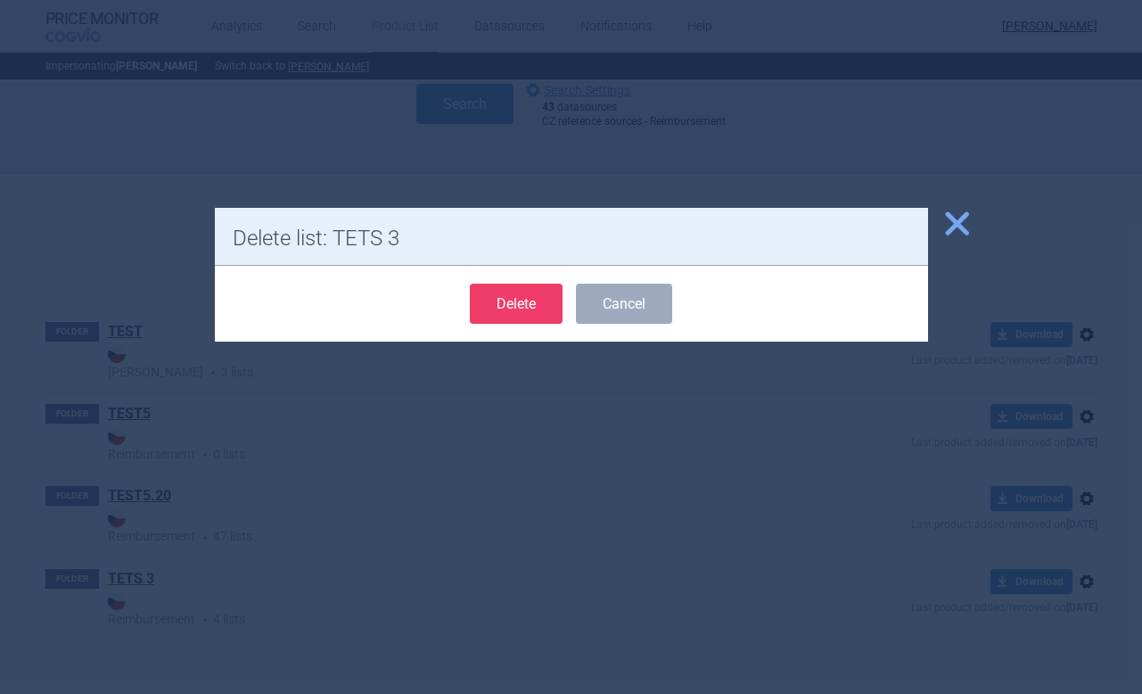
click at [536, 291] on button "Delete" at bounding box center [516, 303] width 93 height 40
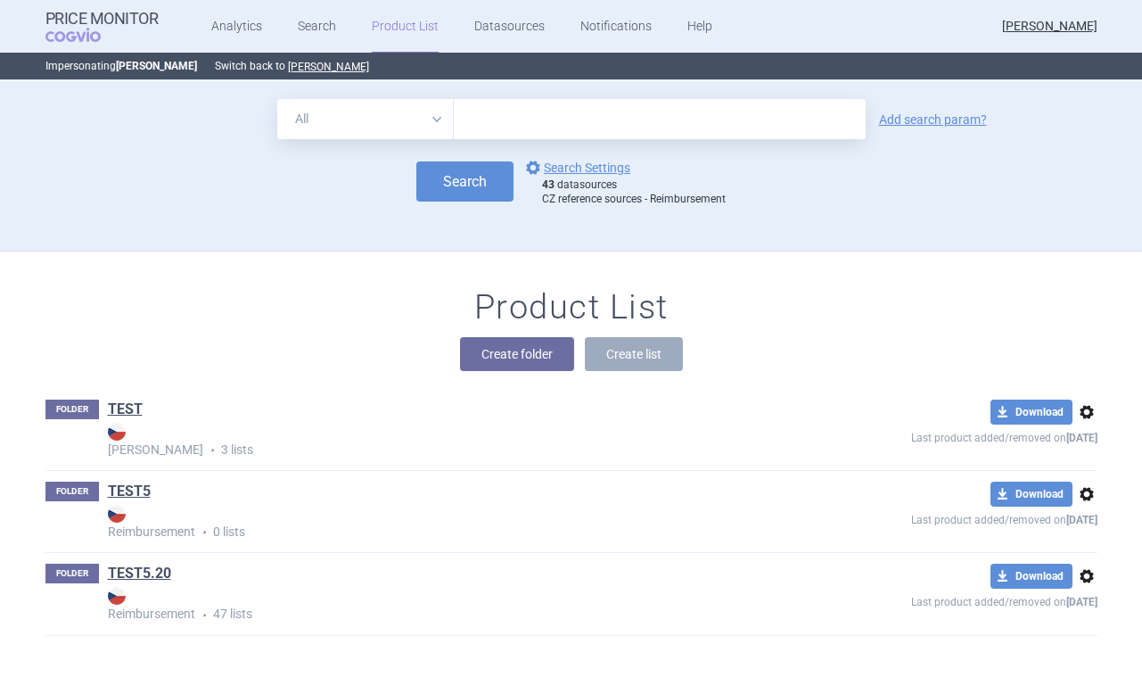
scroll to position [0, 0]
click at [1085, 495] on span "options" at bounding box center [1086, 493] width 21 height 21
click at [1074, 604] on button "Delete" at bounding box center [1085, 599] width 57 height 26
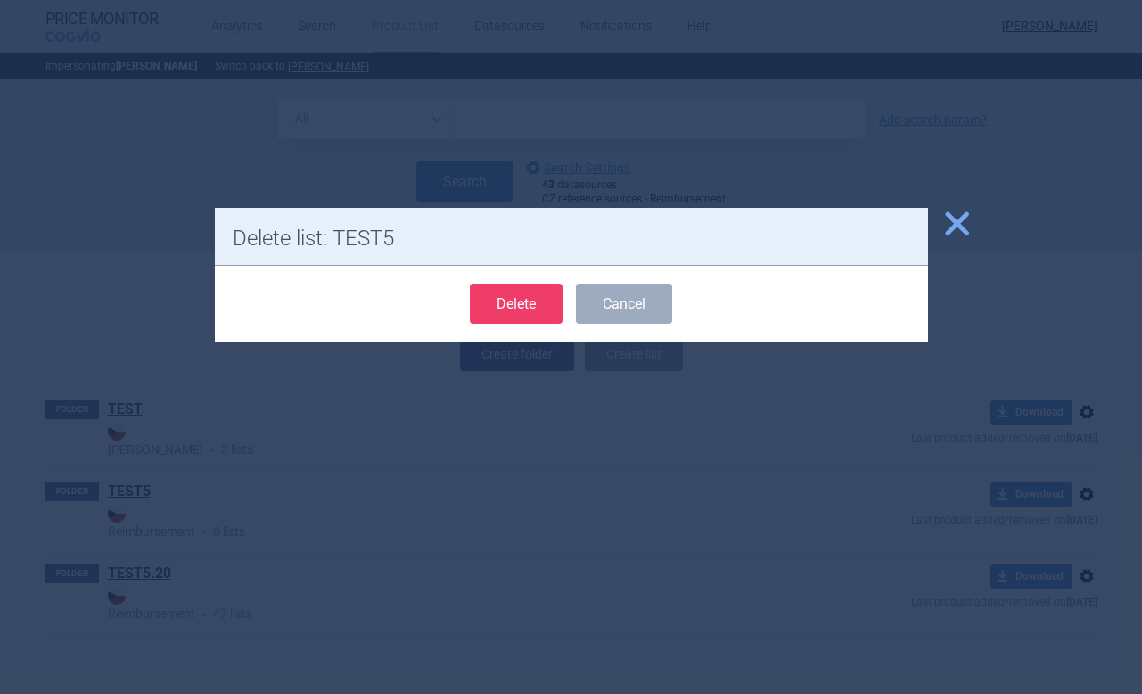
click at [512, 293] on button "Delete" at bounding box center [516, 303] width 93 height 40
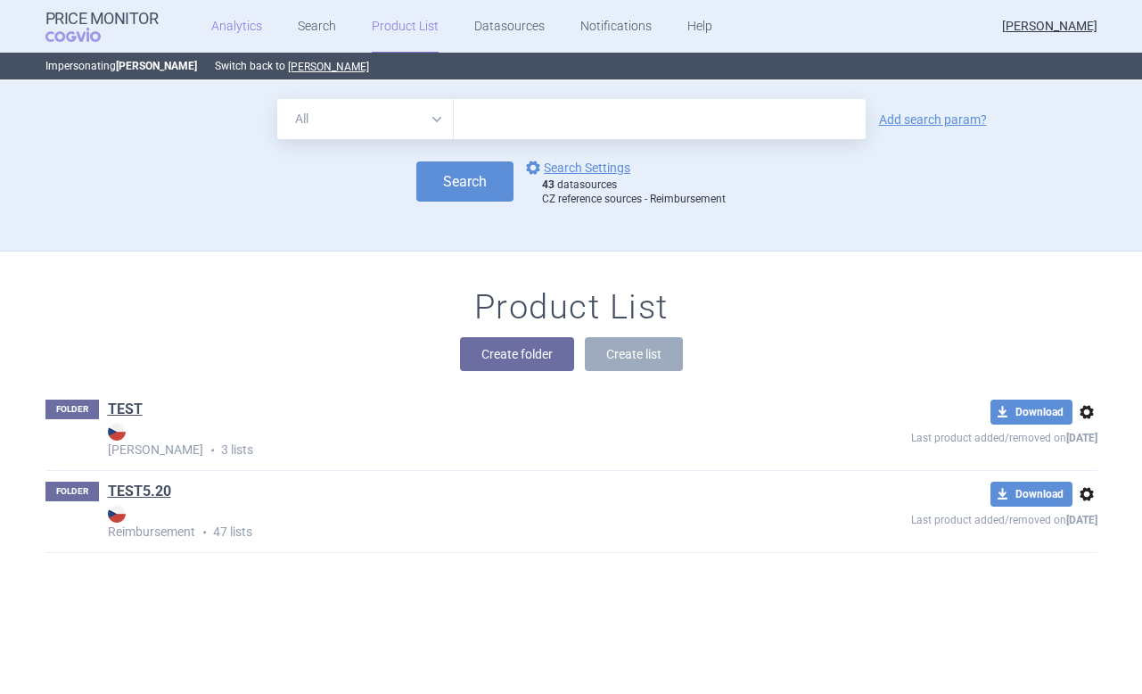
click at [245, 29] on link "Analytics" at bounding box center [236, 26] width 51 height 53
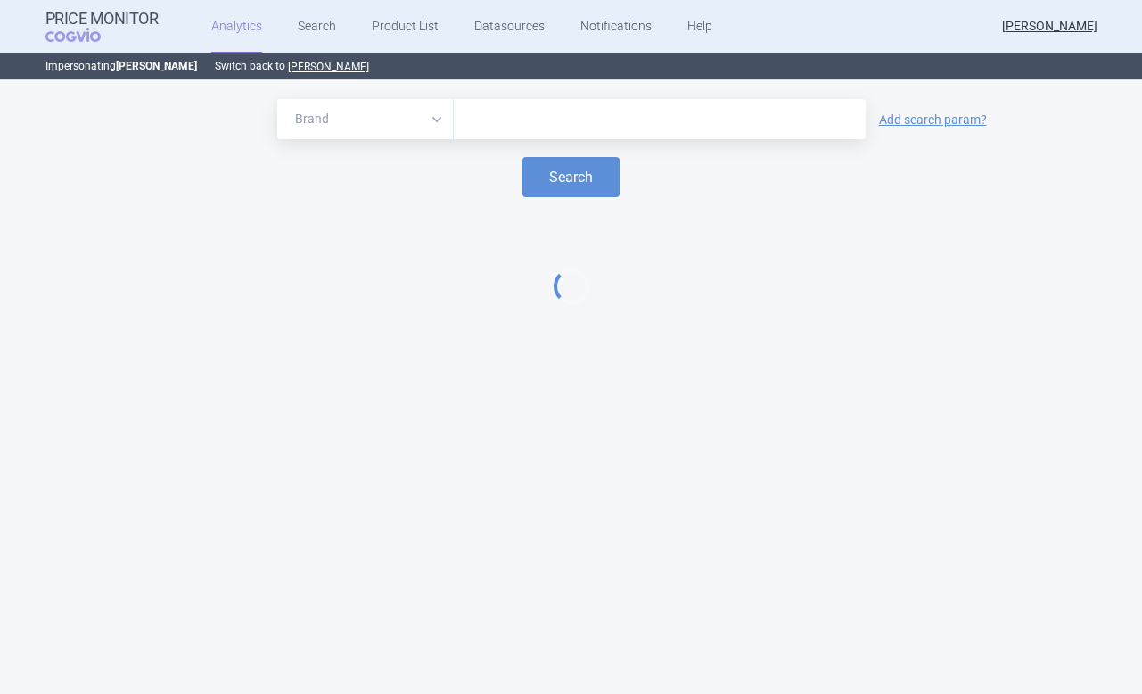
click at [380, 123] on select "Brand ATC/Active substance Therapeutic area" at bounding box center [365, 119] width 177 height 40
click at [277, 99] on select "Brand ATC/Active substance Therapeutic area" at bounding box center [365, 119] width 177 height 40
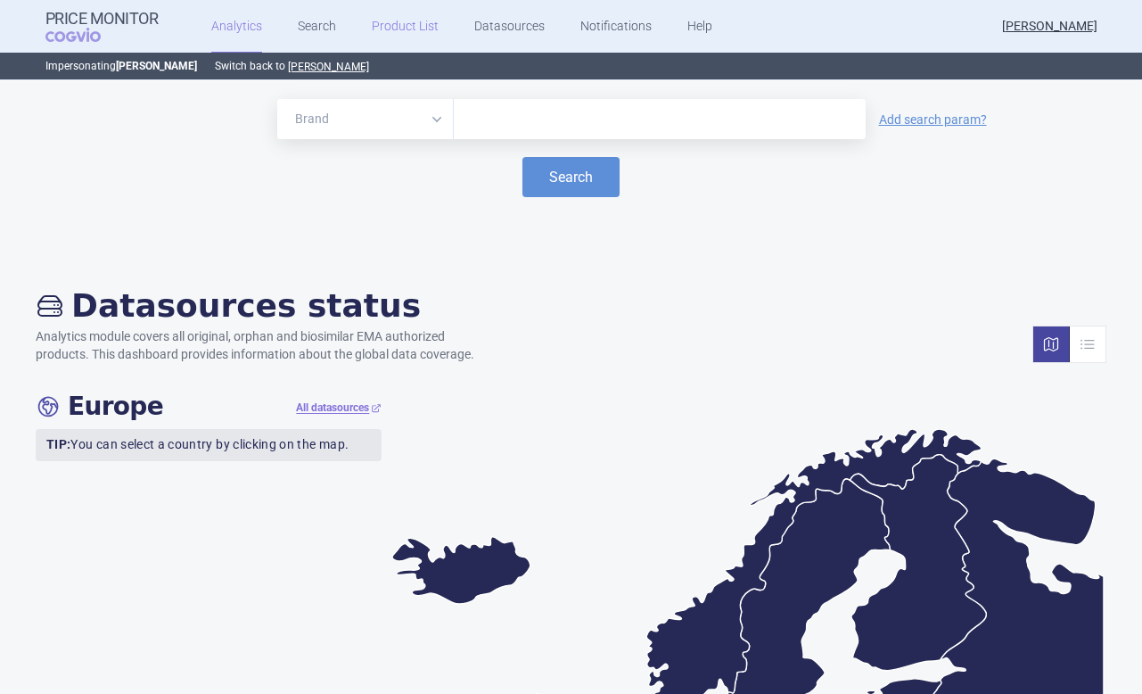
click at [409, 17] on link "Product List" at bounding box center [405, 26] width 67 height 53
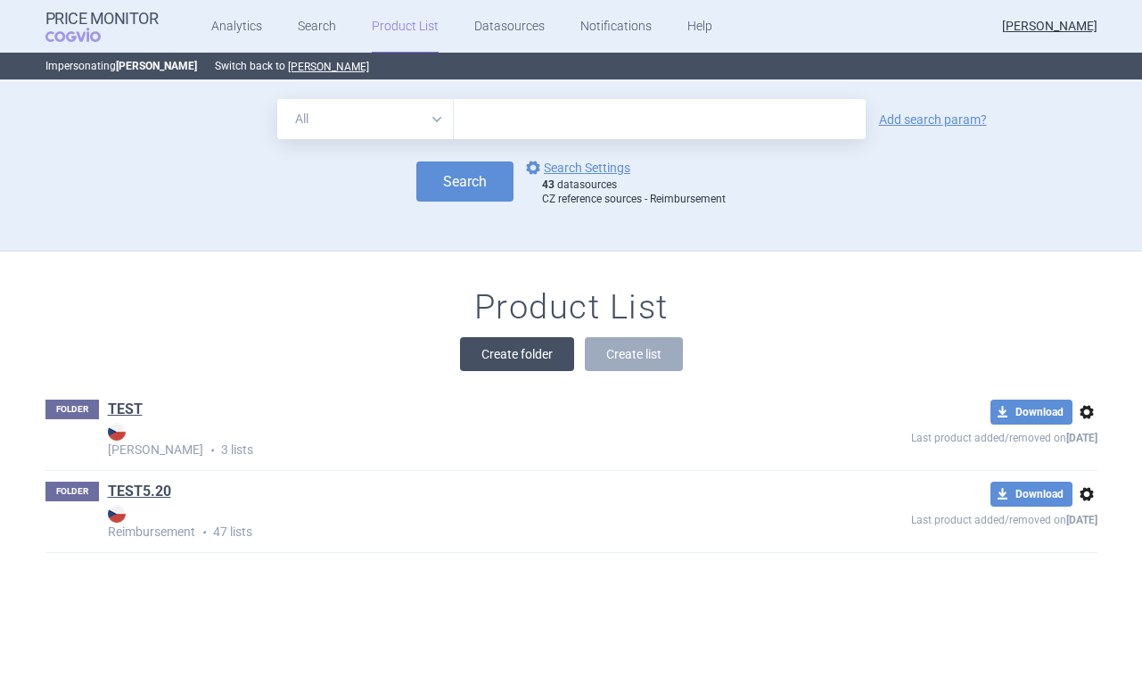
click at [522, 361] on button "Create folder" at bounding box center [517, 354] width 114 height 34
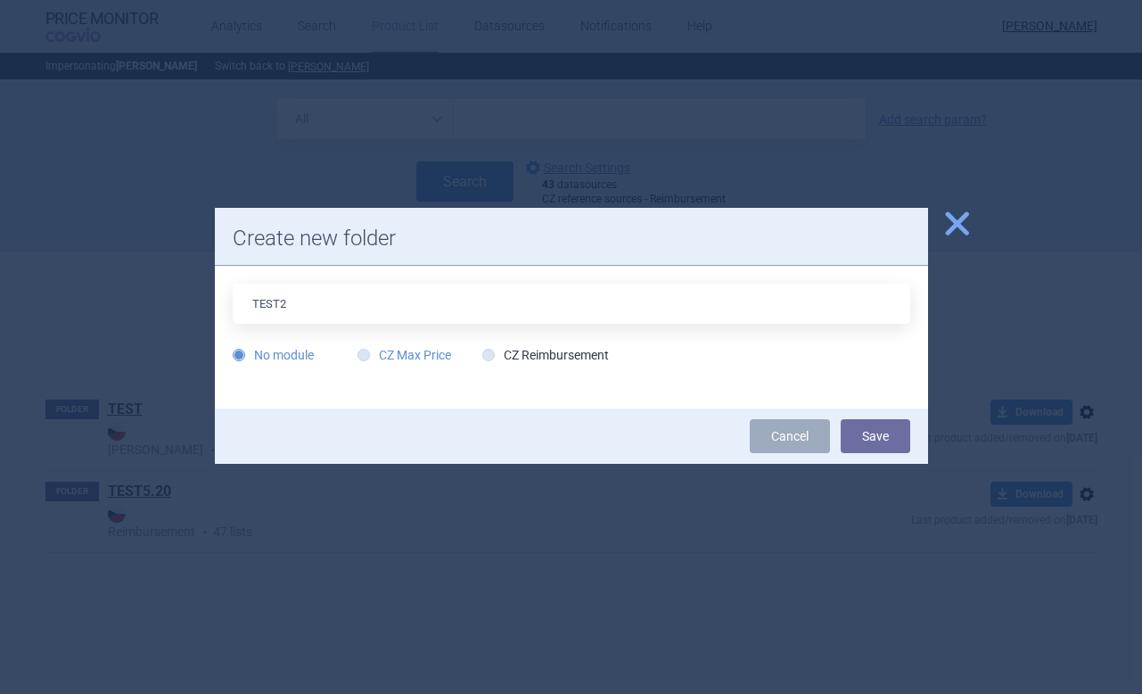
type input "TEST2"
click at [370, 356] on label "CZ Max Price" at bounding box center [404, 355] width 94 height 18
click at [370, 356] on input "CZ Max Price" at bounding box center [367, 356] width 18 height 18
radio input "true"
click at [863, 445] on button "Save" at bounding box center [876, 436] width 70 height 34
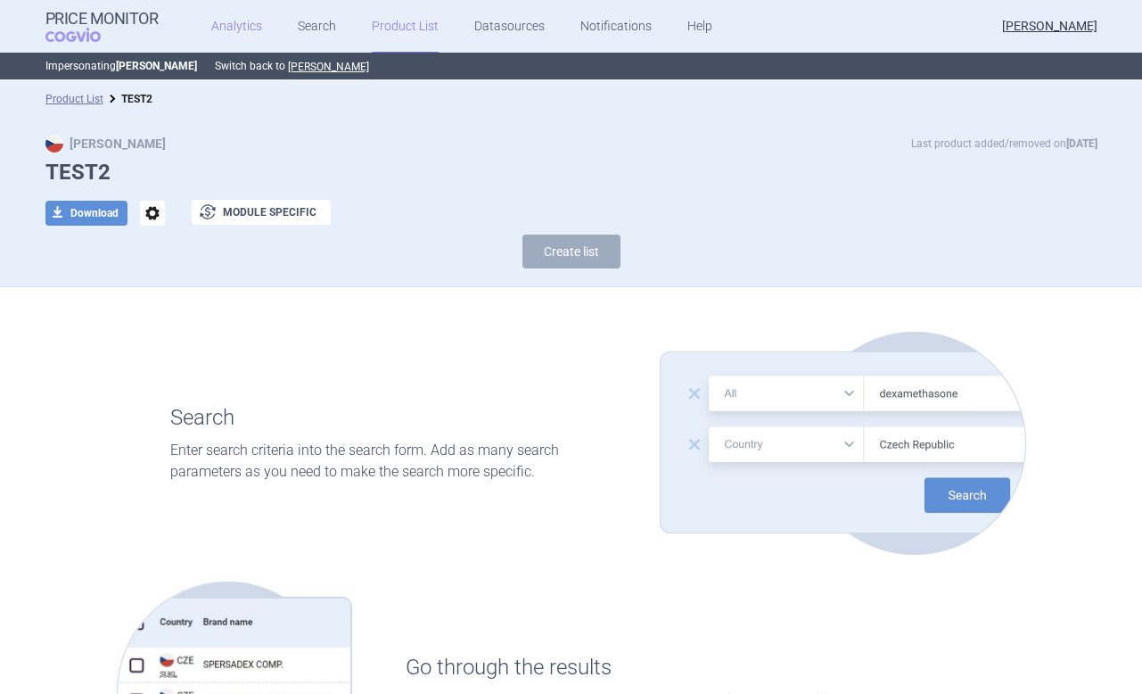
click at [228, 23] on link "Analytics" at bounding box center [236, 26] width 51 height 53
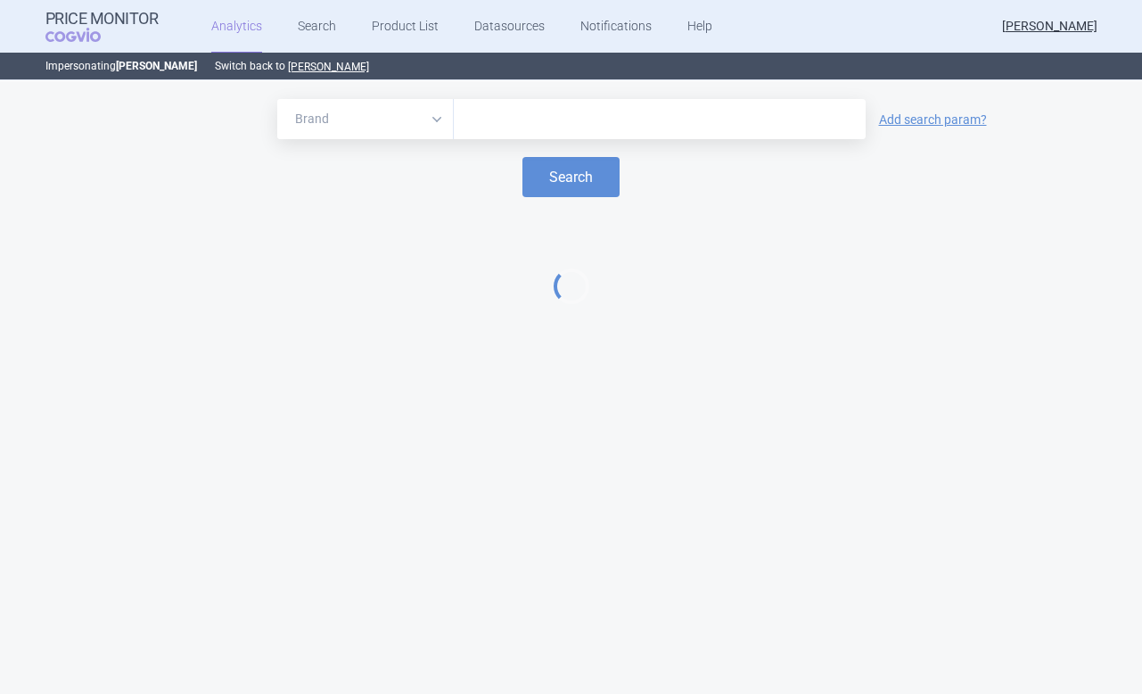
click at [352, 120] on select "Brand ATC/Active substance Therapeutic area" at bounding box center [365, 119] width 177 height 40
click at [277, 99] on select "Brand ATC/Active substance Therapeutic area" at bounding box center [365, 119] width 177 height 40
click at [499, 120] on input "text" at bounding box center [660, 119] width 394 height 23
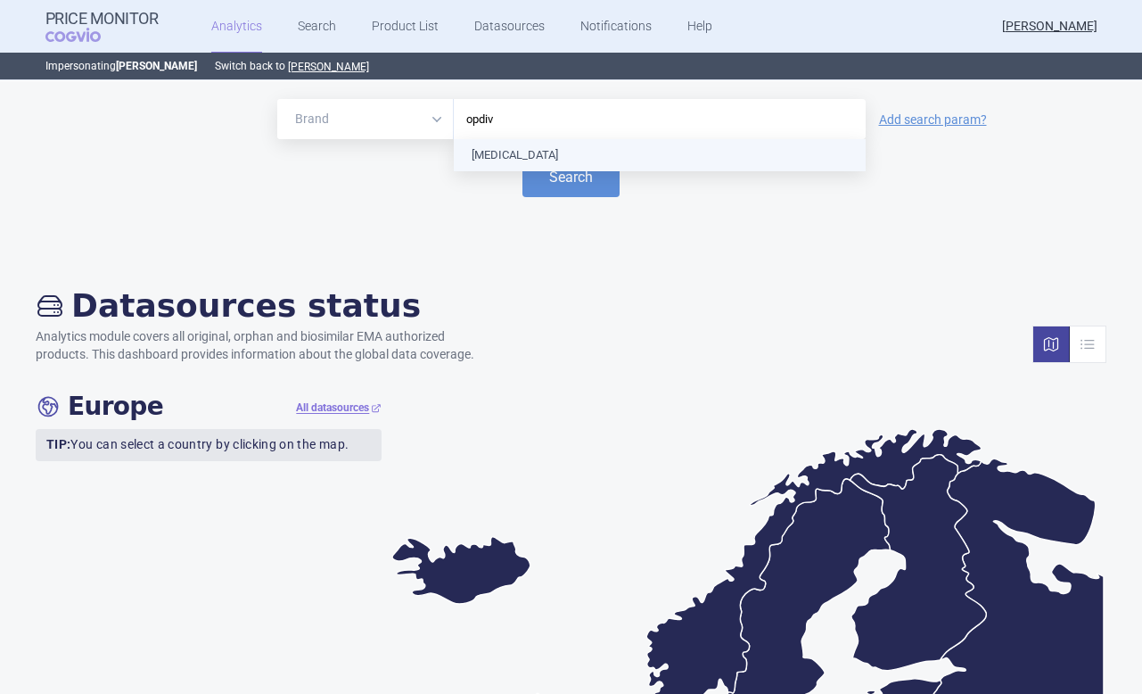
type input "opdivo"
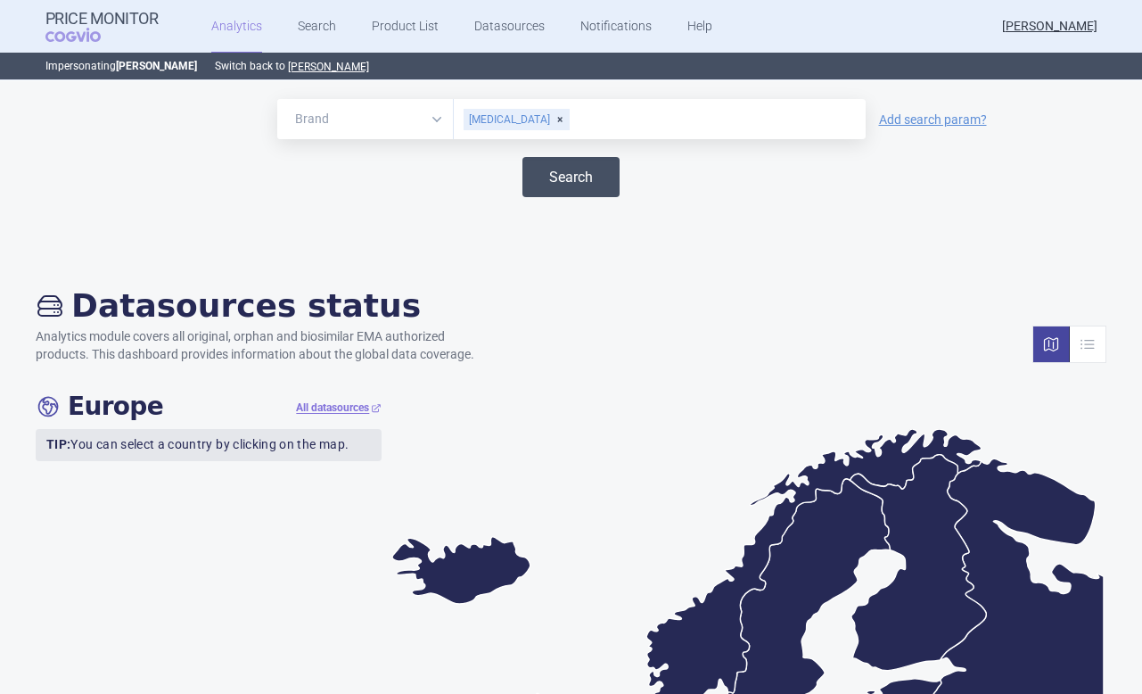
click at [585, 175] on button "Search" at bounding box center [570, 177] width 97 height 40
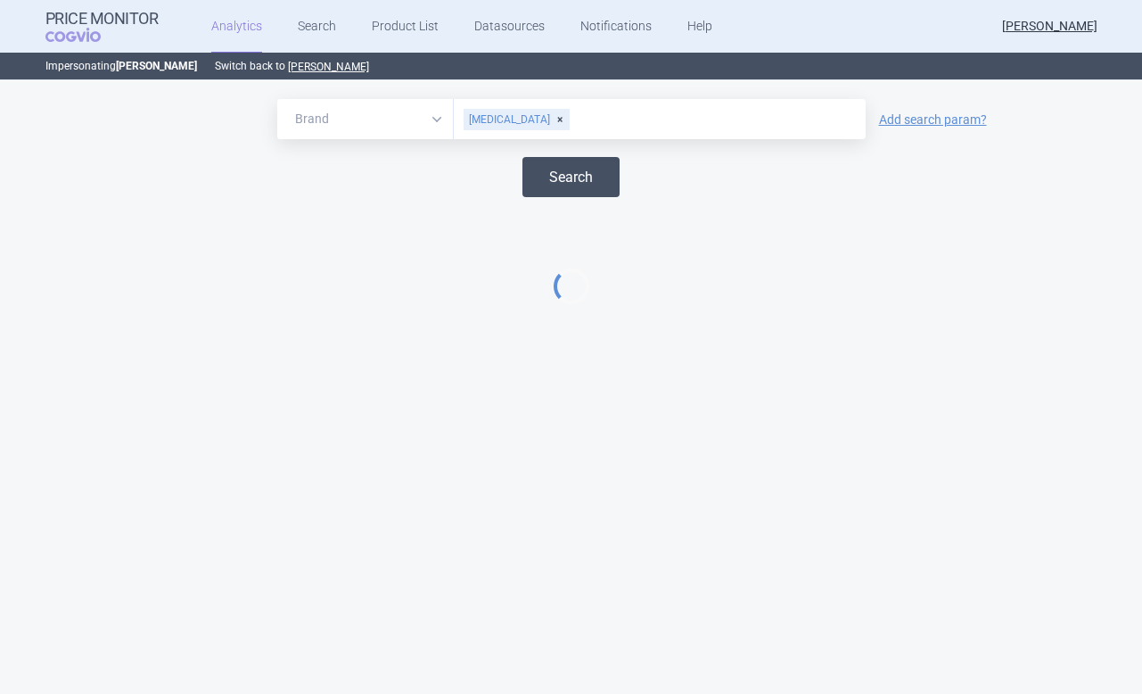
select select "EUR"
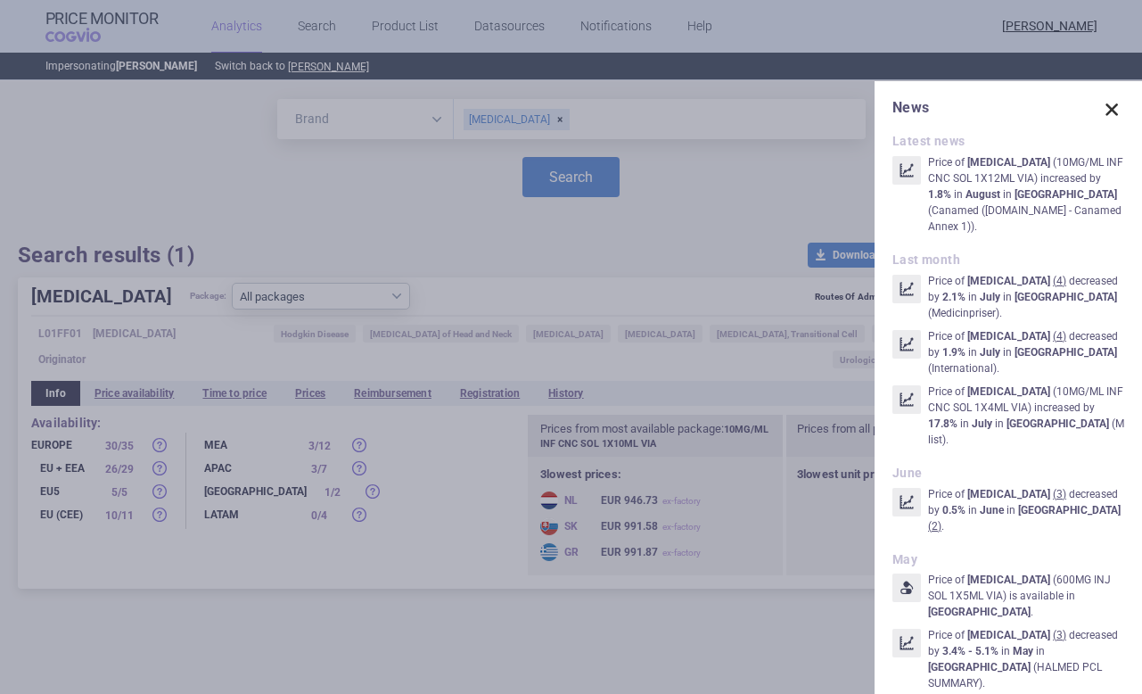
click at [1108, 102] on span at bounding box center [1111, 109] width 25 height 25
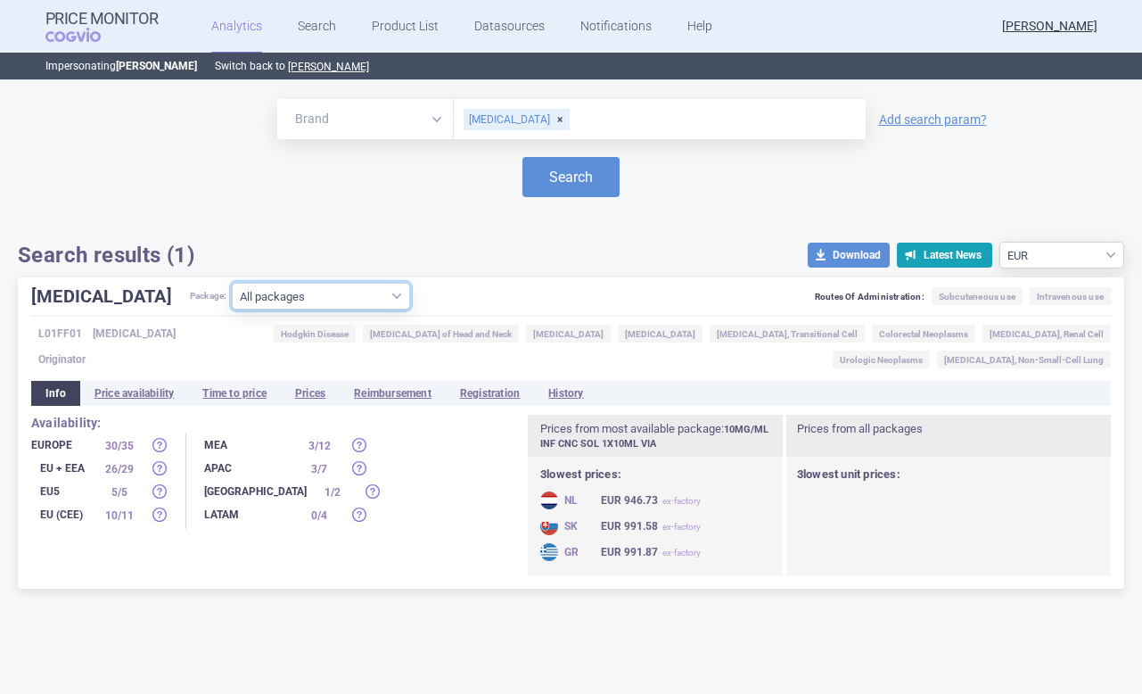
click at [243, 304] on select "All packages 10MG/ML INF CNC SOL 1X10ML VIA ( 38 ) 10MG/ML INF CNC SOL 1X12ML V…" at bounding box center [321, 296] width 178 height 27
select select "b0e9e37b-2f57-4f6c-bcde-4459cbffdcf3"
click at [232, 309] on select "All packages 10MG/ML INF CNC SOL 1X10ML VIA ( 38 ) 10MG/ML INF CNC SOL 1X12ML V…" at bounding box center [321, 296] width 178 height 27
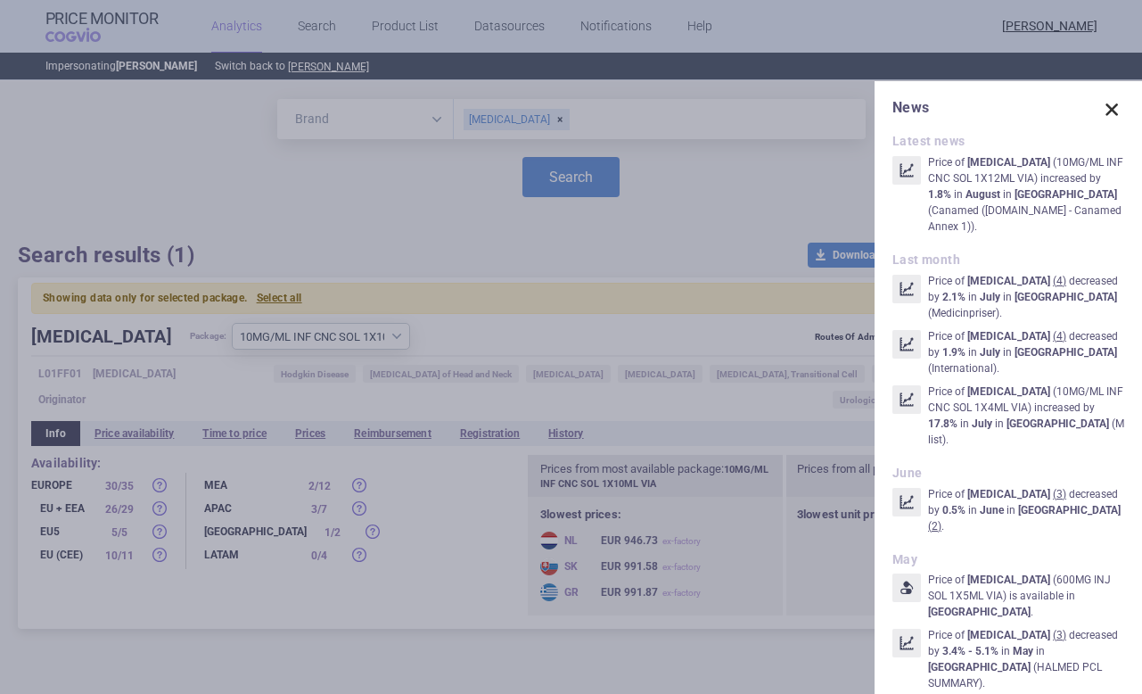
click at [1112, 105] on span at bounding box center [1111, 109] width 25 height 25
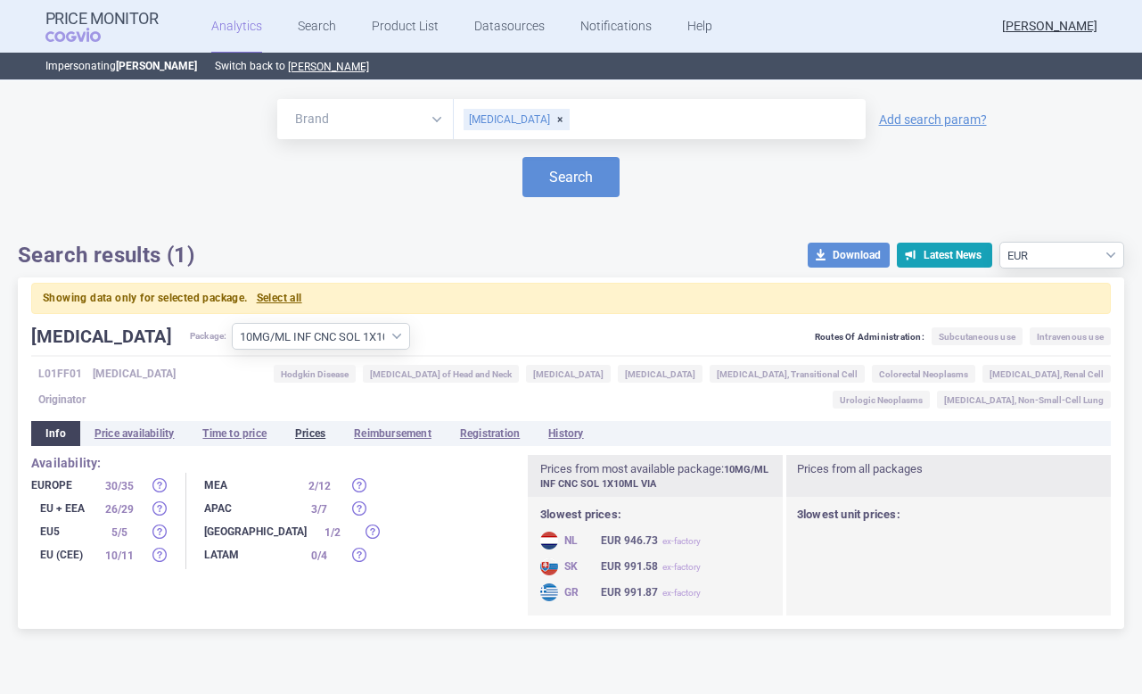
click at [323, 434] on li "Prices" at bounding box center [310, 433] width 59 height 25
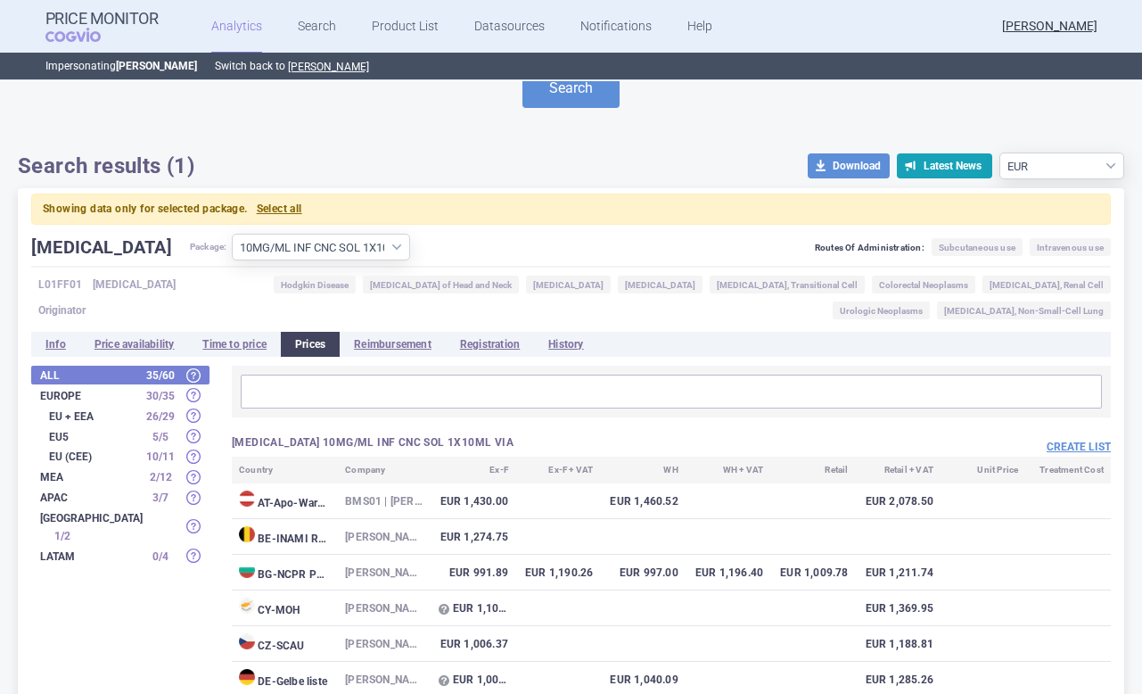
scroll to position [93, 0]
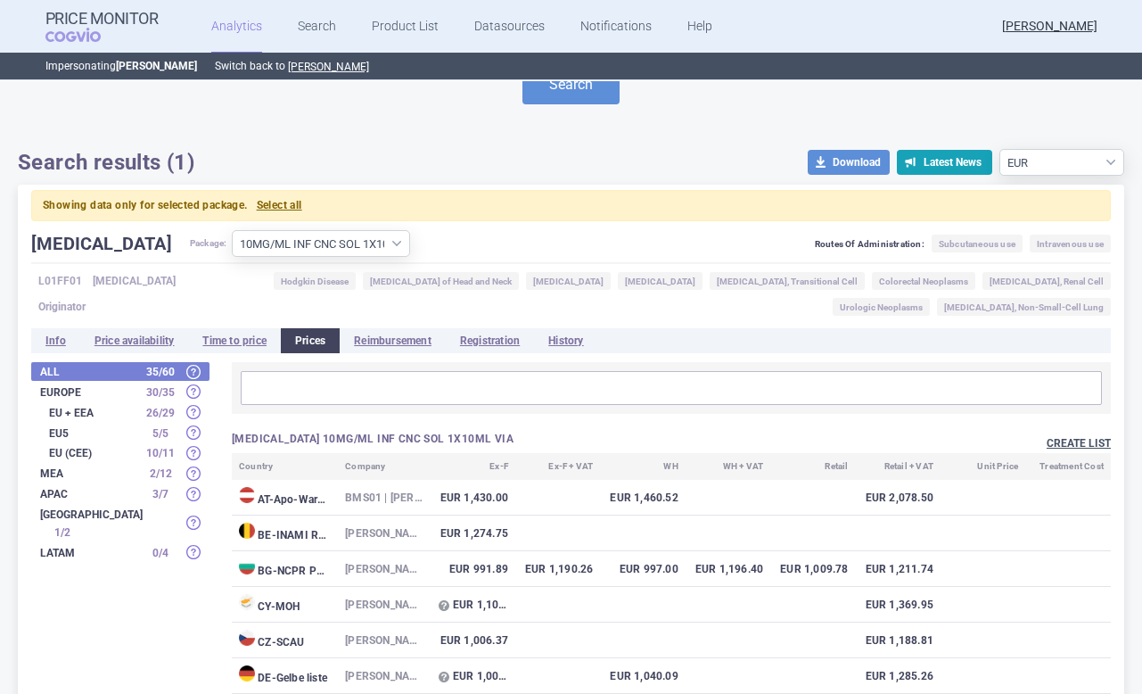
click at [1070, 444] on button "Create list" at bounding box center [1079, 443] width 64 height 15
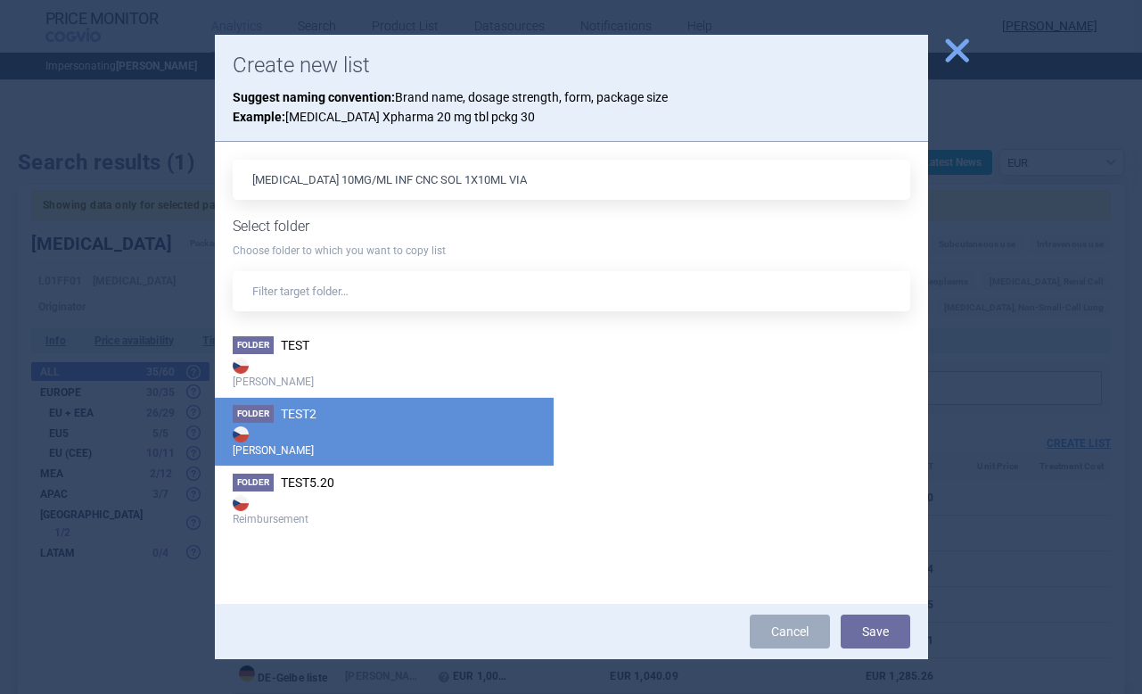
click at [304, 424] on strong "[PERSON_NAME]" at bounding box center [384, 441] width 303 height 36
click at [870, 626] on button "Save" at bounding box center [876, 631] width 70 height 34
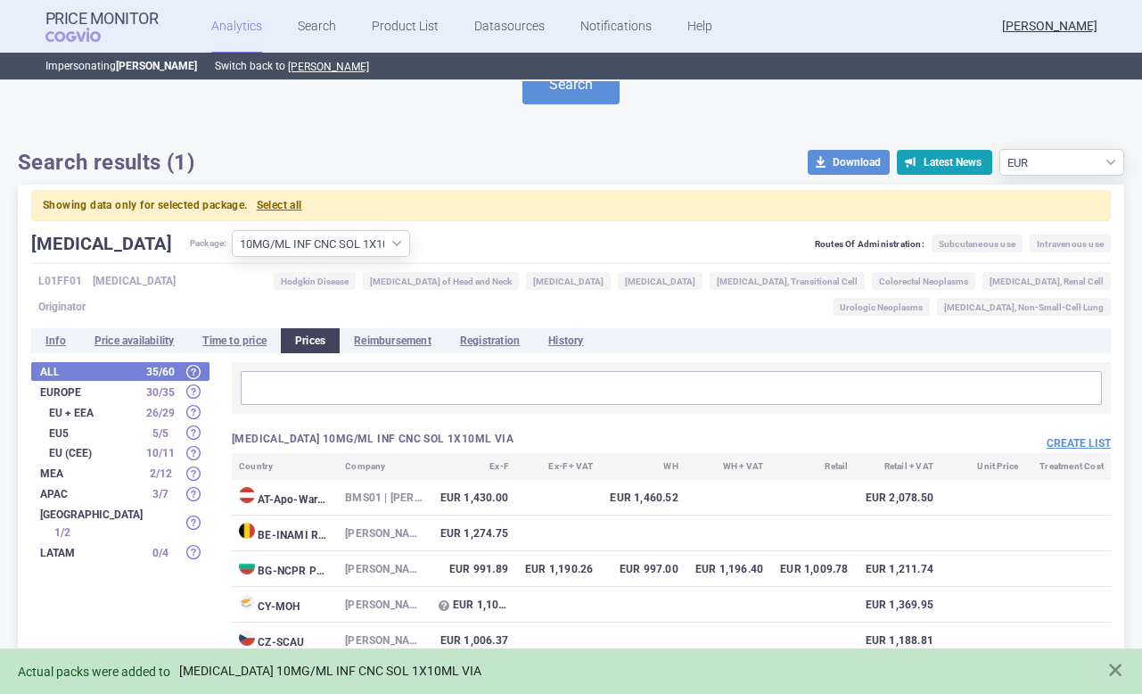
click at [300, 674] on link "OPDIVO 10MG/ML INF CNC SOL 1X10ML VIA" at bounding box center [330, 670] width 302 height 15
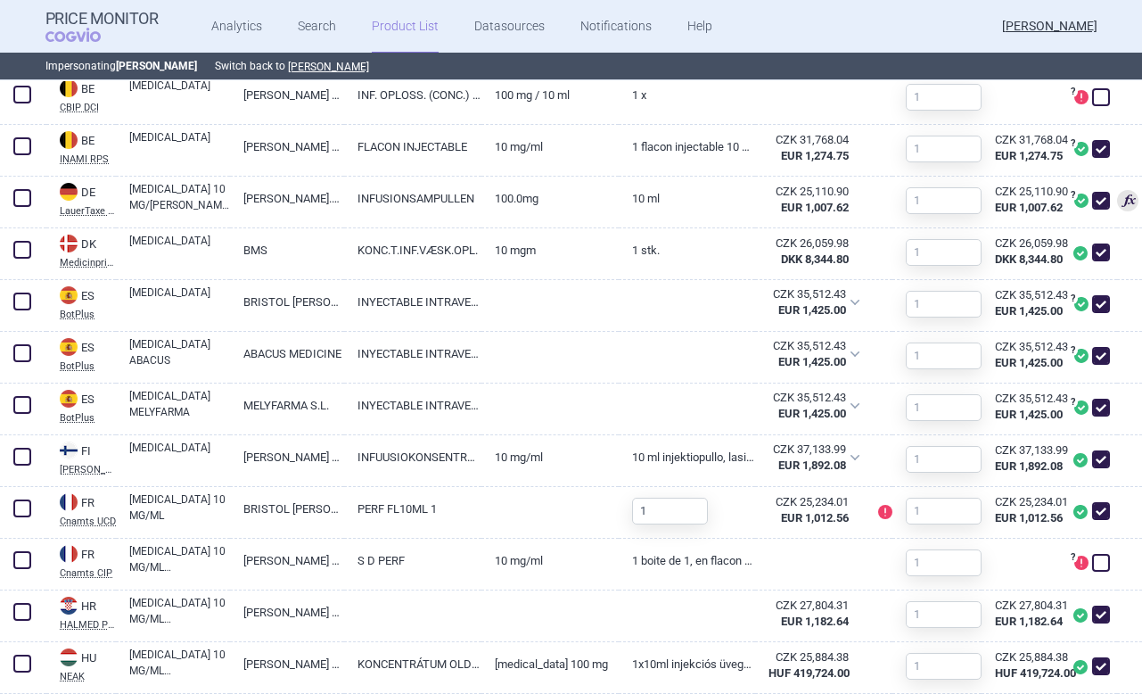
scroll to position [699, 0]
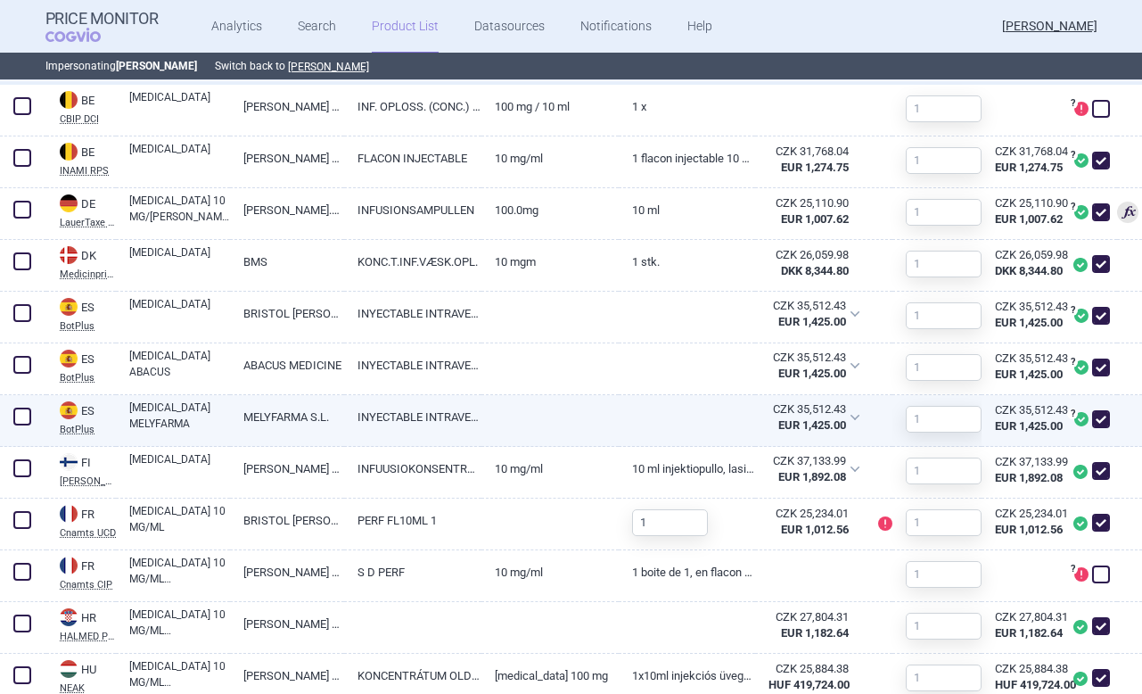
click at [1101, 421] on span at bounding box center [1101, 419] width 18 height 18
checkbox input "false"
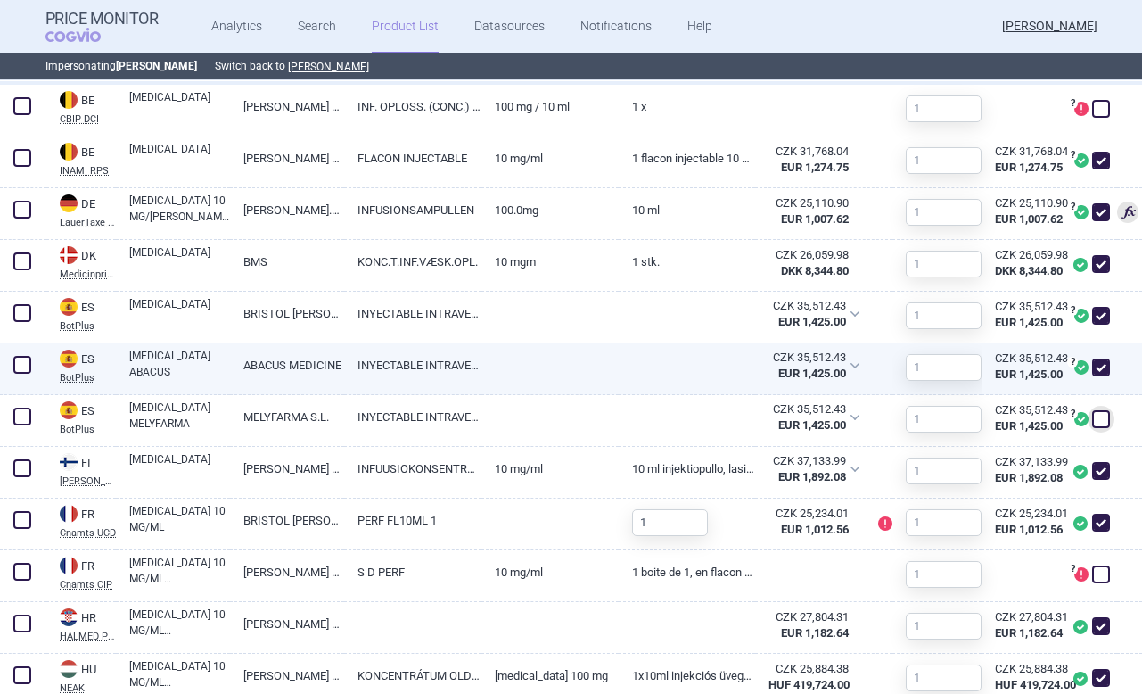
click at [1102, 373] on span at bounding box center [1101, 367] width 18 height 18
checkbox input "false"
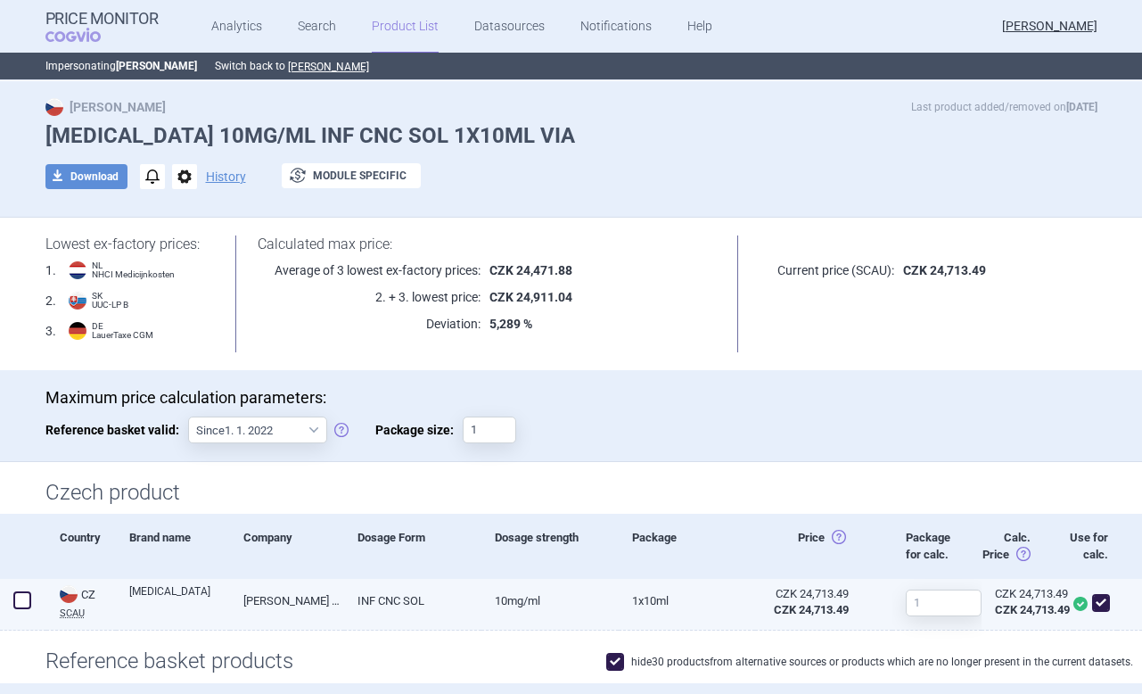
scroll to position [3, 0]
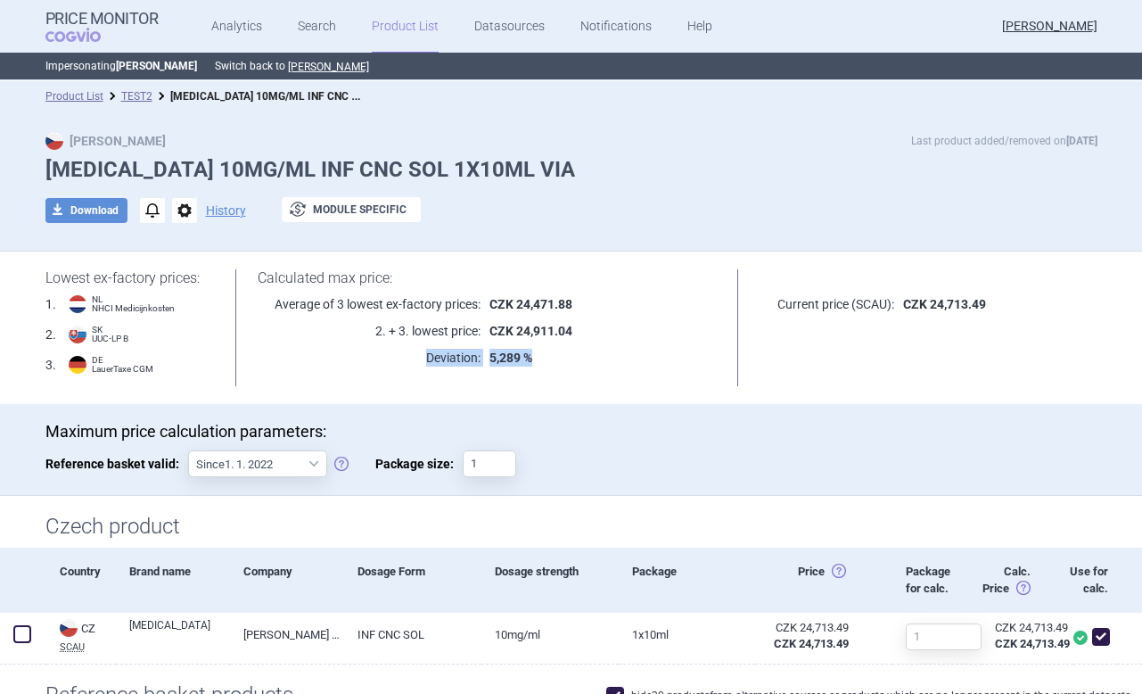
drag, startPoint x: 420, startPoint y: 355, endPoint x: 574, endPoint y: 355, distance: 154.2
click at [575, 355] on div "Deviation: 5,289 %" at bounding box center [487, 358] width 458 height 18
click at [553, 360] on p "5,289 %" at bounding box center [597, 358] width 235 height 18
drag, startPoint x: 491, startPoint y: 357, endPoint x: 544, endPoint y: 357, distance: 52.6
click at [544, 357] on p "5,289 %" at bounding box center [597, 358] width 235 height 18
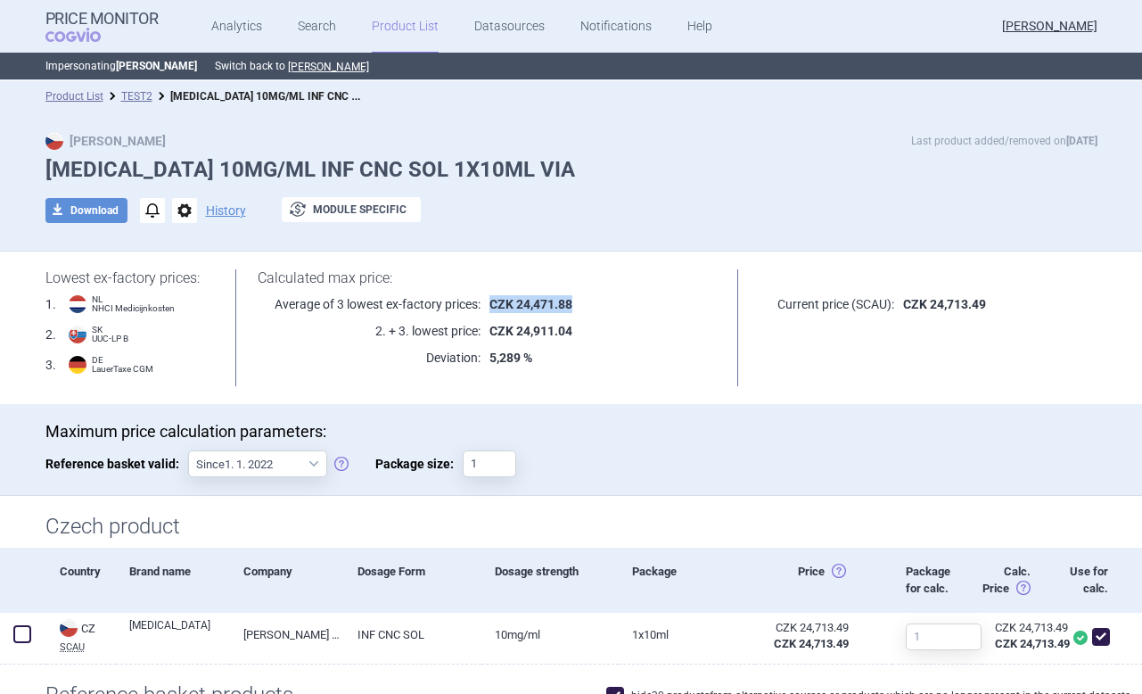
drag, startPoint x: 487, startPoint y: 304, endPoint x: 569, endPoint y: 308, distance: 82.1
click at [569, 308] on p "CZK 24,471.88" at bounding box center [597, 304] width 235 height 18
click at [637, 346] on div "Calculated max price: Average of 3 lowest ex-factory prices: CZK 24,471.88 2. +…" at bounding box center [486, 322] width 547 height 106
drag, startPoint x: 985, startPoint y: 301, endPoint x: 909, endPoint y: 302, distance: 75.8
click at [909, 302] on strong "CZK 24,713.49" at bounding box center [944, 304] width 83 height 14
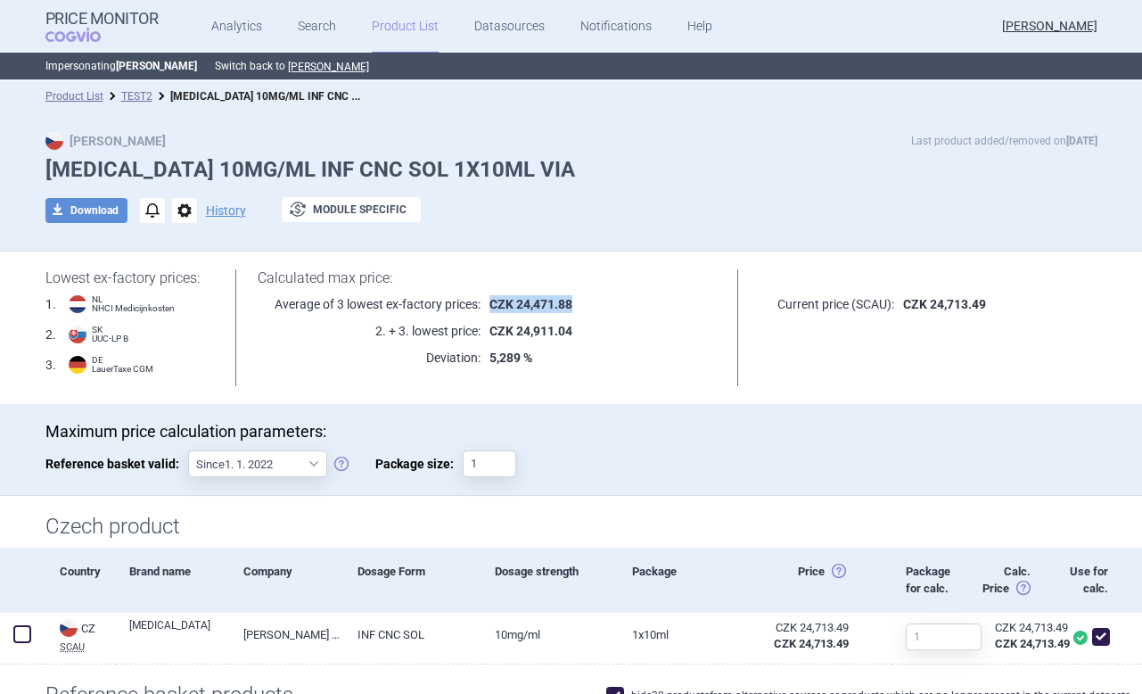
drag, startPoint x: 575, startPoint y: 303, endPoint x: 484, endPoint y: 301, distance: 90.9
click at [484, 302] on p "CZK 24,471.88" at bounding box center [597, 304] width 235 height 18
click at [429, 308] on p "Average of 3 lowest ex-factory prices:" at bounding box center [369, 304] width 223 height 18
click at [310, 29] on link "Search" at bounding box center [317, 26] width 38 height 53
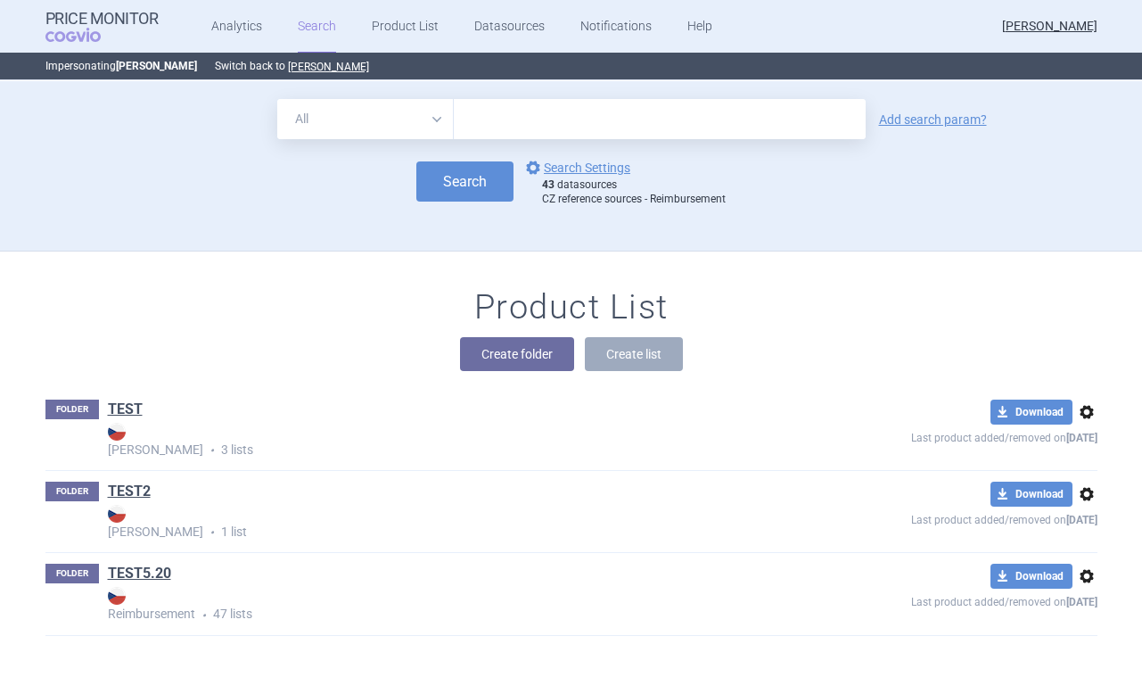
click at [395, 109] on select "All Brand Name ATC Company Active Substance Country Newer than" at bounding box center [365, 119] width 177 height 40
select select "brandName"
click at [277, 99] on select "All Brand Name ATC Company Active Substance Country Newer than" at bounding box center [365, 119] width 177 height 40
click at [488, 122] on input "text" at bounding box center [660, 119] width 412 height 40
type input "opdivo"
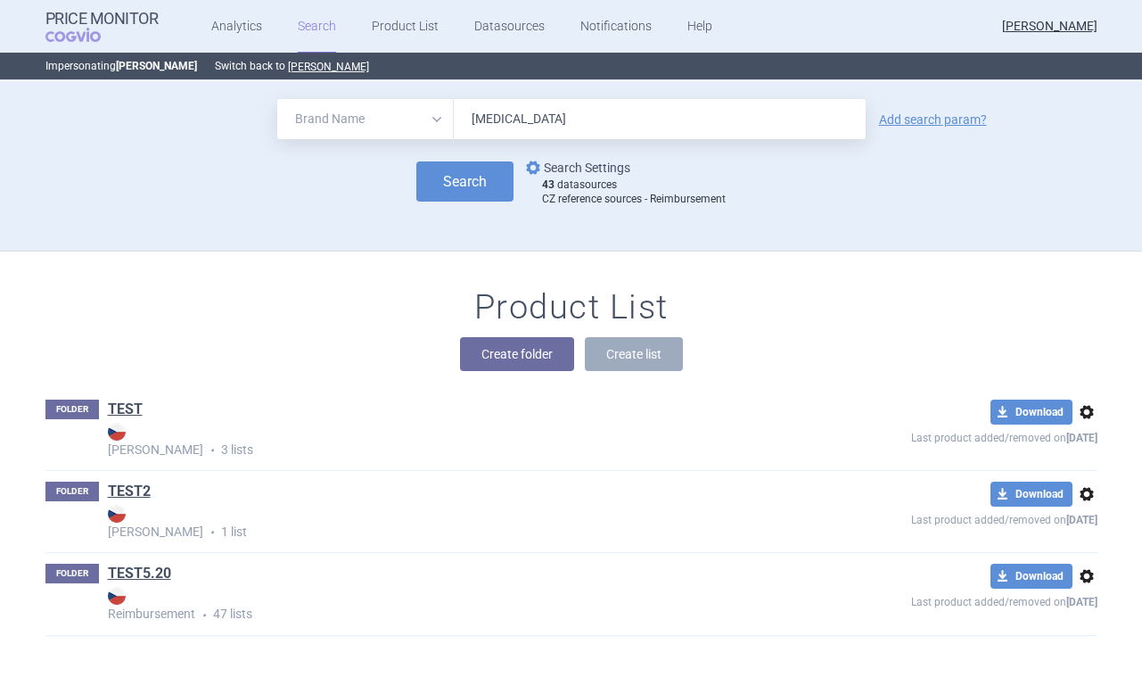
click at [582, 169] on link "options Search Settings" at bounding box center [576, 167] width 108 height 21
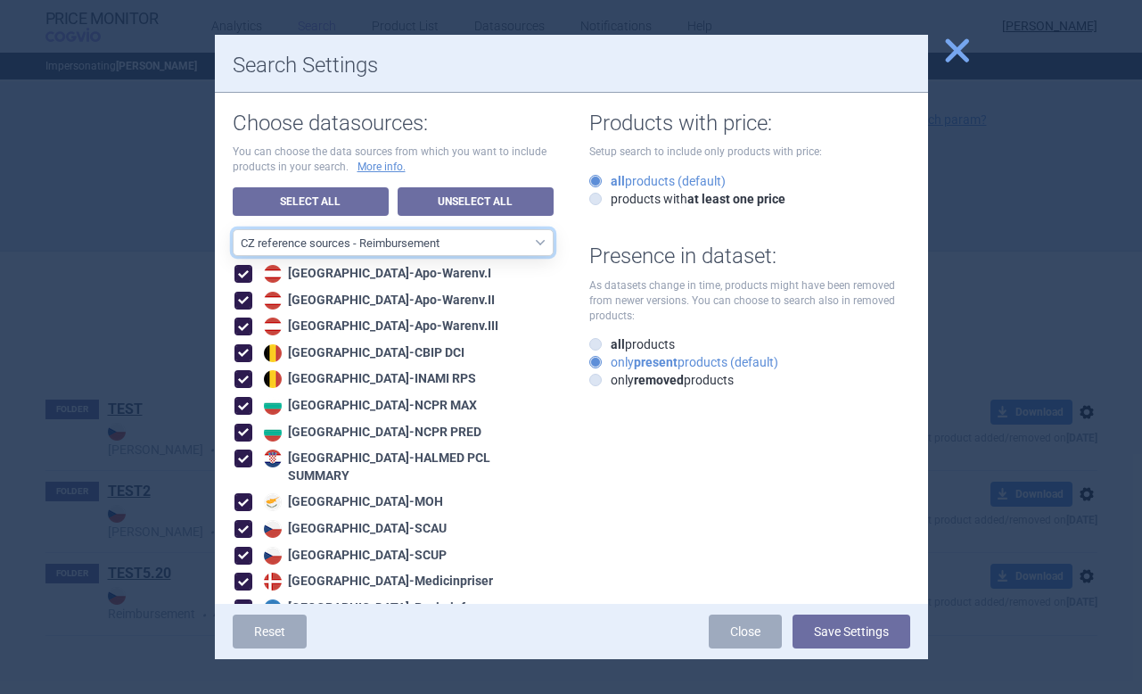
click at [418, 242] on select "All data sources CZ reference sources - Reimbursement SK reference sources - Of…" at bounding box center [393, 242] width 321 height 27
select select "6cb7ebdd-8316-4592-b8fd-6e46f801a11b"
click at [233, 229] on select "All data sources CZ reference sources - Reimbursement SK reference sources - Of…" at bounding box center [393, 242] width 321 height 27
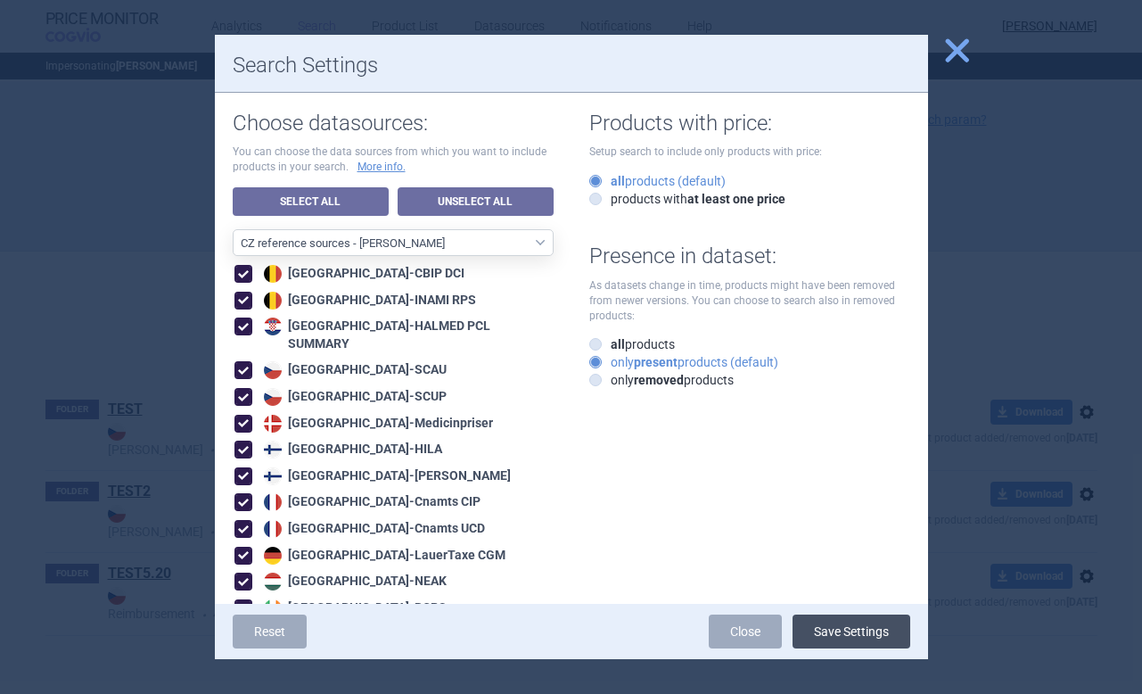
click at [881, 634] on button "Save Settings" at bounding box center [851, 631] width 118 height 34
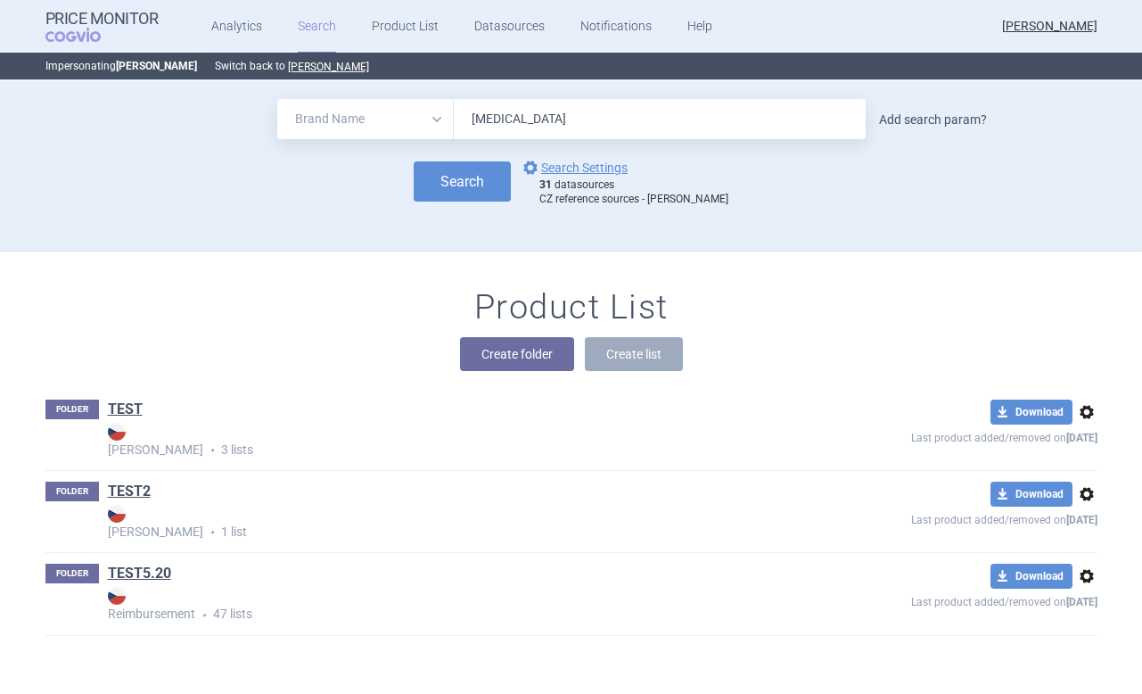
click at [924, 124] on link "Add search param?" at bounding box center [933, 119] width 108 height 12
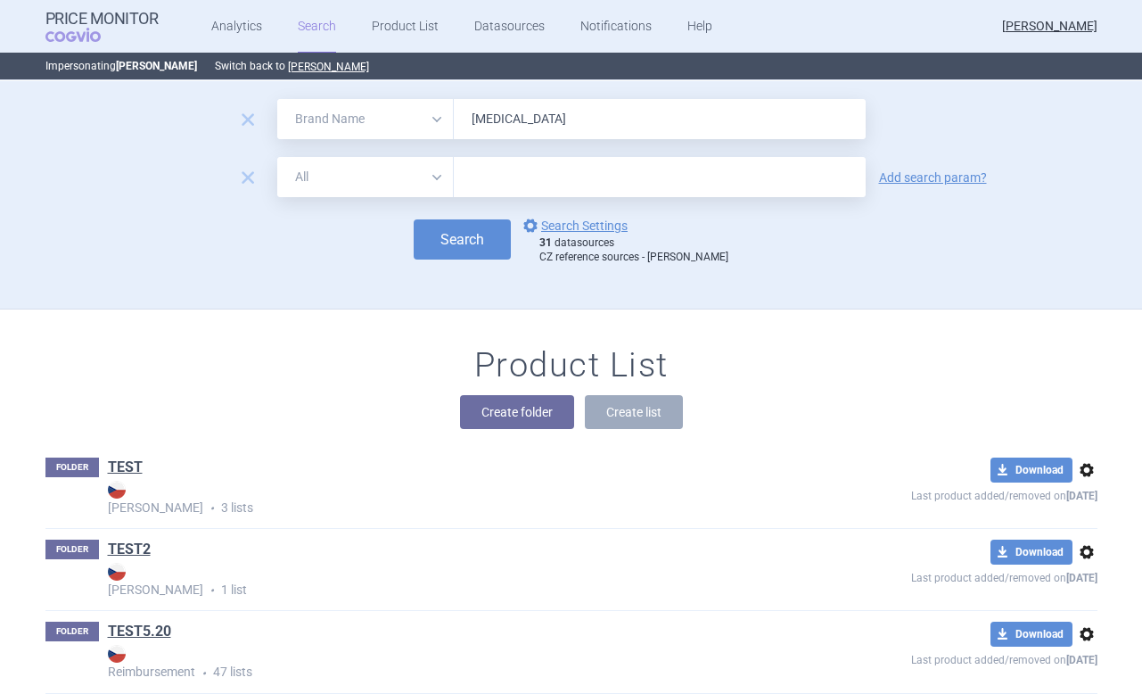
click at [381, 185] on select "All Brand Name ATC Company Active Substance Country Newer than" at bounding box center [365, 177] width 177 height 40
select select "mah"
click at [277, 157] on select "All Brand Name ATC Company Active Substance Country Newer than" at bounding box center [365, 177] width 177 height 40
click at [498, 168] on input "text" at bounding box center [660, 177] width 412 height 40
type input "bristol mayers"
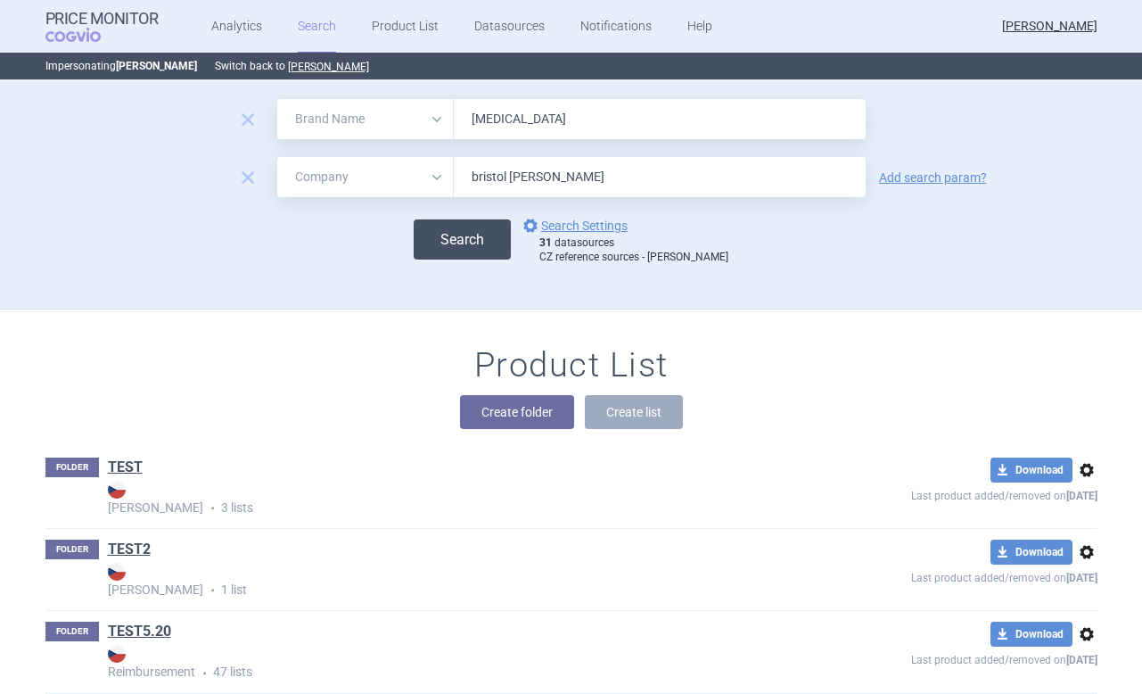
click at [476, 241] on button "Search" at bounding box center [462, 239] width 97 height 40
select select "brandName"
select select "mah"
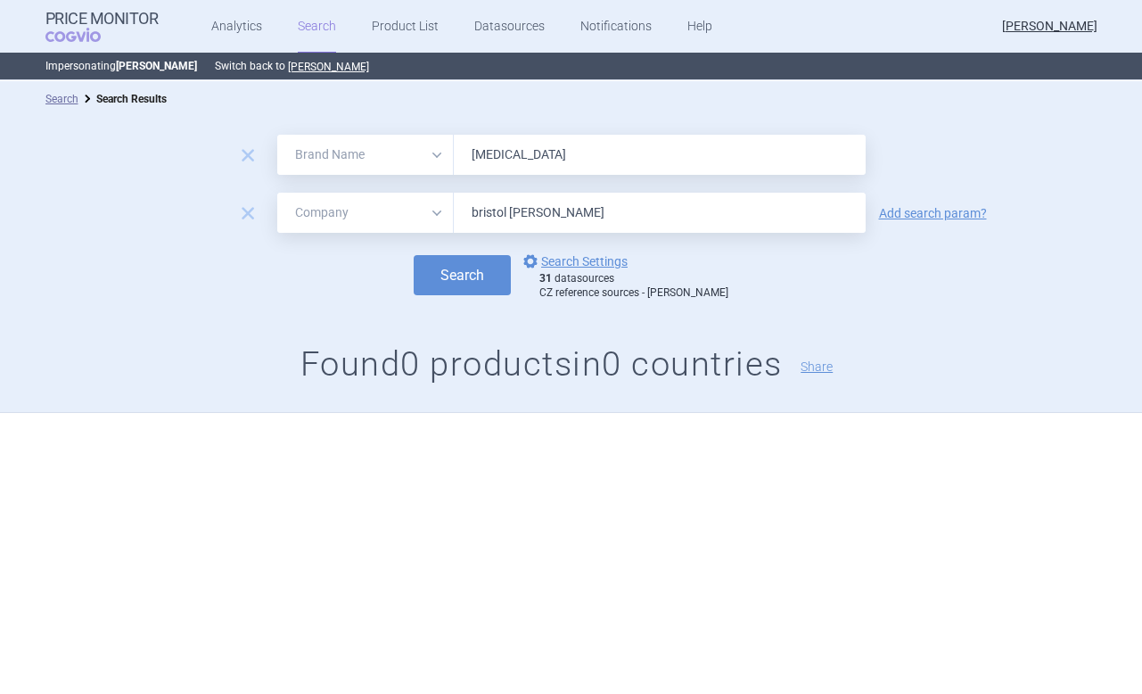
click at [573, 219] on input "bristol mayers" at bounding box center [660, 213] width 412 height 40
type input "bristol myers"
click at [505, 275] on button "Search" at bounding box center [462, 275] width 97 height 40
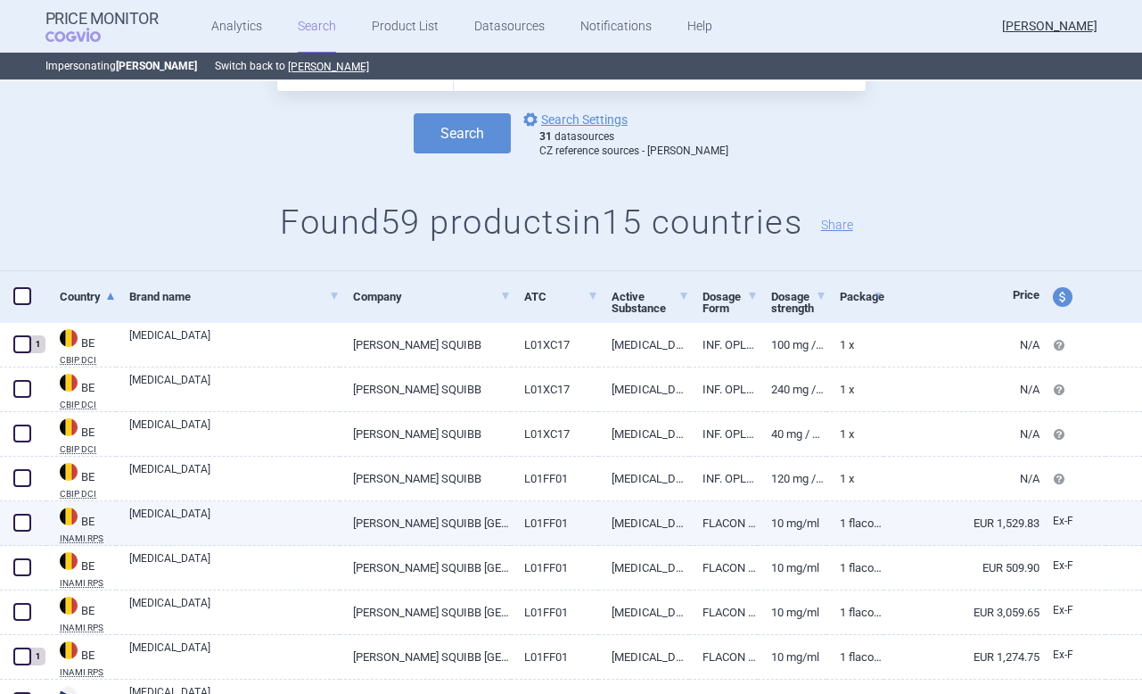
scroll to position [177, 0]
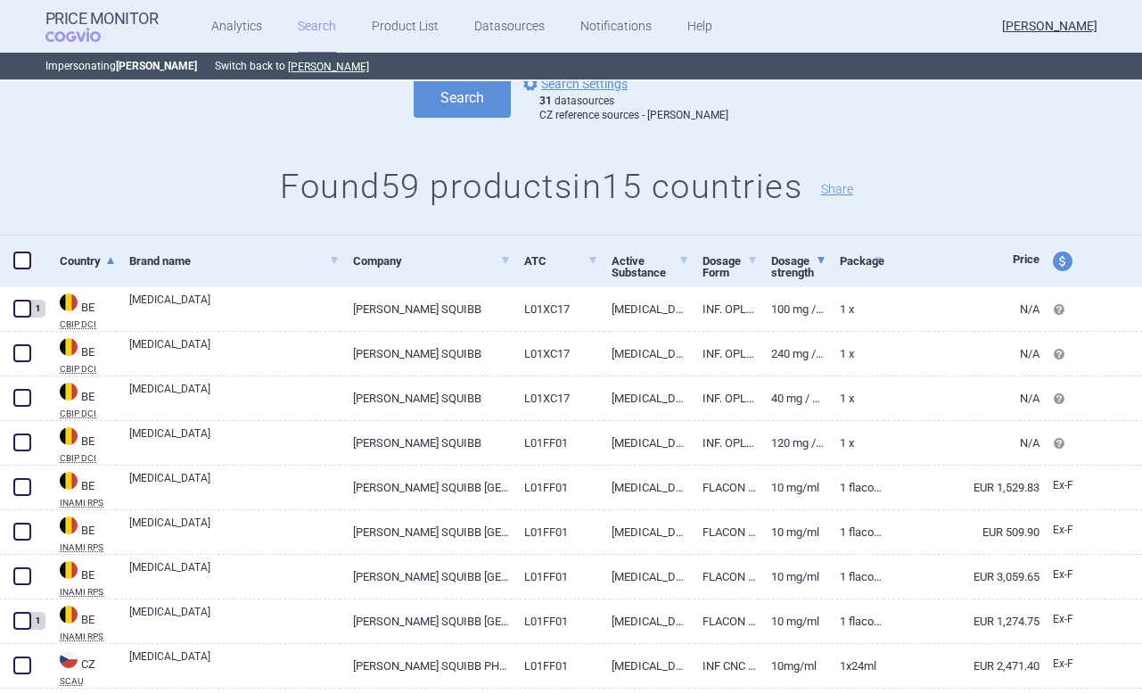
click at [821, 265] on span at bounding box center [820, 260] width 7 height 12
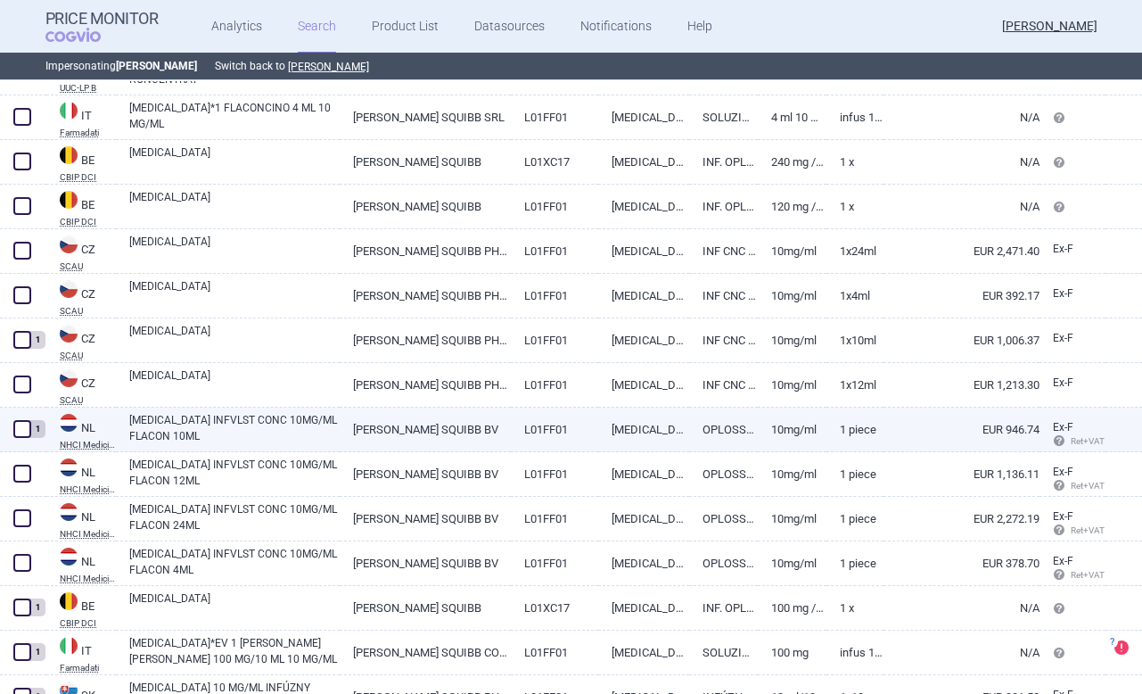
scroll to position [1298, 0]
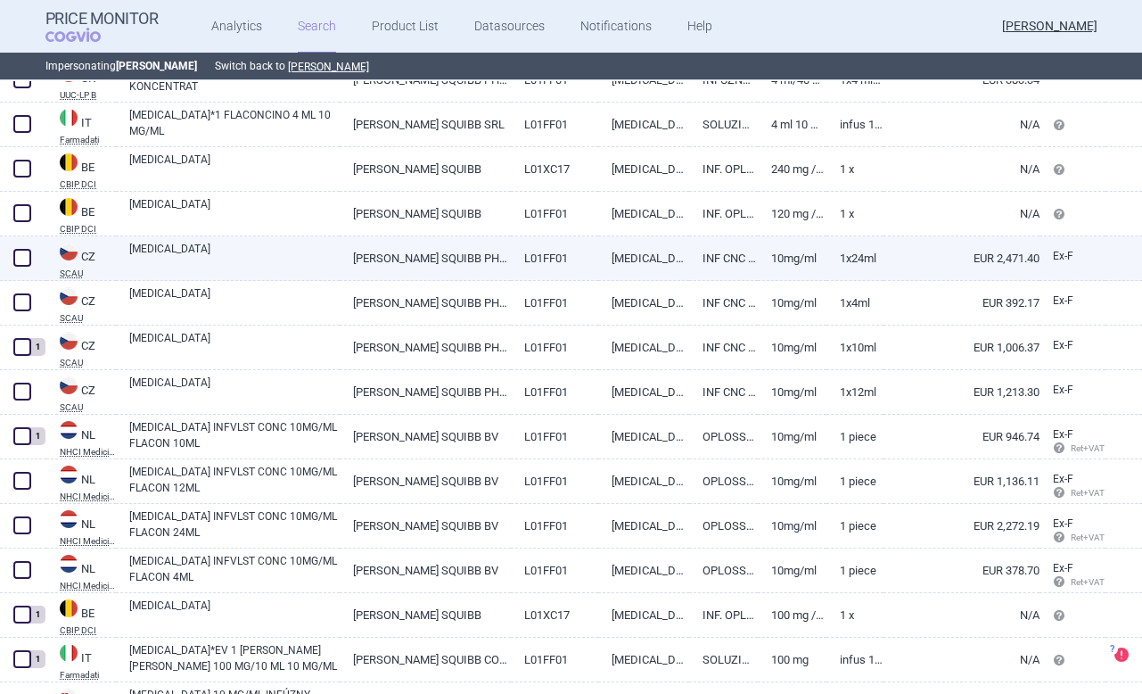
click at [19, 262] on span at bounding box center [22, 258] width 18 height 18
checkbox input "true"
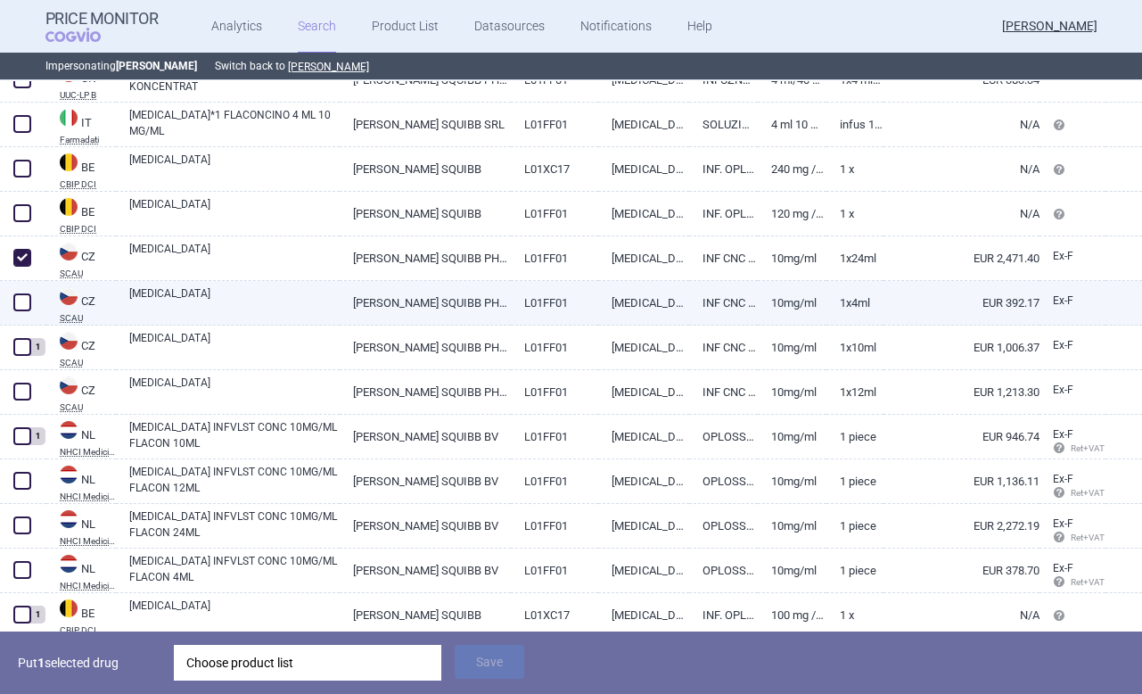
click at [22, 295] on span at bounding box center [22, 302] width 18 height 18
checkbox input "true"
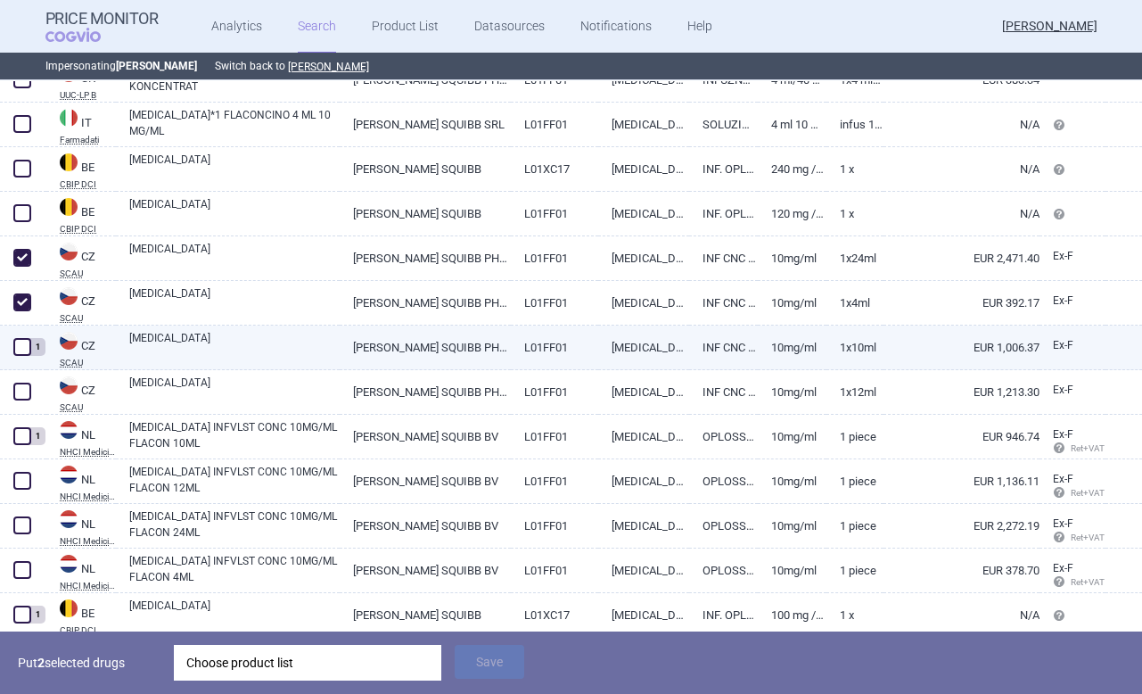
click at [20, 354] on span at bounding box center [22, 347] width 18 height 18
checkbox input "true"
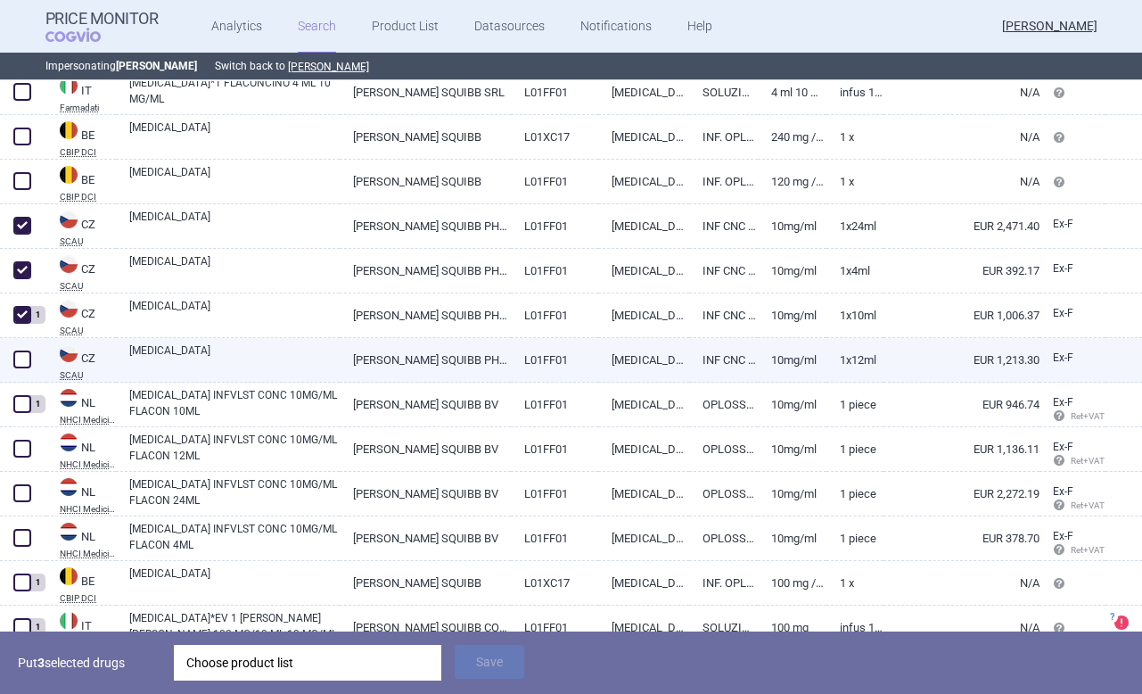
scroll to position [1332, 0]
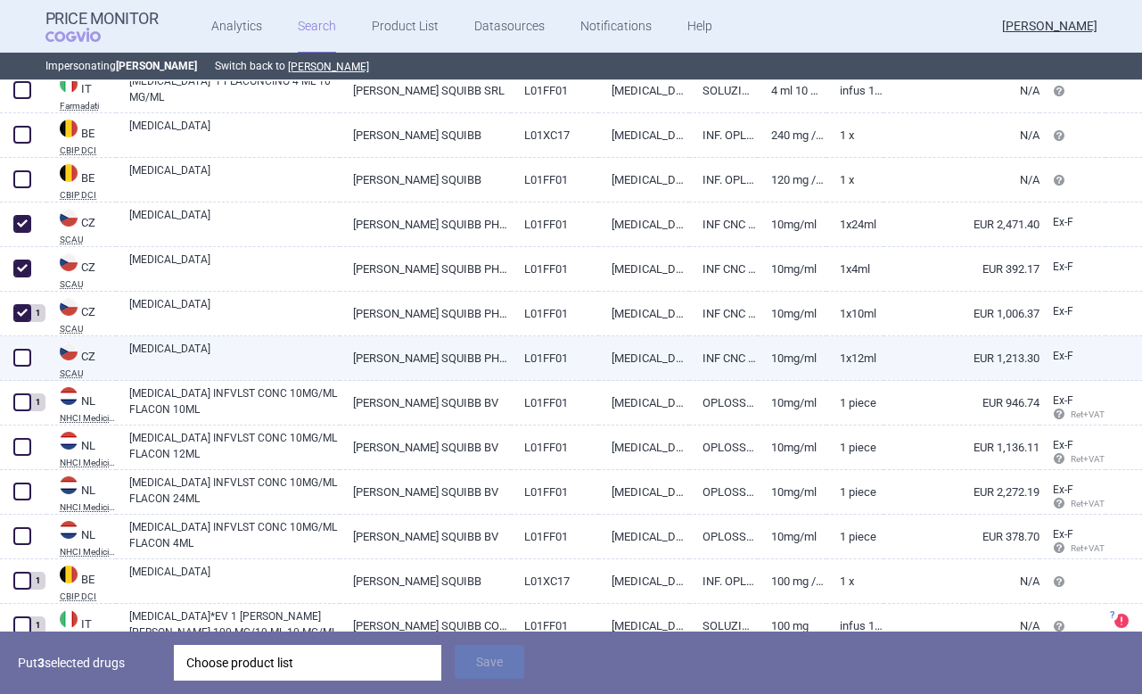
click at [22, 357] on span at bounding box center [22, 358] width 18 height 18
checkbox input "true"
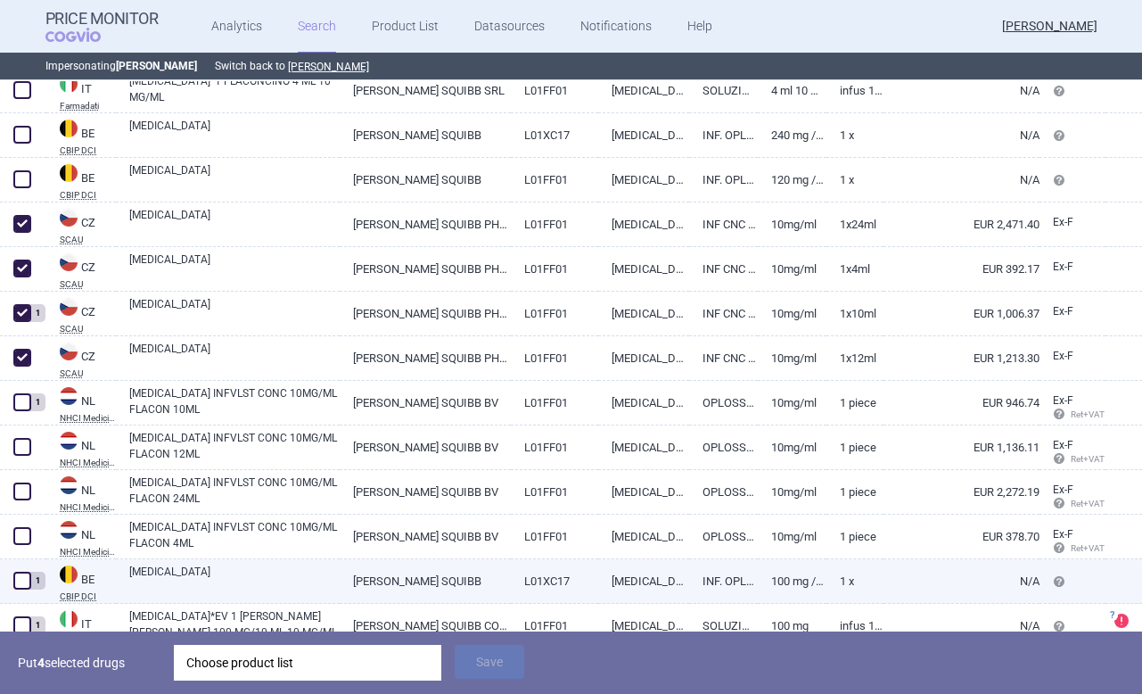
scroll to position [1431, 0]
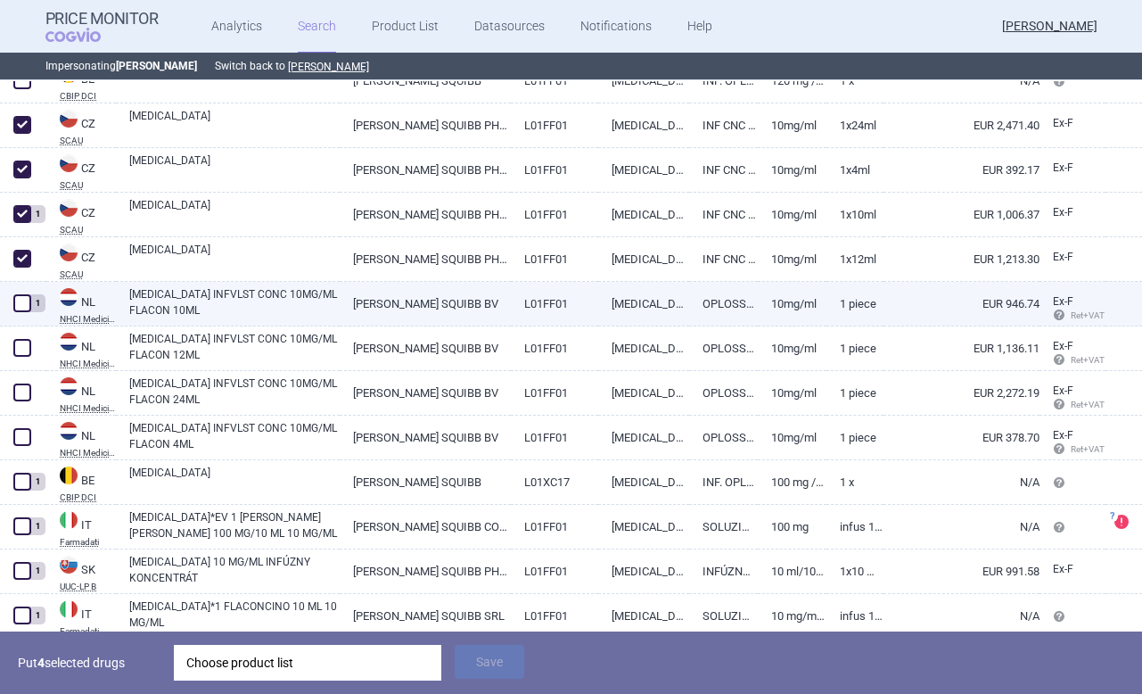
click at [22, 300] on span at bounding box center [22, 303] width 18 height 18
checkbox input "true"
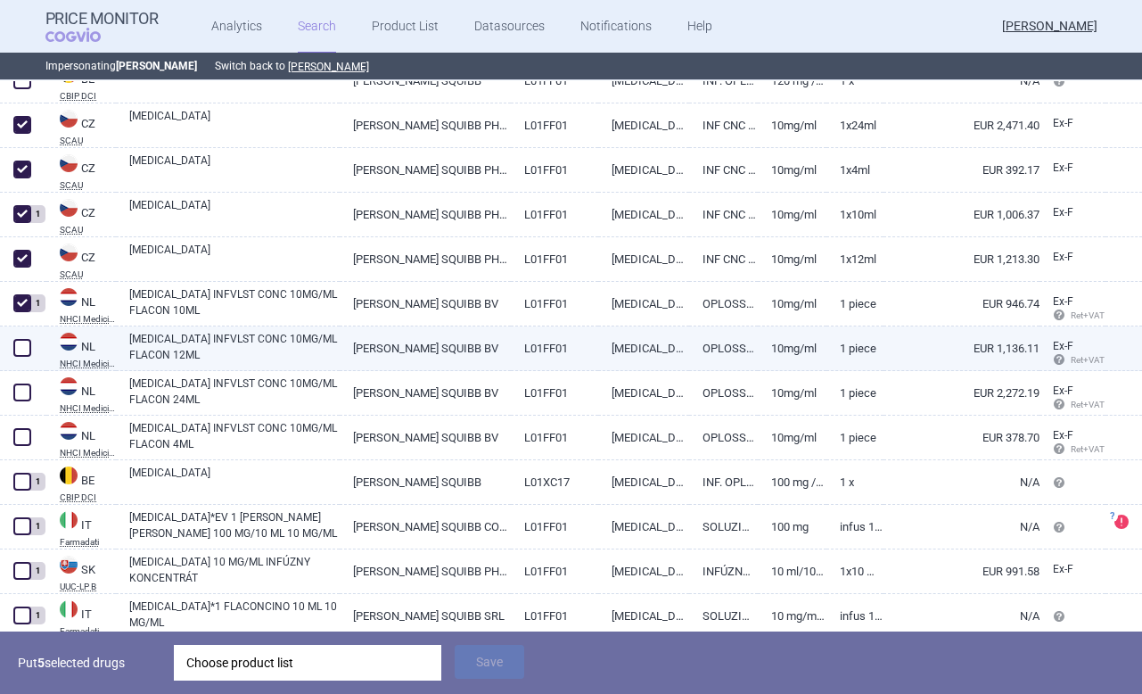
click at [22, 356] on span at bounding box center [22, 348] width 18 height 18
checkbox input "true"
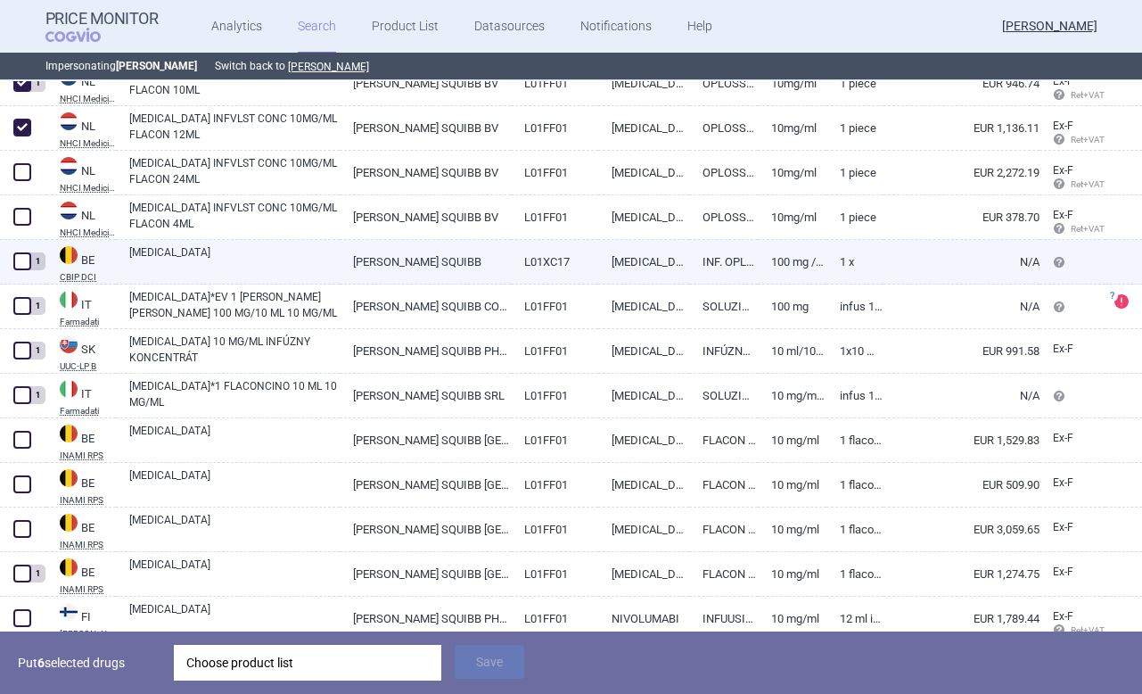
scroll to position [1655, 0]
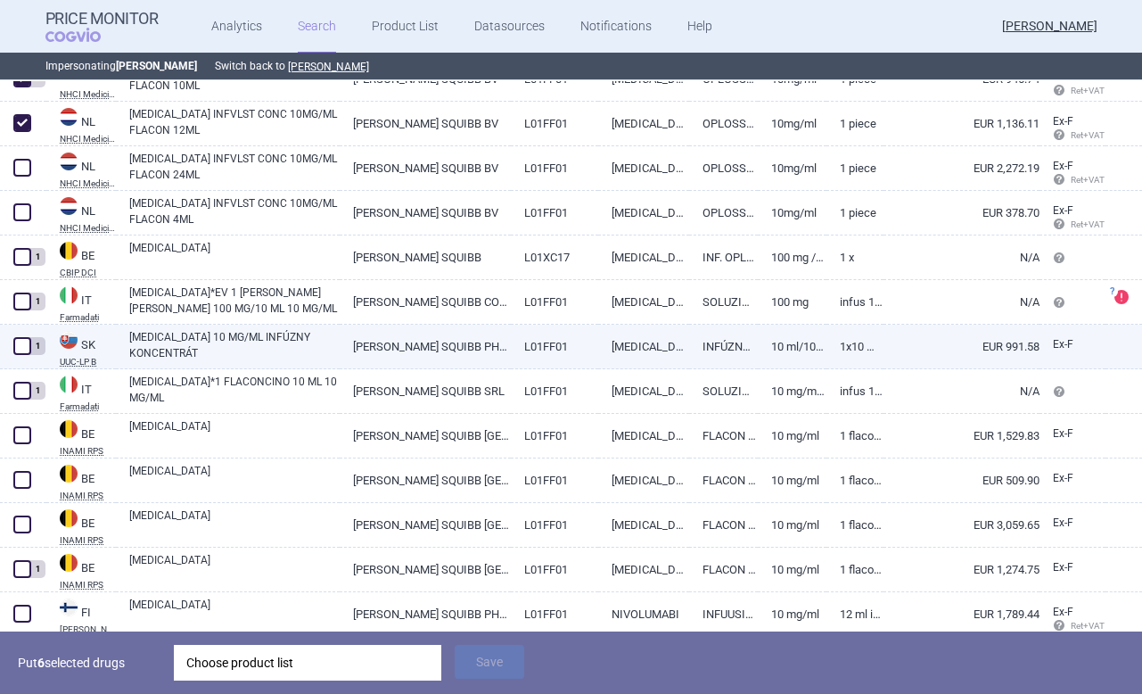
click at [25, 347] on span at bounding box center [22, 346] width 18 height 18
checkbox input "true"
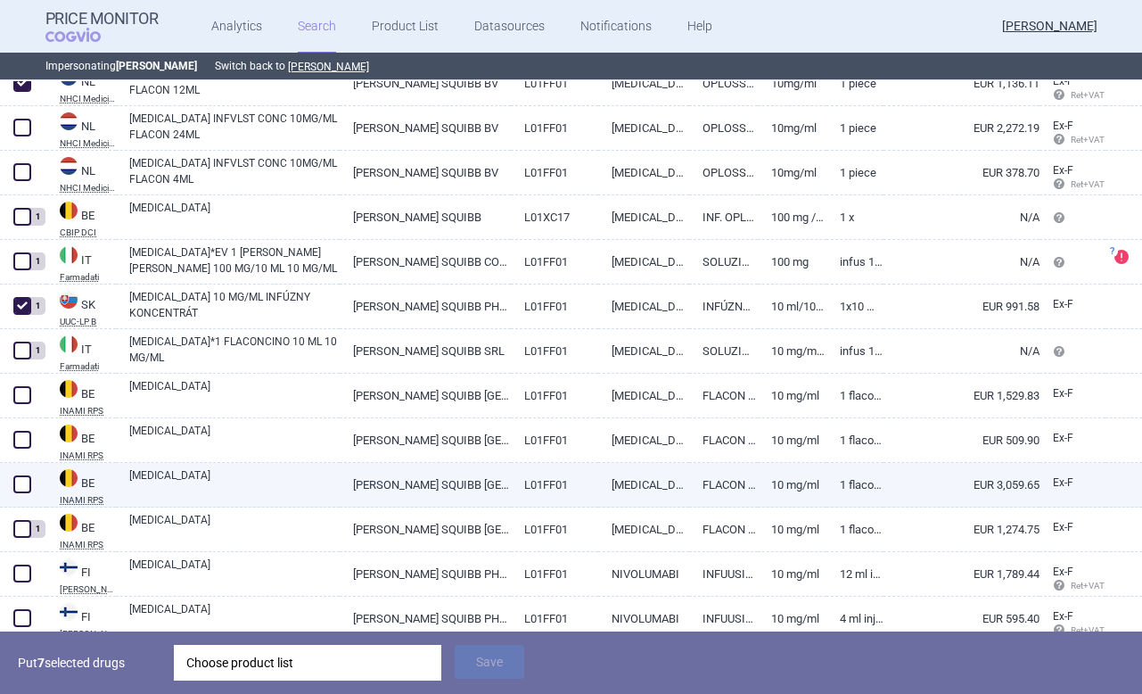
scroll to position [1700, 0]
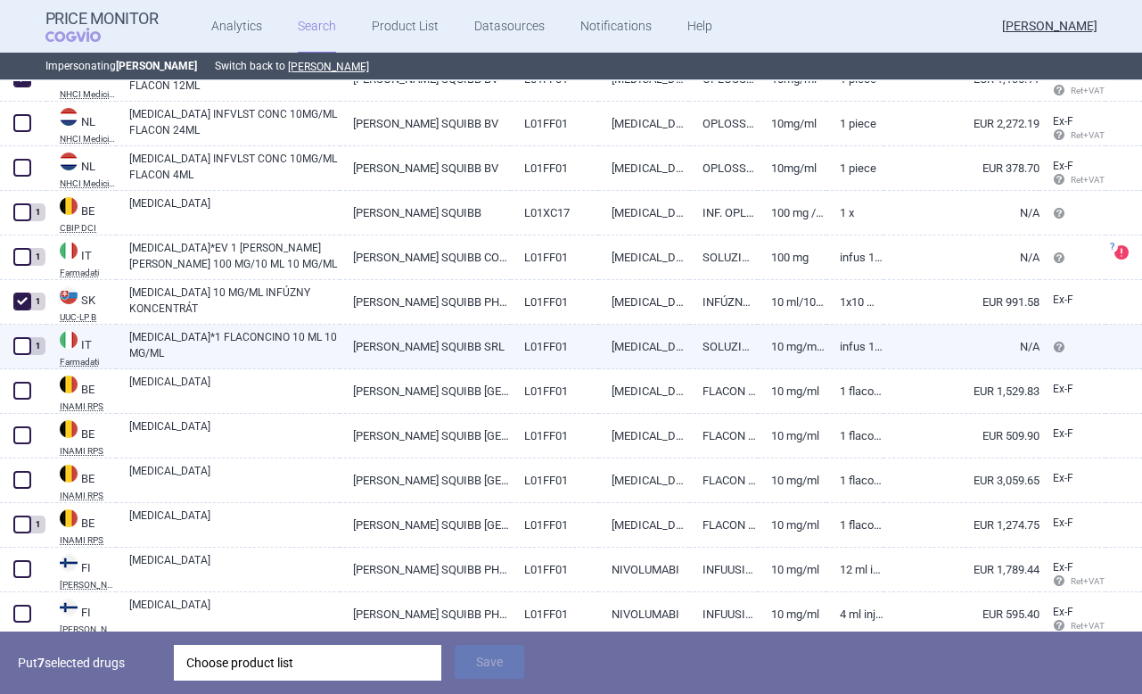
click at [21, 344] on span at bounding box center [22, 346] width 18 height 18
checkbox input "true"
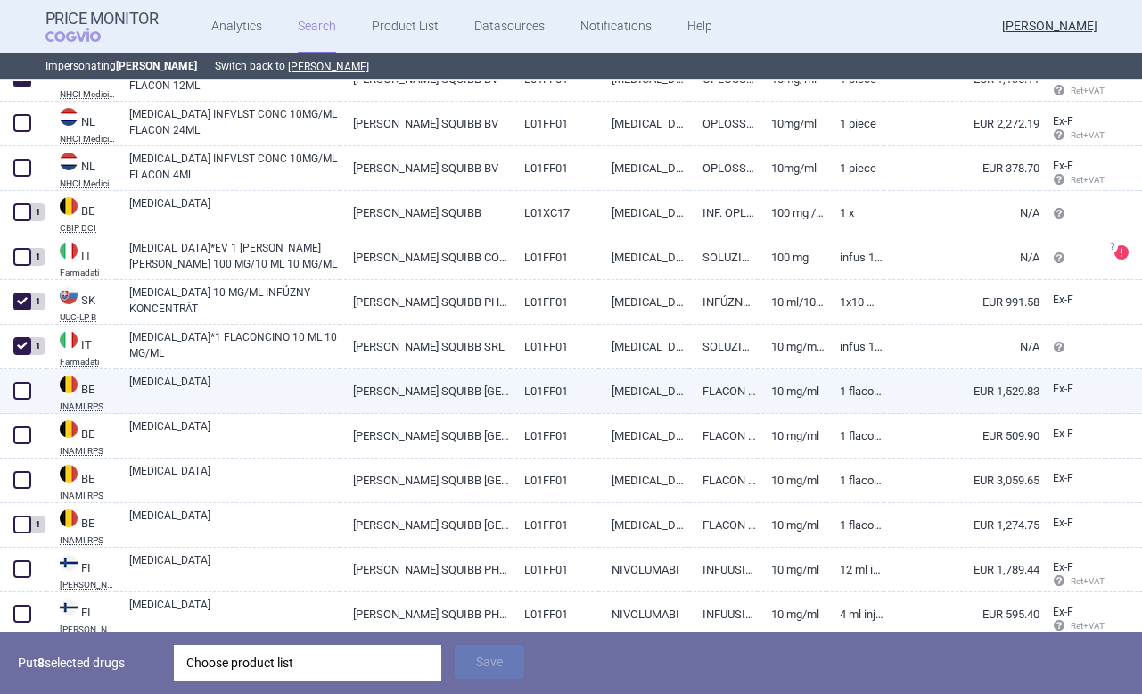
click at [22, 386] on span at bounding box center [22, 391] width 18 height 18
checkbox input "true"
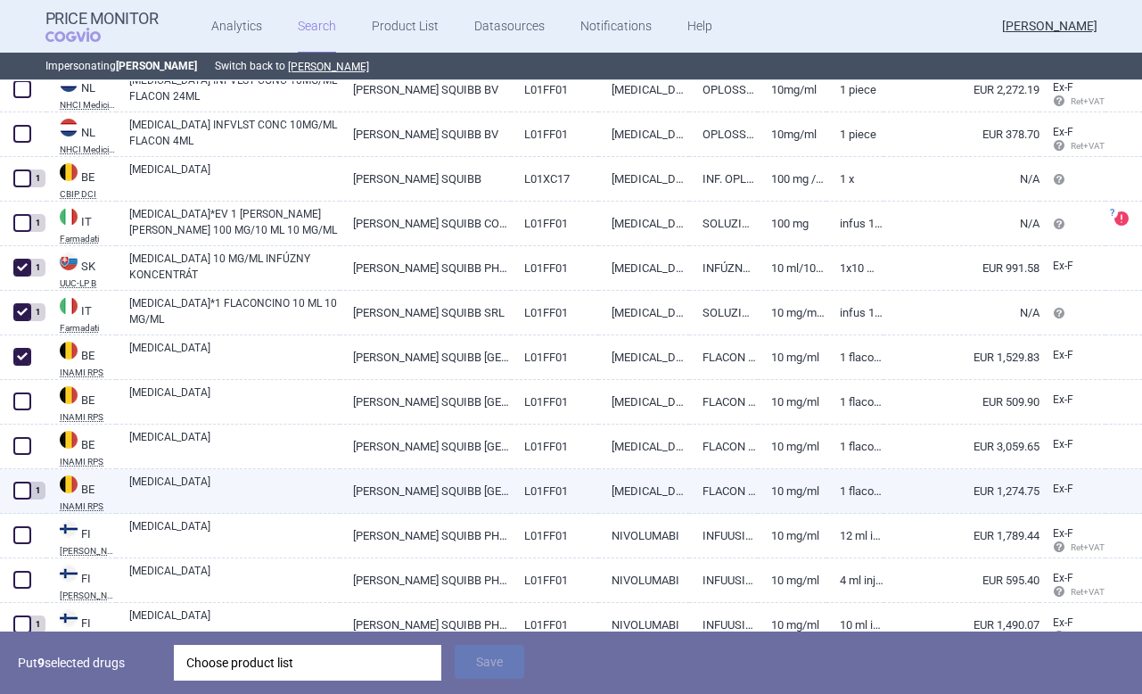
click at [22, 481] on span at bounding box center [22, 490] width 18 height 18
checkbox input "true"
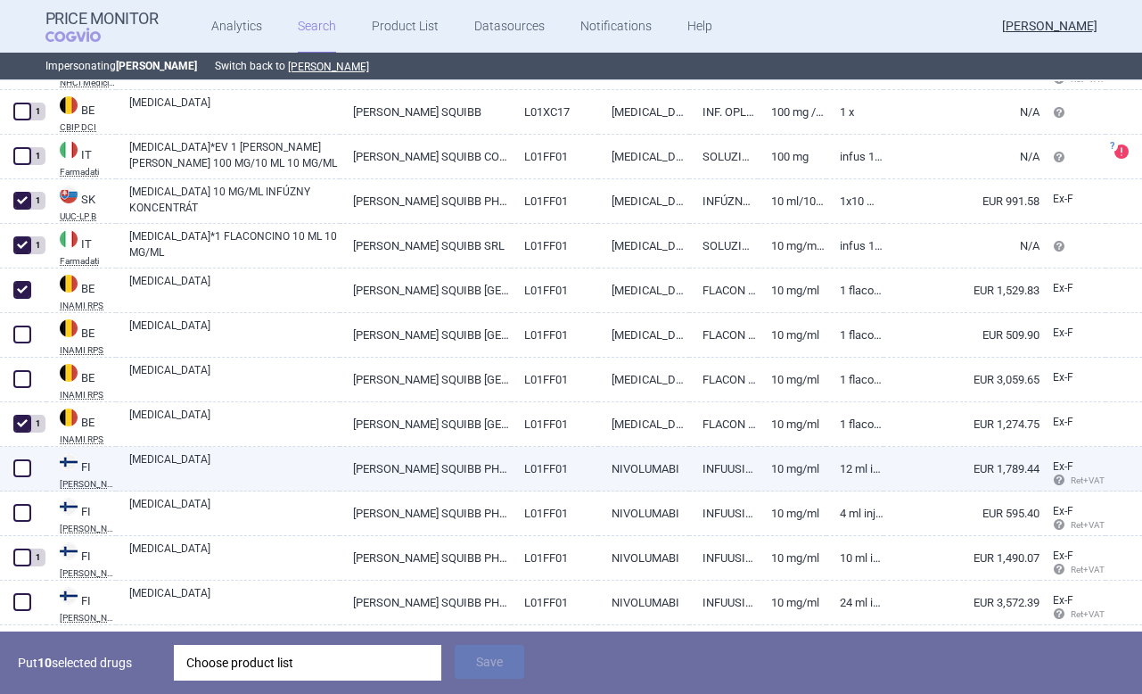
click at [23, 460] on span at bounding box center [22, 468] width 18 height 18
checkbox input "true"
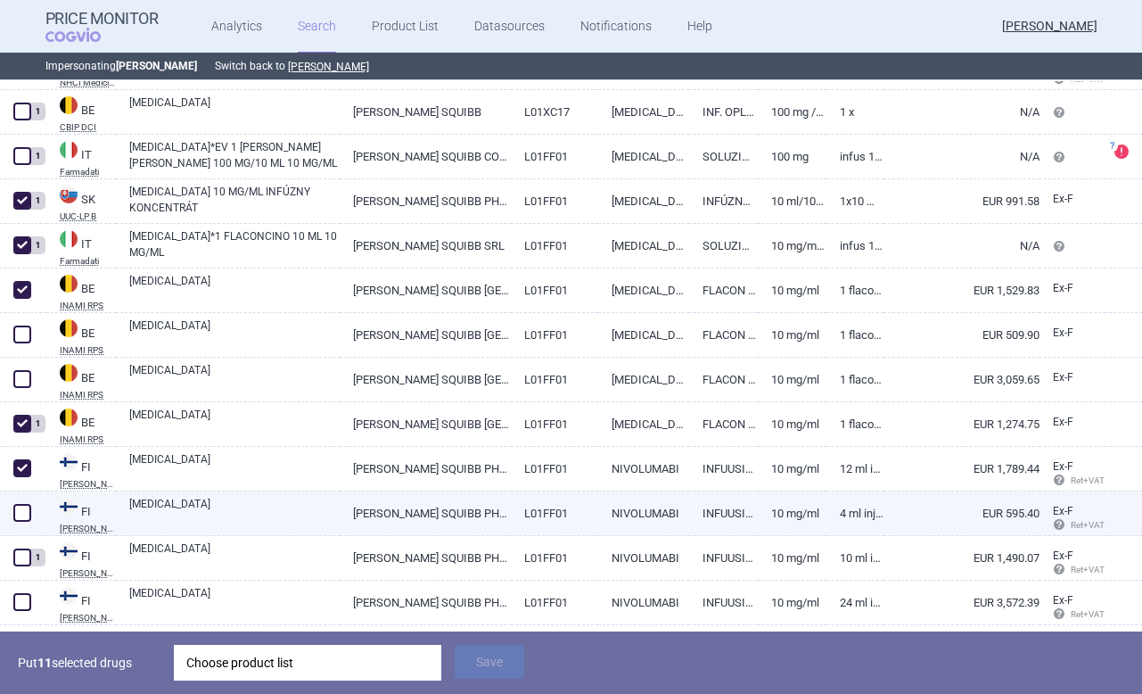
click at [24, 513] on span at bounding box center [22, 513] width 18 height 18
checkbox input "true"
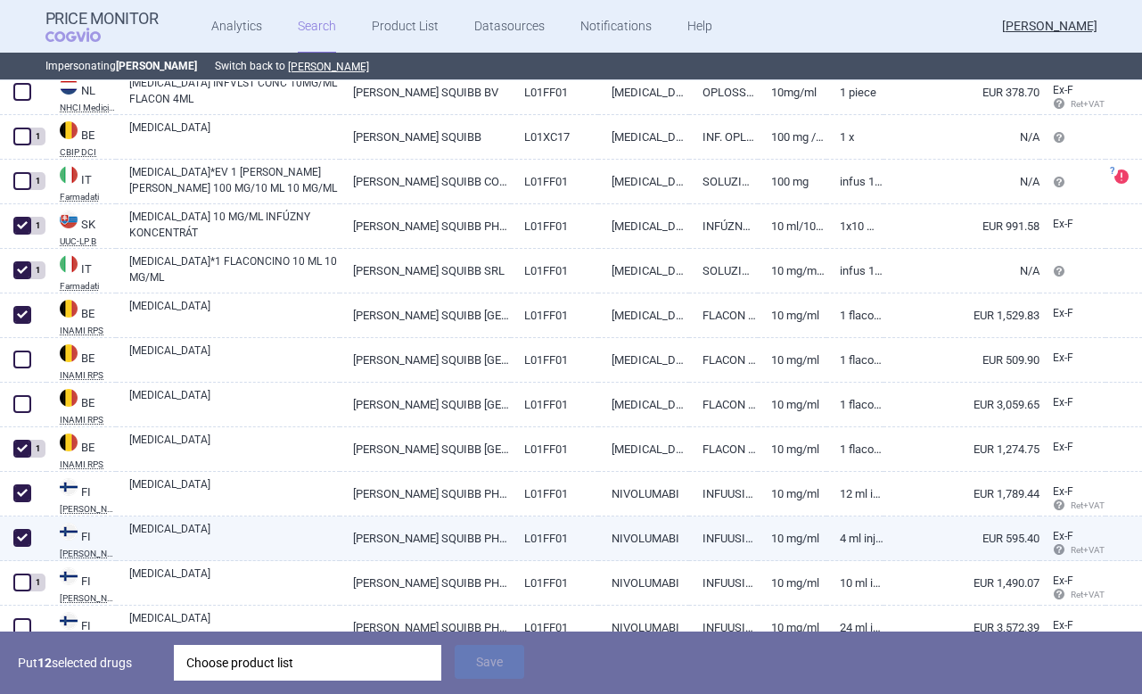
scroll to position [1789, 0]
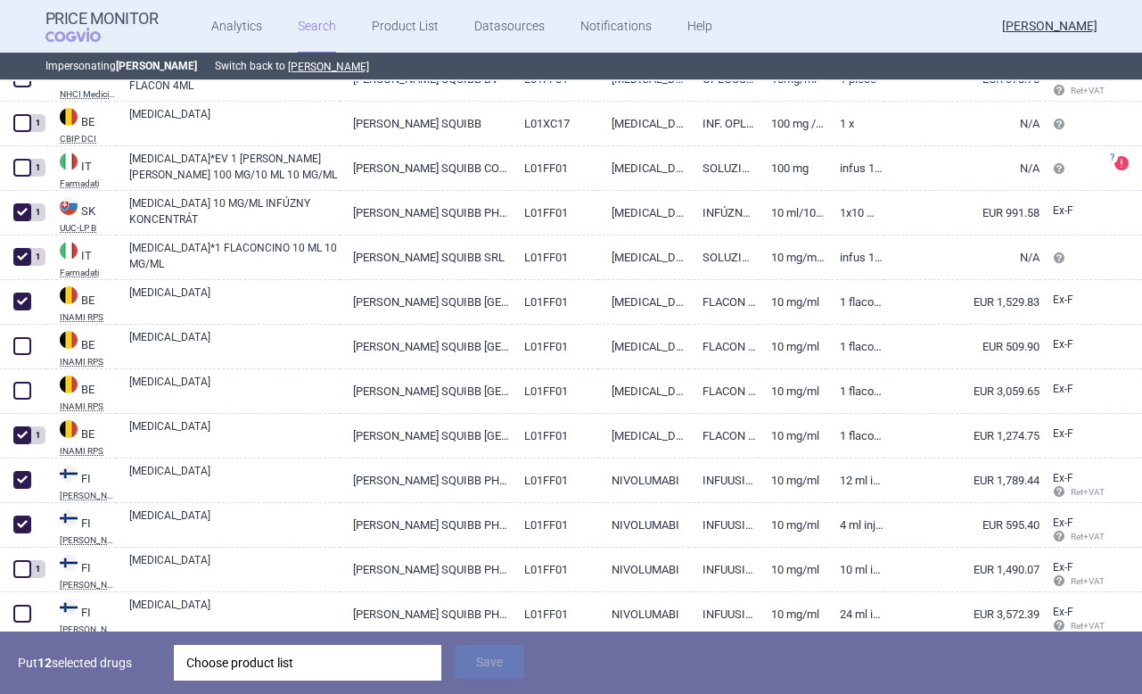
click at [268, 670] on div "Choose product list" at bounding box center [307, 662] width 242 height 36
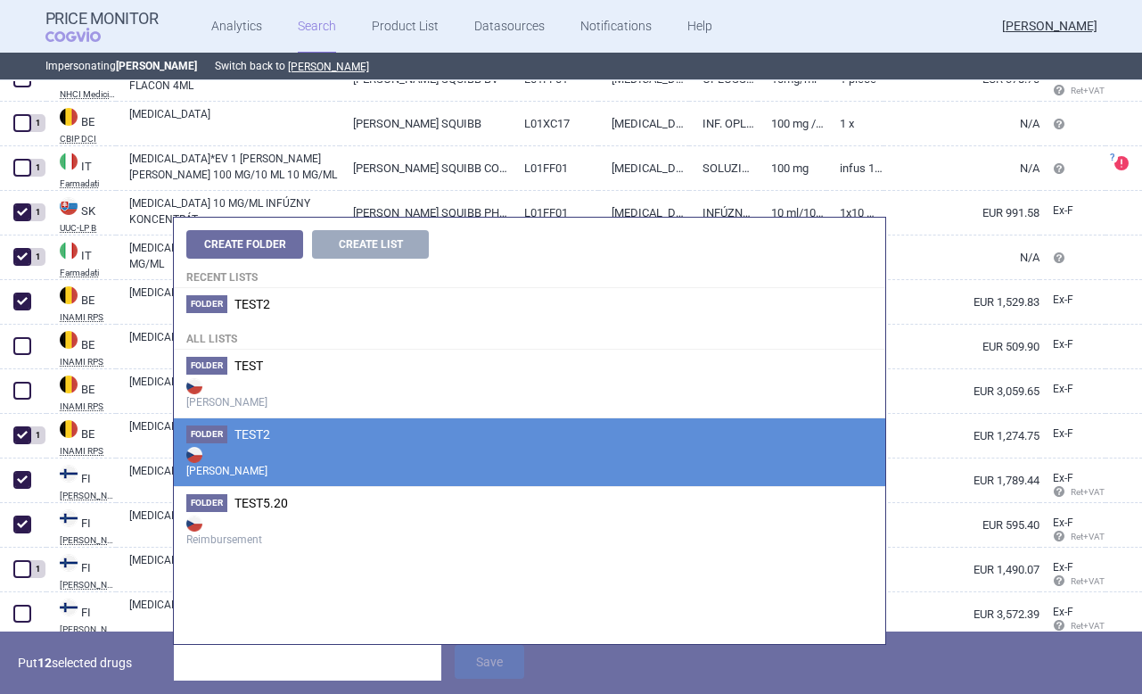
click at [275, 464] on strong "[PERSON_NAME]" at bounding box center [529, 461] width 686 height 36
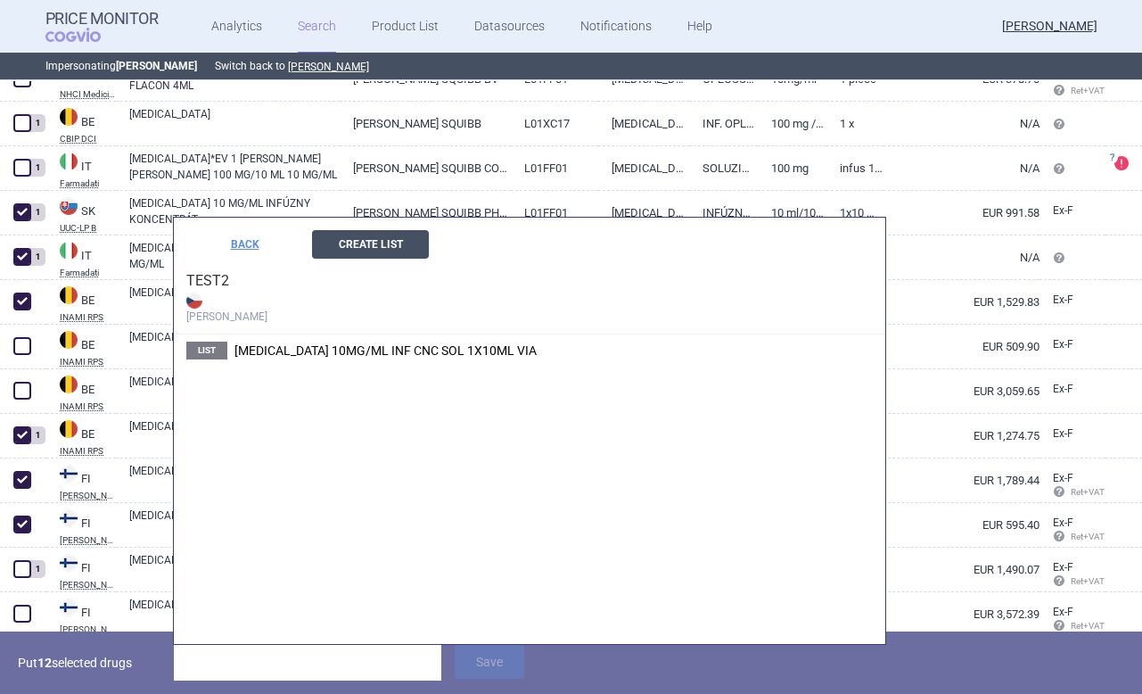
click at [373, 242] on button "Create List" at bounding box center [370, 244] width 117 height 29
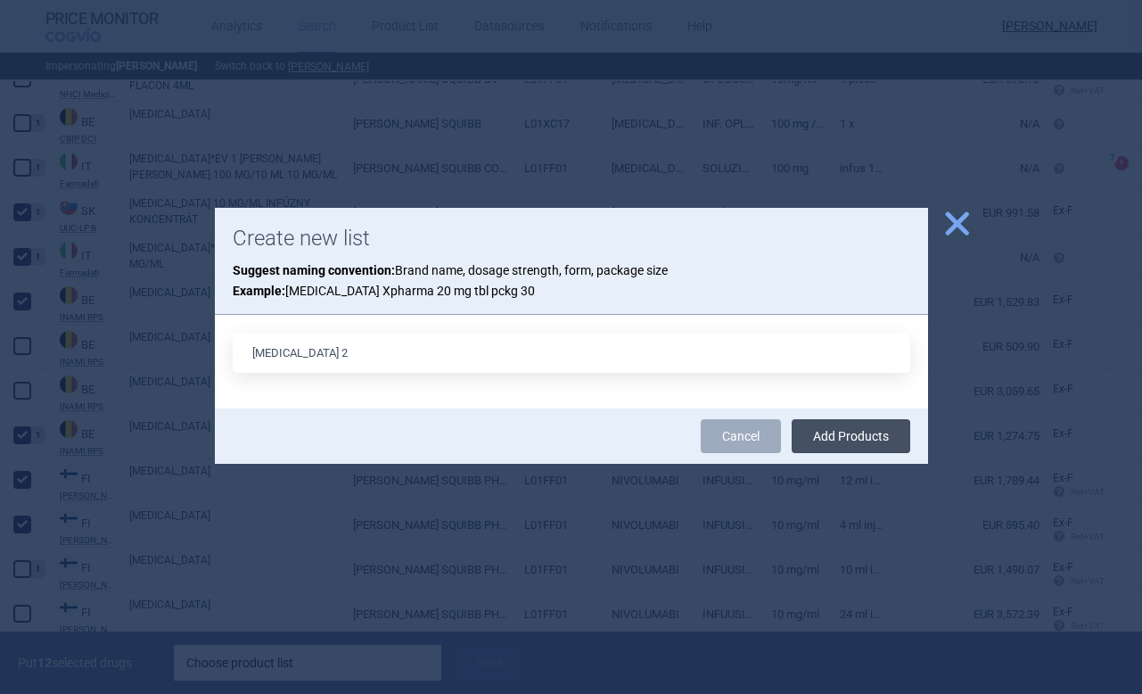
type input "OPDIVO 2"
click at [864, 445] on button "Add Products" at bounding box center [851, 436] width 119 height 34
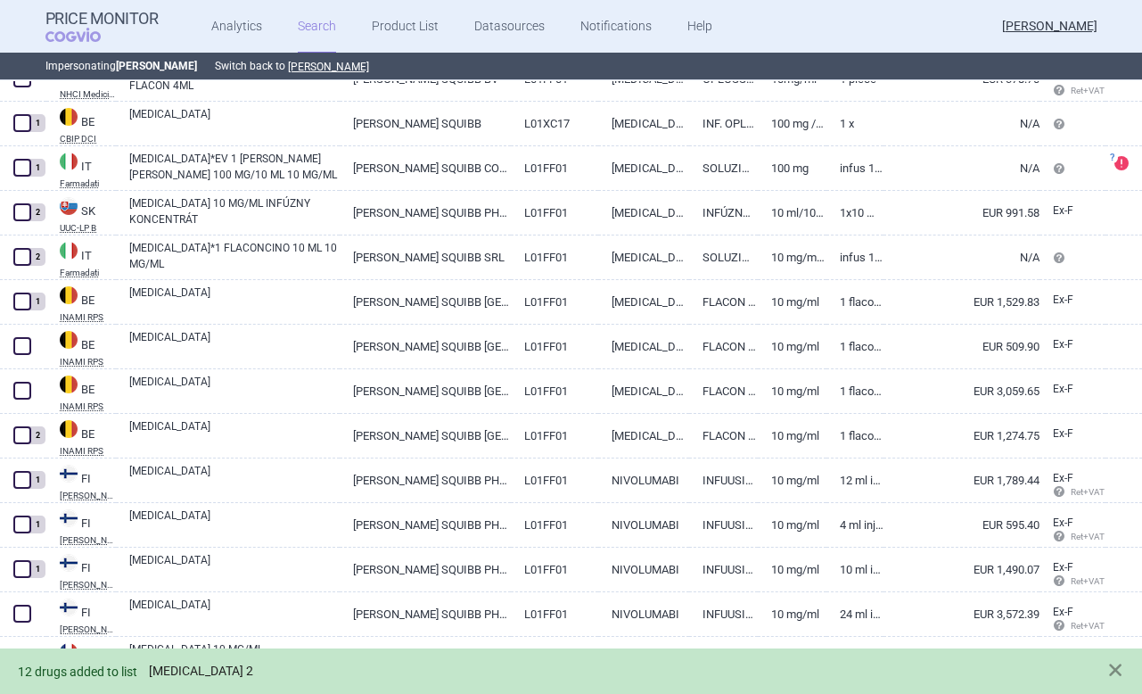
click at [183, 675] on link "OPDIVO 2" at bounding box center [201, 670] width 104 height 15
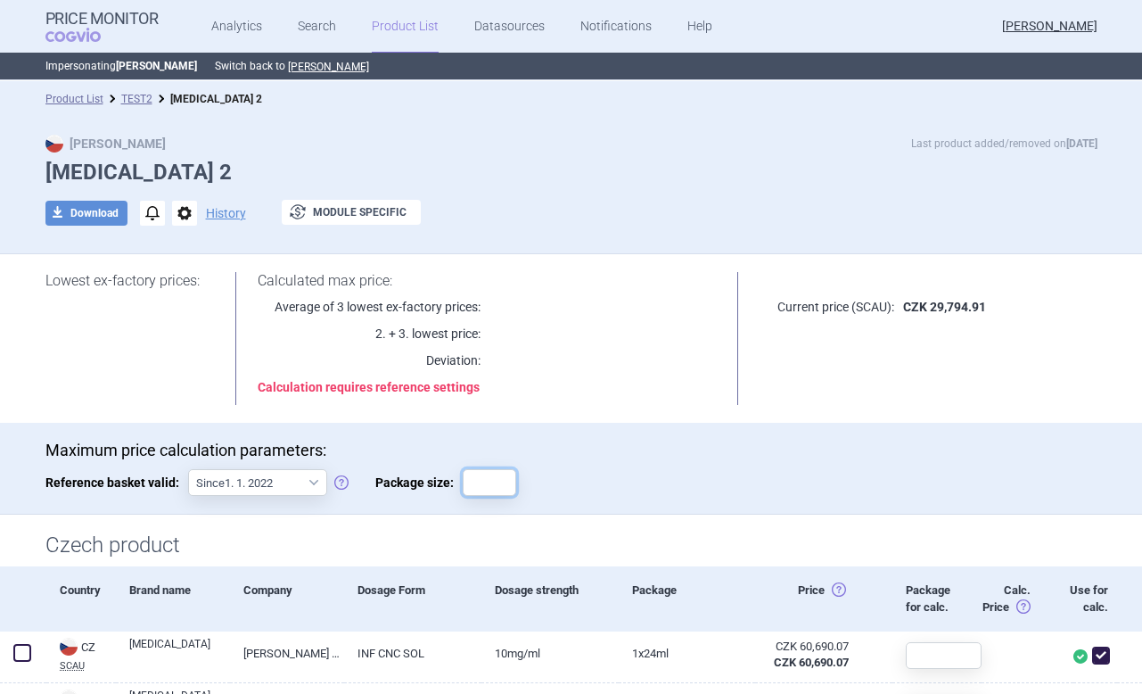
click at [482, 484] on input "Package size:" at bounding box center [489, 482] width 53 height 27
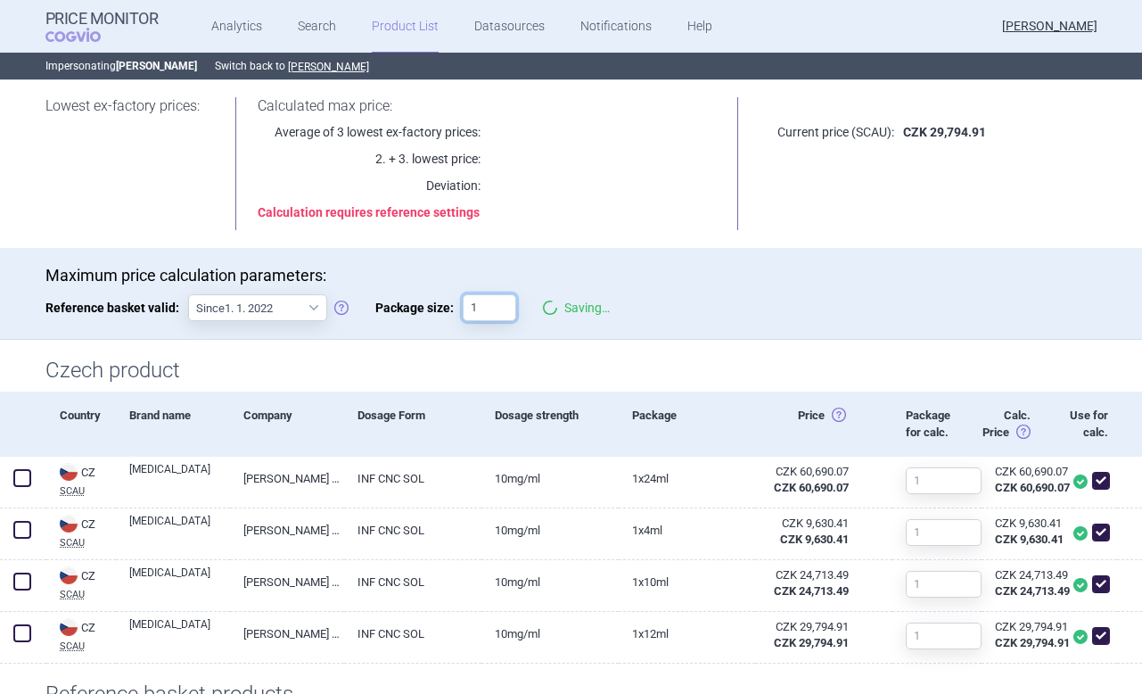
scroll to position [300, 0]
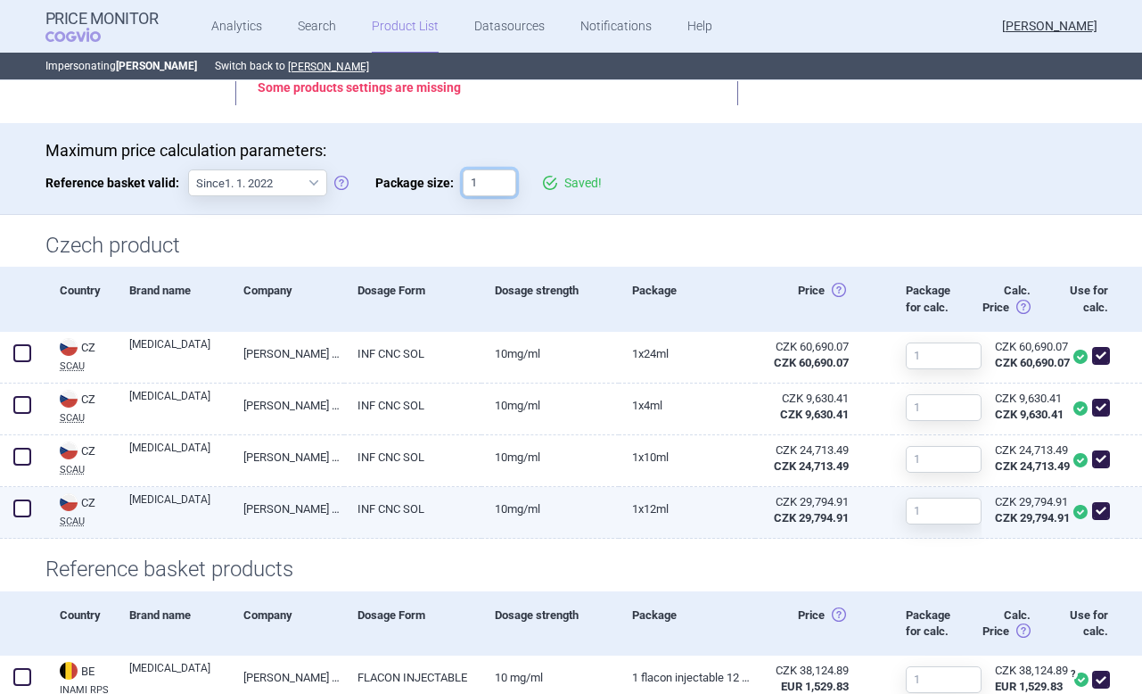
type input "1"
click at [1111, 506] on span at bounding box center [1101, 510] width 27 height 27
checkbox input "false"
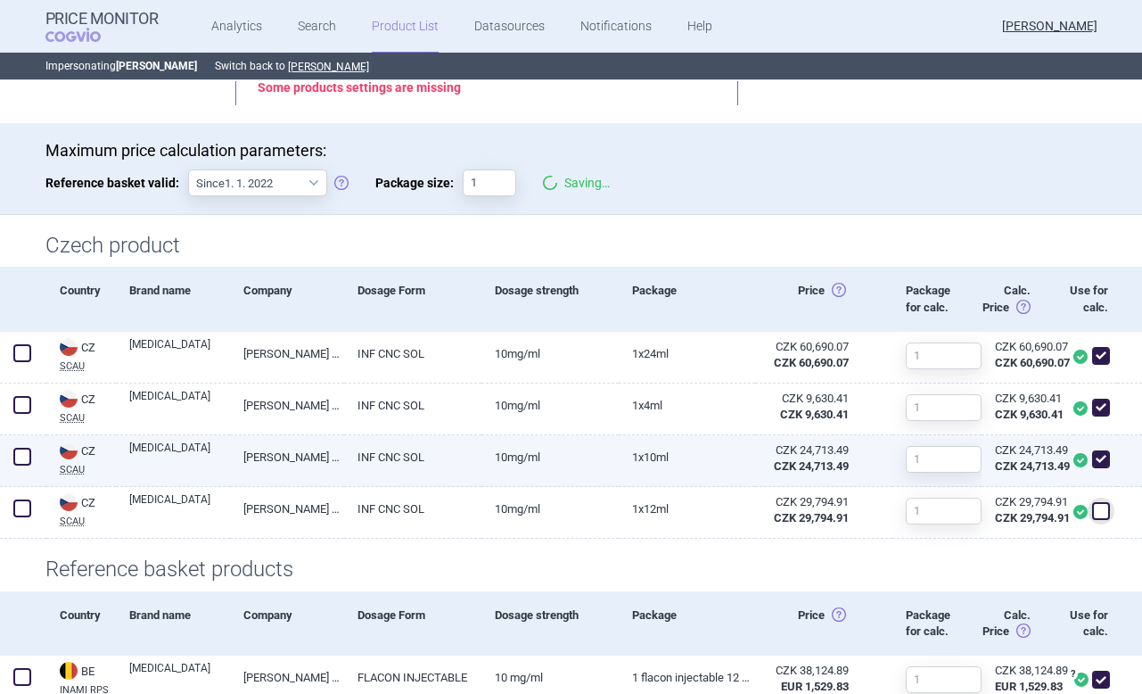
click at [1112, 470] on div at bounding box center [1095, 461] width 44 height 52
click at [1103, 453] on span at bounding box center [1101, 459] width 18 height 18
checkbox input "false"
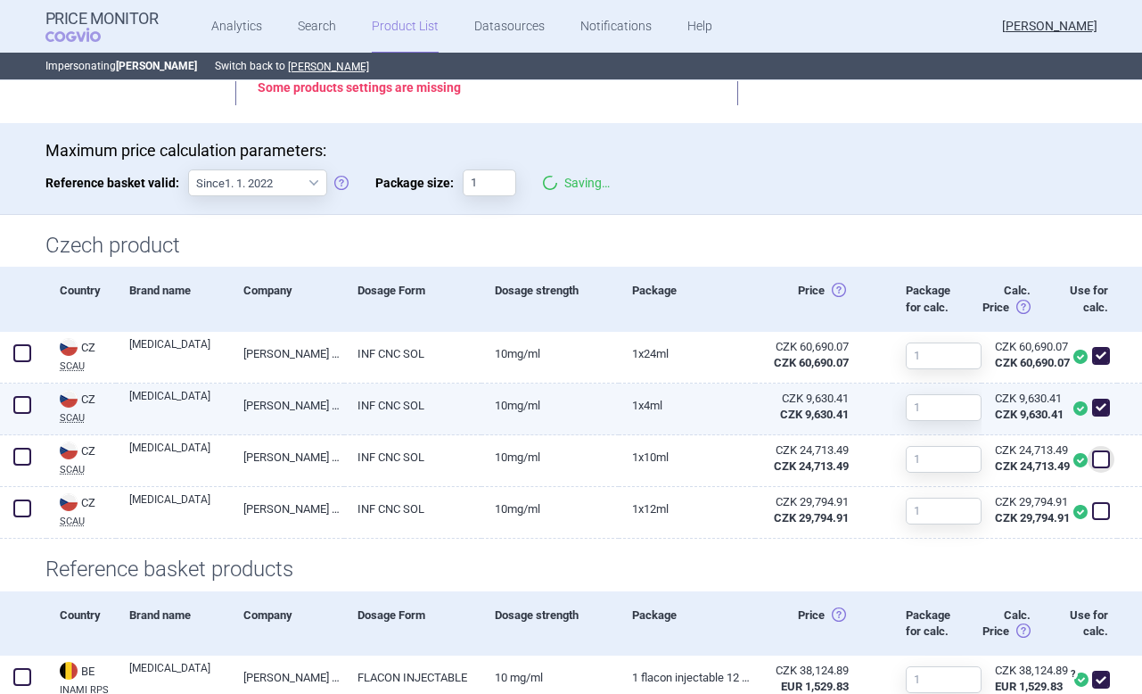
click at [1103, 415] on span at bounding box center [1101, 407] width 18 height 18
checkbox input "false"
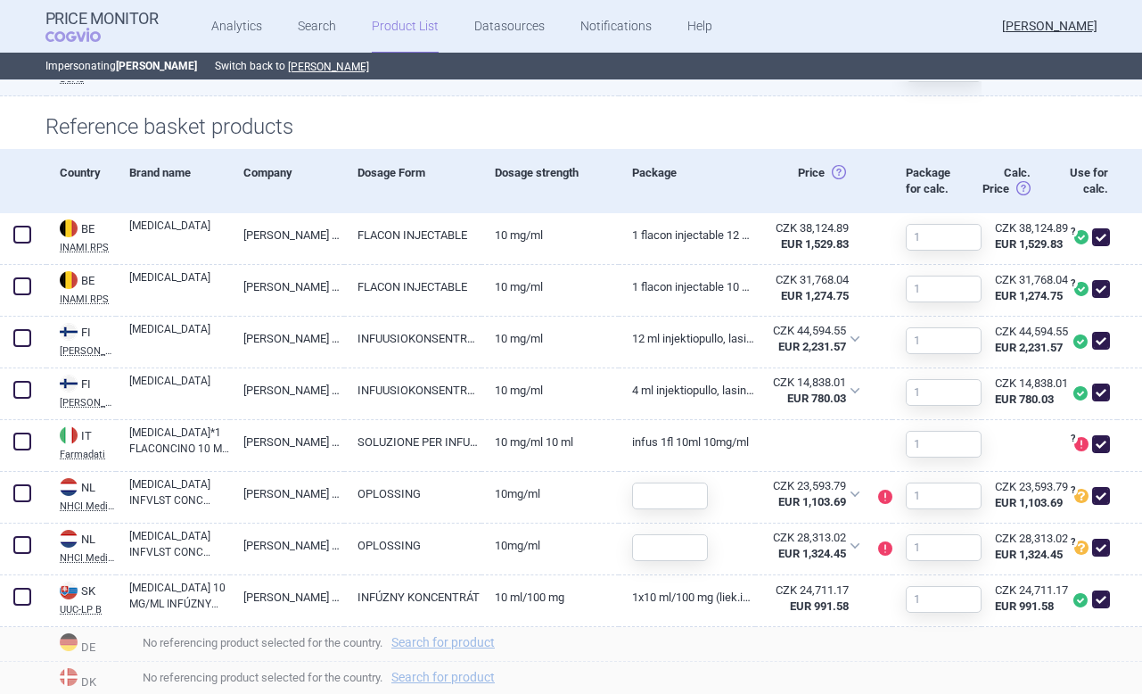
scroll to position [753, 0]
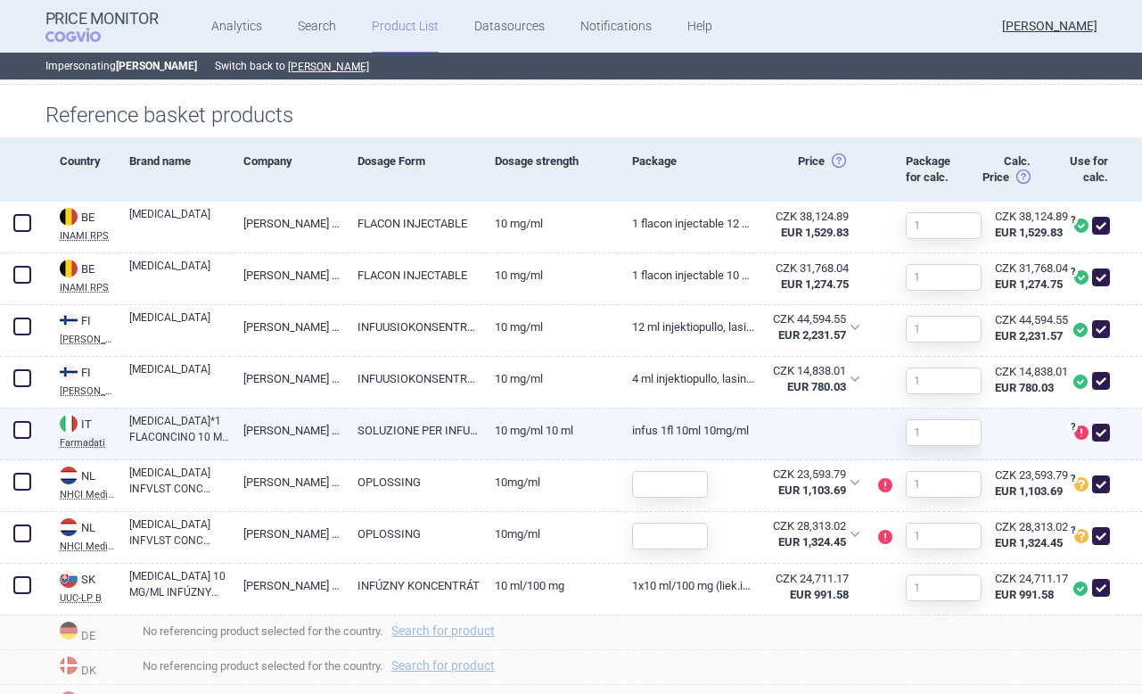
click at [1100, 436] on span at bounding box center [1101, 432] width 18 height 18
checkbox input "false"
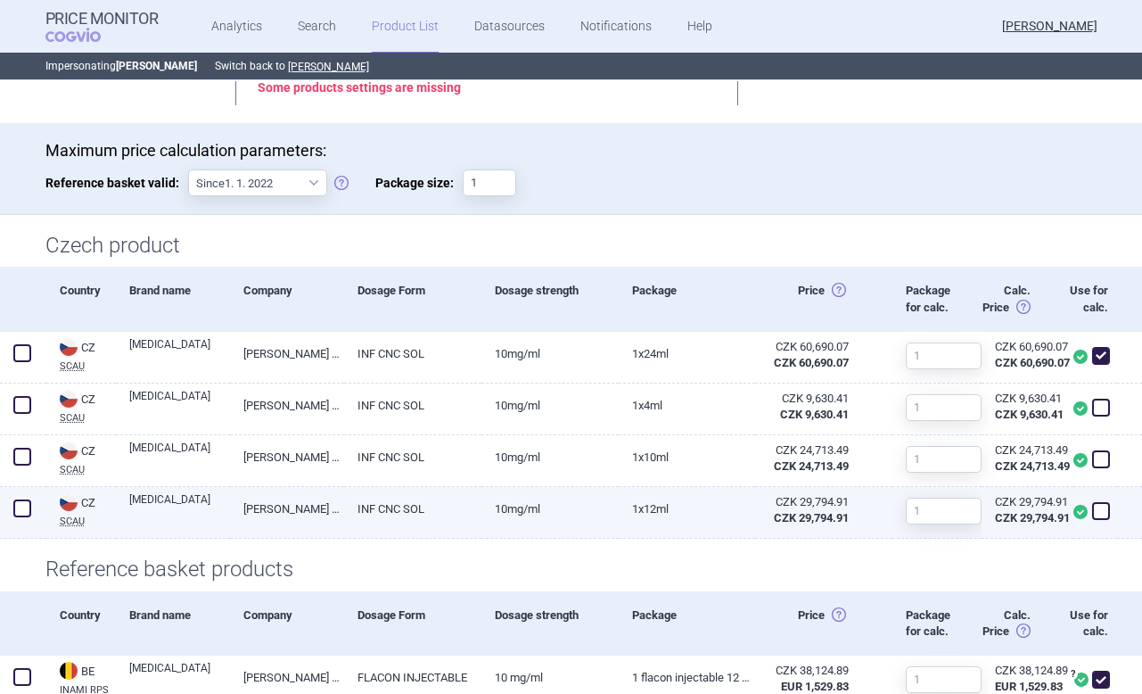
scroll to position [303, 0]
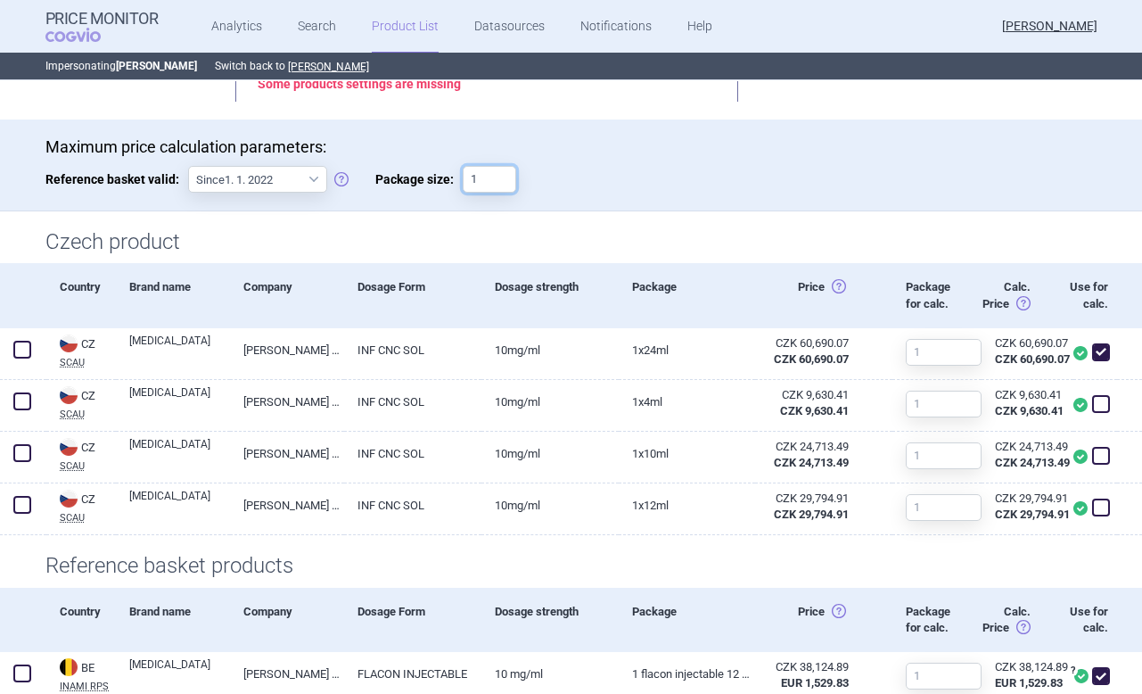
click at [483, 178] on input "1" at bounding box center [489, 179] width 53 height 27
click at [612, 190] on div "Maximum price calculation parameters: Reference basket valid: Since 1. 1. 2022 …" at bounding box center [571, 173] width 1052 height 73
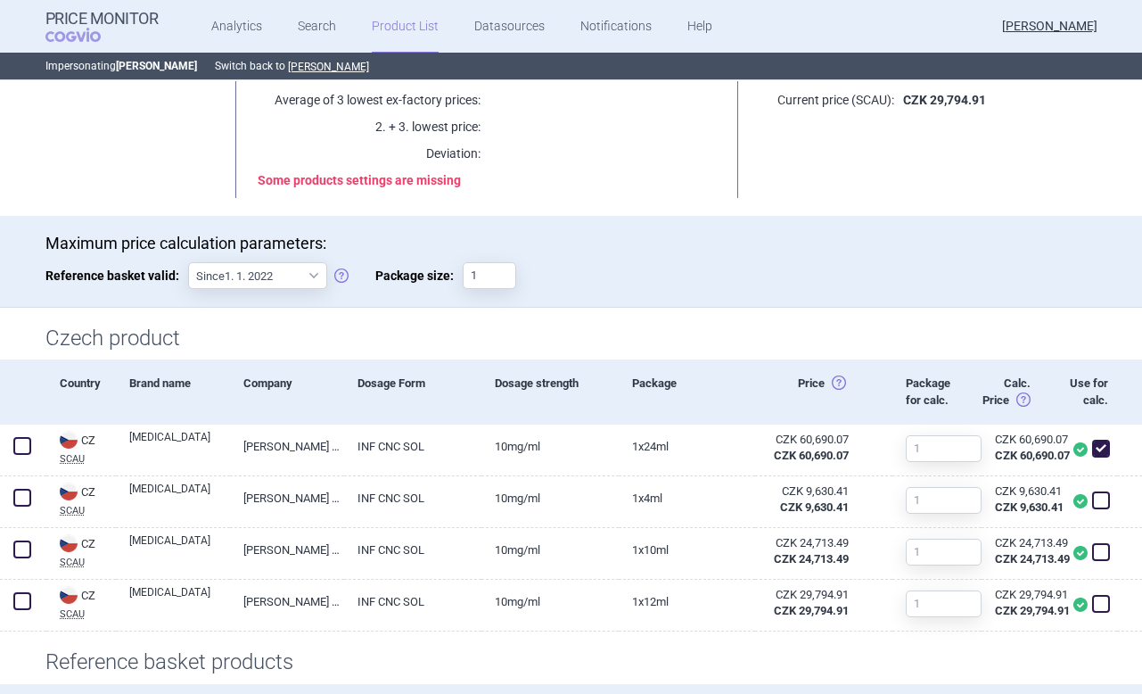
scroll to position [208, 0]
click at [487, 276] on input "1" at bounding box center [489, 274] width 53 height 27
click at [579, 312] on div "Czech product" at bounding box center [571, 333] width 1142 height 53
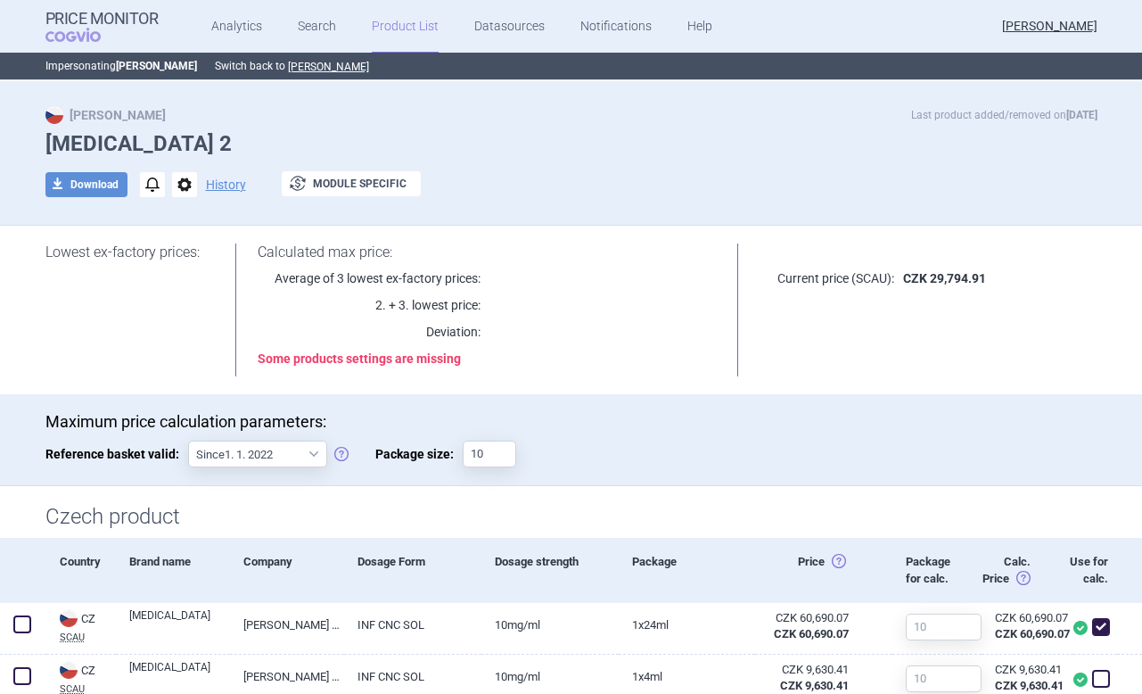
scroll to position [30, 0]
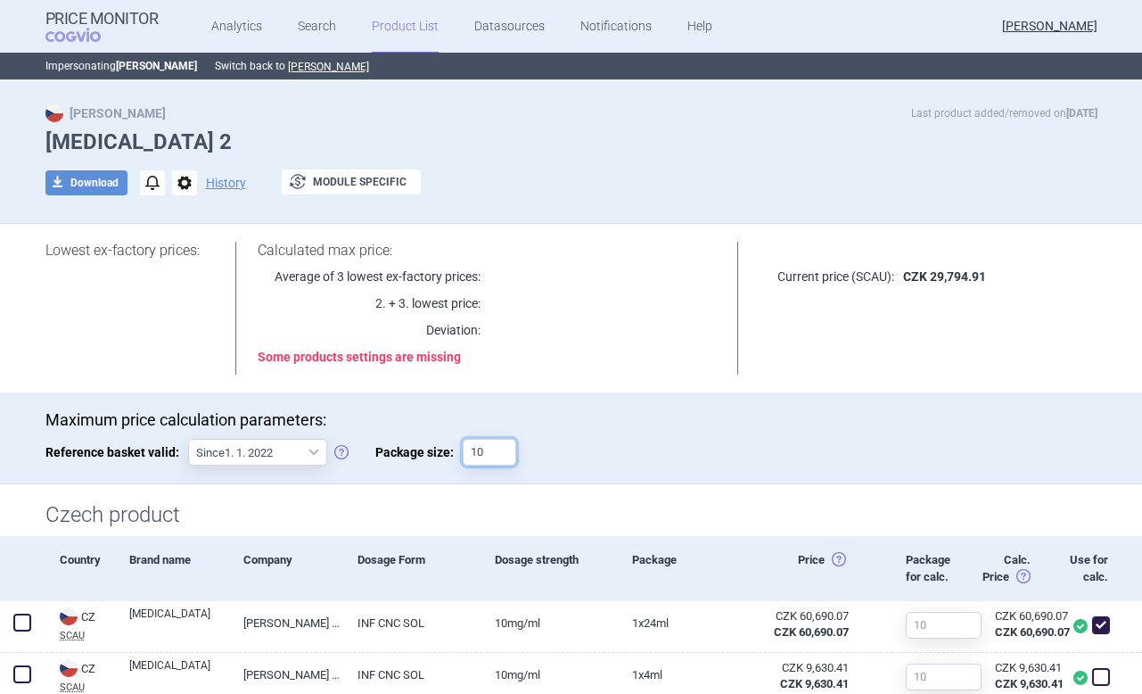
click at [485, 450] on input "10" at bounding box center [489, 452] width 53 height 27
type input "1"
click at [417, 498] on div "Czech product" at bounding box center [571, 510] width 1142 height 53
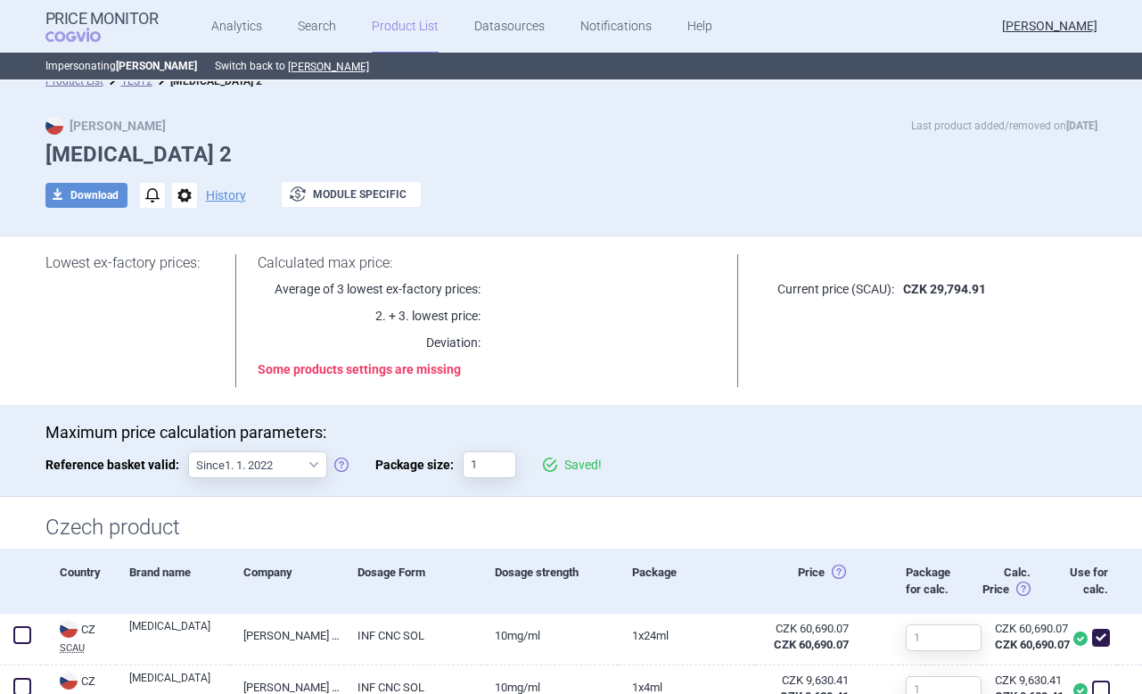
scroll to position [0, 0]
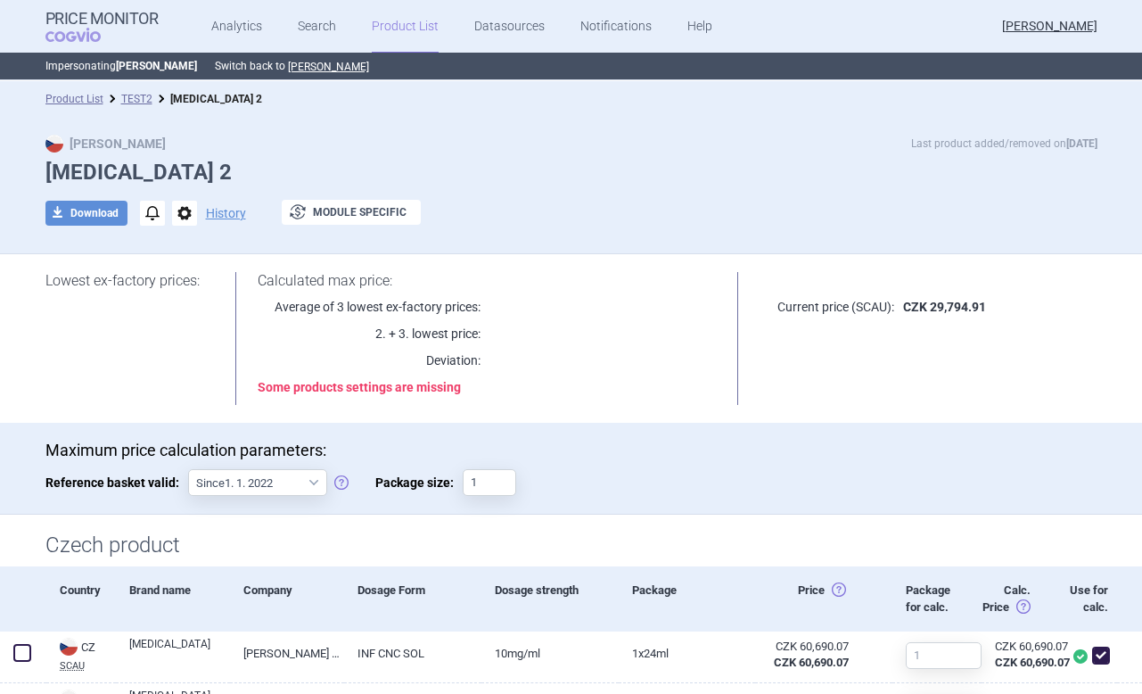
click at [400, 27] on link "Product List" at bounding box center [405, 26] width 67 height 53
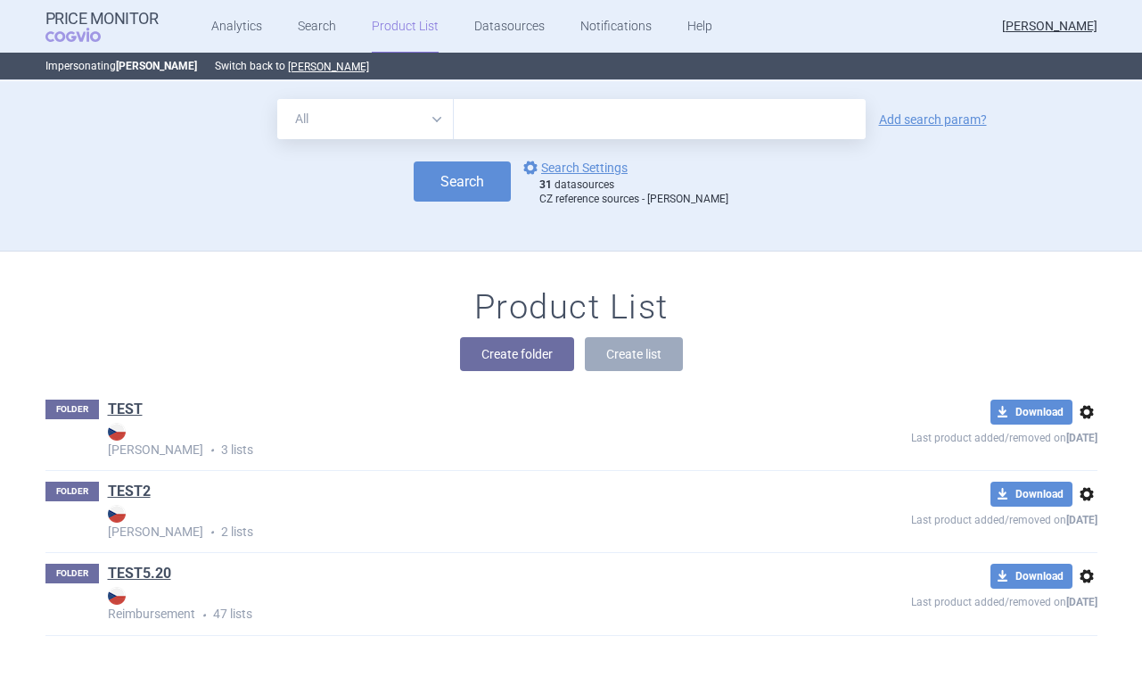
click at [370, 123] on select "All Brand Name ATC Company Active Substance Country Newer than" at bounding box center [365, 119] width 177 height 40
select select "brandName"
click at [277, 99] on select "All Brand Name ATC Company Active Substance Country Newer than" at bounding box center [365, 119] width 177 height 40
click at [530, 113] on input "text" at bounding box center [660, 119] width 412 height 40
type input "opdivo"
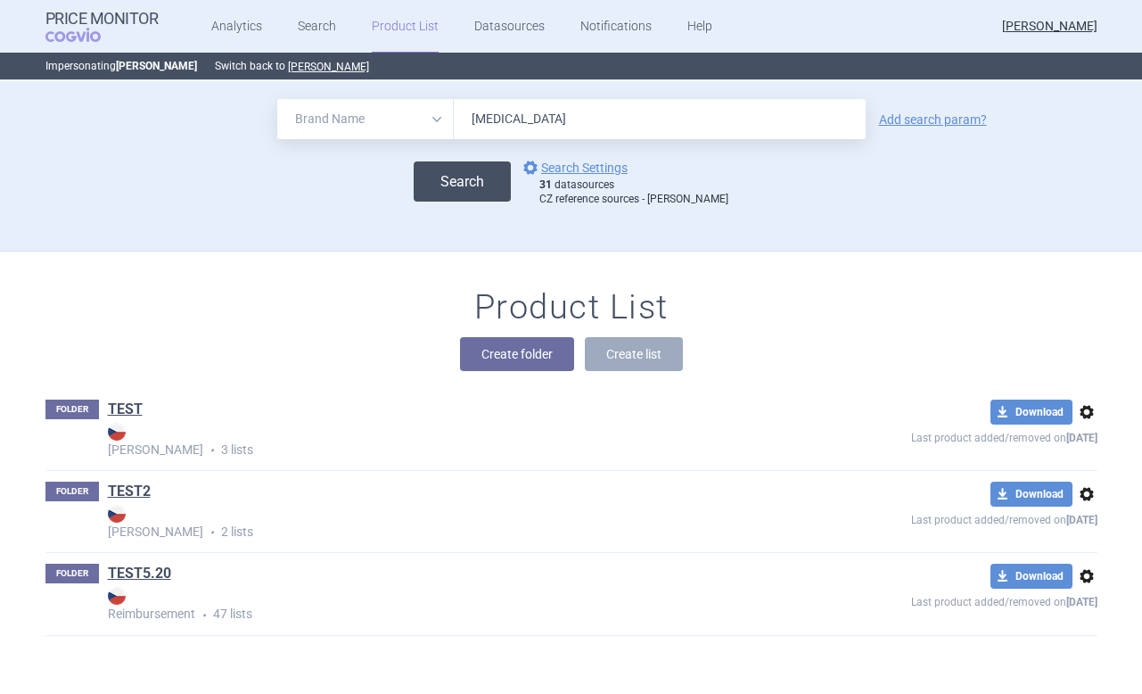
click at [496, 199] on button "Search" at bounding box center [462, 181] width 97 height 40
select select "brandName"
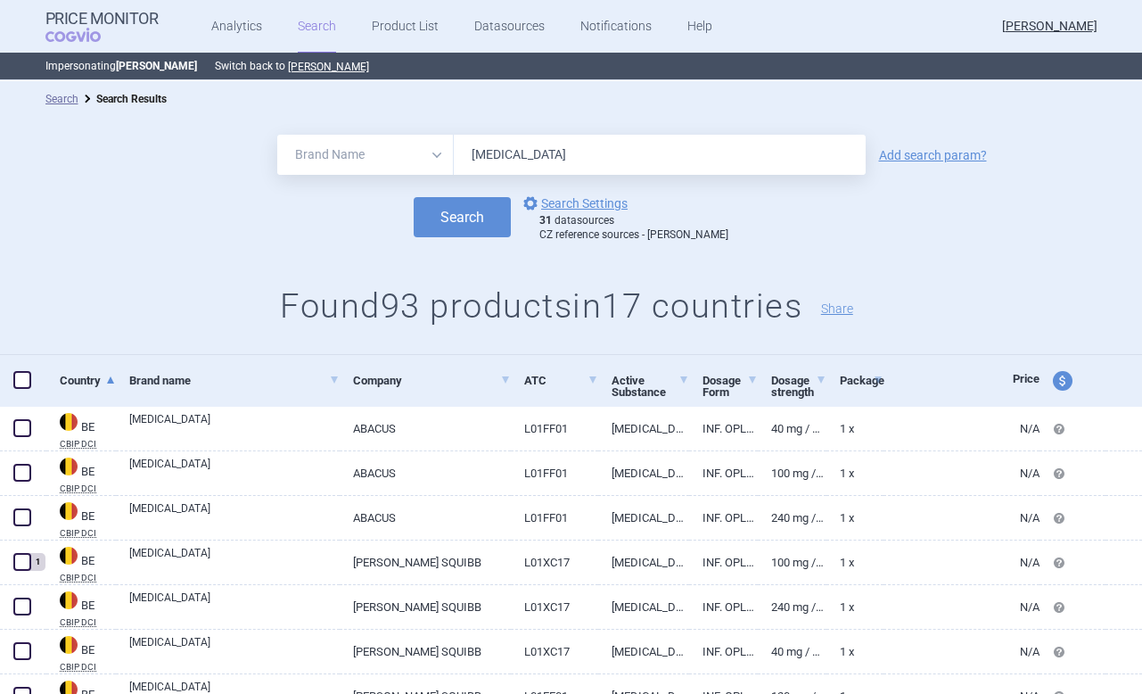
click at [912, 165] on div "All Brand Name ATC Company Active Substance Country Newer than opdivo Add searc…" at bounding box center [571, 155] width 1142 height 40
click at [898, 158] on link "Add search param?" at bounding box center [933, 155] width 108 height 12
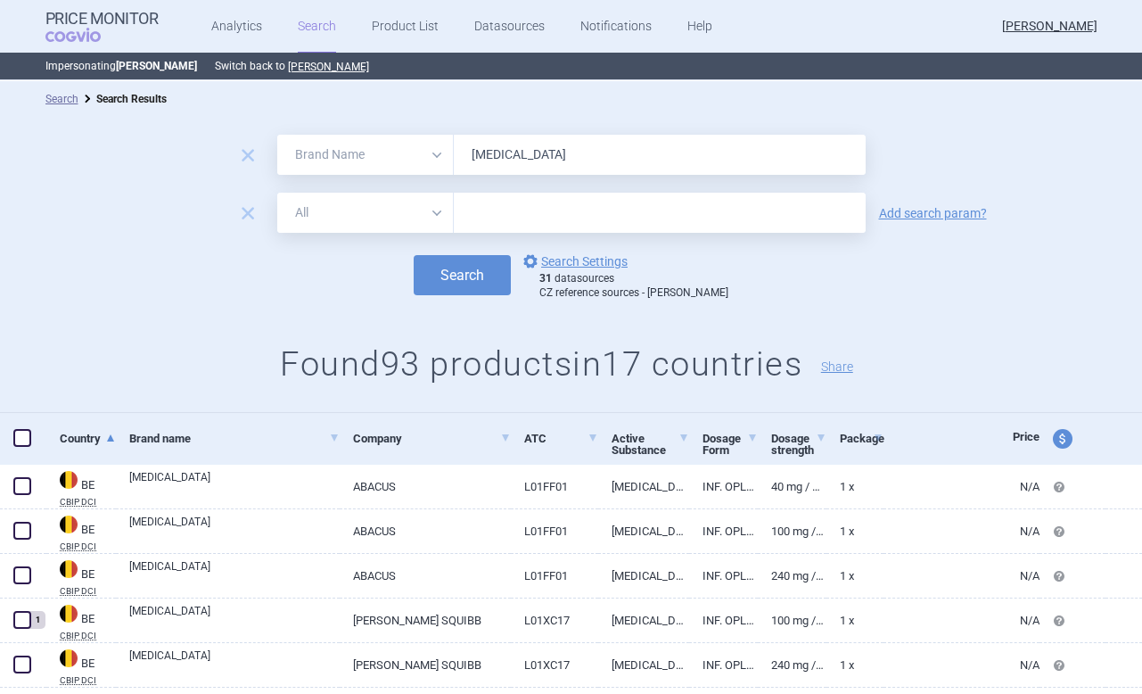
click at [311, 226] on select "All Brand Name ATC Company Active Substance Country Newer than" at bounding box center [365, 213] width 177 height 40
select select "mah"
click at [277, 193] on select "All Brand Name ATC Company Active Substance Country Newer than" at bounding box center [365, 213] width 177 height 40
click at [472, 199] on input "text" at bounding box center [660, 213] width 412 height 40
type input "bristol myers"
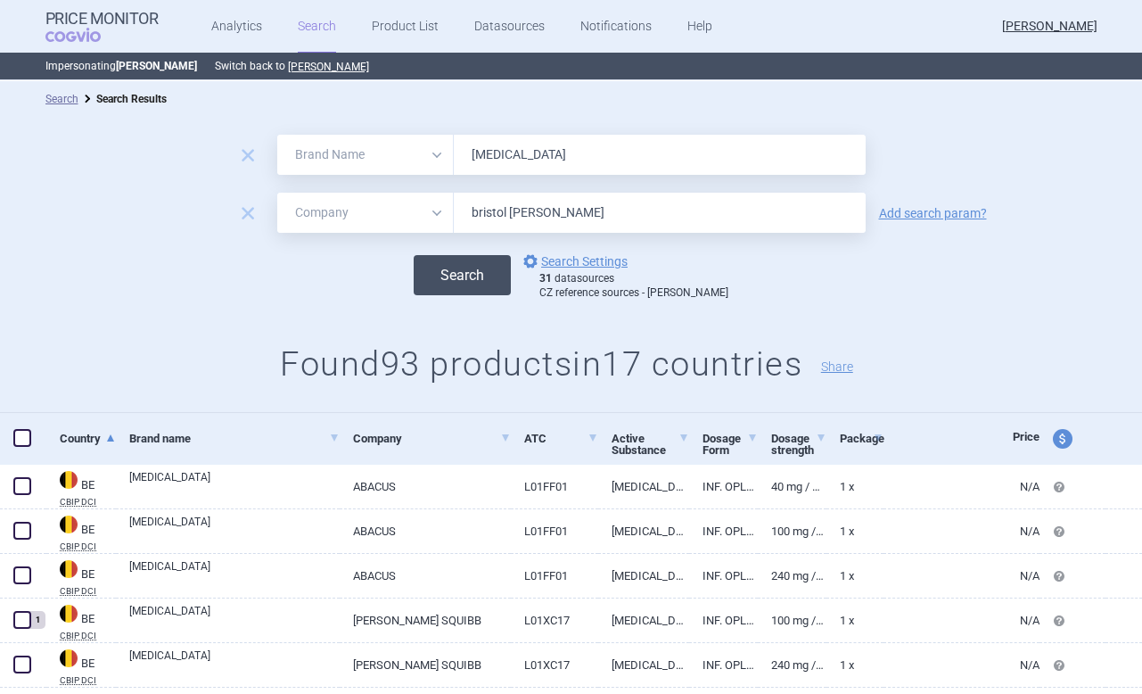
click at [508, 275] on button "Search" at bounding box center [462, 275] width 97 height 40
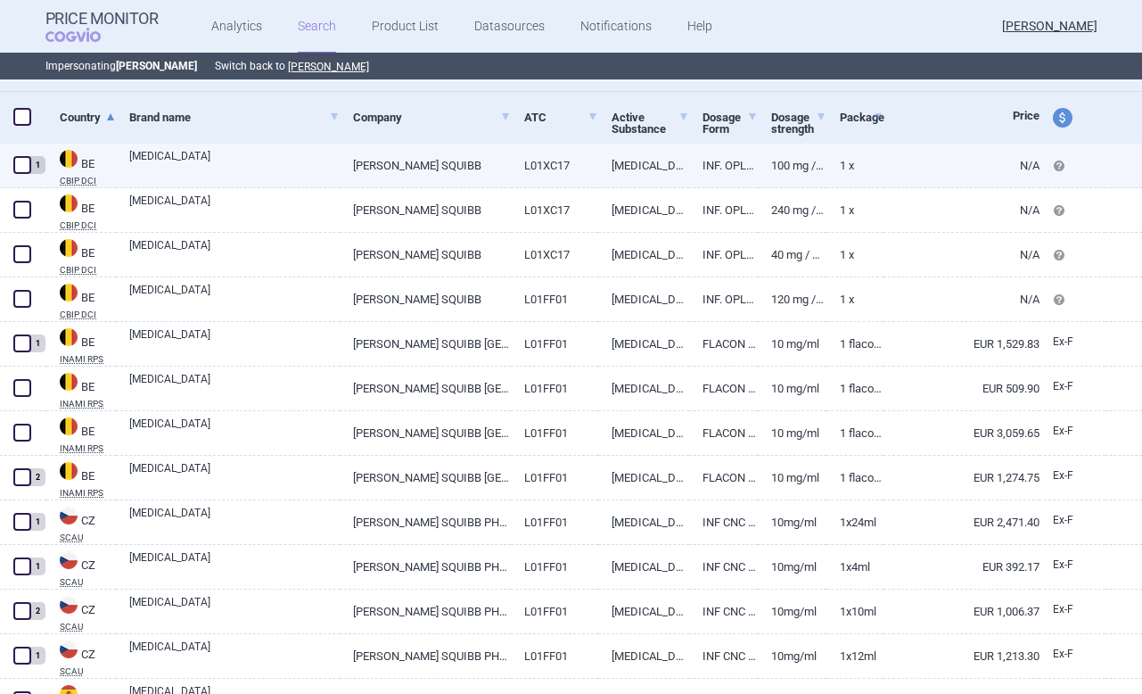
scroll to position [253, 0]
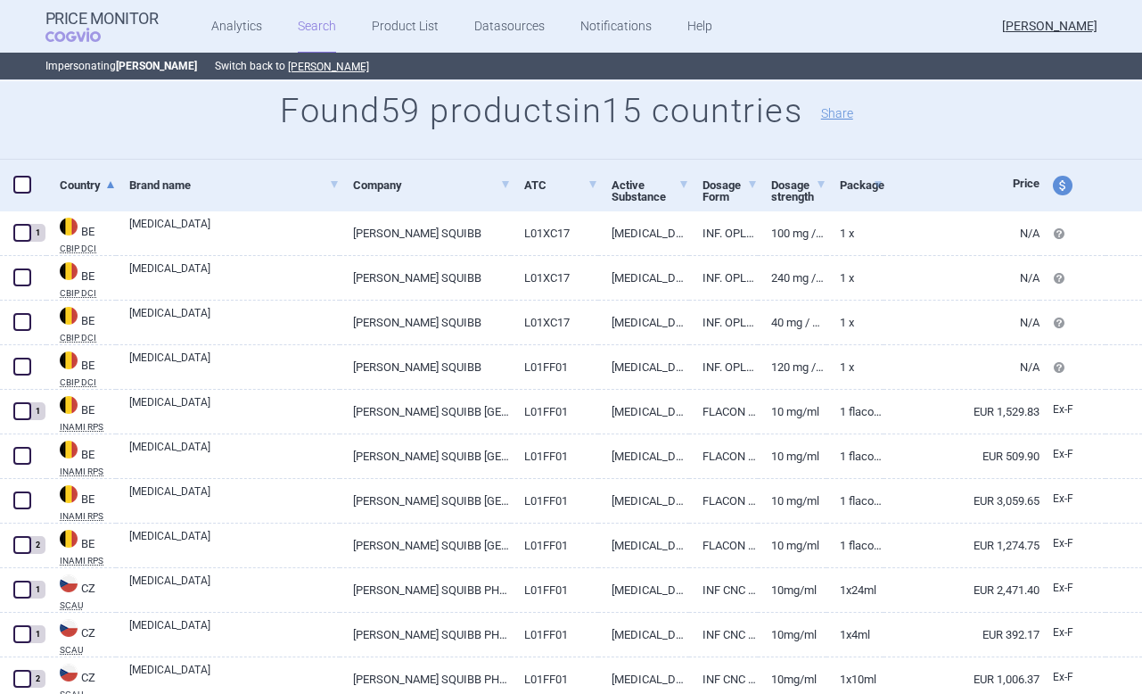
click at [832, 186] on div "Package" at bounding box center [854, 186] width 57 height 52
click at [815, 186] on link "Dosage strength" at bounding box center [798, 190] width 55 height 55
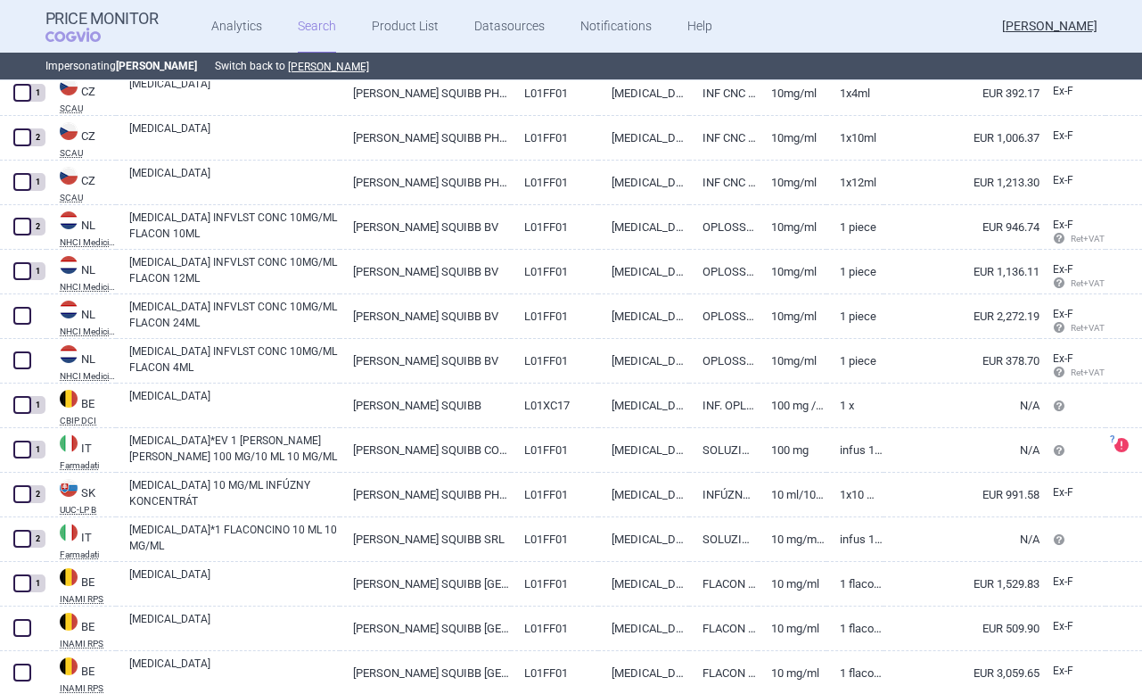
scroll to position [1741, 0]
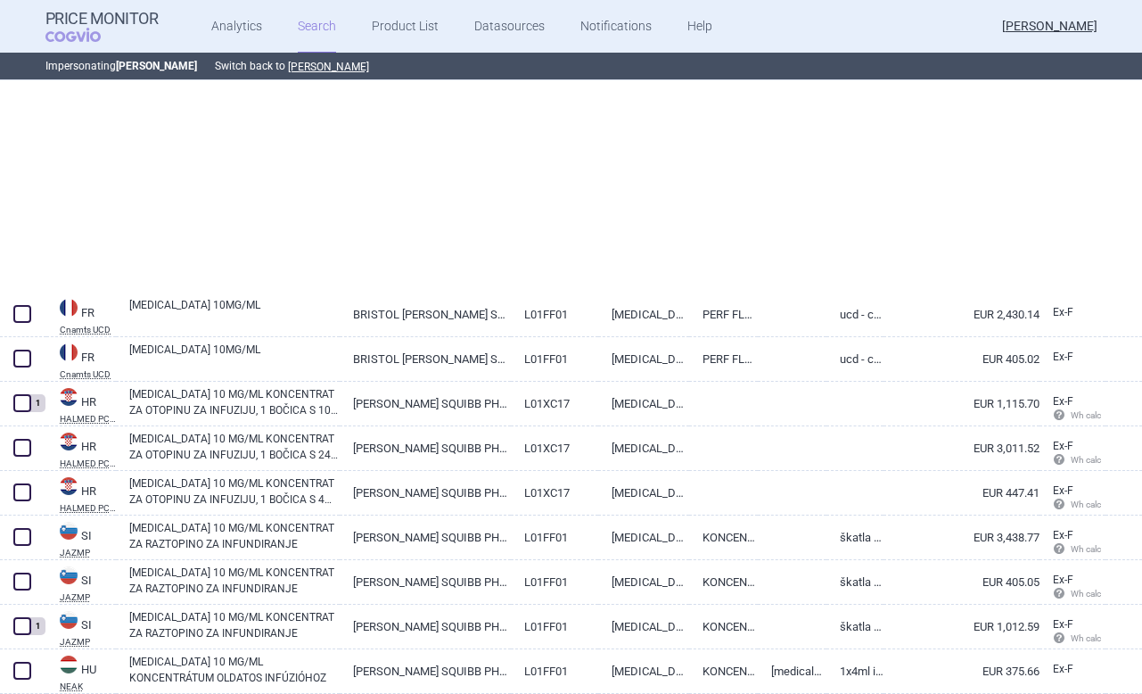
select select "brandName"
select select "mah"
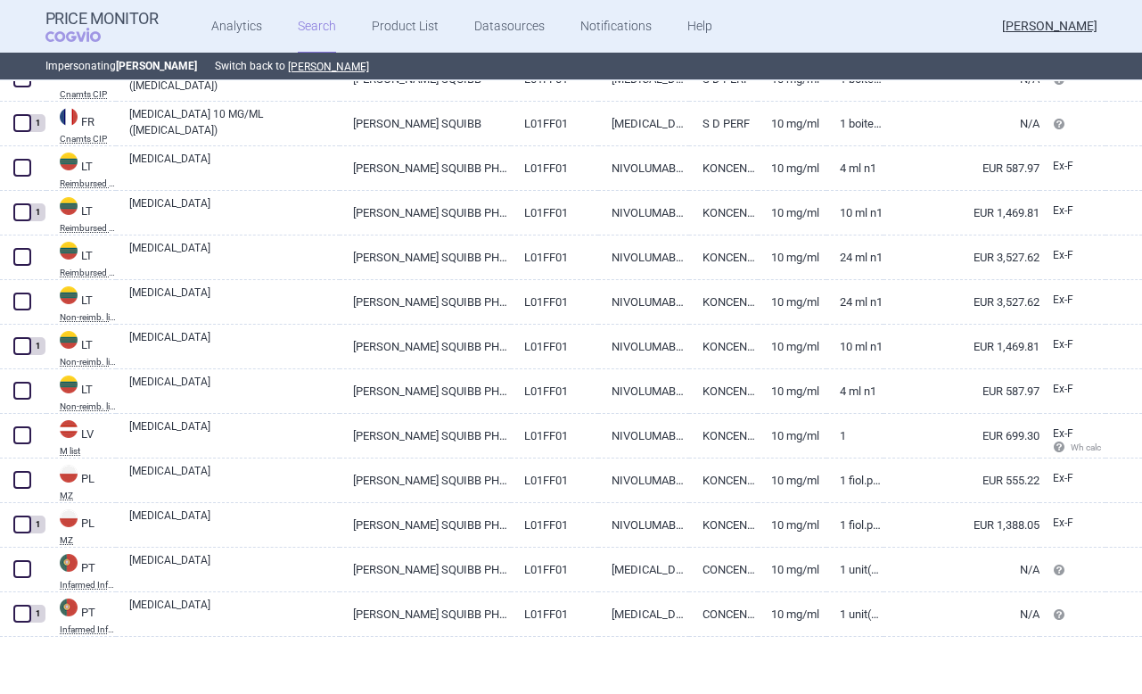
scroll to position [2459, 0]
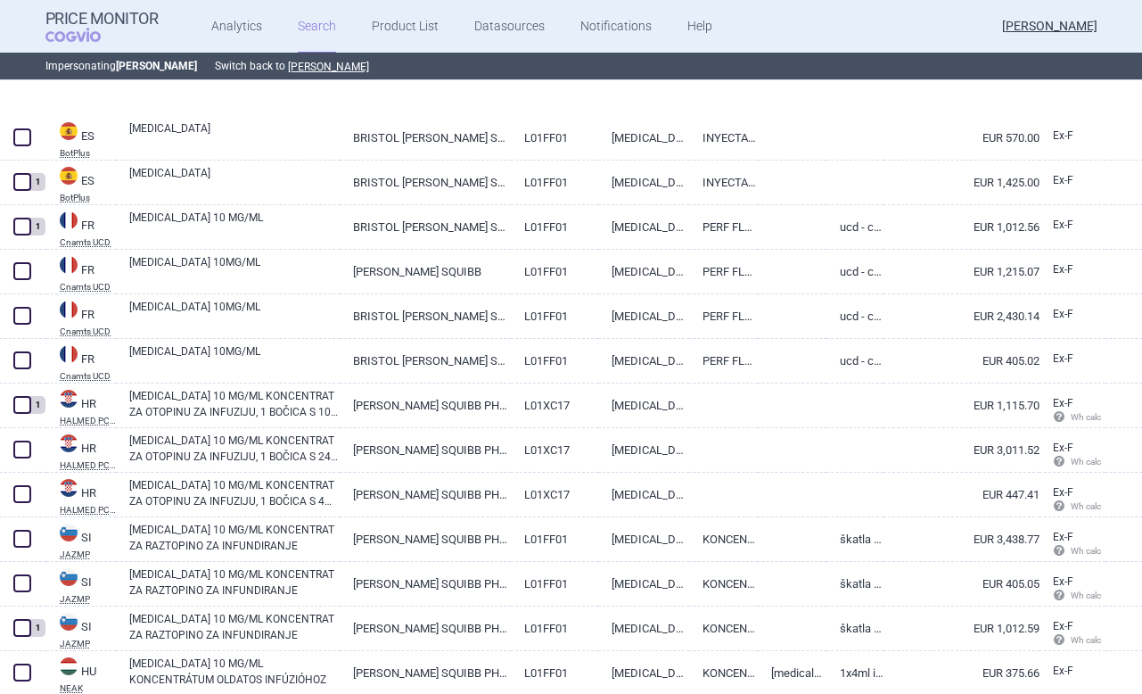
select select "brandName"
select select "mah"
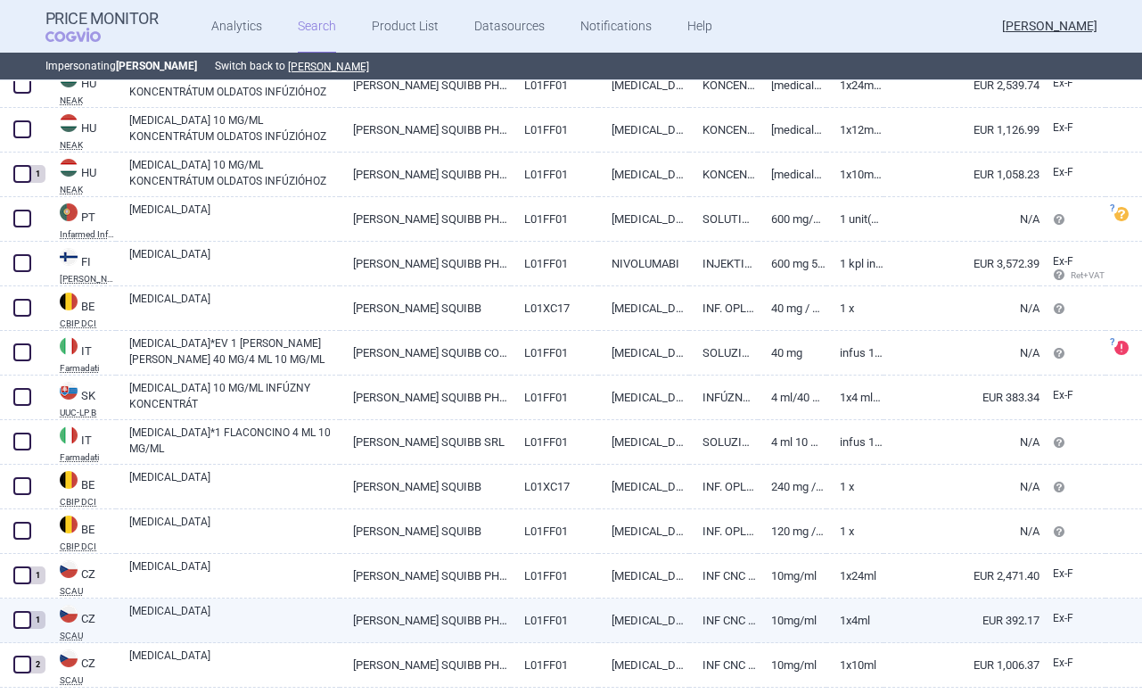
scroll to position [952, 0]
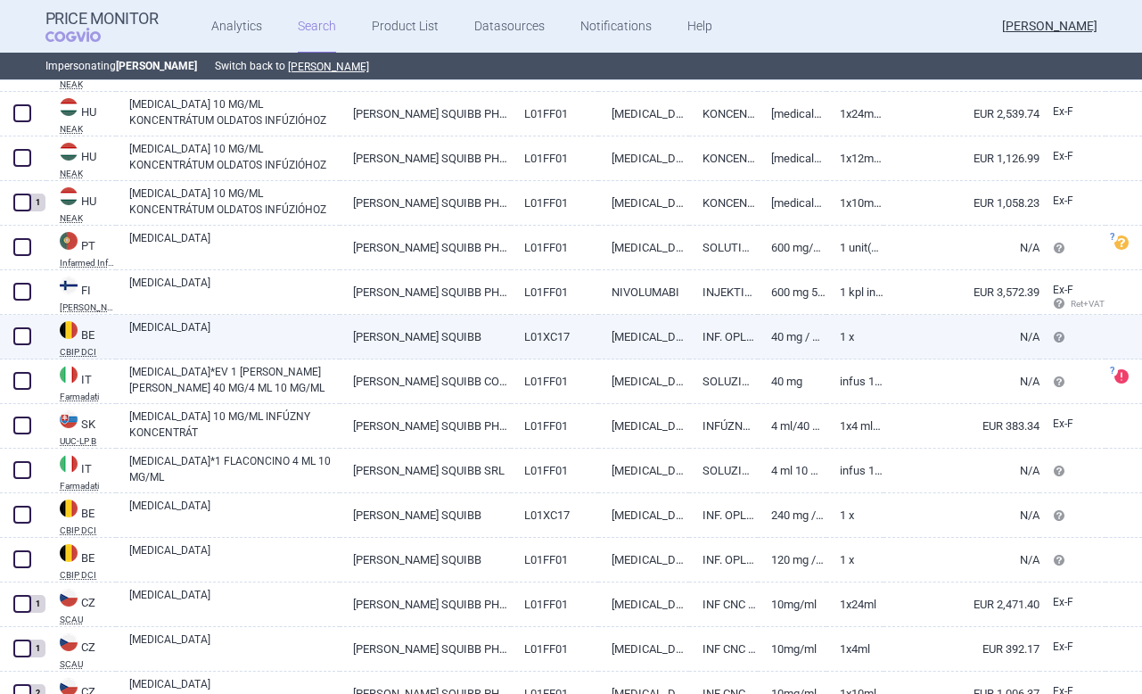
click at [20, 330] on span at bounding box center [22, 336] width 18 height 18
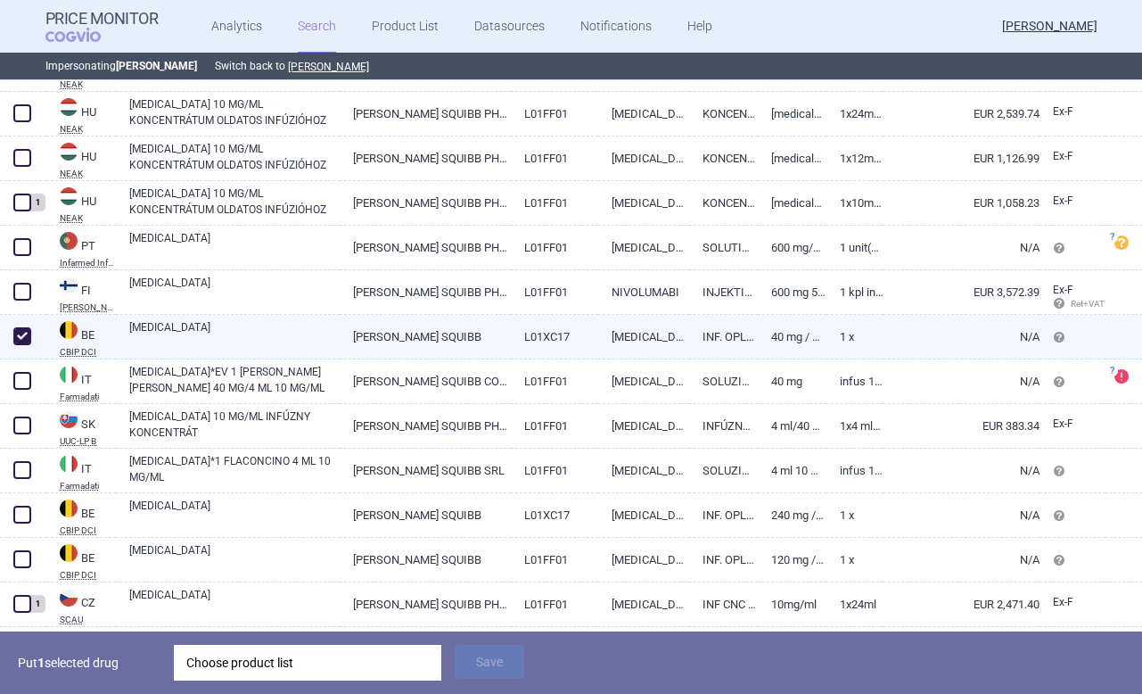
click at [20, 330] on span at bounding box center [22, 336] width 18 height 18
checkbox input "false"
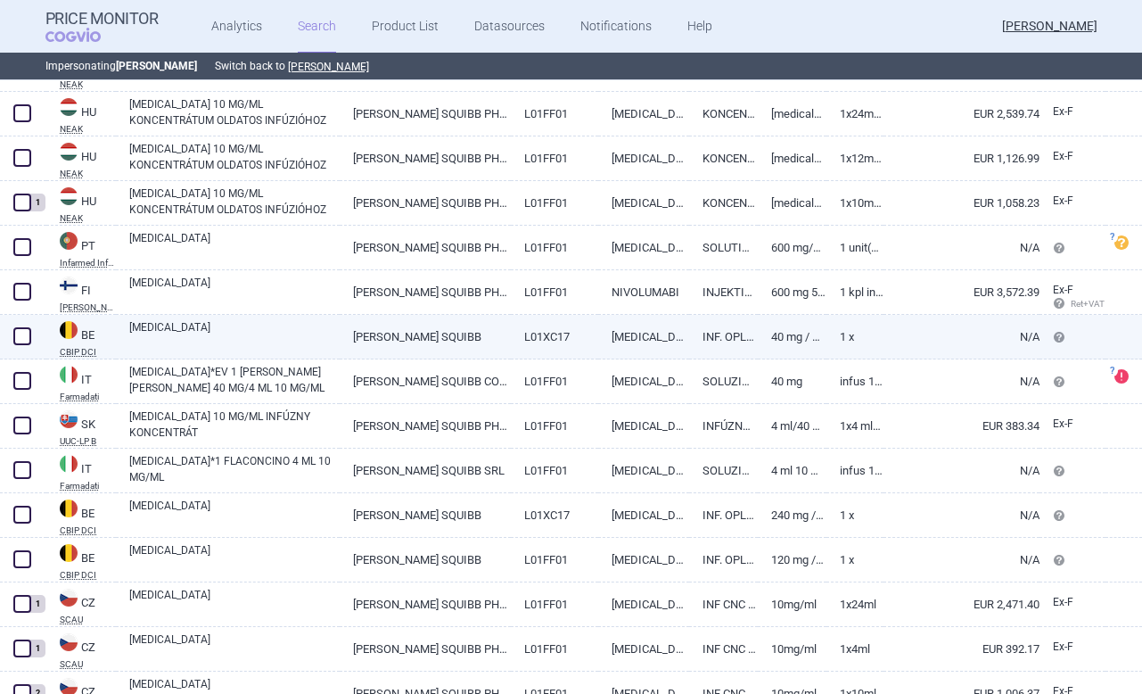
click at [728, 335] on link "INF. OPLOSS. (CONC.) I.V. [FLAC.]" at bounding box center [723, 337] width 69 height 44
select select "EUR"
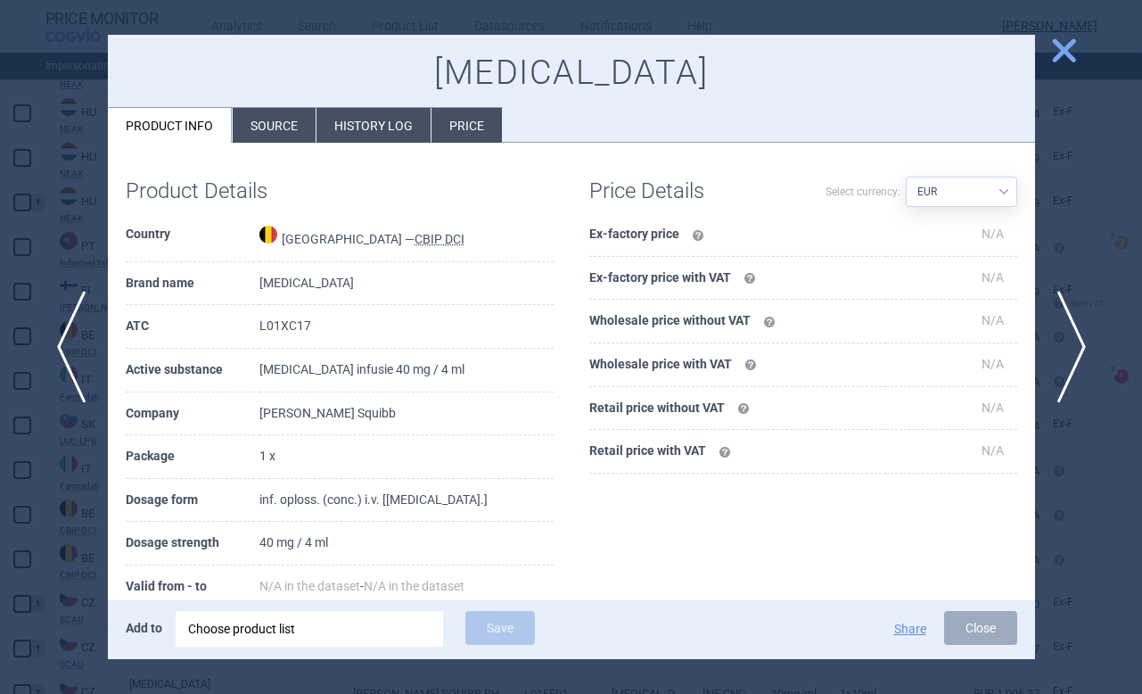
scroll to position [44, 0]
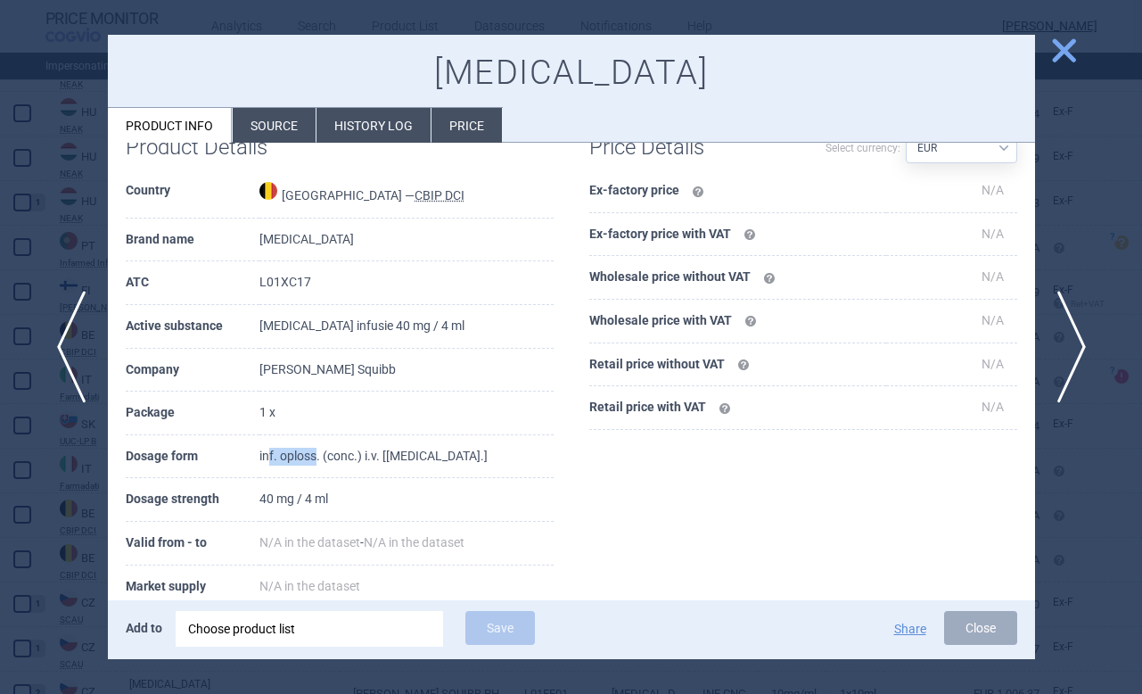
drag, startPoint x: 317, startPoint y: 458, endPoint x: 275, endPoint y: 457, distance: 42.8
click at [275, 457] on td "inf. oploss. (conc.) i.v. [flac.]" at bounding box center [405, 457] width 293 height 44
click at [1074, 52] on span "close" at bounding box center [1063, 50] width 31 height 31
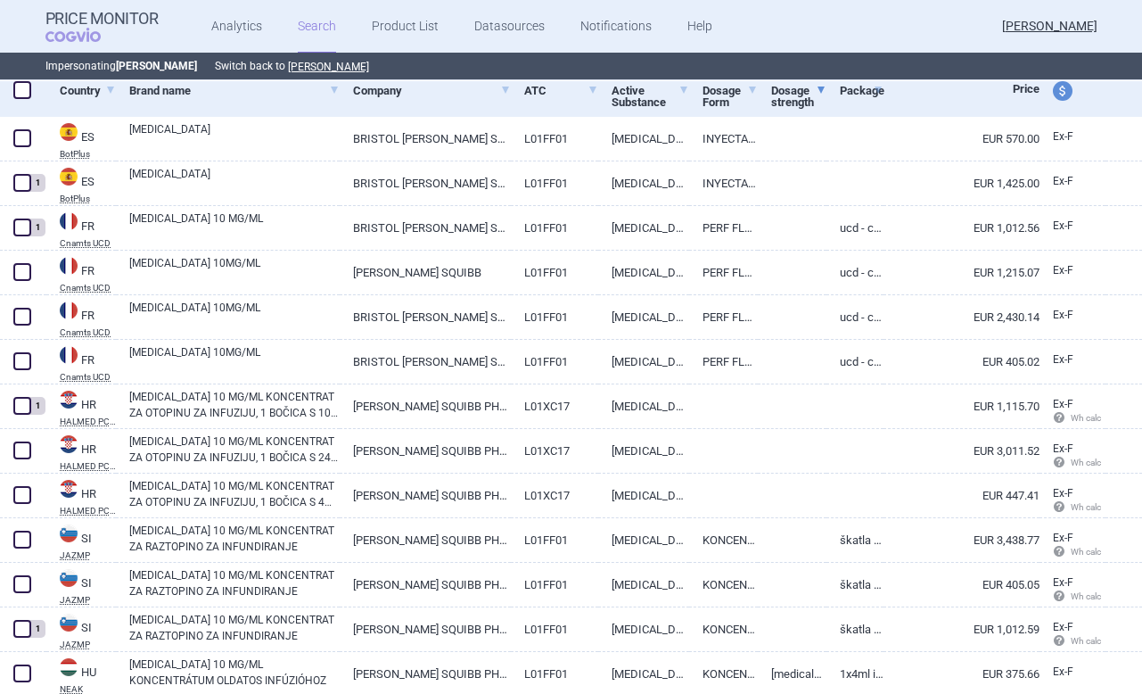
select select "brandName"
select select "mah"
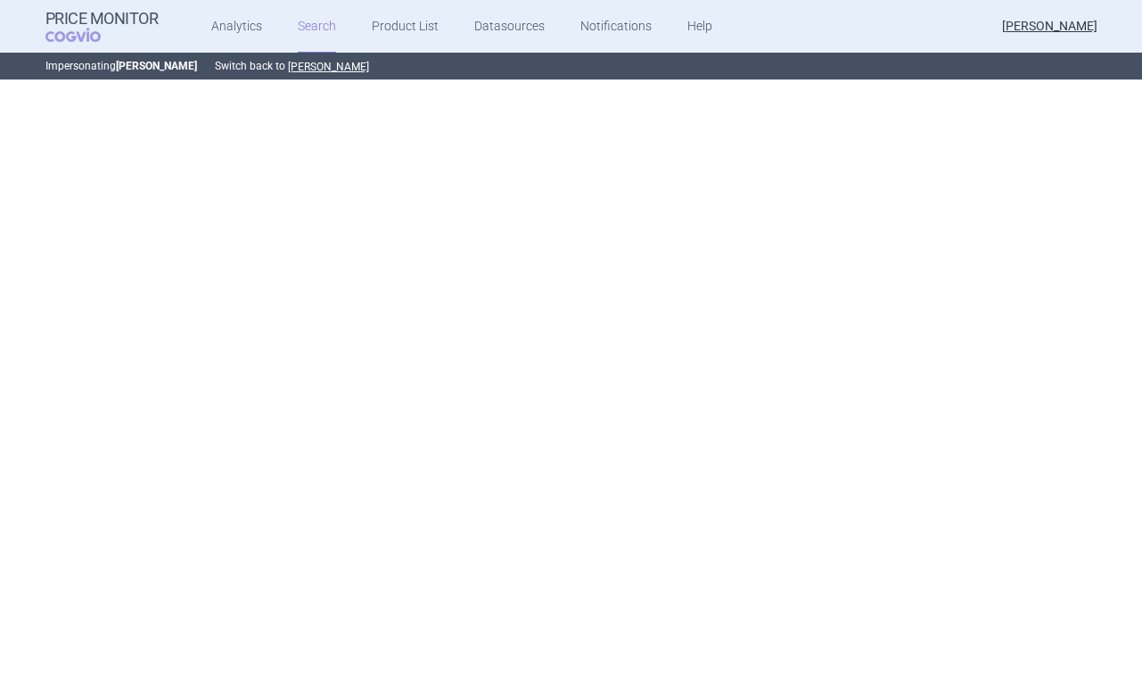
select select "brandName"
select select "mah"
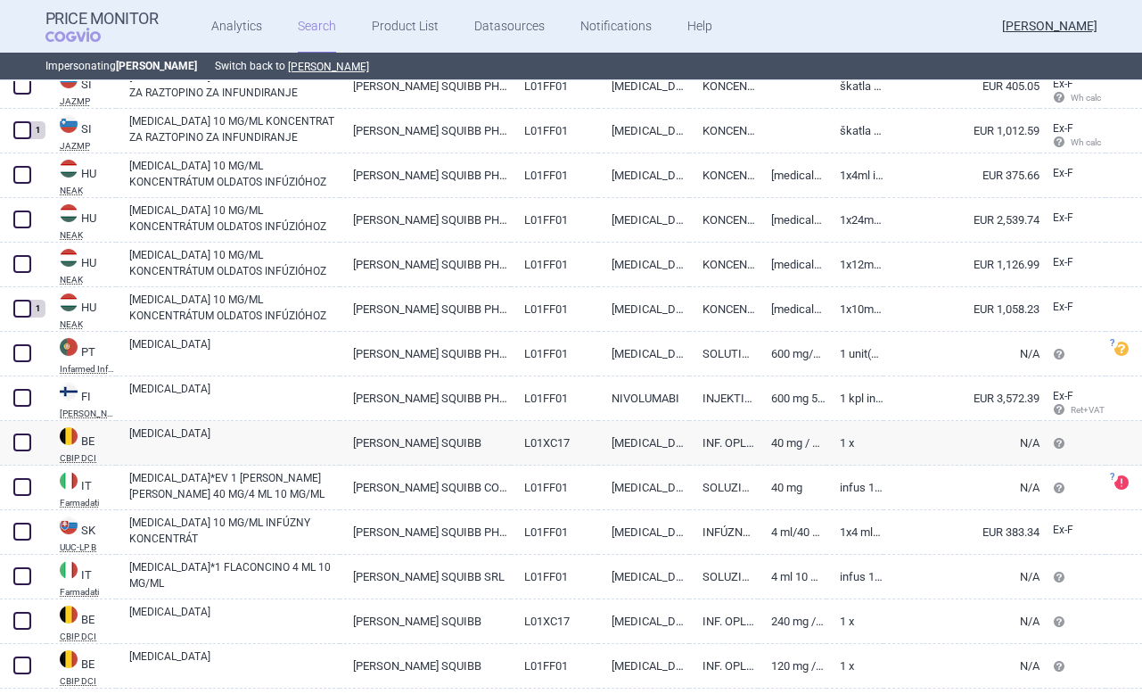
scroll to position [876, 0]
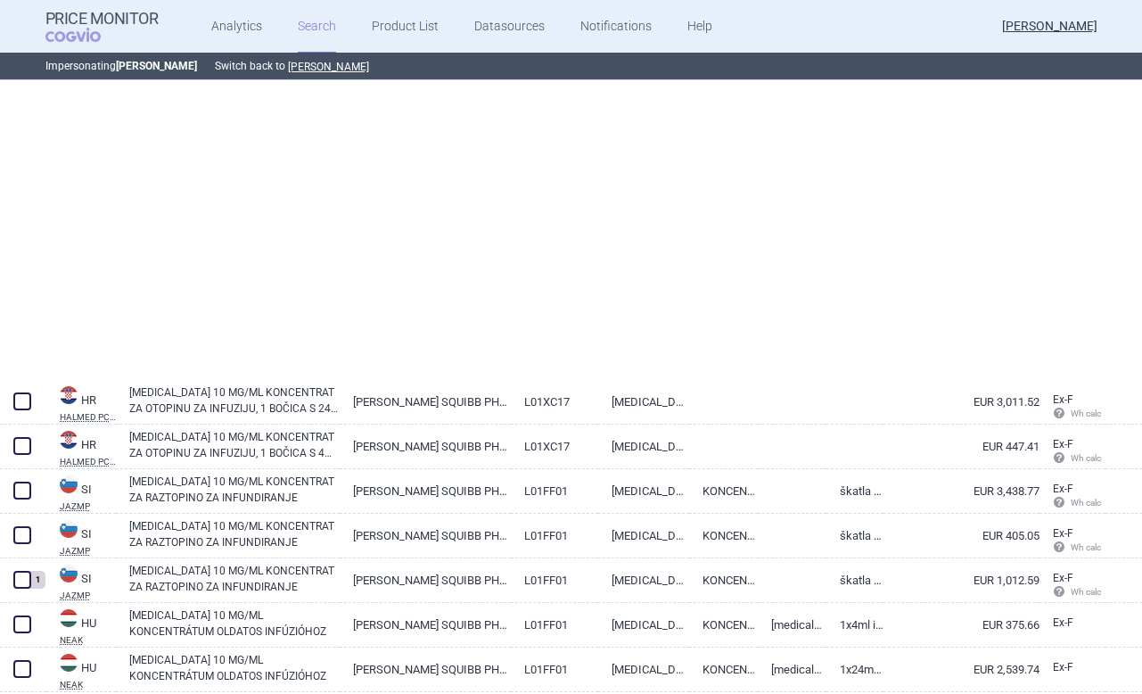
select select "brandName"
select select "mah"
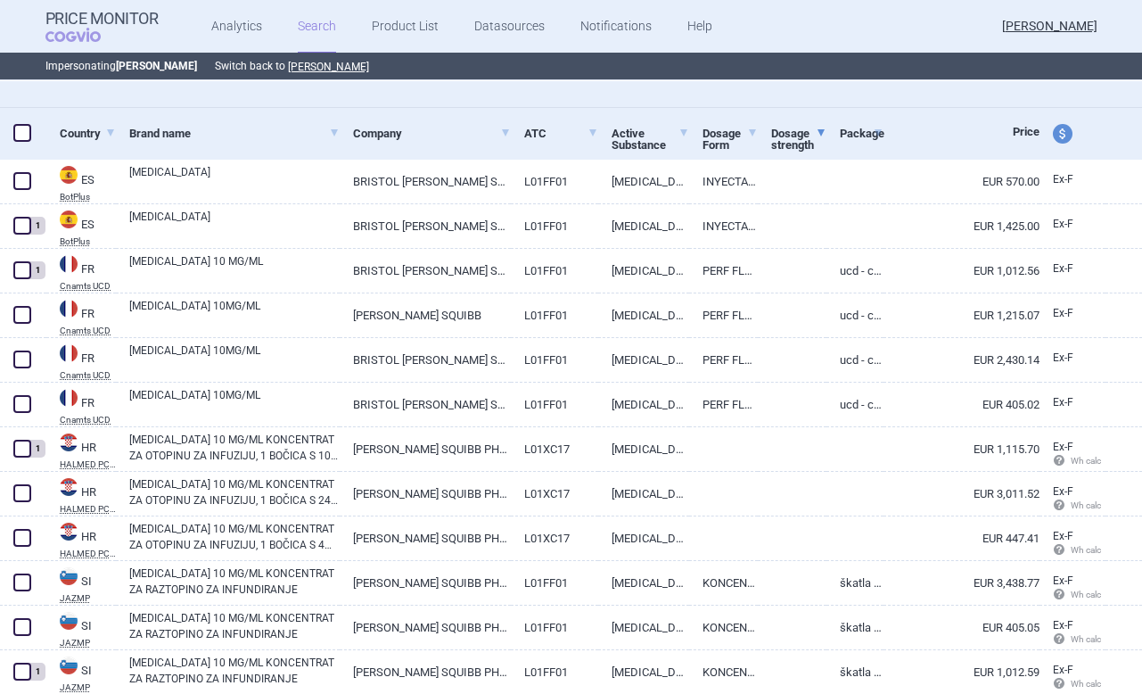
scroll to position [0, 0]
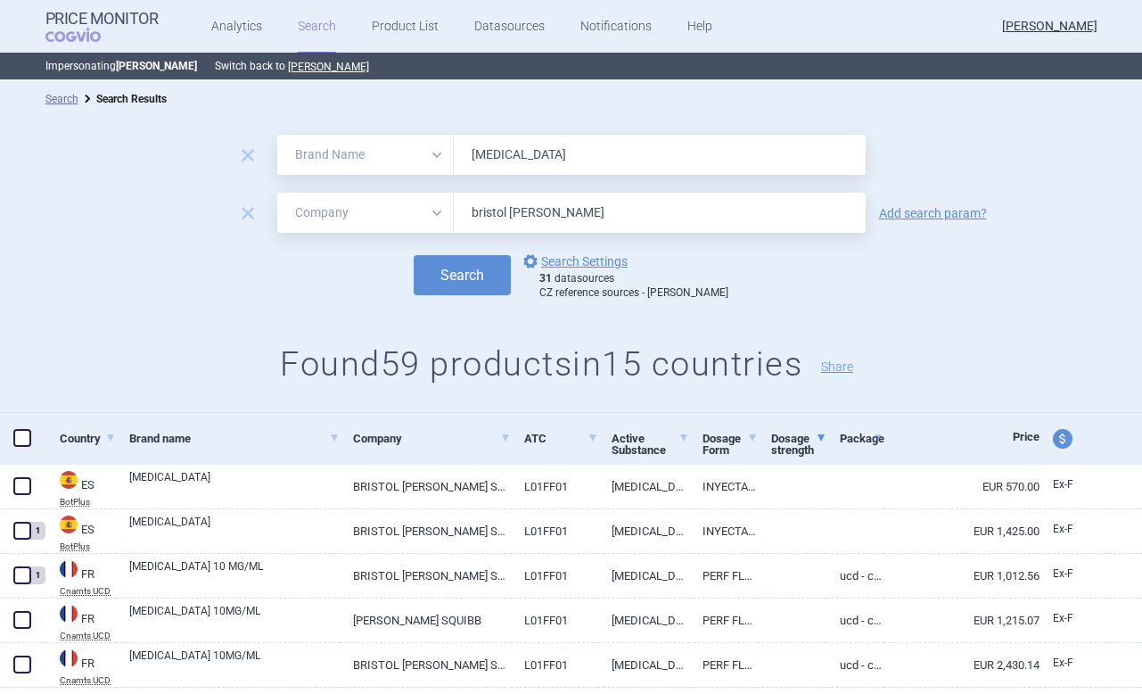
drag, startPoint x: 525, startPoint y: 153, endPoint x: 373, endPoint y: 152, distance: 152.4
click at [373, 153] on div "All Brand Name ATC Company Active Substance Country Newer than opdivo" at bounding box center [571, 155] width 588 height 40
type input "mounjaro"
drag, startPoint x: 558, startPoint y: 216, endPoint x: 374, endPoint y: 216, distance: 184.5
click at [374, 216] on div "All Brand Name ATC Company Active Substance Country Newer than bristol myers" at bounding box center [571, 213] width 588 height 40
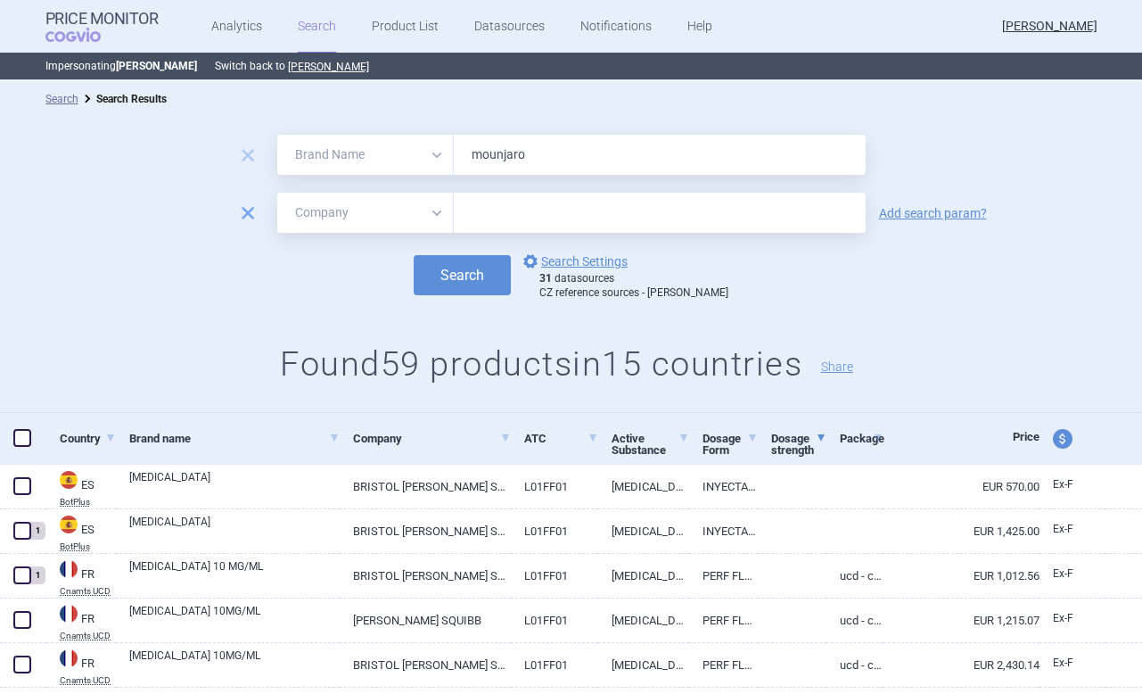
click at [242, 209] on span "remove" at bounding box center [247, 213] width 25 height 25
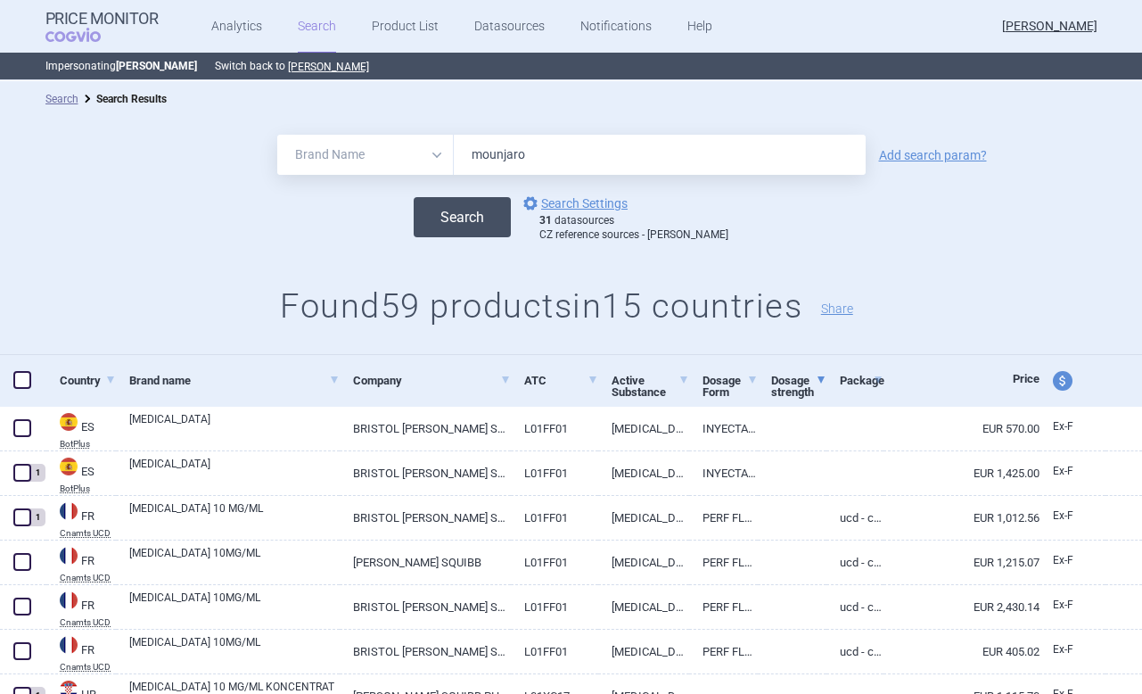
click at [511, 209] on button "Search" at bounding box center [462, 217] width 97 height 40
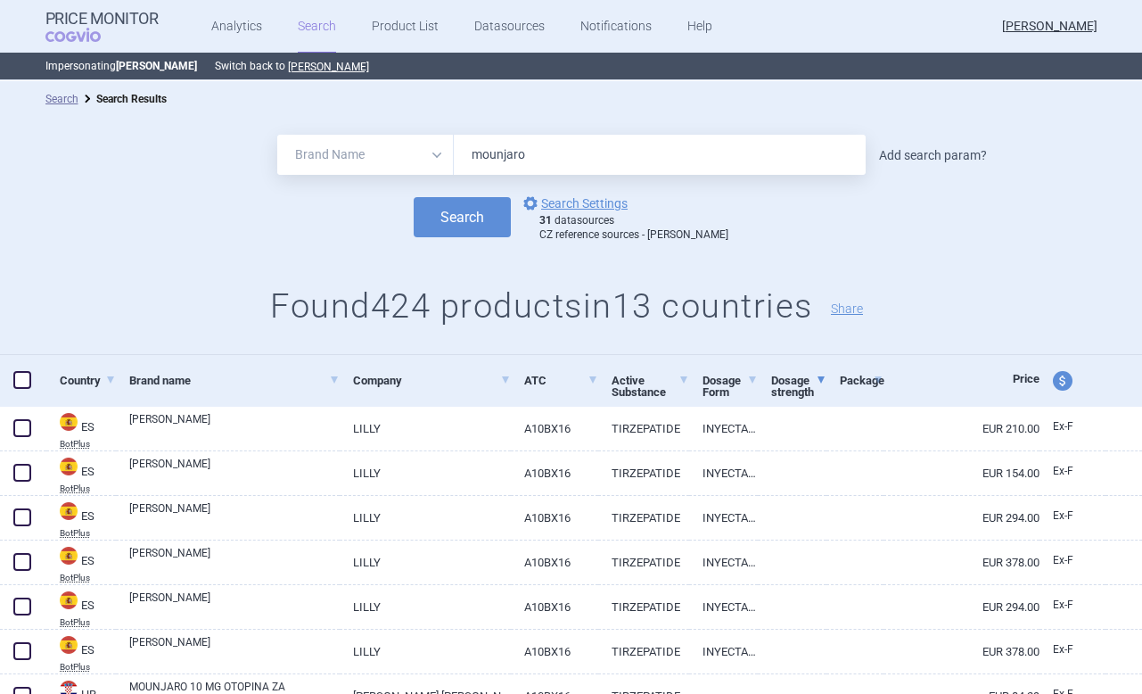
click at [911, 160] on link "Add search param?" at bounding box center [933, 155] width 108 height 12
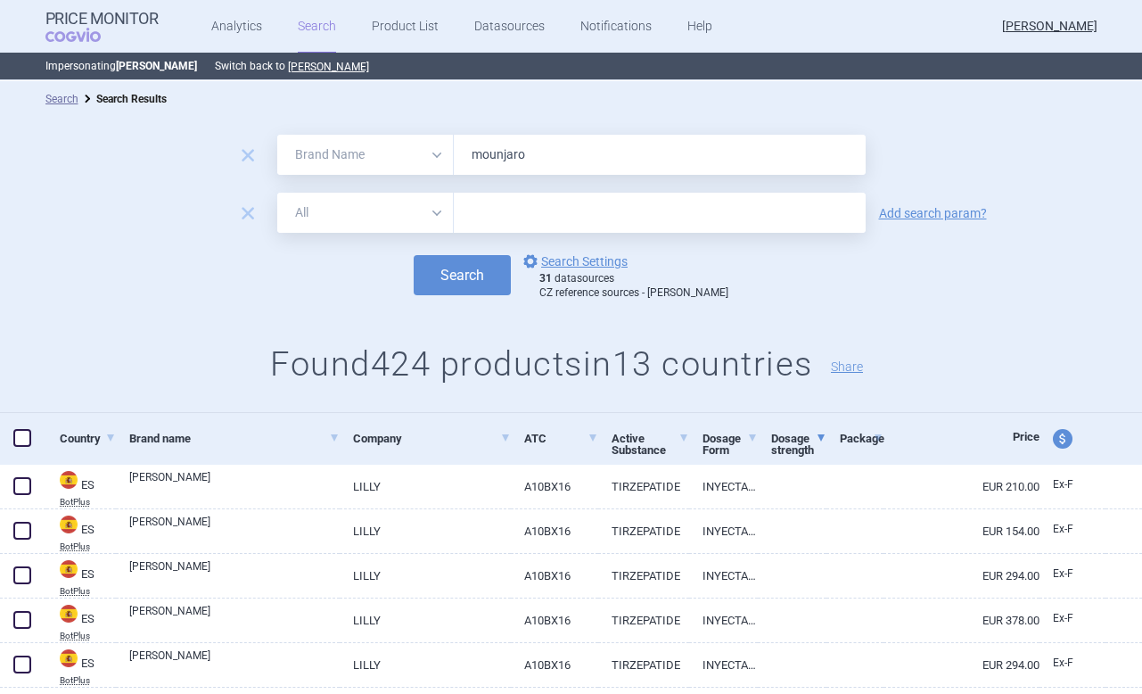
click at [379, 210] on select "All Brand Name ATC Company Active Substance Country Newer than" at bounding box center [365, 213] width 177 height 40
select select "mah"
click at [277, 193] on select "All Brand Name ATC Company Active Substance Country Newer than" at bounding box center [365, 213] width 177 height 40
click at [493, 208] on input "text" at bounding box center [660, 213] width 412 height 40
type input "Lilly"
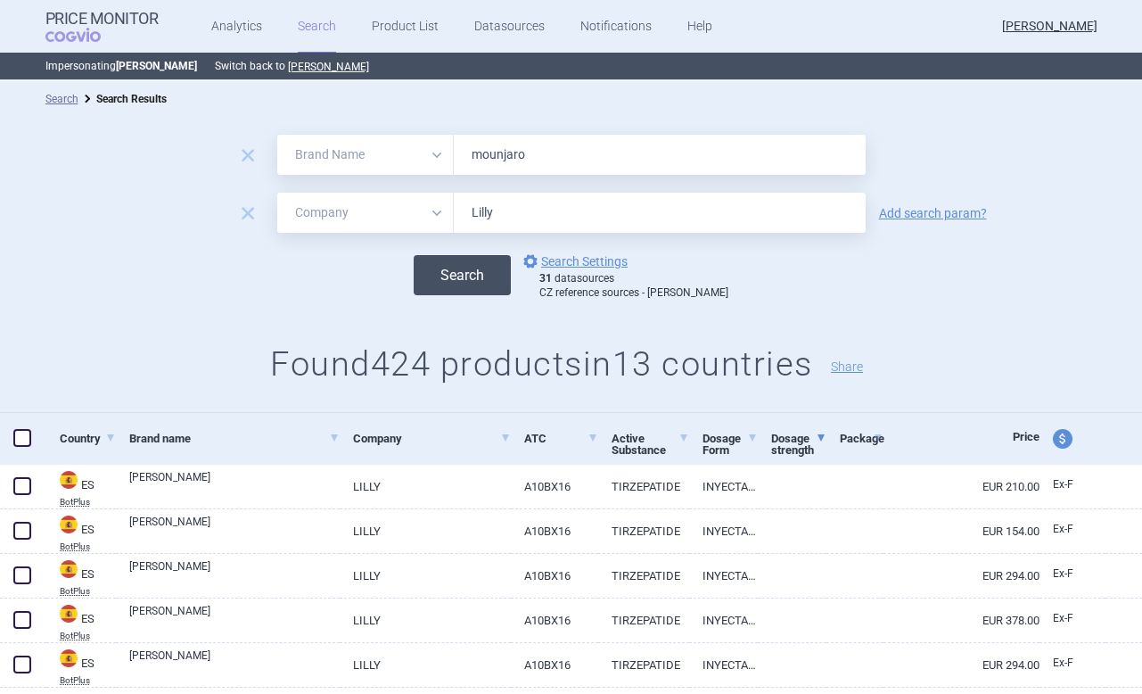
click at [494, 271] on button "Search" at bounding box center [462, 275] width 97 height 40
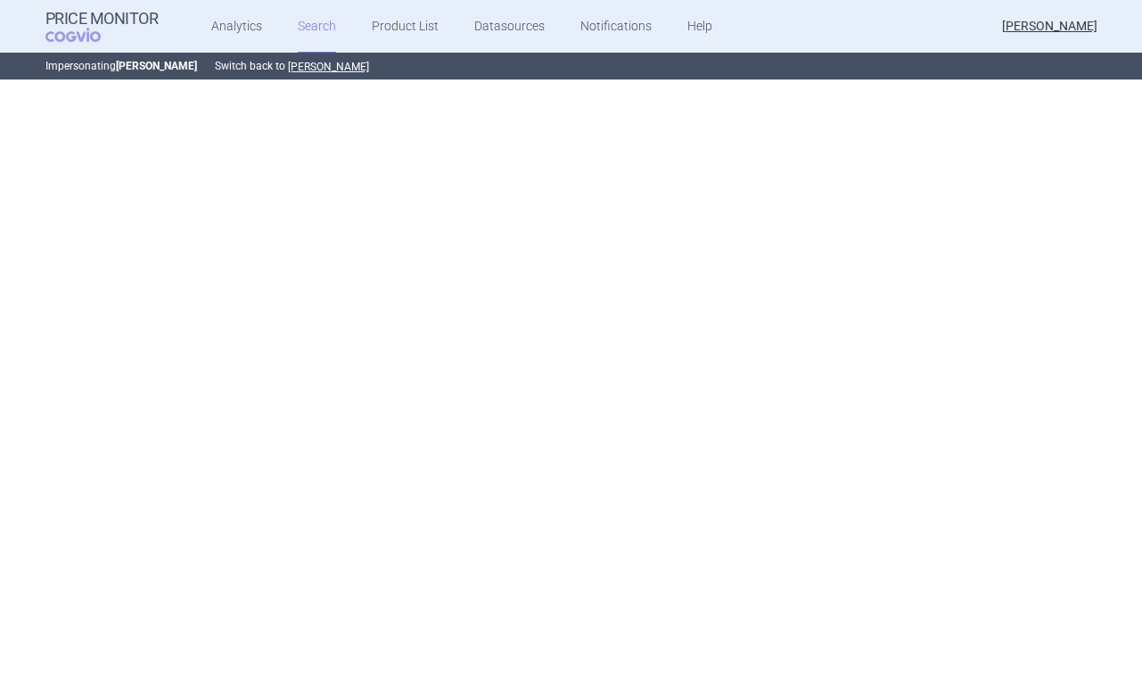
select select "brandName"
select select "mah"
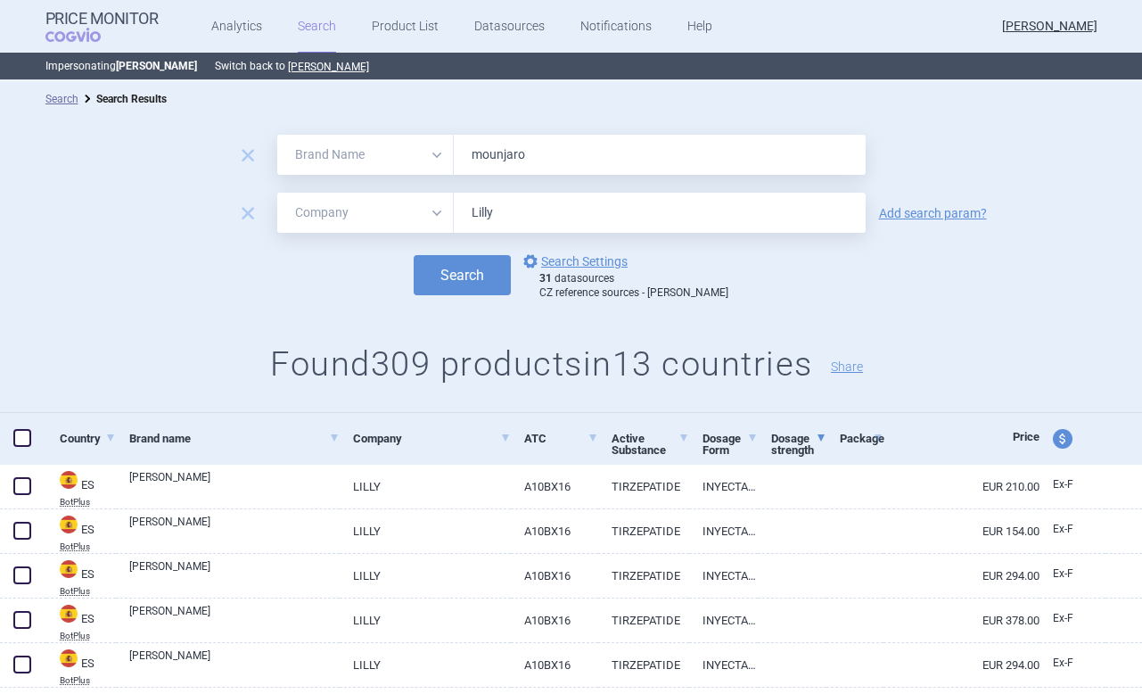
click at [809, 451] on link "Dosage strength" at bounding box center [798, 443] width 55 height 55
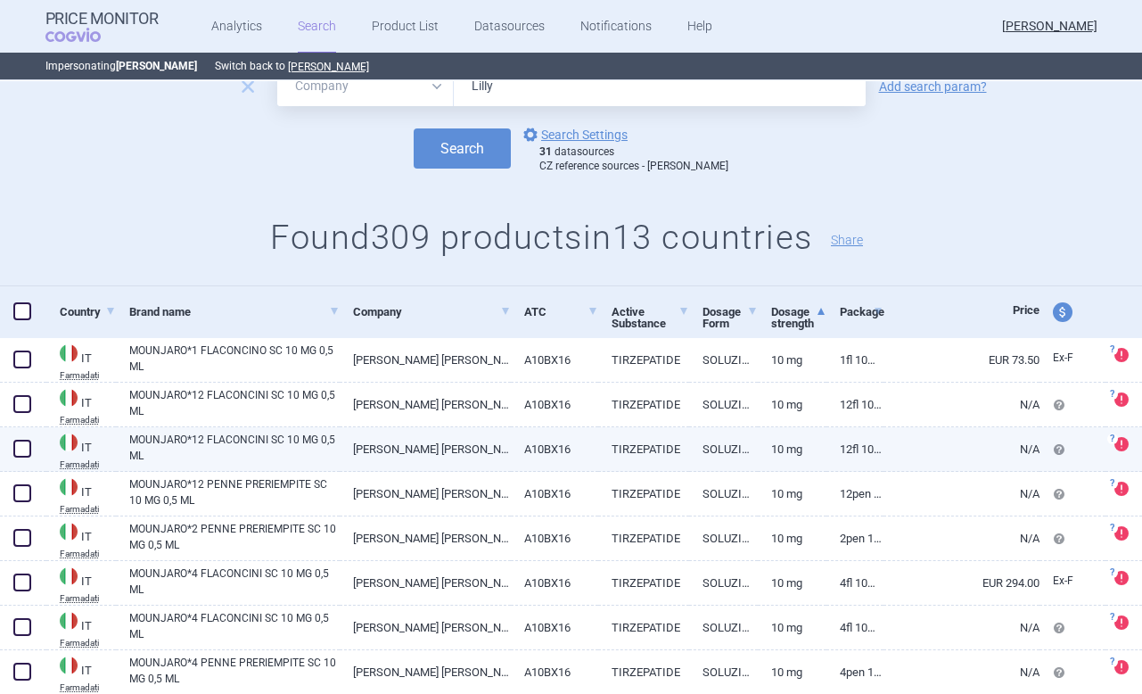
scroll to position [127, 0]
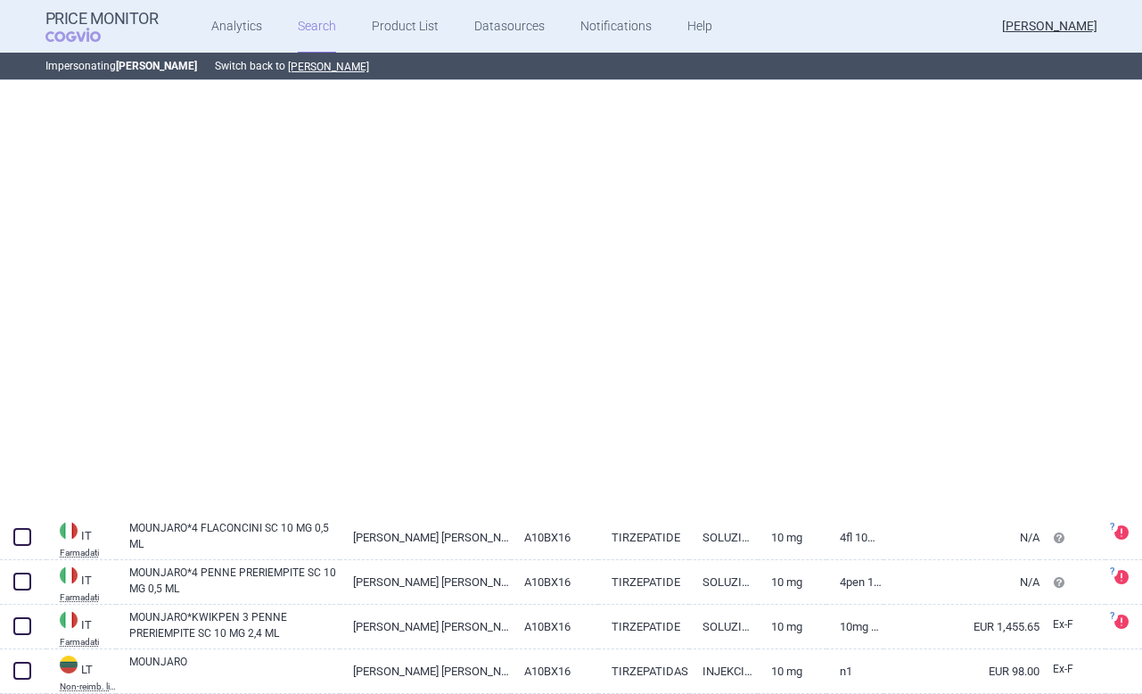
select select "brandName"
select select "mah"
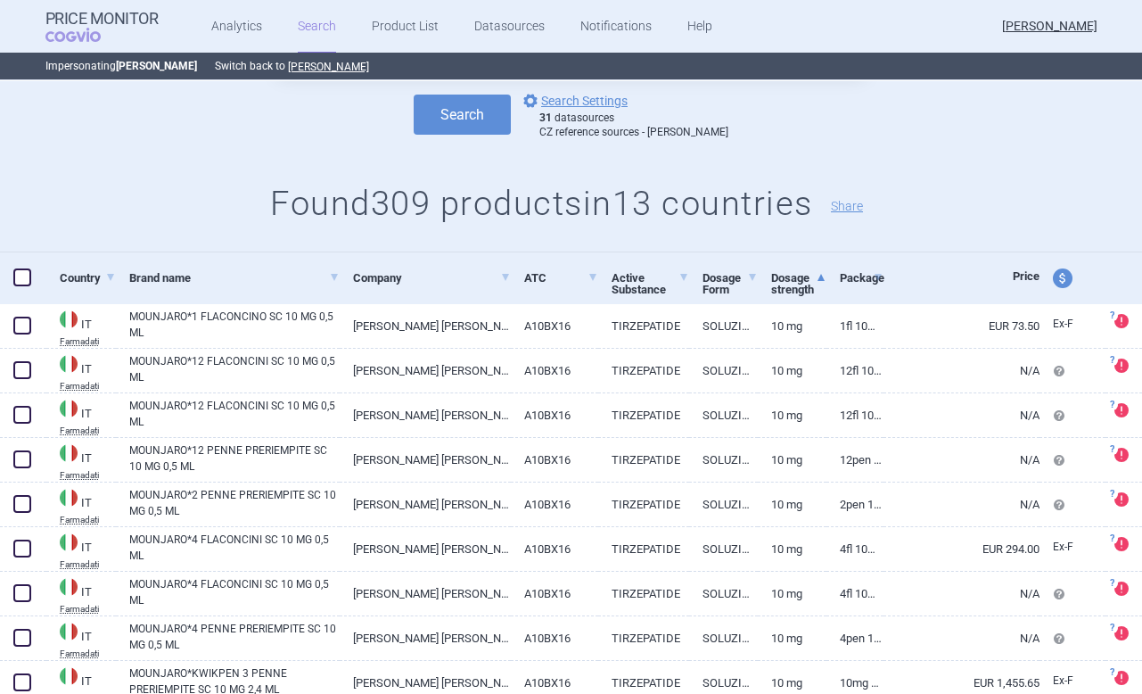
scroll to position [160, 0]
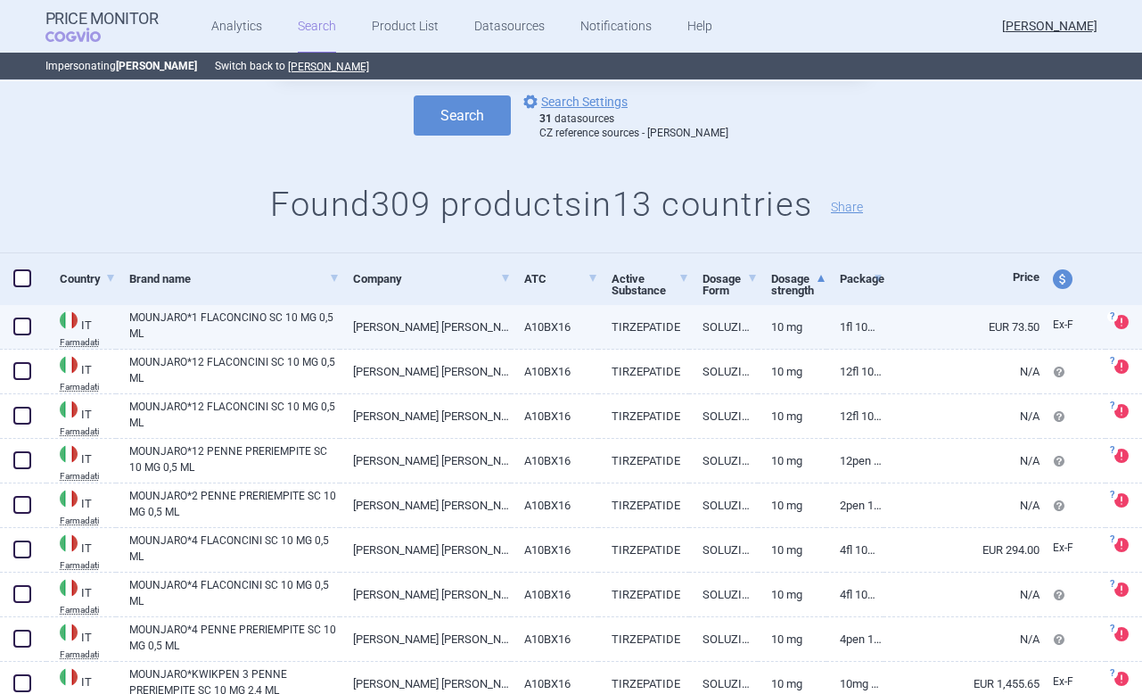
click at [18, 327] on span at bounding box center [22, 326] width 18 height 18
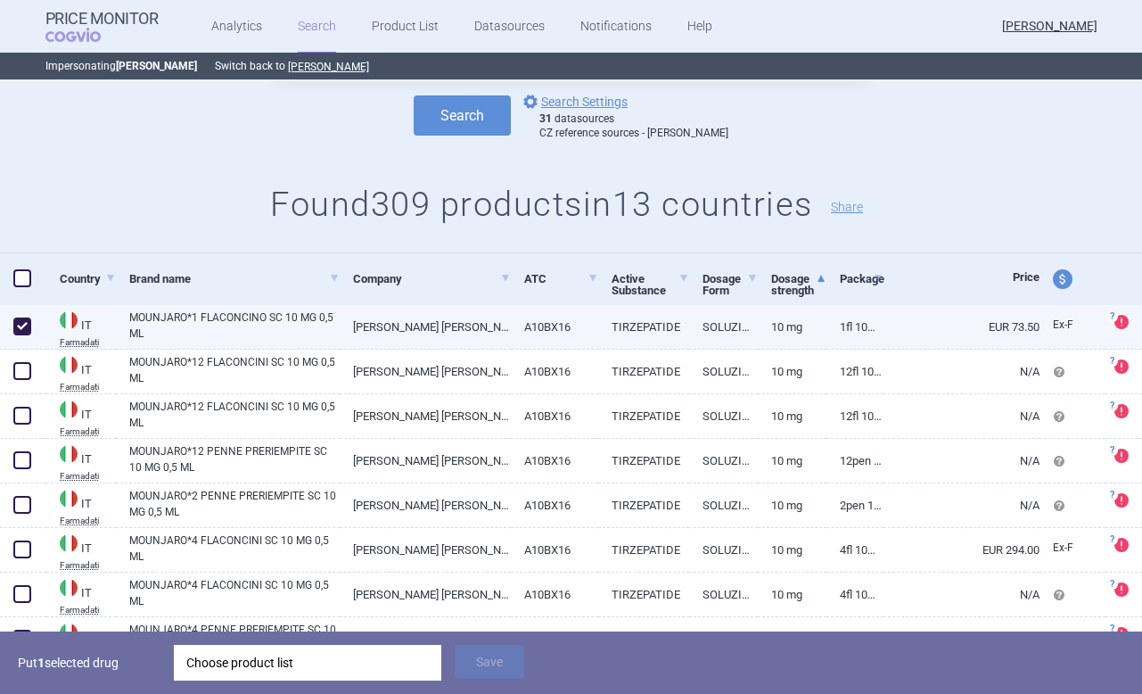
click at [17, 318] on span at bounding box center [22, 326] width 18 height 18
checkbox input "false"
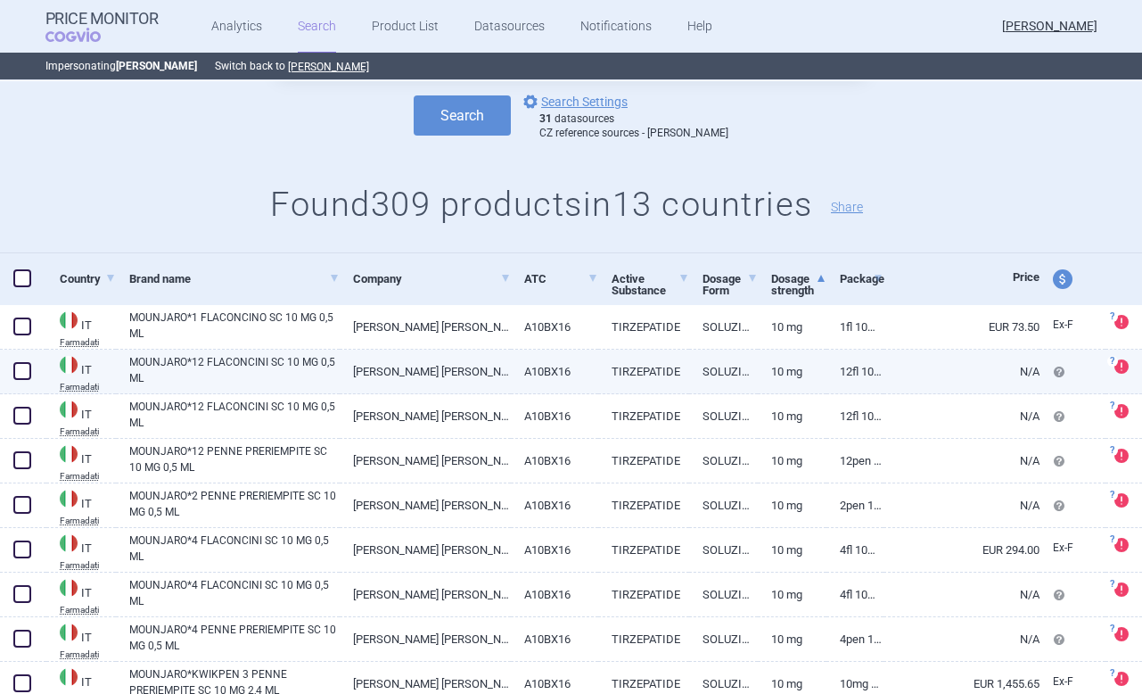
click at [21, 357] on span at bounding box center [22, 370] width 27 height 27
checkbox input "true"
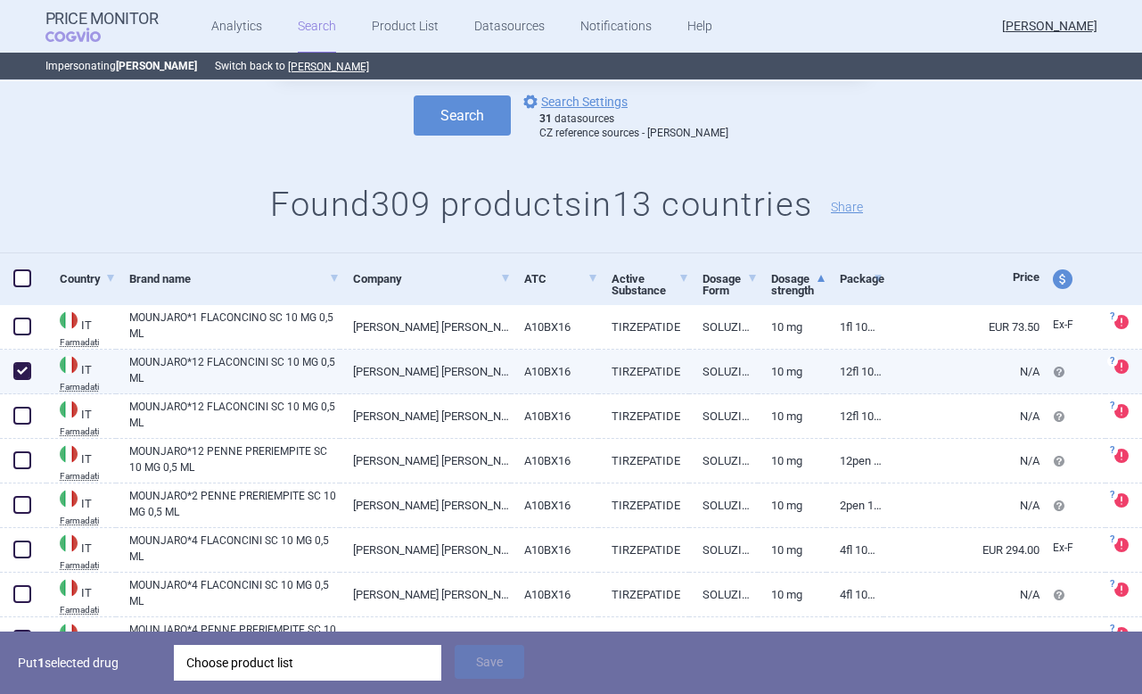
click at [21, 391] on div at bounding box center [23, 371] width 46 height 45
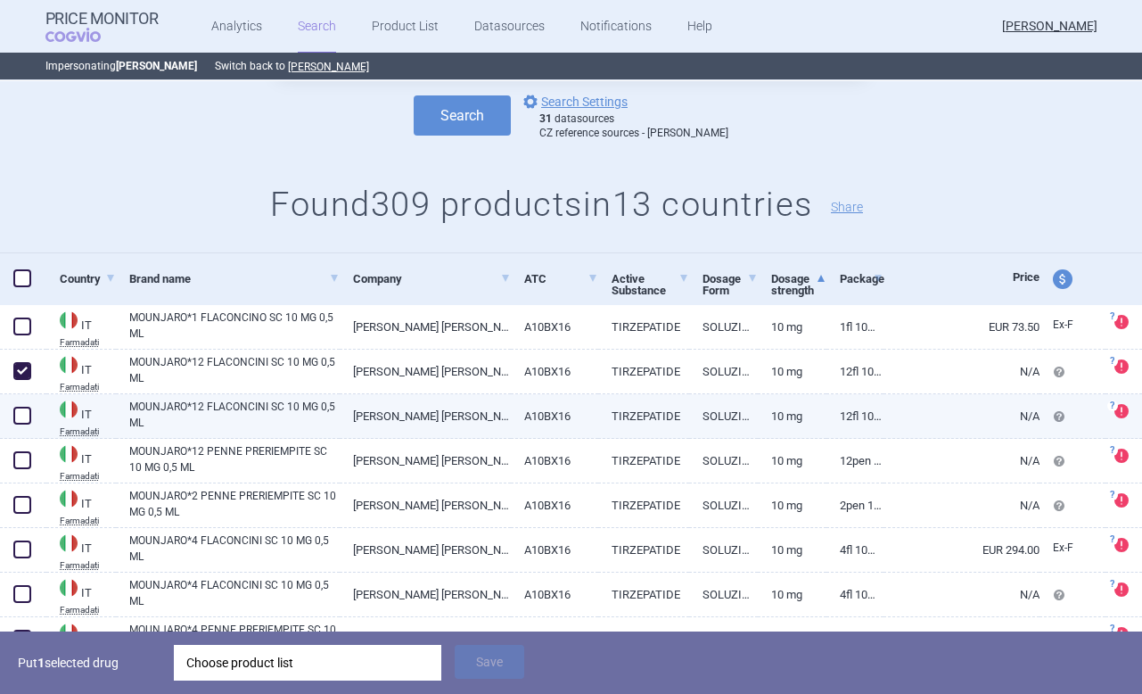
click at [22, 416] on span at bounding box center [22, 415] width 18 height 18
checkbox input "true"
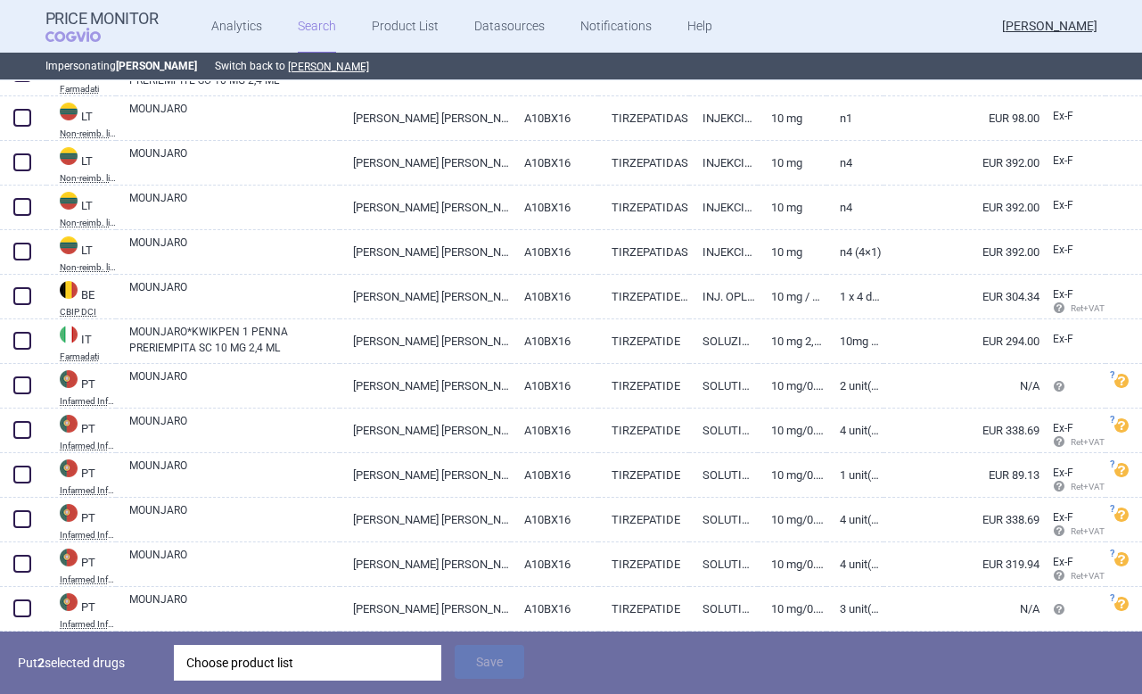
scroll to position [767, 0]
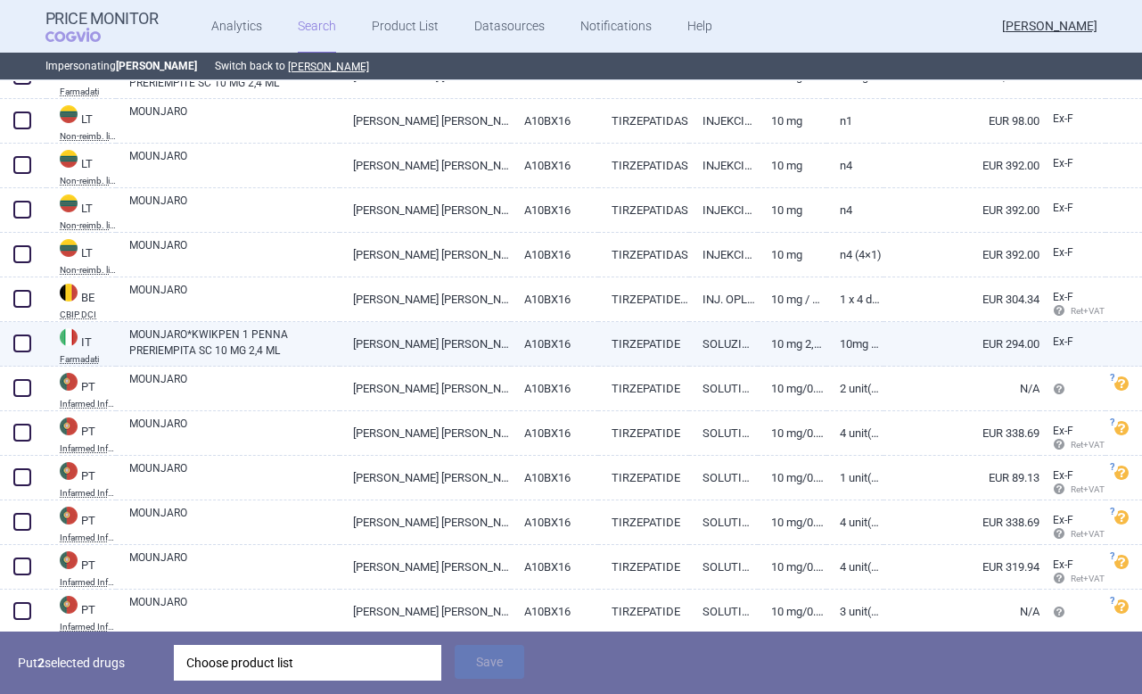
click at [21, 342] on span at bounding box center [22, 343] width 18 height 18
checkbox input "true"
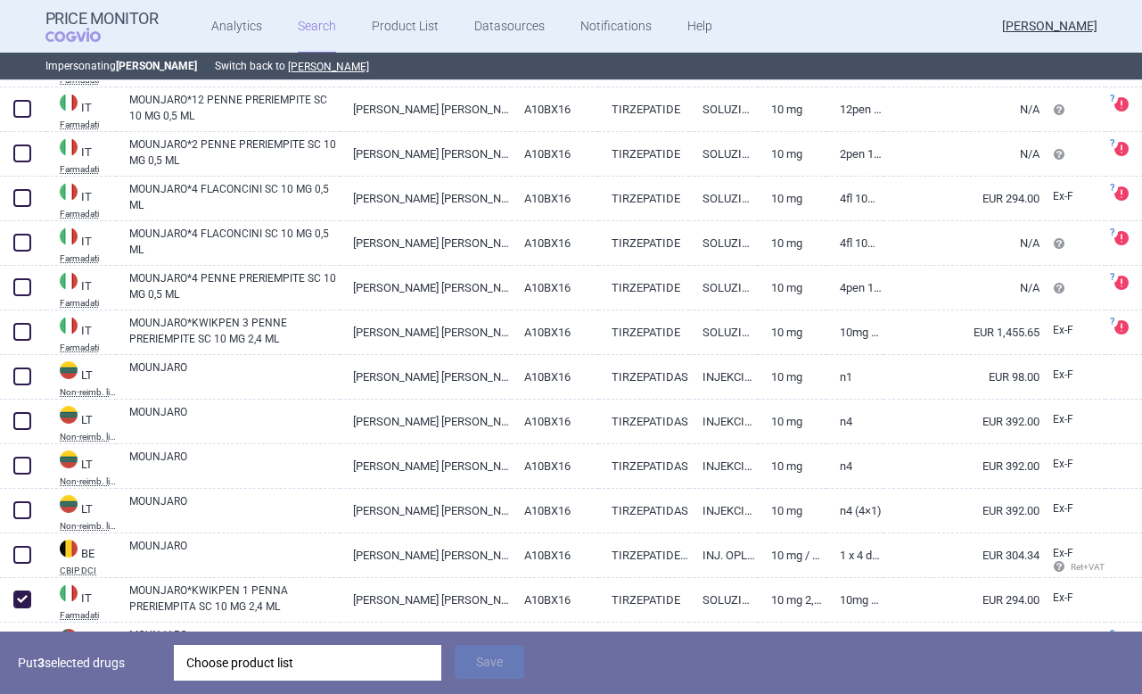
scroll to position [309, 0]
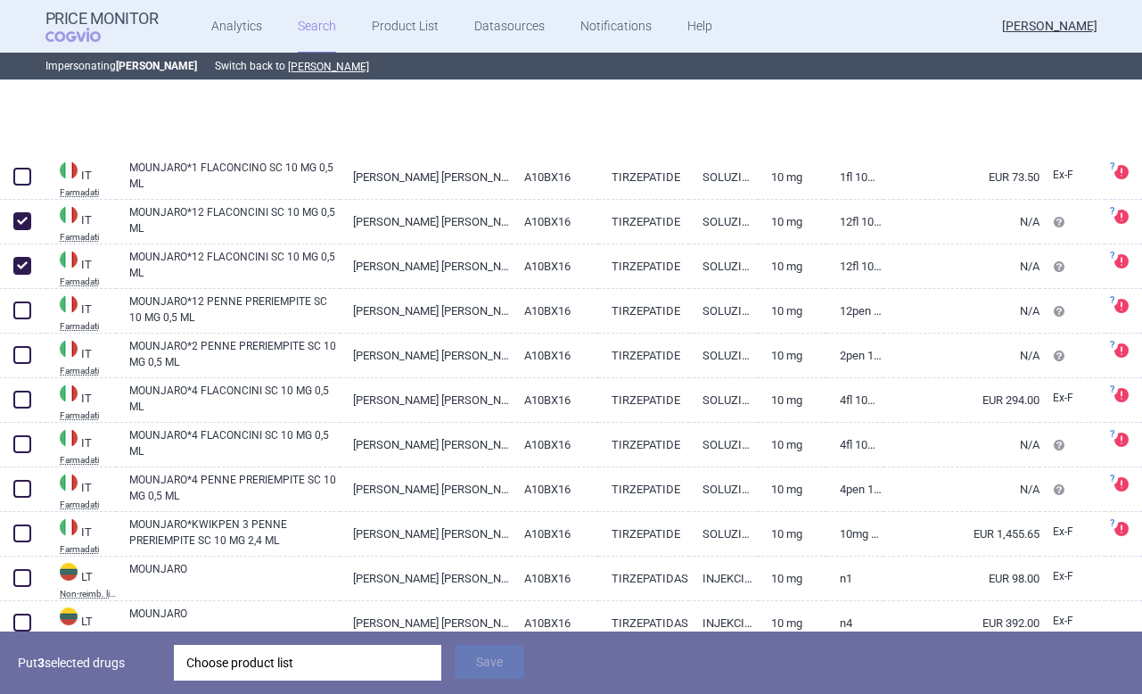
select select "brandName"
select select "mah"
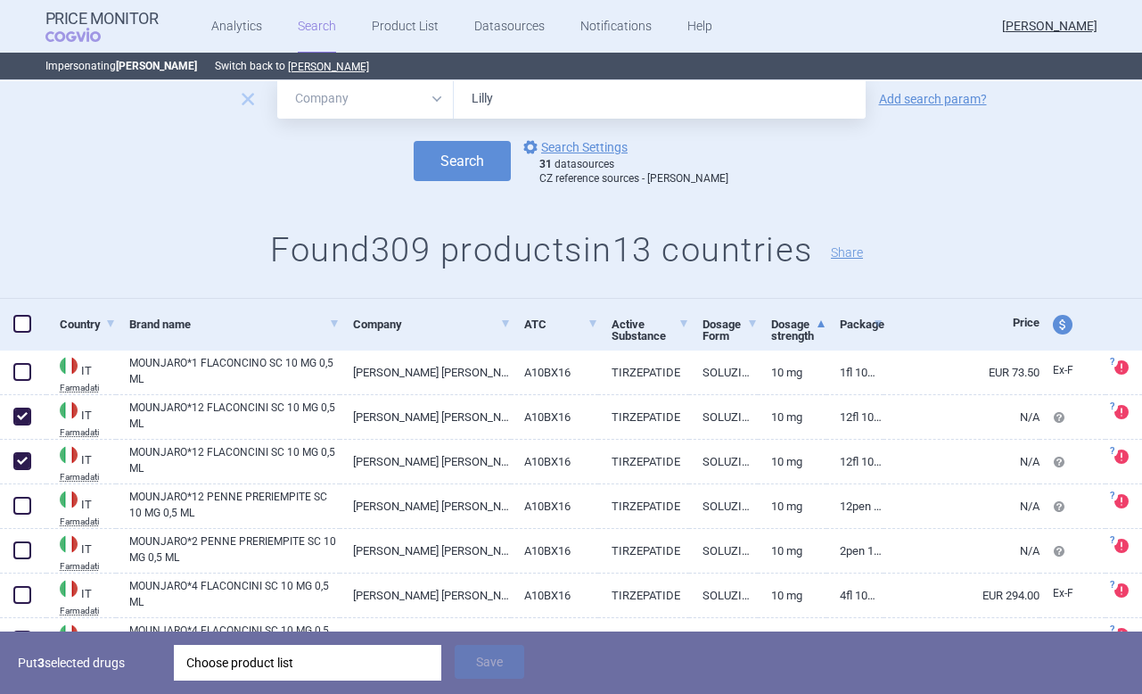
scroll to position [133, 0]
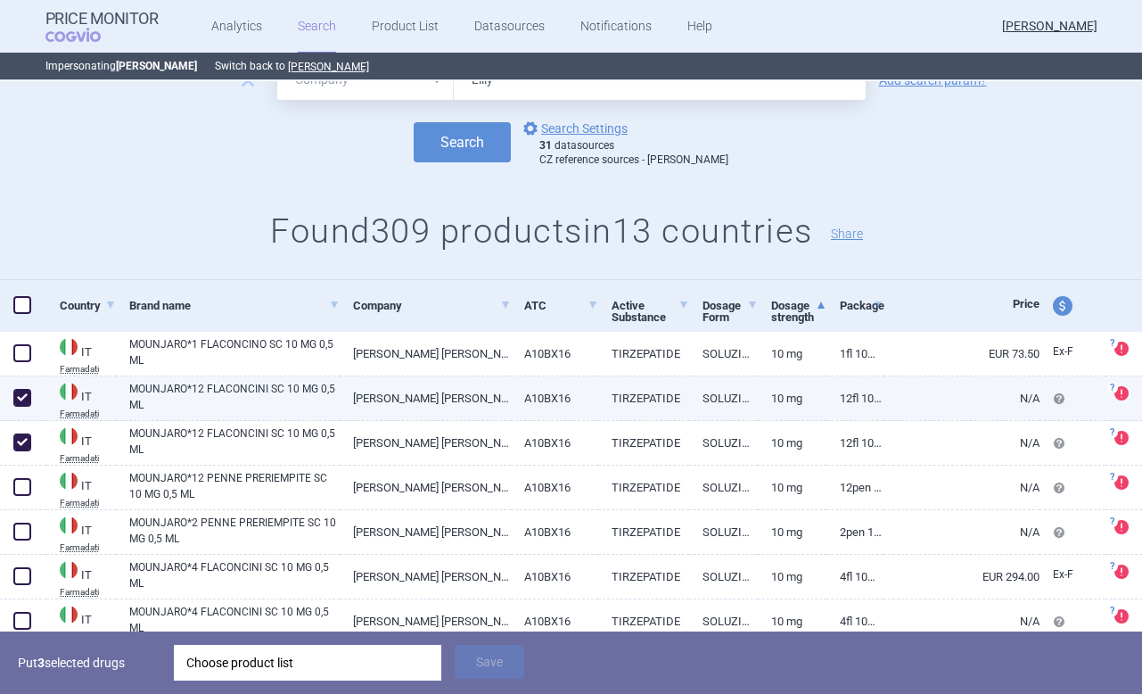
click at [20, 385] on span at bounding box center [22, 397] width 27 height 27
checkbox input "false"
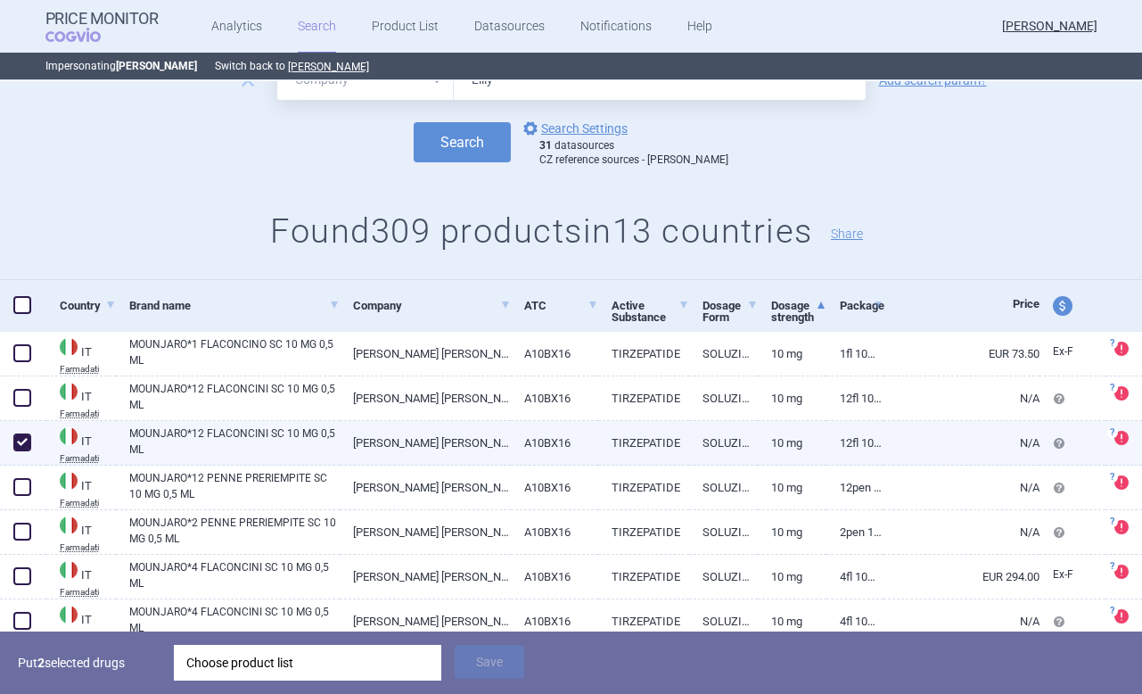
click at [21, 449] on span at bounding box center [22, 442] width 18 height 18
checkbox input "false"
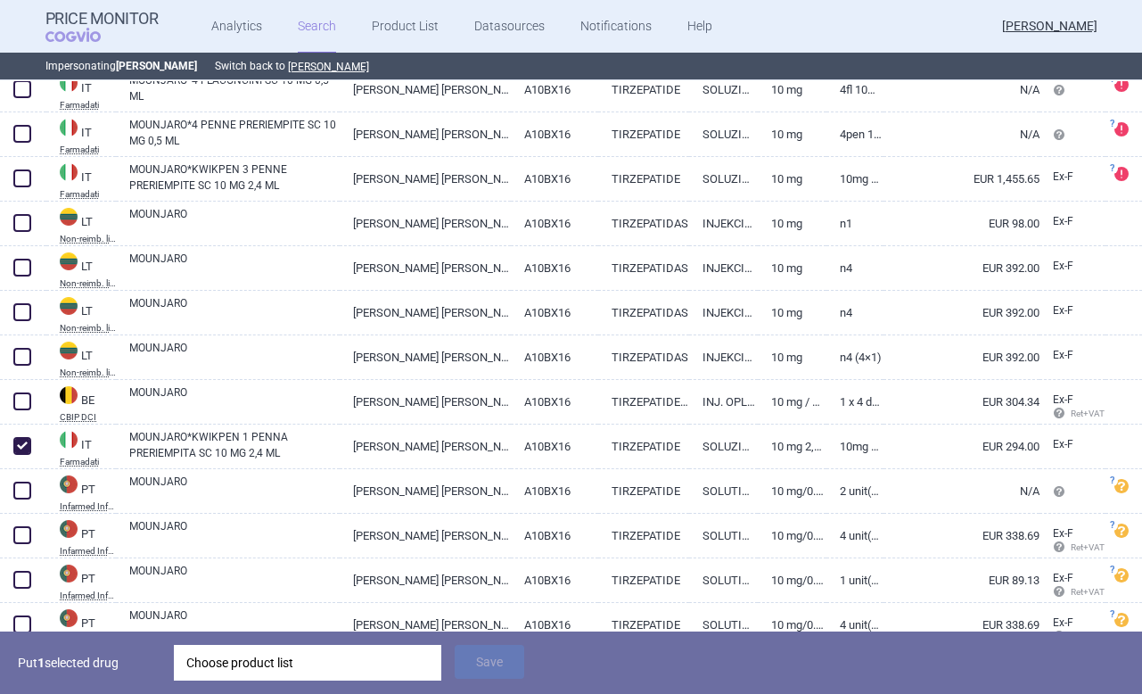
scroll to position [712, 0]
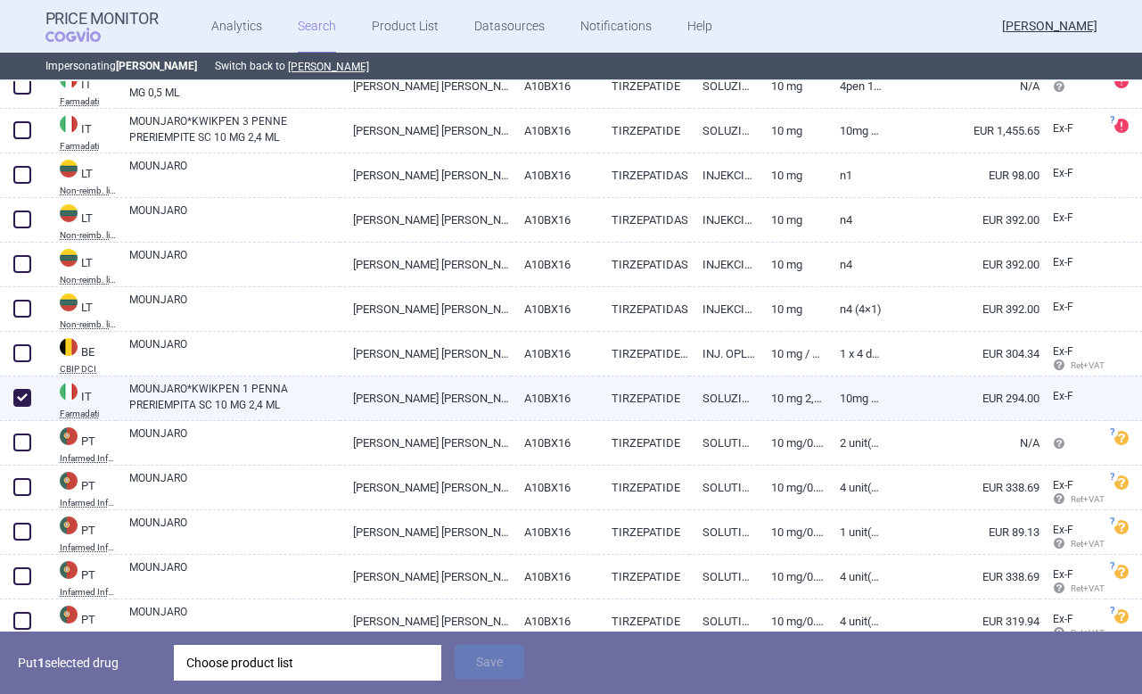
click at [29, 386] on span at bounding box center [22, 397] width 27 height 27
checkbox input "false"
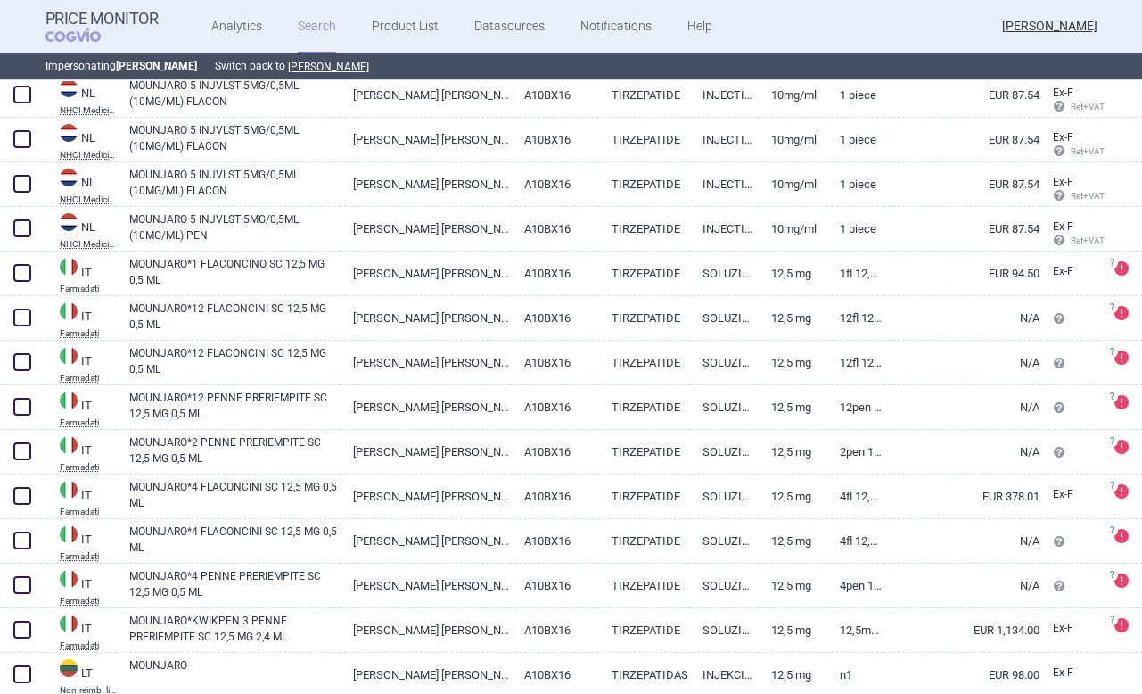
scroll to position [1863, 0]
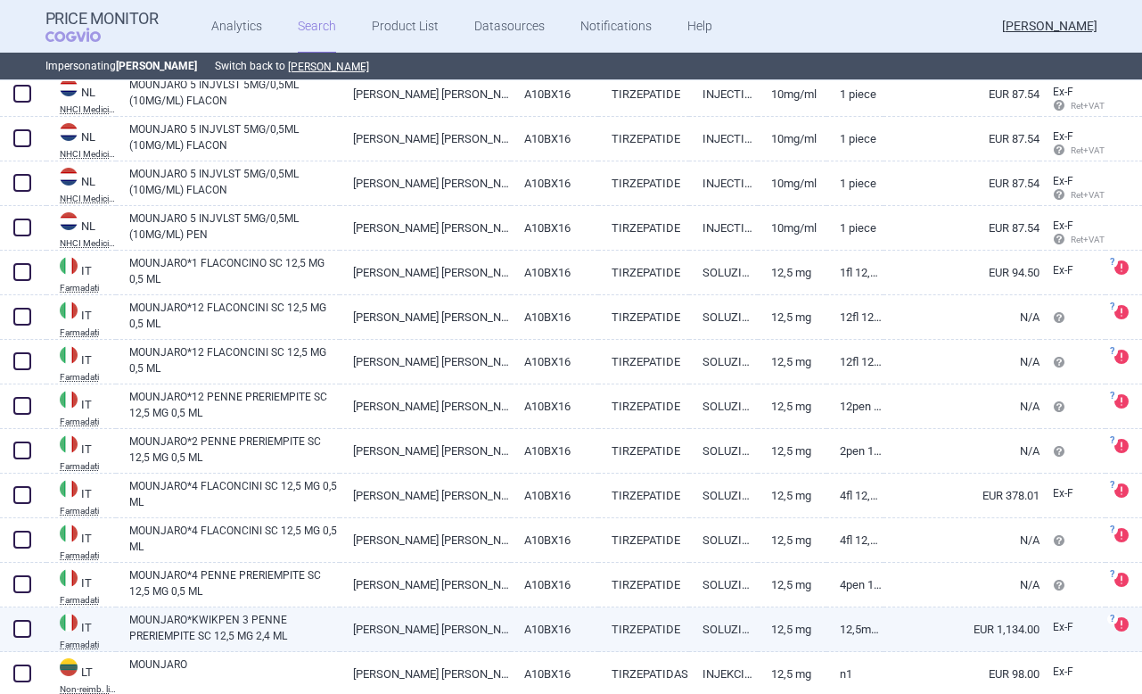
click at [27, 627] on span at bounding box center [22, 629] width 18 height 18
checkbox input "true"
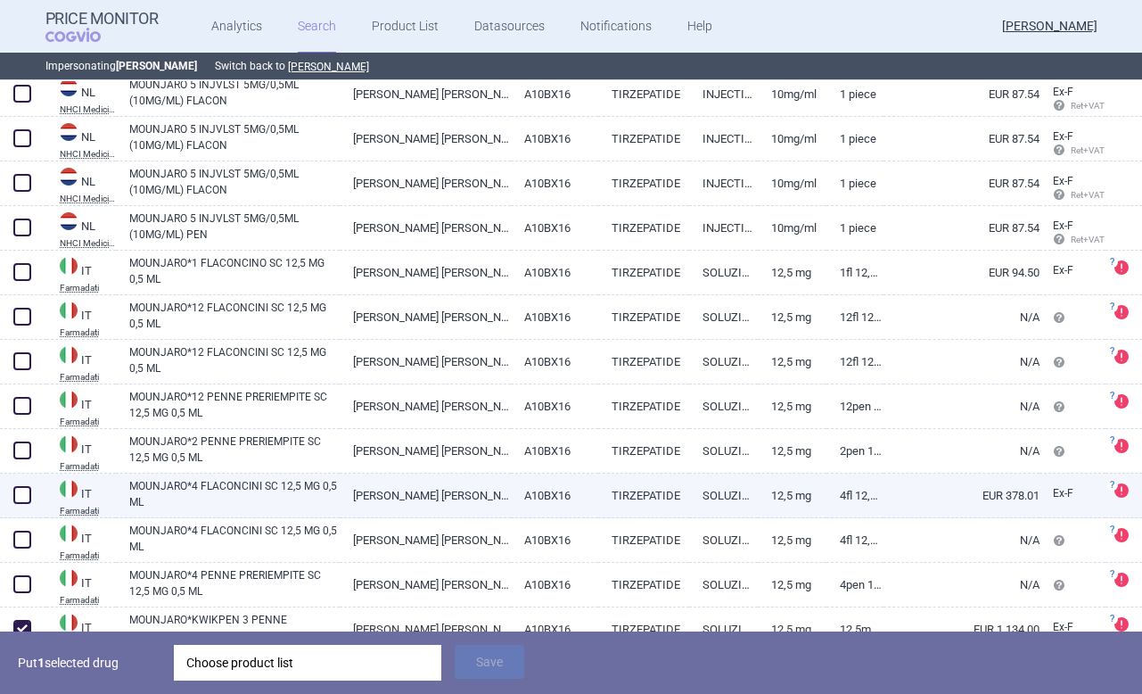
click at [29, 490] on span at bounding box center [22, 495] width 18 height 18
checkbox input "true"
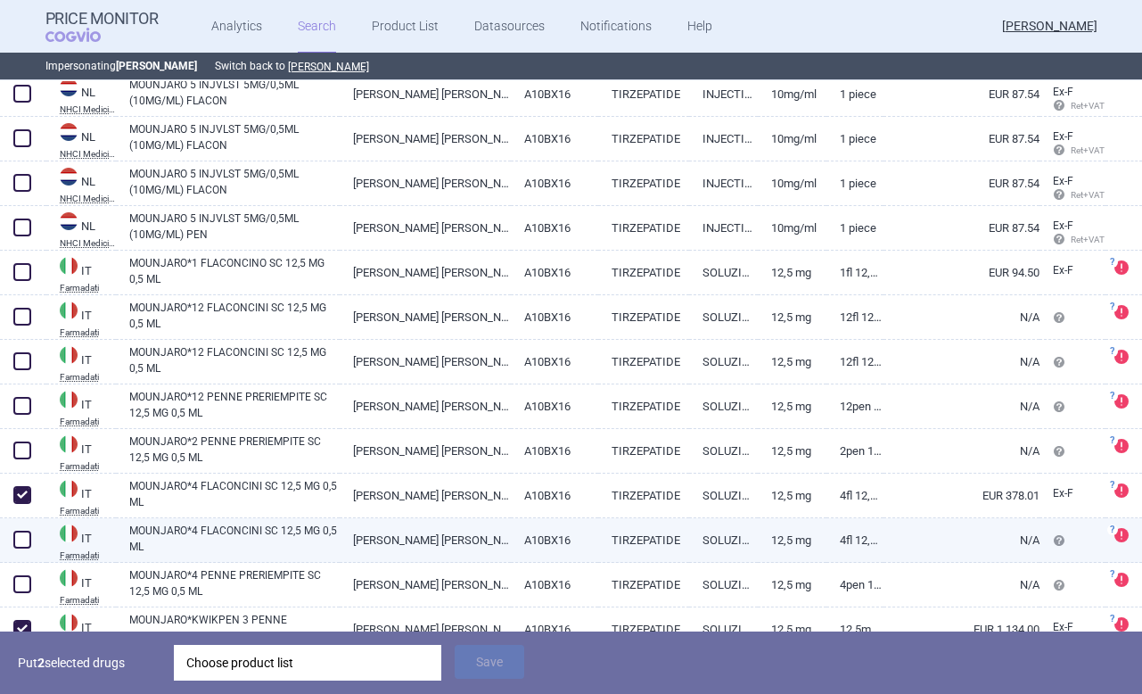
click at [24, 541] on span at bounding box center [22, 539] width 18 height 18
checkbox input "true"
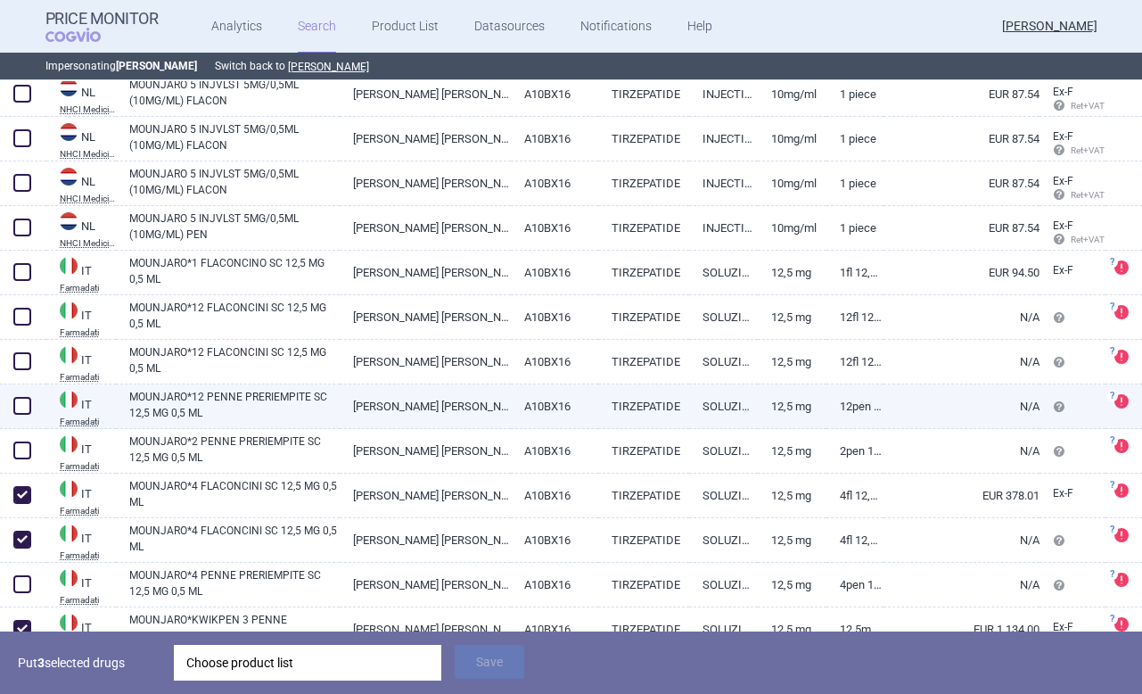
click at [25, 401] on span at bounding box center [22, 406] width 18 height 18
checkbox input "true"
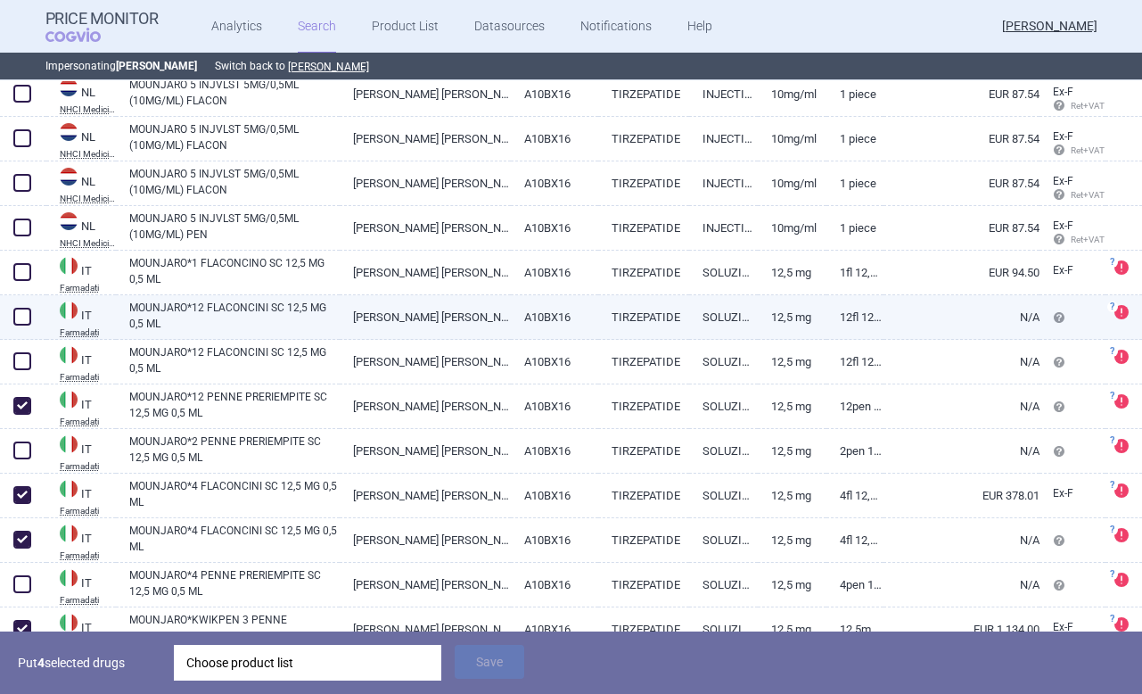
click at [18, 338] on div at bounding box center [23, 317] width 46 height 45
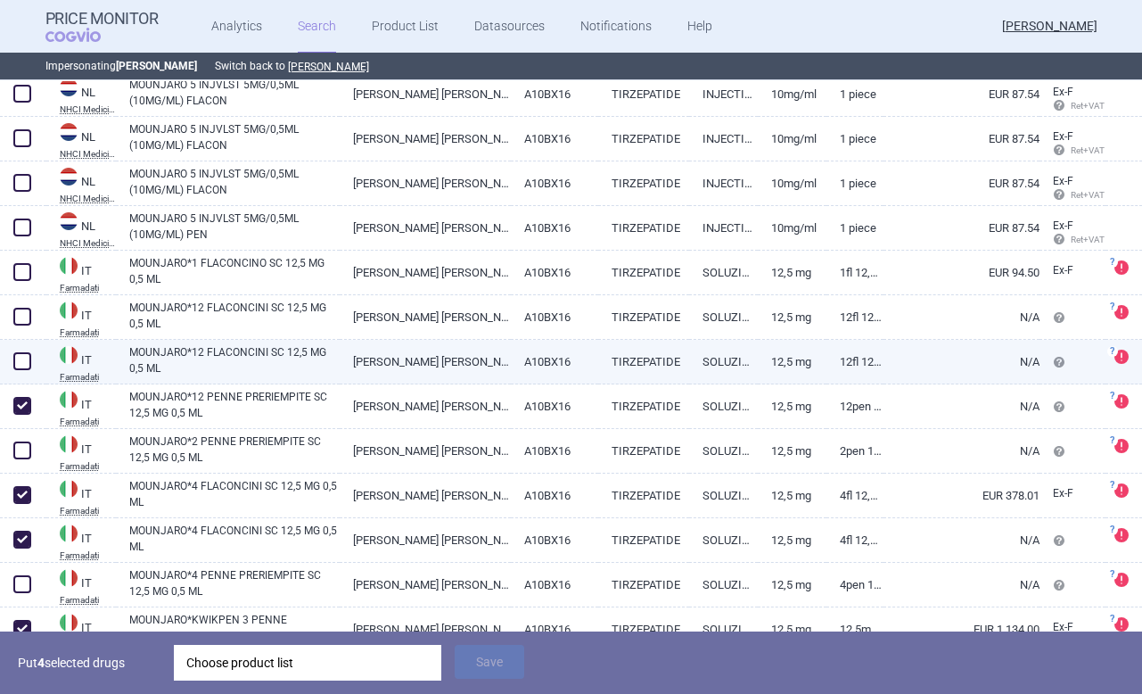
click at [20, 364] on span at bounding box center [22, 361] width 18 height 18
checkbox input "true"
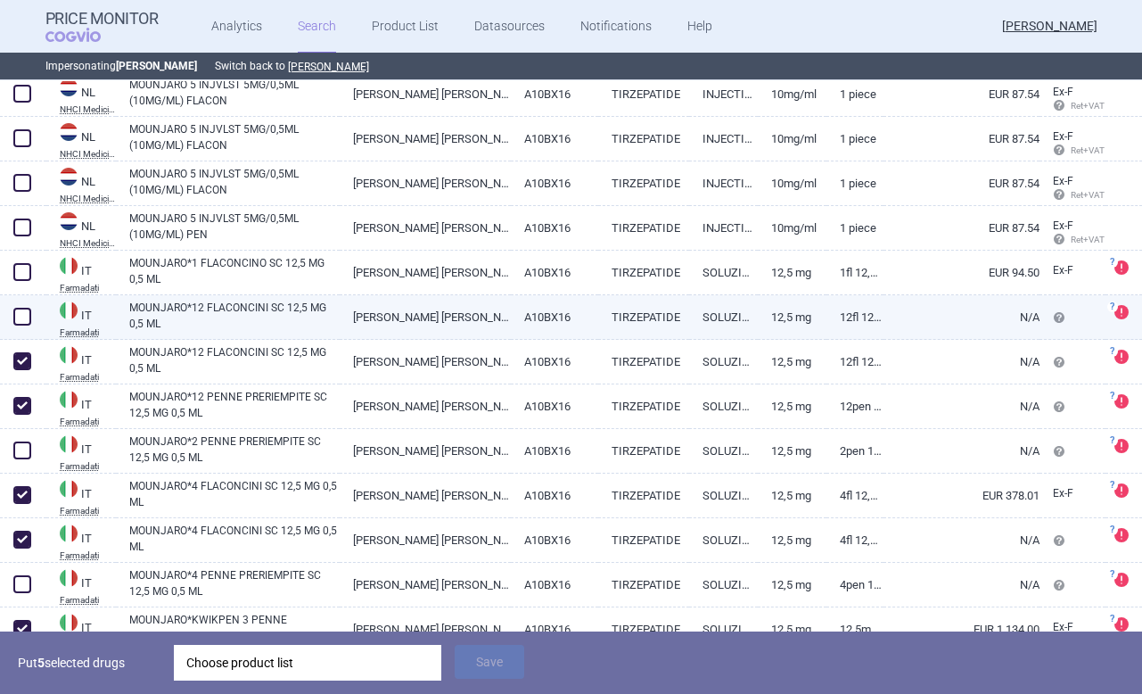
click at [21, 309] on span at bounding box center [22, 317] width 18 height 18
checkbox input "true"
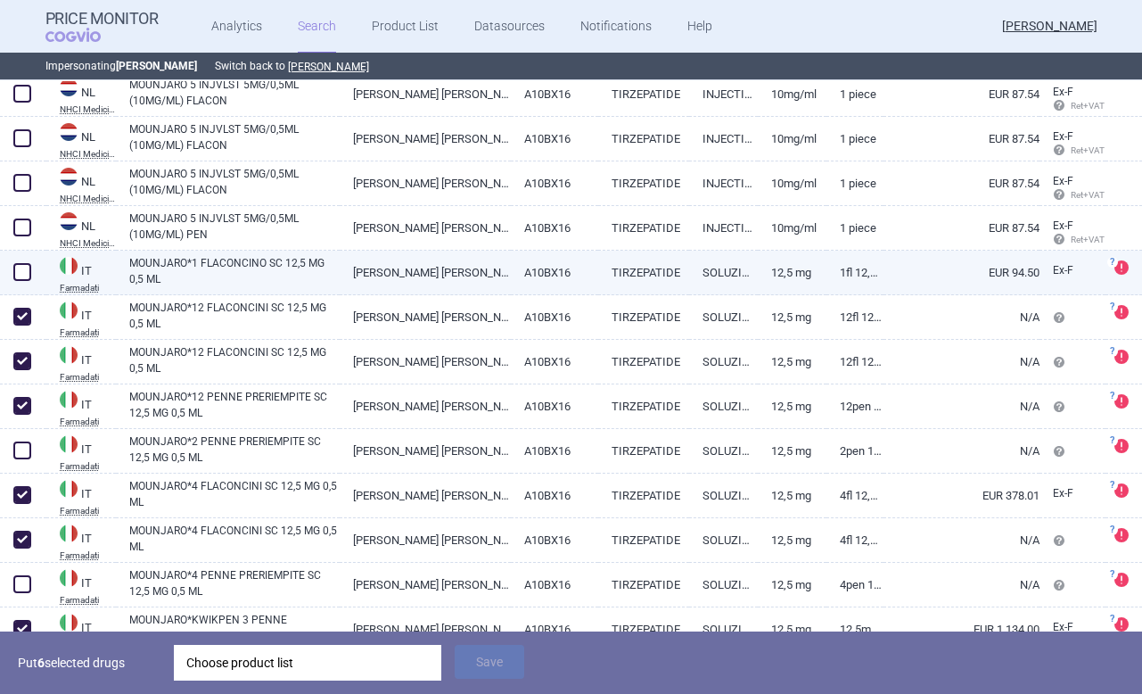
click at [28, 267] on span at bounding box center [22, 272] width 18 height 18
checkbox input "true"
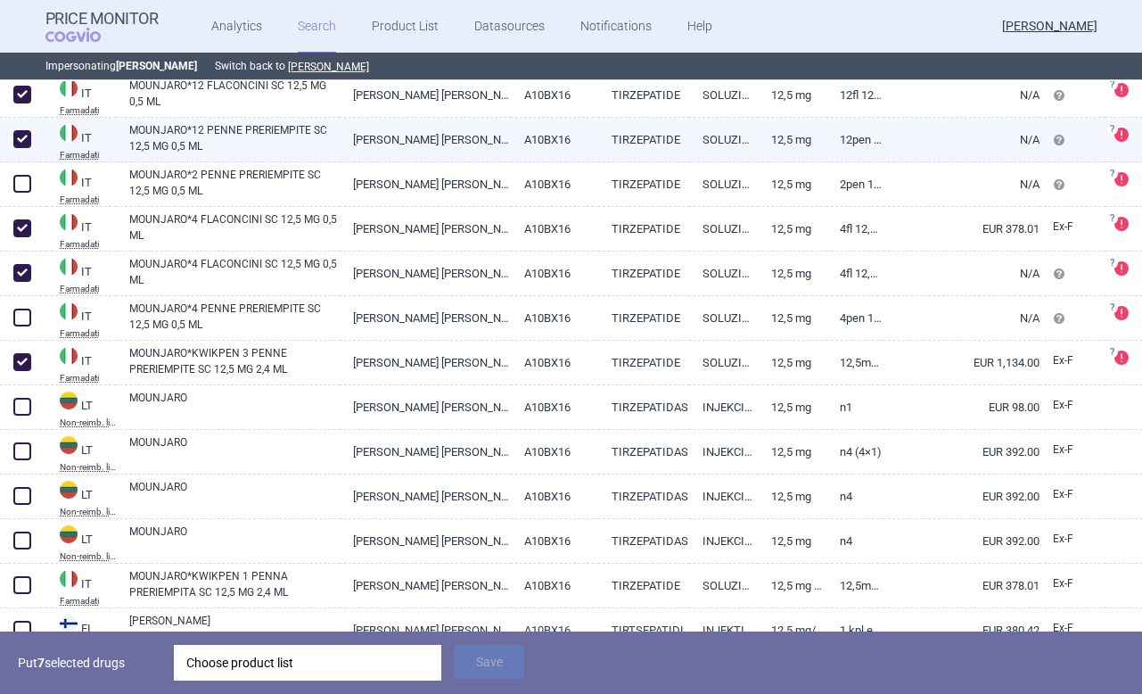
scroll to position [2189, 0]
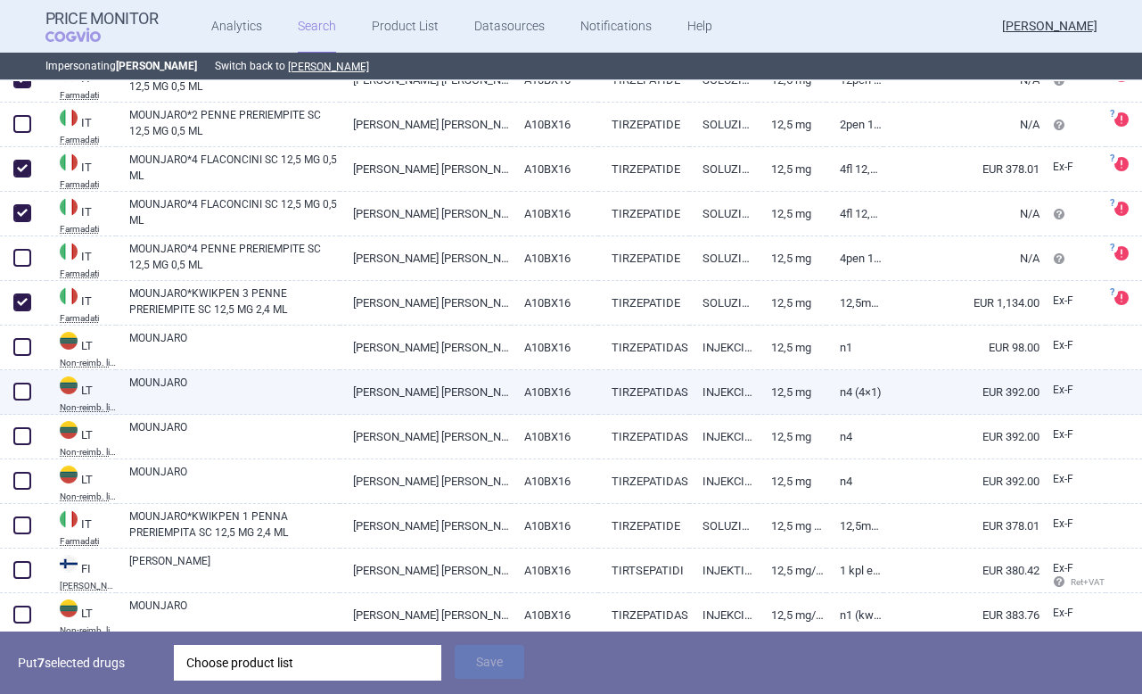
click at [24, 396] on span at bounding box center [22, 391] width 18 height 18
checkbox input "true"
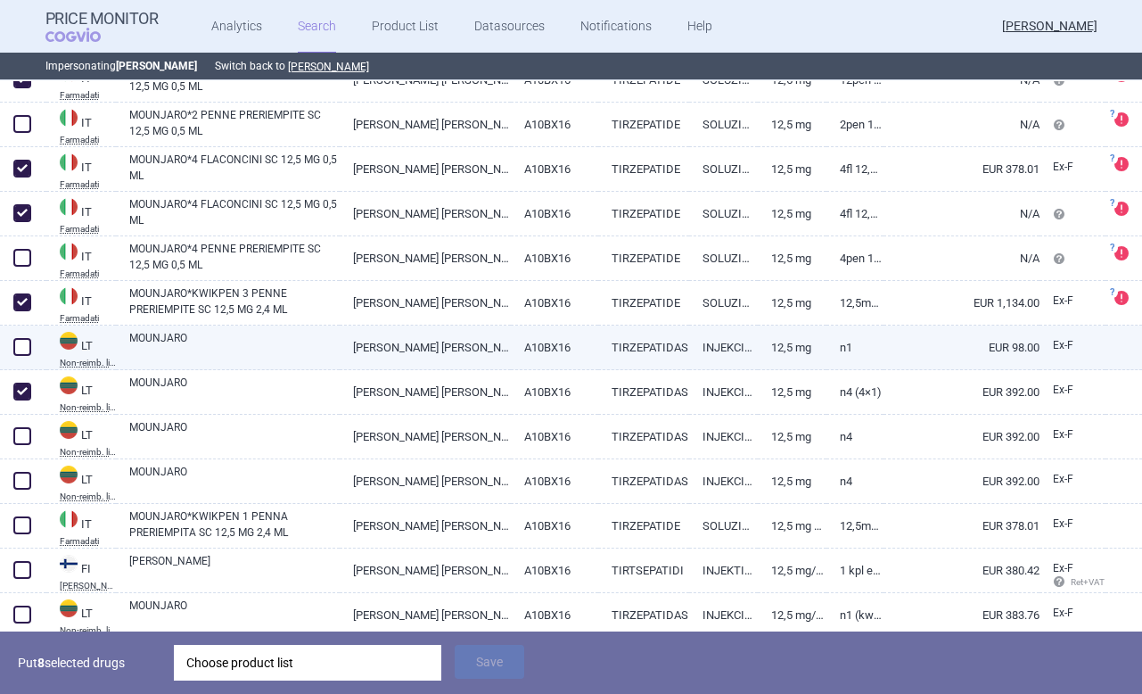
click at [24, 349] on span at bounding box center [22, 347] width 18 height 18
checkbox input "true"
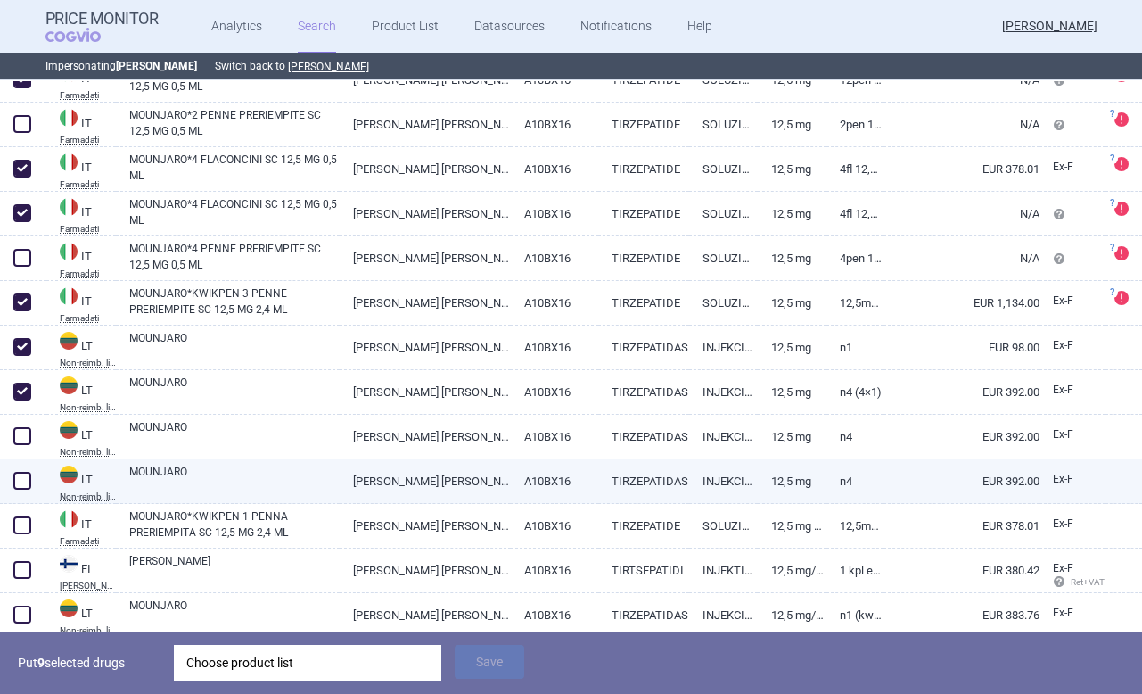
click at [22, 480] on span at bounding box center [22, 481] width 18 height 18
checkbox input "true"
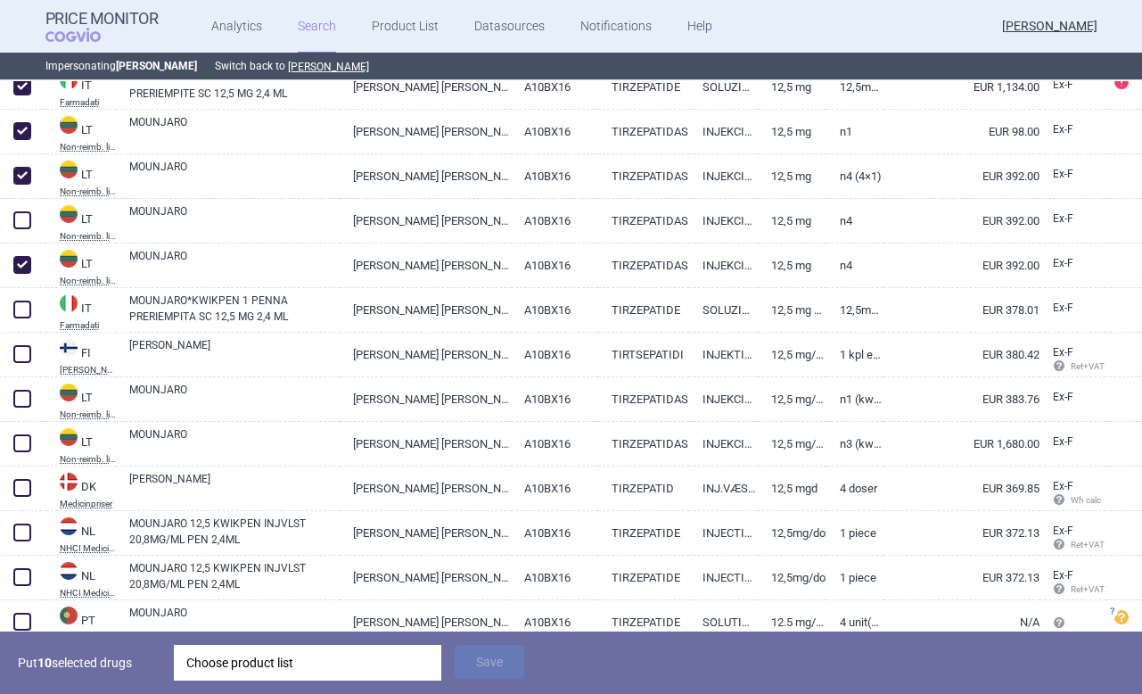
scroll to position [2411, 0]
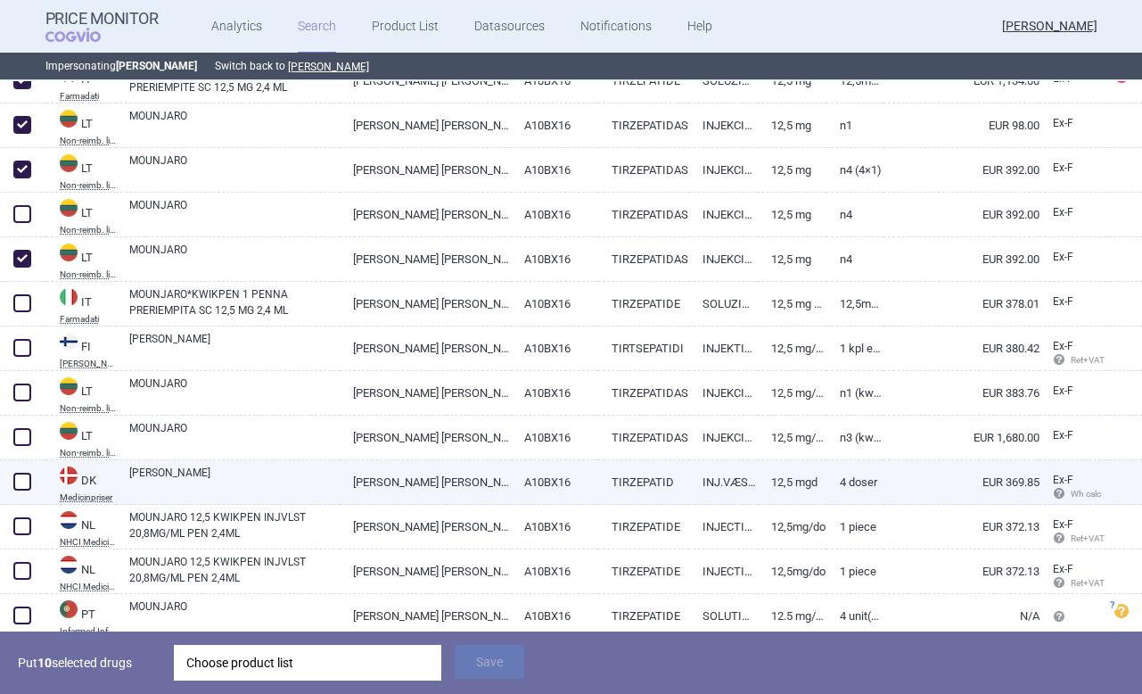
click at [24, 488] on span at bounding box center [22, 481] width 18 height 18
checkbox input "true"
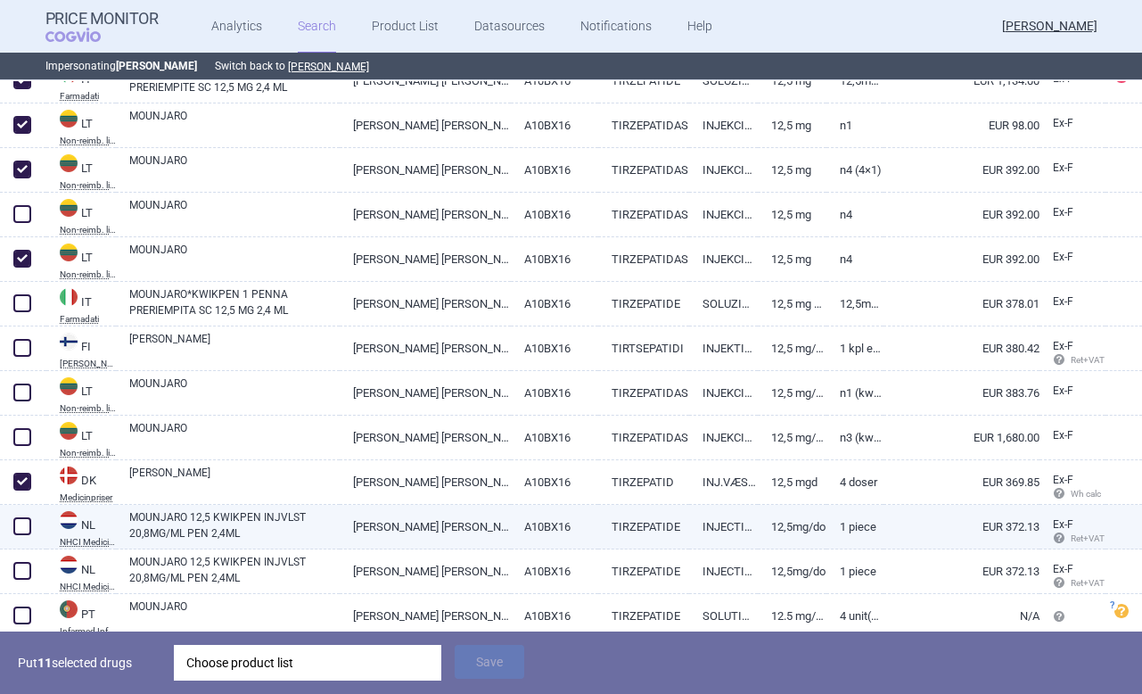
click at [21, 524] on span at bounding box center [22, 526] width 18 height 18
checkbox input "true"
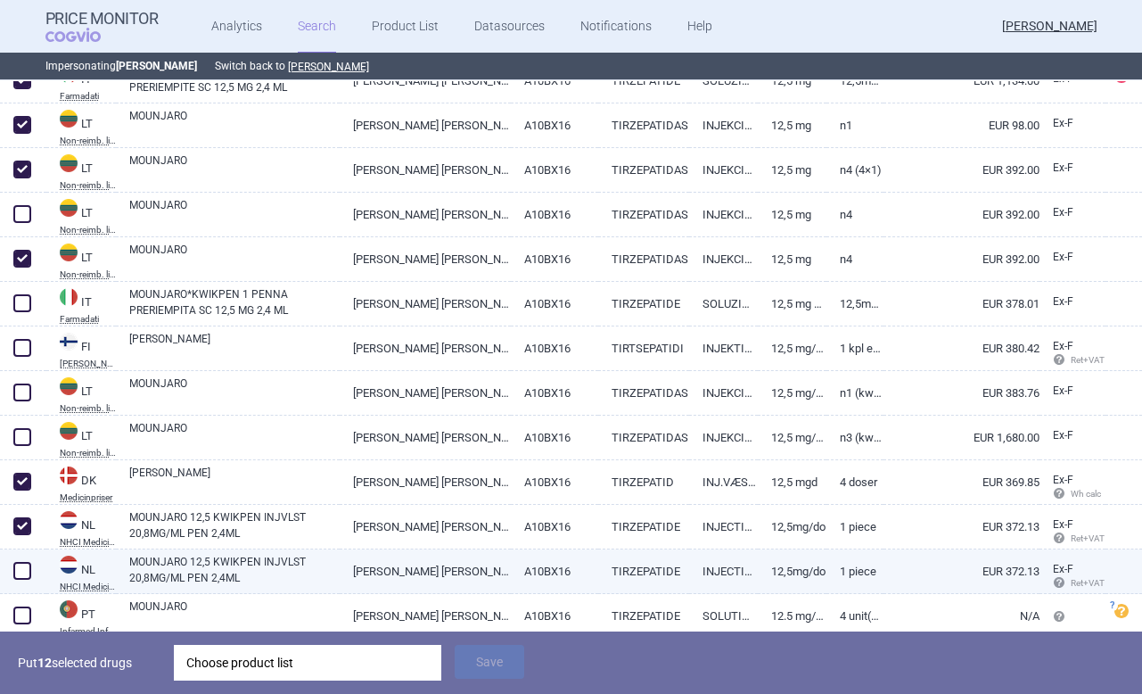
click at [24, 562] on span at bounding box center [22, 571] width 18 height 18
checkbox input "true"
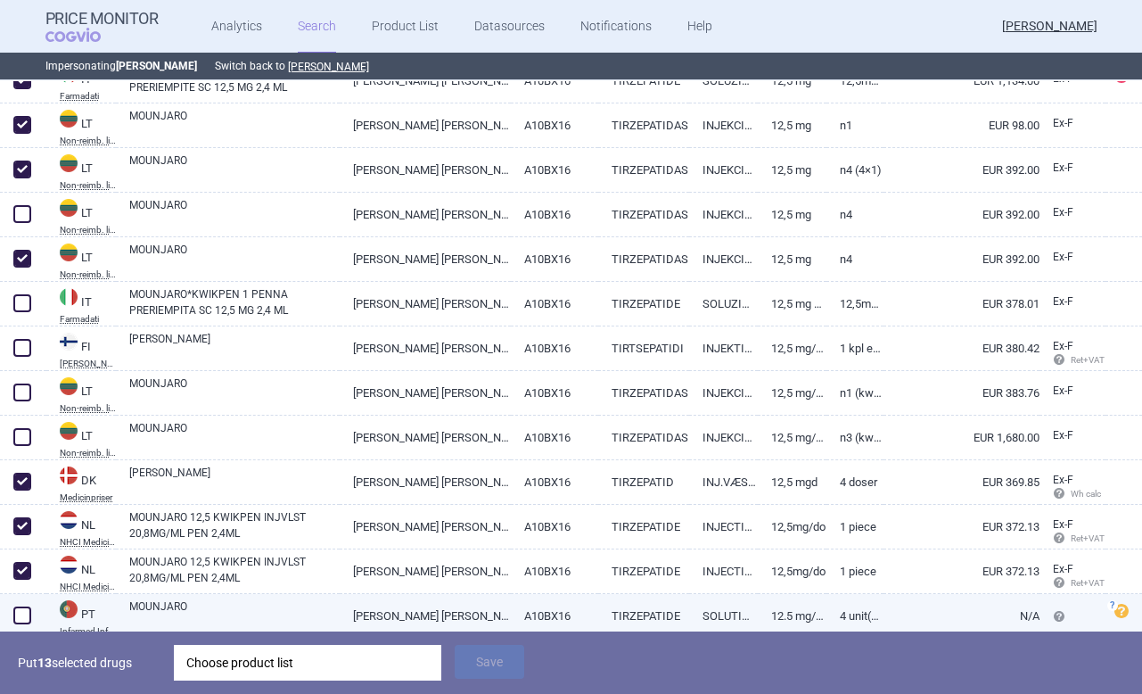
click at [26, 612] on span at bounding box center [22, 615] width 18 height 18
checkbox input "true"
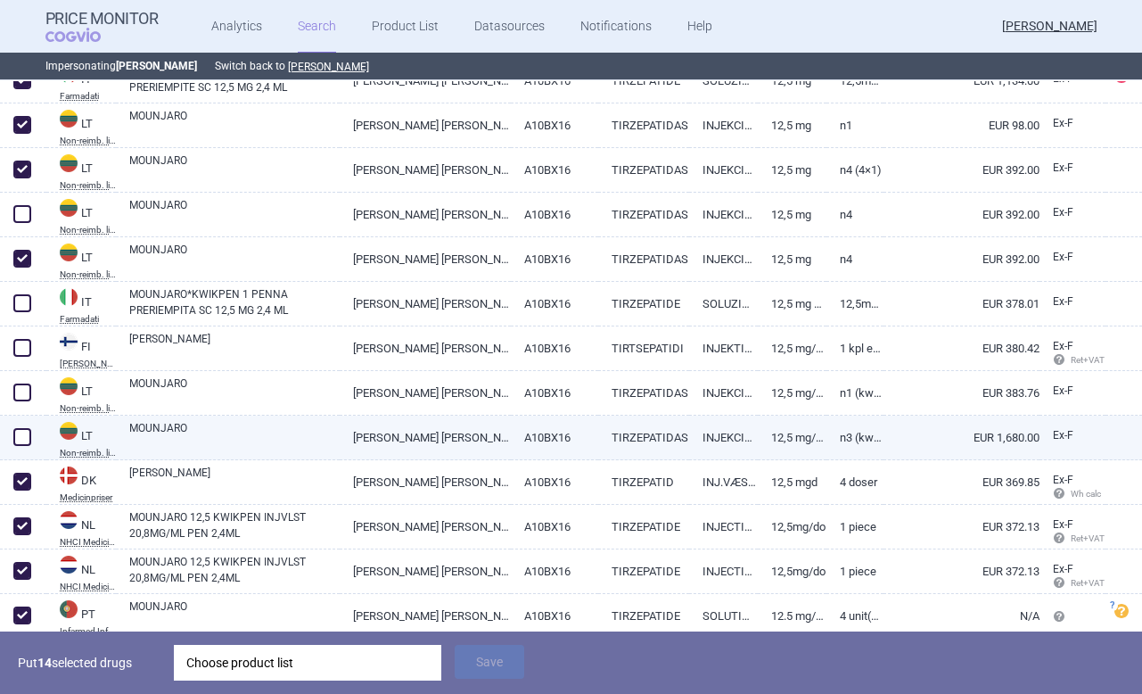
click at [28, 431] on span at bounding box center [22, 437] width 18 height 18
checkbox input "true"
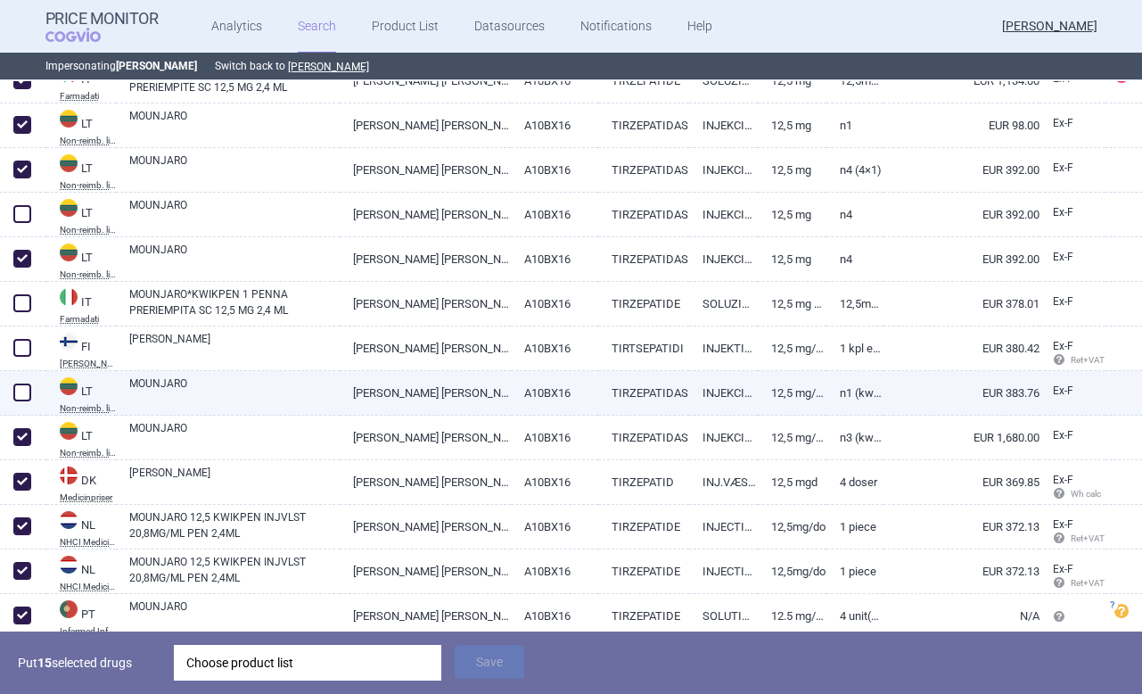
click at [25, 390] on span at bounding box center [22, 392] width 18 height 18
checkbox input "true"
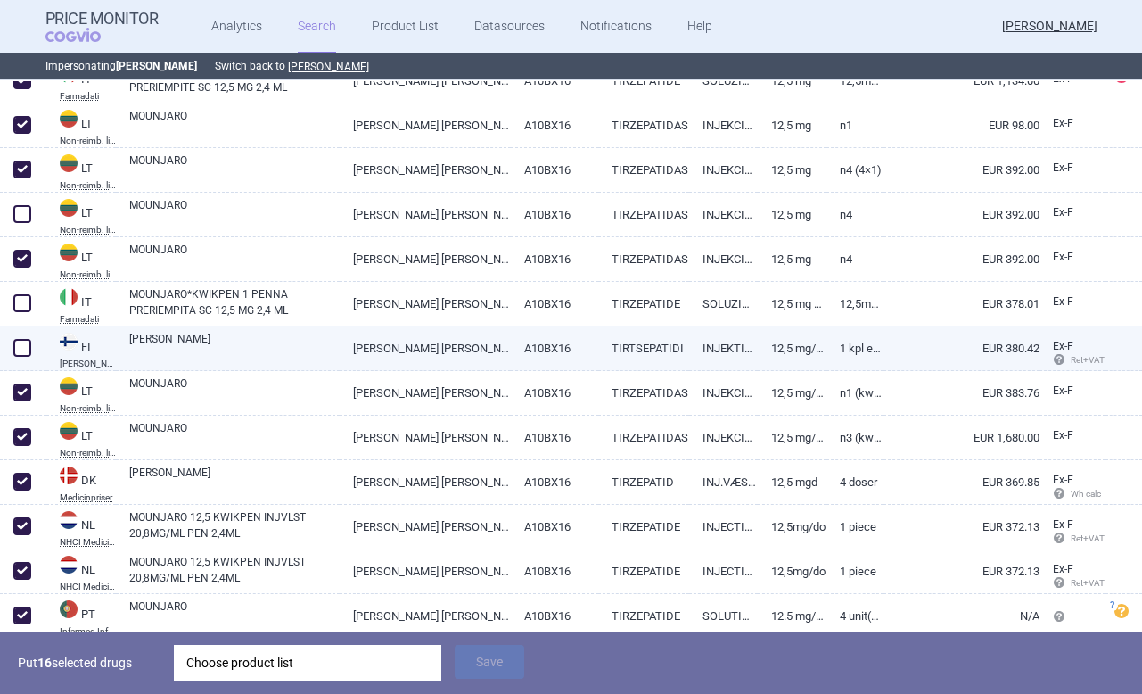
click at [25, 337] on span at bounding box center [22, 347] width 27 height 27
checkbox input "true"
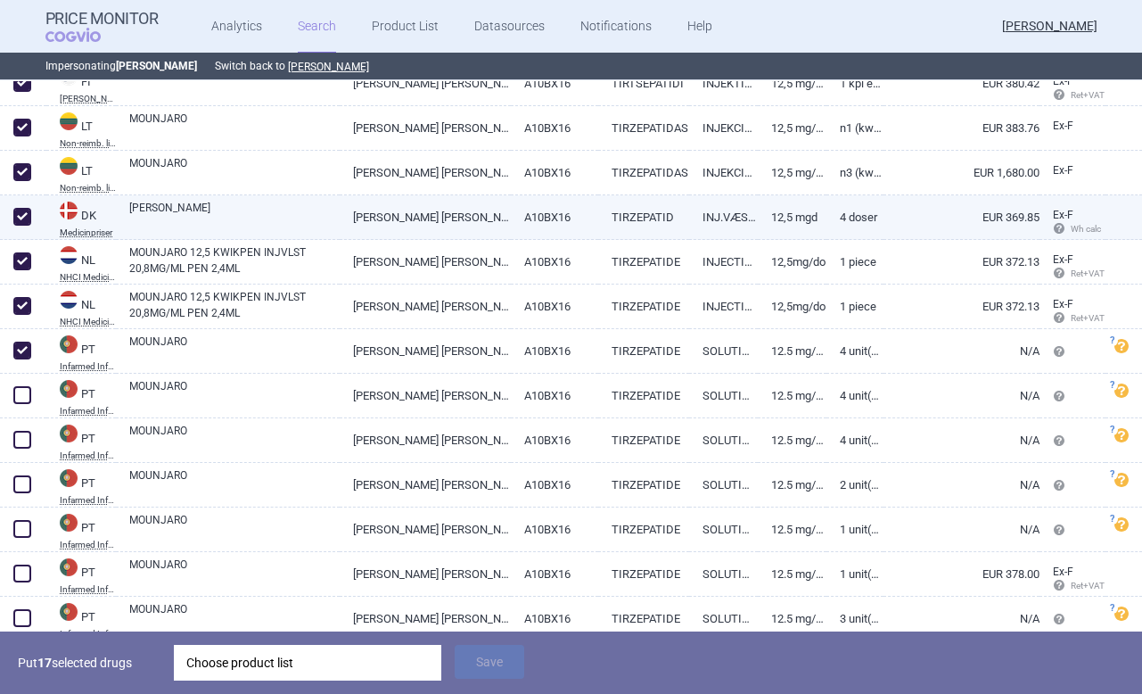
scroll to position [2685, 0]
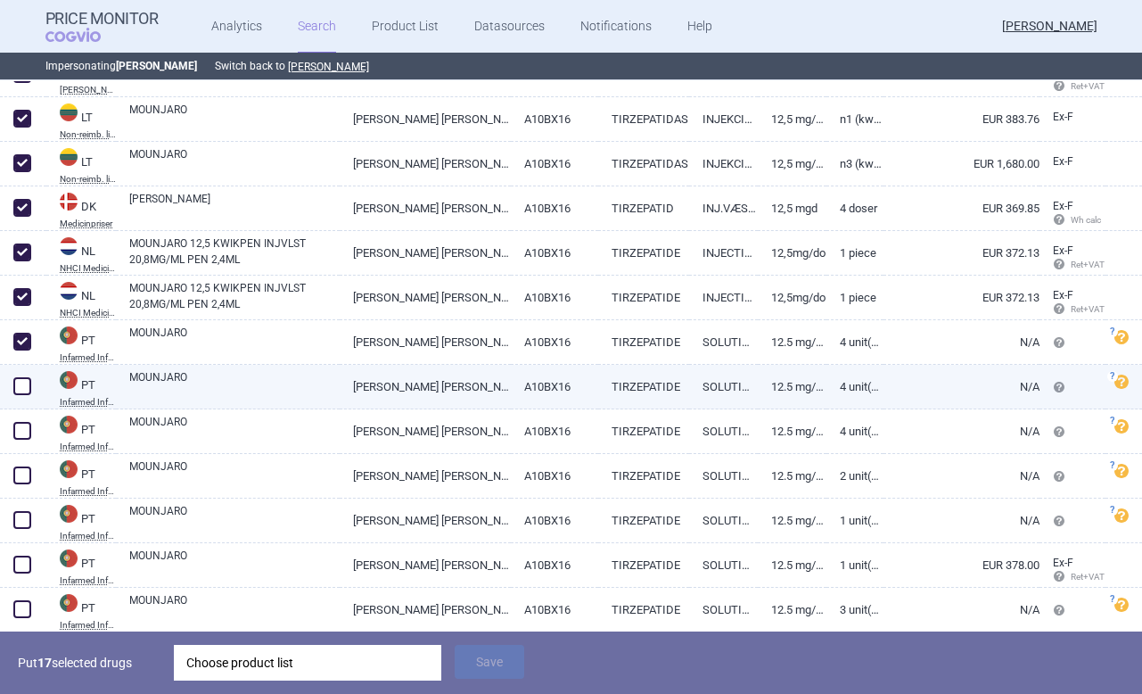
click at [17, 387] on span at bounding box center [22, 386] width 18 height 18
checkbox input "true"
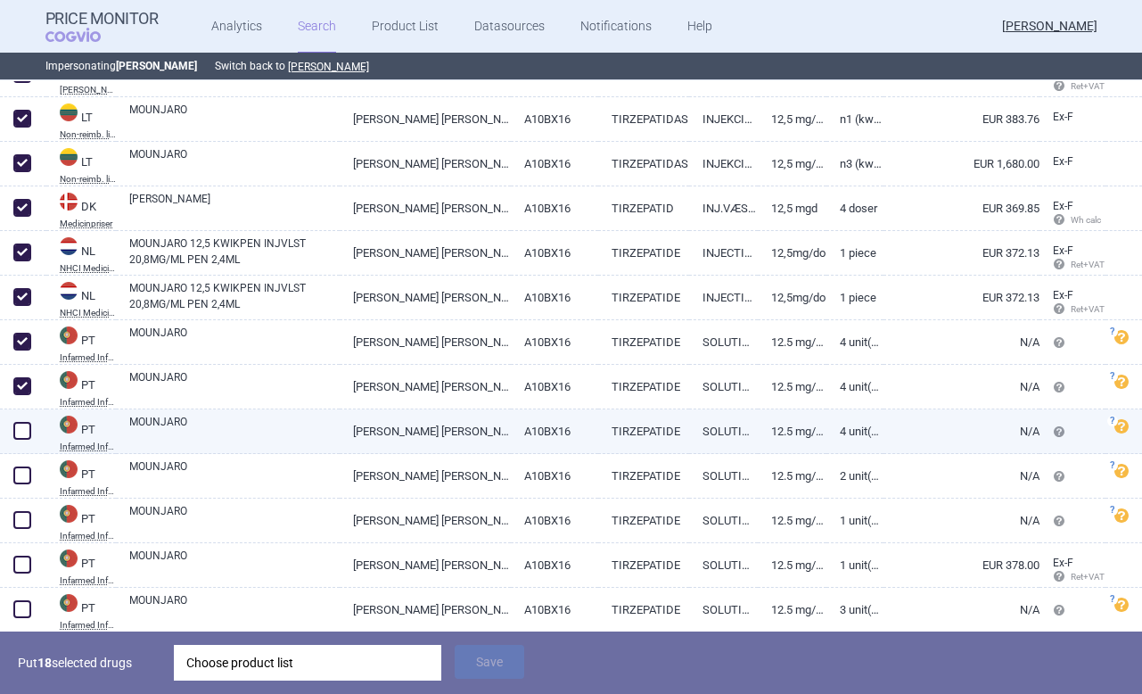
click at [23, 436] on span at bounding box center [22, 431] width 18 height 18
checkbox input "true"
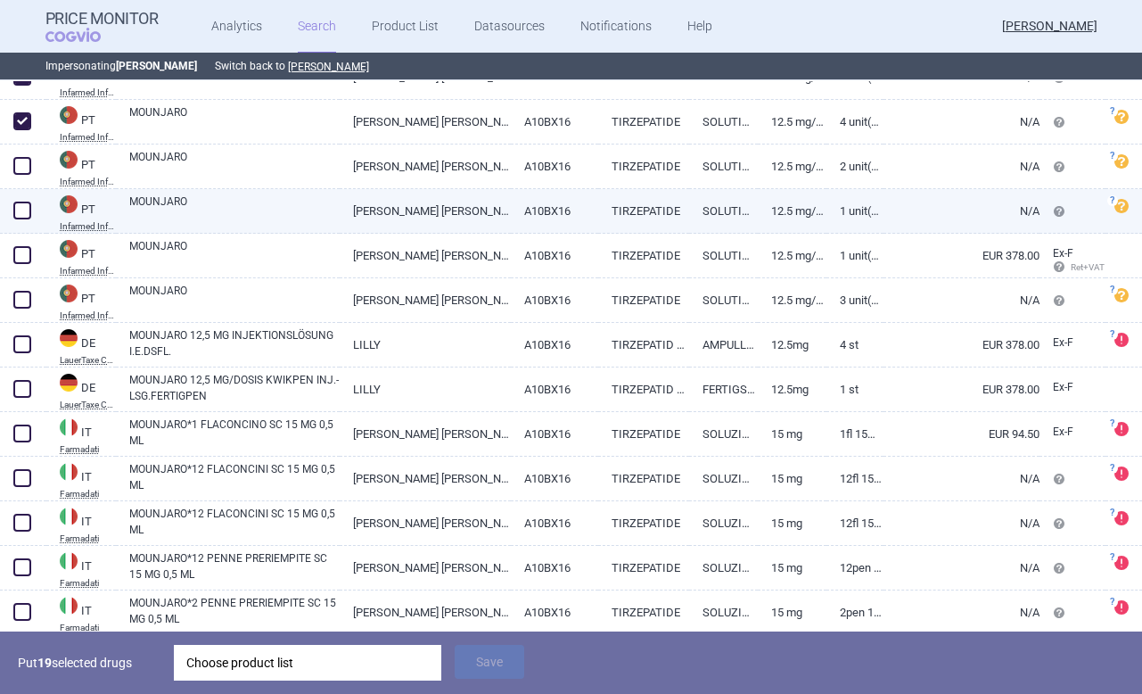
scroll to position [3019, 0]
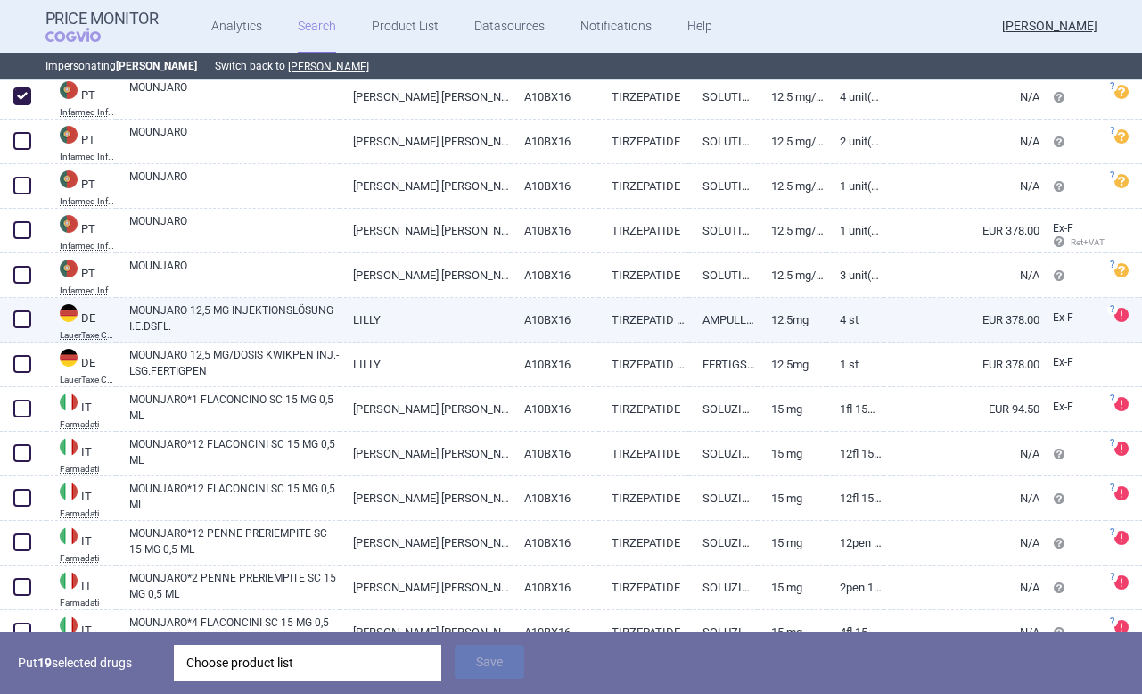
click at [23, 326] on span at bounding box center [22, 319] width 18 height 18
checkbox input "true"
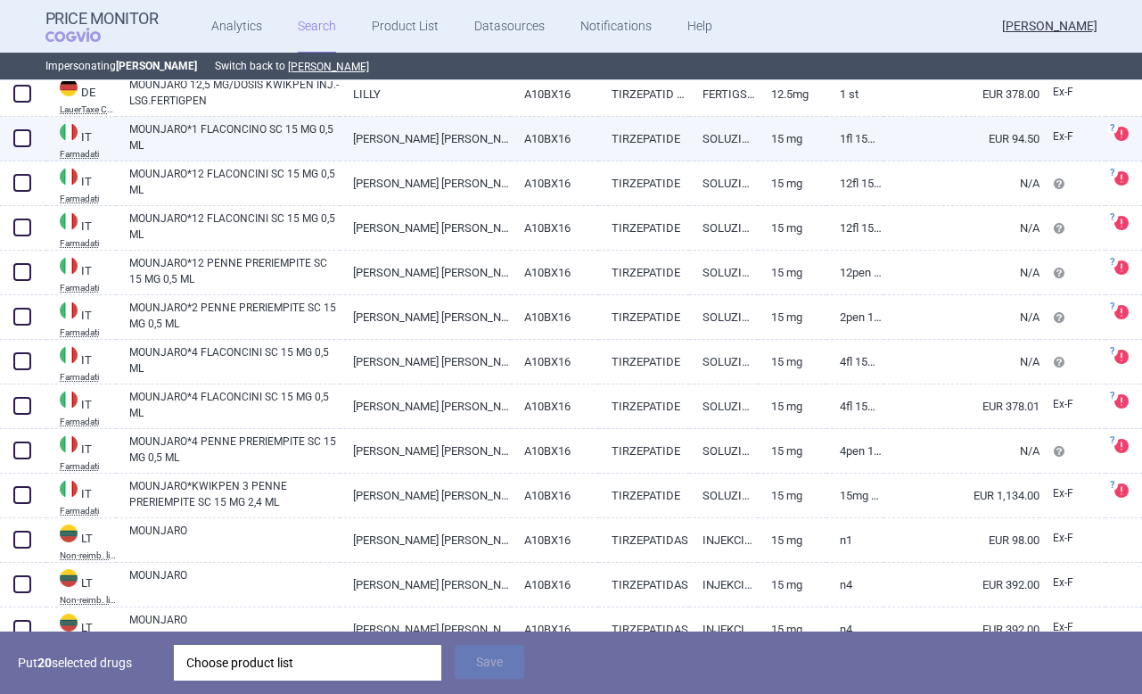
scroll to position [3308, 0]
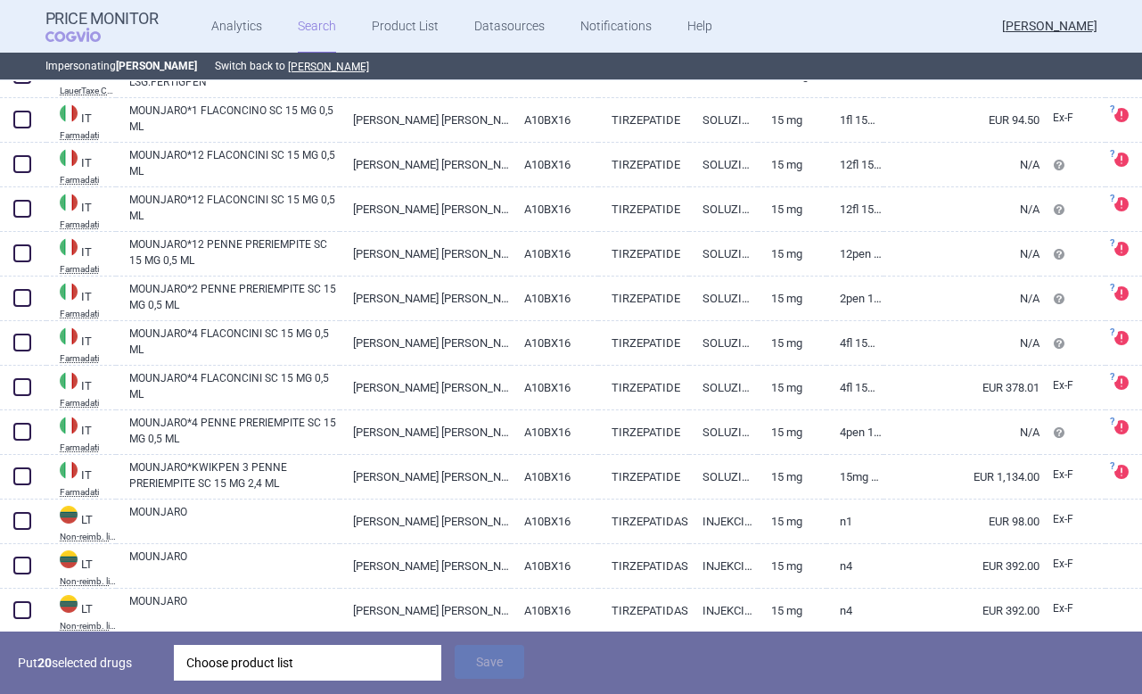
click at [392, 653] on div "Choose product list" at bounding box center [307, 662] width 242 height 36
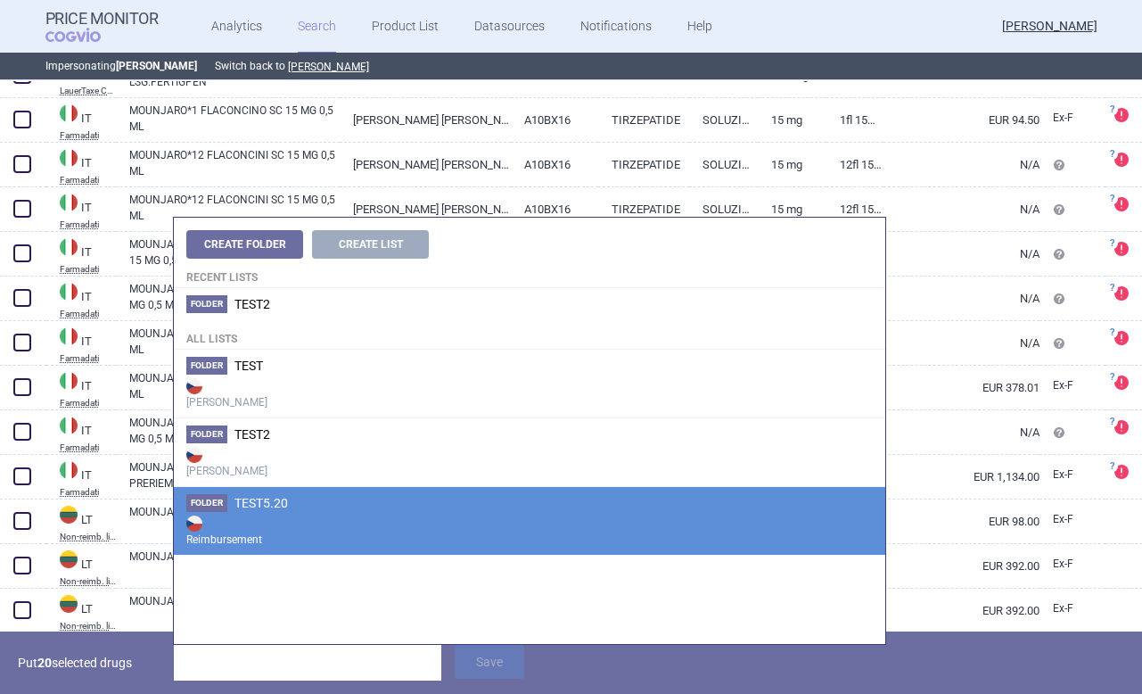
click at [292, 514] on strong "Reimbursement" at bounding box center [529, 530] width 686 height 36
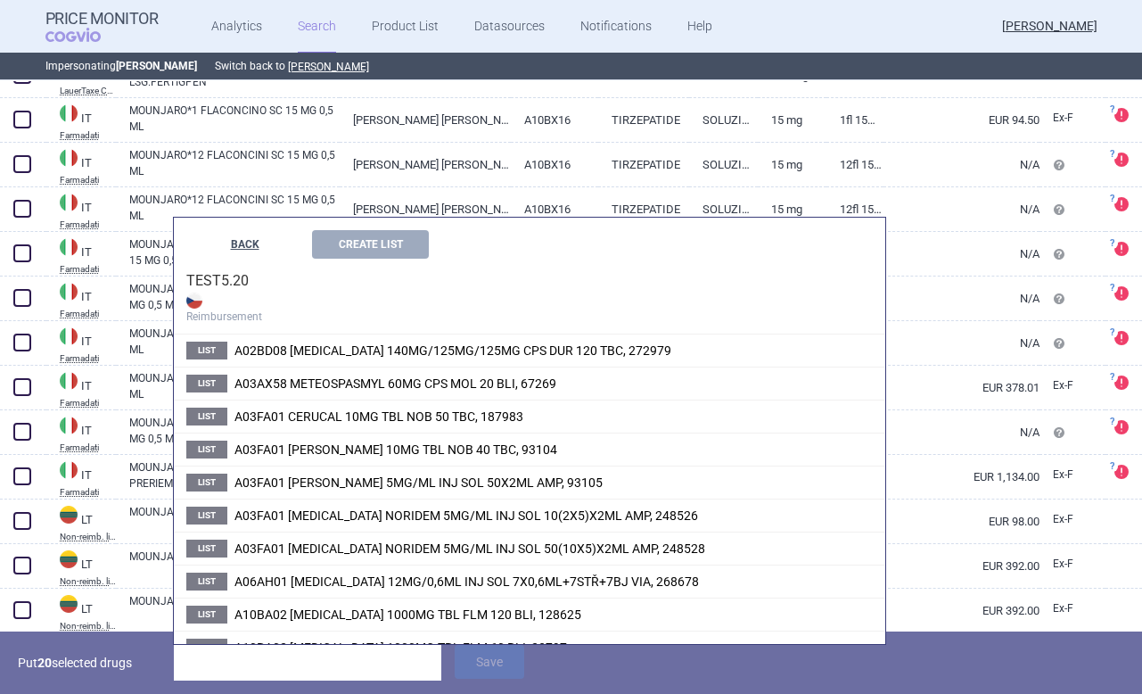
click at [258, 250] on button "BACK" at bounding box center [244, 244] width 117 height 29
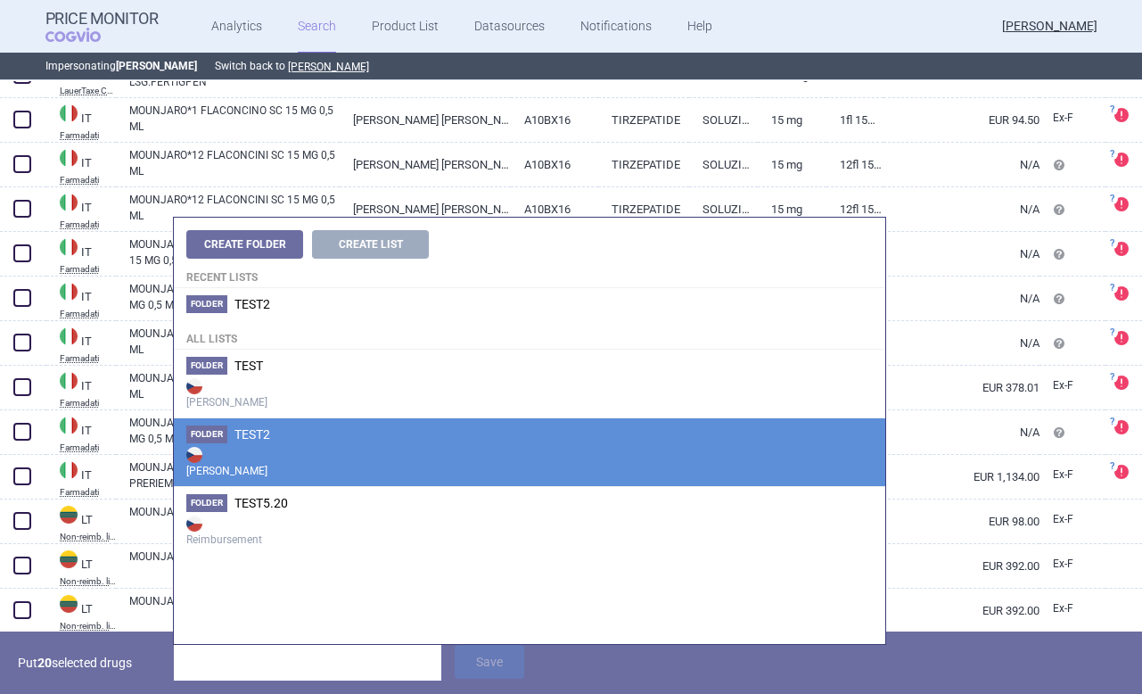
click at [256, 466] on strong "[PERSON_NAME]" at bounding box center [529, 461] width 686 height 36
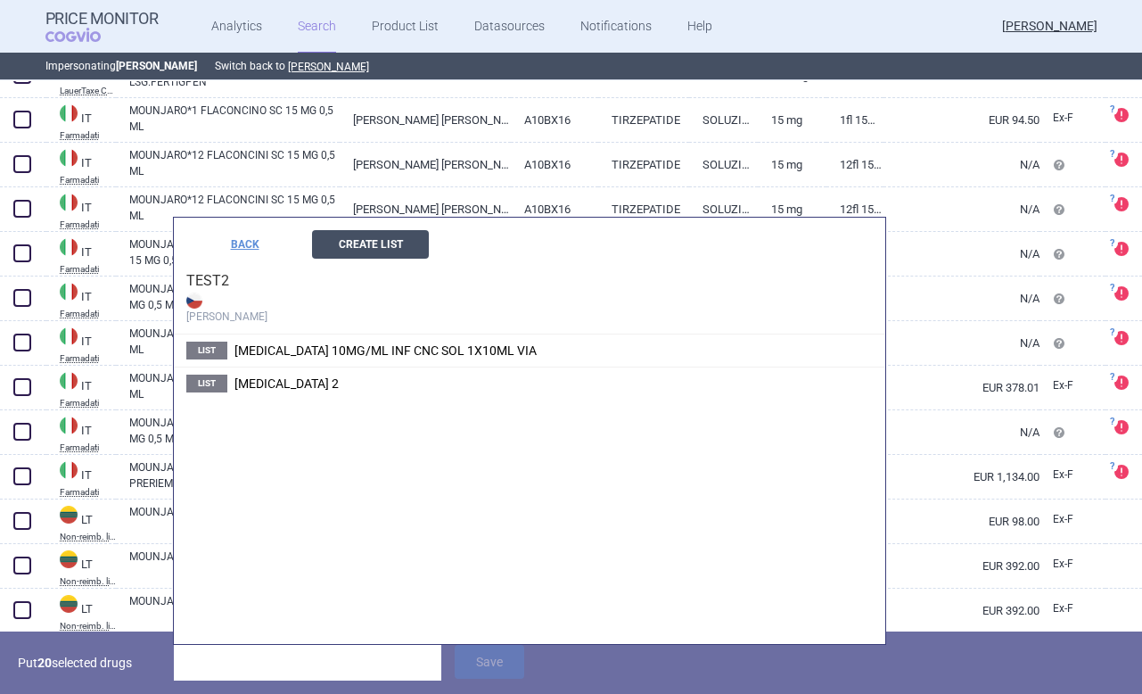
click at [368, 244] on button "Create List" at bounding box center [370, 244] width 117 height 29
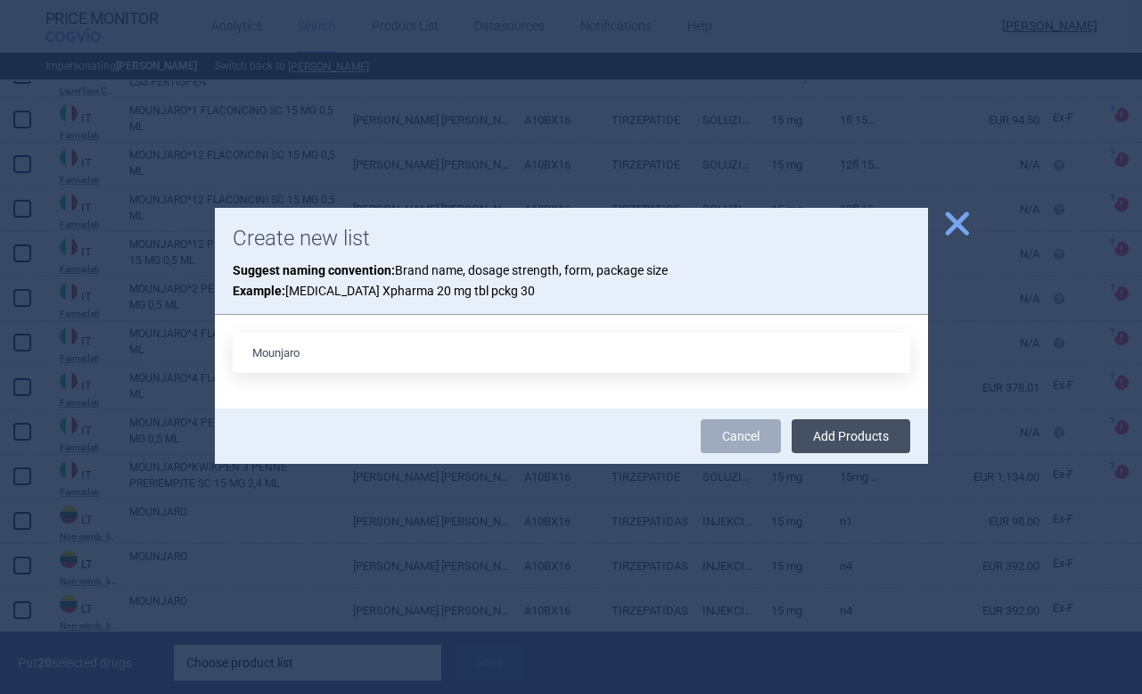
type input "Mounjaro"
click at [835, 443] on button "Add Products" at bounding box center [851, 436] width 119 height 34
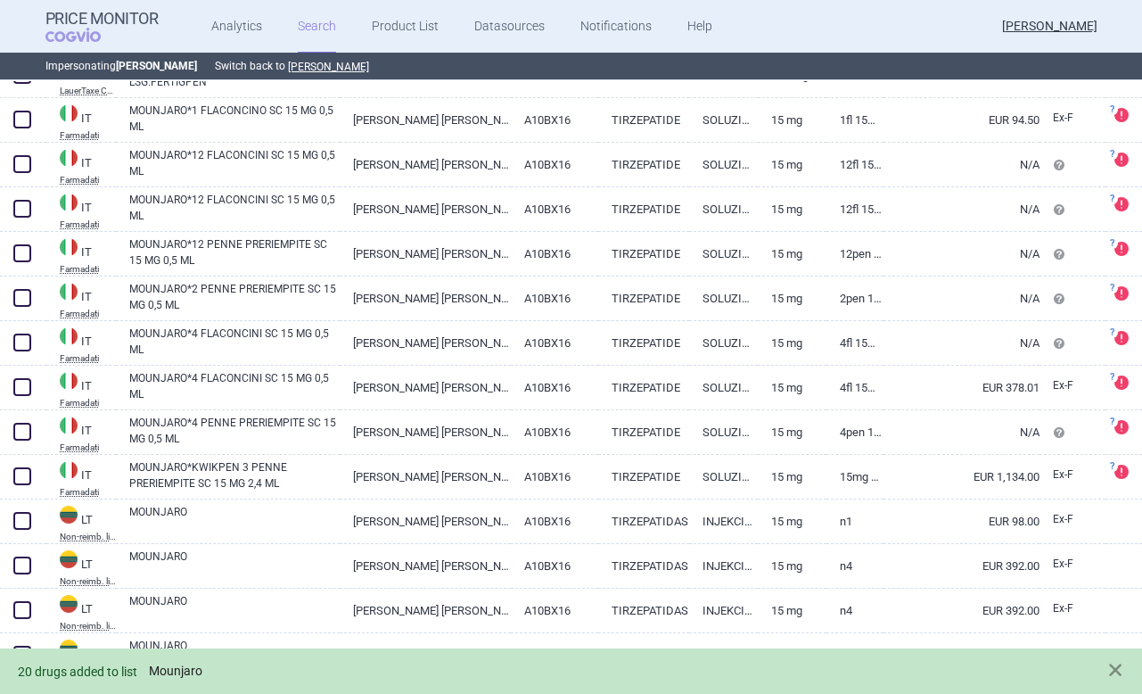
click at [194, 669] on link "Mounjaro" at bounding box center [175, 670] width 53 height 15
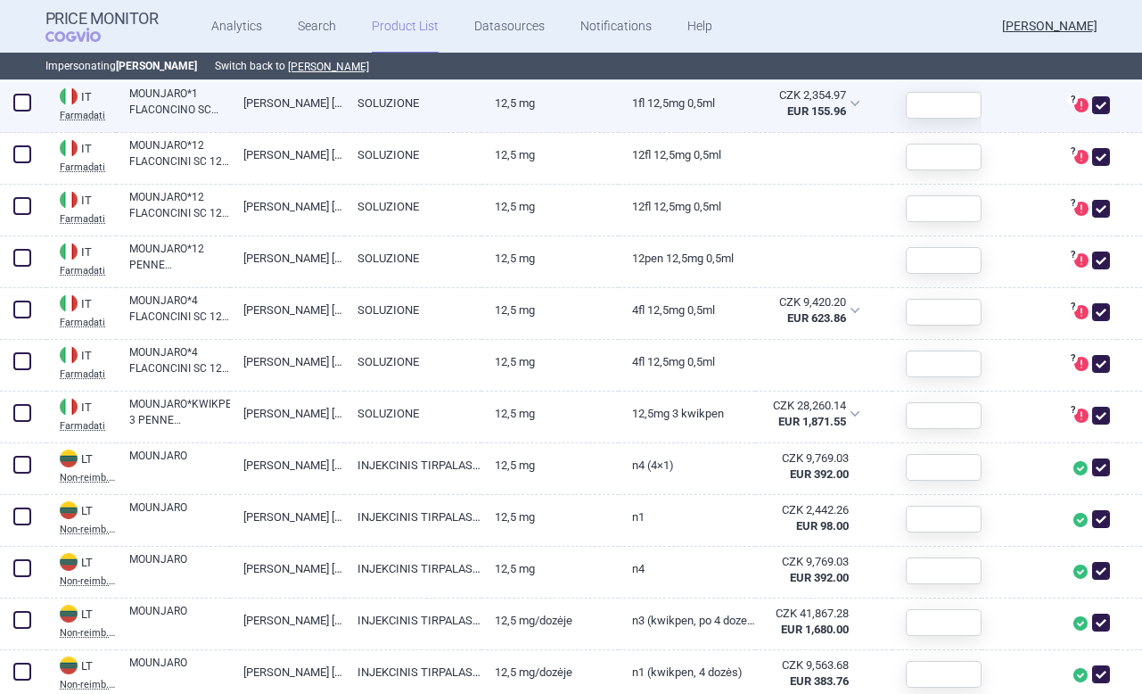
scroll to position [859, 0]
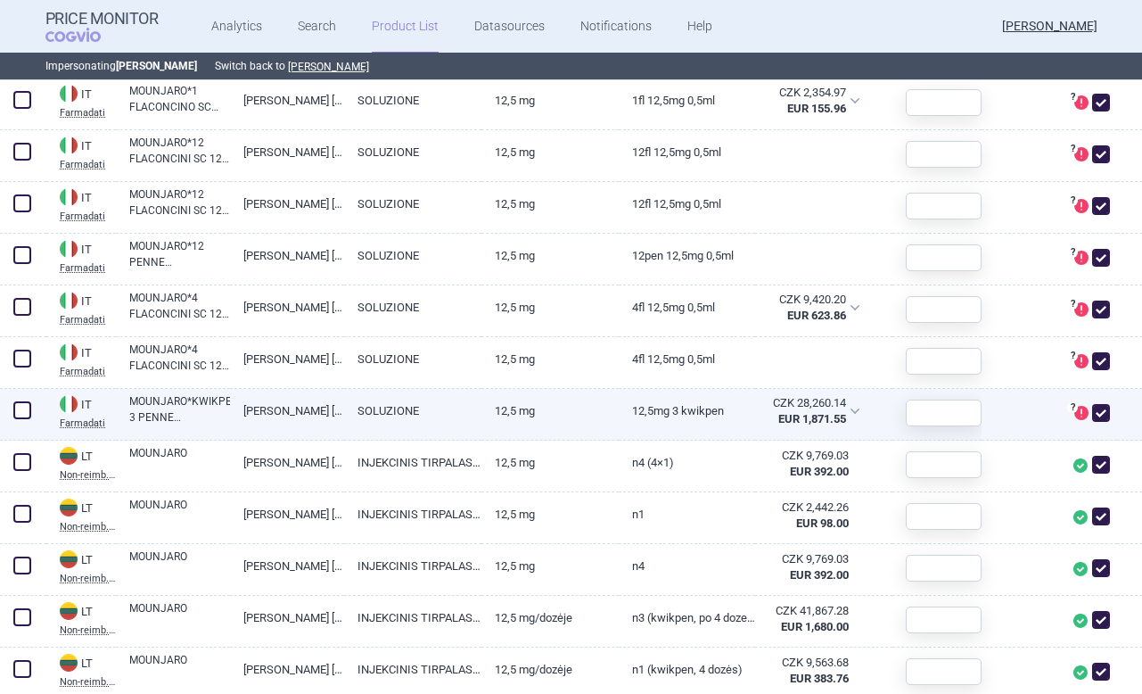
click at [1097, 409] on span at bounding box center [1101, 413] width 18 height 18
checkbox input "false"
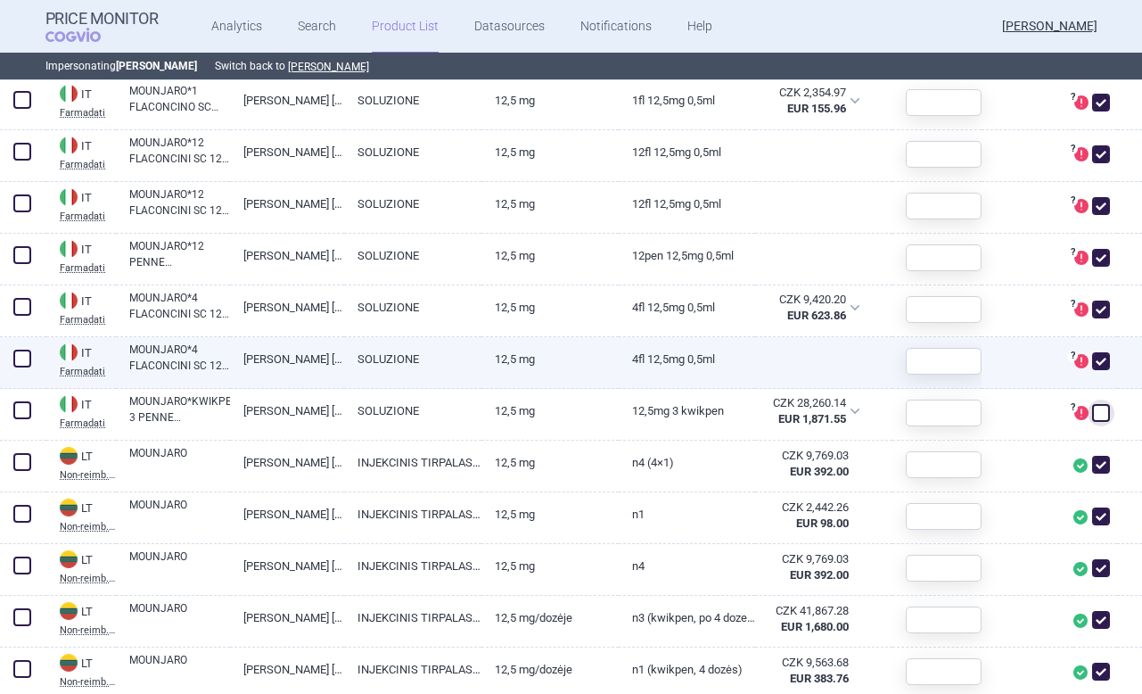
click at [1102, 368] on span at bounding box center [1101, 361] width 18 height 18
checkbox input "false"
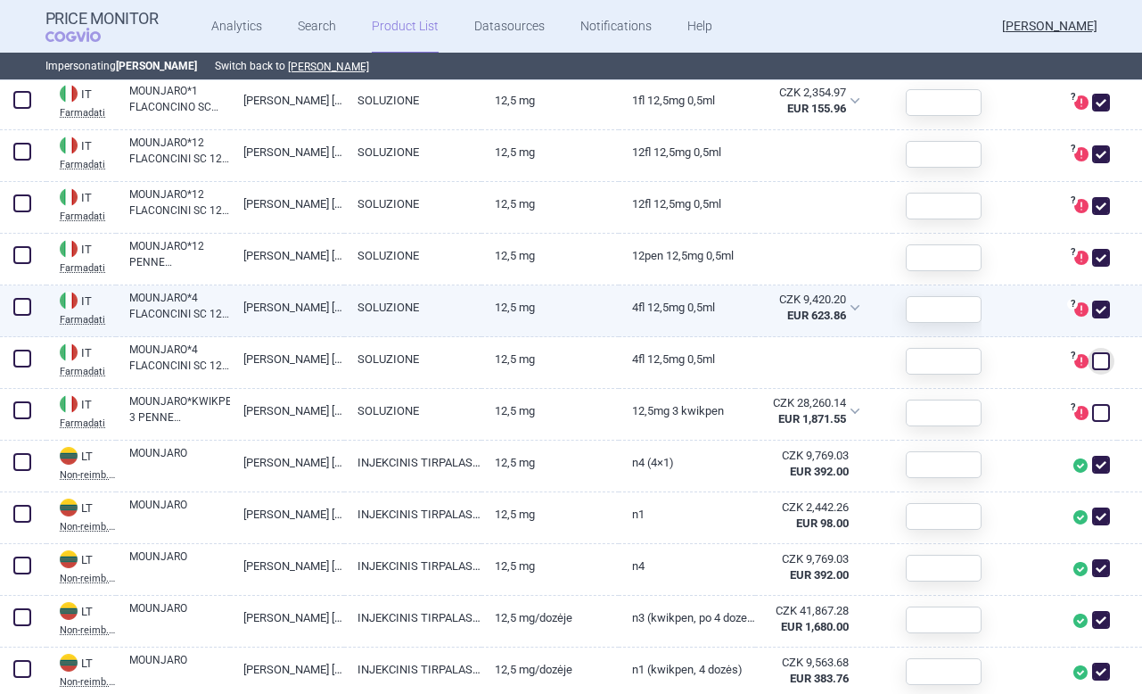
click at [1102, 317] on span at bounding box center [1101, 309] width 18 height 18
checkbox input "false"
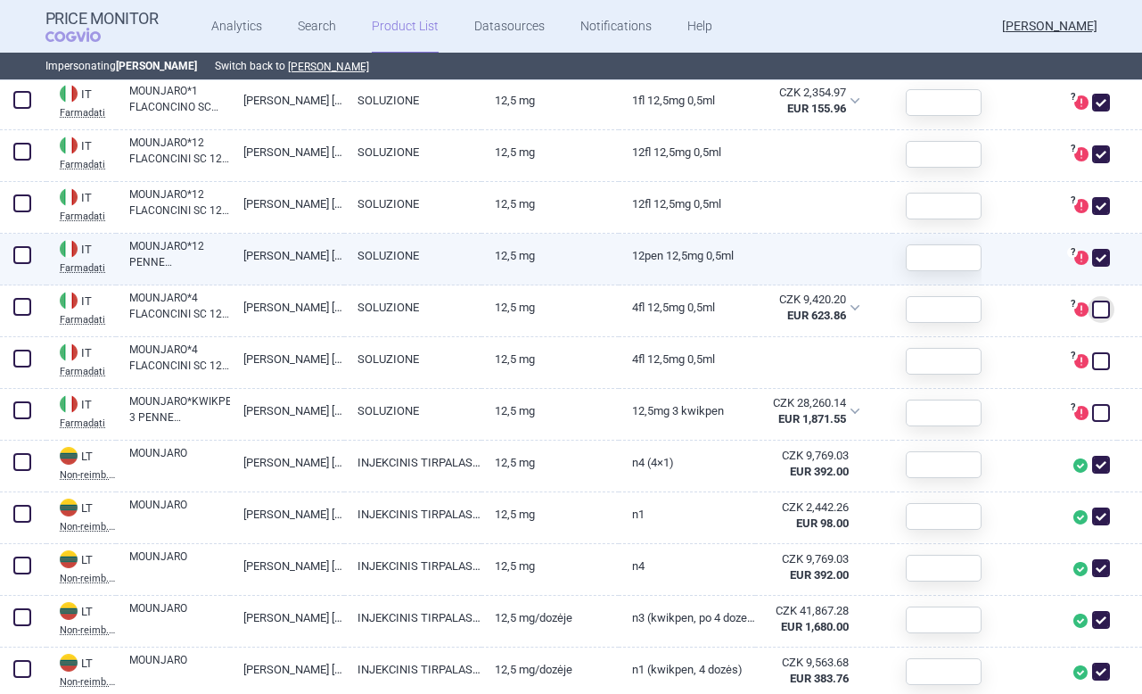
click at [1104, 263] on span at bounding box center [1101, 258] width 18 height 18
checkbox input "false"
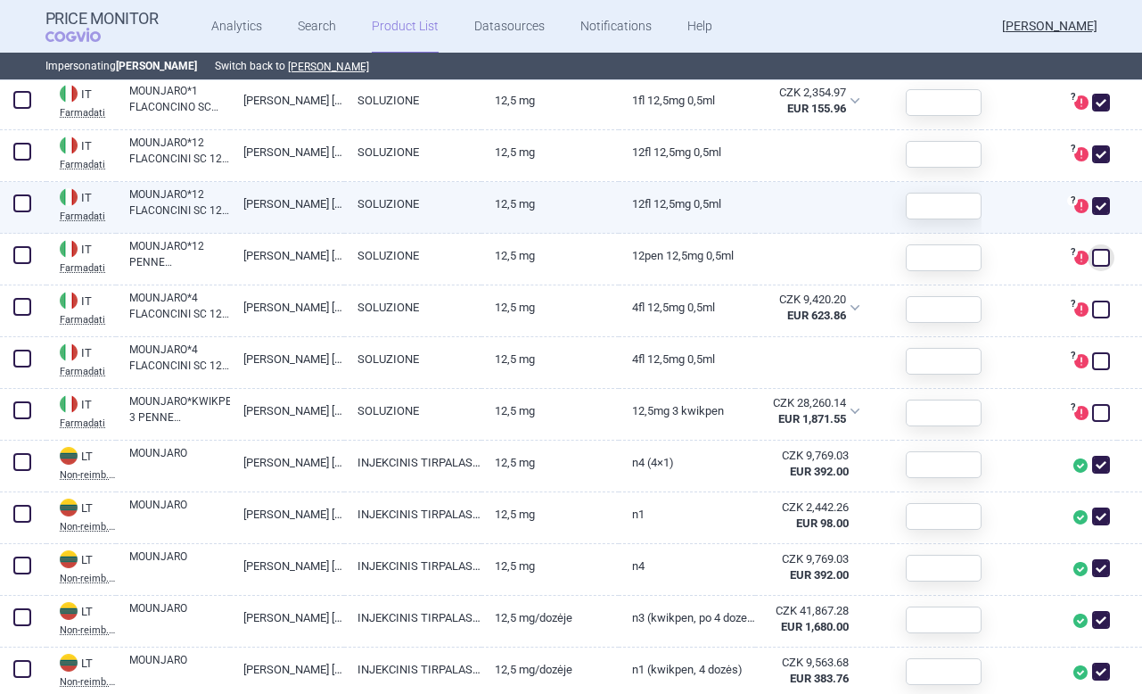
click at [1101, 214] on span at bounding box center [1101, 206] width 18 height 18
checkbox input "false"
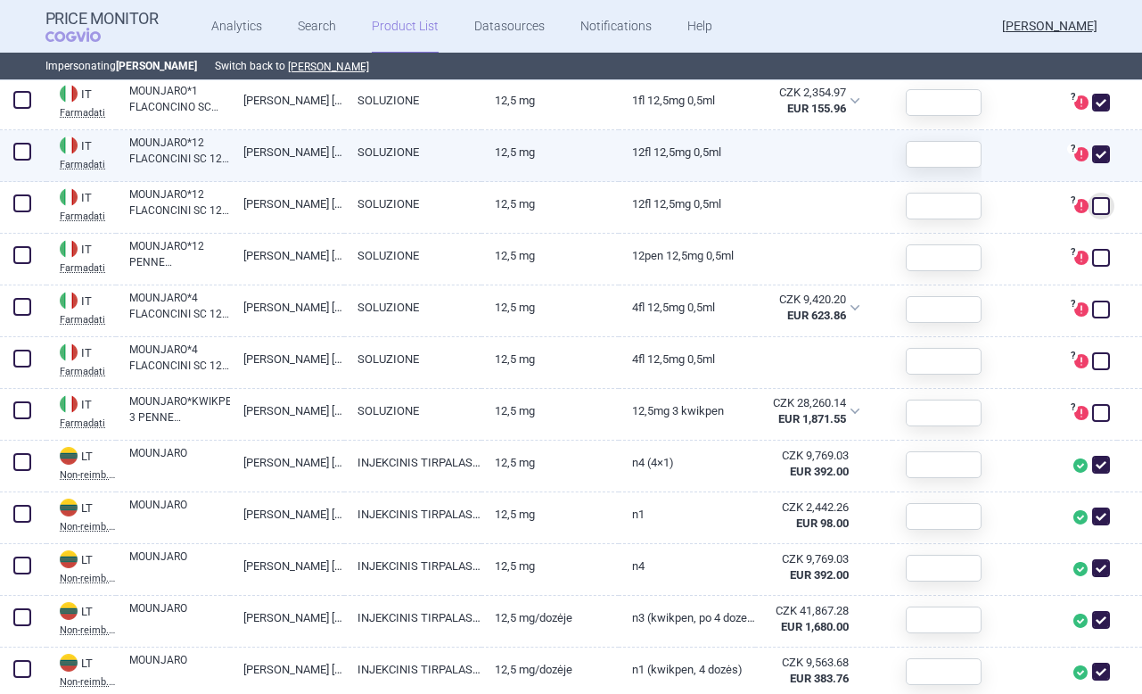
click at [1101, 158] on span at bounding box center [1101, 154] width 18 height 18
checkbox input "false"
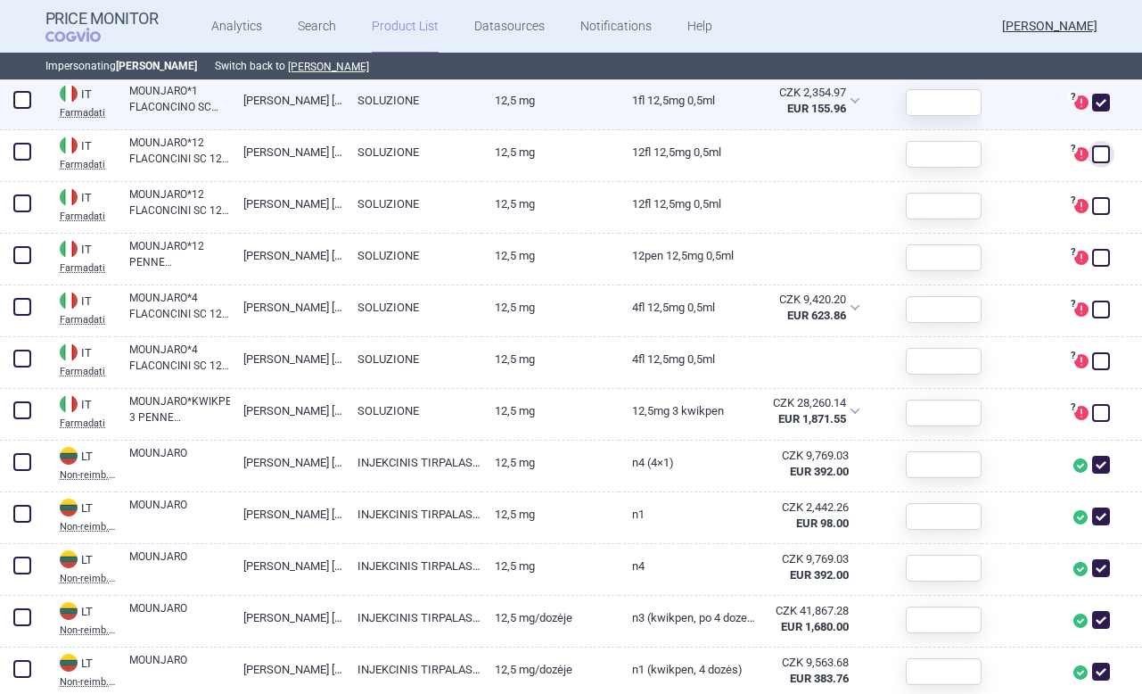
click at [1104, 108] on span at bounding box center [1101, 103] width 18 height 18
checkbox input "false"
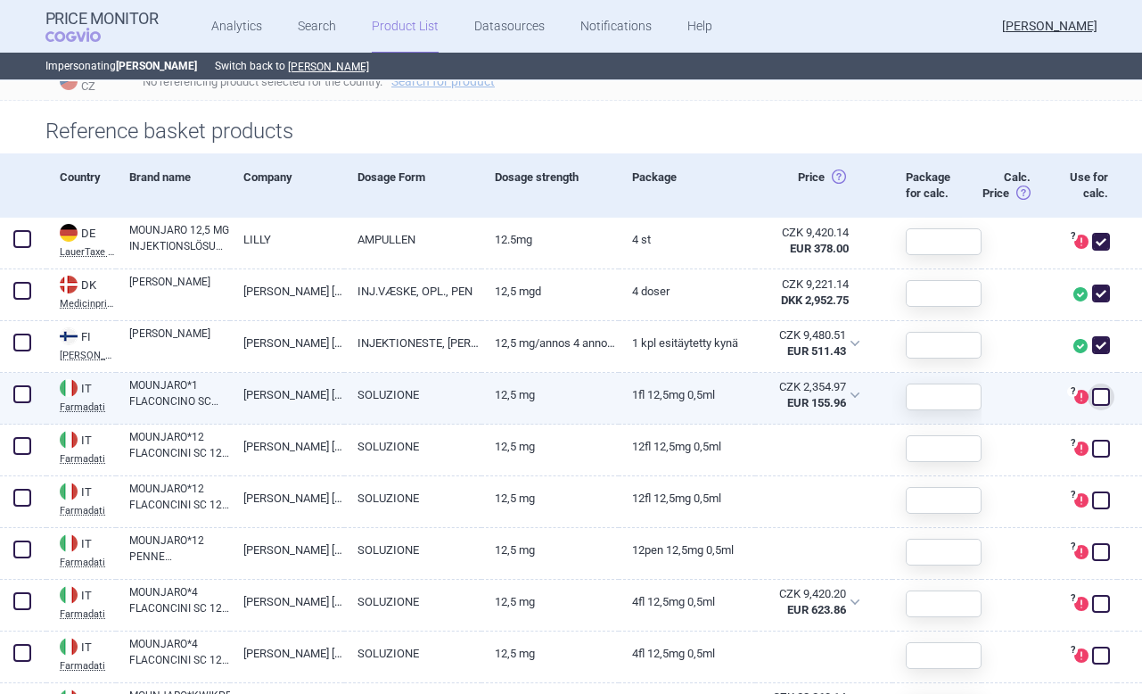
scroll to position [551, 0]
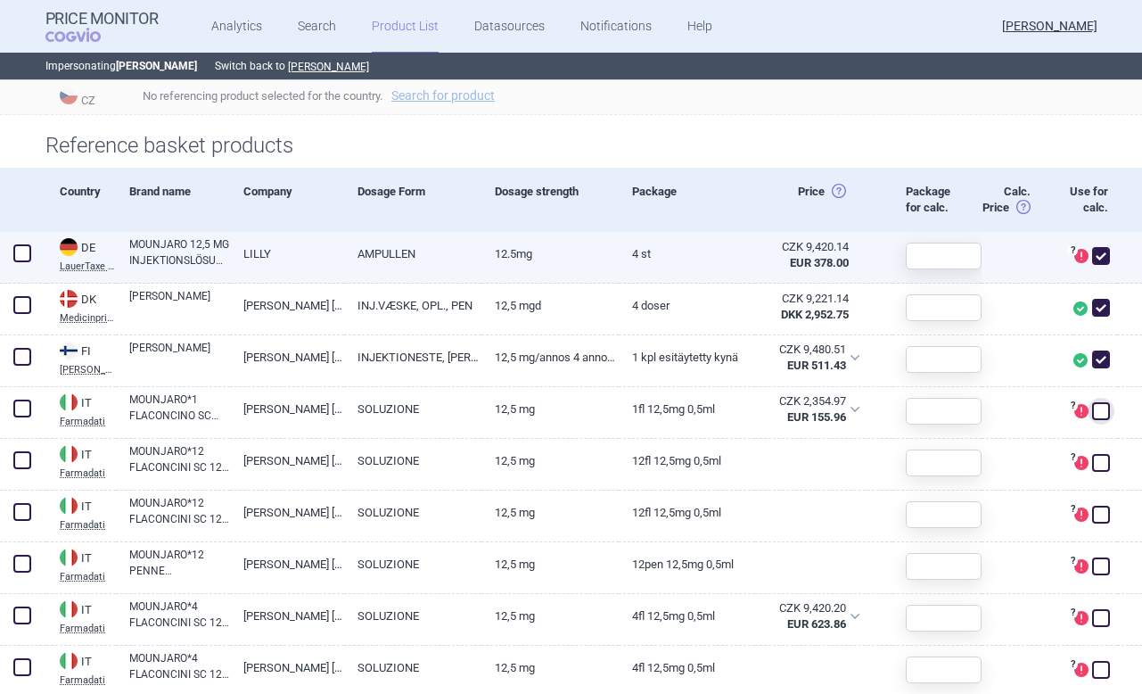
click at [1100, 245] on span at bounding box center [1101, 255] width 27 height 27
checkbox input "false"
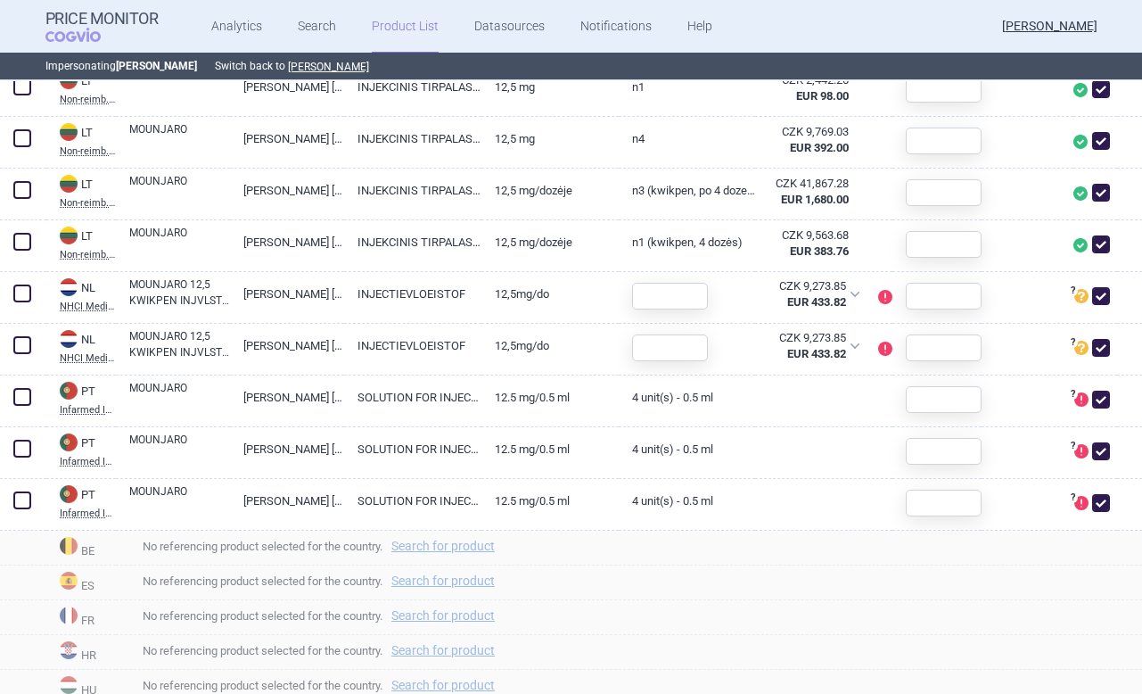
scroll to position [1285, 0]
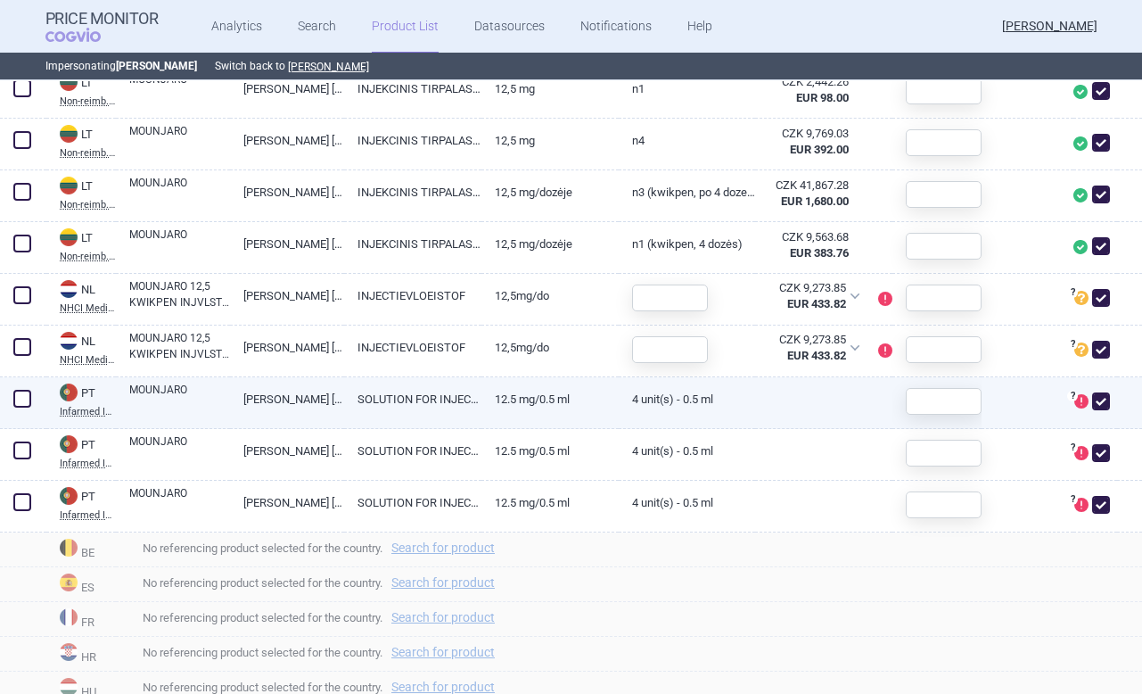
click at [1101, 406] on span at bounding box center [1101, 401] width 18 height 18
checkbox input "false"
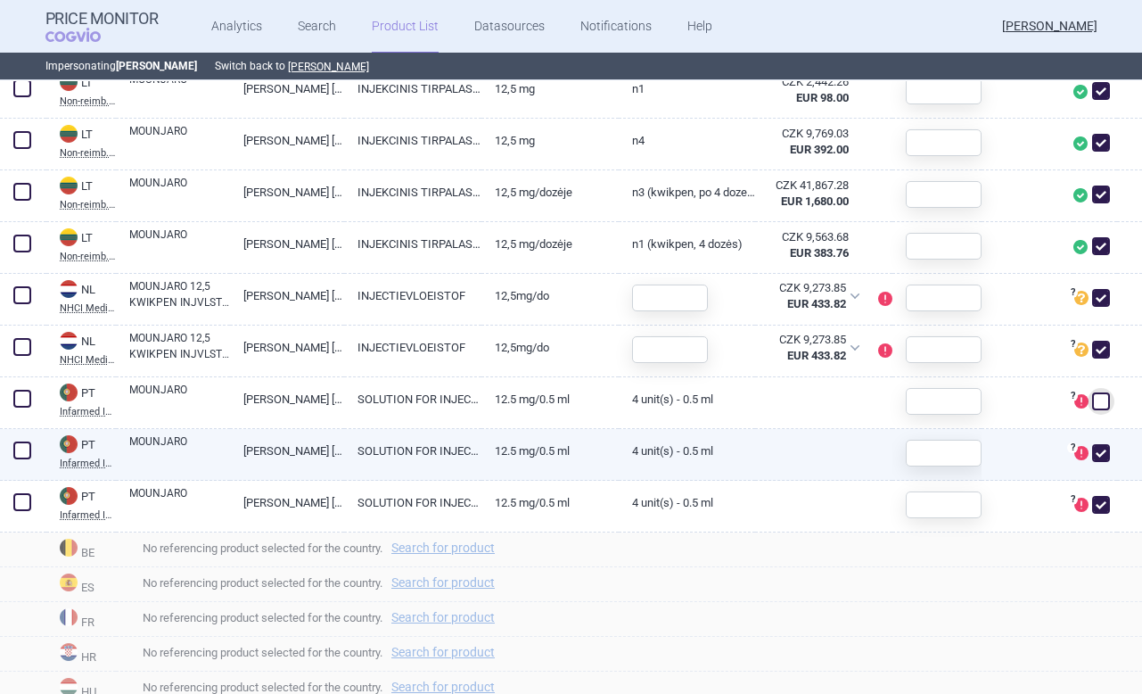
click at [1101, 463] on span at bounding box center [1101, 452] width 27 height 27
checkbox input "false"
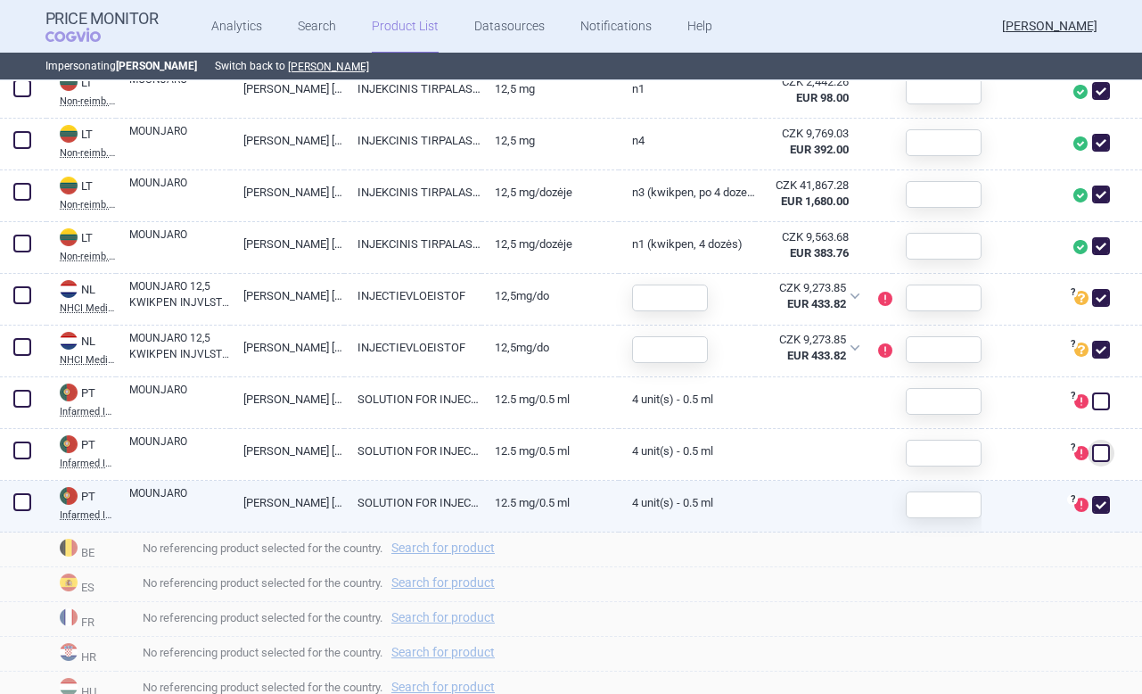
click at [1101, 493] on span at bounding box center [1101, 504] width 27 height 27
checkbox input "false"
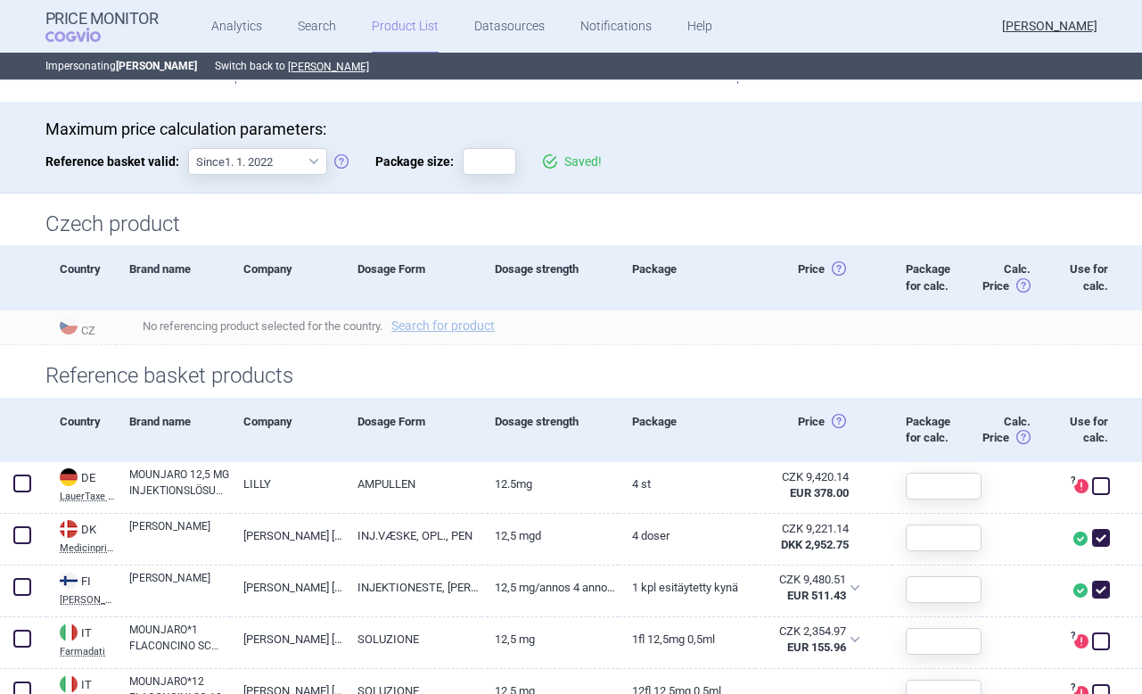
scroll to position [295, 0]
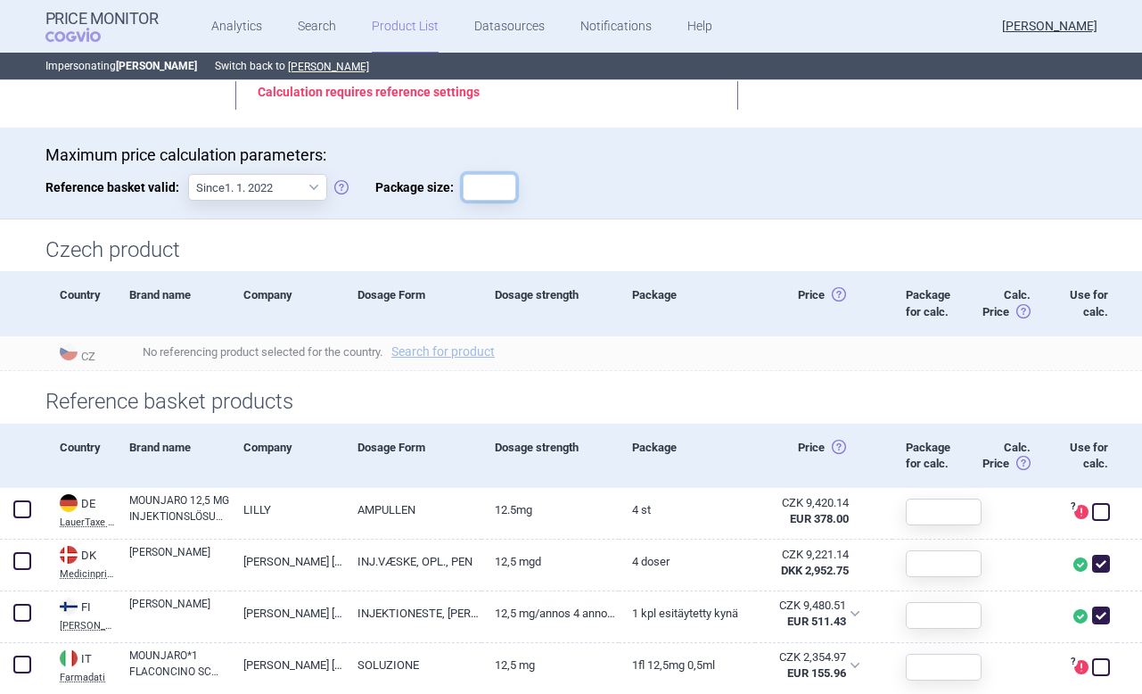
click at [497, 183] on input "Package size:" at bounding box center [489, 187] width 53 height 27
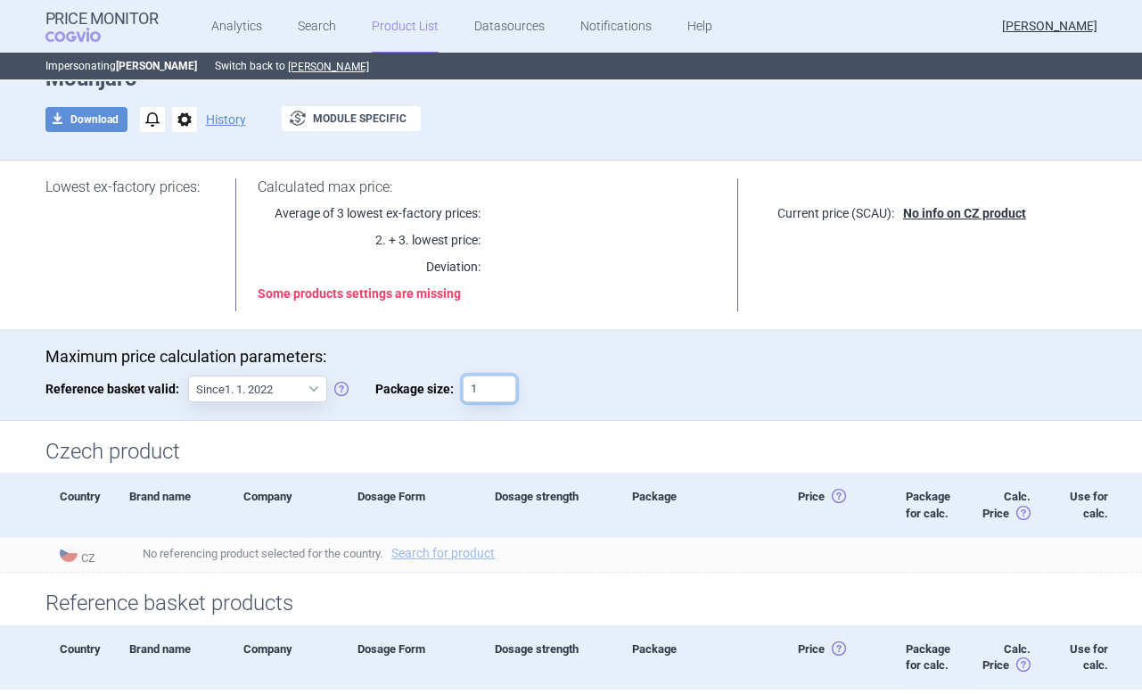
scroll to position [0, 0]
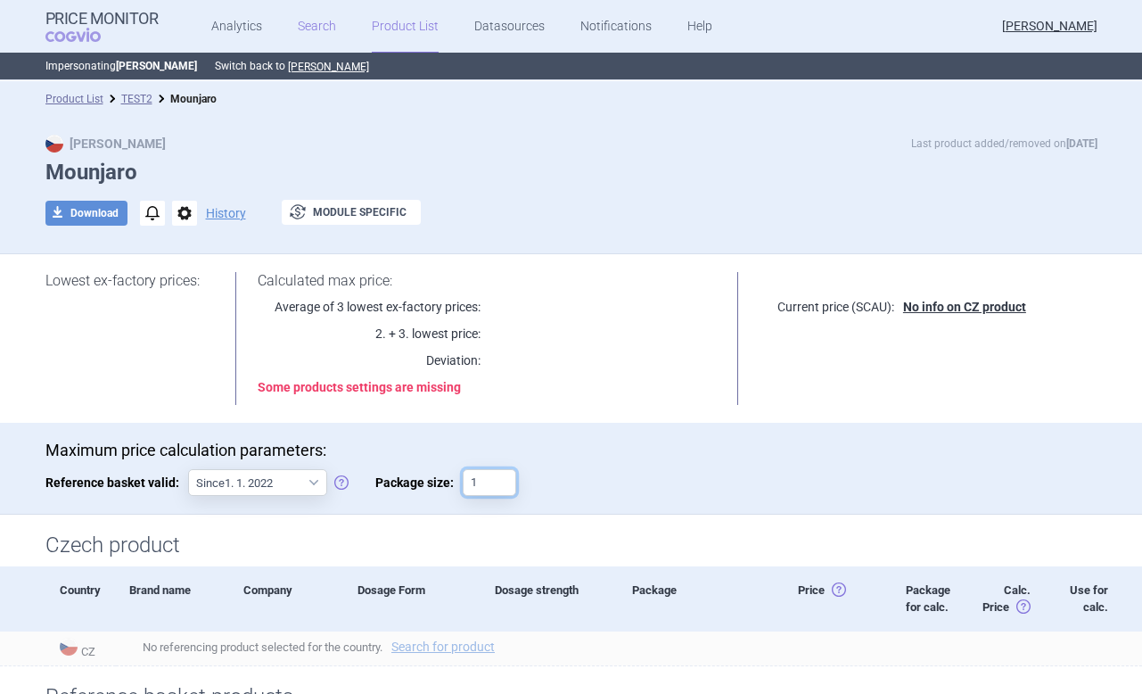
type input "1"
click at [328, 30] on link "Search" at bounding box center [317, 26] width 38 height 53
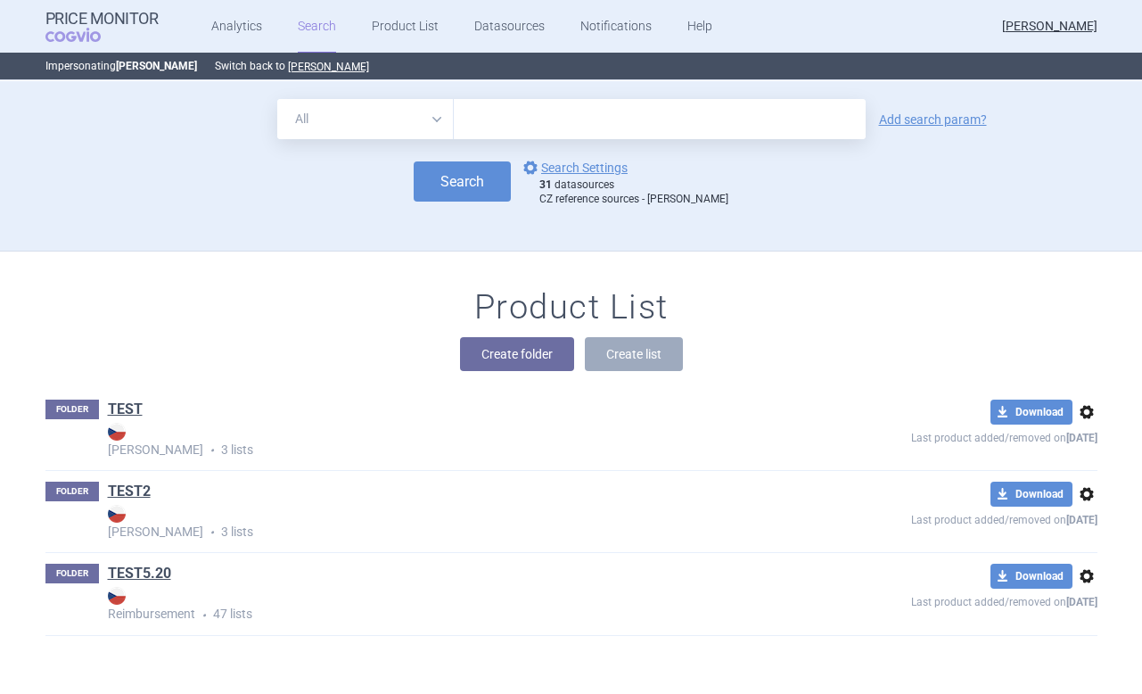
click at [365, 128] on select "All Brand Name ATC Company Active Substance Country Newer than" at bounding box center [365, 119] width 177 height 40
select select "brandName"
click at [277, 99] on select "All Brand Name ATC Company Active Substance Country Newer than" at bounding box center [365, 119] width 177 height 40
click at [492, 115] on input "text" at bounding box center [660, 119] width 412 height 40
type input "mounjaro"
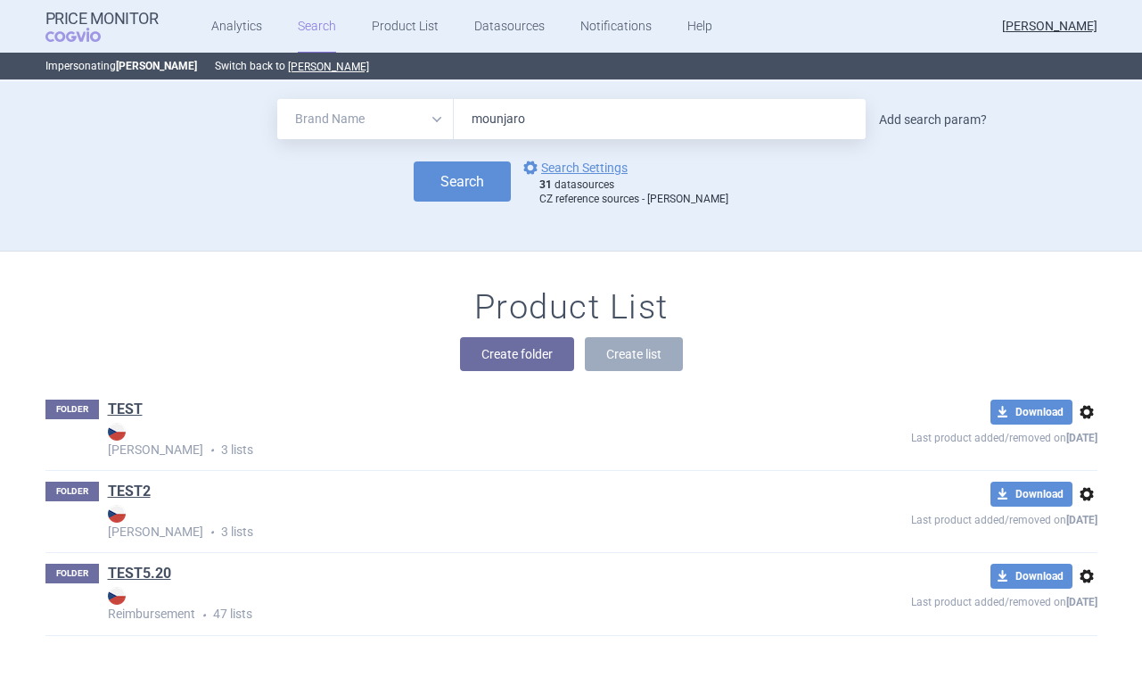
click at [918, 114] on link "Add search param?" at bounding box center [933, 119] width 108 height 12
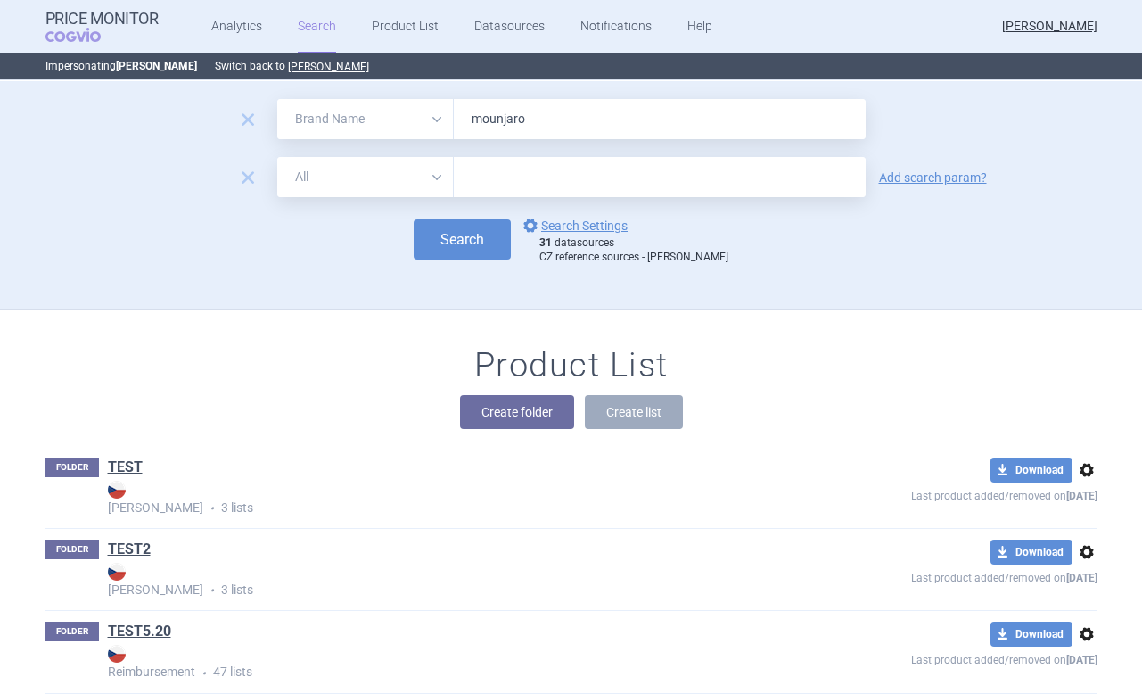
click at [396, 182] on select "All Brand Name ATC Company Active Substance Country Newer than" at bounding box center [365, 177] width 177 height 40
select select "newerThan"
click at [277, 157] on select "All Brand Name ATC Company Active Substance Country Newer than" at bounding box center [365, 177] width 177 height 40
click at [502, 168] on input "text" at bounding box center [660, 177] width 412 height 40
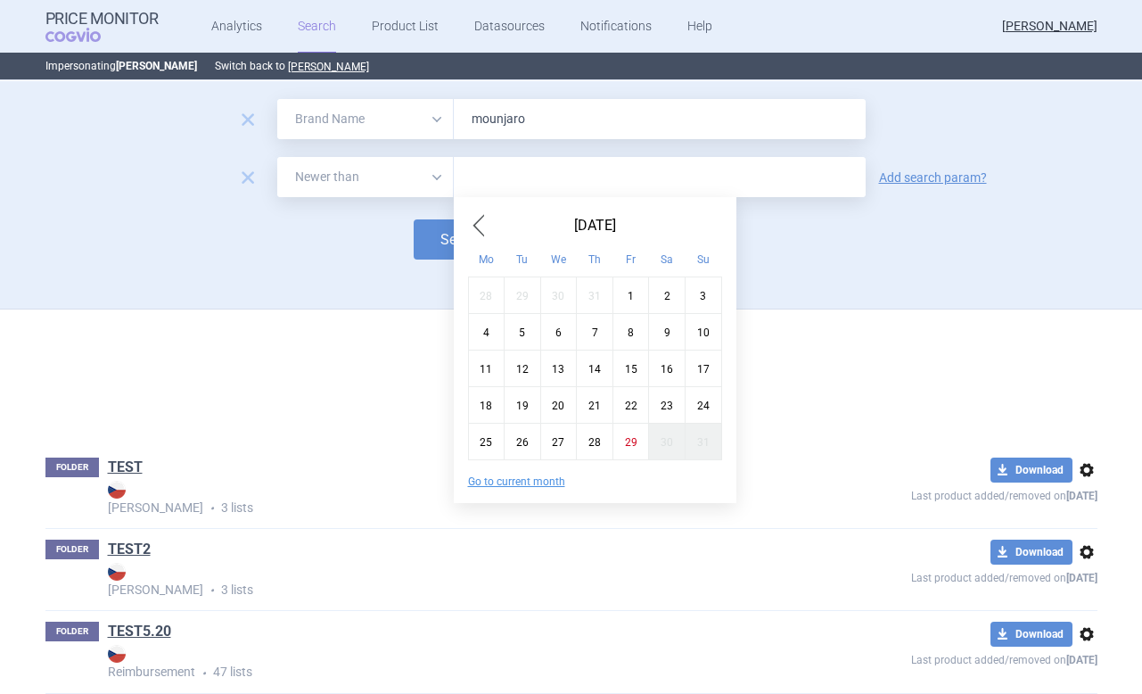
click at [477, 236] on span "Previous Month" at bounding box center [478, 225] width 21 height 29
click at [500, 329] on div "2" at bounding box center [486, 331] width 37 height 37
type input "2. 6. 2025"
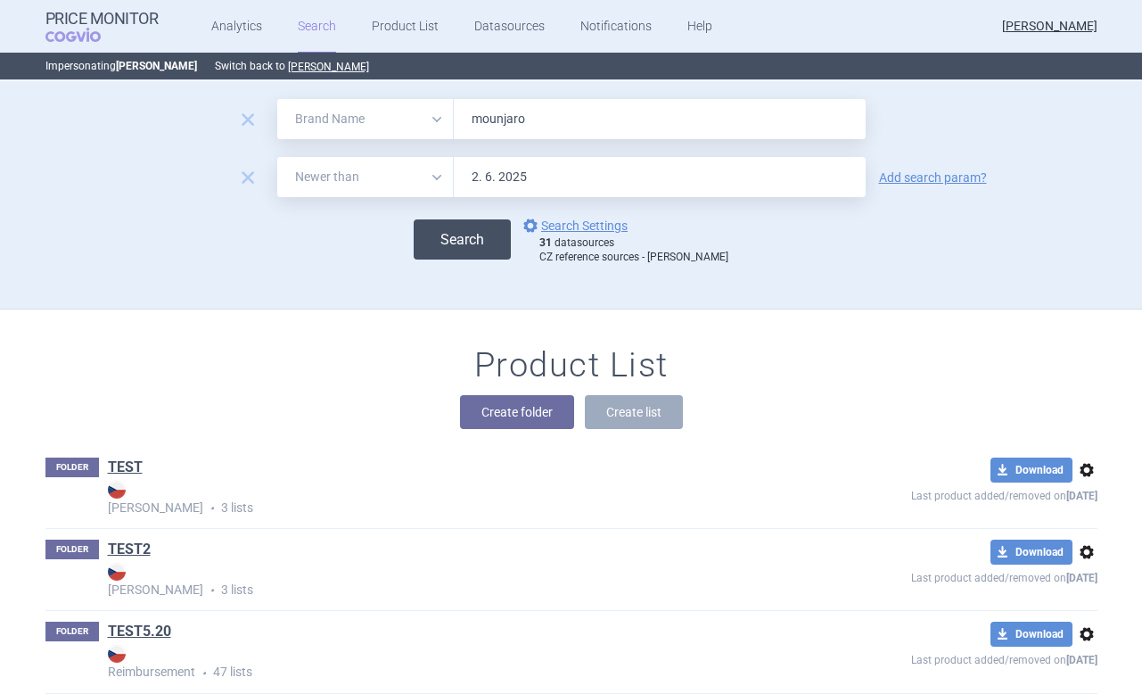
click at [495, 241] on button "Search" at bounding box center [462, 239] width 97 height 40
select select "brandName"
select select "newerThan"
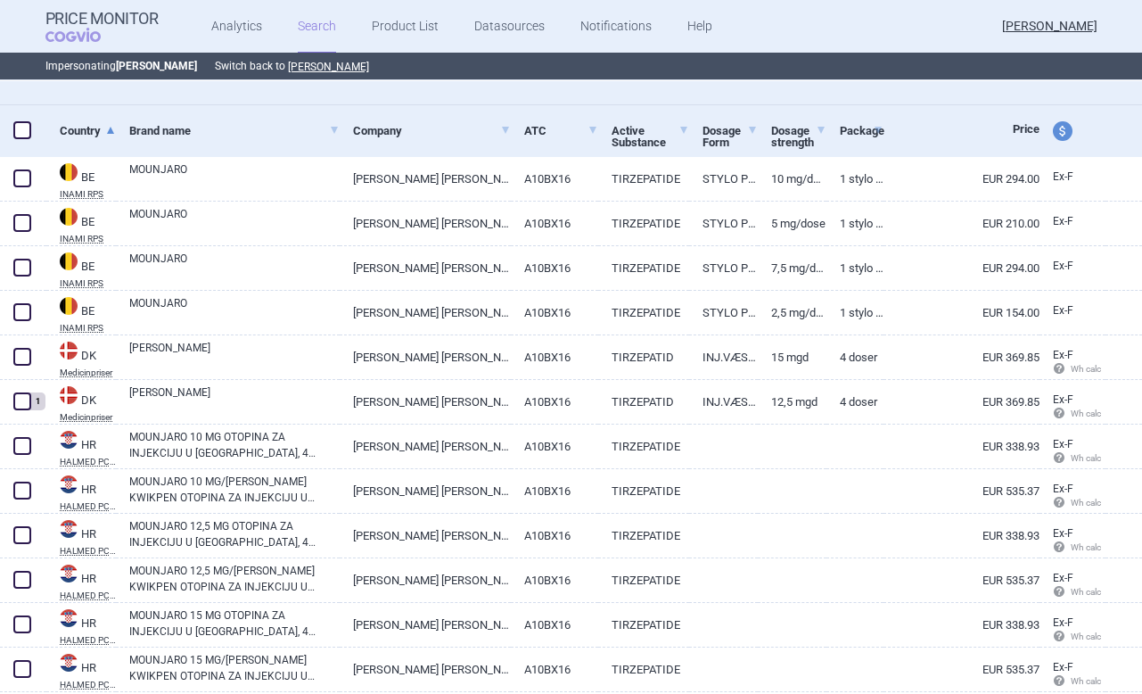
scroll to position [326, 0]
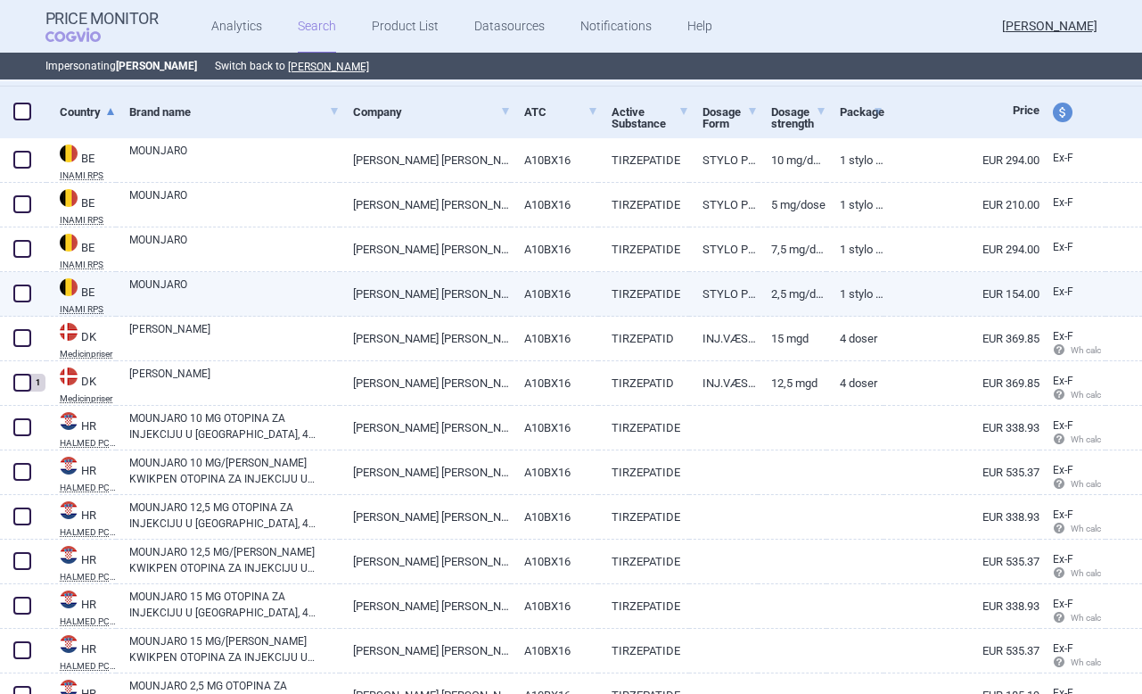
click at [28, 298] on span at bounding box center [22, 293] width 18 height 18
checkbox input "true"
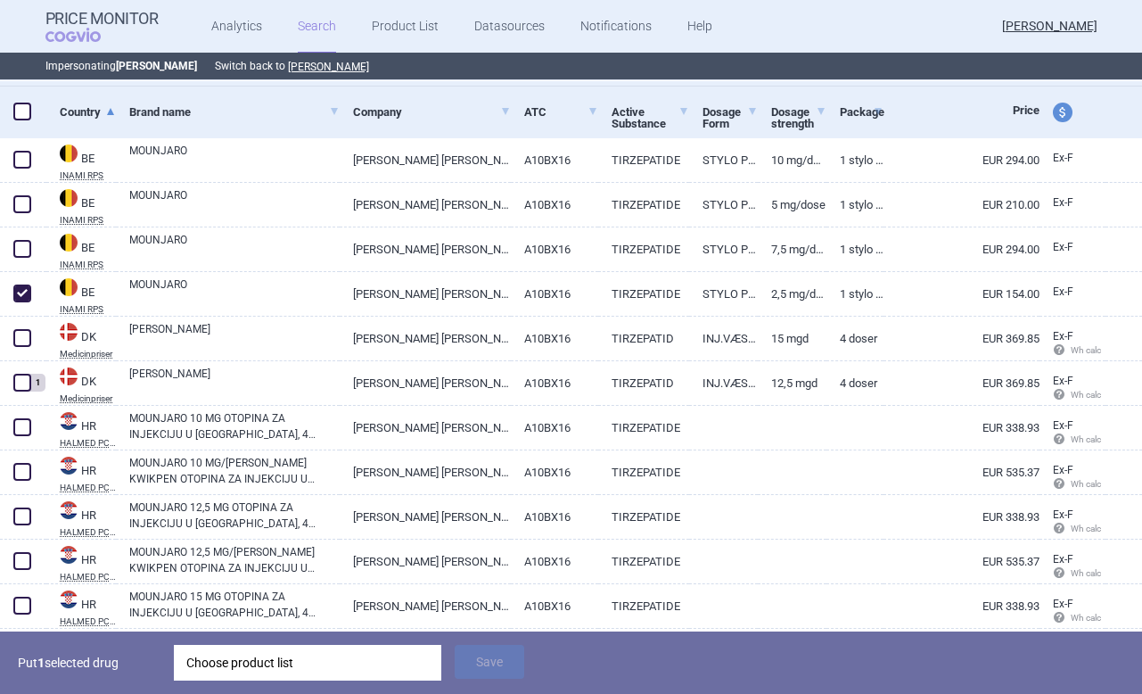
click at [306, 667] on div "Choose product list" at bounding box center [307, 662] width 242 height 36
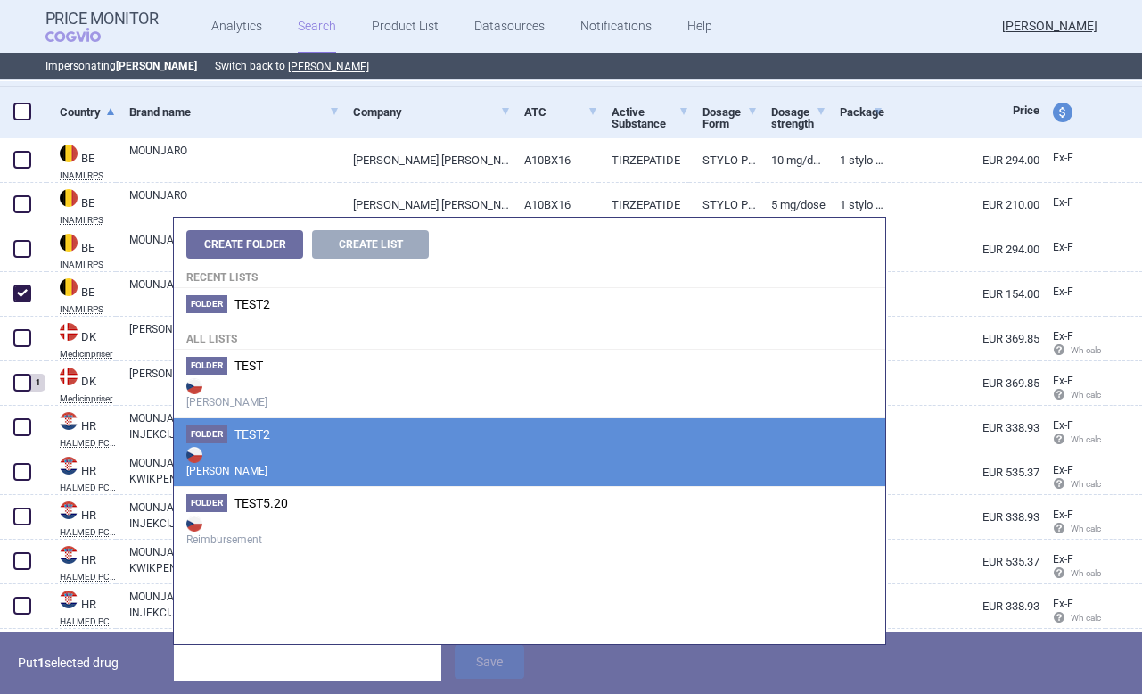
click at [315, 476] on strong "[PERSON_NAME]" at bounding box center [529, 461] width 686 height 36
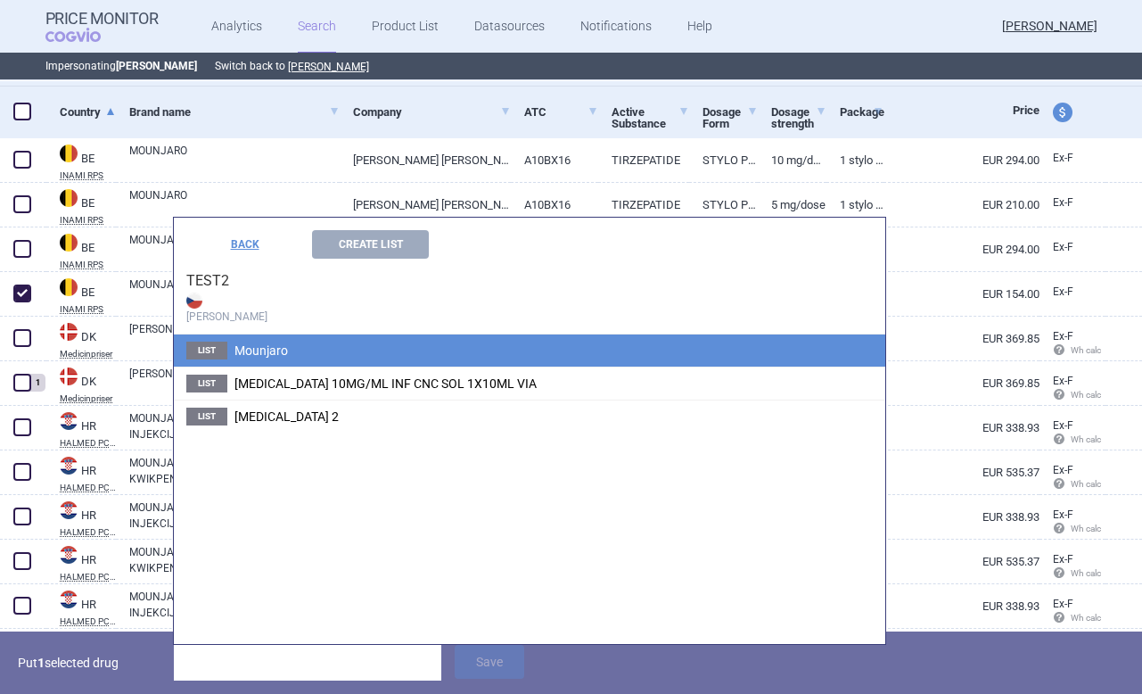
click at [291, 349] on li "List Mounjaro" at bounding box center [529, 350] width 711 height 32
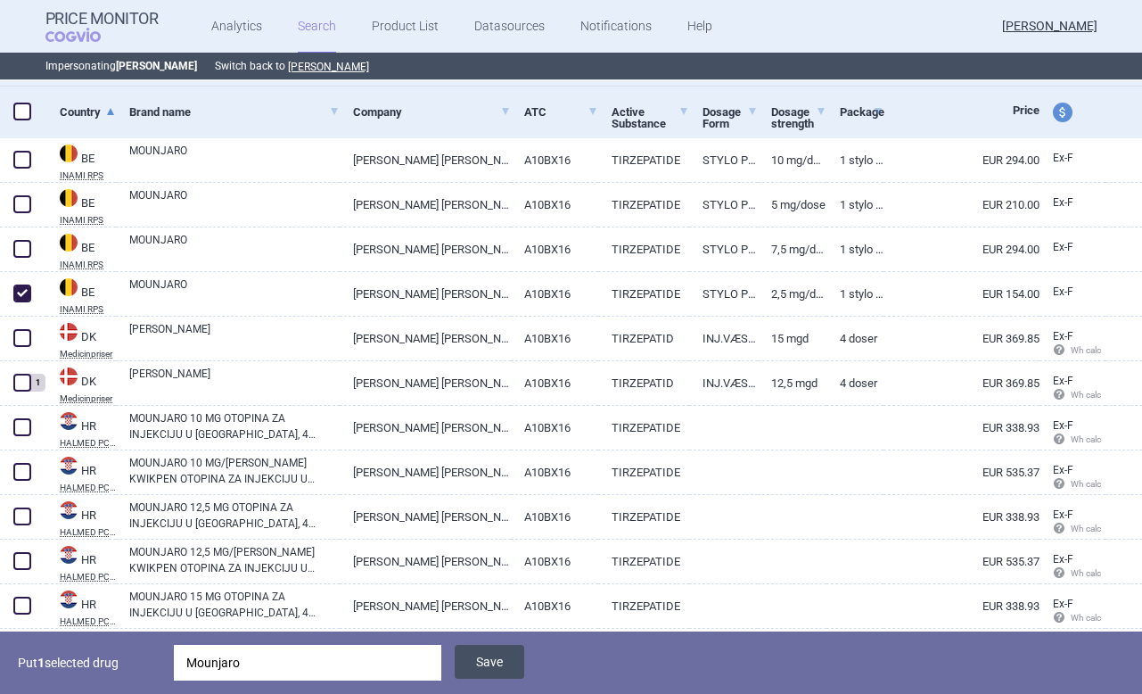
click at [517, 661] on button "Save" at bounding box center [490, 661] width 70 height 34
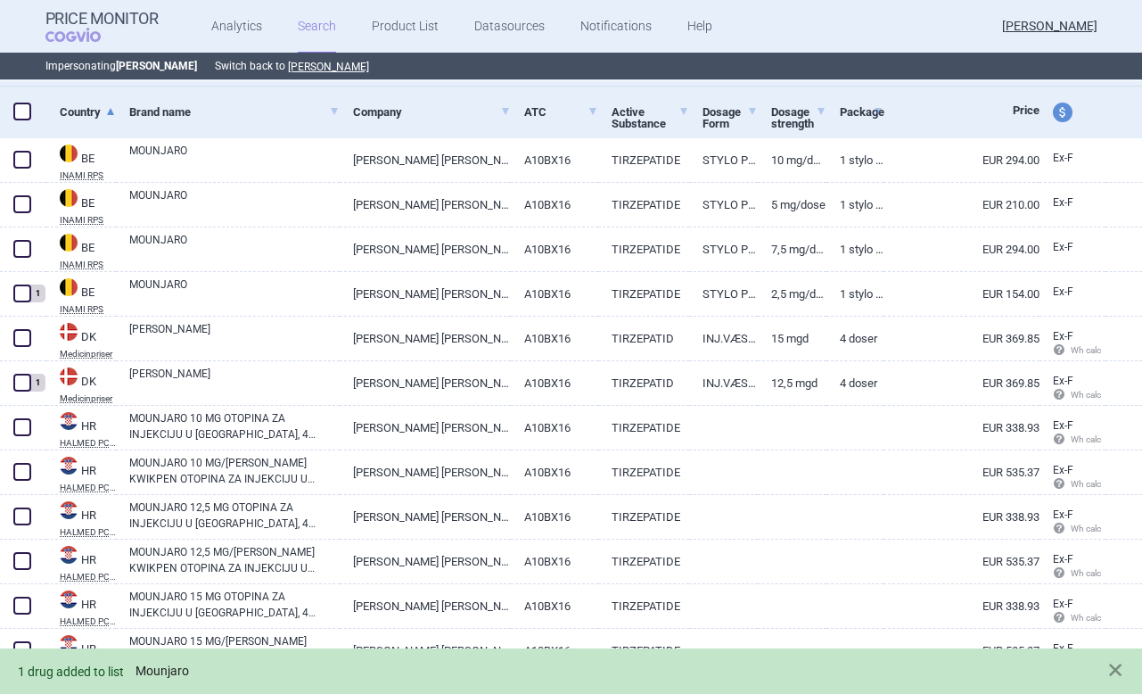
click at [166, 667] on link "Mounjaro" at bounding box center [161, 670] width 53 height 15
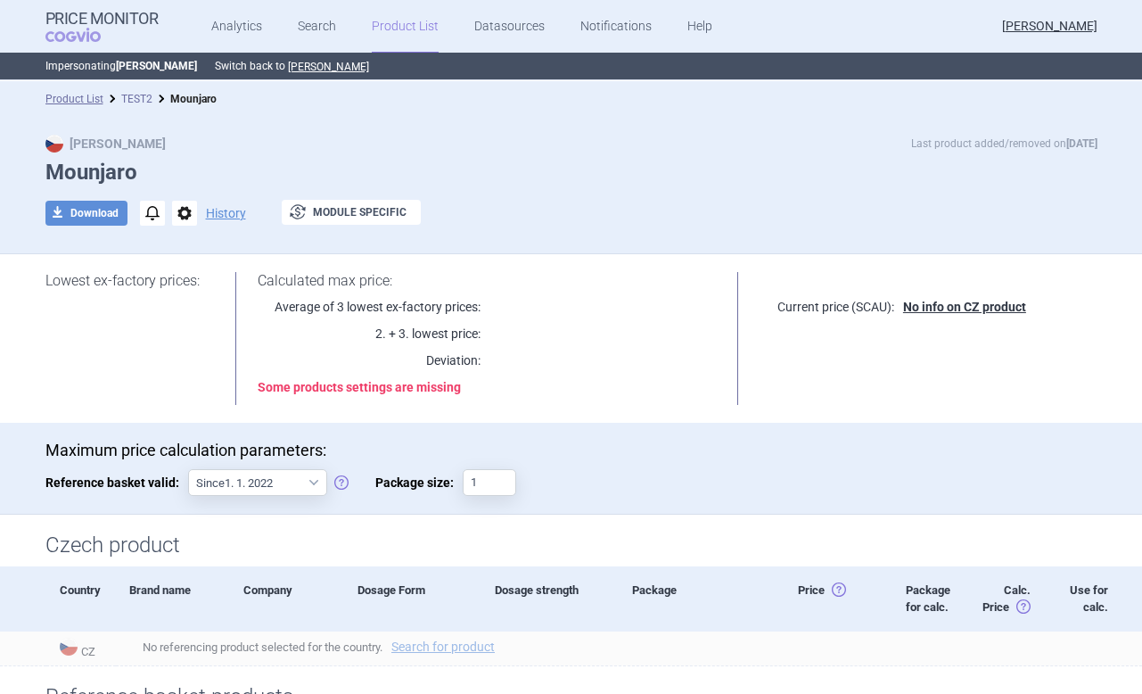
click at [136, 99] on link "TEST2" at bounding box center [136, 99] width 31 height 12
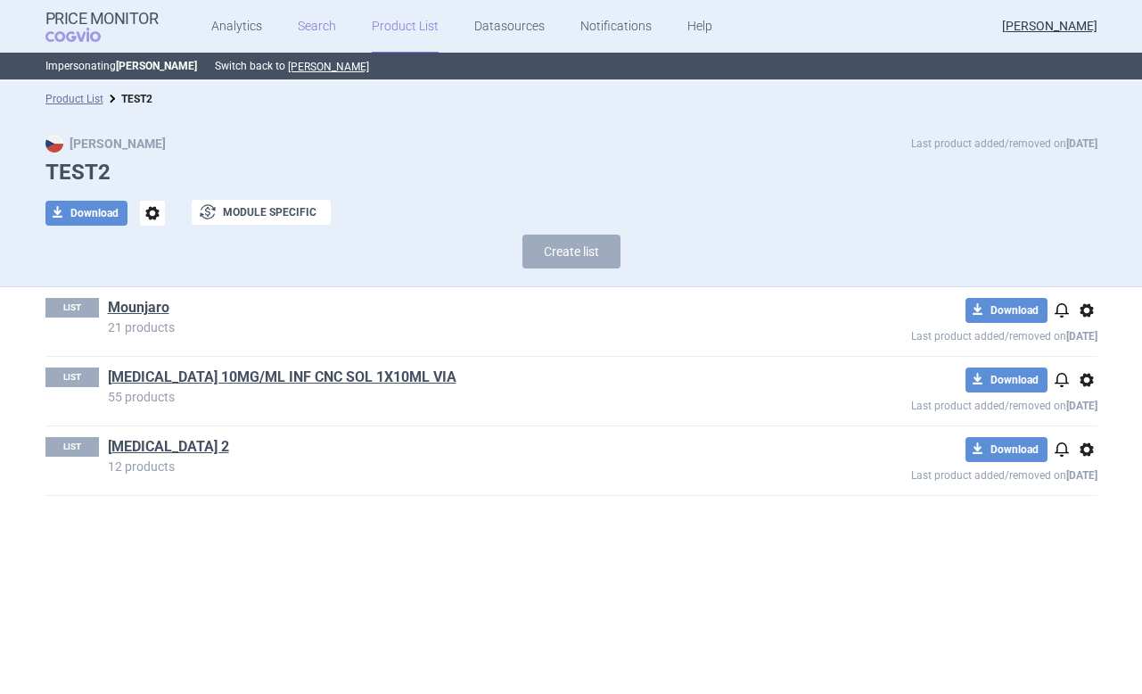
click at [326, 28] on link "Search" at bounding box center [317, 26] width 38 height 53
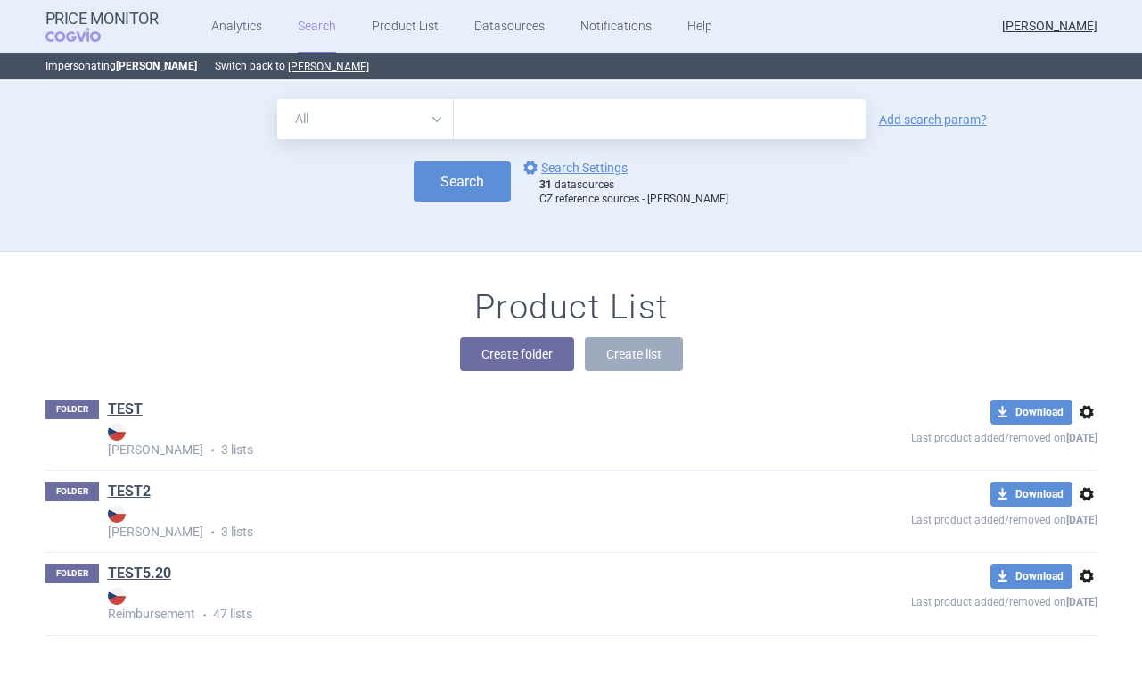
click at [390, 105] on select "All Brand Name ATC Company Active Substance Country Newer than" at bounding box center [365, 119] width 177 height 40
click at [380, 19] on link "Product List" at bounding box center [405, 26] width 67 height 53
click at [537, 360] on button "Create folder" at bounding box center [517, 354] width 114 height 34
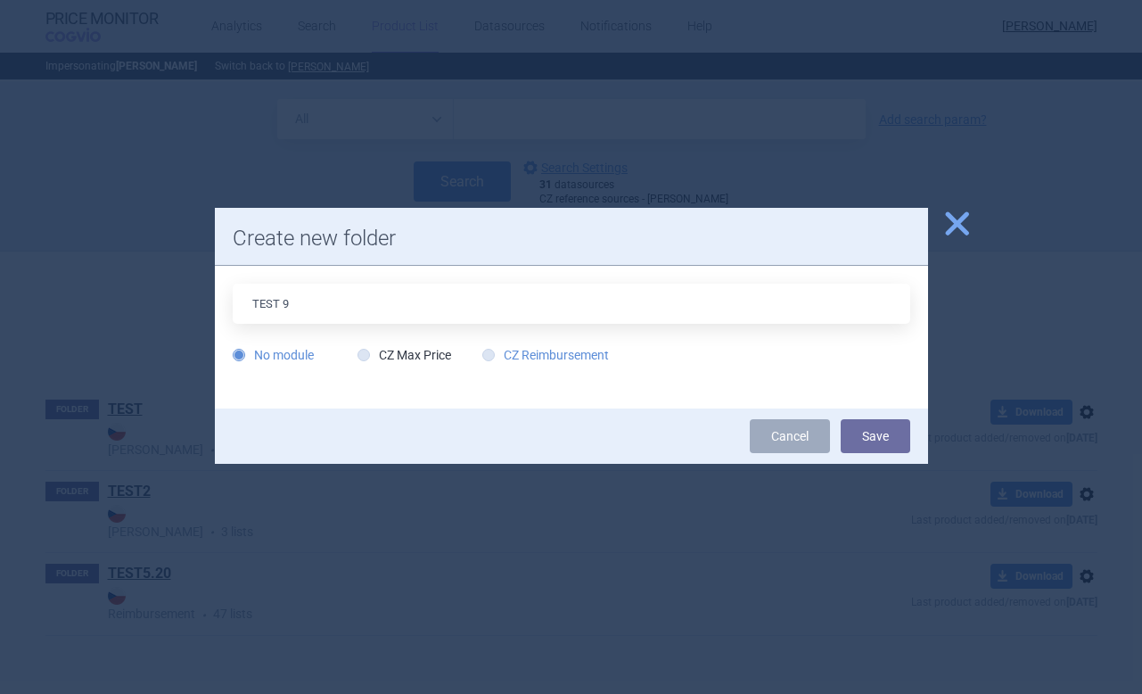
type input "TEST 9"
click at [513, 351] on label "CZ Reimbursement" at bounding box center [545, 355] width 127 height 18
click at [501, 351] on input "CZ Reimbursement" at bounding box center [492, 356] width 18 height 18
radio input "true"
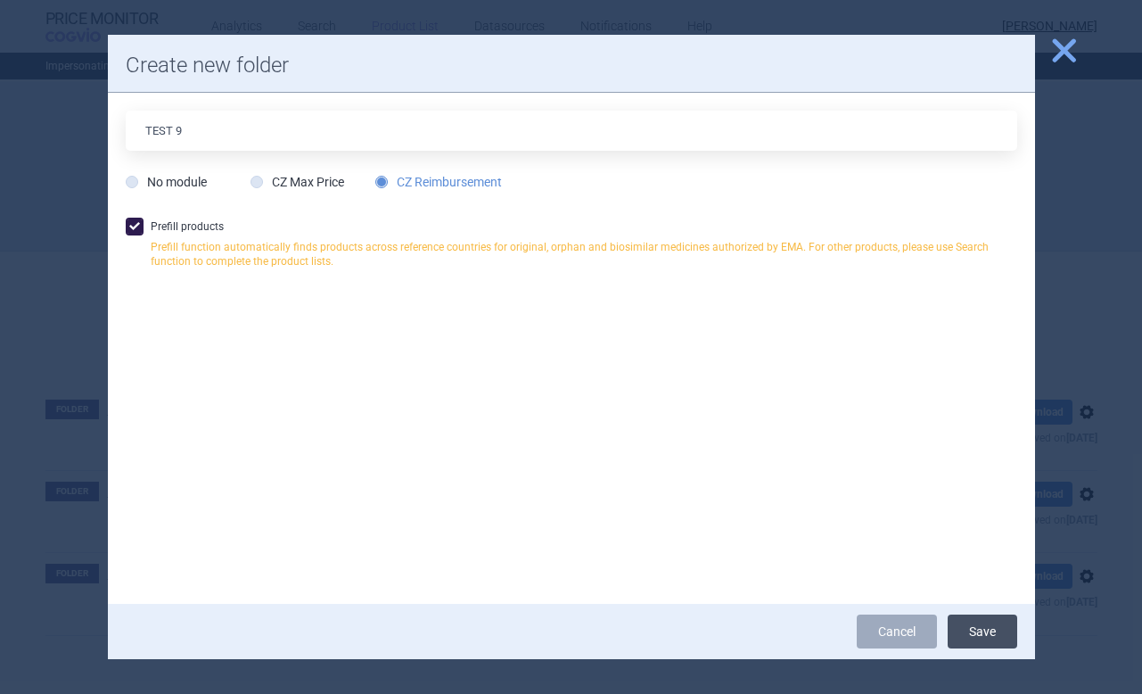
click at [987, 636] on button "Save" at bounding box center [983, 631] width 70 height 34
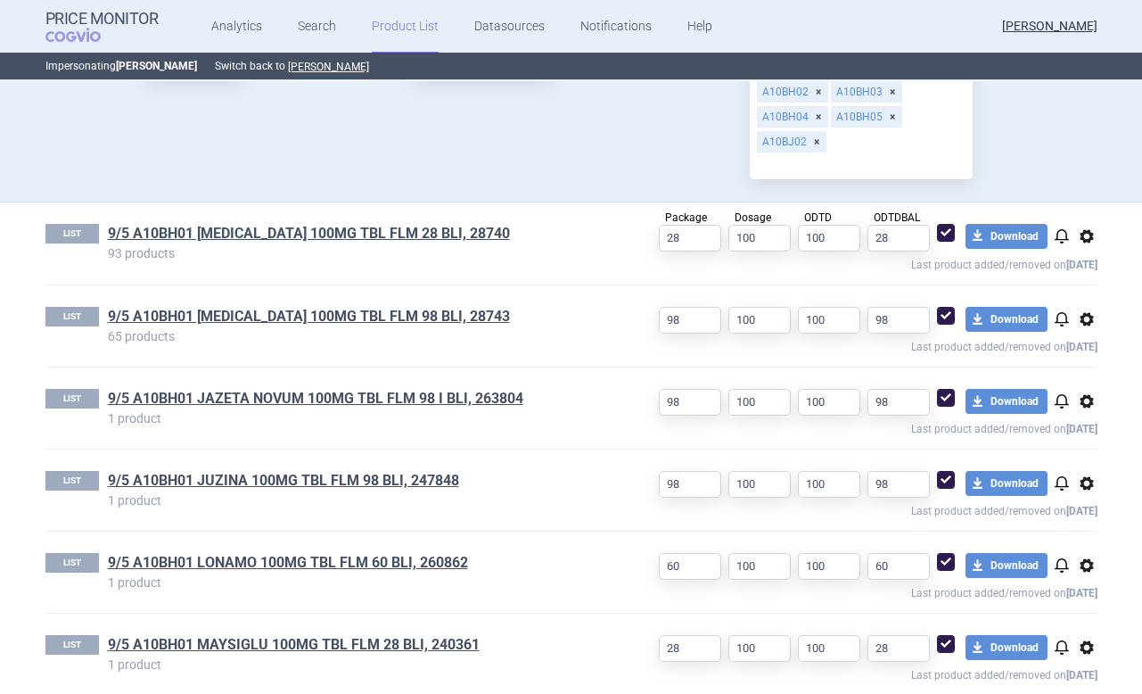
scroll to position [618, 0]
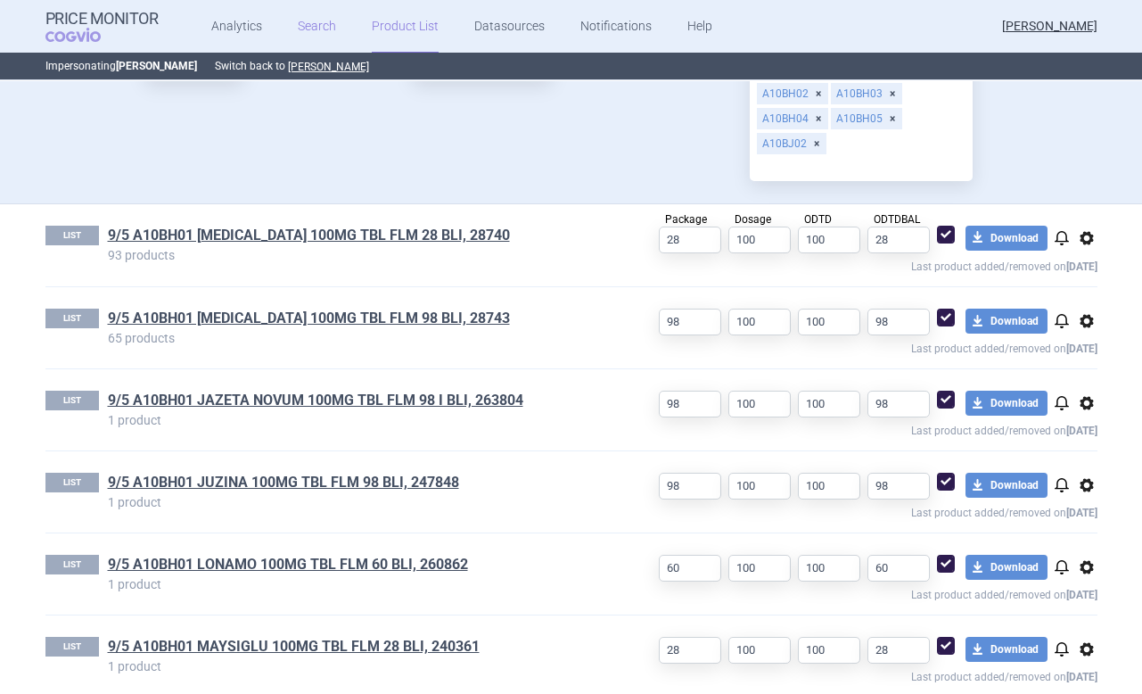
click at [314, 25] on link "Search" at bounding box center [317, 26] width 38 height 53
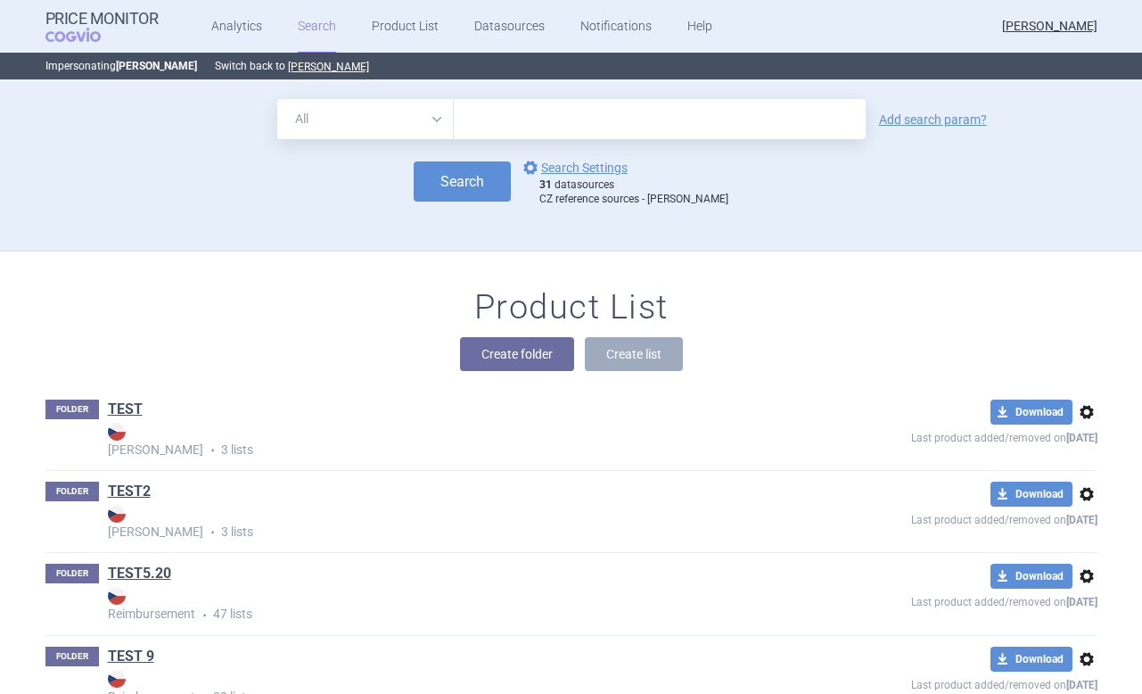
click at [429, 111] on select "All Brand Name ATC Company Active Substance Country Newer than" at bounding box center [365, 119] width 177 height 40
select select "brandName"
click at [277, 99] on select "All Brand Name ATC Company Active Substance Country Newer than" at bounding box center [365, 119] width 177 height 40
click at [489, 124] on input "text" at bounding box center [660, 119] width 412 height 40
type input "Jazeta Nova"
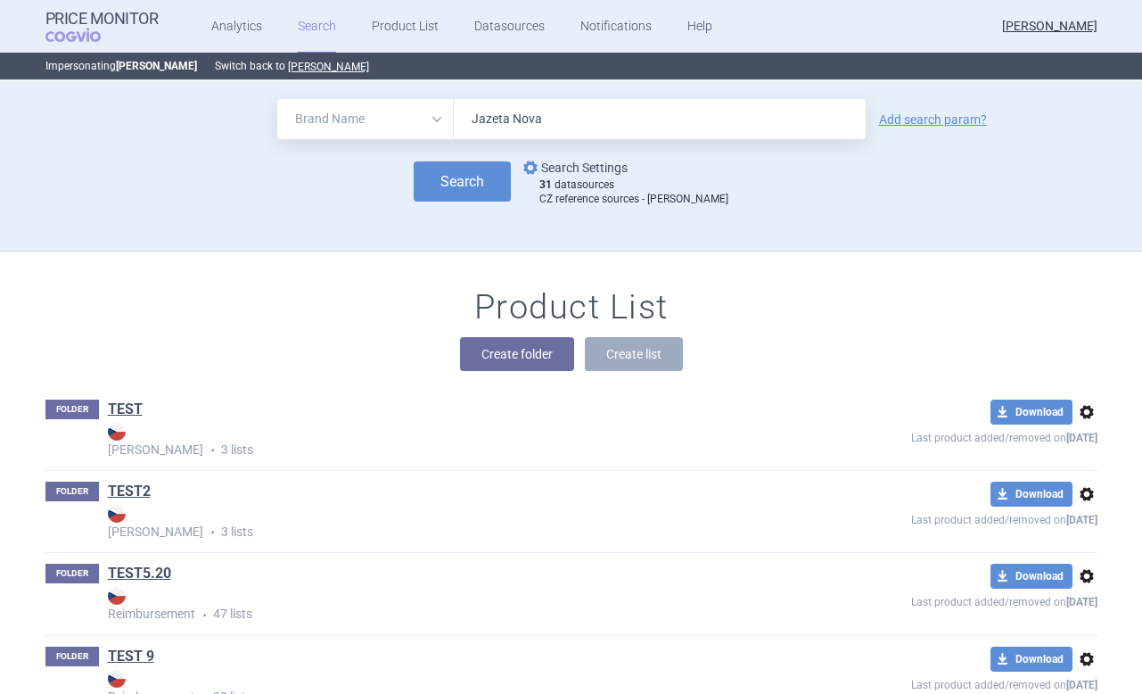
click at [581, 172] on link "options Search Settings" at bounding box center [574, 167] width 108 height 21
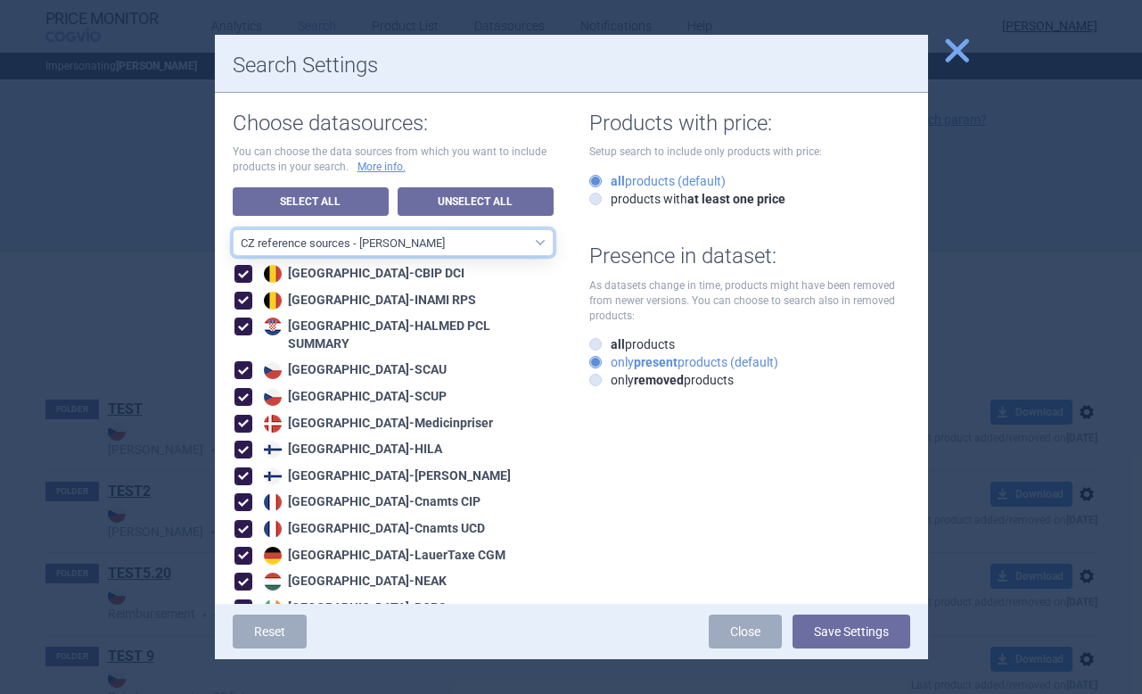
click at [369, 241] on select "All data sources CZ reference sources - Reimbursement SK reference sources - Of…" at bounding box center [393, 242] width 321 height 27
select select "9dbb7c6e-ea10-47e4-ac46-e28bda984dcc"
click at [233, 229] on select "All data sources CZ reference sources - Reimbursement SK reference sources - Of…" at bounding box center [393, 242] width 321 height 27
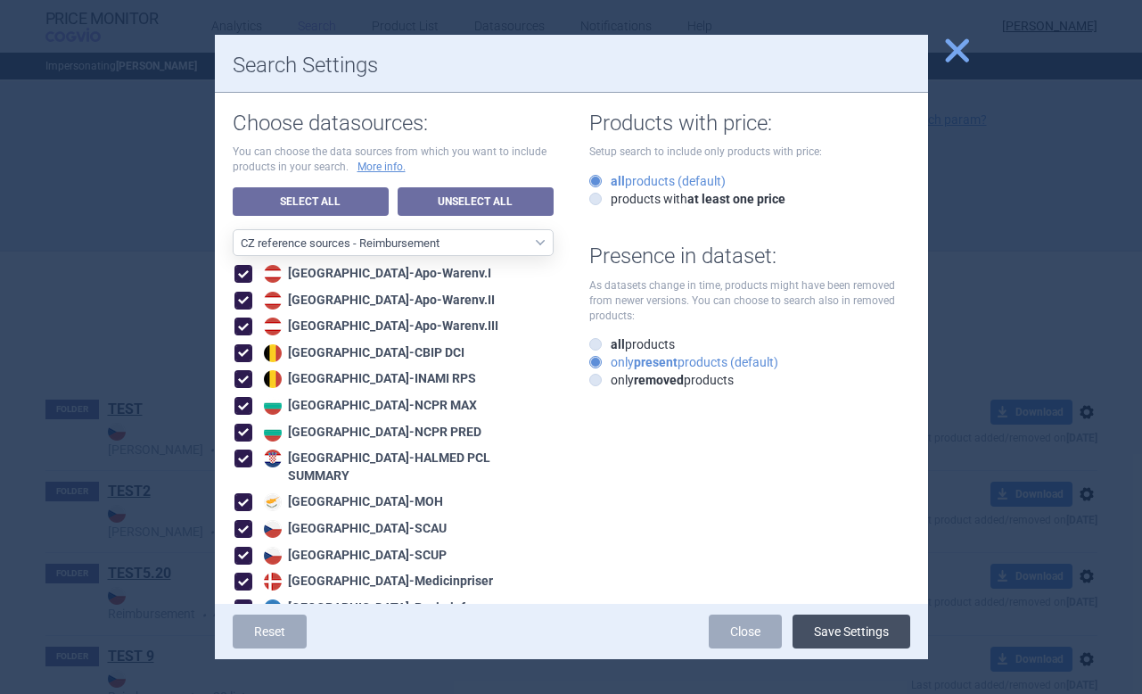
click at [848, 630] on button "Save Settings" at bounding box center [851, 631] width 118 height 34
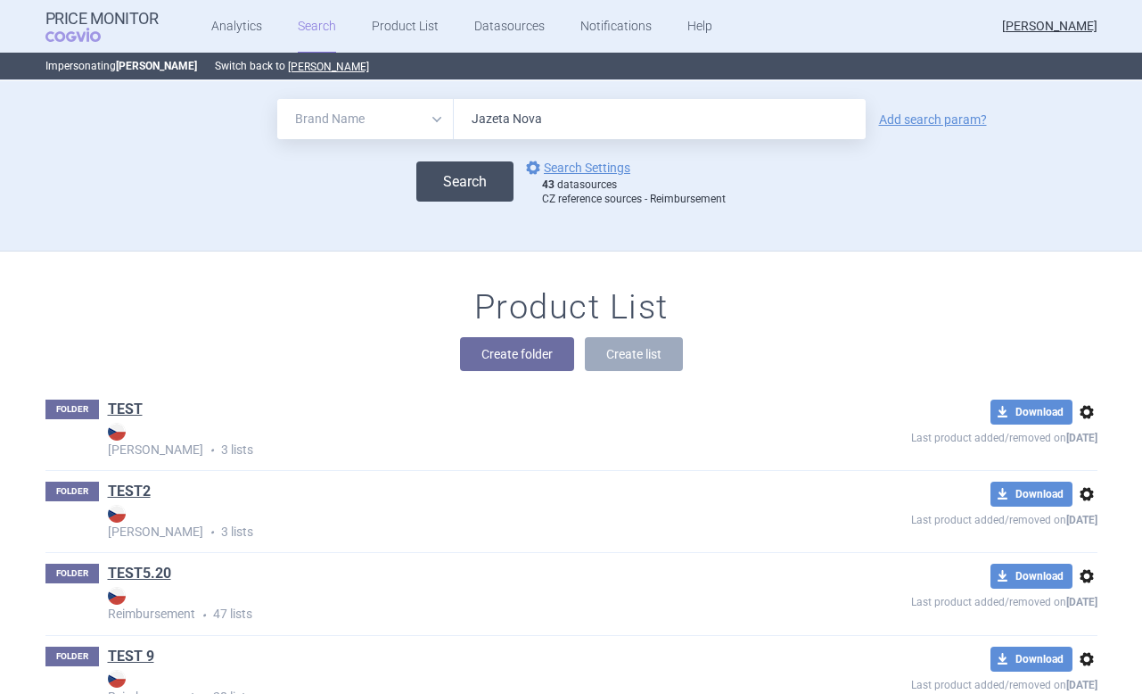
click at [439, 194] on button "Search" at bounding box center [464, 181] width 97 height 40
select select "brandName"
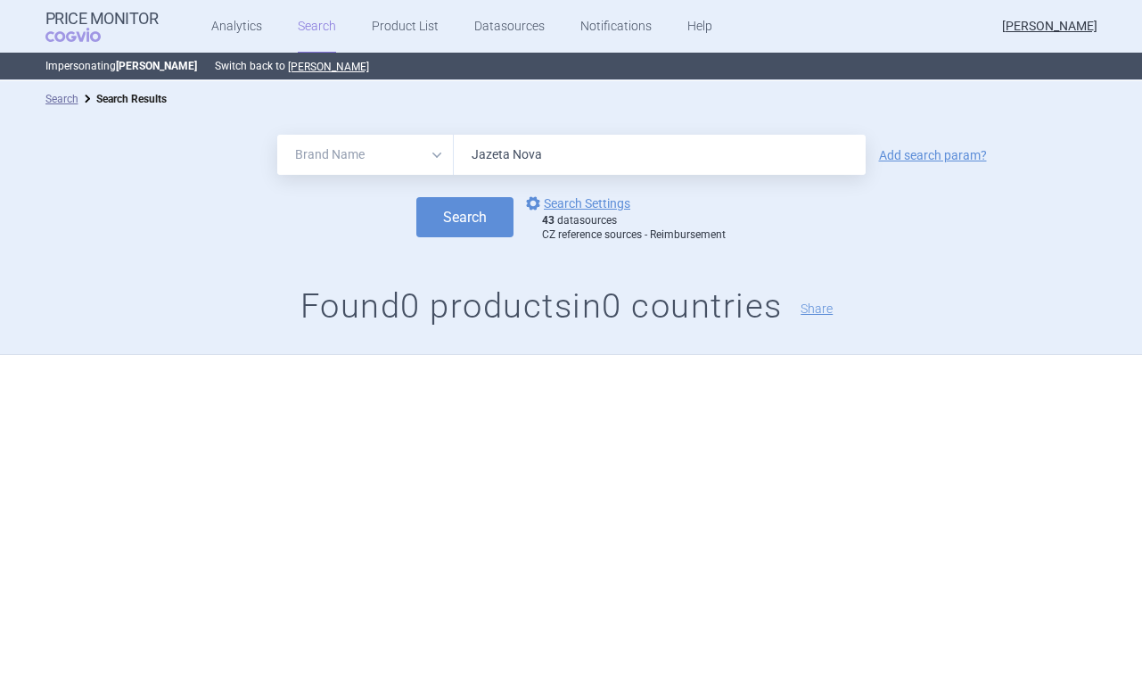
click at [498, 159] on input "Jazeta Nova" at bounding box center [660, 155] width 412 height 40
click at [514, 153] on input "Jazeta Nova" at bounding box center [660, 155] width 412 height 40
click at [529, 164] on input "Jazeta Nova" at bounding box center [660, 155] width 412 height 40
type input "Jazeta"
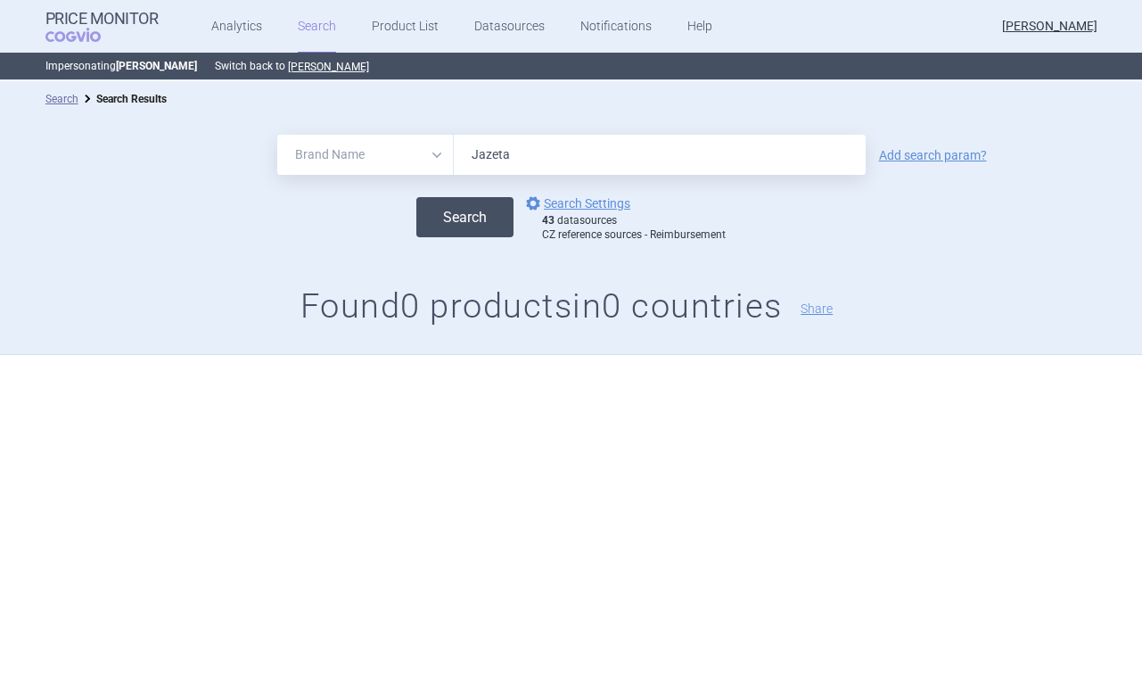
click at [465, 225] on button "Search" at bounding box center [464, 217] width 97 height 40
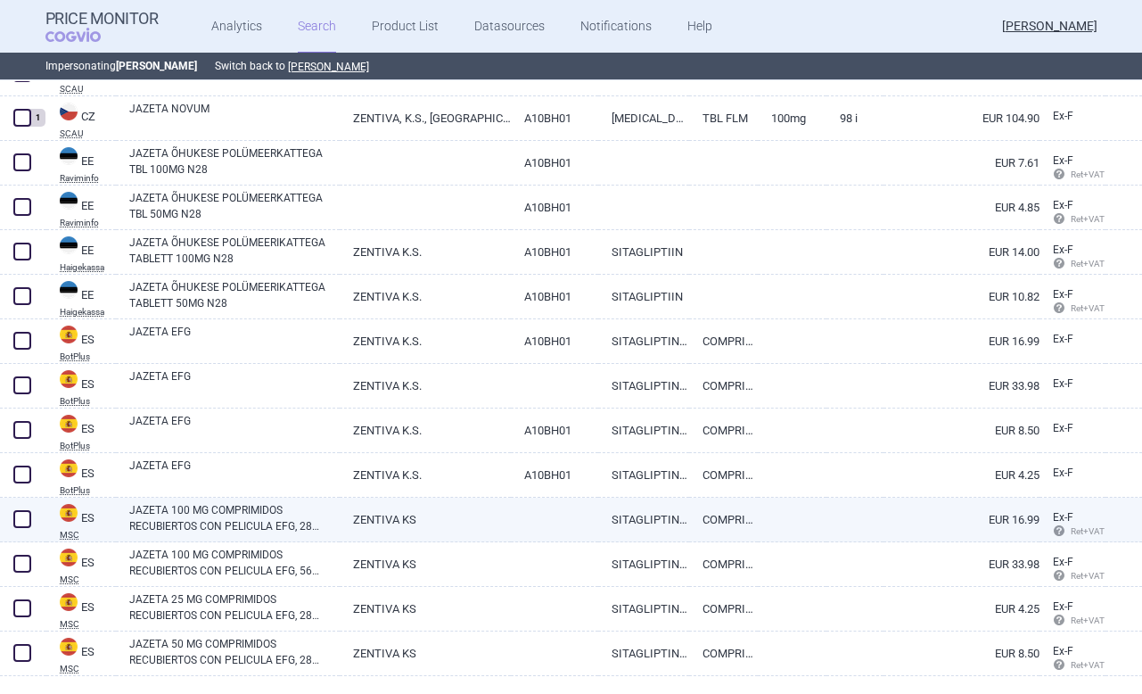
scroll to position [292, 0]
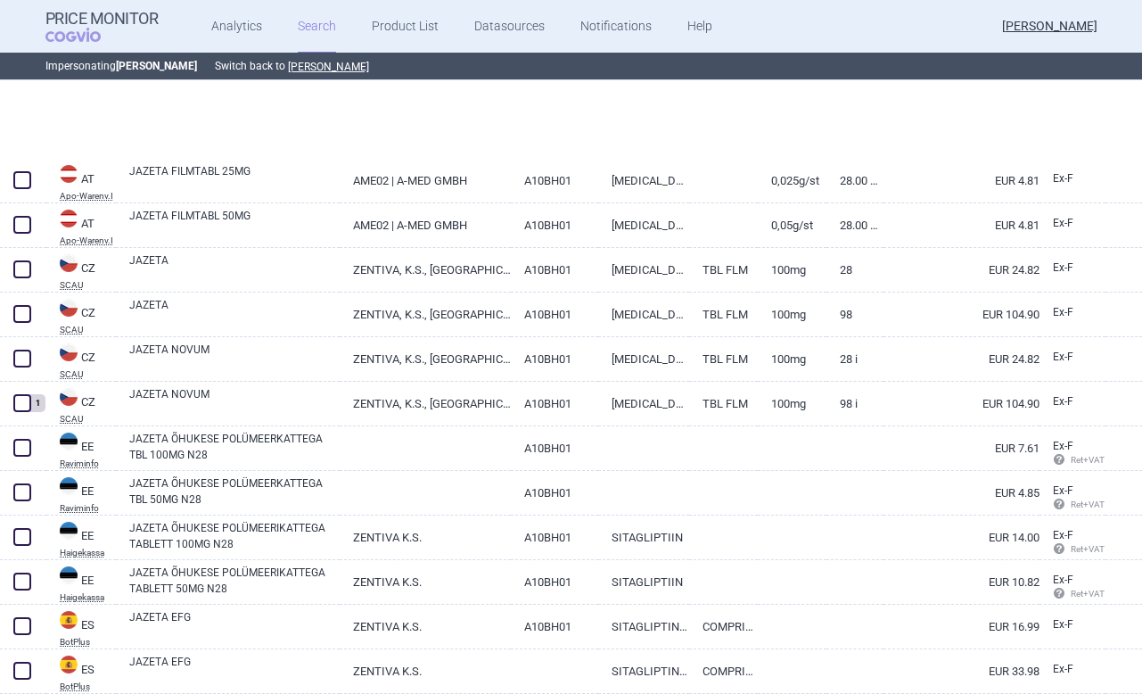
select select "brandName"
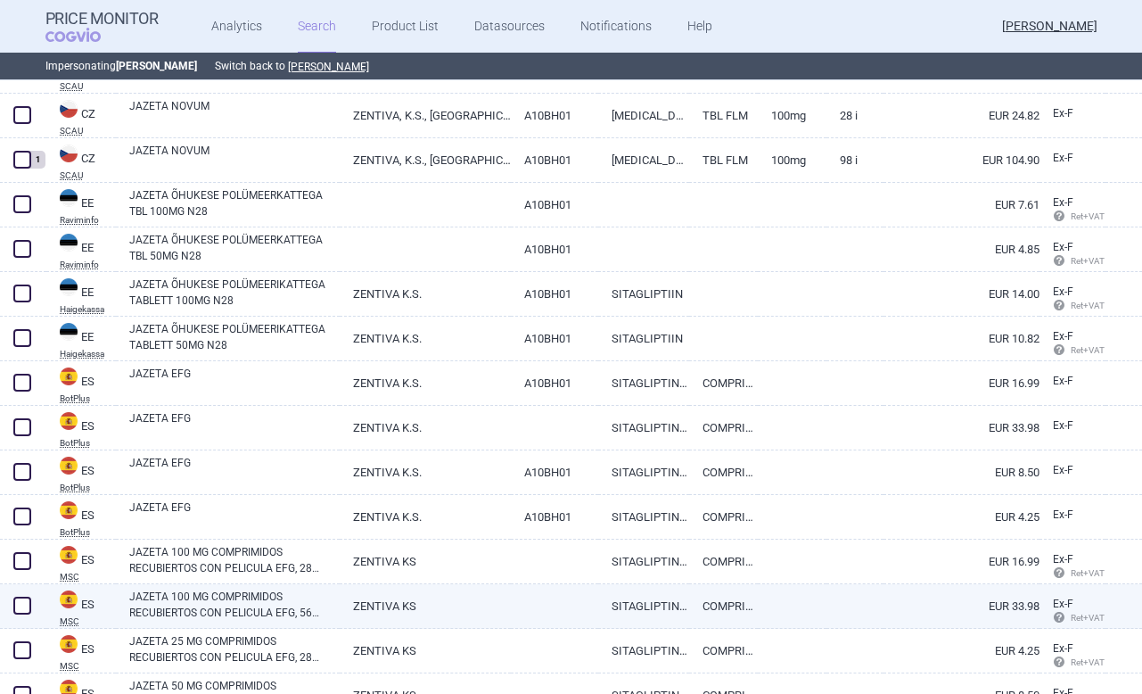
scroll to position [224, 0]
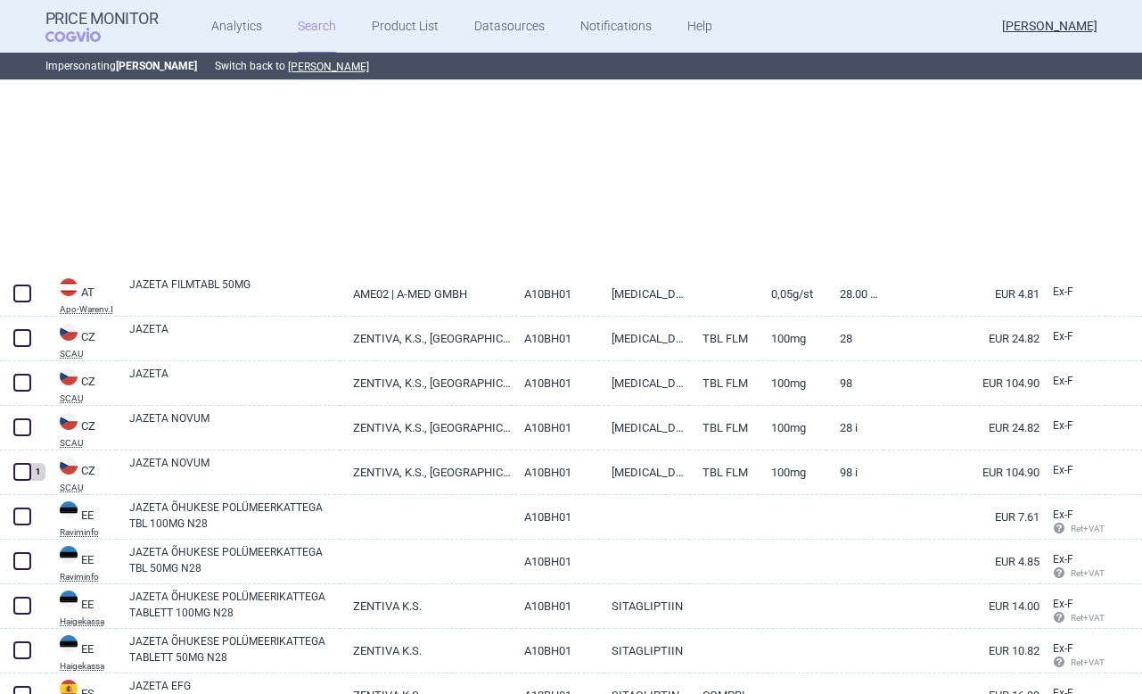
select select "brandName"
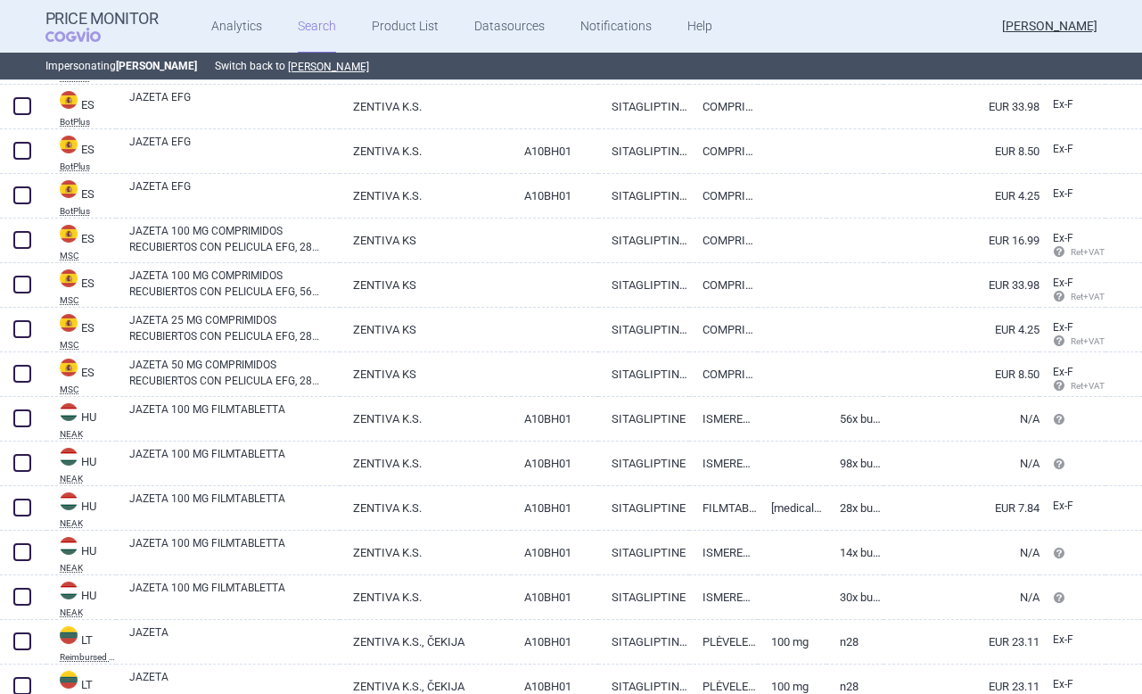
scroll to position [859, 0]
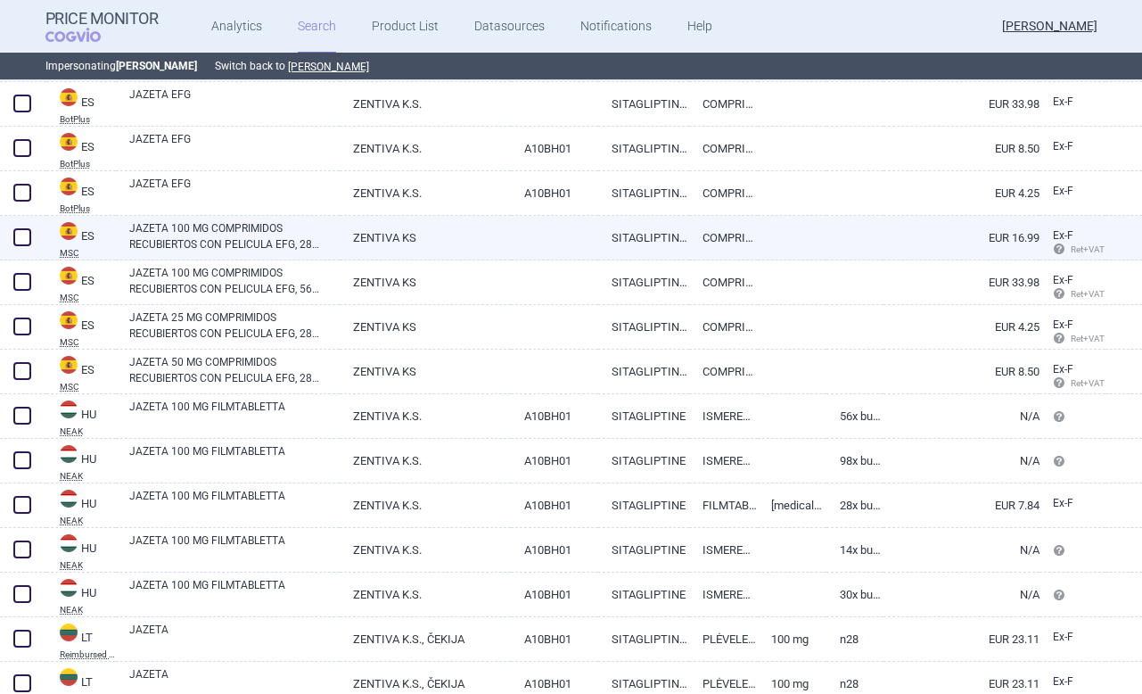
click at [18, 238] on span at bounding box center [22, 237] width 18 height 18
checkbox input "true"
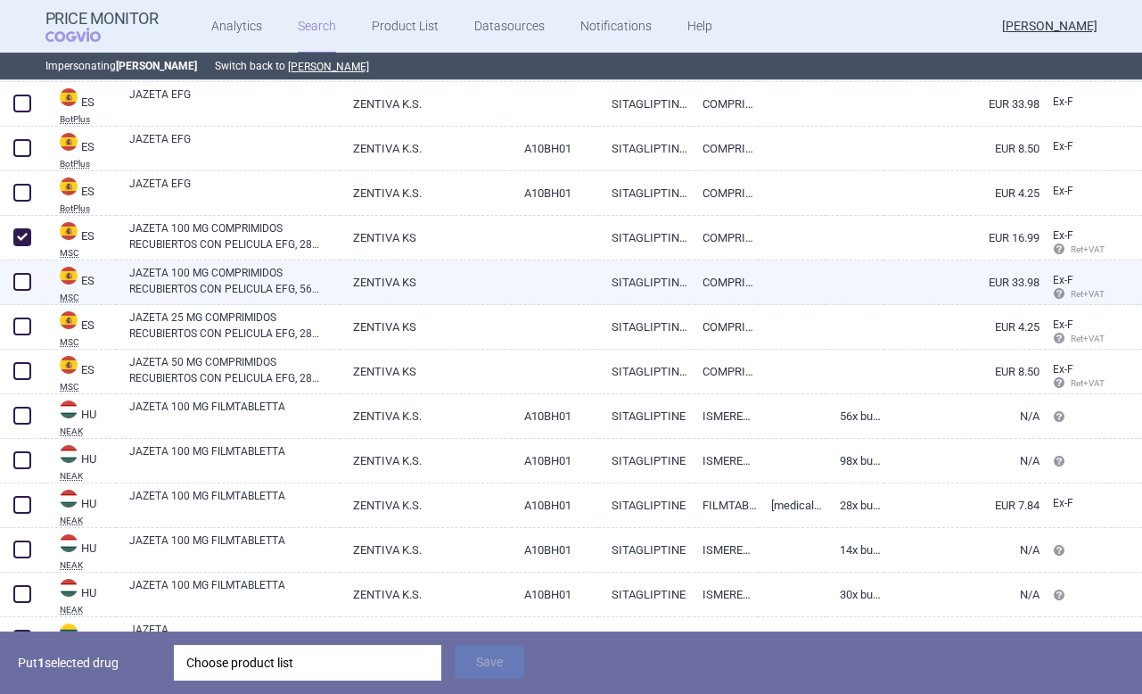
click at [21, 281] on span at bounding box center [22, 282] width 18 height 18
checkbox input "true"
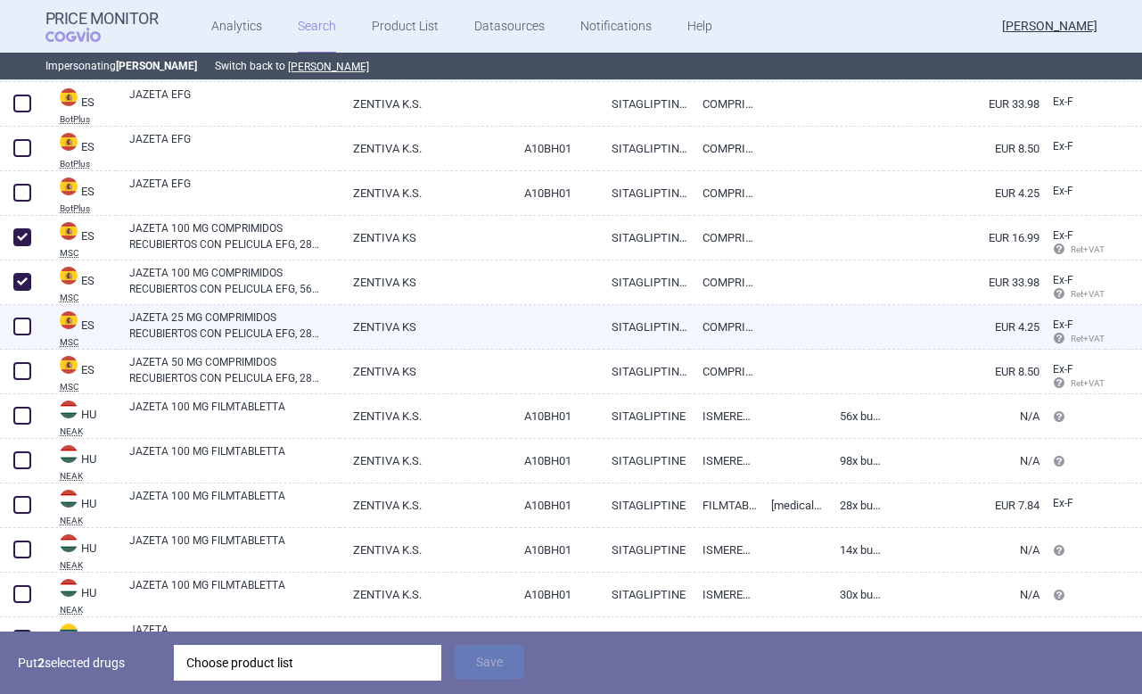
click at [18, 319] on span at bounding box center [22, 326] width 18 height 18
checkbox input "true"
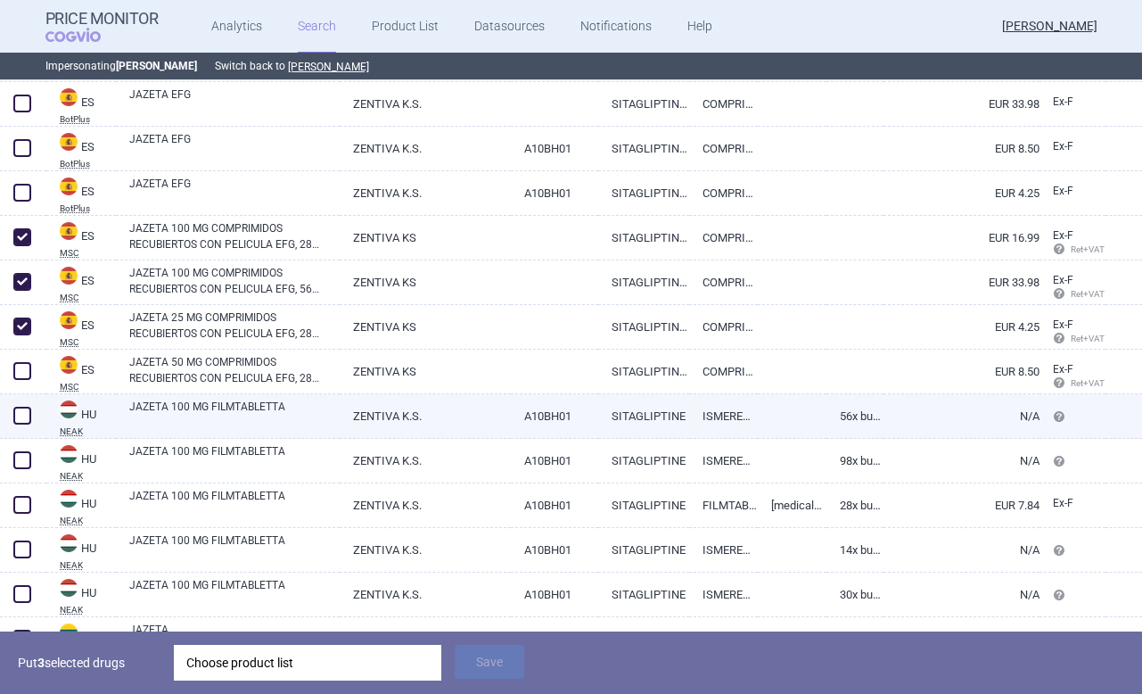
click at [24, 415] on span at bounding box center [22, 415] width 18 height 18
checkbox input "true"
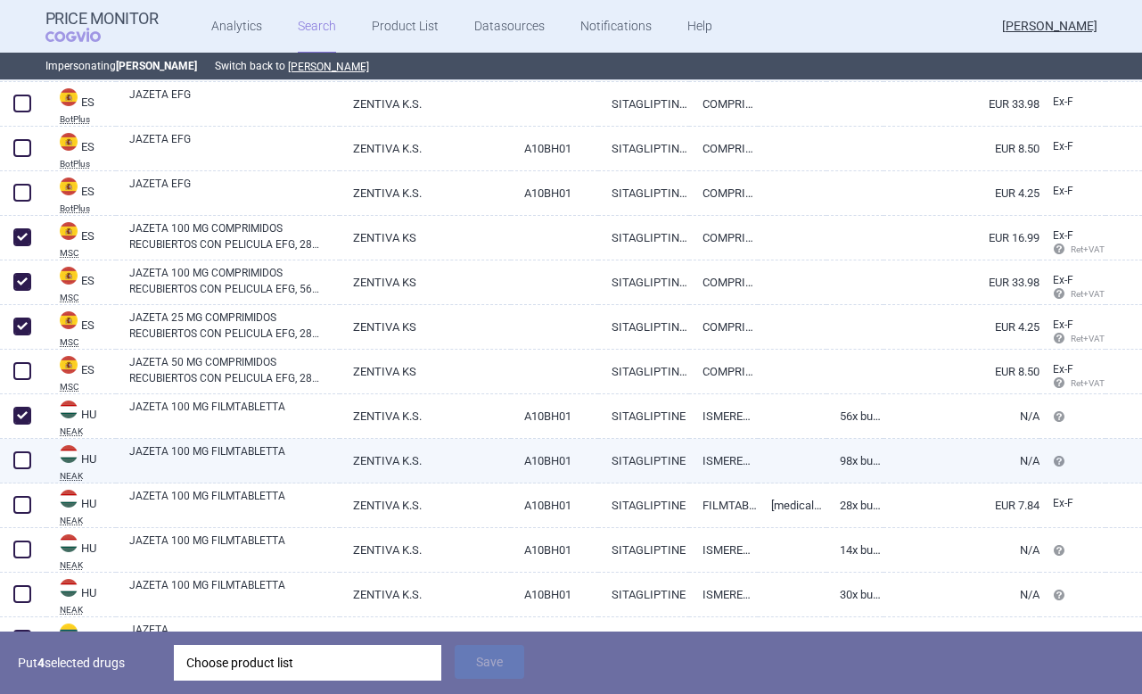
click at [15, 465] on span at bounding box center [22, 460] width 18 height 18
checkbox input "true"
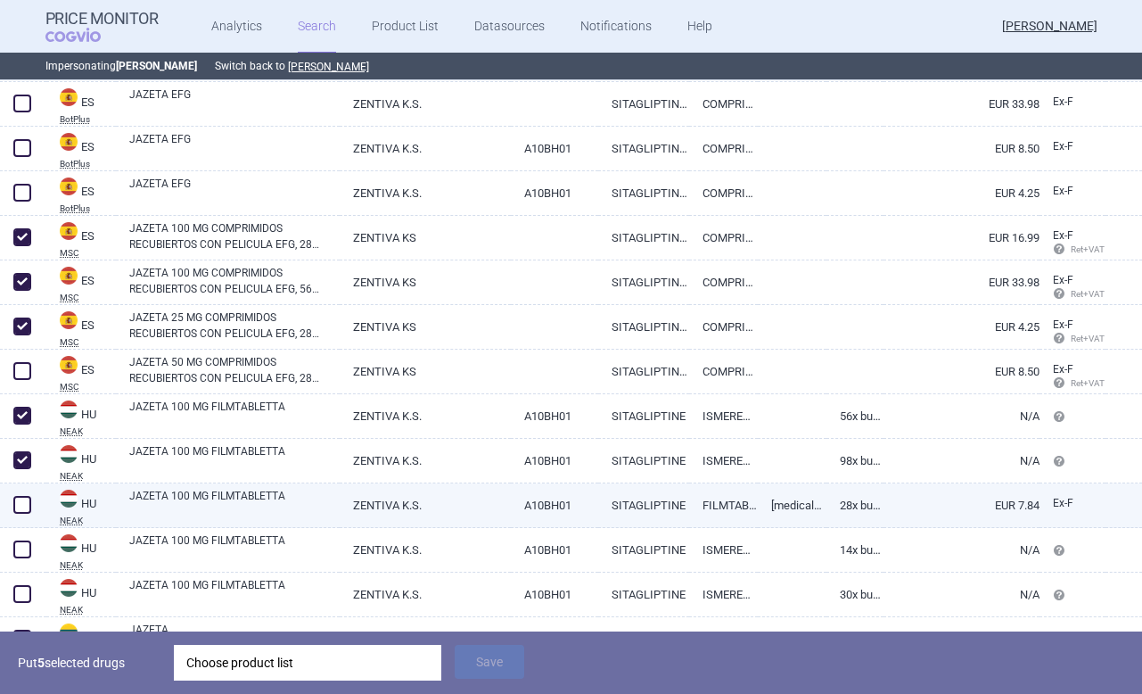
click at [16, 497] on span at bounding box center [22, 505] width 18 height 18
checkbox input "true"
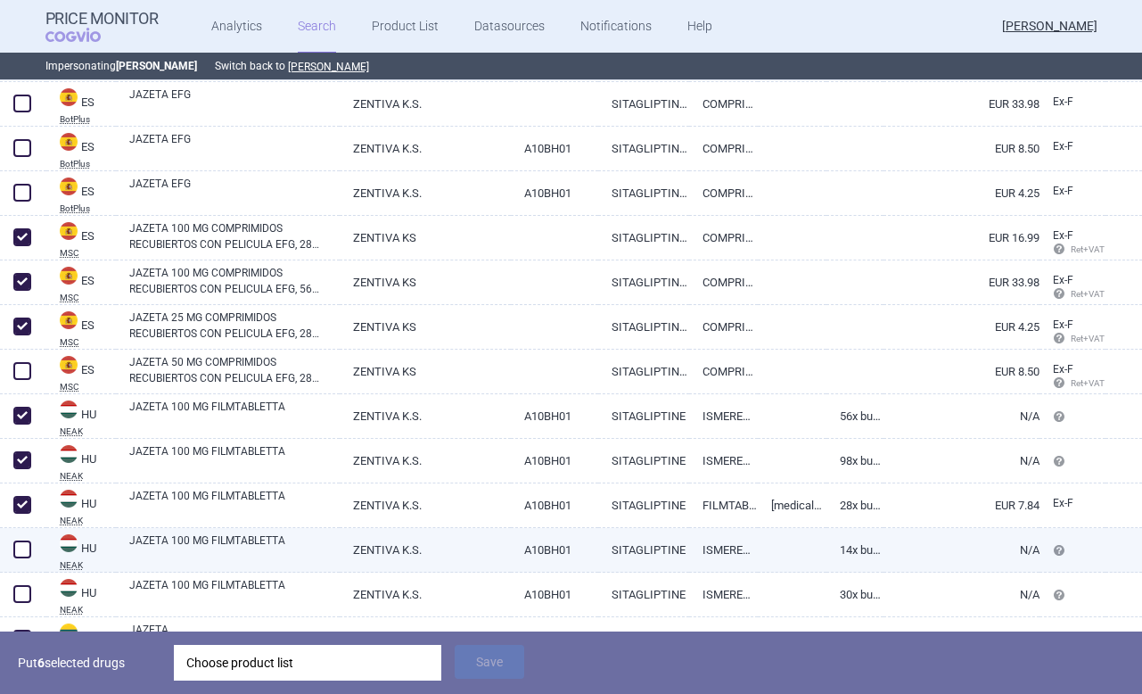
click at [22, 546] on span at bounding box center [22, 549] width 18 height 18
checkbox input "true"
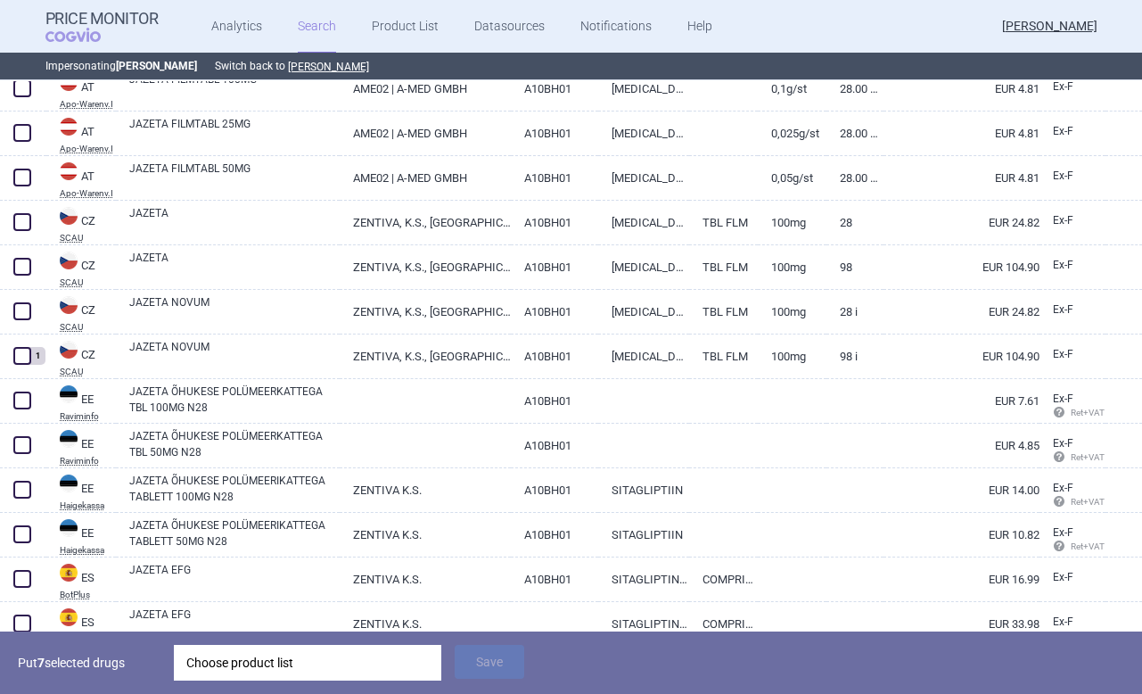
scroll to position [331, 0]
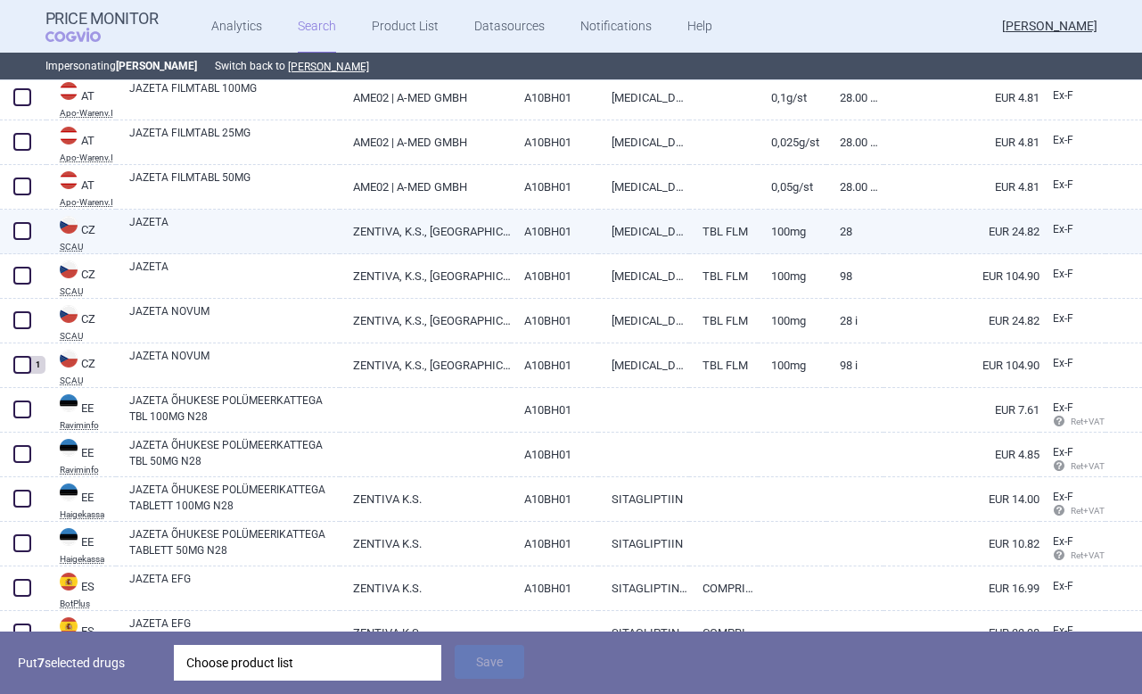
click at [25, 226] on span at bounding box center [22, 231] width 18 height 18
checkbox input "true"
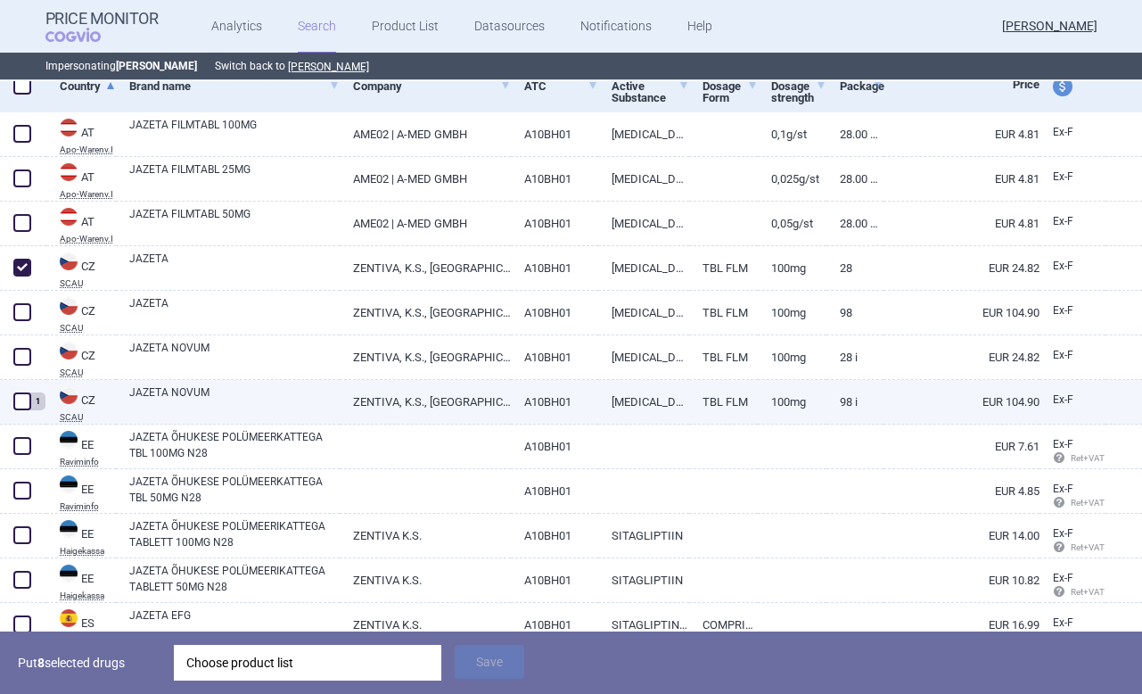
select select "brandName"
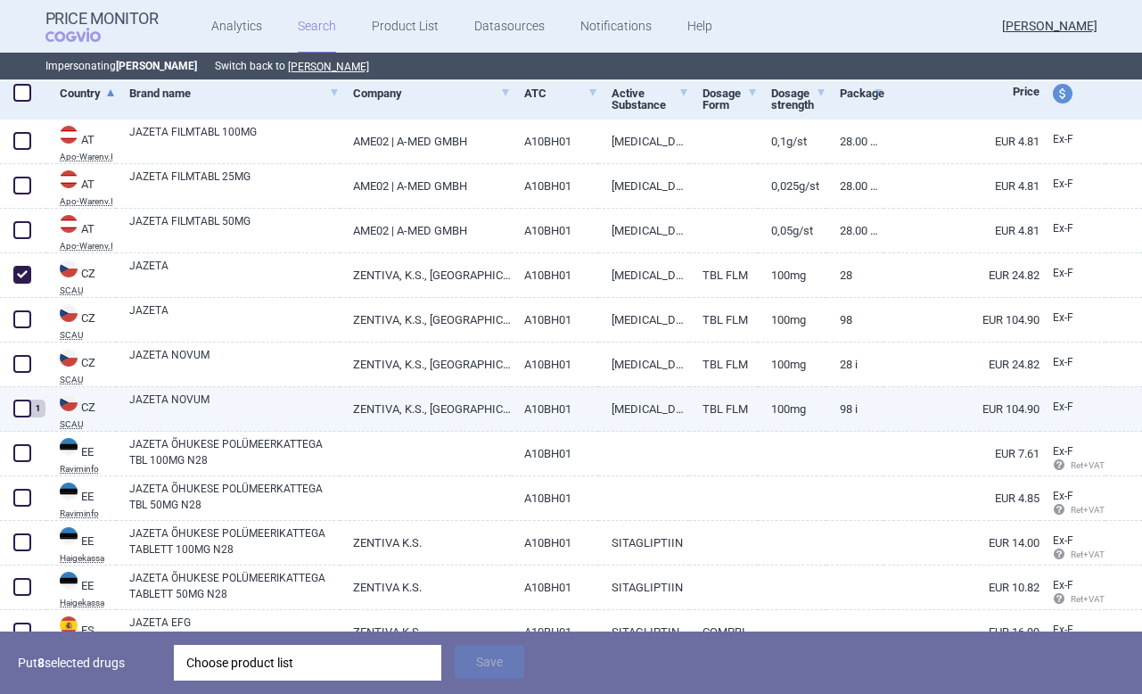
scroll to position [316, 0]
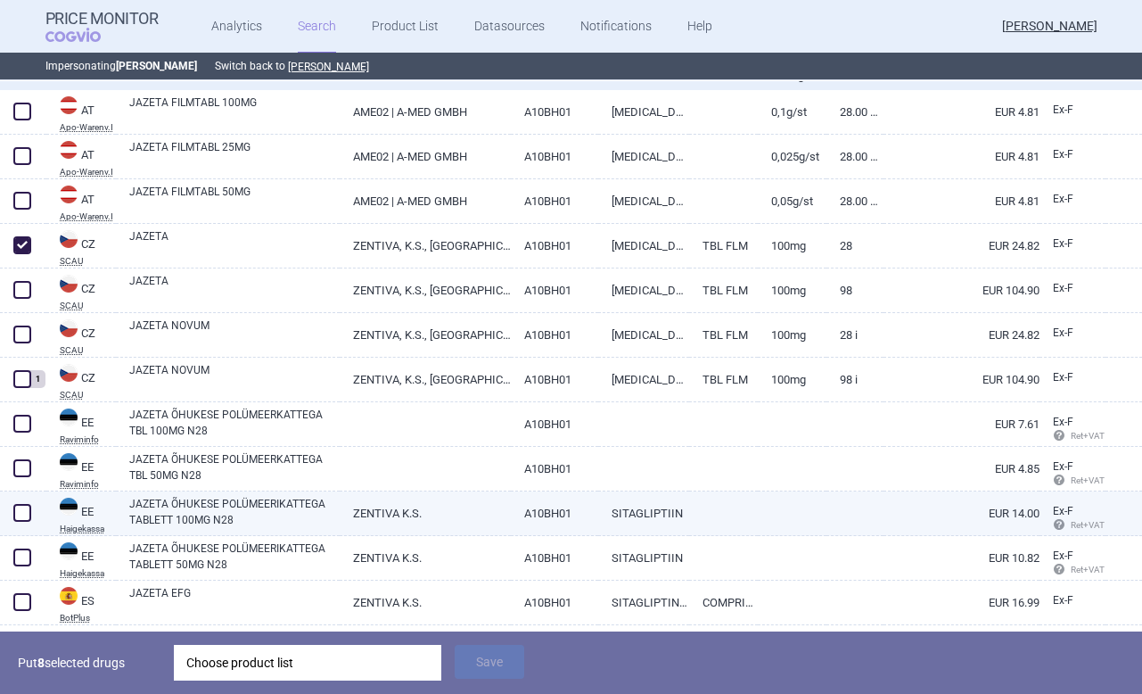
click at [26, 518] on span at bounding box center [22, 513] width 18 height 18
checkbox input "true"
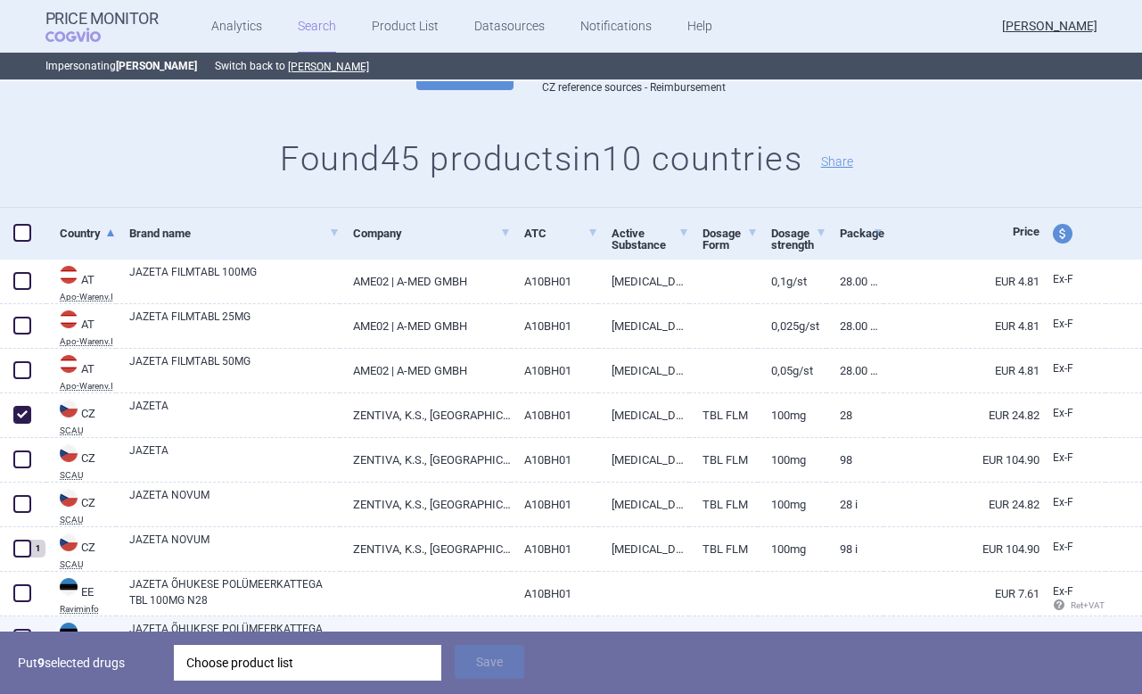
scroll to position [148, 0]
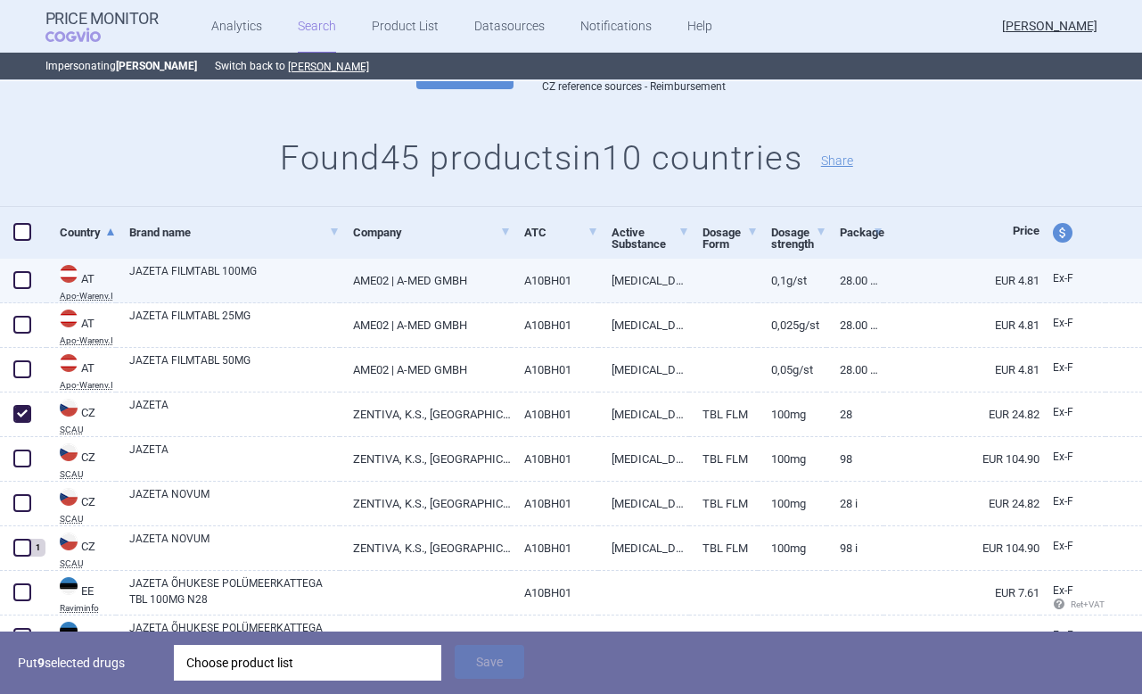
click at [17, 284] on span at bounding box center [22, 280] width 18 height 18
checkbox input "true"
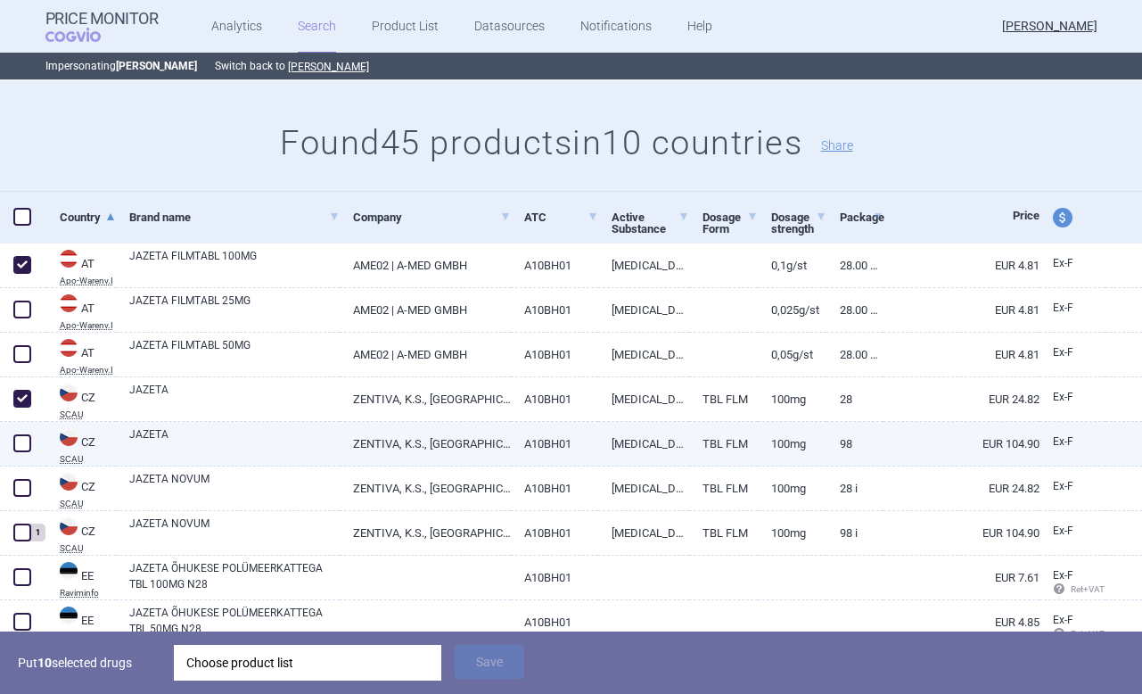
scroll to position [170, 0]
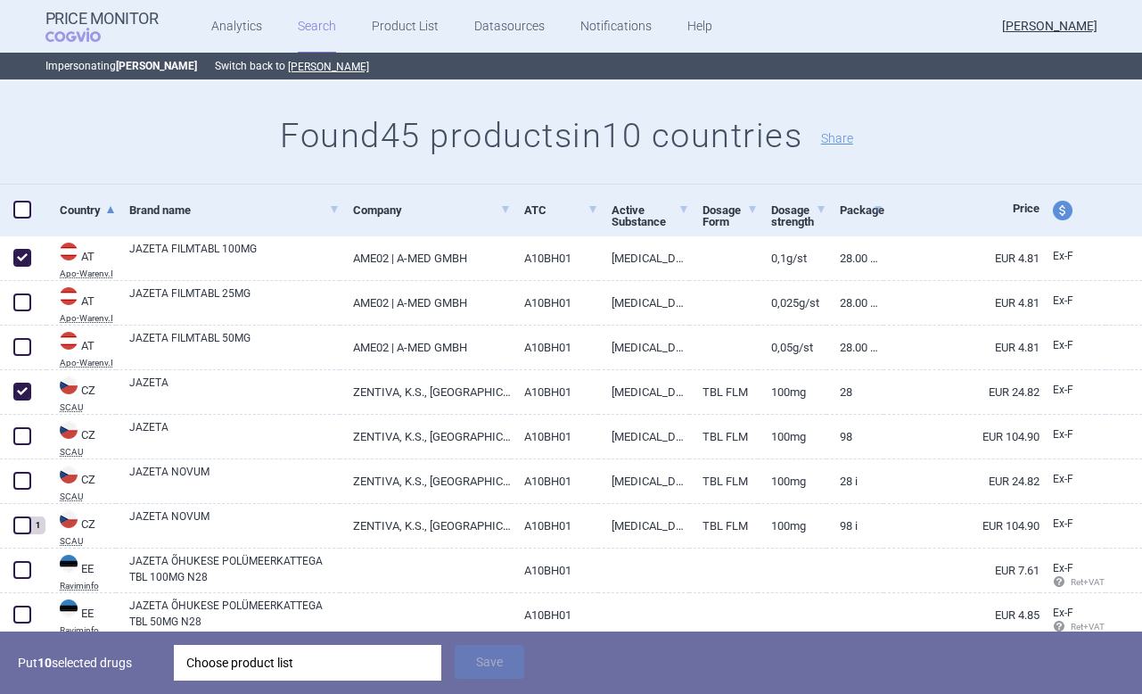
click at [278, 651] on div "Choose product list" at bounding box center [307, 662] width 242 height 36
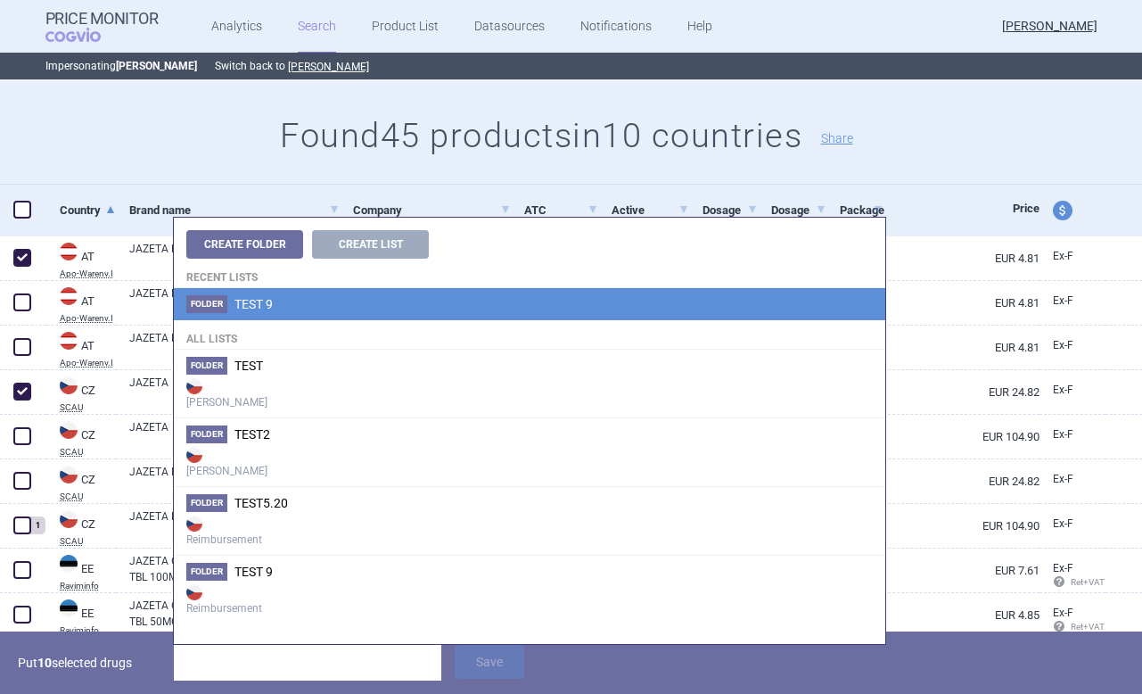
click at [266, 308] on span "TEST 9" at bounding box center [253, 304] width 38 height 14
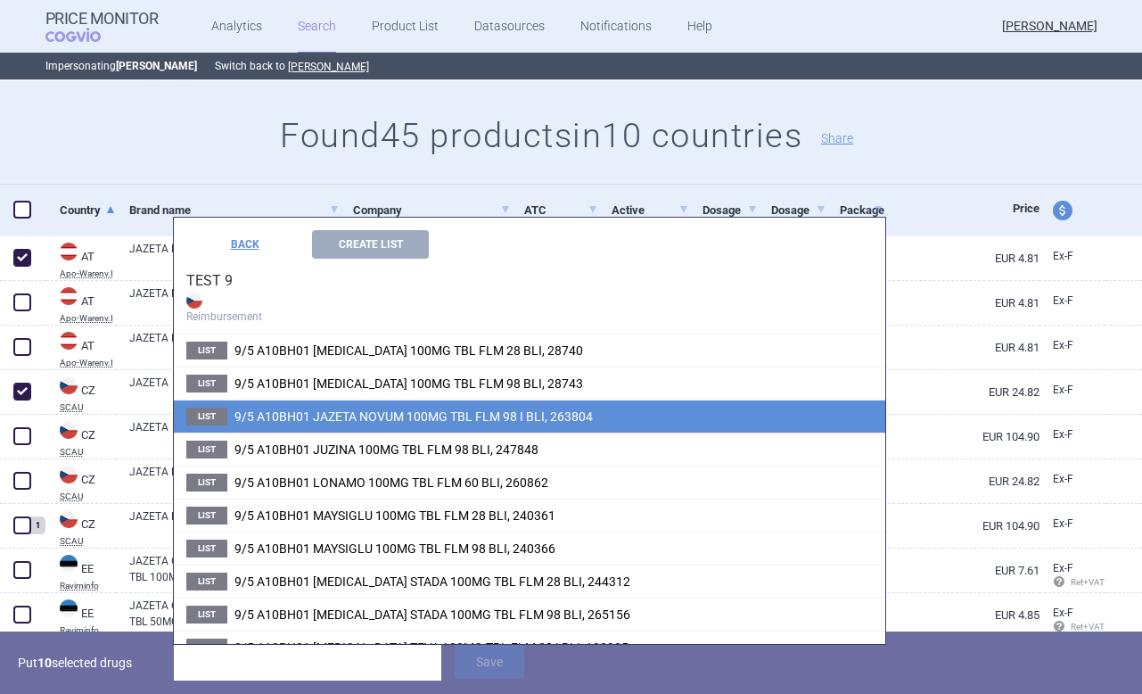
click at [467, 416] on span "9/5 A10BH01 JAZETA NOVUM 100MG TBL FLM 98 I BLI, 263804" at bounding box center [413, 416] width 358 height 14
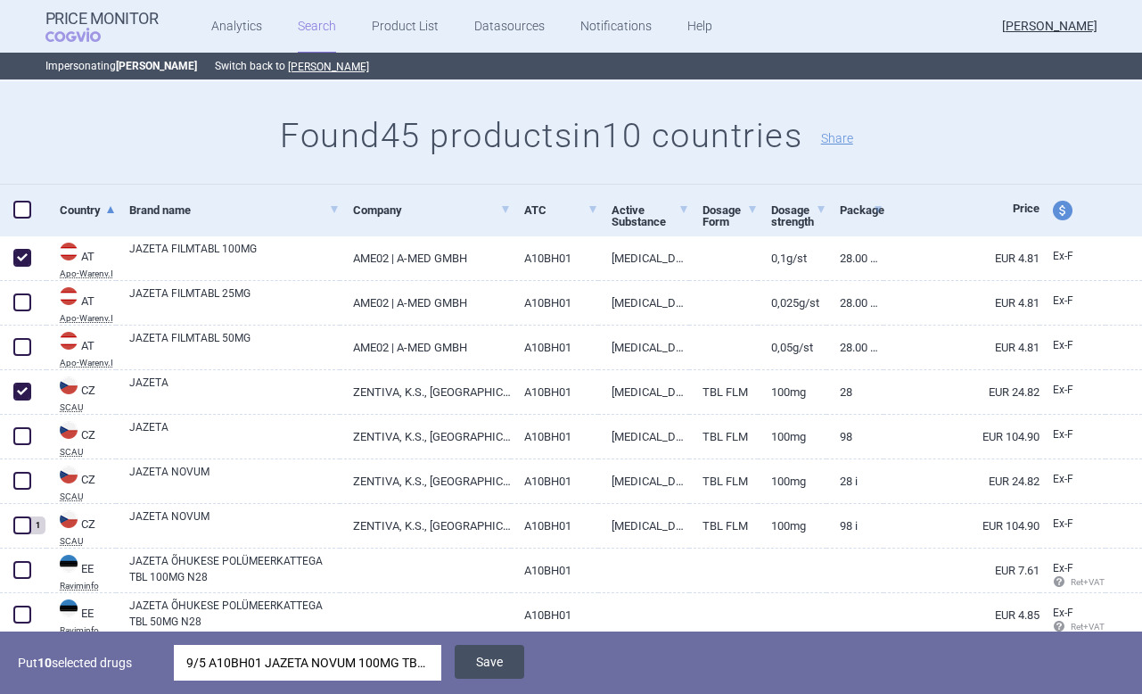
click at [483, 660] on button "Save" at bounding box center [490, 661] width 70 height 34
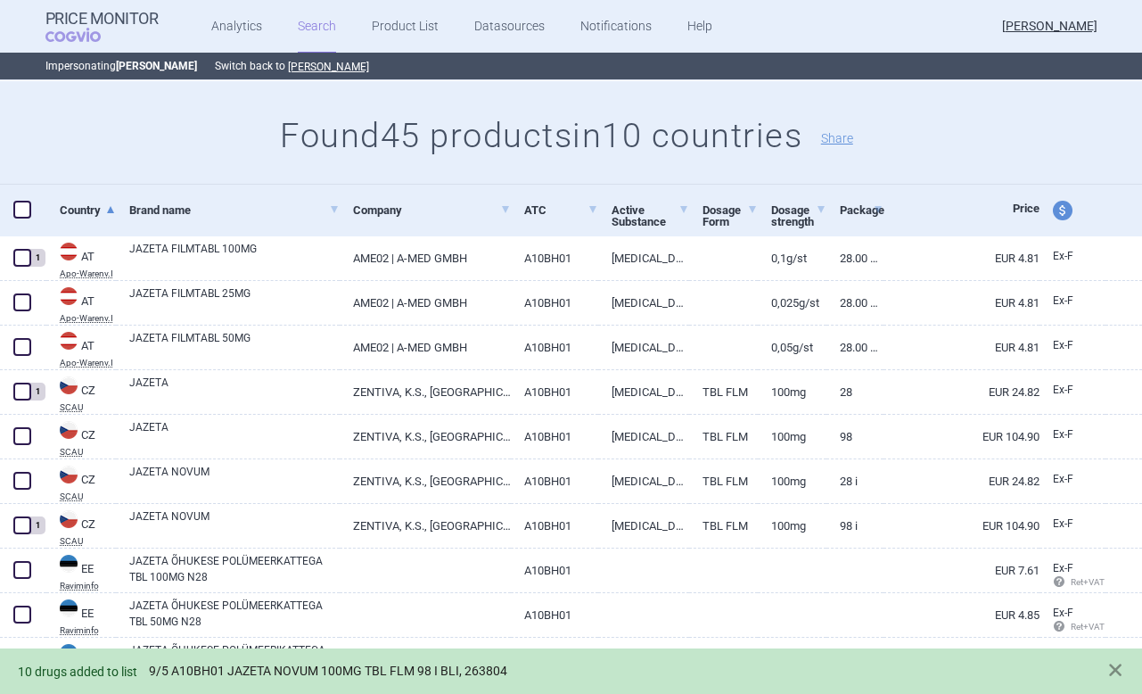
click at [316, 669] on link "9/5 A10BH01 JAZETA NOVUM 100MG TBL FLM 98 I BLI, 263804" at bounding box center [328, 670] width 358 height 15
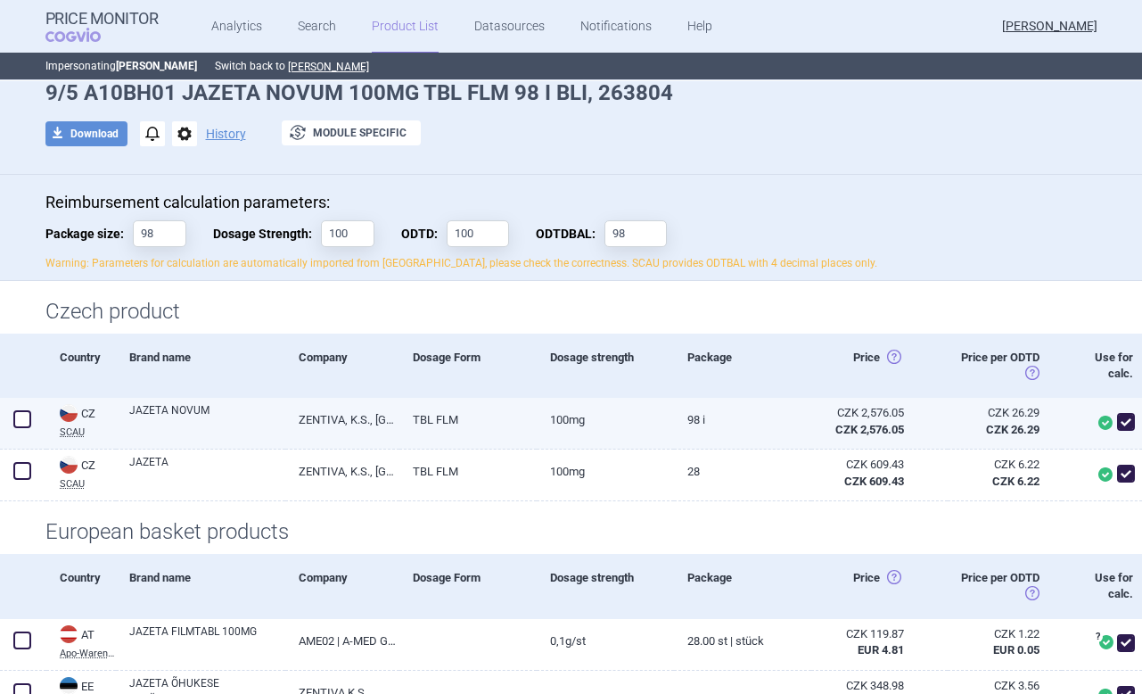
scroll to position [86, 0]
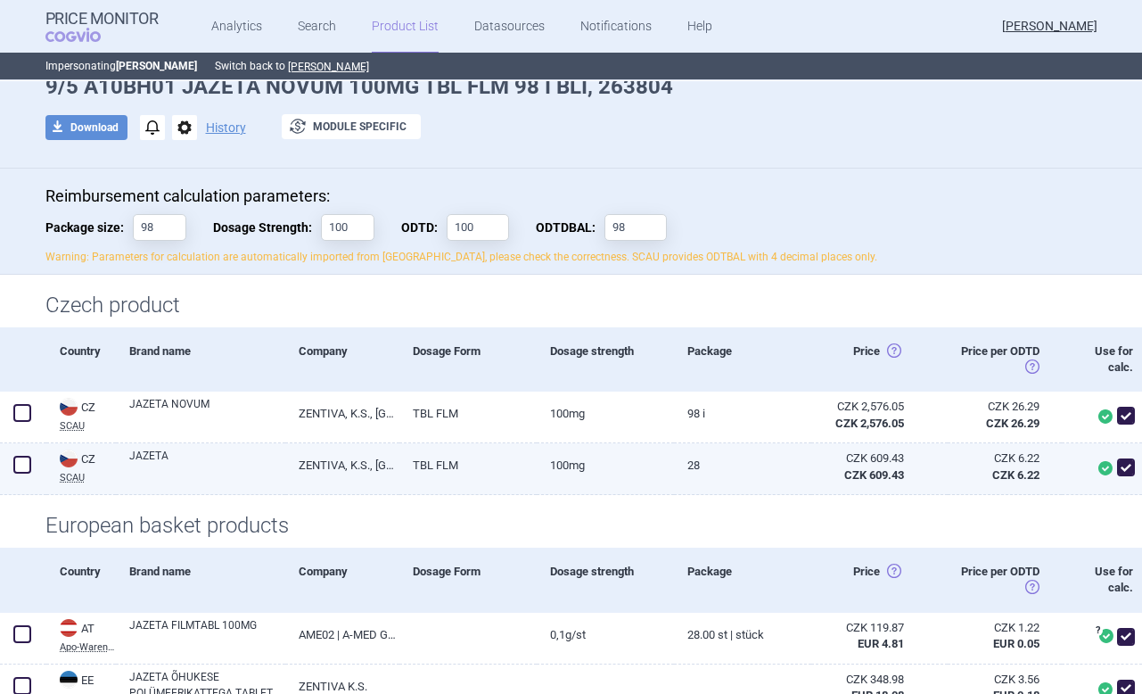
click at [1127, 465] on span at bounding box center [1126, 467] width 18 height 18
checkbox input "false"
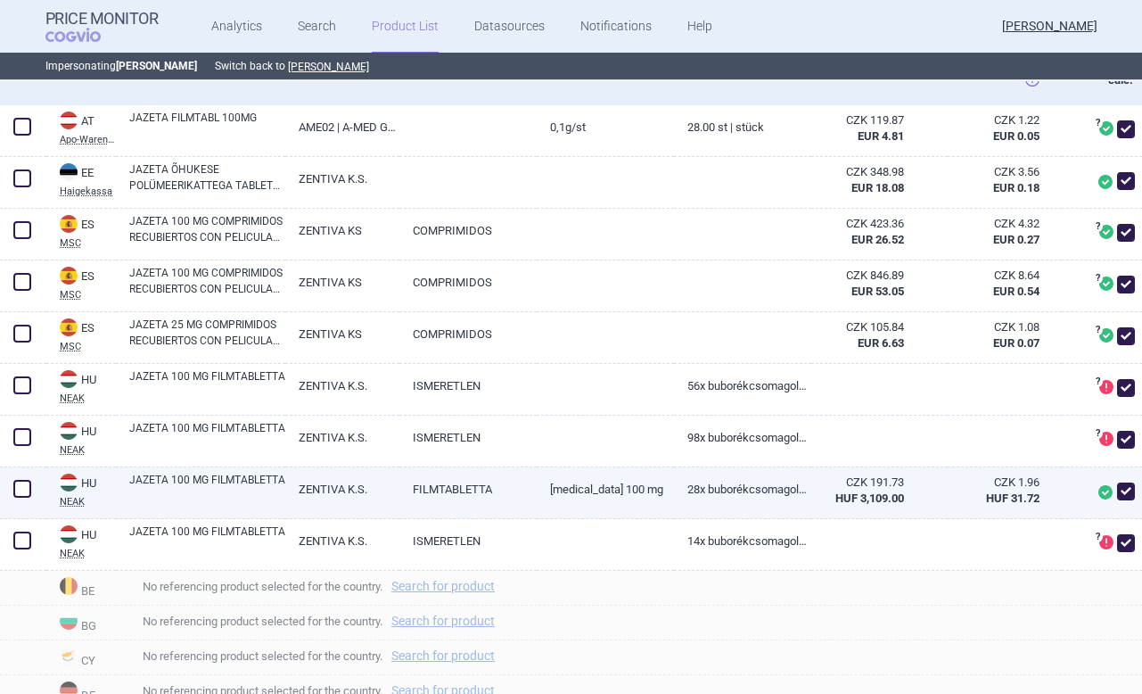
scroll to position [613, 0]
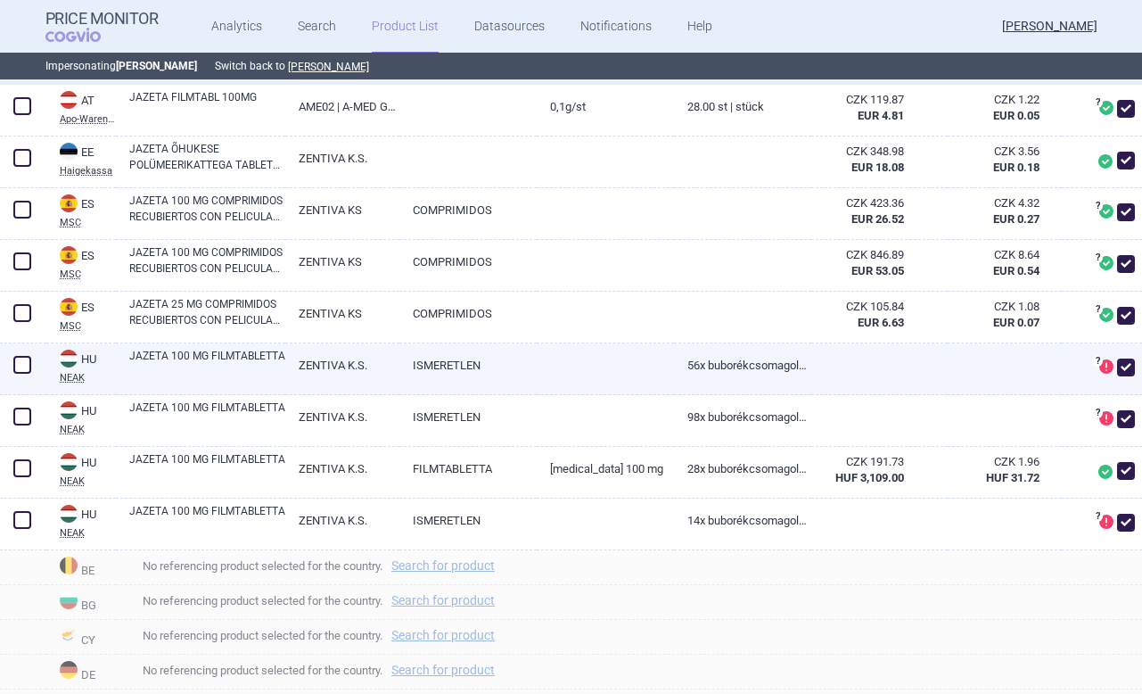
click at [1127, 363] on span at bounding box center [1126, 367] width 18 height 18
checkbox input "false"
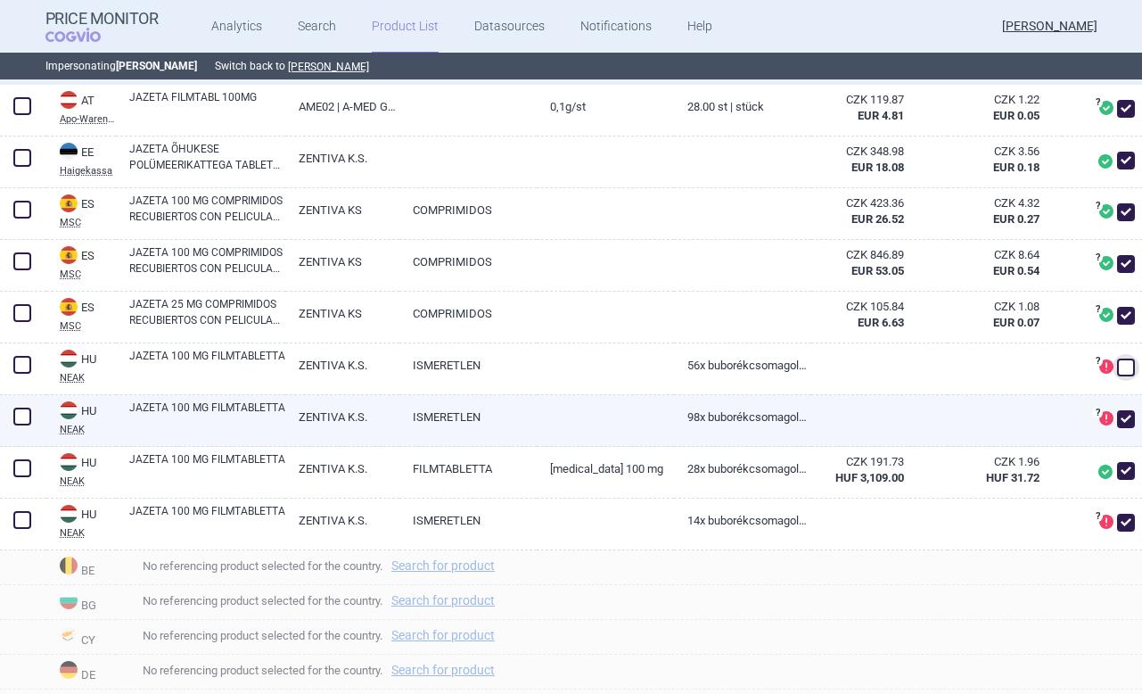
click at [1122, 410] on span at bounding box center [1126, 419] width 18 height 18
checkbox input "false"
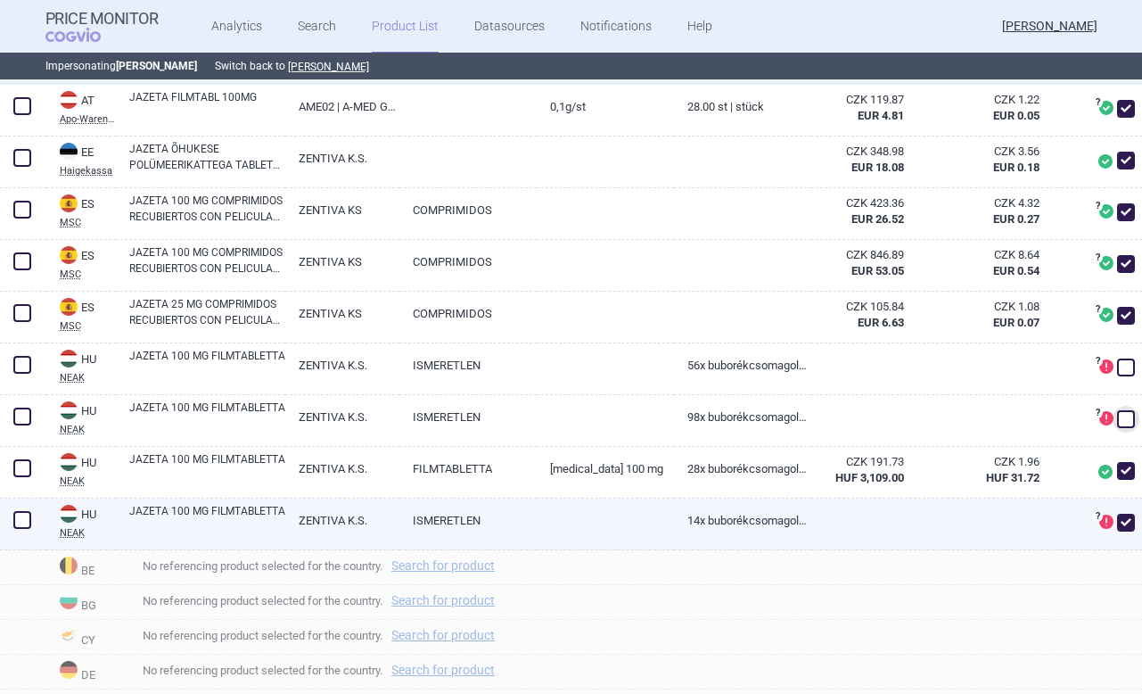
click at [1121, 528] on span at bounding box center [1126, 522] width 18 height 18
checkbox input "false"
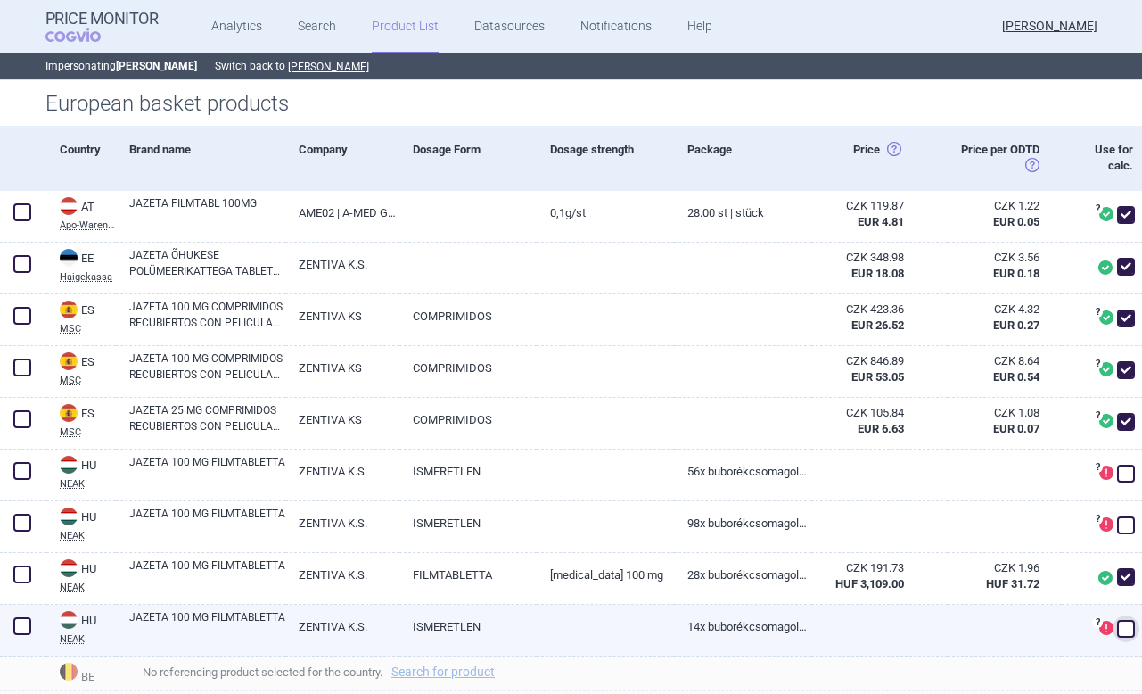
scroll to position [509, 0]
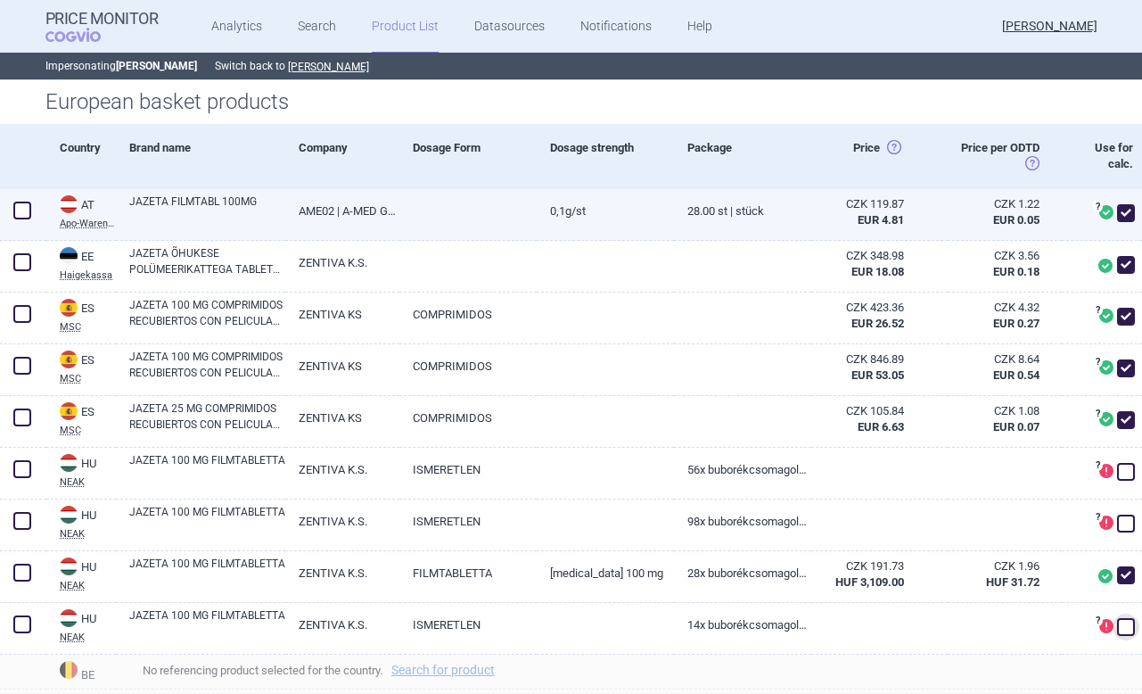
click at [1131, 216] on span at bounding box center [1126, 213] width 18 height 18
checkbox input "false"
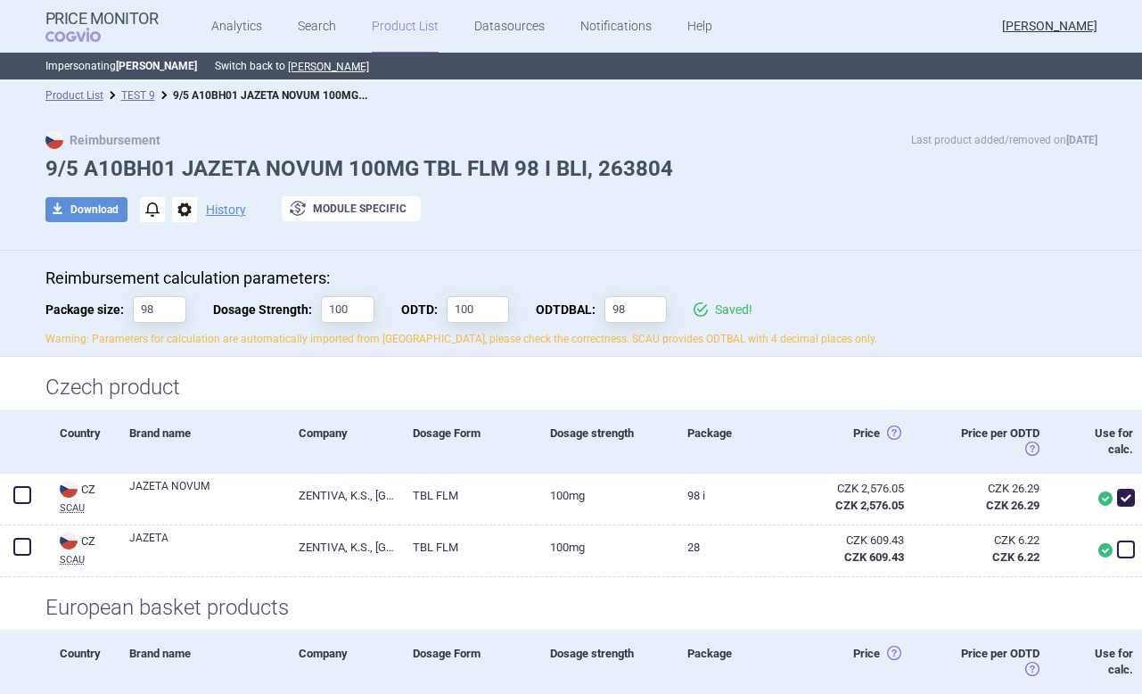
scroll to position [0, 0]
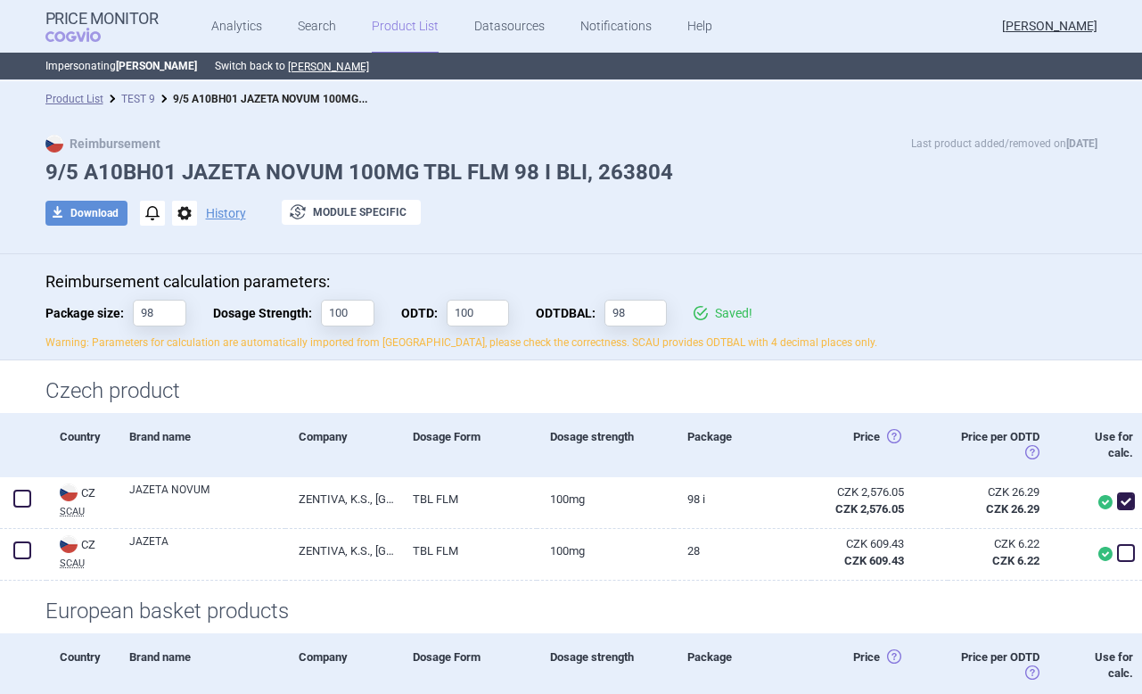
click at [140, 101] on link "TEST 9" at bounding box center [138, 99] width 34 height 12
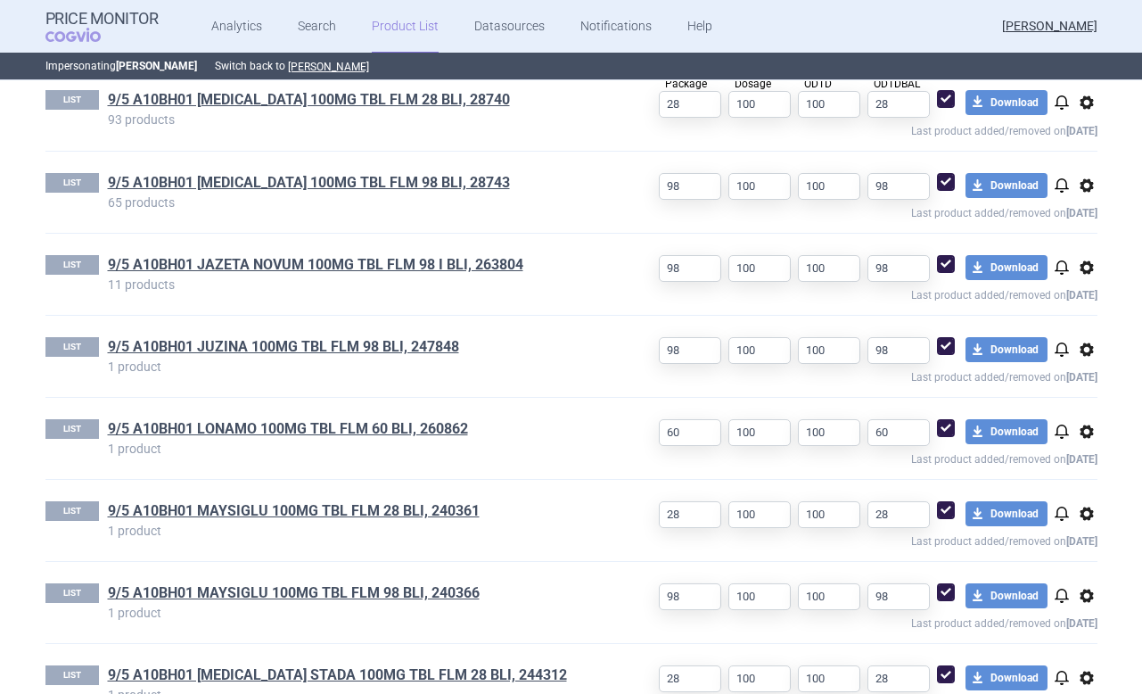
scroll to position [776, 0]
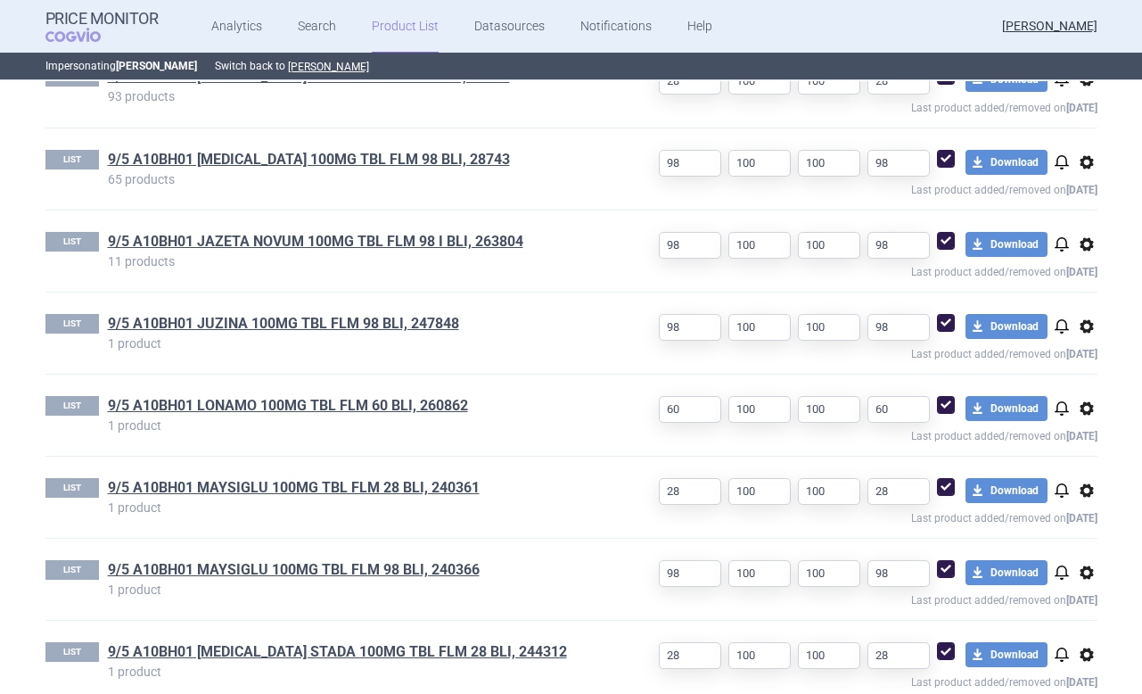
click at [105, 255] on div "LIST 9/5 A10BH01 JAZETA NOVUM 100MG TBL FLM 98 I BLI, 263804 11 products" at bounding box center [323, 250] width 557 height 37
drag, startPoint x: 105, startPoint y: 255, endPoint x: 147, endPoint y: 256, distance: 41.9
click at [147, 256] on div "LIST 9/5 A10BH01 JAZETA NOVUM 100MG TBL FLM 98 I BLI, 263804 11 products" at bounding box center [323, 250] width 557 height 37
click at [193, 267] on p "11 products" at bounding box center [355, 261] width 495 height 12
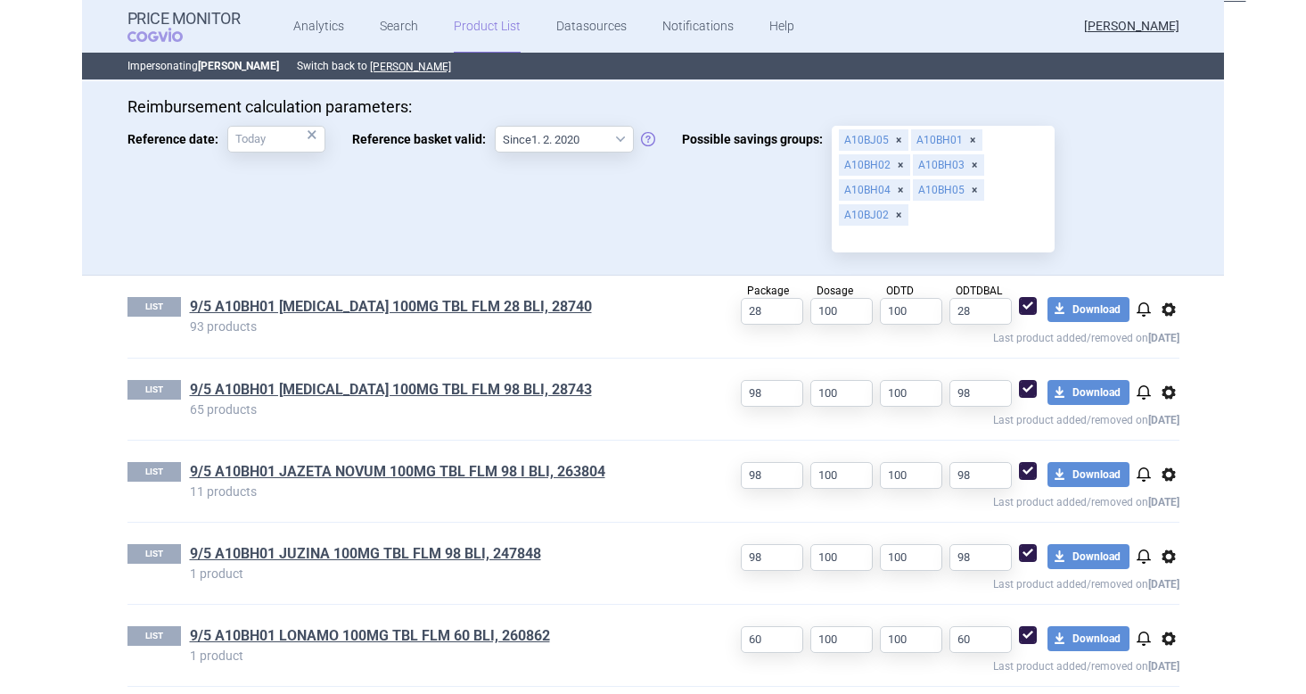
scroll to position [548, 0]
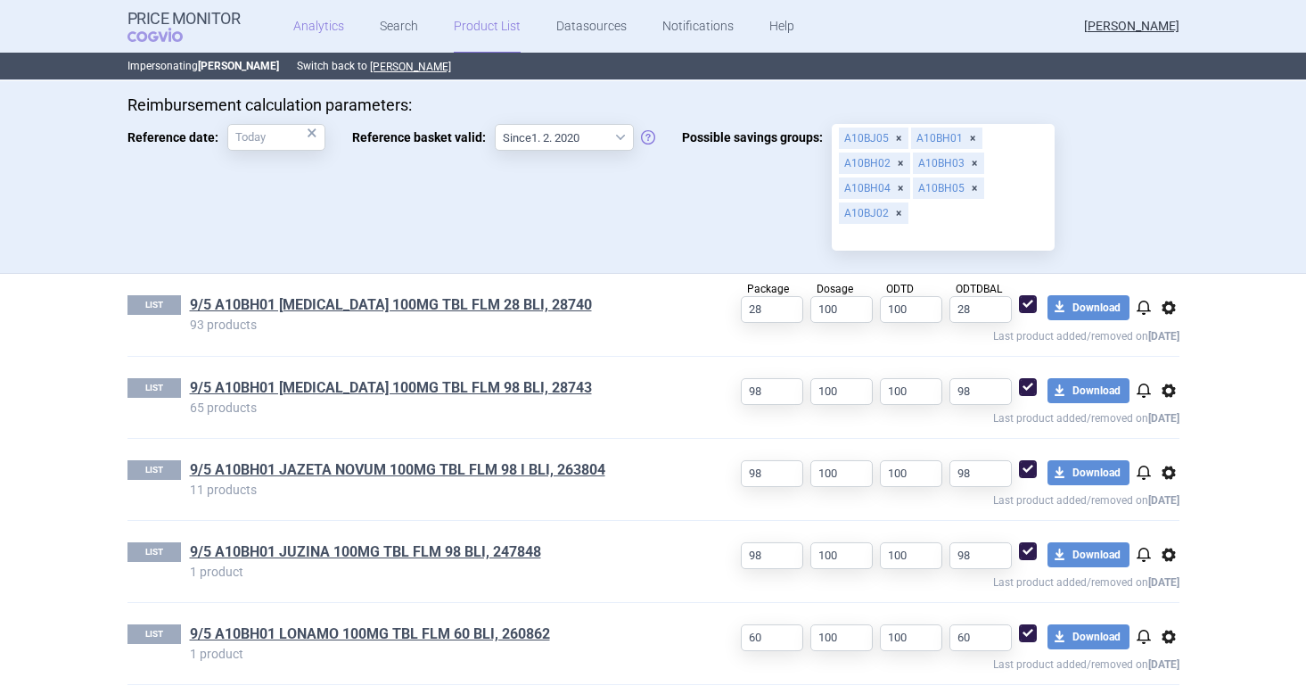
click at [296, 26] on link "Analytics" at bounding box center [318, 26] width 51 height 53
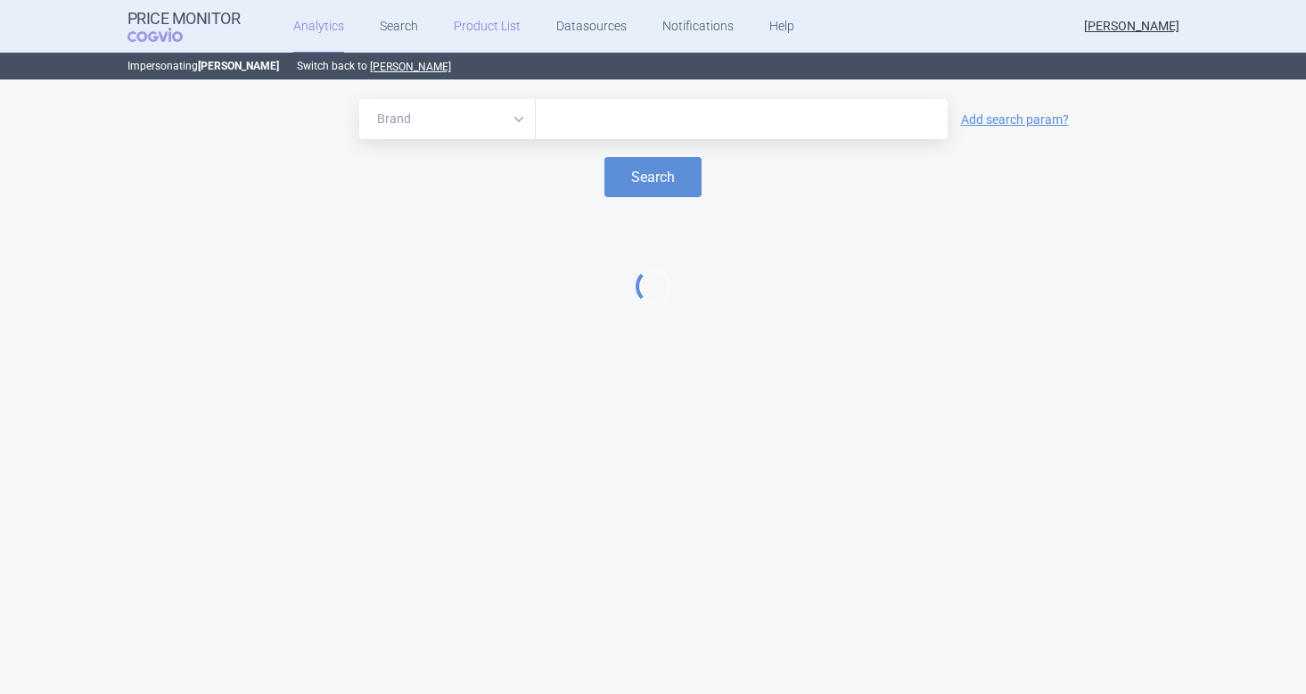
click at [472, 24] on link "Product List" at bounding box center [487, 26] width 67 height 53
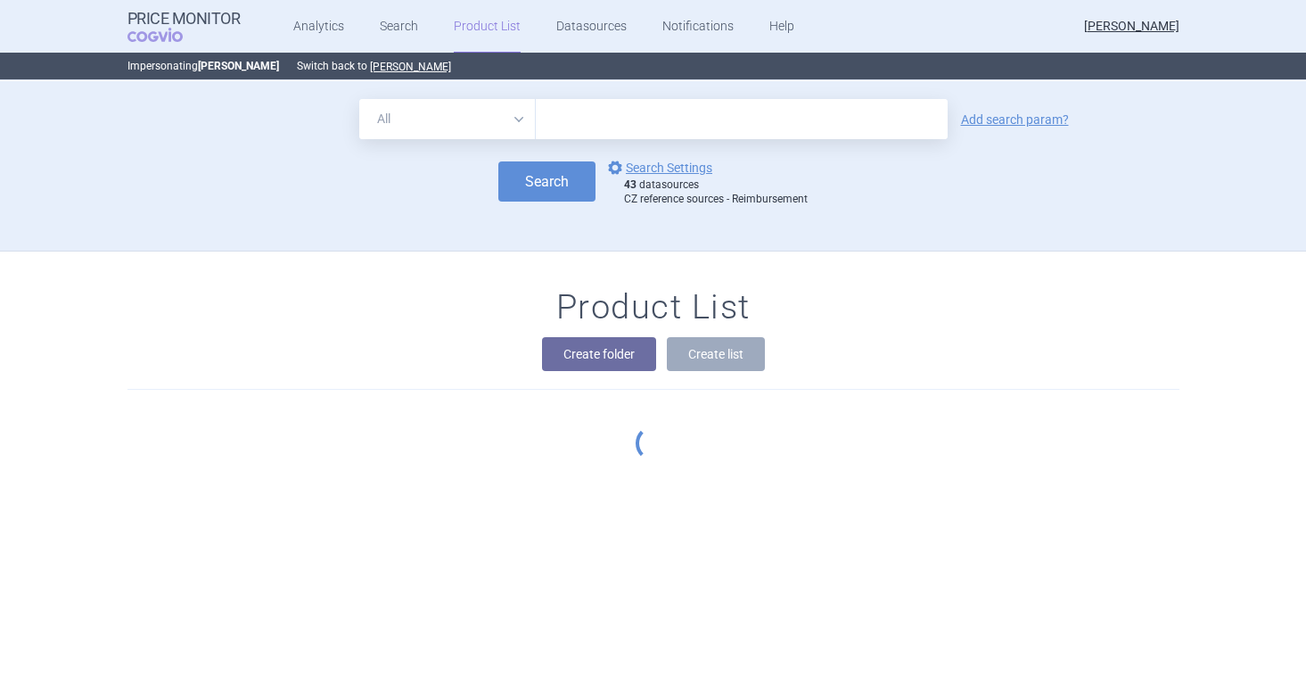
scroll to position [78, 0]
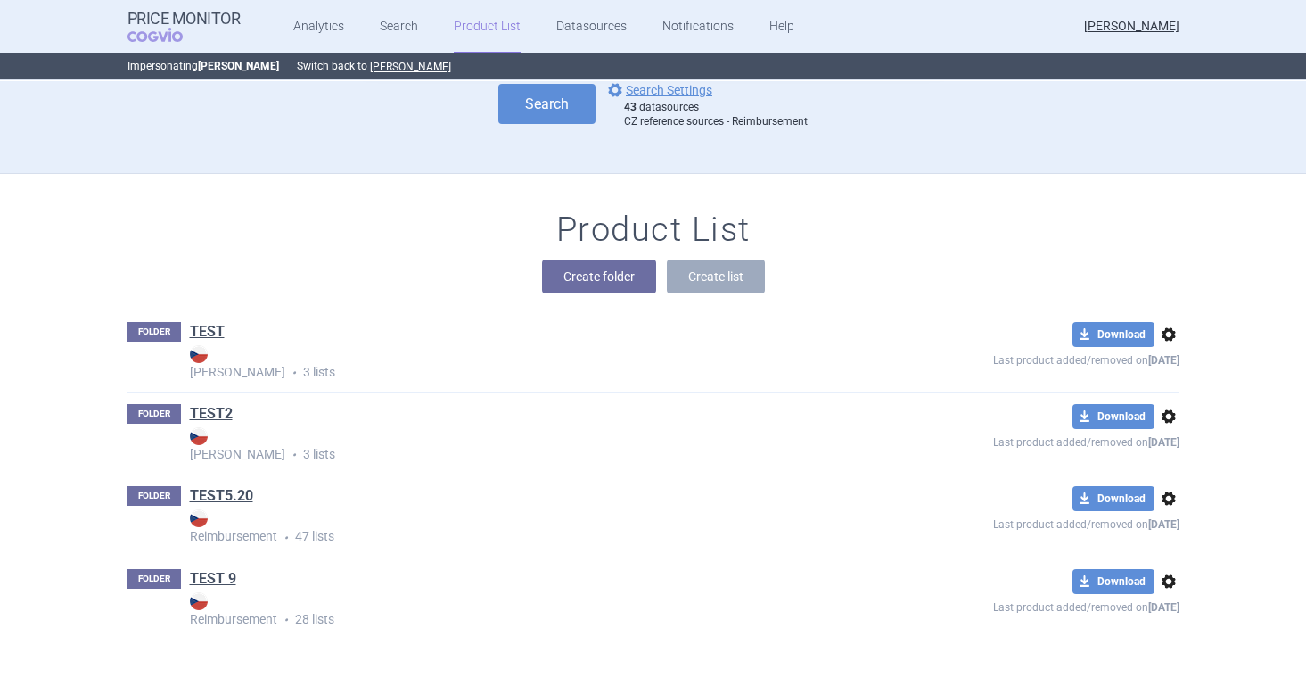
click at [1141, 331] on span "options" at bounding box center [1168, 334] width 21 height 21
click at [1141, 439] on button "Delete" at bounding box center [1167, 438] width 57 height 26
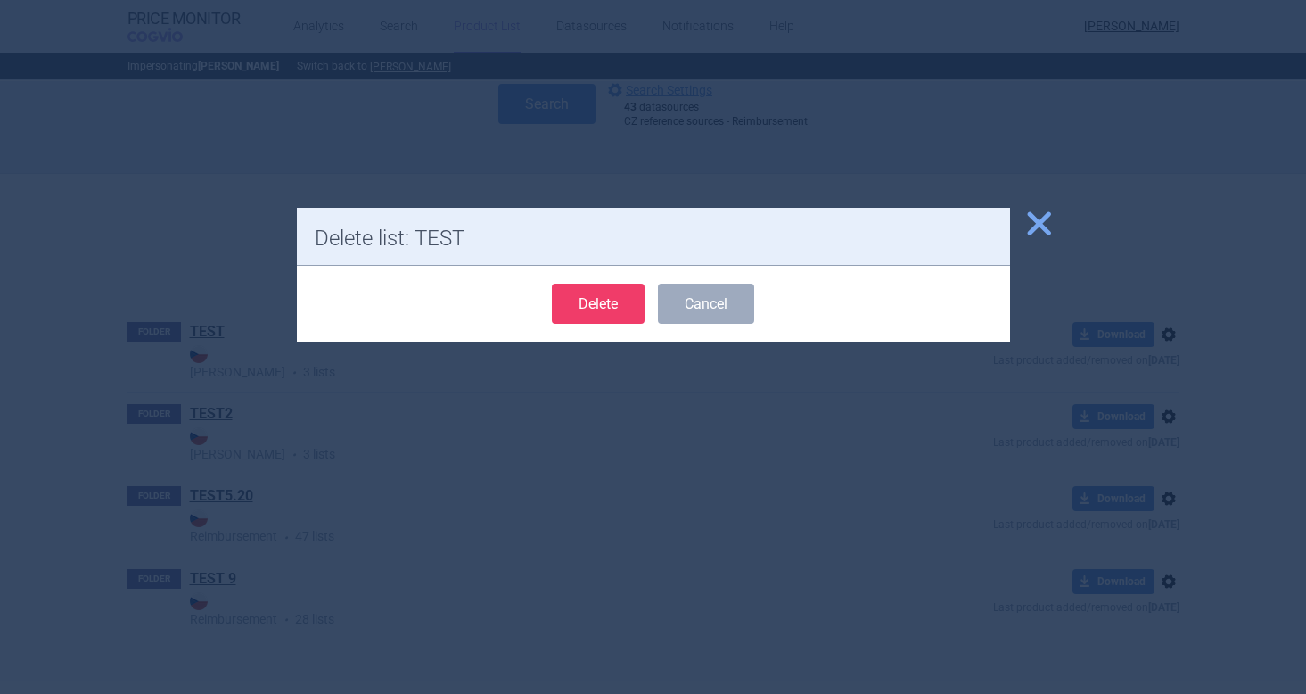
click at [570, 303] on button "Delete" at bounding box center [598, 303] width 93 height 40
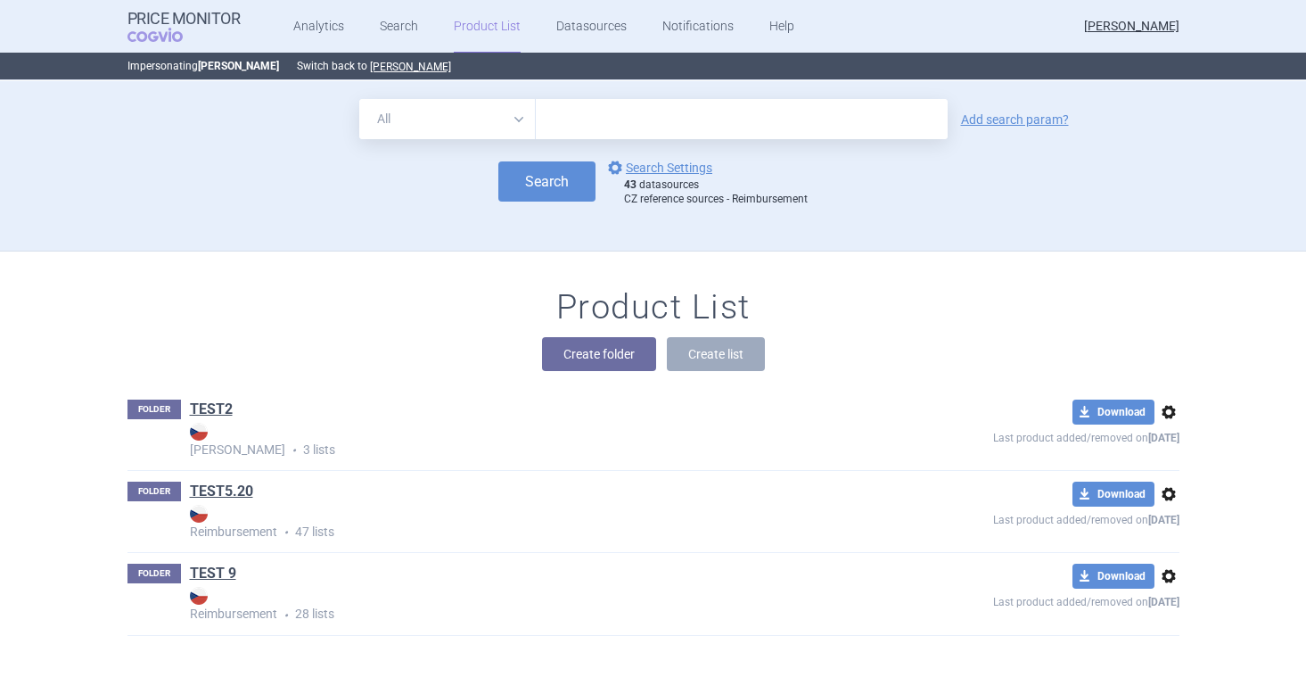
scroll to position [0, 0]
click at [1141, 413] on span "options" at bounding box center [1168, 411] width 21 height 21
click at [1141, 528] on button "Delete" at bounding box center [1167, 516] width 57 height 26
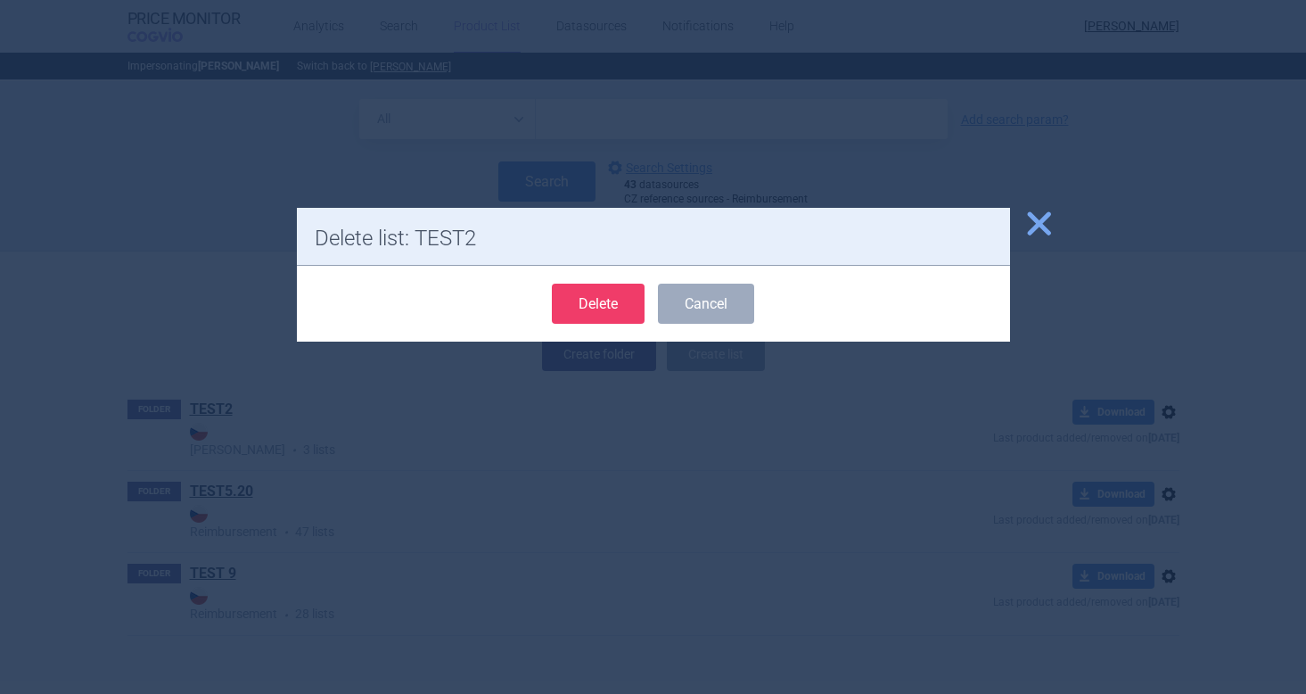
click at [609, 305] on button "Delete" at bounding box center [598, 303] width 93 height 40
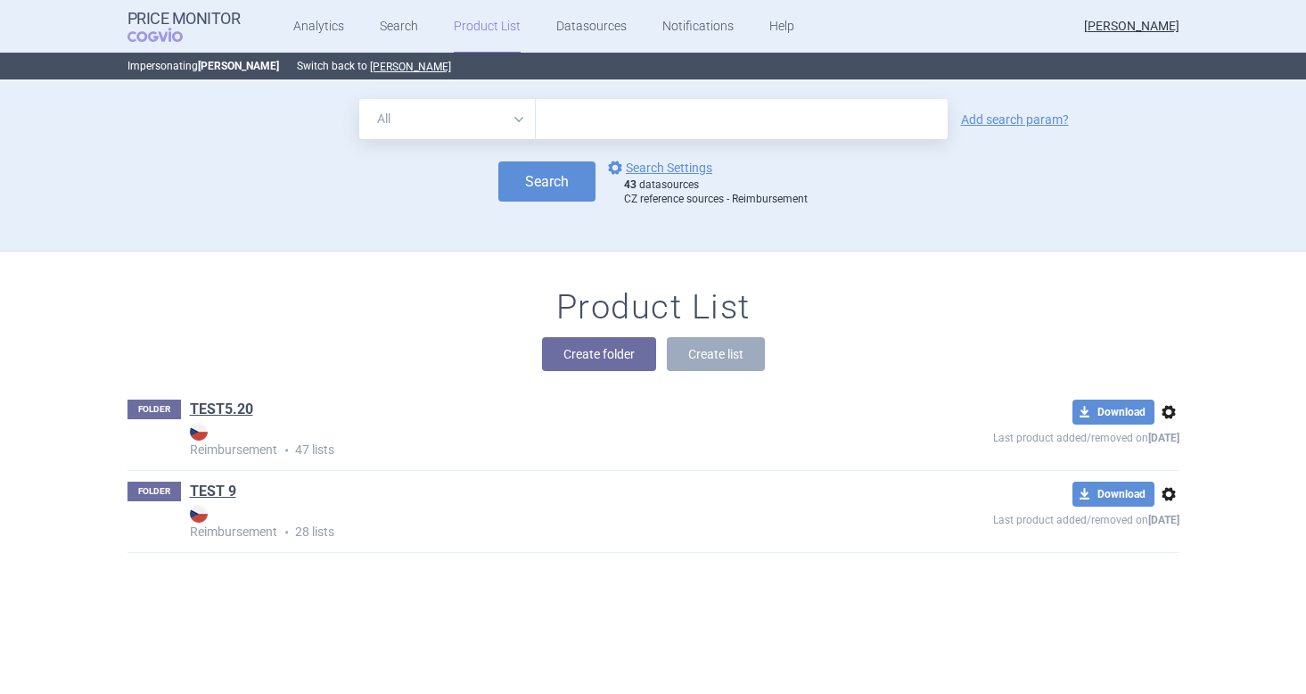
click at [1141, 412] on span "options" at bounding box center [1168, 411] width 21 height 21
click at [1141, 515] on button "Delete" at bounding box center [1167, 516] width 57 height 26
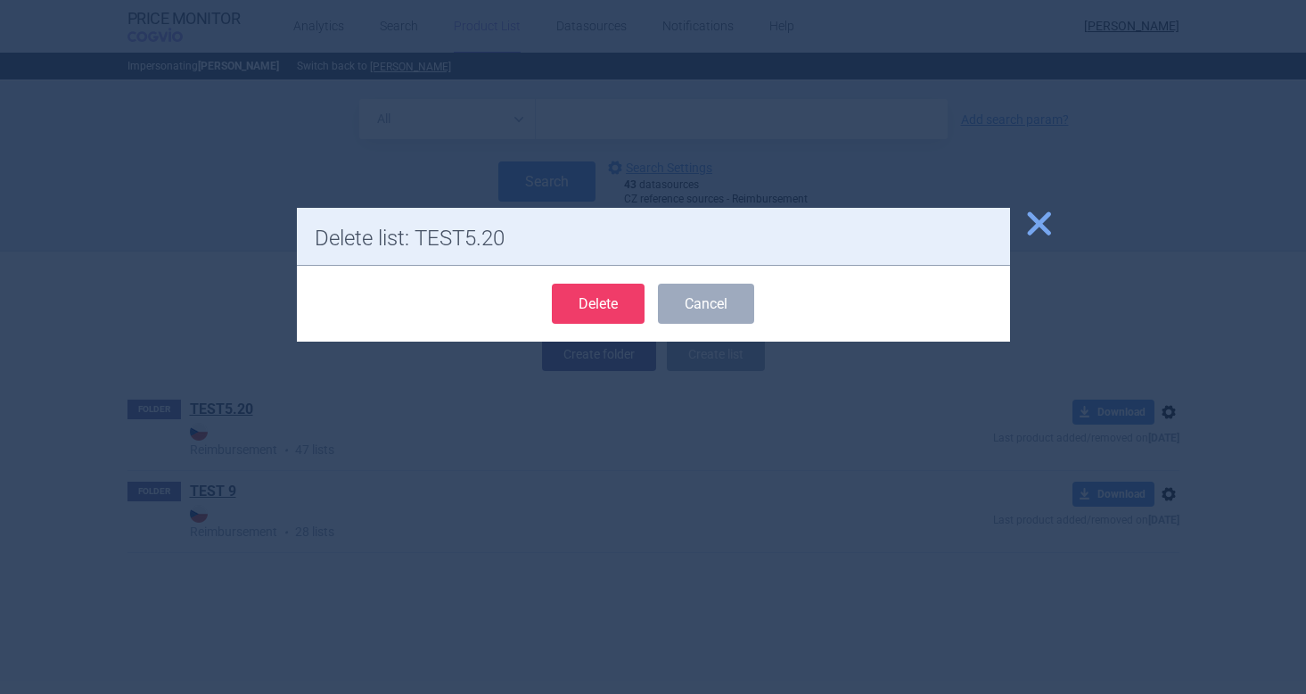
click at [595, 306] on button "Delete" at bounding box center [598, 303] width 93 height 40
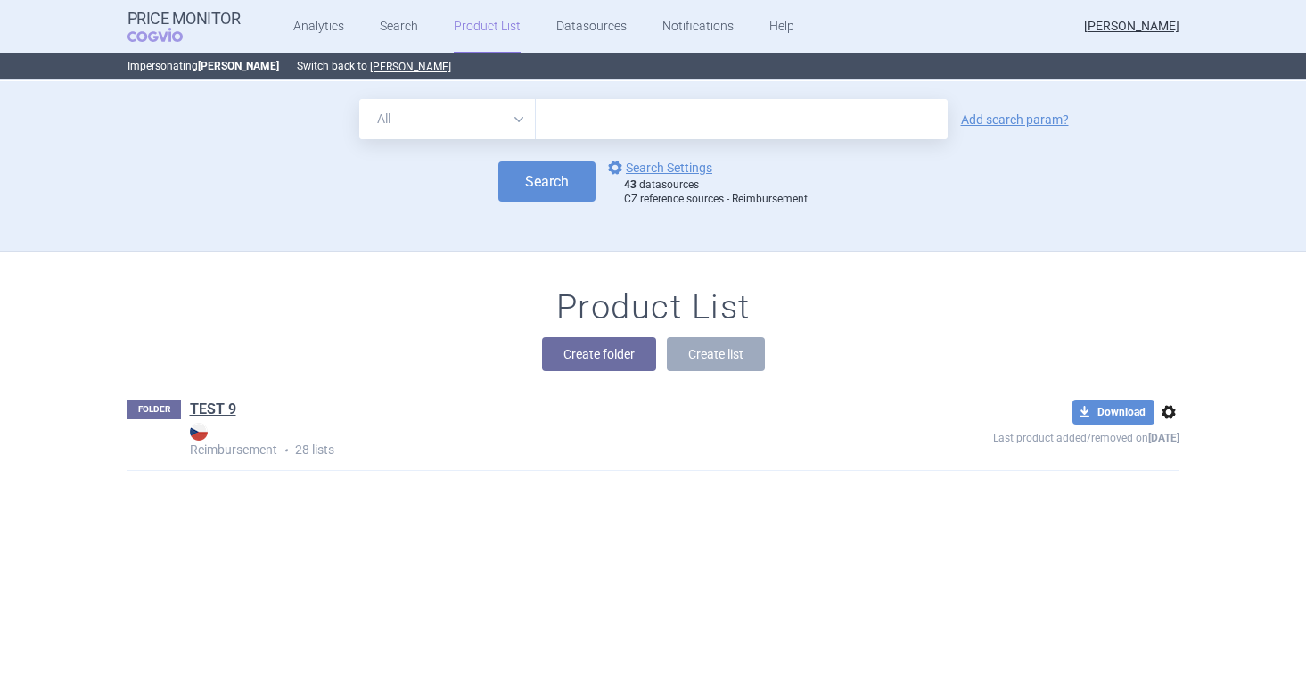
click at [1141, 418] on span "options" at bounding box center [1168, 411] width 21 height 21
click at [1141, 511] on button "Delete" at bounding box center [1167, 516] width 57 height 26
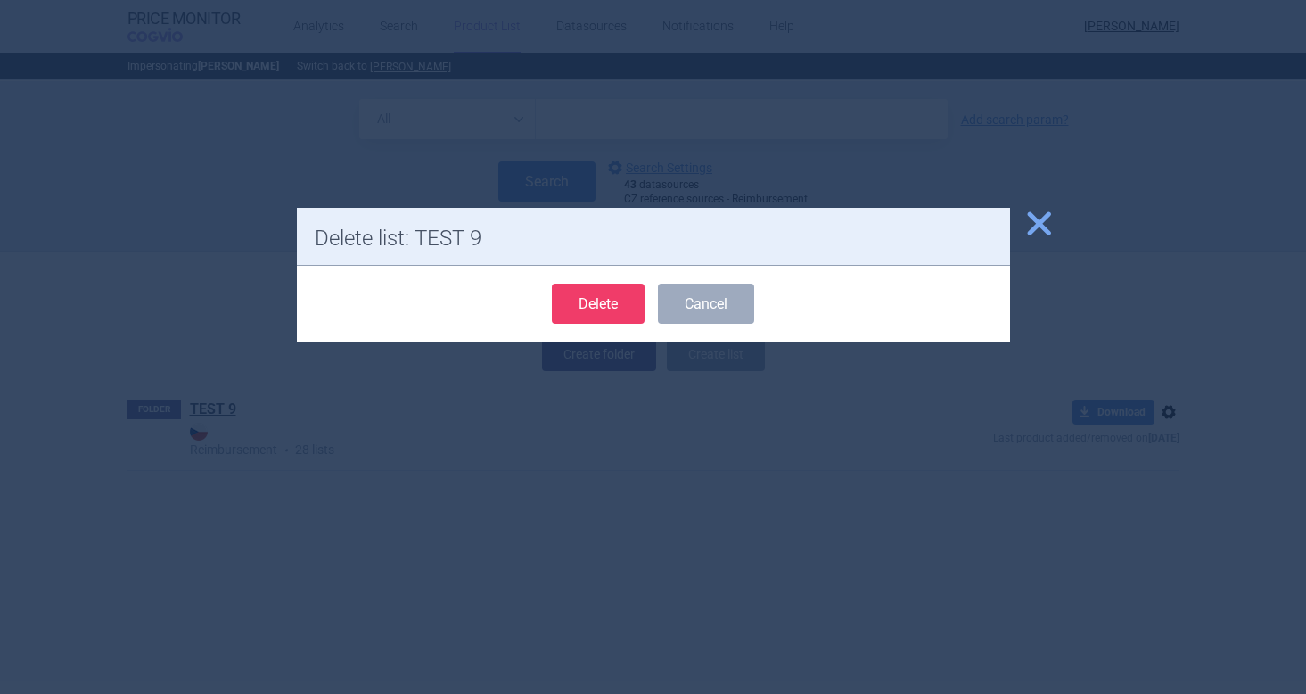
click at [596, 308] on button "Delete" at bounding box center [598, 303] width 93 height 40
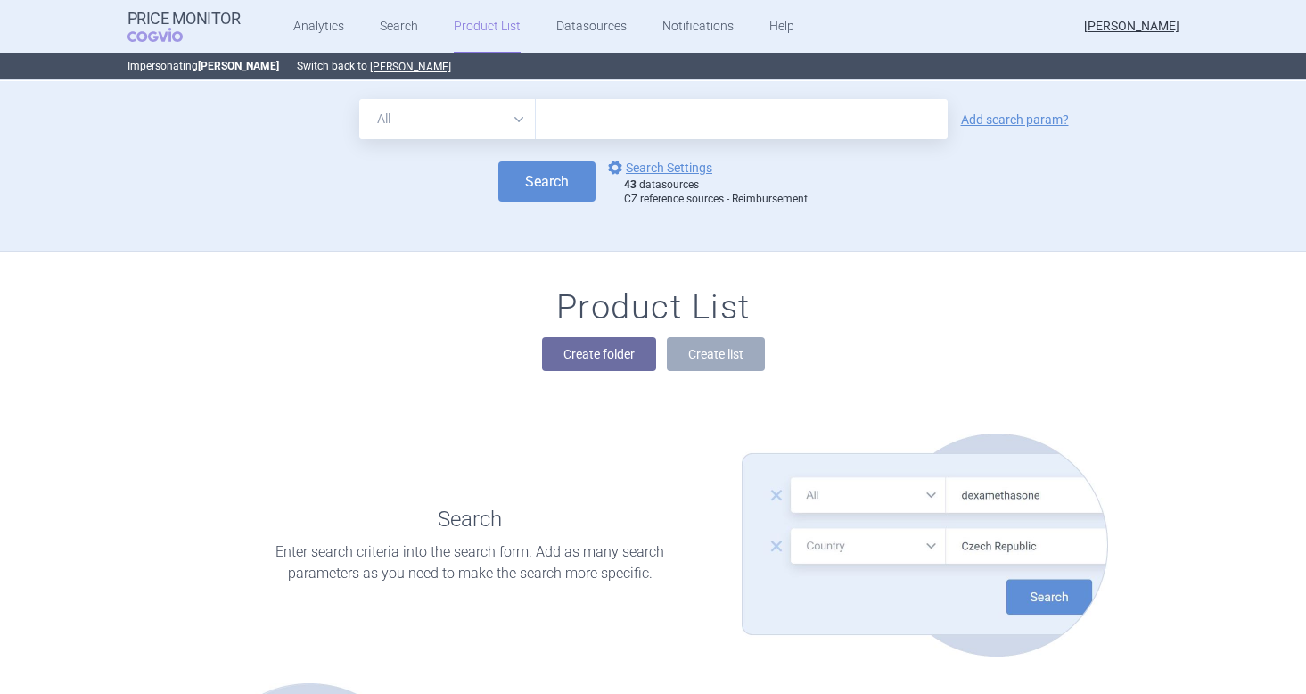
click at [1141, 101] on div "All Brand Name ATC Company Active Substance Country Newer than Add search param…" at bounding box center [653, 166] width 1306 height 170
